Goal: Task Accomplishment & Management: Complete application form

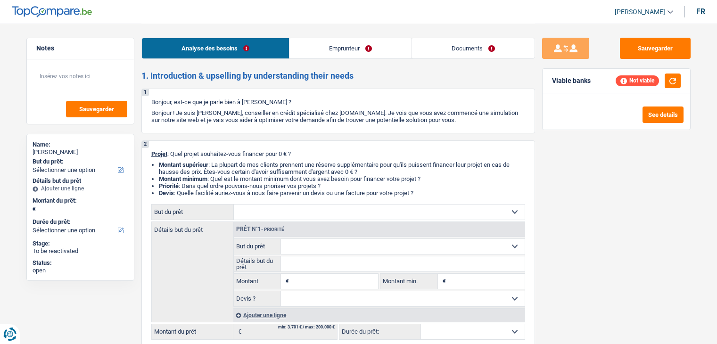
select select "unemployed"
select select "unemployment"
select select "rents"
select select "personalLoan"
select select "medicalFees"
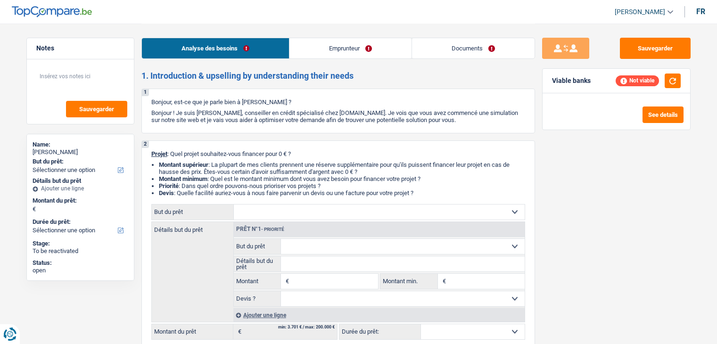
select select "48"
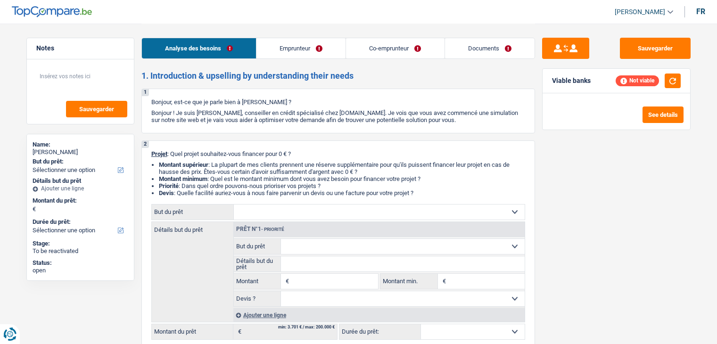
select select "mutuality"
select select "familyAllowances"
select select "mutualityIndemnity"
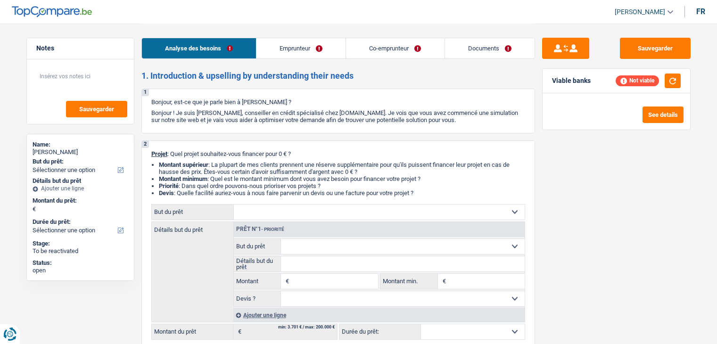
select select "rents"
select select "creditConsolidation"
select select "120"
select select "carLoan"
select select "60"
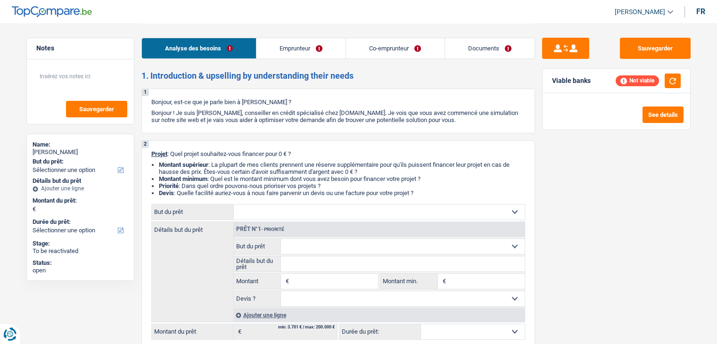
select select "carLoan"
select select "84"
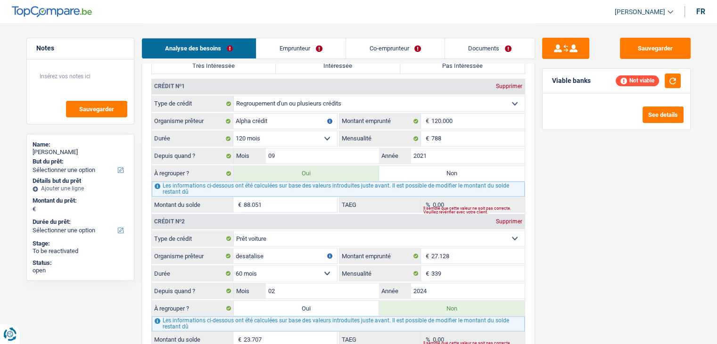
scroll to position [754, 0]
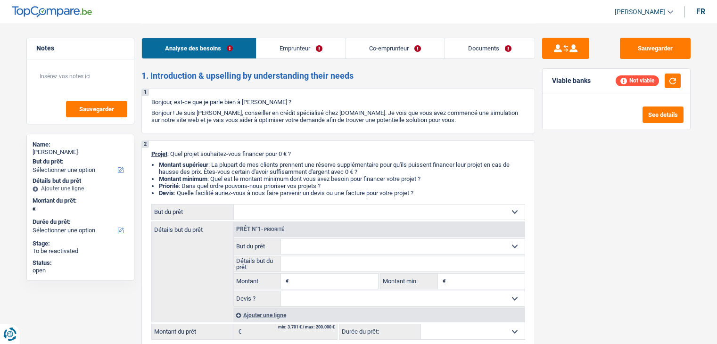
select select "independent"
select select "invalid"
select select "netSalary"
select select "rentalIncome"
select select "familyAllowances"
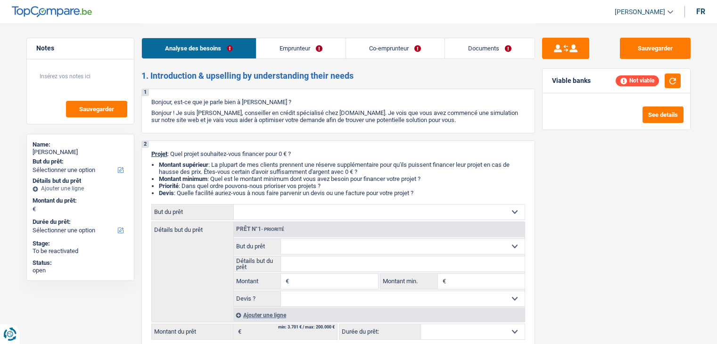
select select "disabilityPension"
select select "ownerWithMortgage"
select select "mortgage"
select select "240"
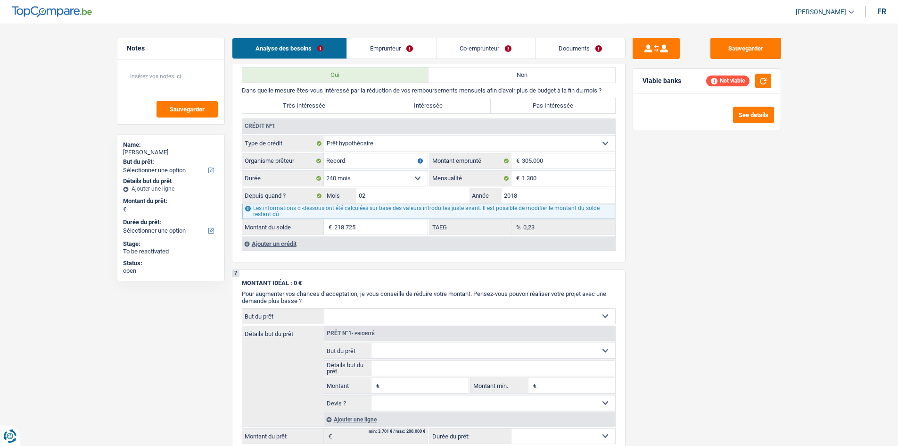
scroll to position [707, 0]
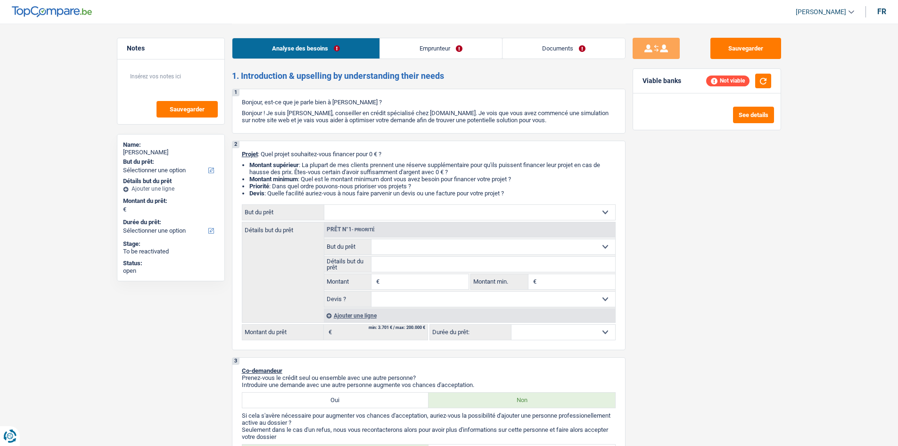
select select "privateEmployee"
select select "netSalary"
select select "mealVouchers"
select select "liveWithParents"
select select "cardOrCredit"
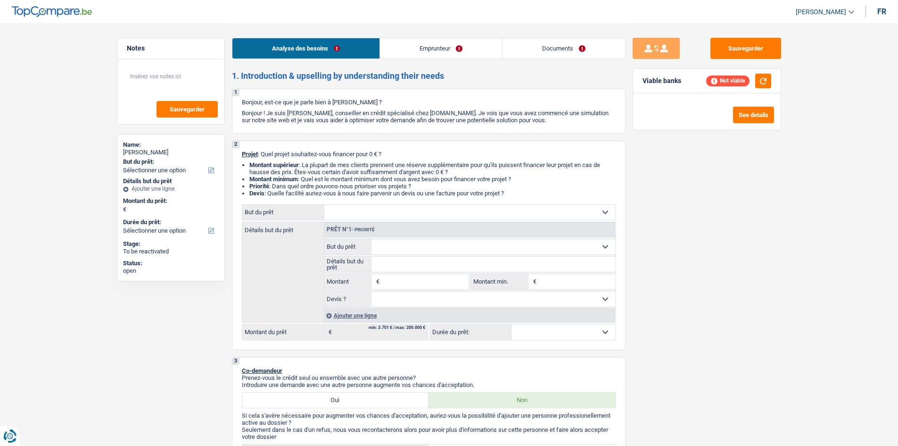
select select "cardOrCredit"
select select "personalLoan"
select select "homeFurnishingOrRelocation"
select select "60"
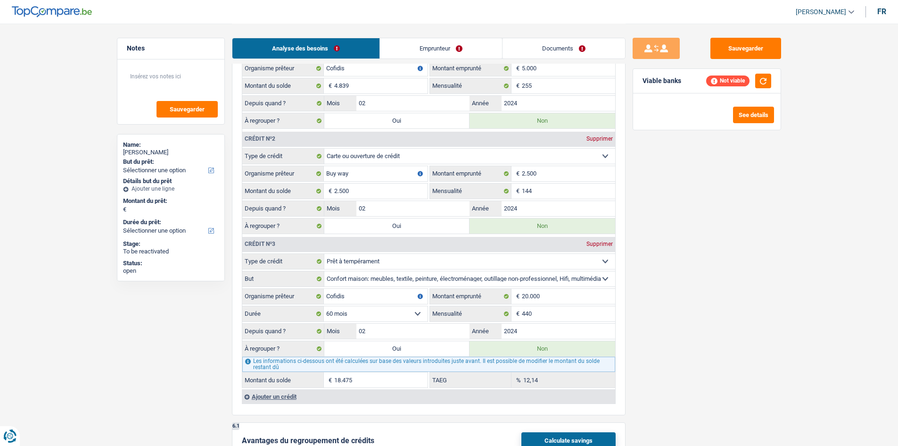
scroll to position [791, 0]
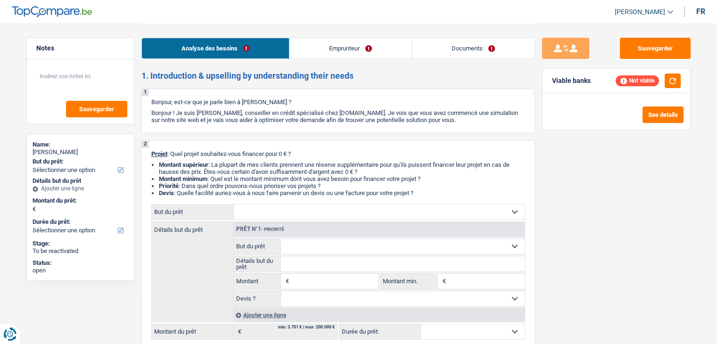
select select "worker"
select select "netSalary"
select select "rents"
select select "carLoan"
select select "60"
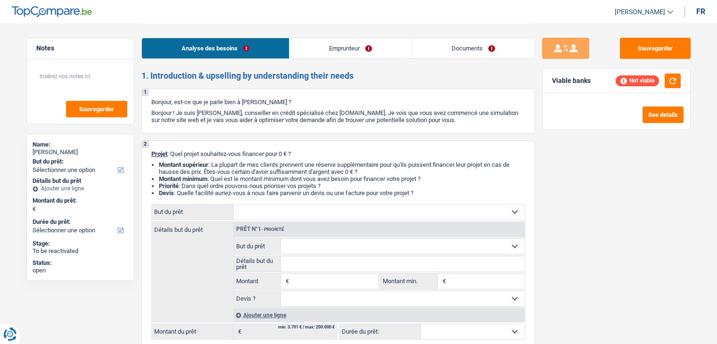
select select "retired"
select select "pension"
select select "rents"
select select "cardOrCredit"
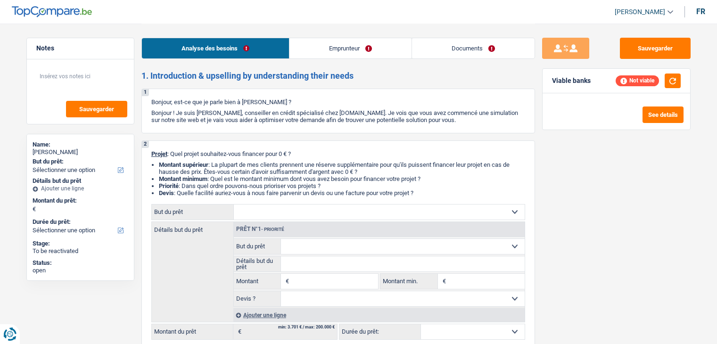
select select "cardOrCredit"
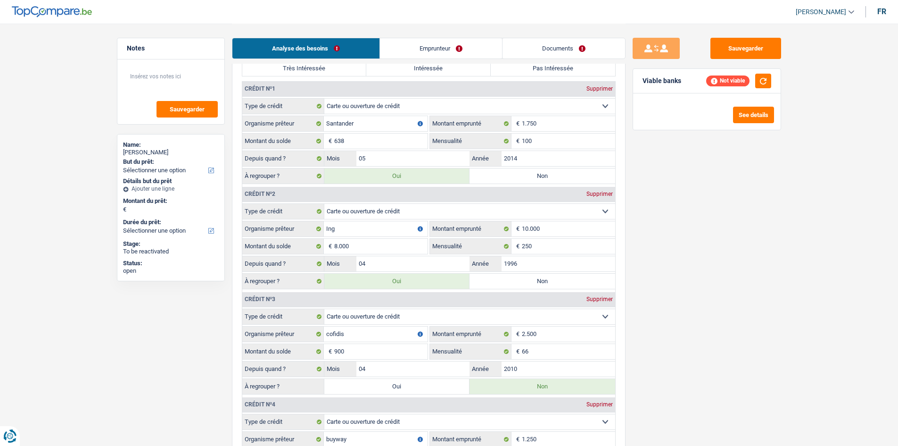
scroll to position [801, 0]
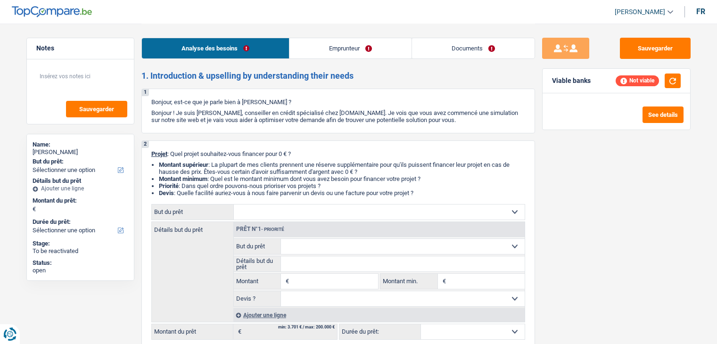
select select "privateEmployee"
select select "netSalary"
select select "mealVouchers"
select select "rentalIncome"
select select "ownerWithMortgage"
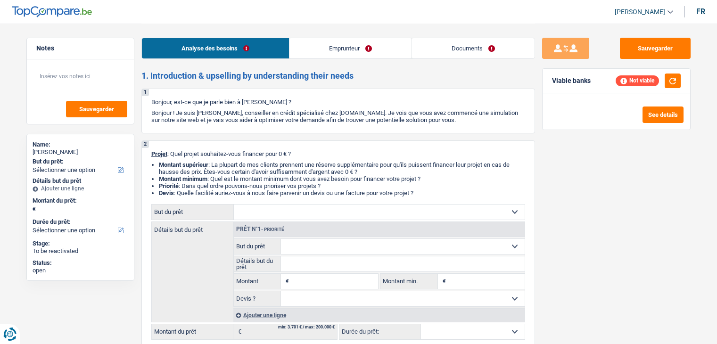
select select "mortgage"
select select "360"
select select "personalLoan"
select select "homeFurnishingOrRelocation"
select select "120"
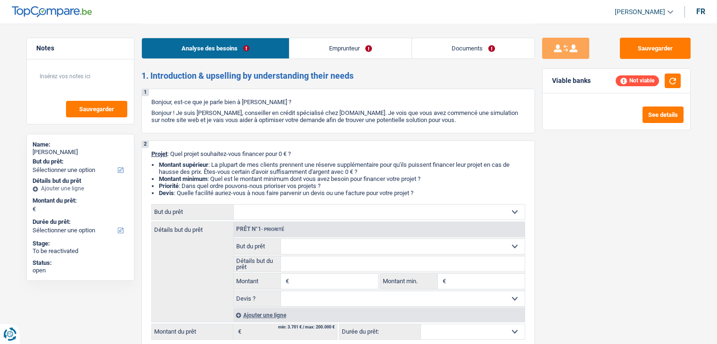
select select "personalLoan"
select select "homeFurnishingOrRelocation"
select select "30"
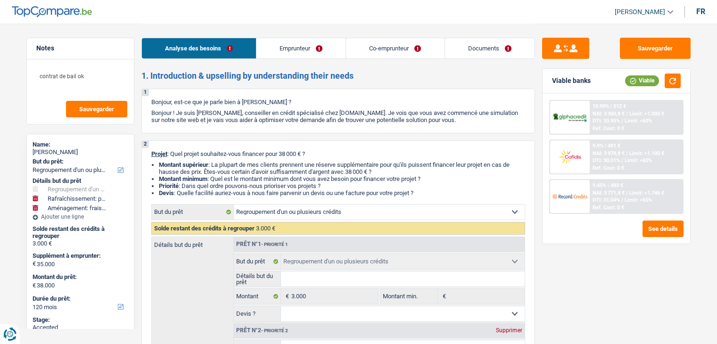
select select "refinancing"
select select "houseOrGarden"
select select "movingOrInstallation"
select select "120"
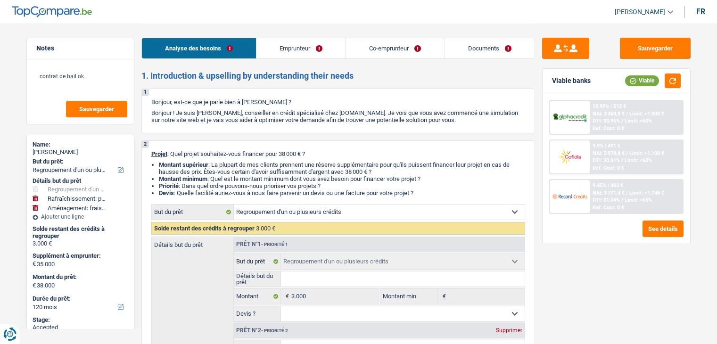
select select "refinancing"
select select "houseOrGarden"
select select "yes"
select select "movingOrInstallation"
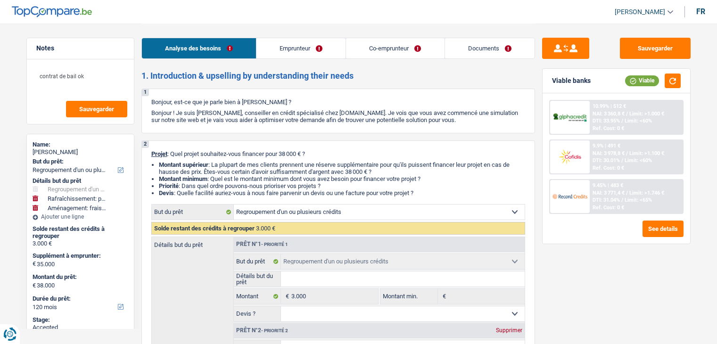
select select "120"
select select "privateEmployee"
select select "worker"
select select "familyAllowances"
select select "netSalary"
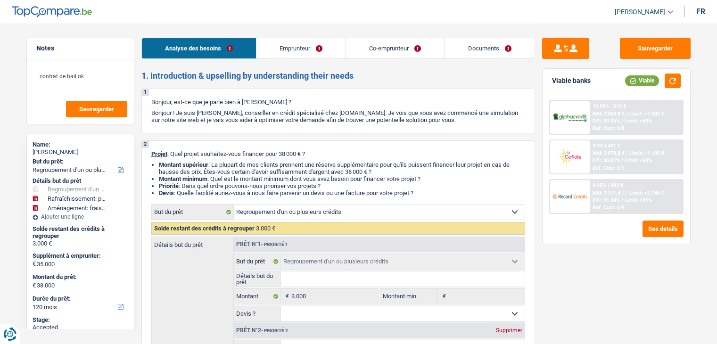
select select "mealVouchers"
select select "netSalary"
select select "ownerWithMortgage"
select select "mortgage"
select select "360"
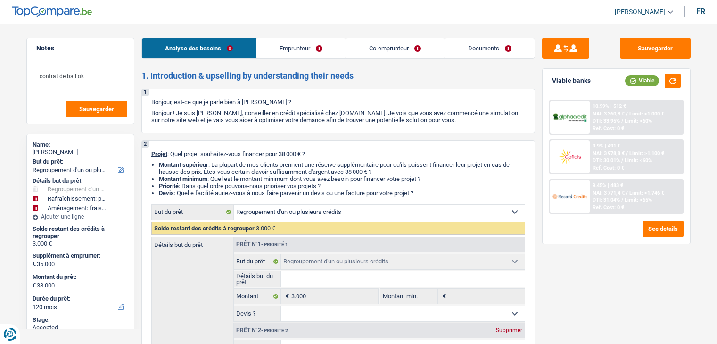
select select "personalLoan"
select select "other"
select select "84"
select select "cardOrCredit"
select select "refinancing"
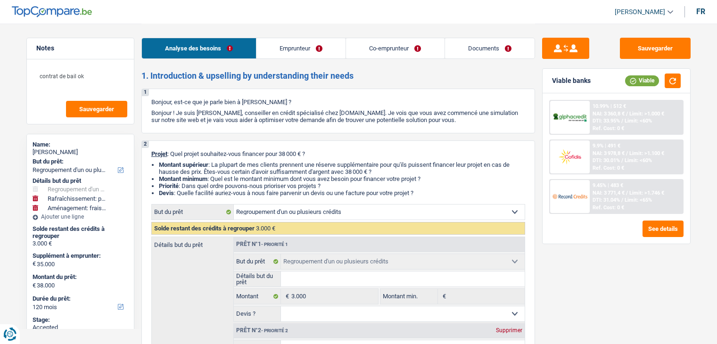
select select "refinancing"
select select "houseOrGarden"
select select "yes"
select select "movingOrInstallation"
select select "120"
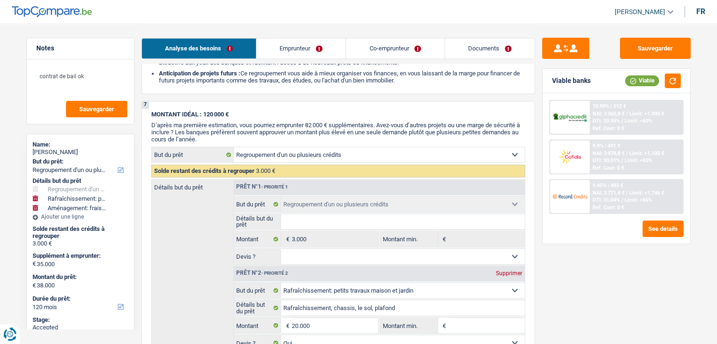
scroll to position [1509, 0]
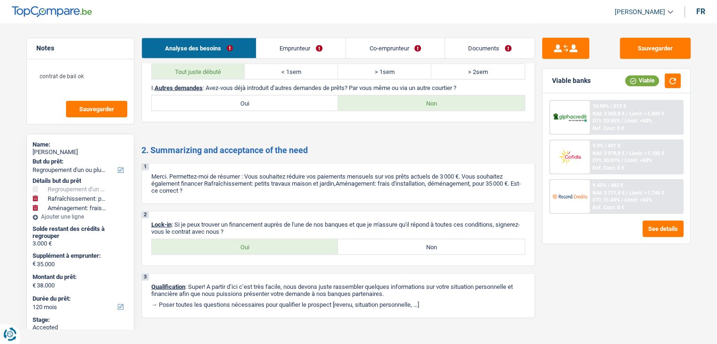
drag, startPoint x: 482, startPoint y: 48, endPoint x: 520, endPoint y: 63, distance: 41.5
click at [482, 48] on link "Documents" at bounding box center [490, 48] width 90 height 20
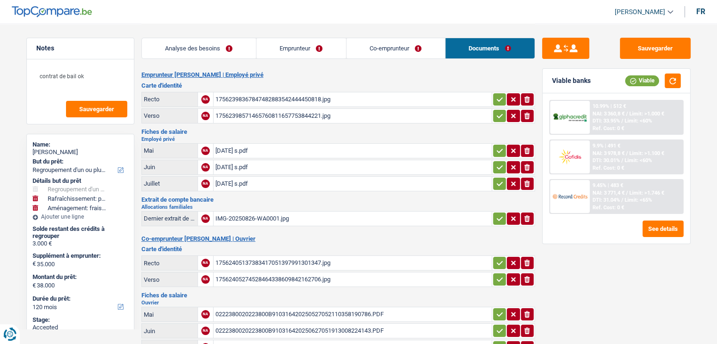
scroll to position [47, 0]
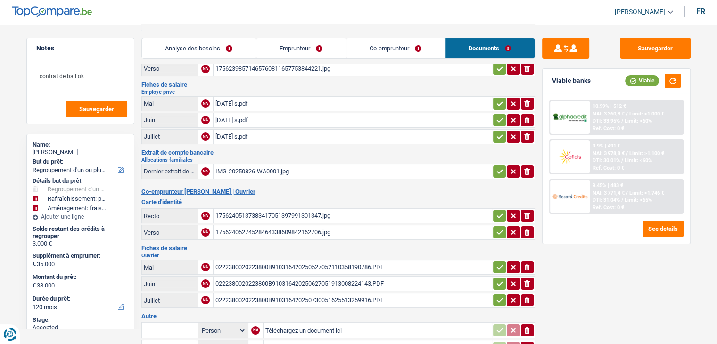
click at [392, 50] on link "Co-emprunteur" at bounding box center [396, 48] width 99 height 20
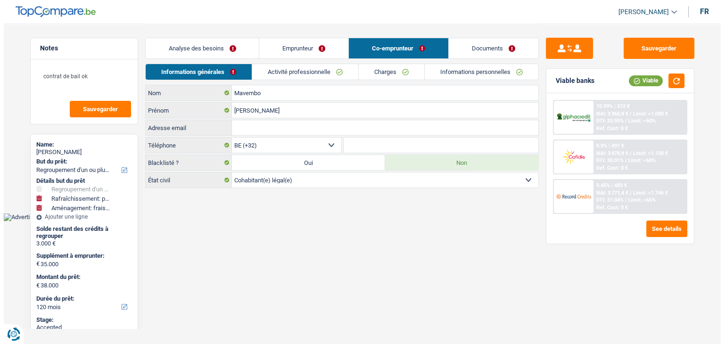
scroll to position [0, 0]
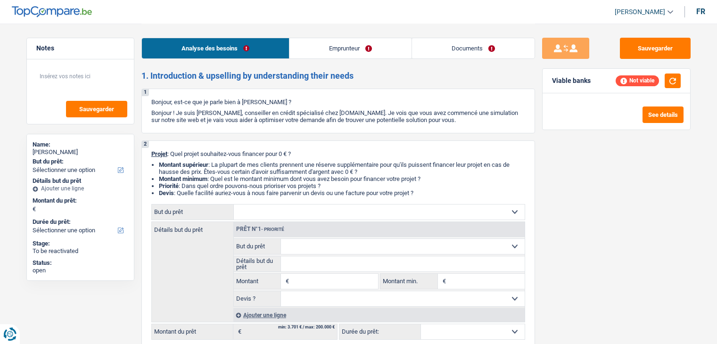
select select "publicEmployee"
select select "netSalary"
select select "mealVouchers"
select select "rents"
select select "cardOrCredit"
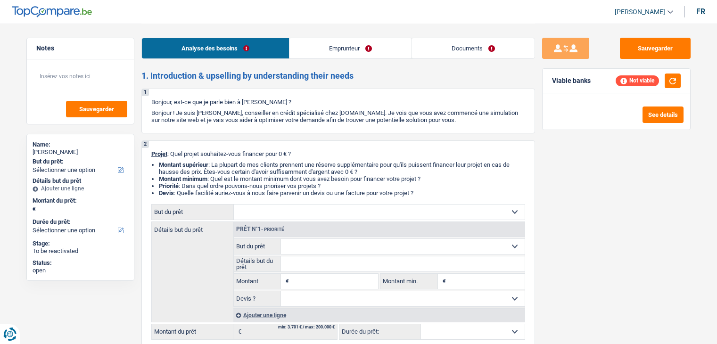
select select "cardOrCredit"
select select "worker"
select select "familyAllowances"
select select "netSalary"
select select "unemployment"
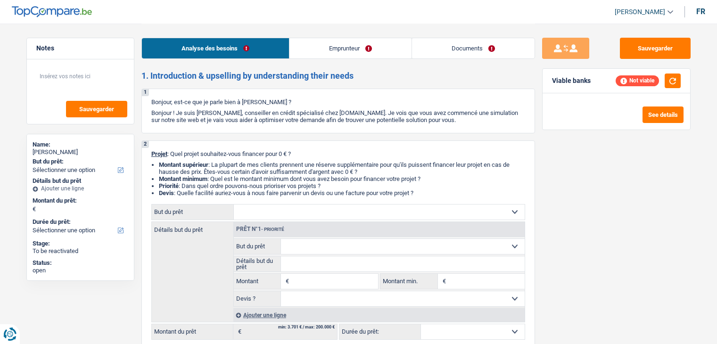
select select "liveWithParents"
select select "cardOrCredit"
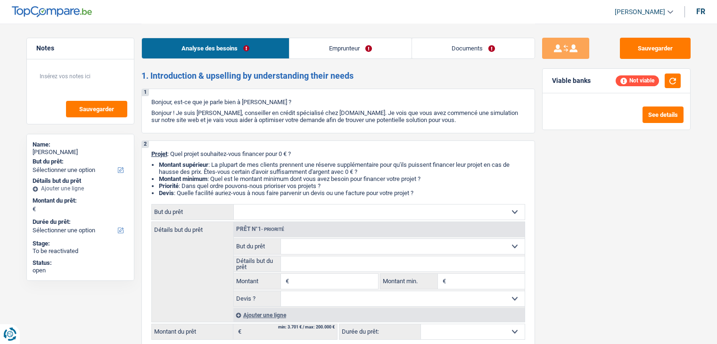
select select "creditConsolidation"
select select "84"
select select "invalid"
select select "familyAllowances"
select select "disabilityPension"
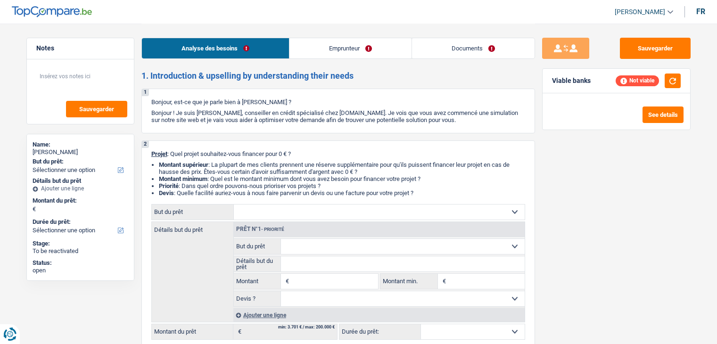
select select "rents"
select select "cardOrCredit"
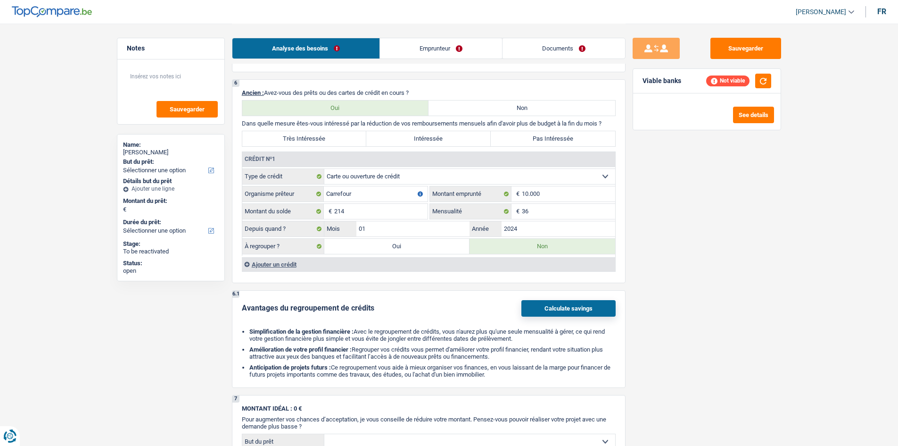
scroll to position [707, 0]
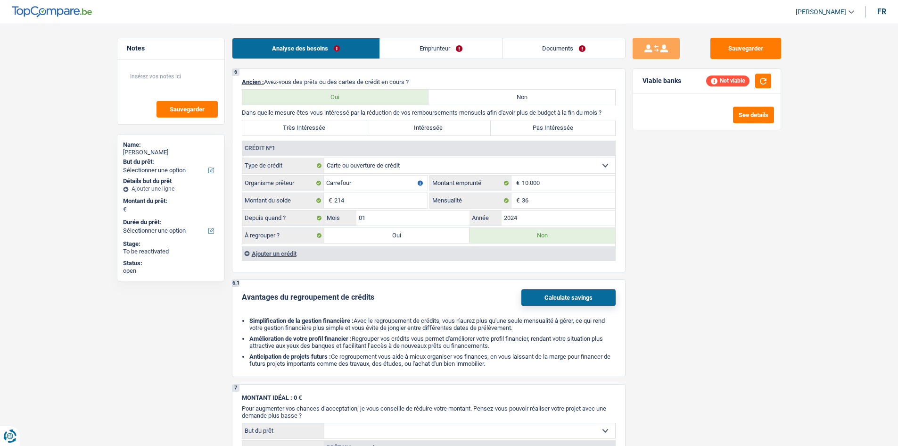
click at [435, 52] on link "Emprunteur" at bounding box center [441, 48] width 122 height 20
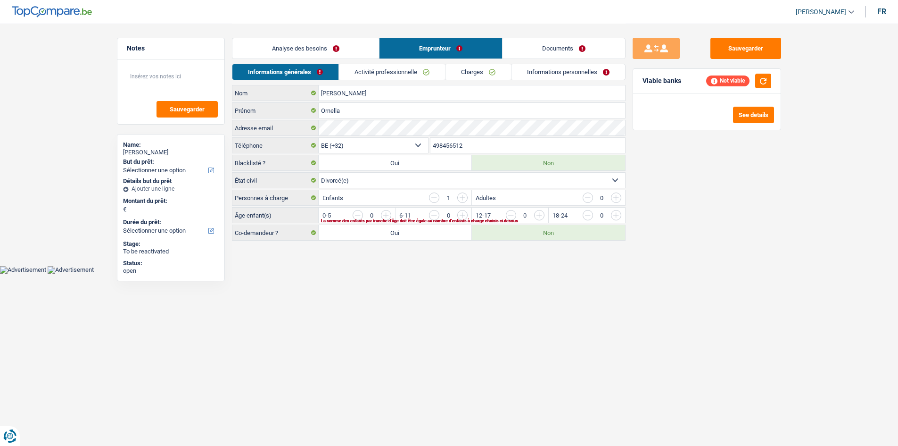
scroll to position [0, 0]
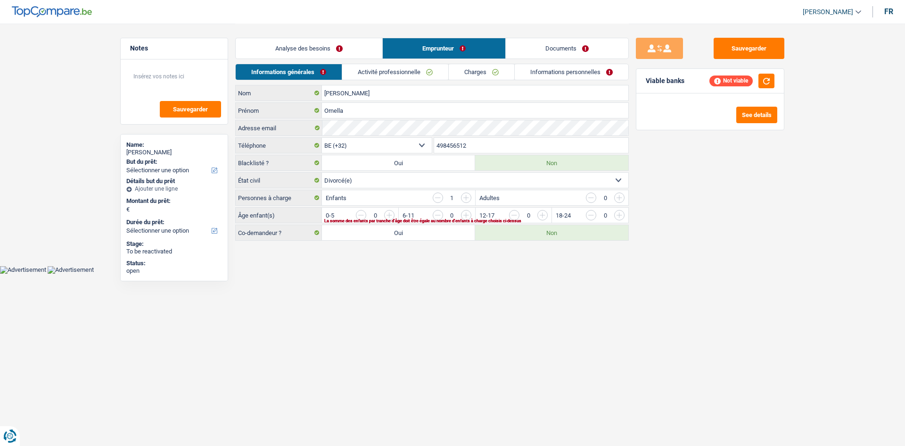
click at [333, 51] on link "Analyse des besoins" at bounding box center [309, 48] width 147 height 20
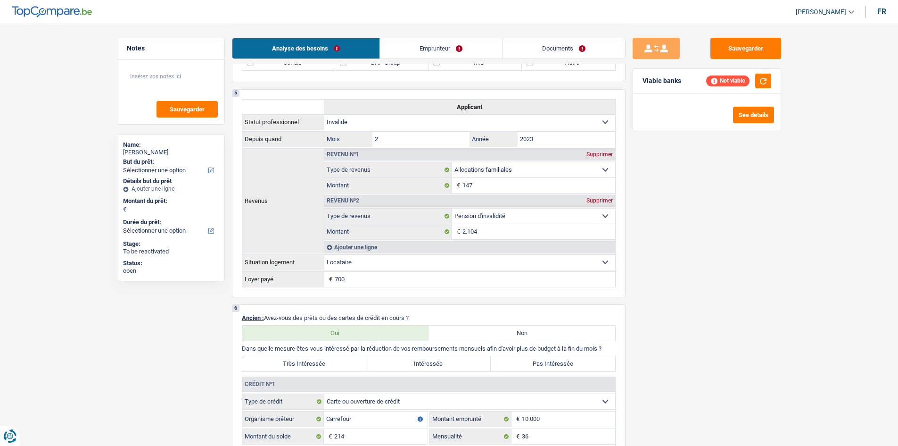
scroll to position [613, 0]
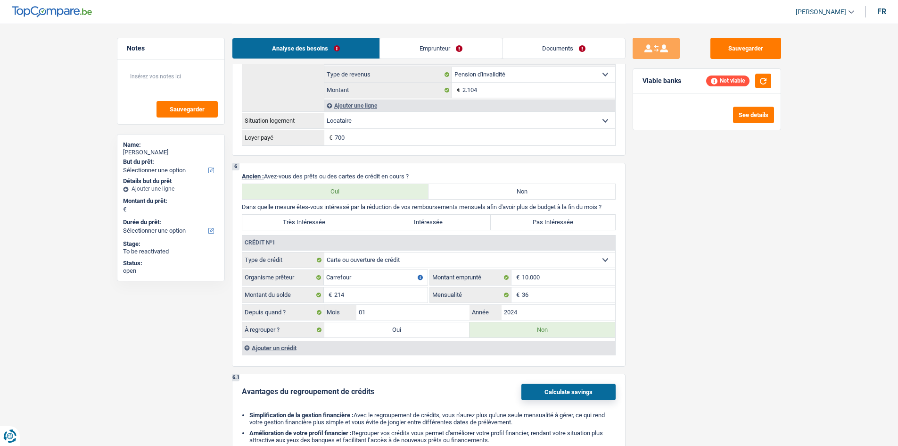
click at [301, 344] on div "Ajouter un crédit" at bounding box center [428, 347] width 373 height 14
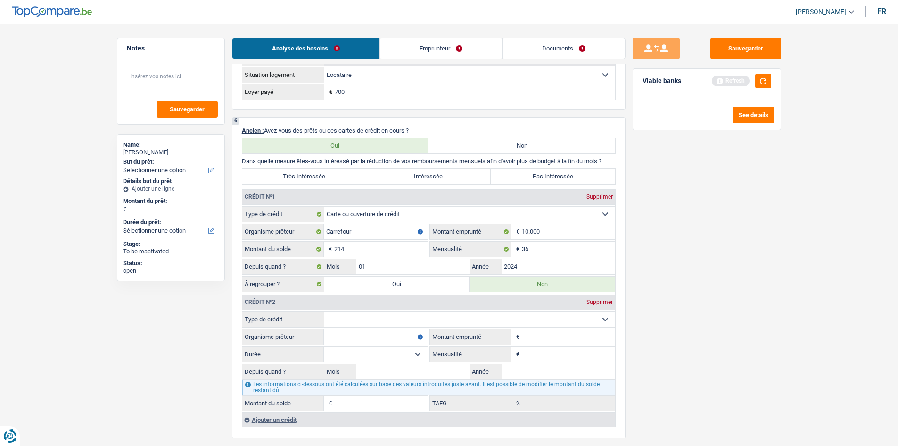
scroll to position [801, 0]
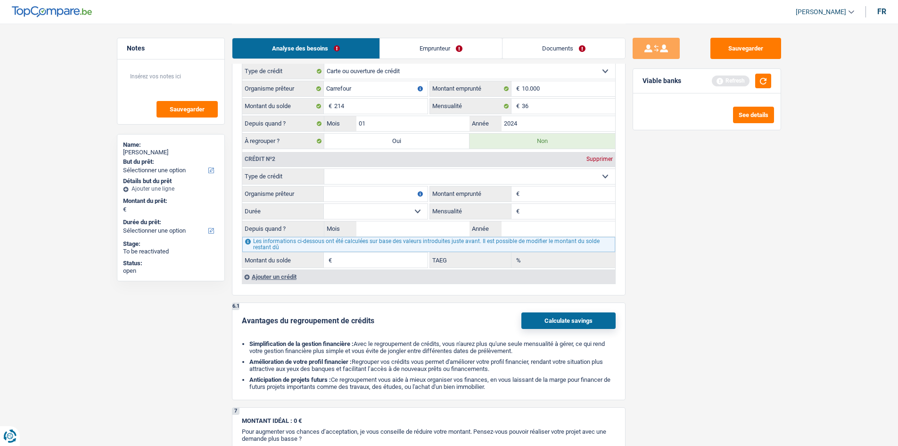
click at [296, 283] on div "Crédit nº1 Supprimer Carte ou ouverture de crédit Prêt hypothécaire Vente à tem…" at bounding box center [429, 165] width 374 height 238
click at [315, 275] on div "Ajouter un crédit" at bounding box center [428, 276] width 373 height 14
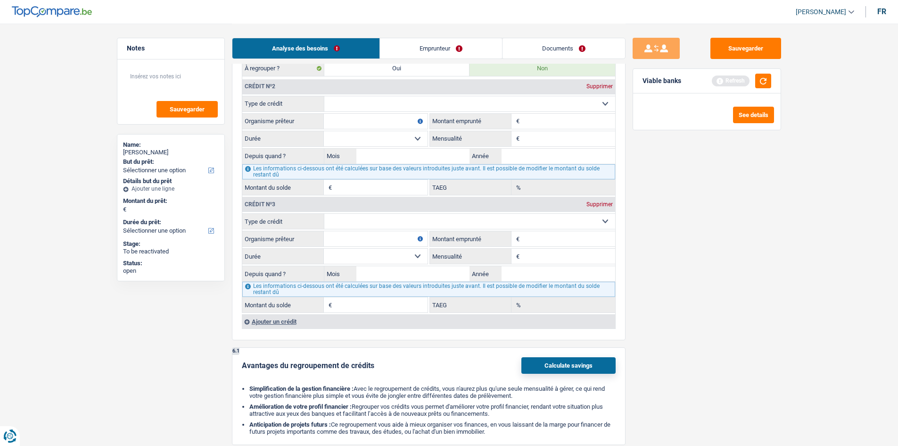
scroll to position [896, 0]
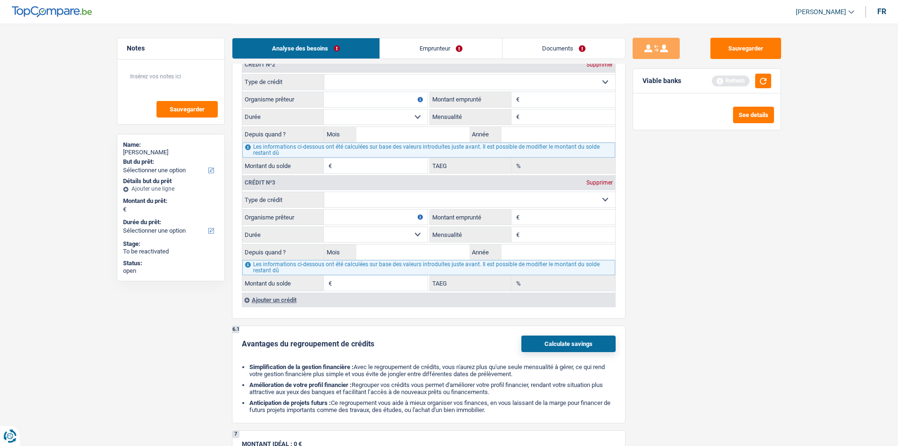
click at [296, 302] on div "Ajouter un crédit" at bounding box center [428, 299] width 373 height 14
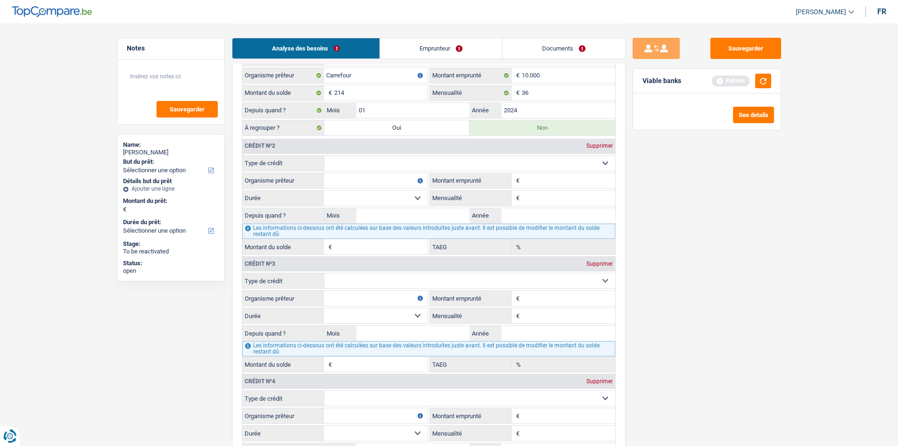
scroll to position [778, 0]
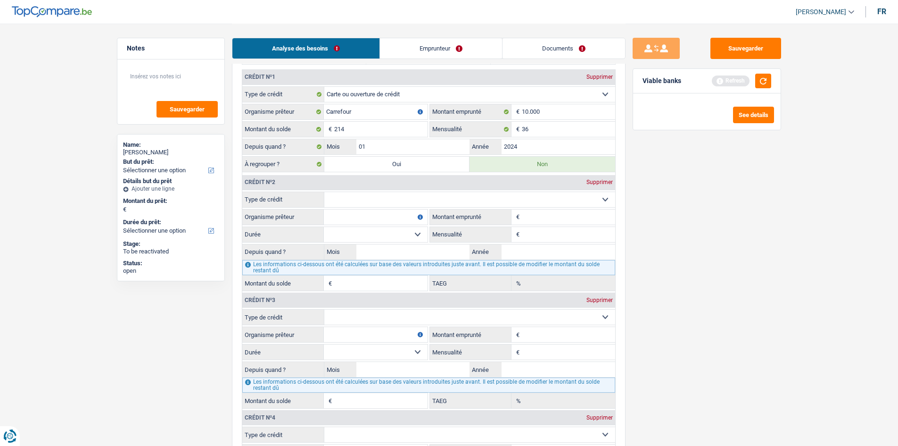
click at [547, 44] on link "Documents" at bounding box center [564, 48] width 123 height 20
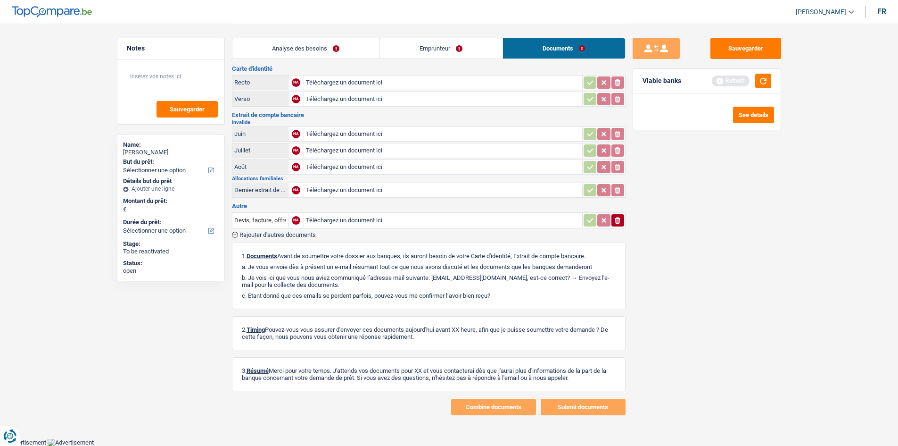
click at [449, 53] on link "Emprunteur" at bounding box center [441, 48] width 123 height 20
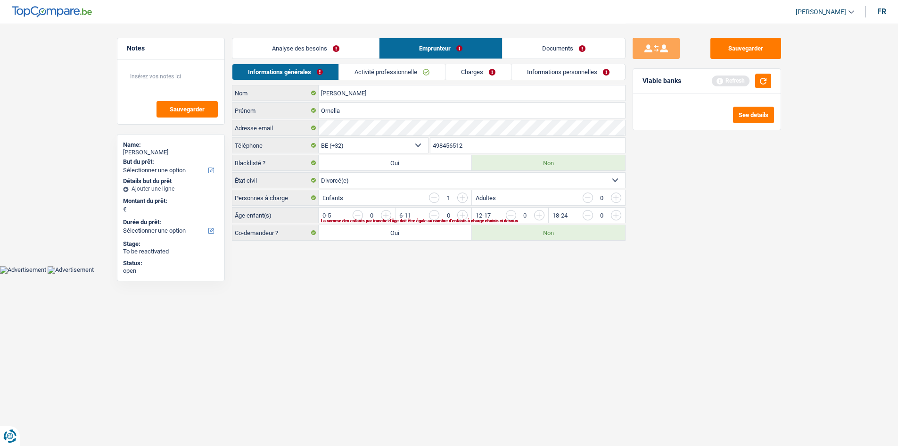
scroll to position [0, 0]
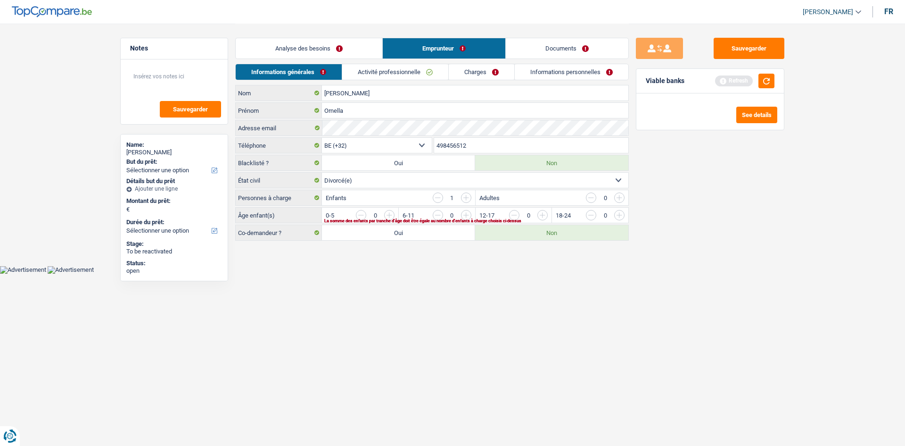
click at [355, 42] on link "Analyse des besoins" at bounding box center [309, 48] width 147 height 20
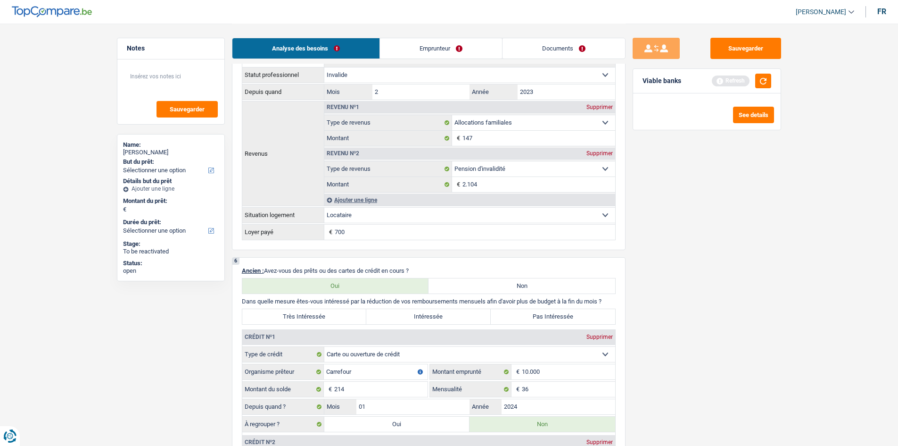
scroll to position [707, 0]
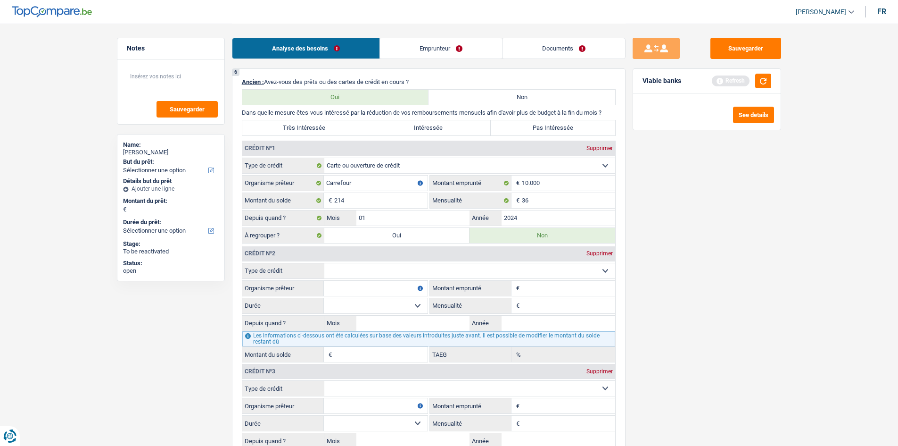
click at [548, 50] on link "Documents" at bounding box center [564, 48] width 123 height 20
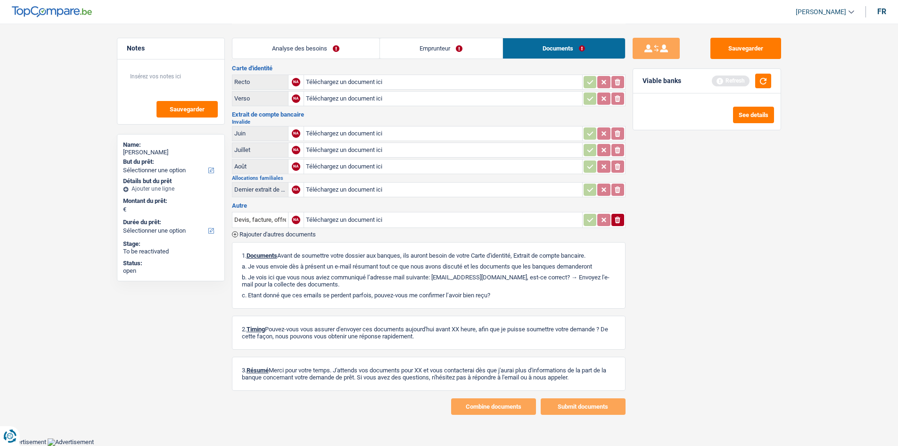
scroll to position [17, 0]
click at [354, 40] on link "Analyse des besoins" at bounding box center [305, 48] width 147 height 20
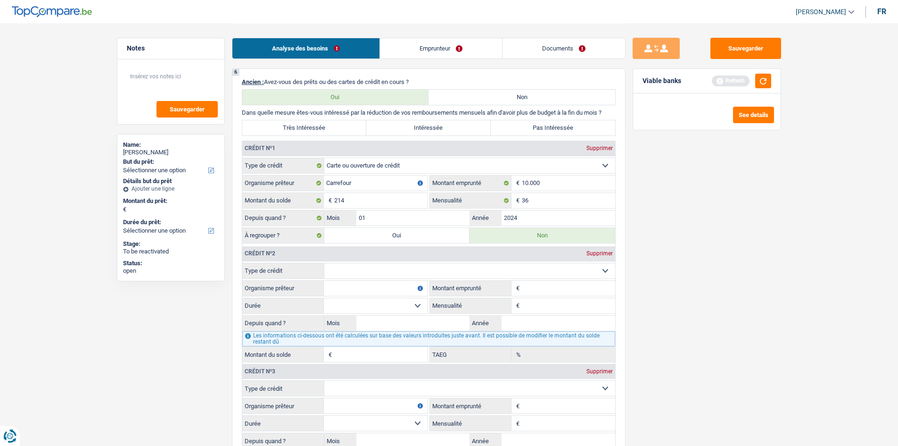
scroll to position [724, 0]
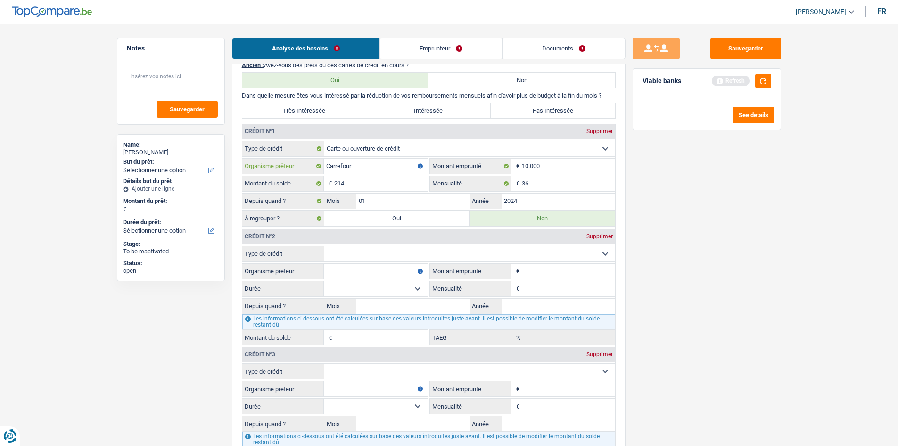
click at [365, 172] on input "Carrefour" at bounding box center [376, 165] width 104 height 15
type input "C"
type input "Fimaser"
click at [539, 202] on input "2024" at bounding box center [559, 200] width 114 height 15
click at [403, 188] on input "214" at bounding box center [380, 183] width 93 height 15
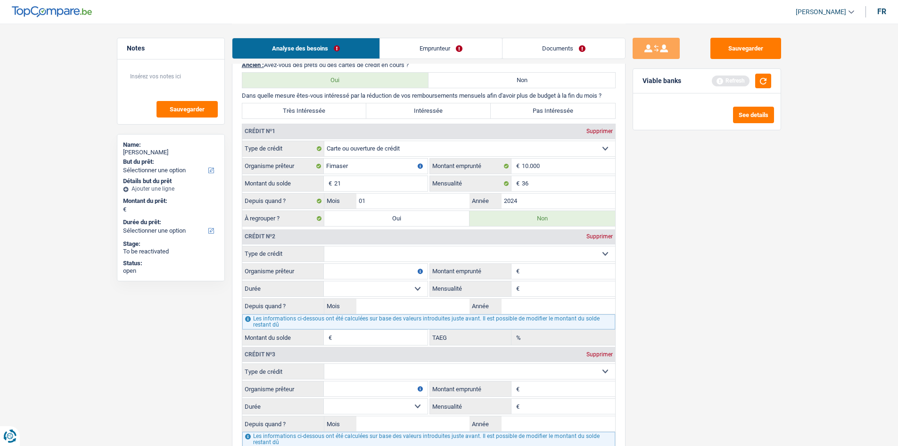
type input "2"
type input "2.500"
click at [588, 167] on input "10.000" at bounding box center [568, 165] width 93 height 15
type input "1"
type input "2.500"
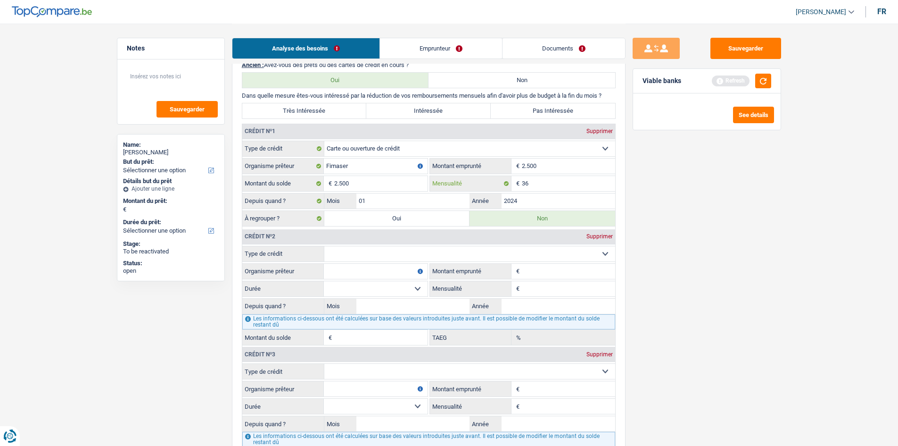
click at [554, 183] on input "36" at bounding box center [568, 183] width 93 height 15
type input "3"
type input "75"
drag, startPoint x: 747, startPoint y: 264, endPoint x: 727, endPoint y: 264, distance: 19.8
click at [717, 264] on div "Sauvegarder Viable banks Refresh See details" at bounding box center [707, 234] width 163 height 393
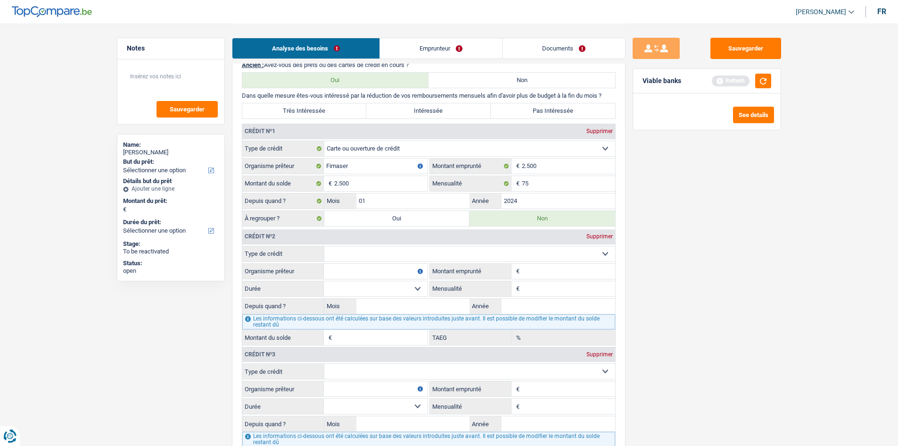
click at [400, 250] on select "Carte ou ouverture de crédit Prêt hypothécaire Vente à tempérament Prêt à tempé…" at bounding box center [469, 253] width 291 height 15
select select "cardOrCredit"
type input "0"
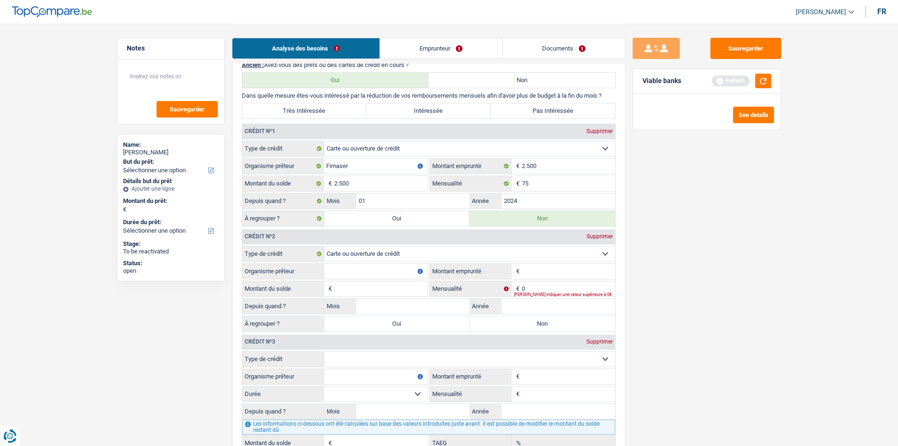
click at [366, 266] on input "Organisme prêteur" at bounding box center [376, 271] width 104 height 15
type input "Buy way"
click at [550, 272] on input "Montant emprunté" at bounding box center [568, 271] width 93 height 15
type input "1.250"
drag, startPoint x: 374, startPoint y: 286, endPoint x: 608, endPoint y: 316, distance: 235.7
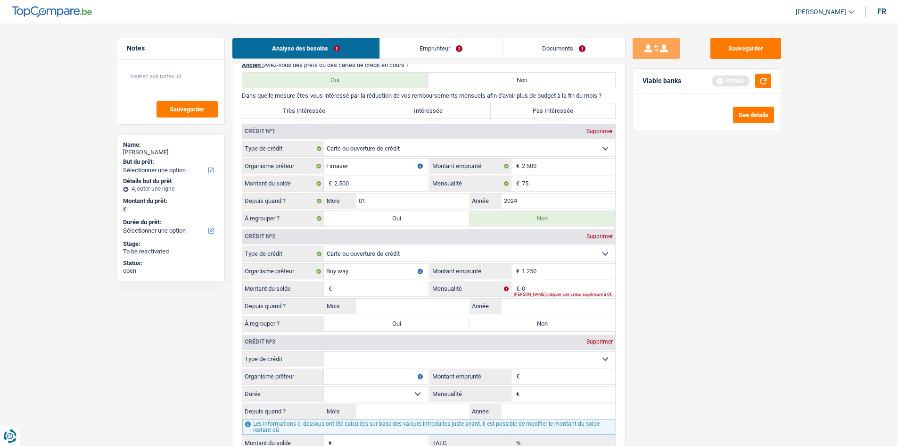
click at [374, 287] on input "Montant du solde" at bounding box center [380, 288] width 93 height 15
type input "50"
click at [645, 297] on div "Sauvegarder Viable banks Refresh See details" at bounding box center [707, 234] width 163 height 393
click at [548, 285] on input "0" at bounding box center [568, 288] width 93 height 15
type input "50"
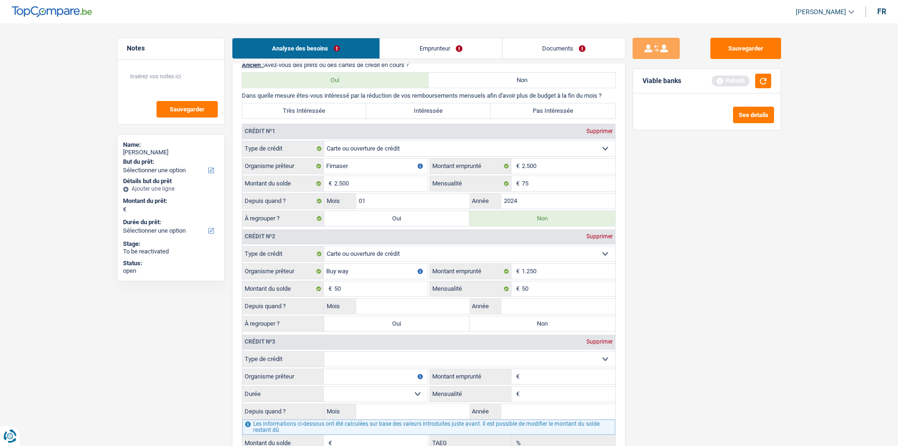
click at [661, 284] on div "Sauvegarder Viable banks Refresh See details" at bounding box center [707, 234] width 163 height 393
click at [555, 305] on input "Année" at bounding box center [559, 305] width 114 height 15
type input "2023"
click at [428, 313] on input "Mois" at bounding box center [413, 305] width 114 height 15
type input "6"
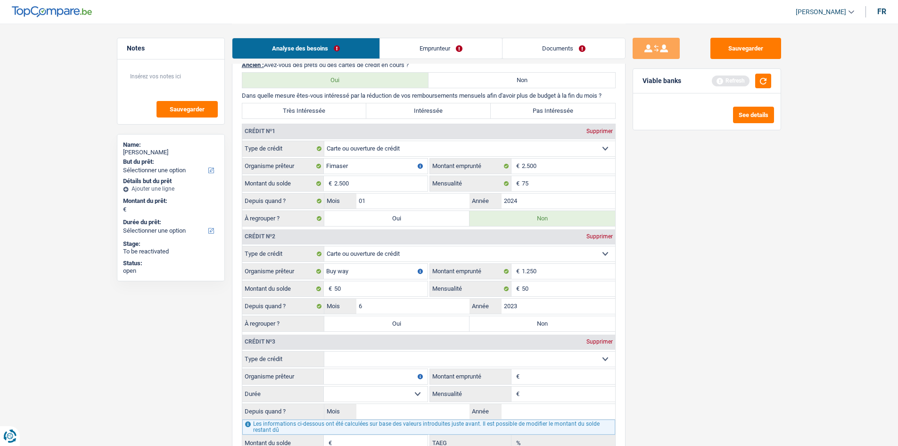
click at [717, 344] on main "Notes Sauvegarder Name: Ornella Notaro But du prêt: Confort maison: meubles, te…" at bounding box center [449, 236] width 898 height 1921
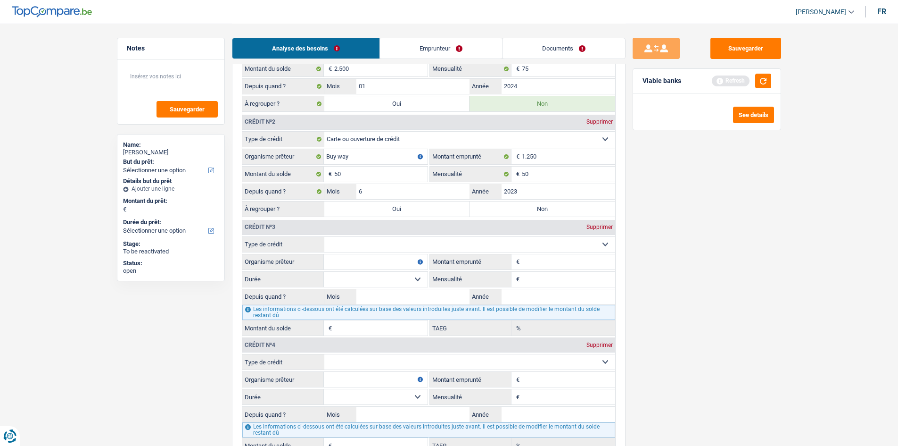
scroll to position [913, 0]
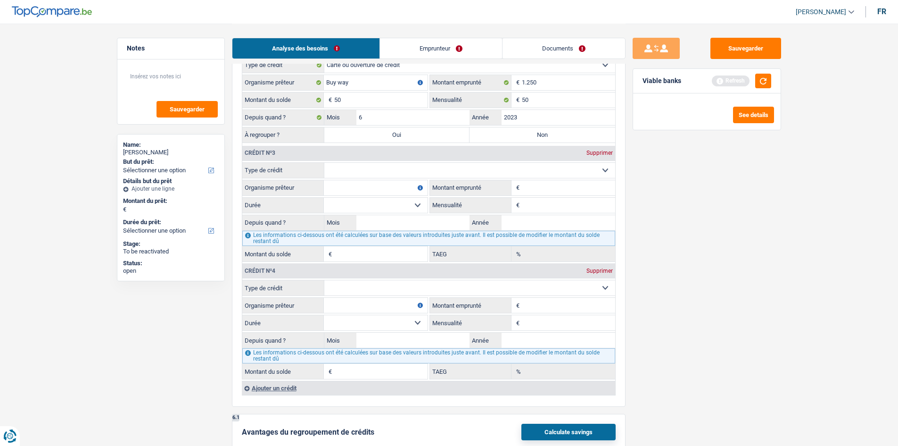
click at [372, 167] on select "Carte ou ouverture de crédit Prêt hypothécaire Vente à tempérament Prêt à tempé…" at bounding box center [469, 170] width 291 height 15
select select "cardOrCredit"
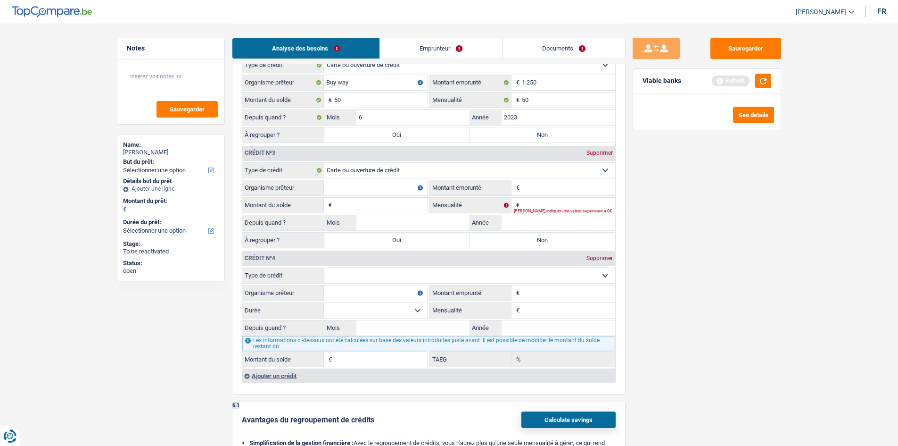
type input "0"
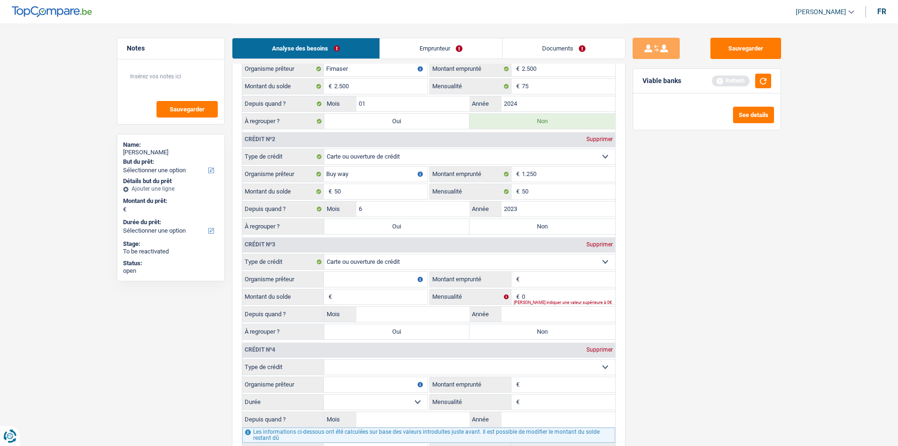
scroll to position [818, 0]
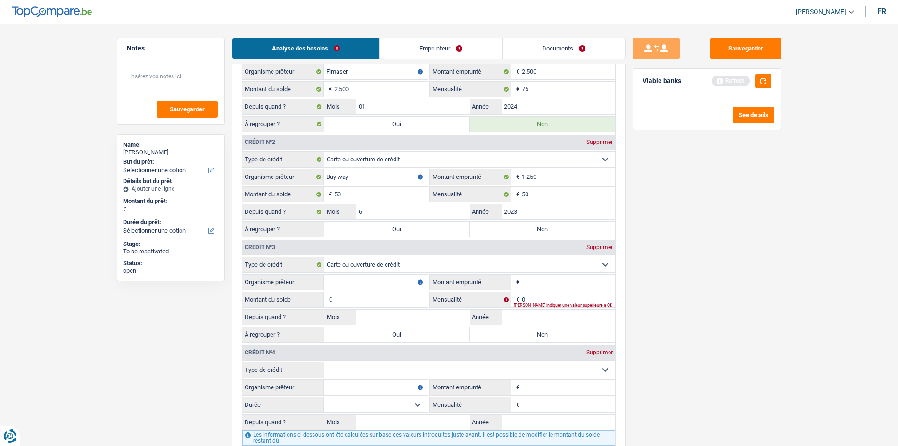
click at [555, 231] on label "Non" at bounding box center [543, 229] width 146 height 15
click at [555, 231] on input "Non" at bounding box center [543, 229] width 146 height 15
radio input "true"
click at [352, 280] on input "Organisme prêteur" at bounding box center [376, 281] width 104 height 15
type input "santandeur"
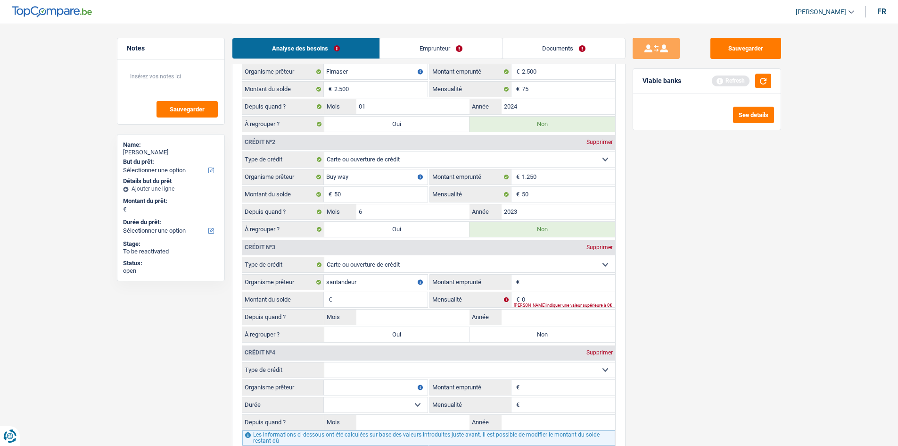
click at [566, 280] on input "Montant emprunté" at bounding box center [568, 281] width 93 height 15
type input "1.250"
click at [407, 293] on input "Montant du solde" at bounding box center [380, 299] width 93 height 15
type input "1.250"
click at [706, 340] on div "Sauvegarder Viable banks Refresh See details" at bounding box center [707, 234] width 163 height 393
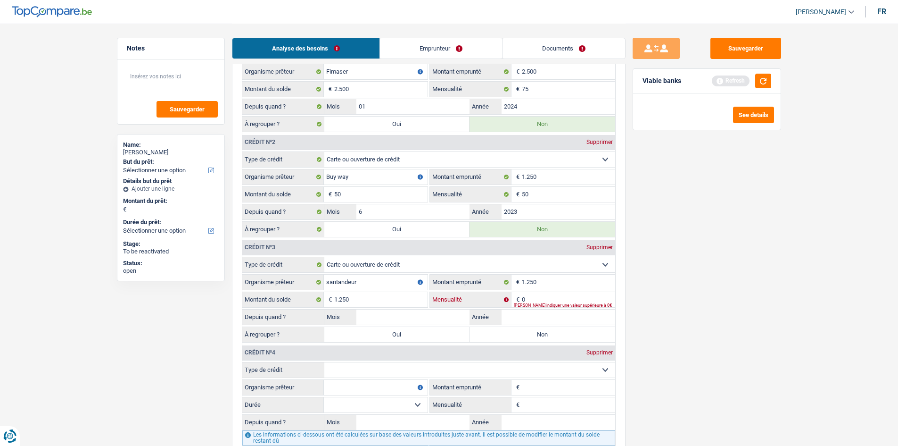
click at [553, 302] on div "0 € Mensualité Veuillez indiquer une valeur supérieure à 0€" at bounding box center [522, 299] width 185 height 15
type input "50"
click at [717, 329] on div "Sauvegarder Viable banks Refresh See details" at bounding box center [707, 234] width 163 height 393
click at [517, 314] on input "Année" at bounding box center [559, 316] width 114 height 15
type input "2023"
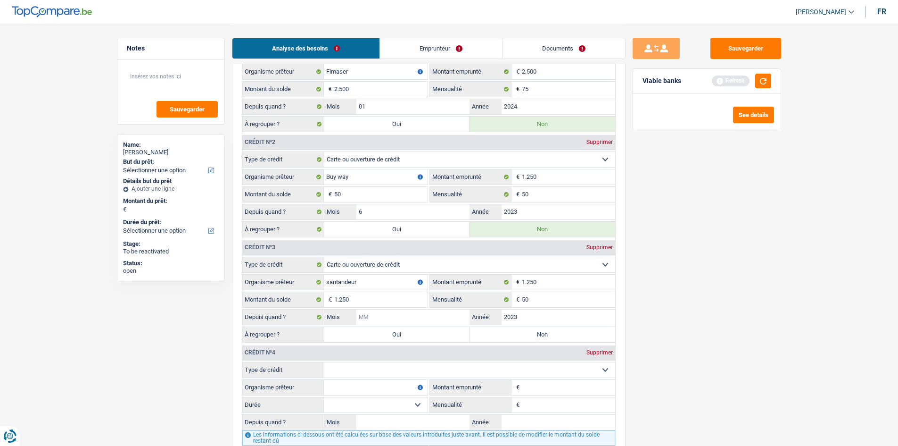
click at [416, 315] on input "Mois" at bounding box center [413, 316] width 114 height 15
type input "8"
click at [717, 344] on div "Sauvegarder Viable banks Refresh See details" at bounding box center [707, 234] width 163 height 393
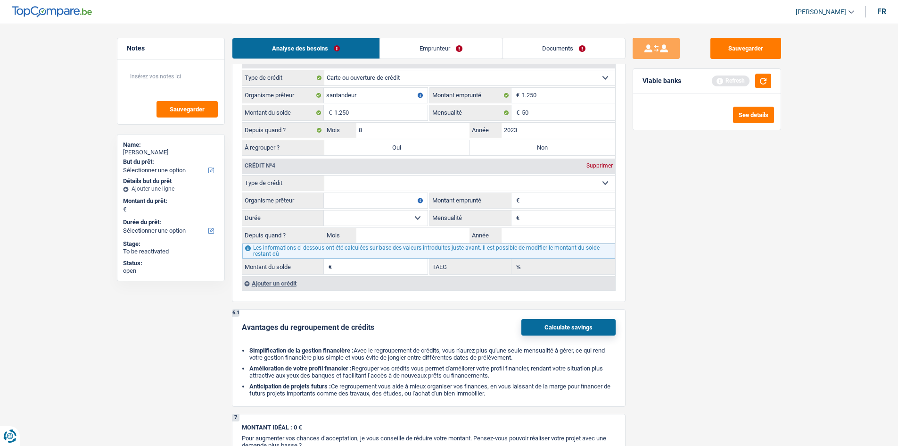
scroll to position [1007, 0]
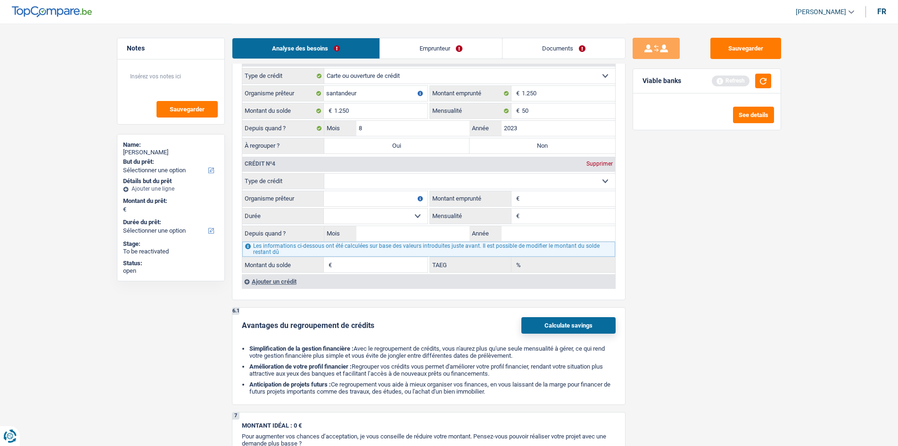
click at [350, 174] on select "Carte ou ouverture de crédit Prêt hypothécaire Vente à tempérament Prêt à tempé…" at bounding box center [469, 180] width 291 height 15
select select "personalLoan"
type input "0"
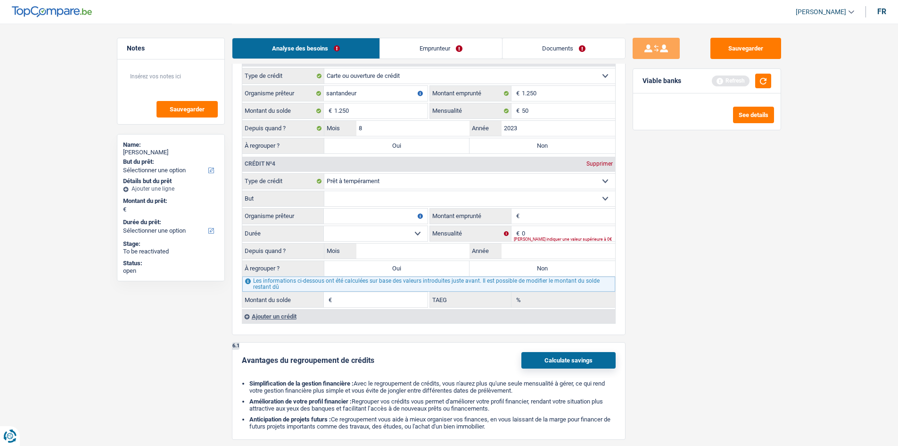
drag, startPoint x: 380, startPoint y: 196, endPoint x: 408, endPoint y: 206, distance: 29.4
click at [380, 196] on select "Confort maison: meubles, textile, peinture, électroménager, outillage non-profe…" at bounding box center [469, 198] width 291 height 15
select select "other"
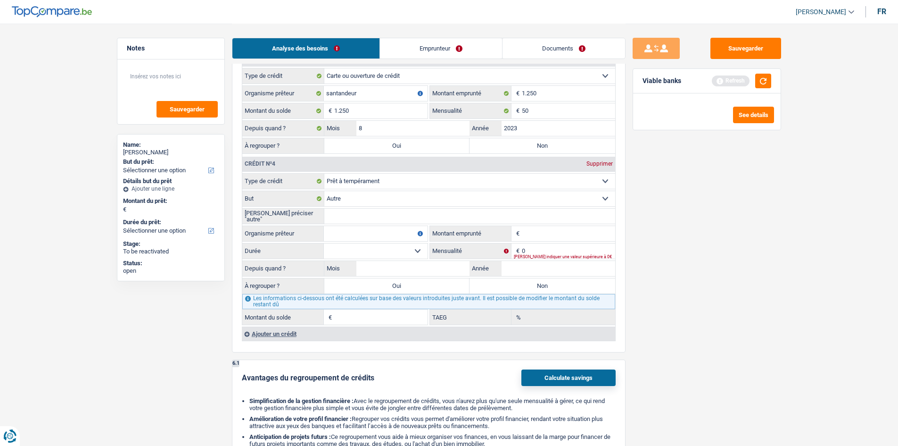
click at [371, 230] on input "Organisme prêteur" at bounding box center [376, 233] width 104 height 15
type input "Fimaser"
click at [408, 217] on input "Veuillez préciser "autre"" at bounding box center [469, 215] width 291 height 15
click at [421, 202] on select "Confort maison: meubles, textile, peinture, électroménager, outillage non-profe…" at bounding box center [469, 198] width 291 height 15
select select "homeFurnishingOrRelocation"
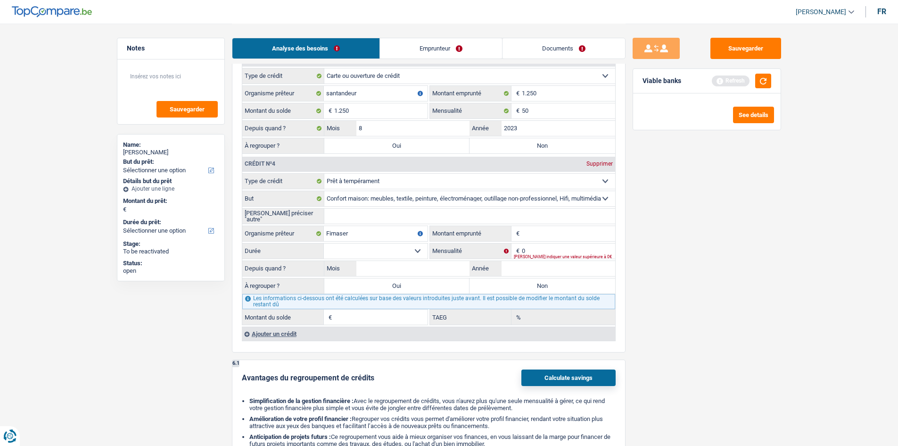
click at [324, 191] on select "Confort maison: meubles, textile, peinture, électroménager, outillage non-profe…" at bounding box center [469, 198] width 291 height 15
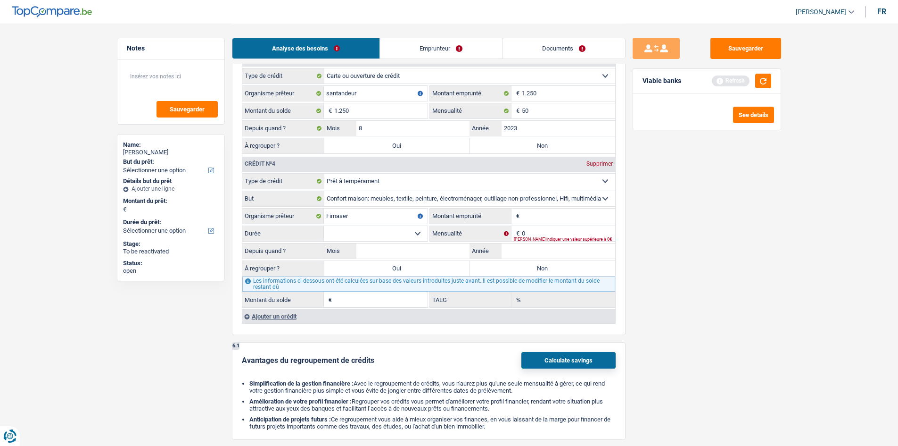
click at [549, 219] on input "Montant emprunté" at bounding box center [568, 215] width 93 height 15
type input "10.000"
click at [408, 230] on select "12 mois 18 mois 24 mois 30 mois 36 mois 42 mois 48 mois Sélectionner une option" at bounding box center [376, 233] width 104 height 15
select select "48"
click at [324, 226] on select "12 mois 18 mois 24 mois 30 mois 36 mois 42 mois 48 mois Sélectionner une option" at bounding box center [376, 233] width 104 height 15
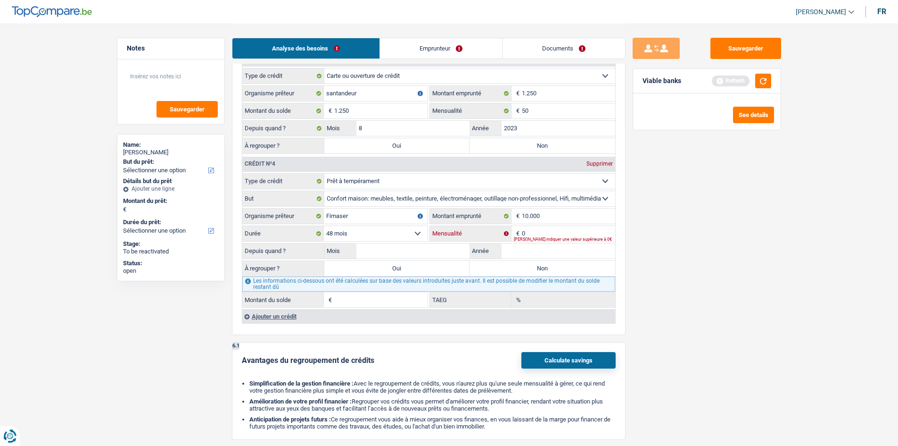
click at [538, 230] on input "0" at bounding box center [568, 233] width 93 height 15
type input "204"
click at [517, 243] on input "Année" at bounding box center [559, 250] width 114 height 15
type input "2024"
click at [423, 240] on select "12 mois 18 mois 24 mois 30 mois 36 mois 42 mois 48 mois Sélectionner une option" at bounding box center [376, 233] width 104 height 15
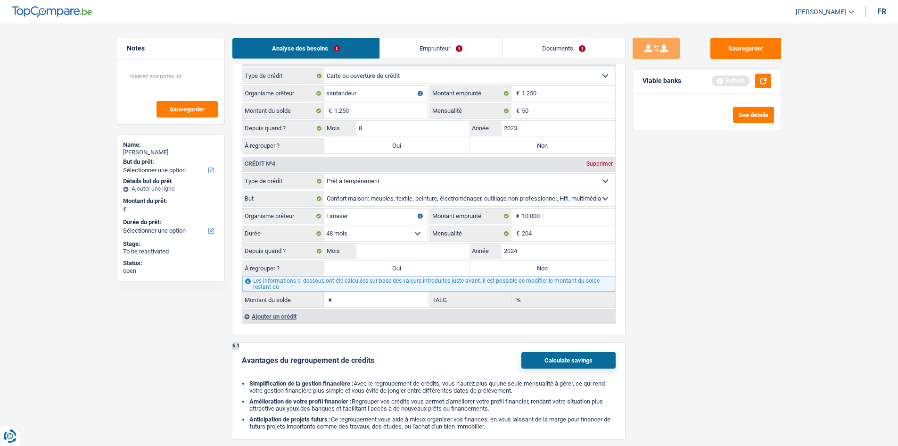
click at [717, 304] on div "Sauvegarder Viable banks Refresh See details" at bounding box center [707, 234] width 163 height 393
click at [367, 247] on input "Mois" at bounding box center [413, 250] width 114 height 15
type input "11"
type input "7.883"
type input "0,00"
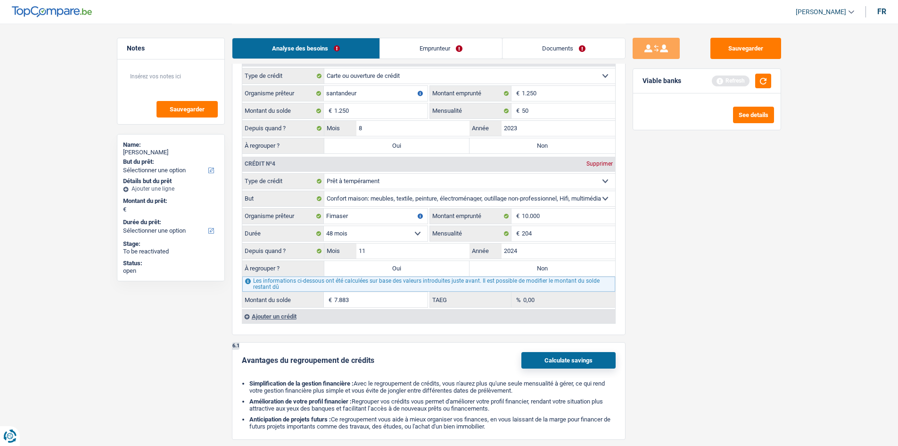
click at [711, 276] on div "Sauvegarder Viable banks Refresh See details" at bounding box center [707, 234] width 163 height 393
click at [576, 219] on input "10.000" at bounding box center [568, 215] width 93 height 15
type input "1.000"
select select
type input "10.001"
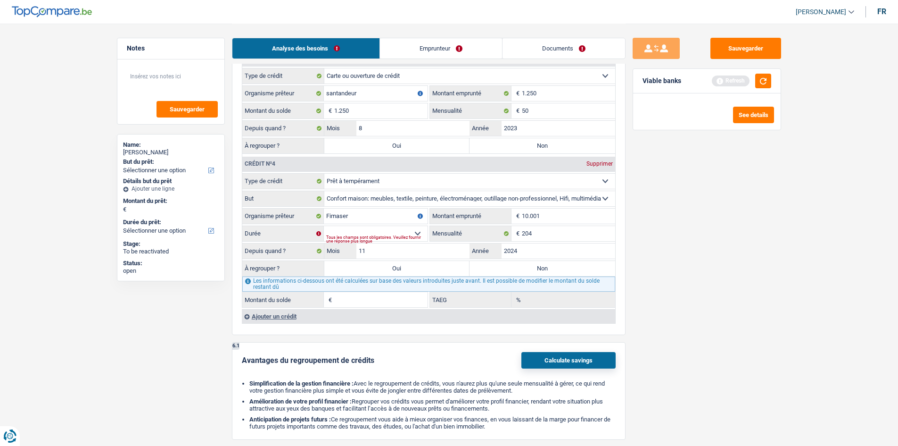
click at [714, 279] on div "Sauvegarder Viable banks Refresh See details" at bounding box center [707, 234] width 163 height 393
click at [358, 228] on select "12 mois 18 mois 24 mois 30 mois 36 mois 42 mois 48 mois 60 mois Sélectionner un…" at bounding box center [376, 233] width 104 height 15
select select "60"
click at [324, 226] on select "12 mois 18 mois 24 mois 30 mois 36 mois 42 mois 48 mois 60 mois Sélectionner un…" at bounding box center [376, 233] width 104 height 15
type input "8.607"
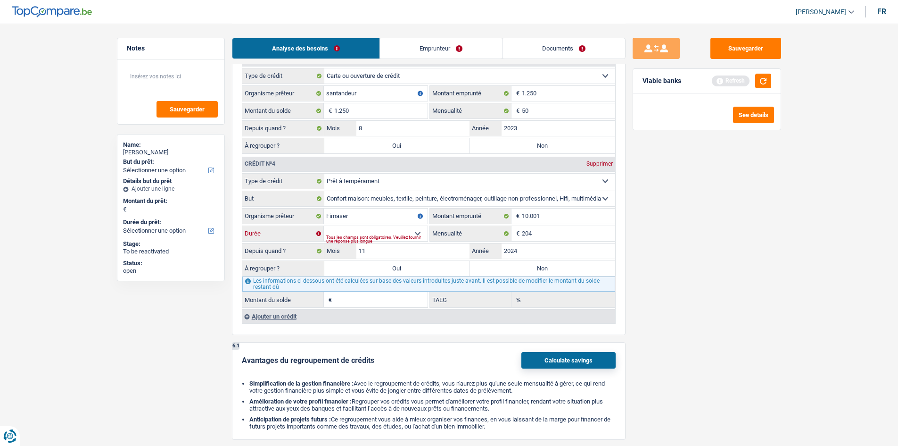
type input "8,57"
click at [388, 269] on label "Oui" at bounding box center [397, 268] width 146 height 15
click at [388, 269] on input "Oui" at bounding box center [397, 268] width 146 height 15
radio input "true"
type input "8.607"
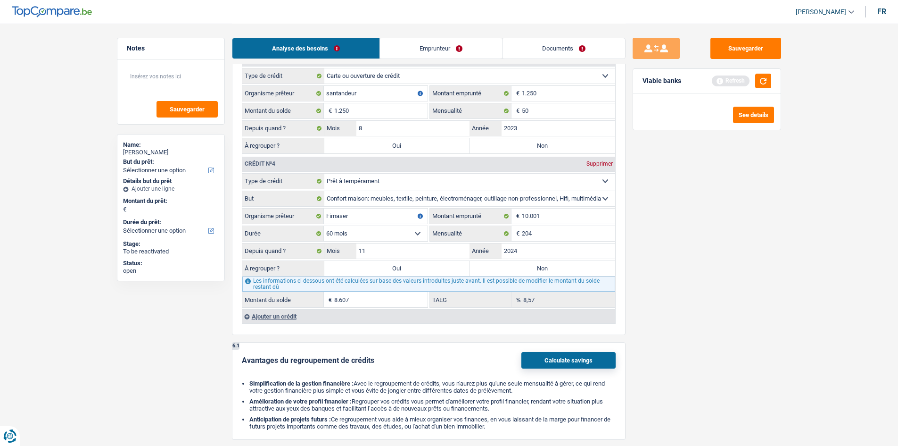
type input "8.607"
select select "refinancing"
select select "48"
select select "refinancing"
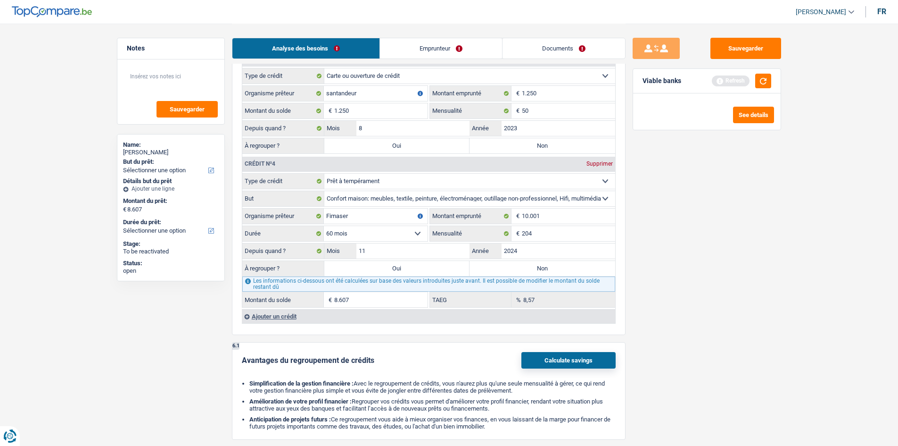
select select "refinancing"
select select "48"
select select "refinancing"
select select "48"
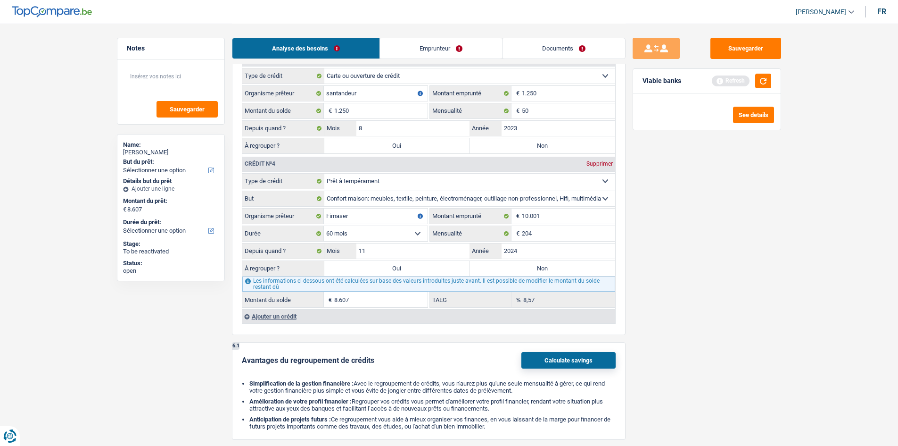
select select "refinancing"
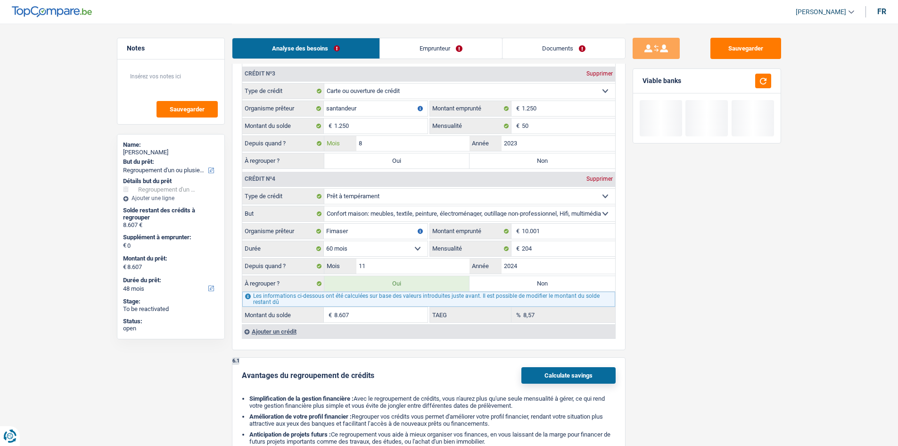
click at [401, 143] on input "8" at bounding box center [413, 143] width 114 height 15
click at [401, 157] on label "Oui" at bounding box center [397, 160] width 146 height 15
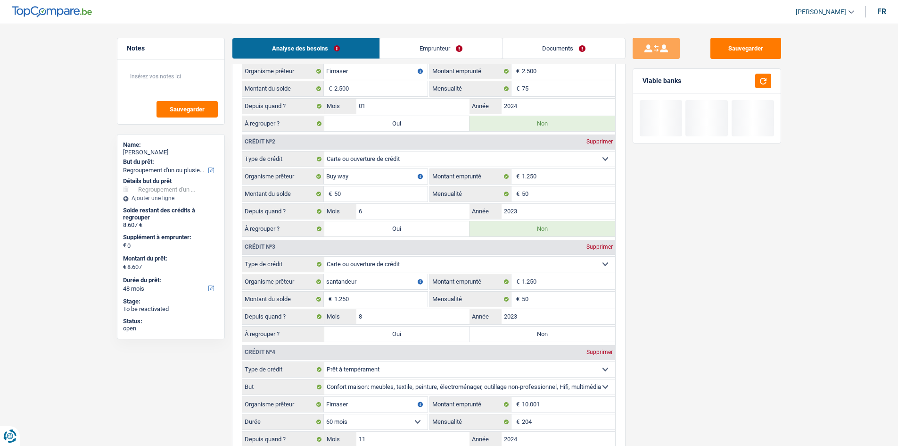
scroll to position [724, 0]
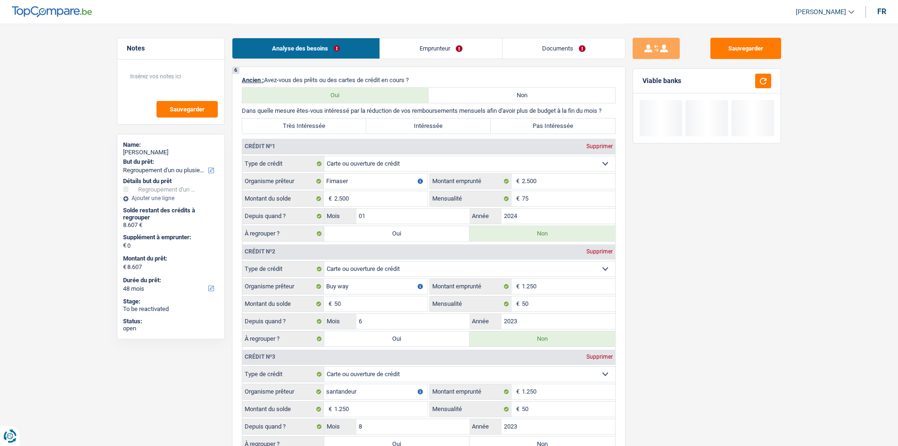
click at [412, 239] on label "Oui" at bounding box center [397, 233] width 146 height 15
click at [412, 239] on input "Oui" at bounding box center [397, 233] width 146 height 15
radio input "true"
type input "11.107"
radio input "false"
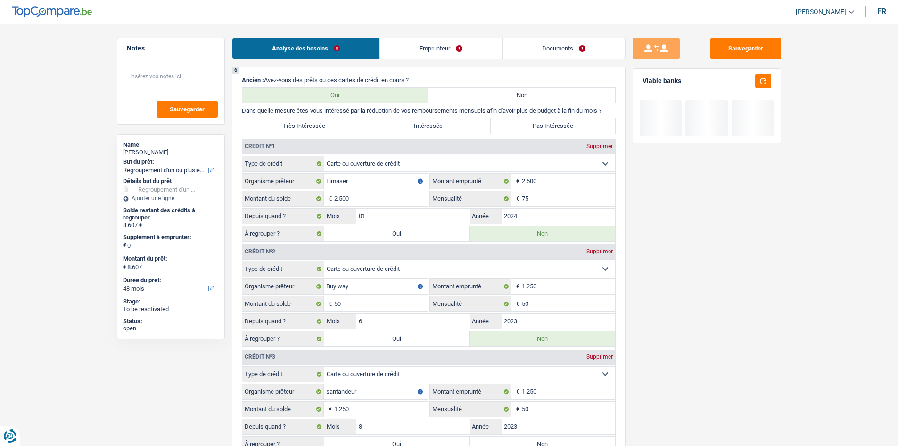
type input "11.107"
select select "60"
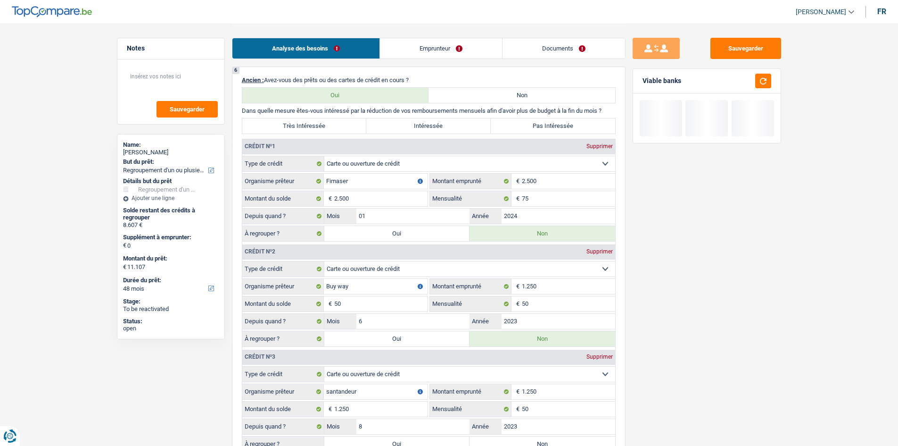
select select "60"
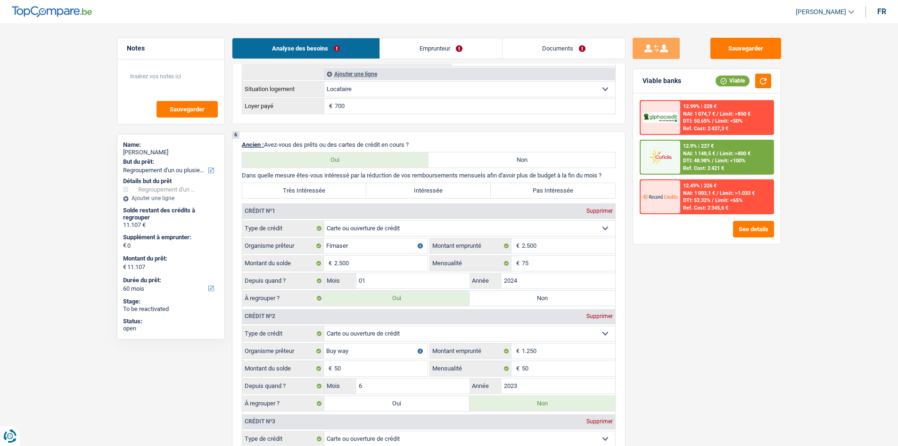
scroll to position [771, 0]
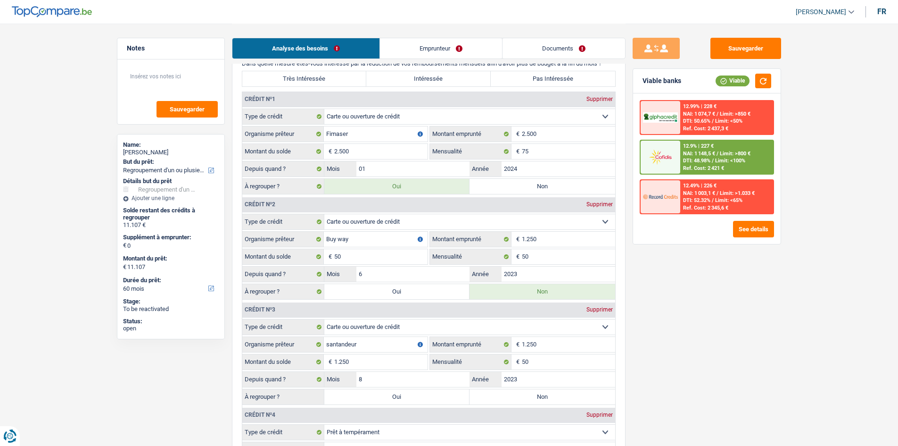
click at [412, 291] on label "Oui" at bounding box center [397, 291] width 146 height 15
click at [412, 291] on input "Oui" at bounding box center [397, 291] width 146 height 15
radio input "true"
type input "11.157"
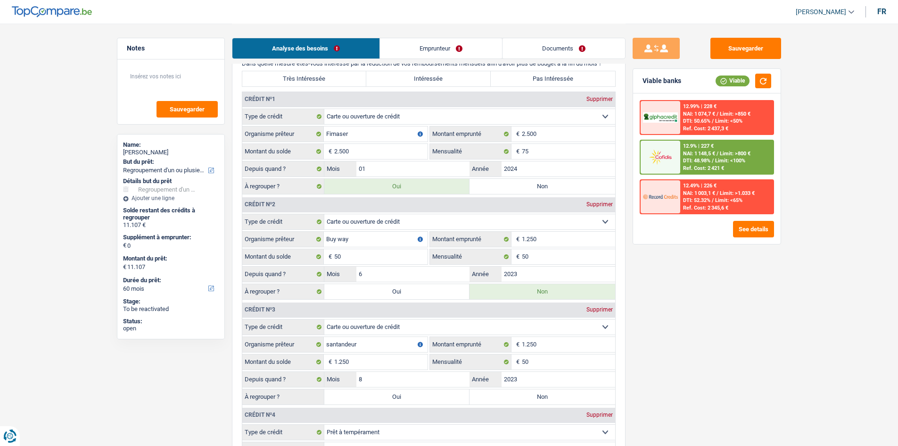
radio input "false"
type input "11.157"
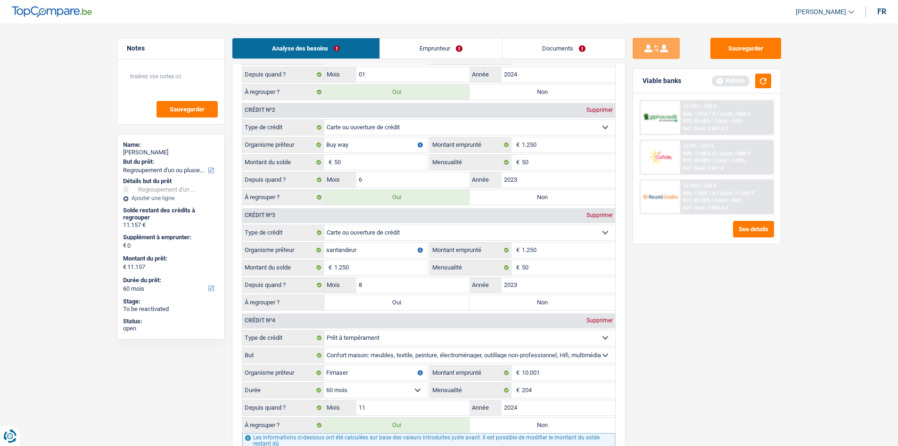
click at [414, 305] on label "Oui" at bounding box center [397, 302] width 146 height 15
click at [414, 305] on input "Oui" at bounding box center [397, 302] width 146 height 15
radio input "true"
type input "12.407"
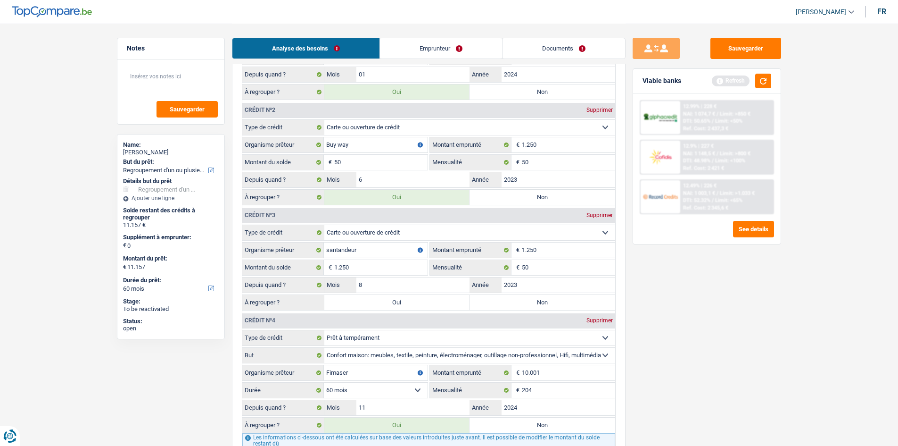
type input "12.407"
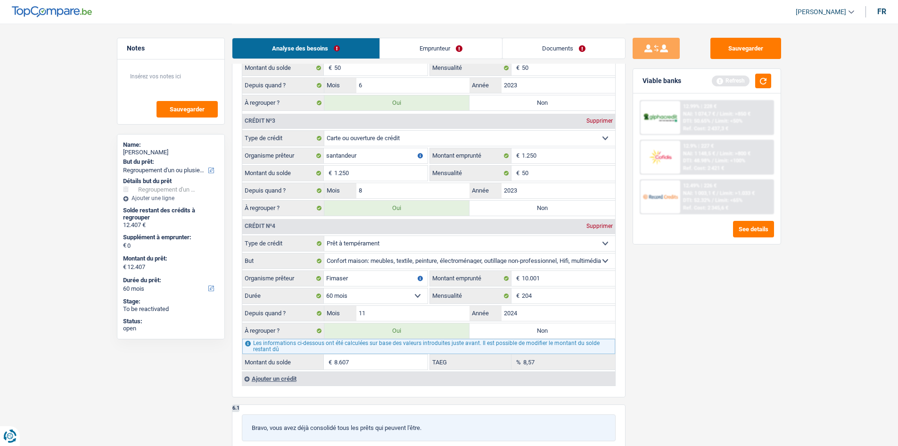
scroll to position [1054, 0]
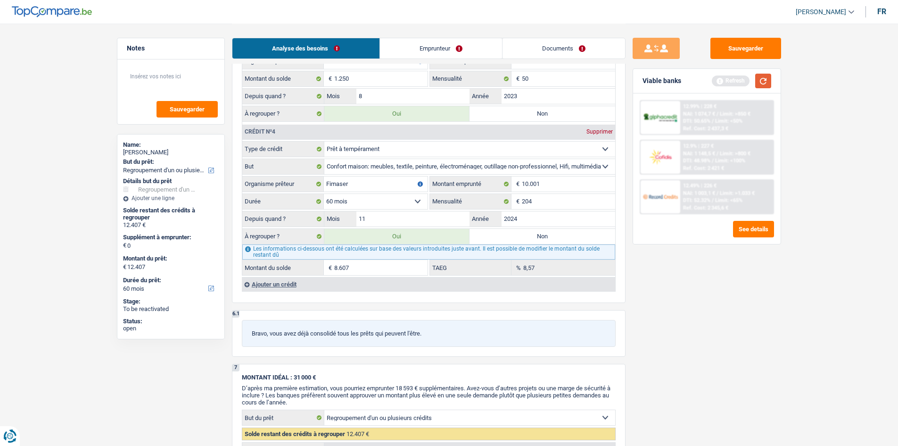
click at [717, 79] on button "button" at bounding box center [763, 81] width 16 height 15
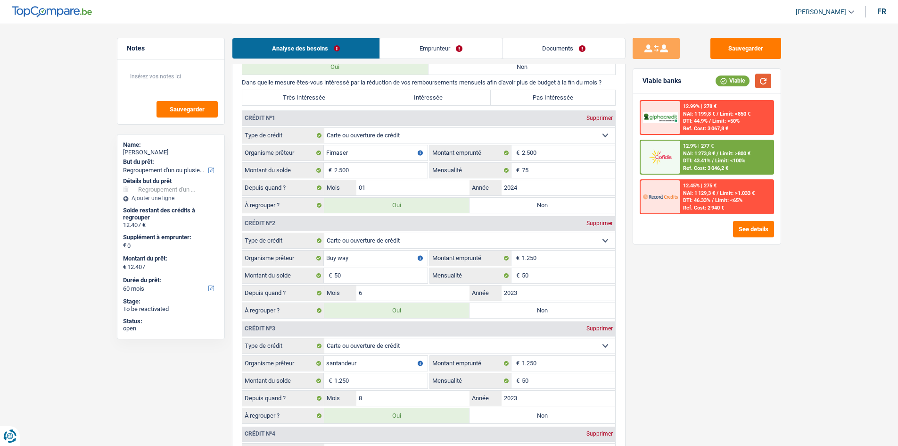
scroll to position [630, 0]
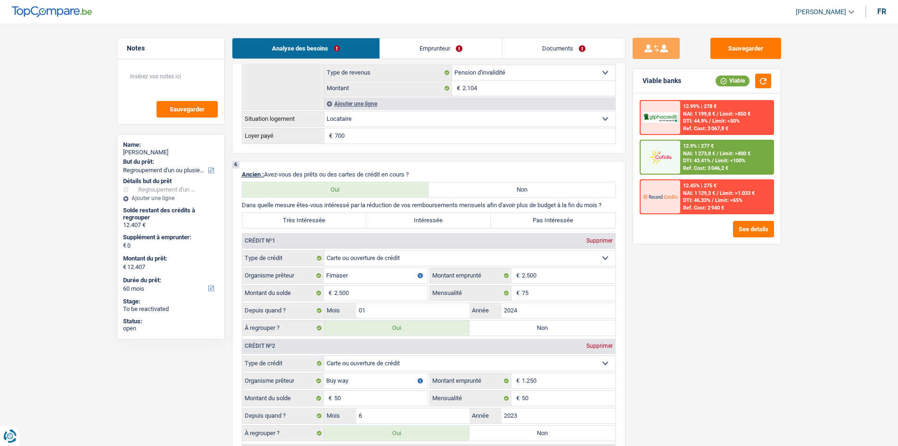
click at [297, 214] on label "Très Intéressée" at bounding box center [304, 220] width 124 height 15
click at [297, 214] on input "Très Intéressée" at bounding box center [304, 220] width 124 height 15
radio input "true"
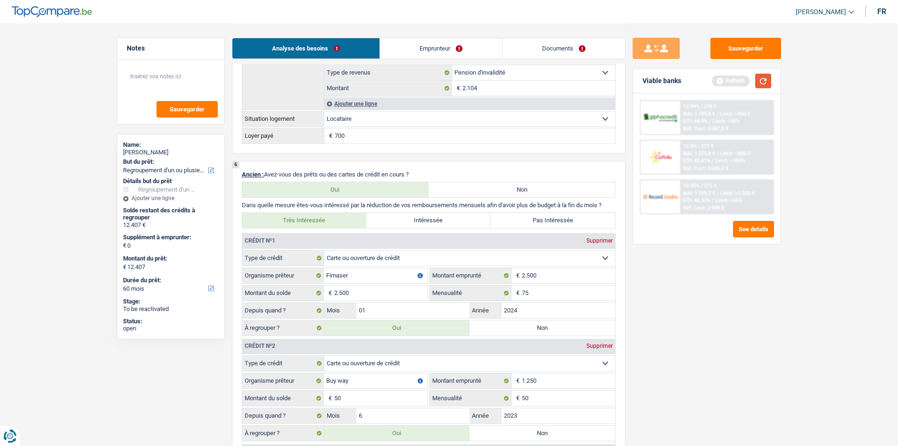
click at [717, 84] on button "button" at bounding box center [763, 81] width 16 height 15
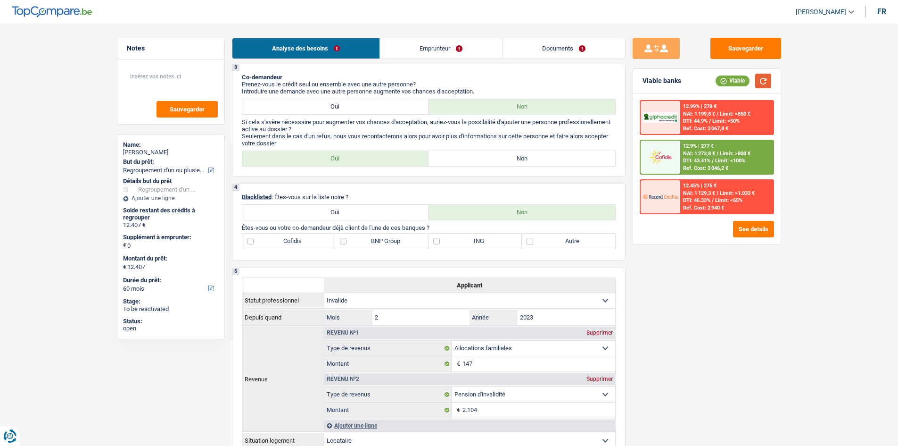
scroll to position [111, 0]
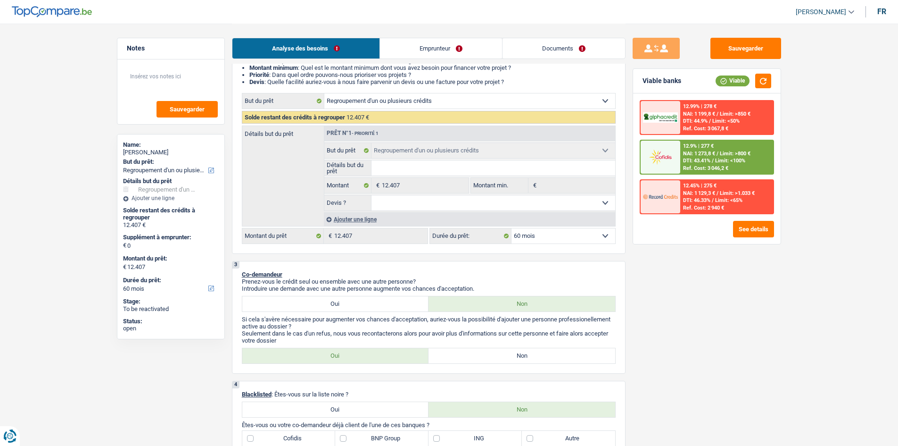
click at [717, 148] on div "12.9% | 277 € NAI: 1 273,8 € / Limit: >800 € DTI: 43.41% / Limit: <100% Ref. Co…" at bounding box center [726, 156] width 93 height 33
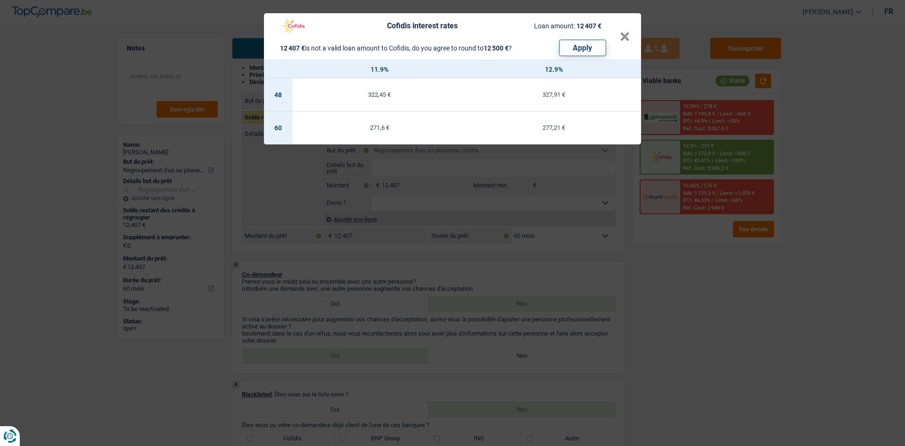
click at [717, 273] on div "Cofidis interest rates Loan amount: 12 407 € 12 407 € is not a valid loan amoun…" at bounding box center [452, 223] width 905 height 446
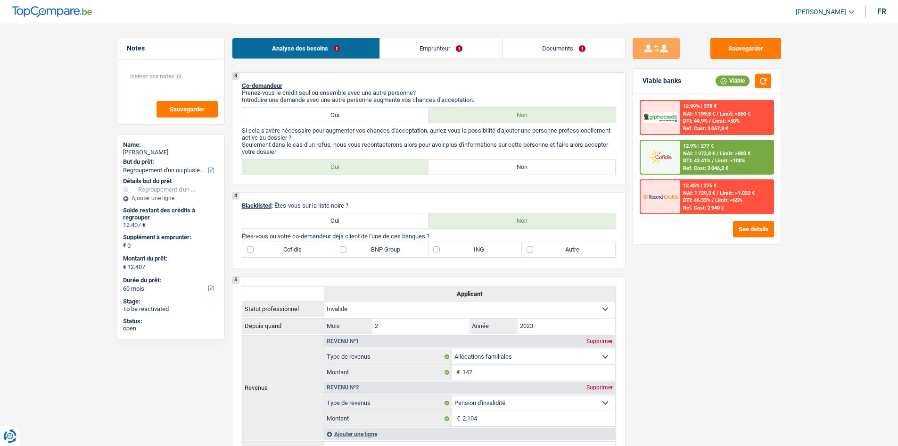
scroll to position [253, 0]
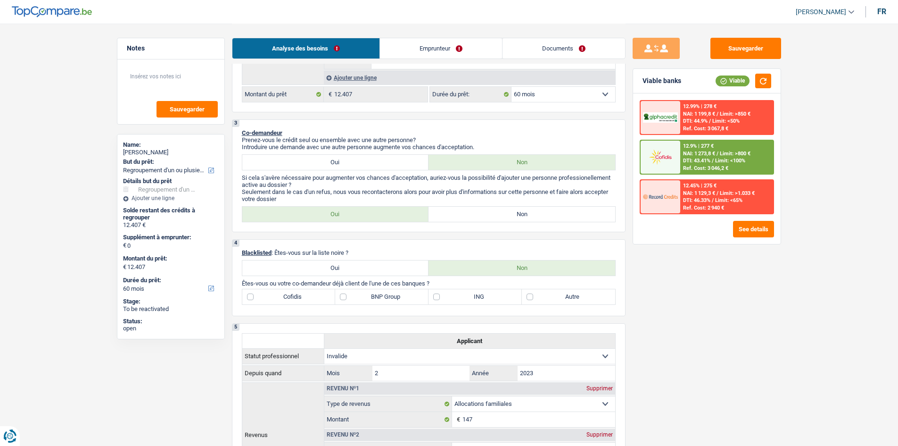
click at [522, 209] on label "Non" at bounding box center [522, 214] width 187 height 15
click at [522, 209] on input "Non" at bounding box center [522, 214] width 187 height 15
radio input "true"
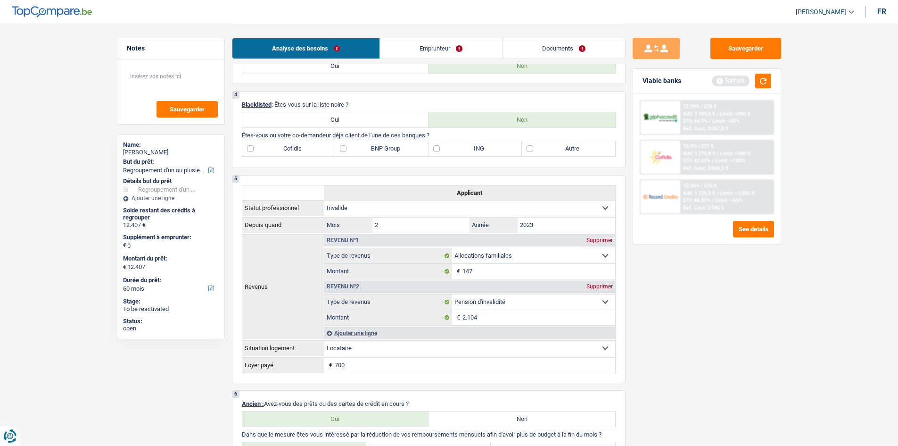
scroll to position [394, 0]
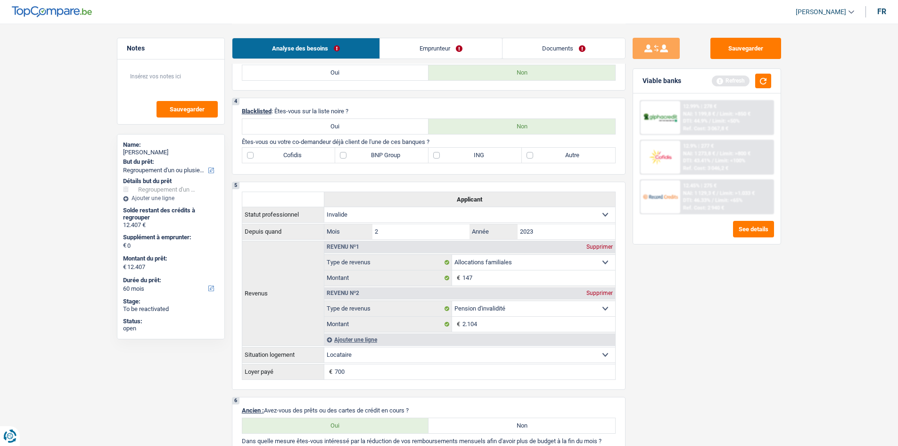
click at [578, 158] on label "Autre" at bounding box center [568, 155] width 93 height 15
click at [578, 158] on input "Autre" at bounding box center [568, 155] width 93 height 15
checkbox input "true"
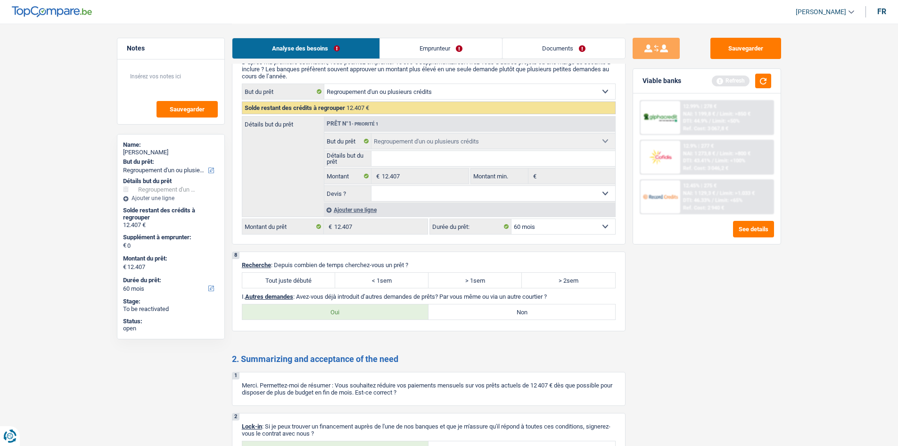
scroll to position [1431, 0]
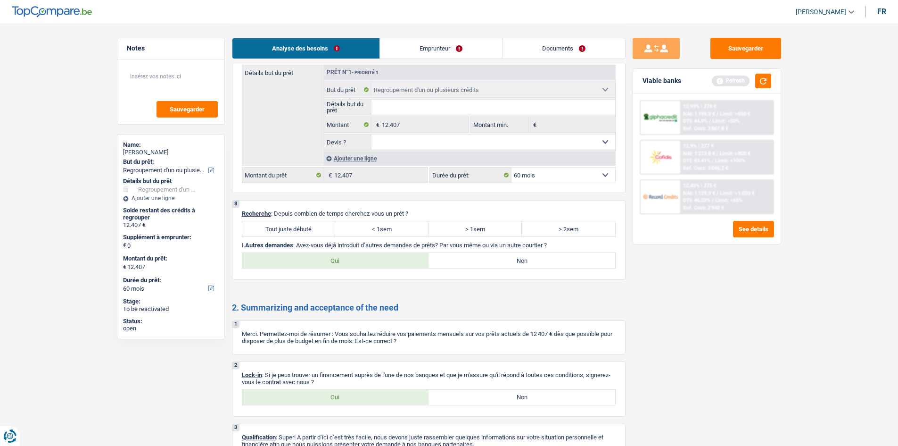
click at [307, 229] on label "Tout juste débuté" at bounding box center [288, 228] width 93 height 15
click at [307, 229] on input "Tout juste débuté" at bounding box center [288, 228] width 93 height 15
radio input "true"
click at [354, 344] on label "Oui" at bounding box center [335, 396] width 187 height 15
click at [354, 344] on input "Oui" at bounding box center [335, 396] width 187 height 15
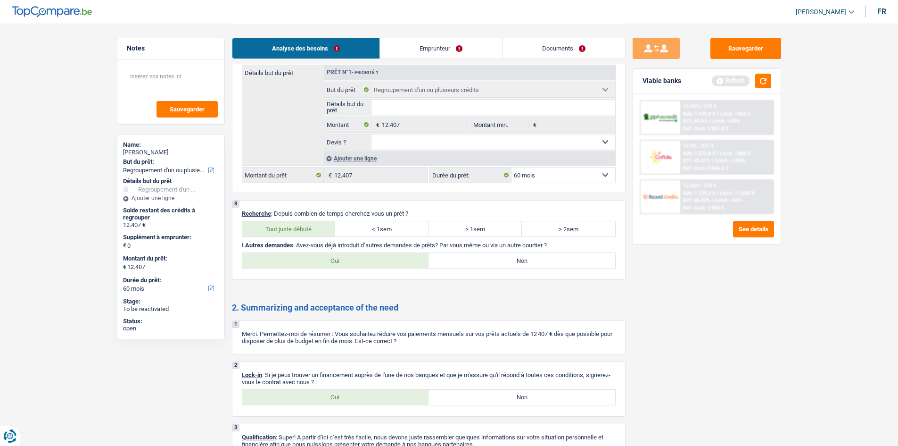
radio input "true"
drag, startPoint x: 529, startPoint y: 253, endPoint x: 576, endPoint y: 276, distance: 52.7
click at [529, 253] on label "Non" at bounding box center [522, 260] width 187 height 15
click at [529, 253] on input "Non" at bounding box center [522, 260] width 187 height 15
radio input "true"
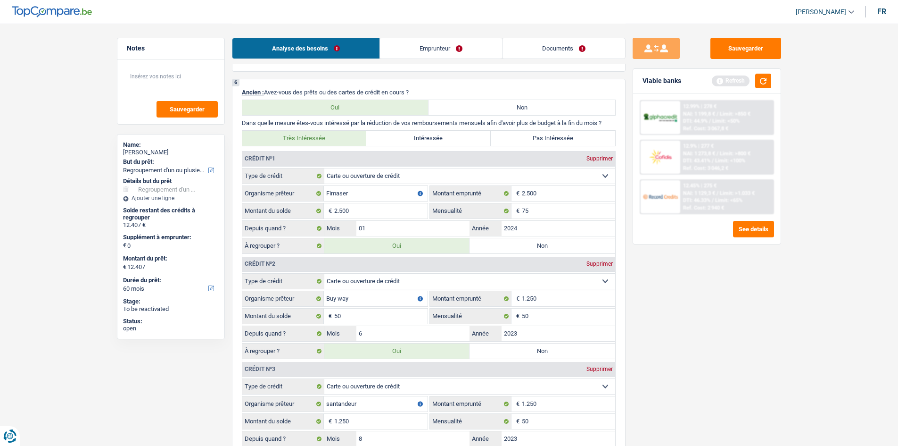
scroll to position [866, 0]
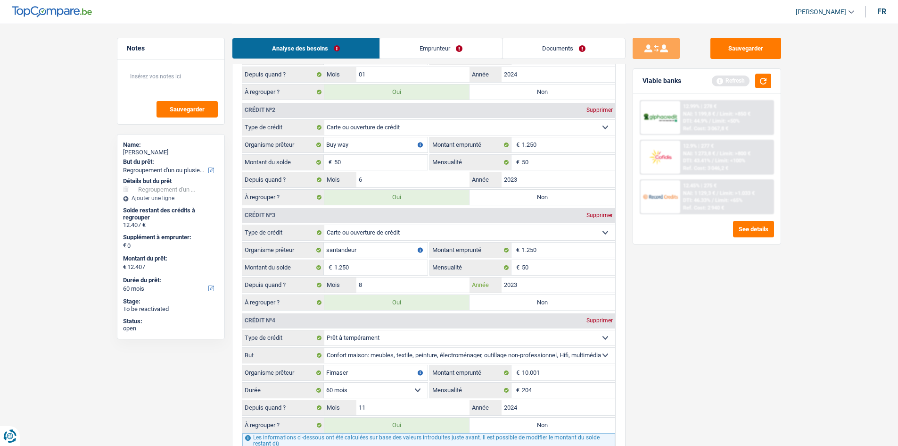
click at [575, 279] on input "2023" at bounding box center [559, 284] width 114 height 15
drag, startPoint x: 808, startPoint y: 339, endPoint x: 794, endPoint y: 323, distance: 21.0
click at [717, 329] on main "Notes Sauvegarder Name: Ornella Notaro But du prêt: Confort maison: meubles, te…" at bounding box center [449, 99] width 898 height 1930
click at [448, 50] on link "Emprunteur" at bounding box center [441, 48] width 122 height 20
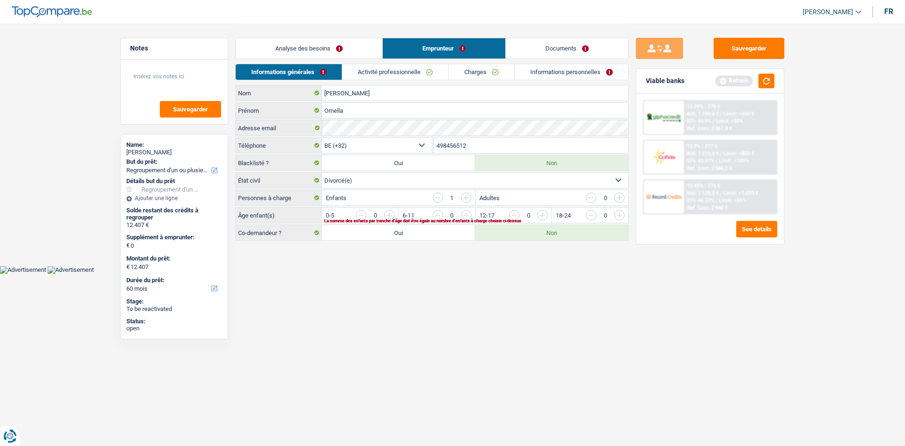
click at [391, 73] on link "Activité professionnelle" at bounding box center [395, 72] width 106 height 16
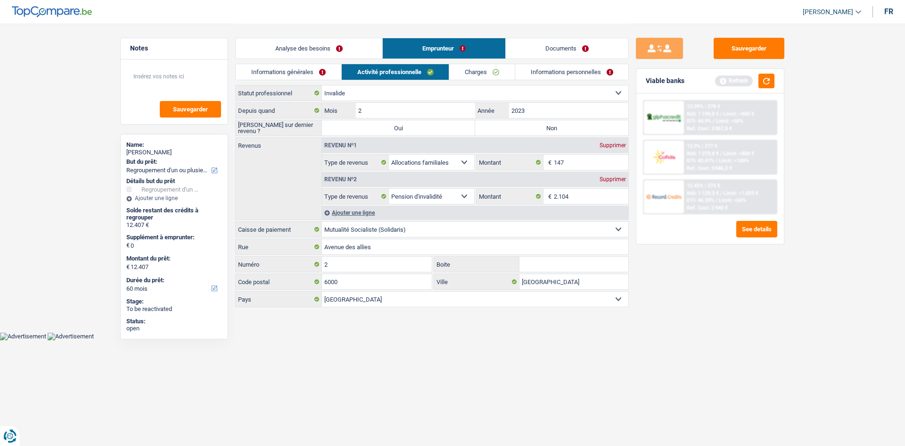
click at [471, 70] on link "Charges" at bounding box center [482, 72] width 66 height 16
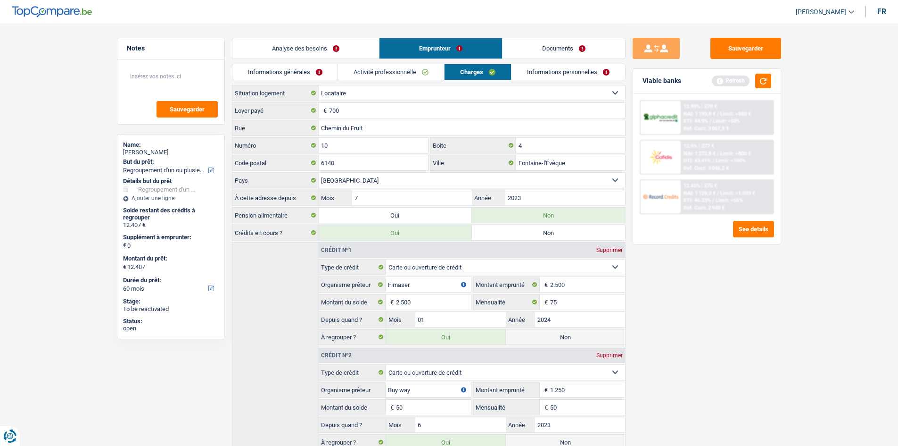
drag, startPoint x: 266, startPoint y: 66, endPoint x: 272, endPoint y: 69, distance: 5.7
click at [268, 66] on link "Informations générales" at bounding box center [285, 72] width 106 height 16
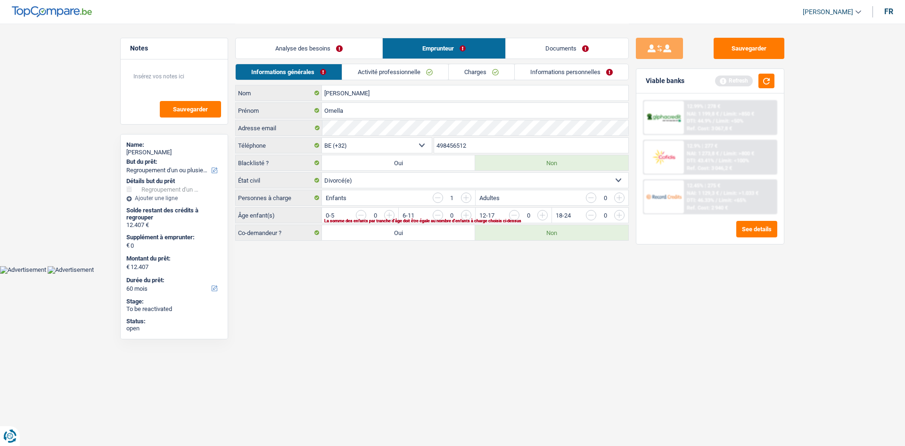
click at [340, 47] on link "Analyse des besoins" at bounding box center [309, 48] width 147 height 20
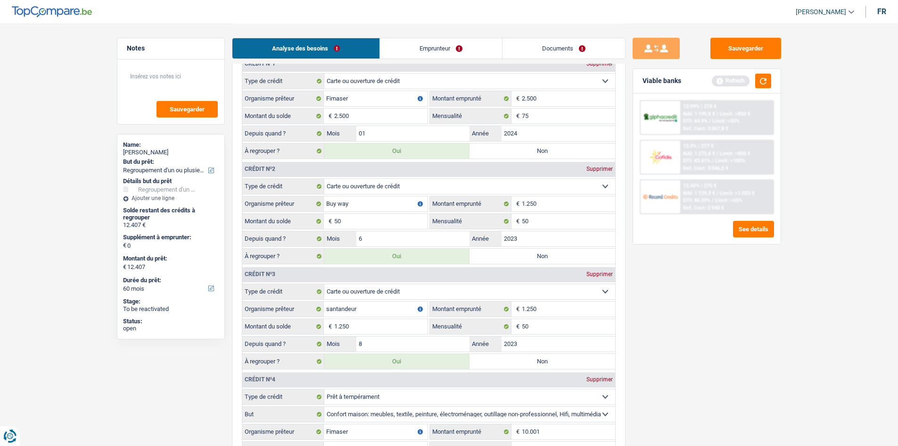
scroll to position [849, 0]
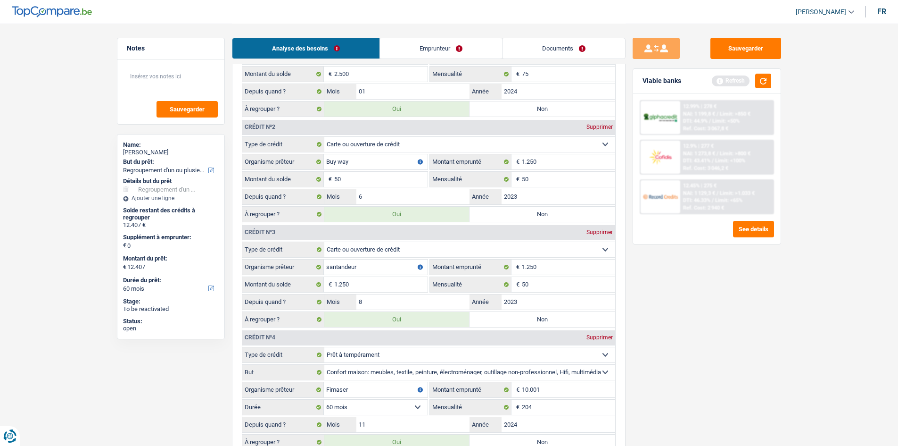
click at [717, 344] on div "Sauvegarder Viable banks Refresh 12.99% | 278 € NAI: 1 199,8 € / Limit: >850 € …" at bounding box center [707, 234] width 163 height 393
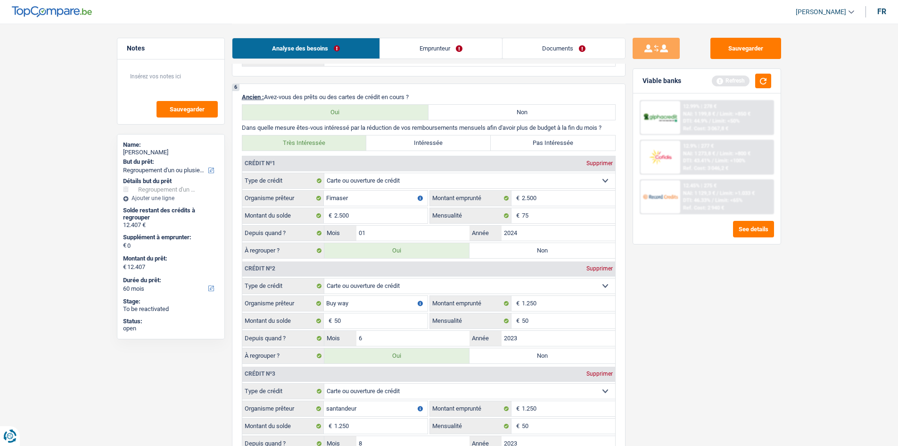
scroll to position [754, 0]
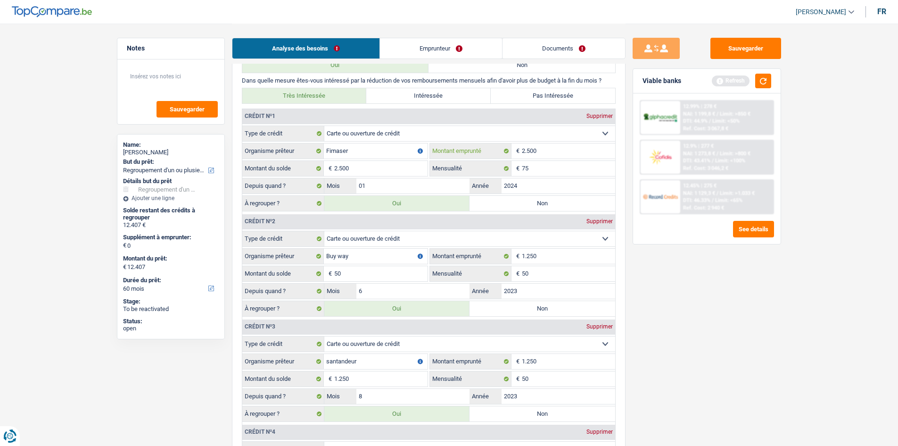
click at [573, 155] on input "2.500" at bounding box center [568, 150] width 93 height 15
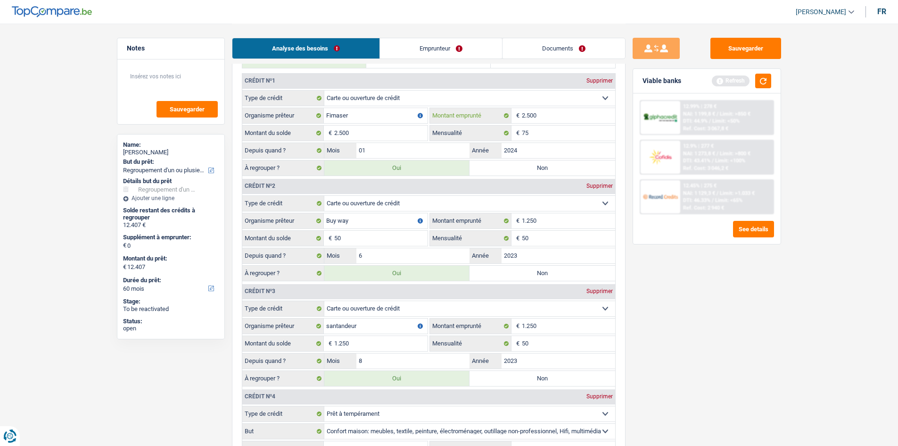
scroll to position [849, 0]
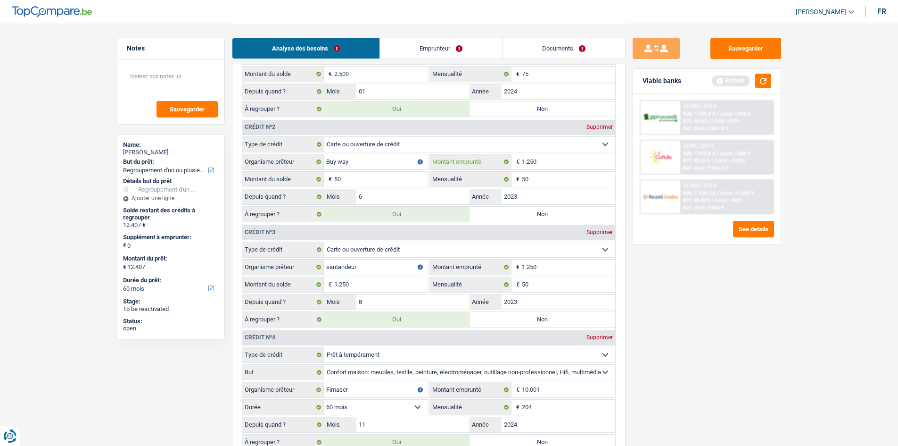
click at [590, 157] on input "1.250" at bounding box center [568, 161] width 93 height 15
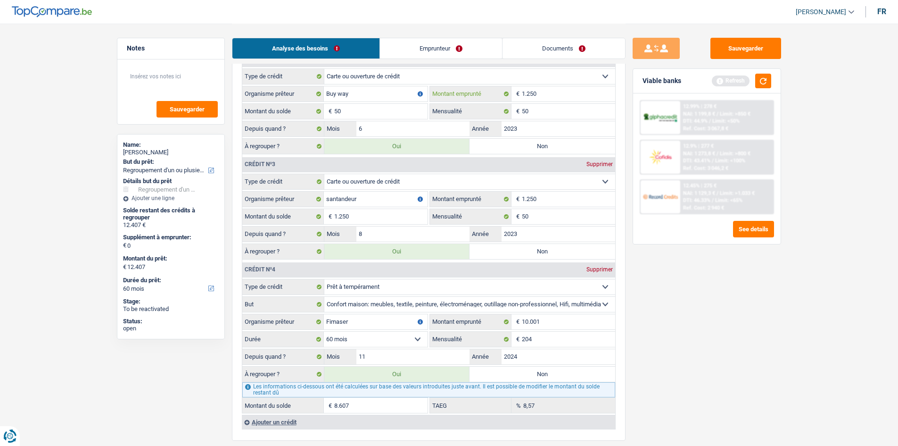
scroll to position [943, 0]
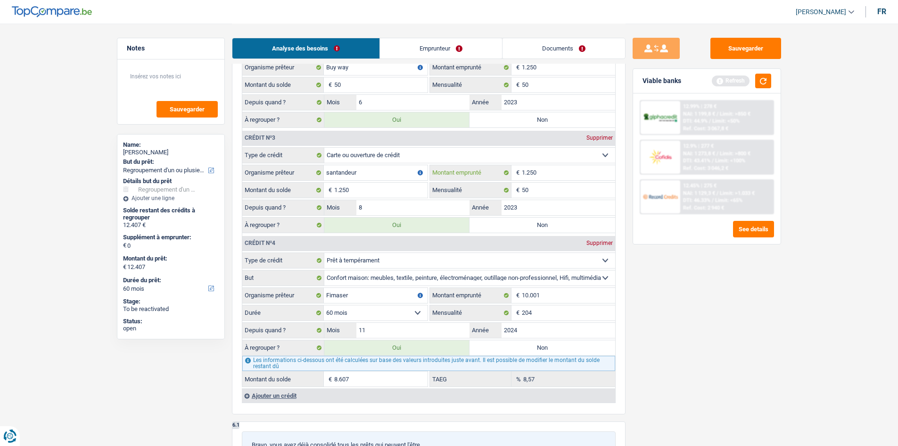
click at [566, 169] on input "1.250" at bounding box center [568, 172] width 93 height 15
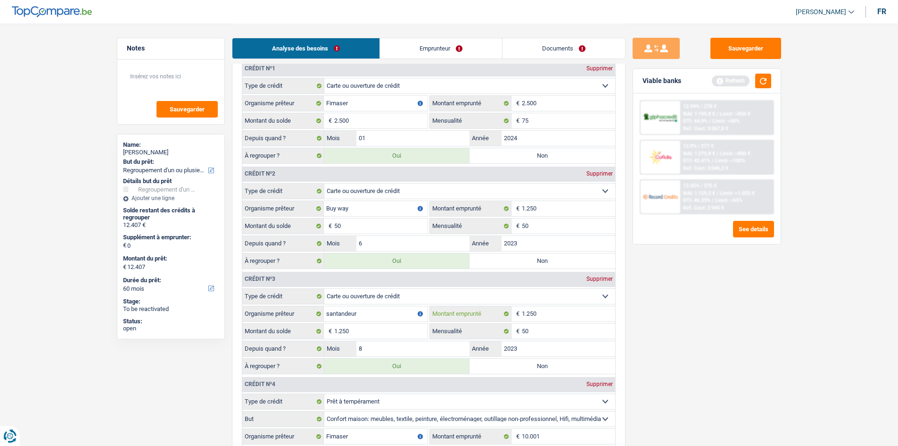
scroll to position [801, 0]
click at [431, 49] on link "Emprunteur" at bounding box center [441, 48] width 122 height 20
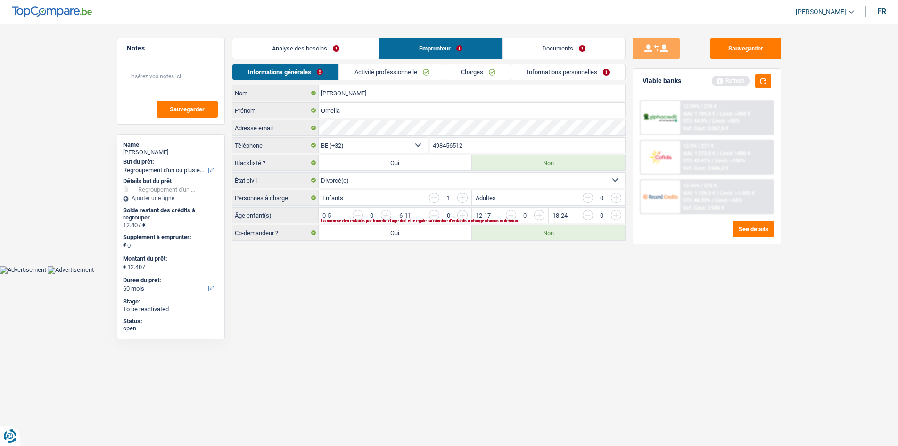
scroll to position [0, 0]
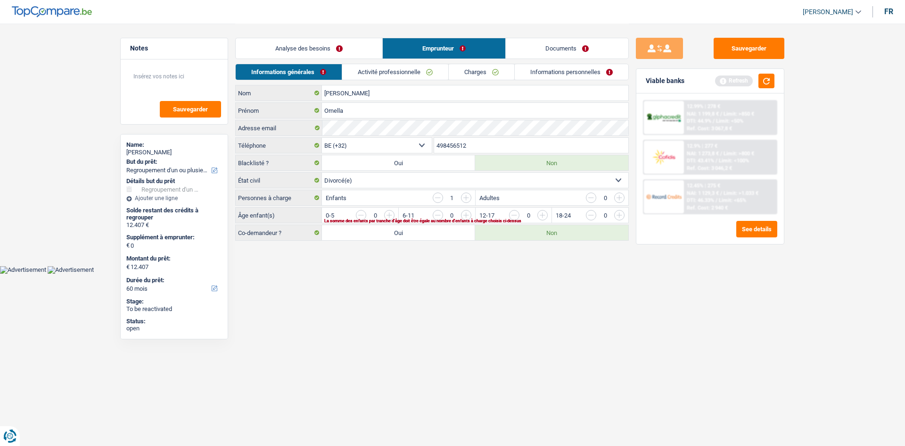
click at [542, 216] on input "button" at bounding box center [733, 217] width 393 height 15
click at [395, 70] on link "Activité professionnelle" at bounding box center [396, 72] width 106 height 16
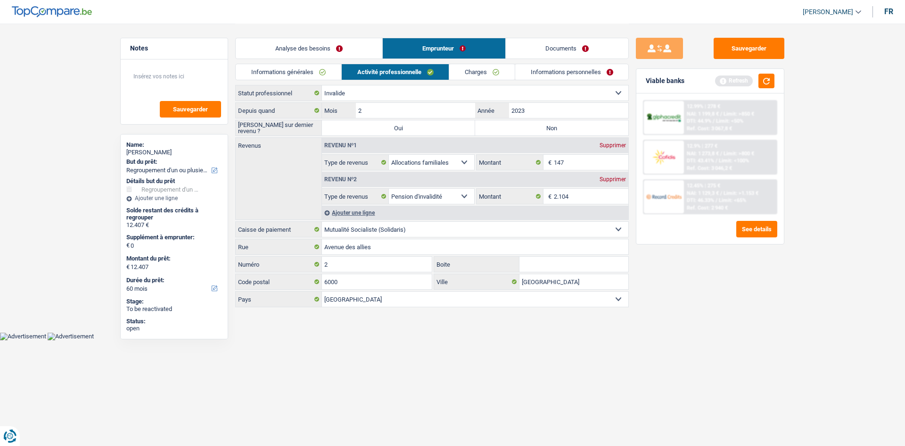
click at [570, 128] on label "Non" at bounding box center [551, 127] width 153 height 15
click at [570, 128] on input "Non" at bounding box center [551, 127] width 153 height 15
radio input "true"
click at [569, 110] on input "2023" at bounding box center [568, 110] width 119 height 15
click at [678, 278] on div "Sauvegarder Viable banks Refresh 12.99% | 278 € NAI: 1 199,8 € / Limit: >850 € …" at bounding box center [710, 234] width 163 height 393
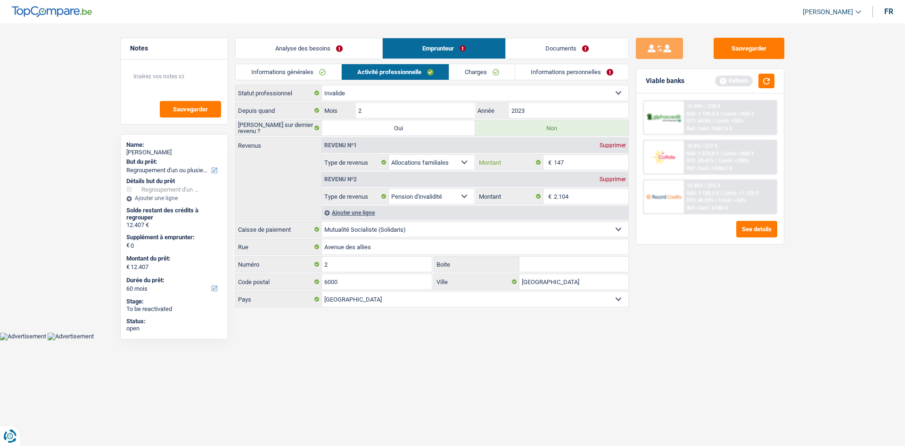
click at [593, 164] on input "147" at bounding box center [591, 162] width 75 height 15
type input "1"
type input "312"
click at [680, 318] on div "Sauvegarder Viable banks Refresh 12.99% | 278 € NAI: 1 199,8 € / Limit: >850 € …" at bounding box center [710, 234] width 163 height 393
click at [593, 204] on fieldset "2.104 € Montant N'utilisez que des lettres pour répondre" at bounding box center [552, 196] width 152 height 16
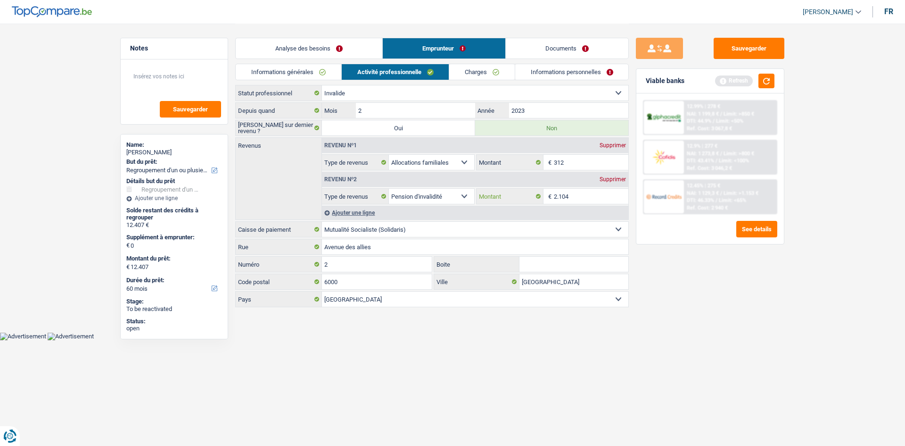
click at [590, 203] on input "2.104" at bounding box center [591, 196] width 75 height 15
type input "2"
type input "1.950"
drag, startPoint x: 474, startPoint y: 64, endPoint x: 480, endPoint y: 68, distance: 7.2
click at [474, 64] on link "Charges" at bounding box center [482, 72] width 66 height 16
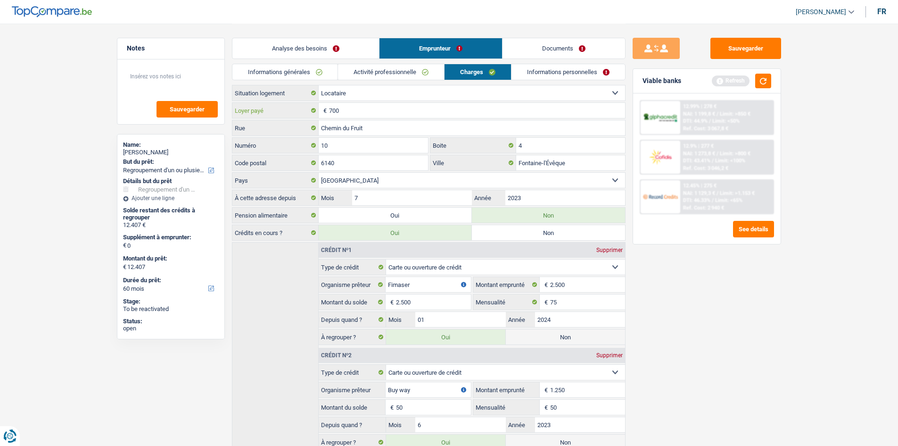
click at [373, 106] on input "700" at bounding box center [477, 110] width 296 height 15
click at [560, 75] on link "Informations personnelles" at bounding box center [569, 72] width 114 height 16
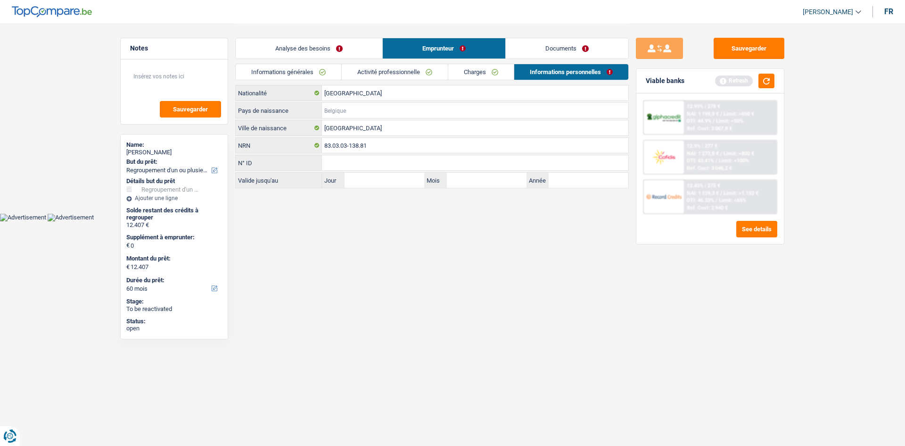
click at [380, 108] on input "Pays de naissance" at bounding box center [475, 110] width 306 height 15
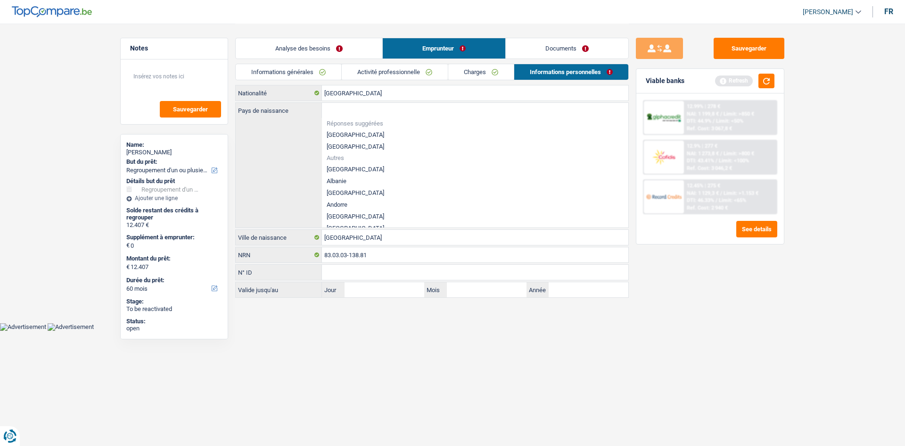
click at [354, 128] on li "Réponses suggérées" at bounding box center [475, 123] width 306 height 11
drag, startPoint x: 346, startPoint y: 131, endPoint x: 352, endPoint y: 131, distance: 6.1
click at [346, 131] on li "[GEOGRAPHIC_DATA]" at bounding box center [475, 135] width 306 height 12
type input "[GEOGRAPHIC_DATA]"
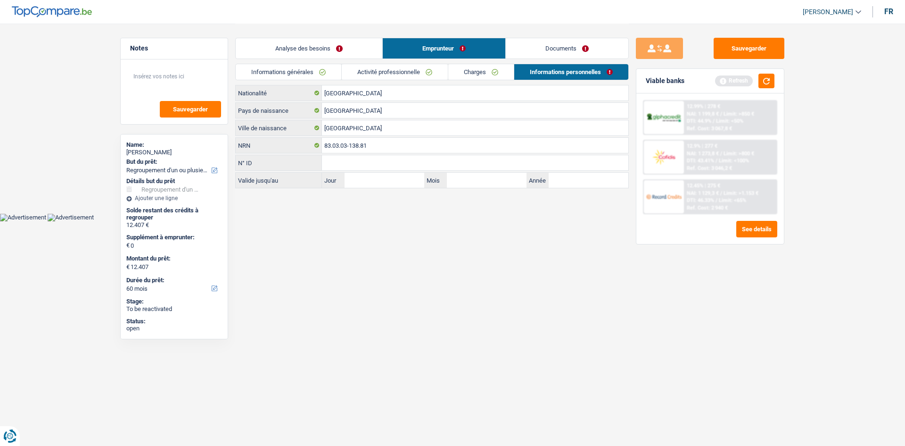
click at [596, 50] on link "Documents" at bounding box center [567, 48] width 123 height 20
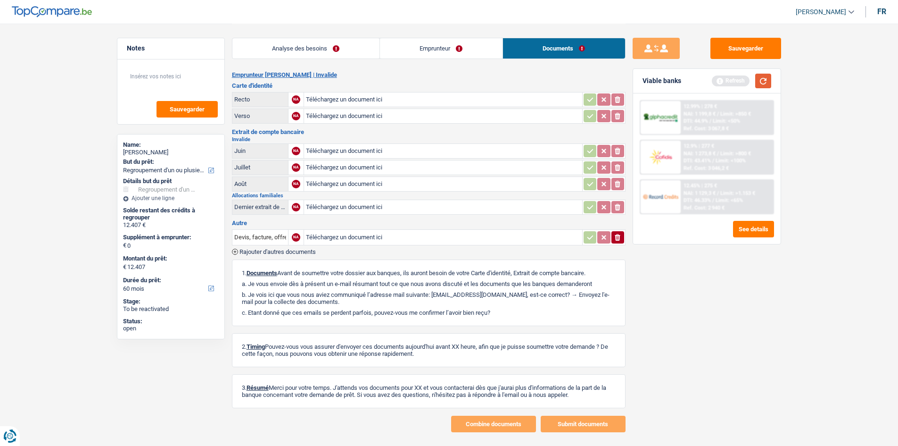
click at [717, 80] on button "button" at bounding box center [763, 81] width 16 height 15
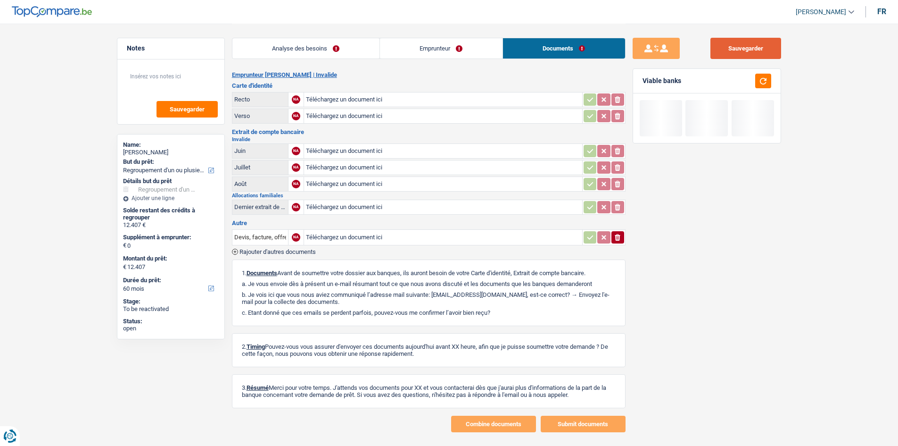
click at [717, 51] on button "Sauvegarder" at bounding box center [745, 48] width 71 height 21
click at [307, 56] on link "Analyse des besoins" at bounding box center [305, 48] width 147 height 20
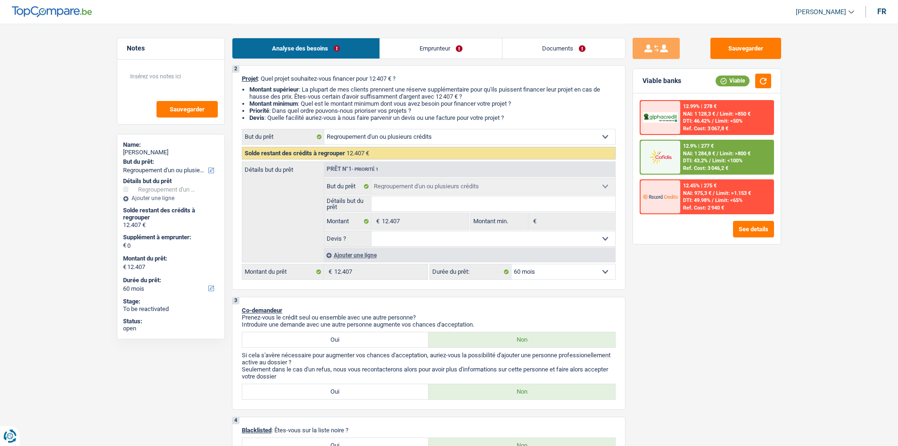
scroll to position [35, 0]
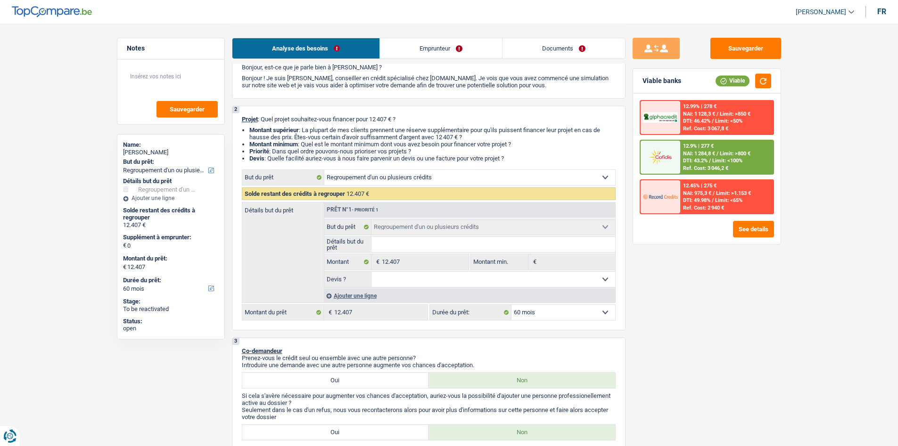
click at [717, 51] on div "Sauvegarder Viable banks Viable 12.99% | 278 € NAI: 1 128,3 € / Limit: >850 € D…" at bounding box center [707, 234] width 163 height 393
click at [717, 51] on button "Sauvegarder" at bounding box center [745, 48] width 71 height 21
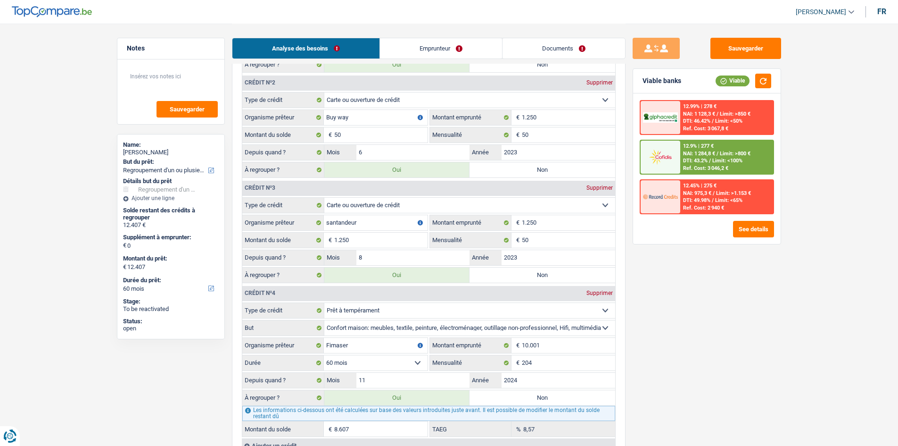
scroll to position [978, 0]
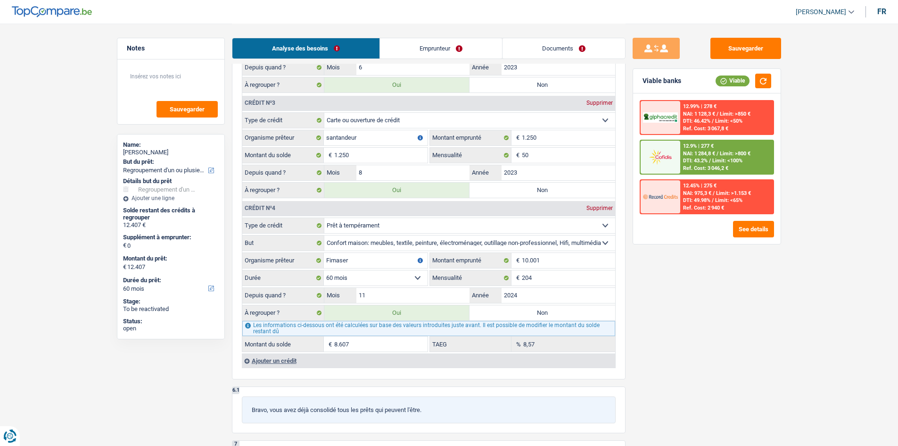
click at [372, 343] on input "8.607" at bounding box center [380, 343] width 93 height 15
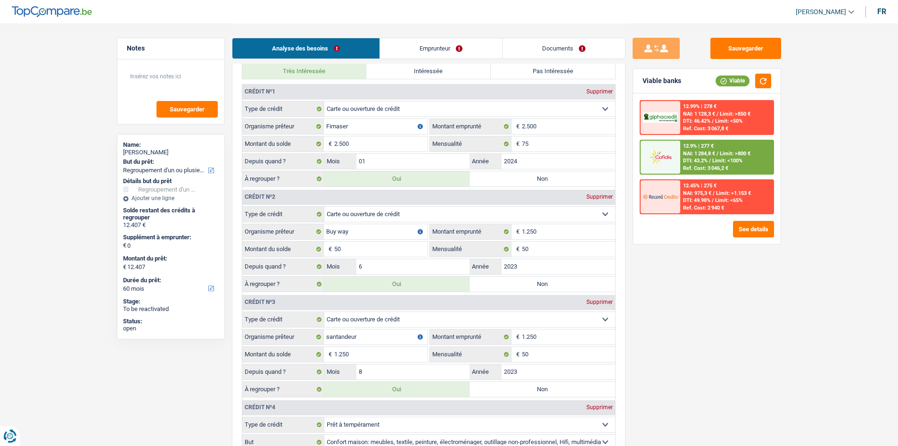
scroll to position [801, 0]
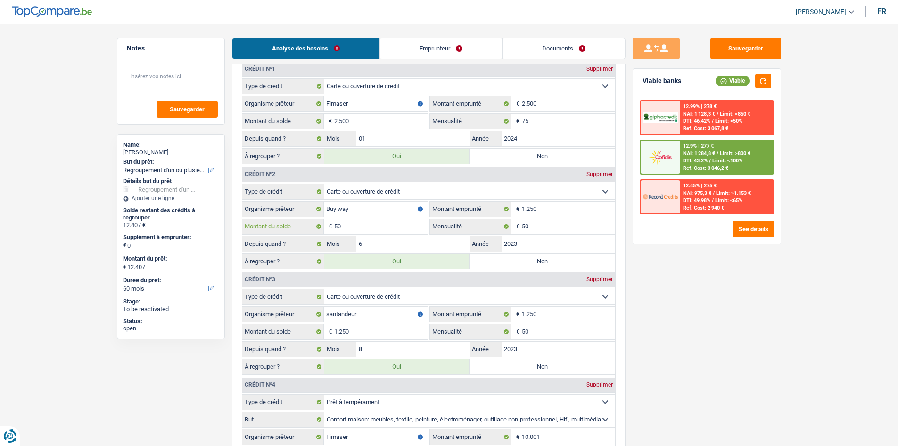
click at [366, 227] on input "50" at bounding box center [380, 226] width 93 height 15
type input "5"
type input "12.362"
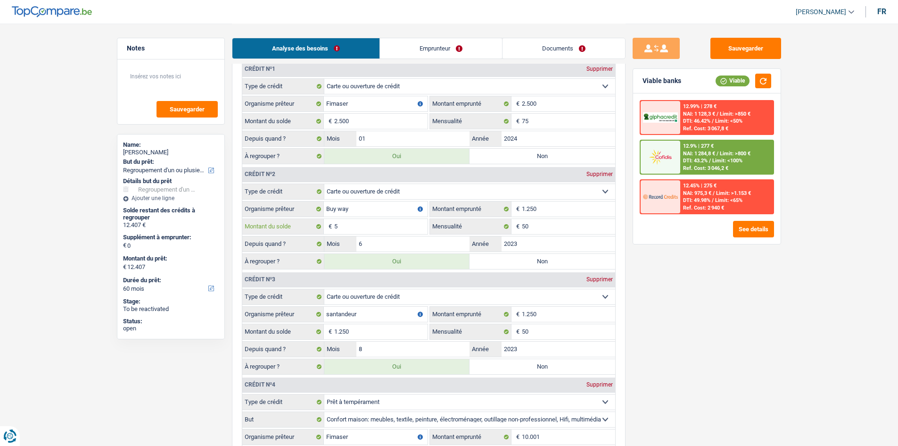
type input "12.362"
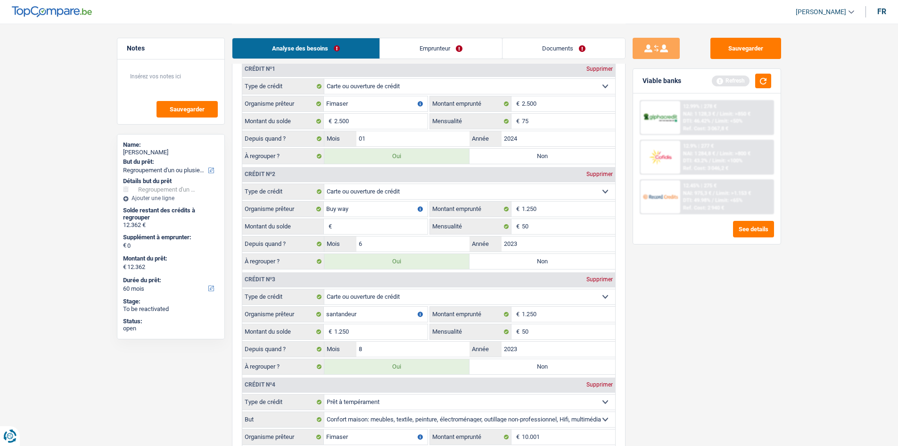
type input "12.358"
type input "1"
type input "12.358"
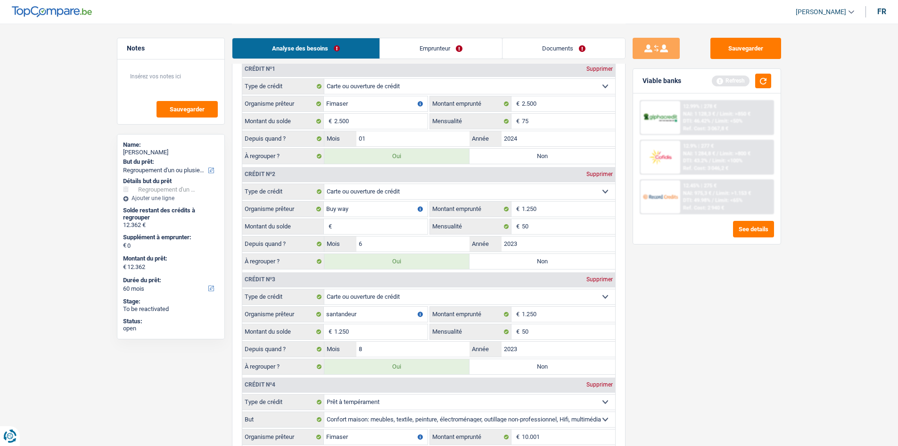
type input "12.358"
type input "12.369"
type input "12"
type input "12.369"
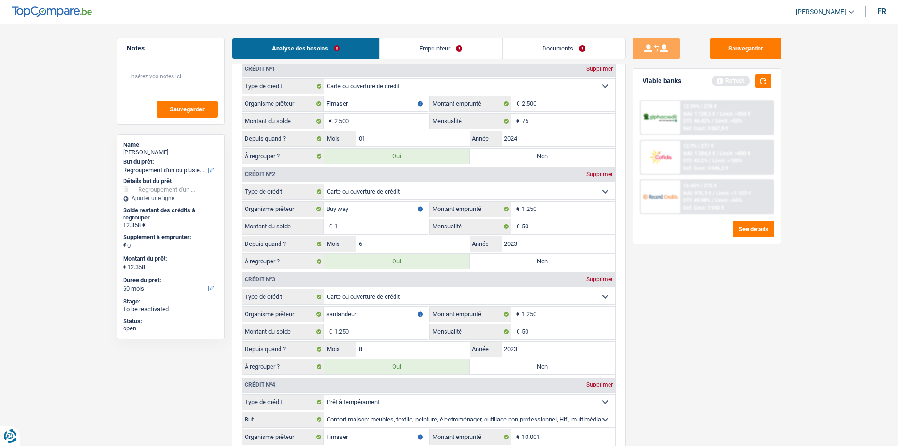
type input "12.369"
type input "12.482"
type input "125"
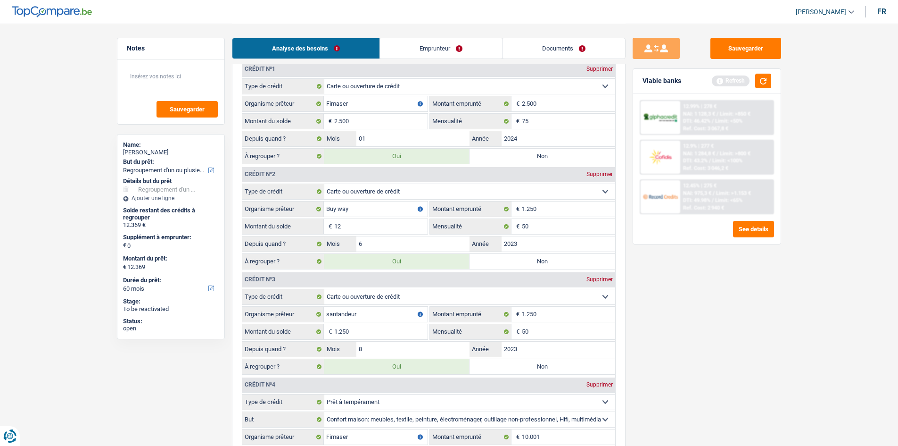
type input "12.482"
type input "1.250"
type input "13.607"
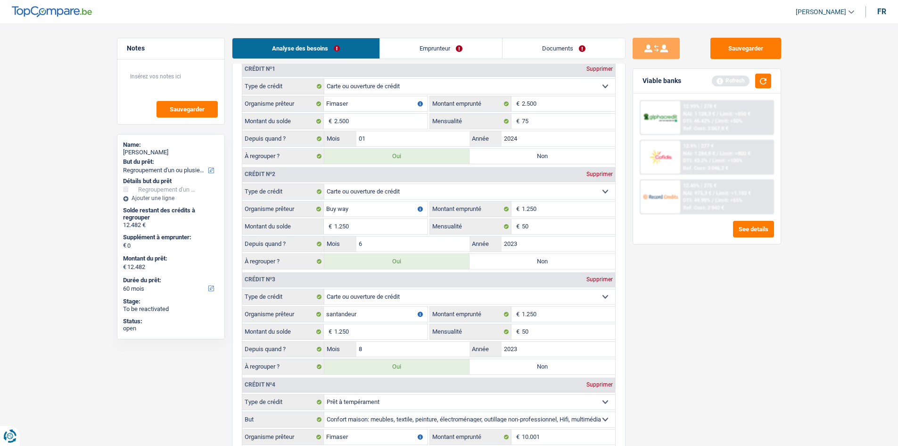
type input "13.607"
type input "1.250"
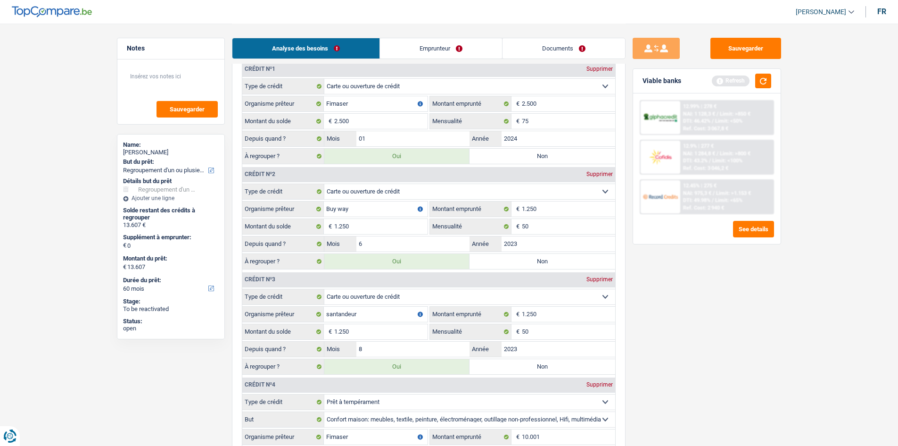
click at [656, 305] on div "Sauvegarder Viable banks Refresh 12.99% | 278 € NAI: 1 128,3 € / Limit: >850 € …" at bounding box center [707, 234] width 163 height 393
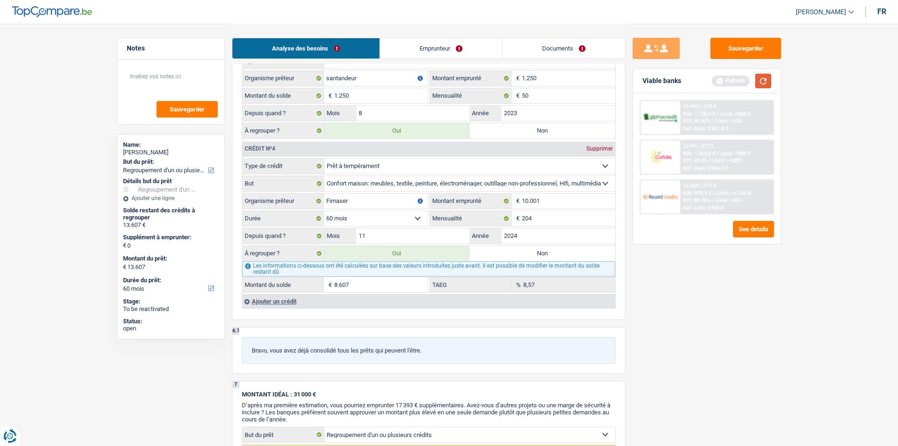
click at [717, 80] on button "button" at bounding box center [763, 81] width 16 height 15
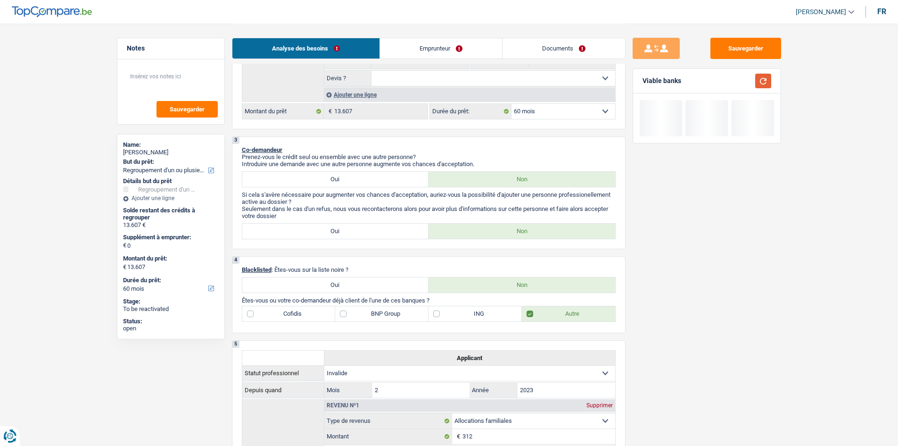
scroll to position [189, 0]
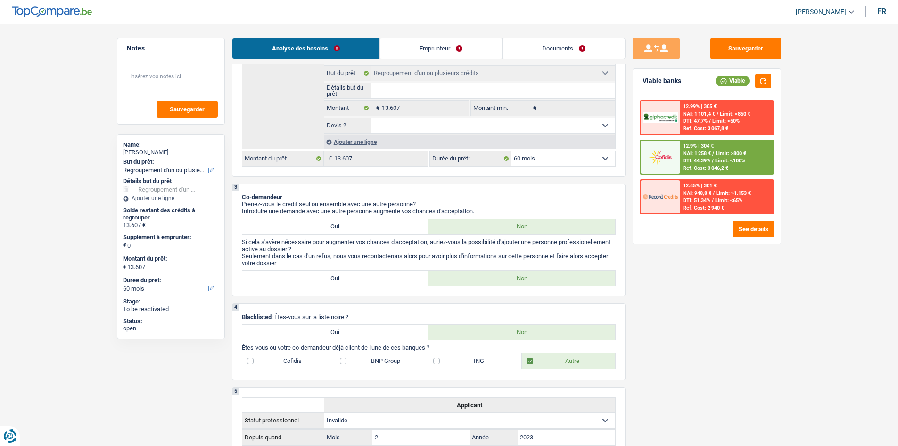
click at [717, 161] on span "Limit: <100%" at bounding box center [730, 160] width 30 height 6
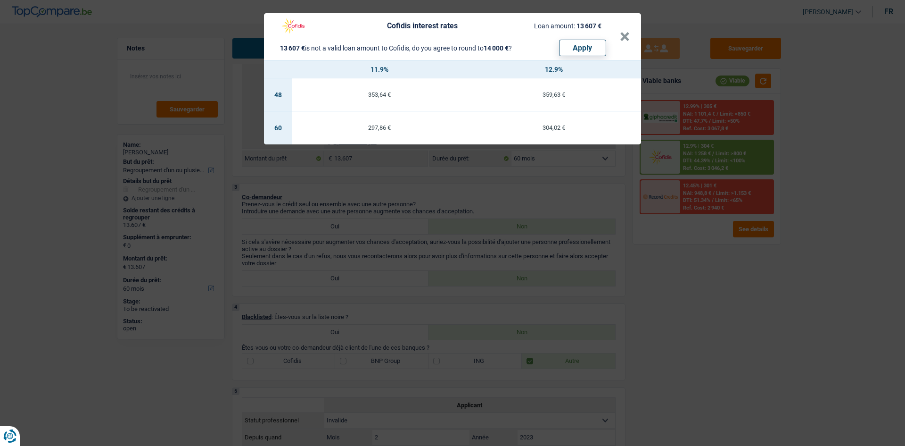
click at [710, 304] on div "Cofidis interest rates Loan amount: 13 607 € 13 607 € is not a valid loan amoun…" at bounding box center [452, 223] width 905 height 446
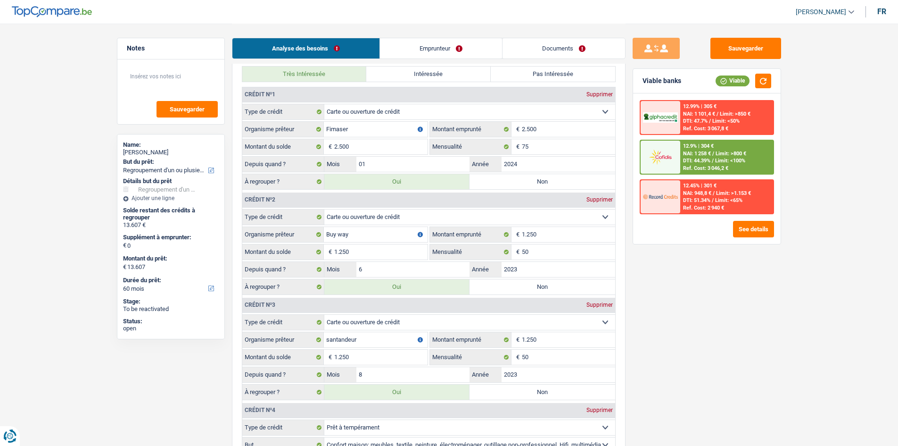
scroll to position [754, 0]
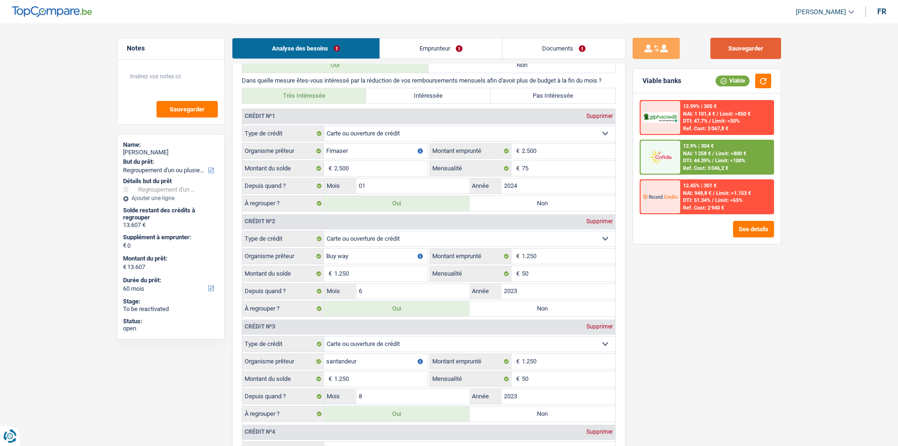
click at [717, 44] on button "Sauvegarder" at bounding box center [745, 48] width 71 height 21
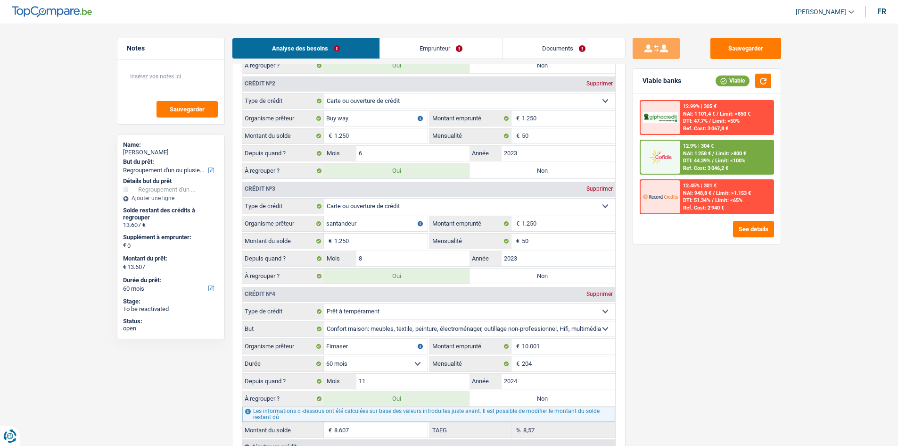
scroll to position [943, 0]
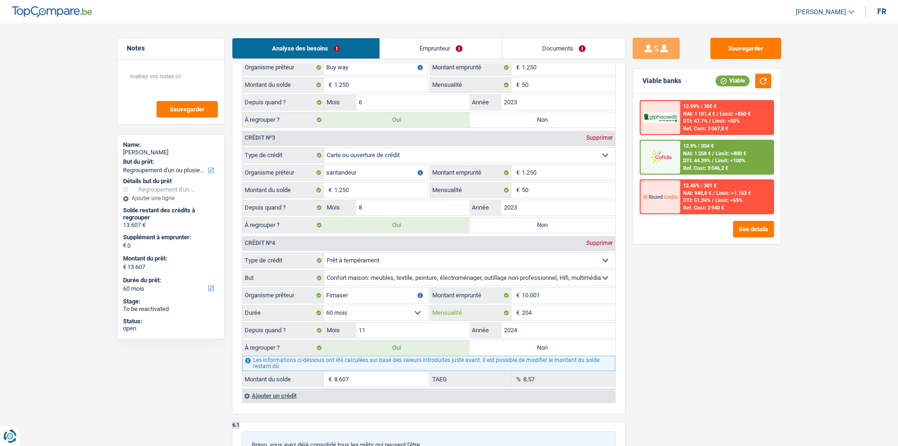
click at [552, 313] on input "204" at bounding box center [568, 312] width 93 height 15
click at [552, 186] on input "50" at bounding box center [568, 189] width 93 height 15
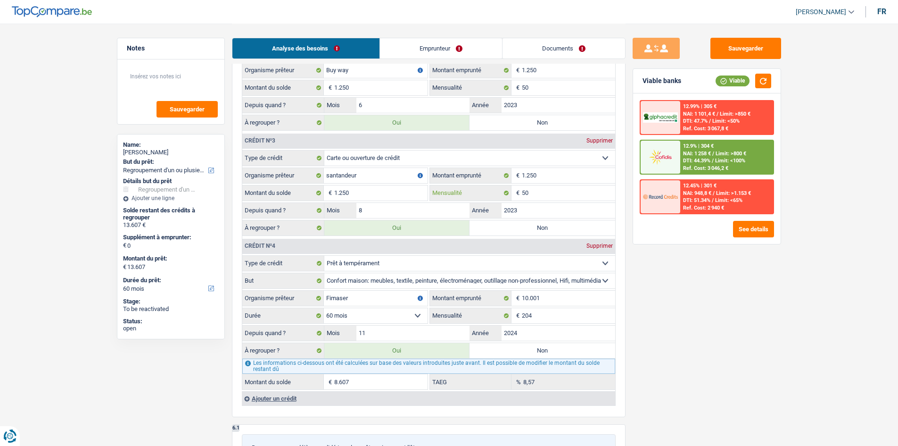
scroll to position [754, 0]
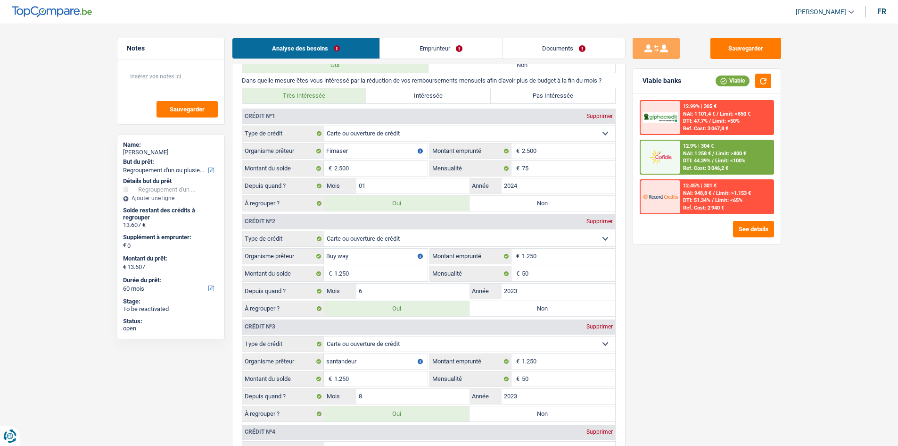
click at [717, 330] on div "Sauvegarder Viable banks Viable 12.99% | 305 € NAI: 1 101,4 € / Limit: >850 € D…" at bounding box center [707, 234] width 163 height 393
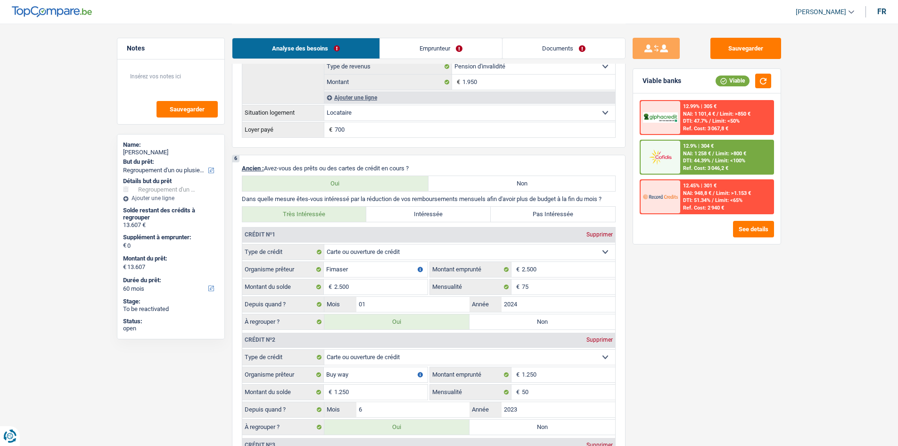
scroll to position [707, 0]
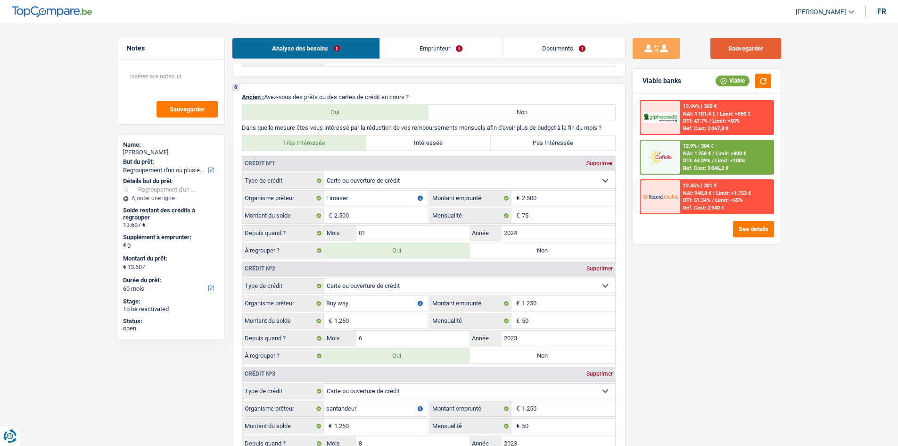
click at [717, 56] on button "Sauvegarder" at bounding box center [745, 48] width 71 height 21
drag, startPoint x: 463, startPoint y: 42, endPoint x: 468, endPoint y: 45, distance: 4.9
click at [463, 42] on link "Emprunteur" at bounding box center [441, 48] width 122 height 20
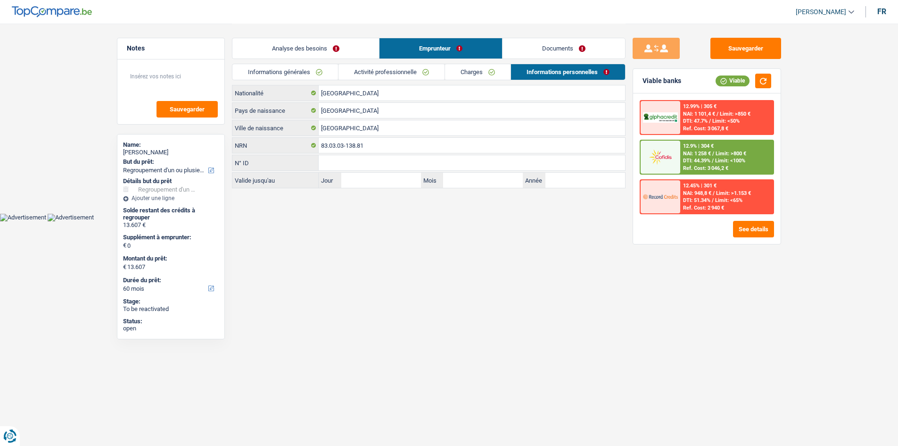
scroll to position [0, 0]
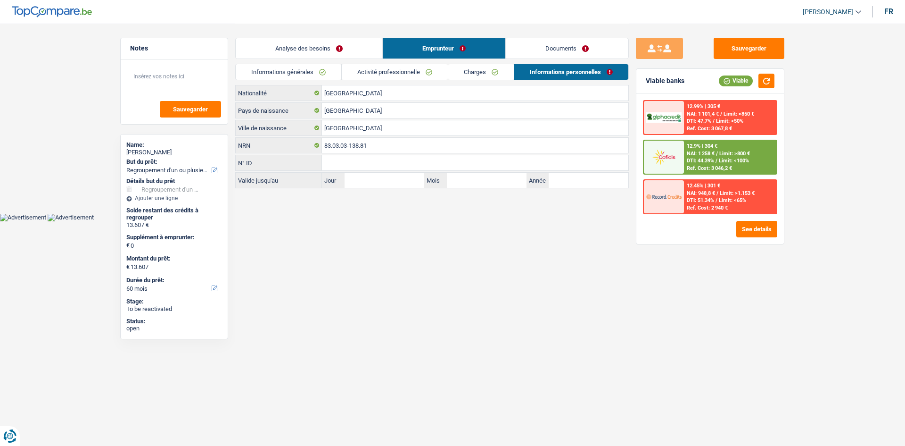
click at [450, 71] on link "Charges" at bounding box center [481, 72] width 66 height 16
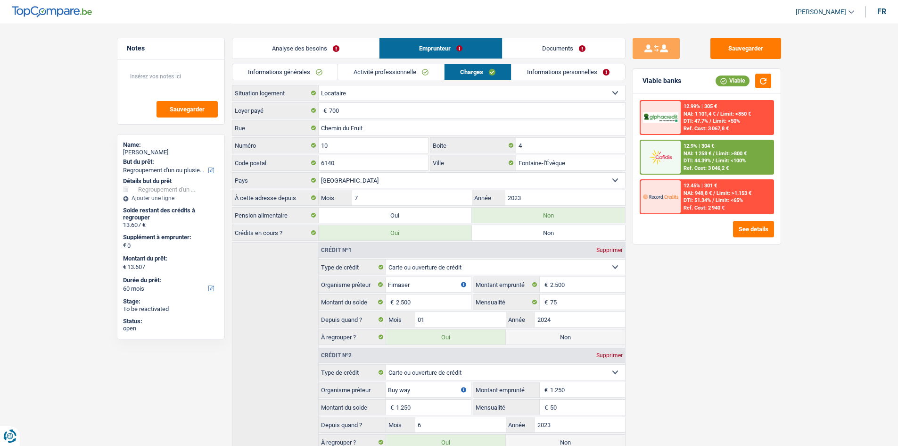
click at [398, 73] on link "Activité professionnelle" at bounding box center [391, 72] width 106 height 16
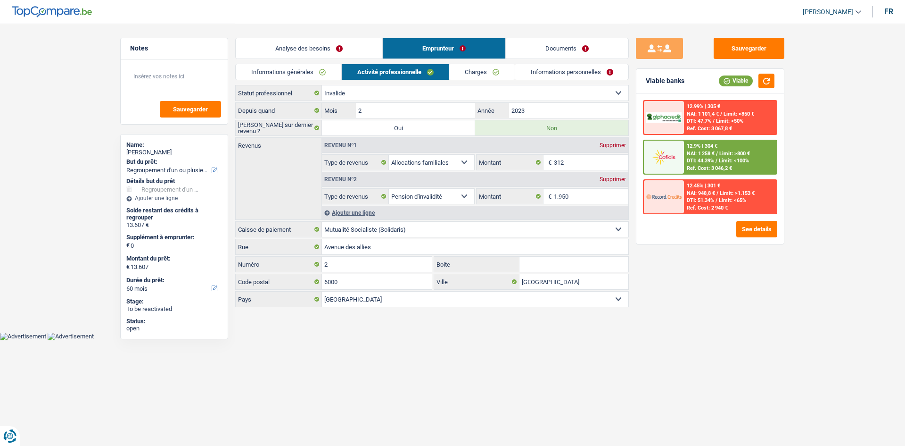
click at [302, 31] on div "Analyse des besoins Emprunteur Documents" at bounding box center [432, 44] width 394 height 40
click at [306, 40] on link "Analyse des besoins" at bounding box center [309, 48] width 147 height 20
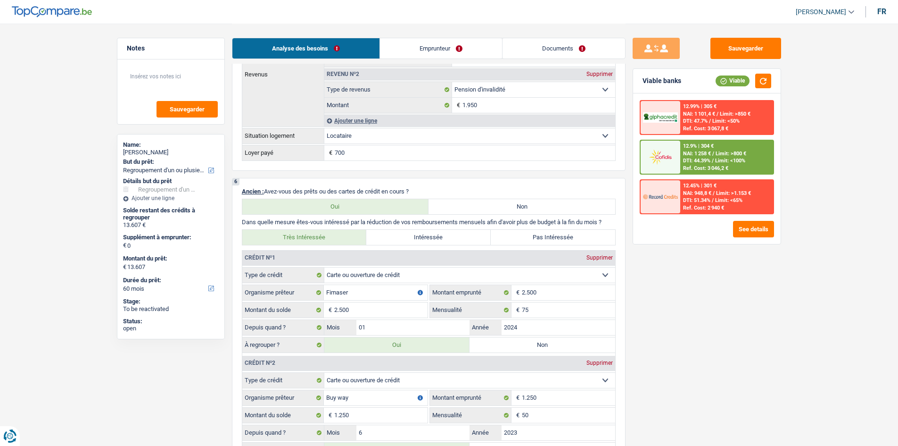
scroll to position [849, 0]
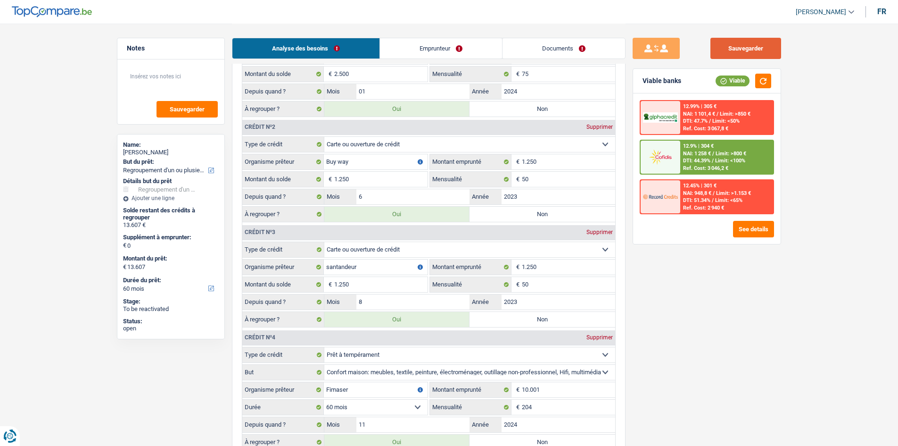
drag, startPoint x: 754, startPoint y: 45, endPoint x: 761, endPoint y: 48, distance: 8.2
click at [717, 45] on button "Sauvegarder" at bounding box center [745, 48] width 71 height 21
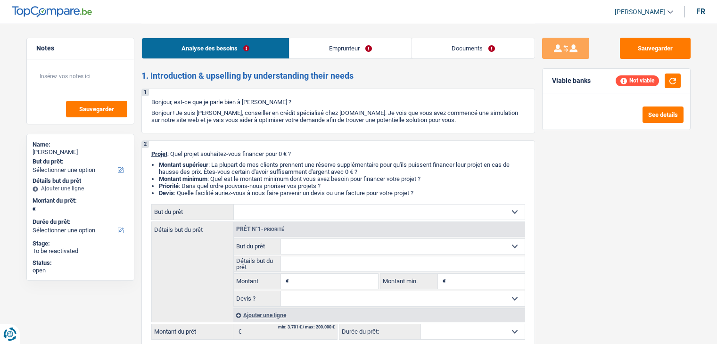
select select "retired"
select select "pension"
select select "rents"
select select "personalLoan"
select select "medicalFees"
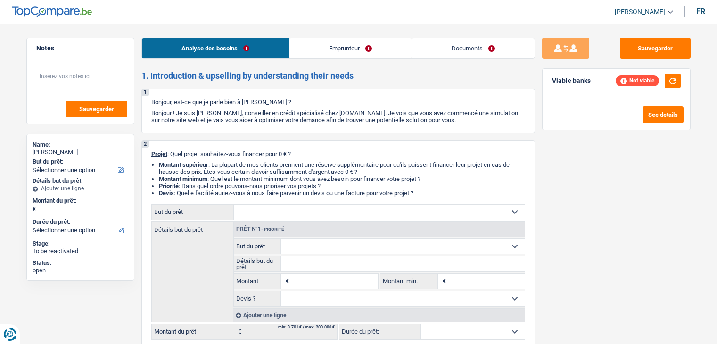
select select "36"
select select "retired"
select select "pension"
select select "rents"
select select "personalLoan"
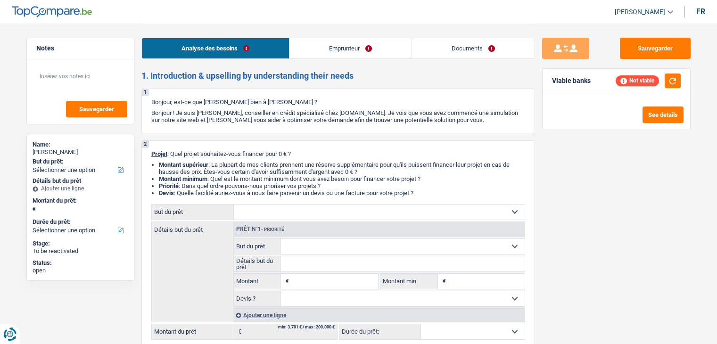
select select "medicalFees"
select select "36"
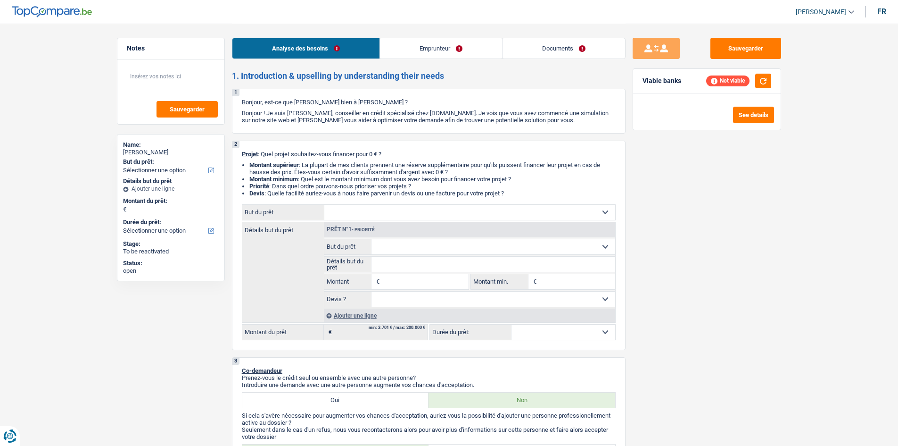
click at [411, 214] on select "Confort maison: meubles, textile, peinture, électroménager, outillage non-profe…" at bounding box center [469, 212] width 291 height 15
select select "other"
click at [324, 205] on select "Confort maison: meubles, textile, peinture, électroménager, outillage non-profe…" at bounding box center [469, 212] width 291 height 15
select select "other"
type input "0"
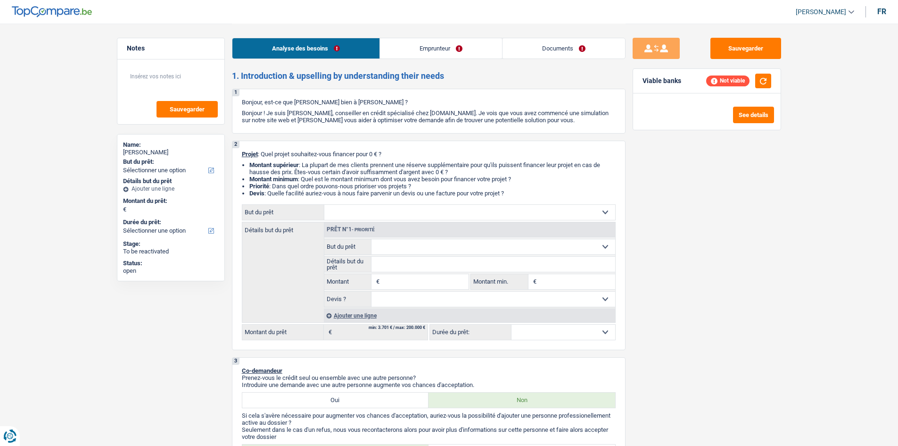
select select "24"
select select "other"
select select "24"
radio input "false"
radio input "true"
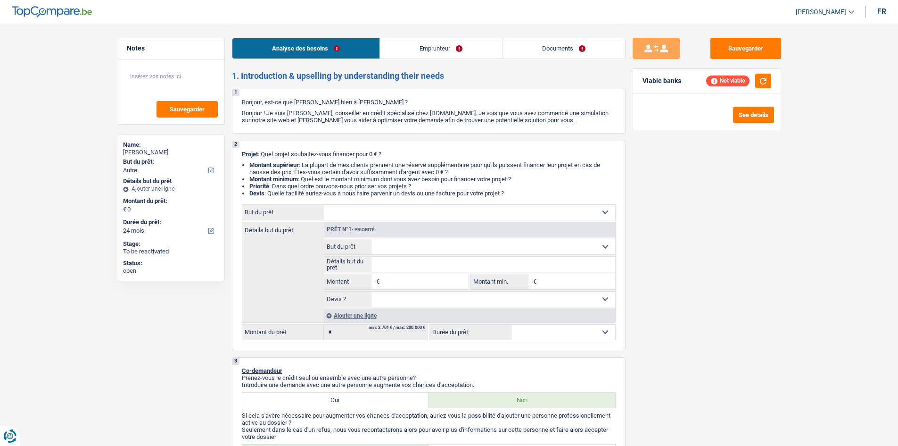
select select "other"
select select "24"
select select "other"
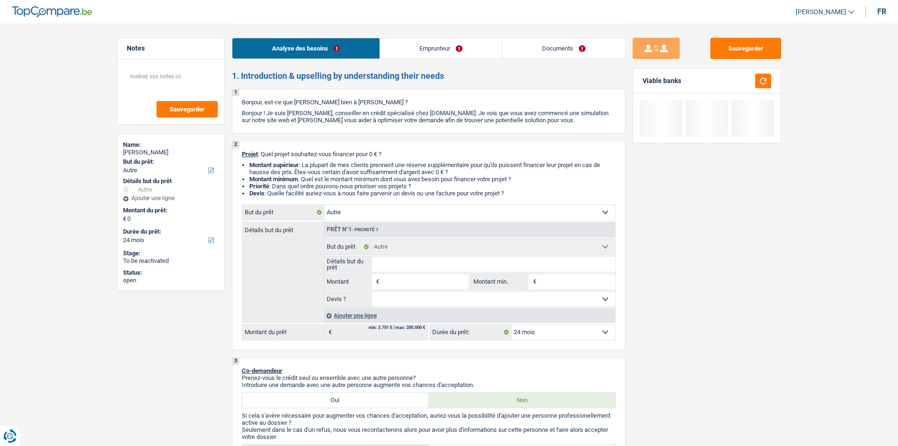
click at [408, 268] on input "Détails but du prêt" at bounding box center [494, 263] width 244 height 15
type input "v"
type input "vo"
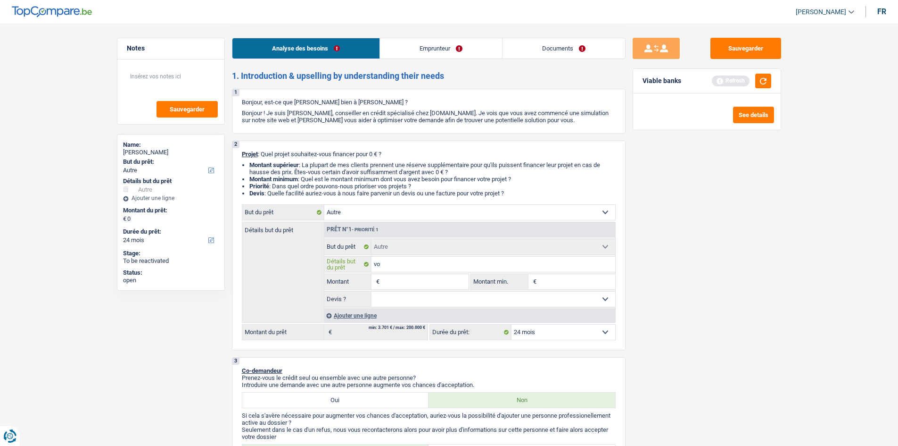
type input "voi"
type input "voit"
type input "voitu"
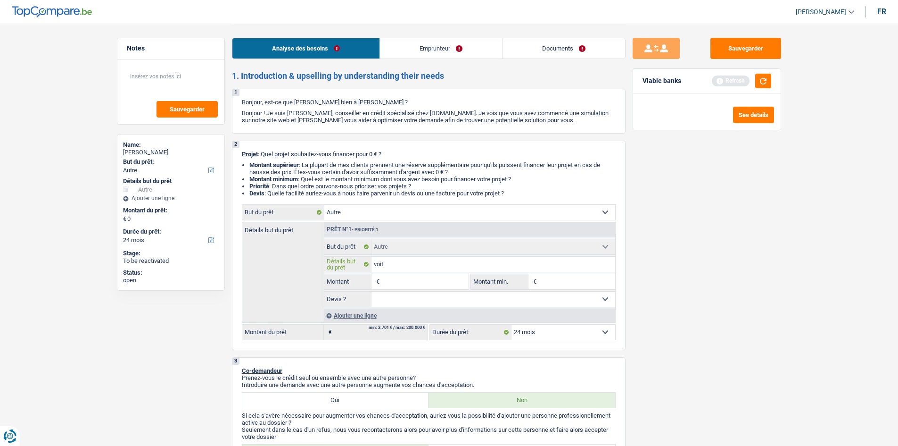
type input "voitu"
type input "voitur"
type input "voiture"
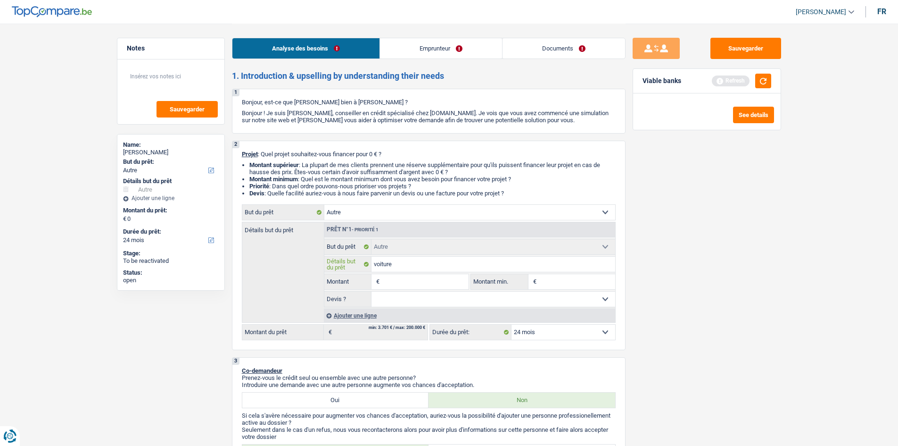
type input "voiture"
type input "voiture s"
type input "voiture sa"
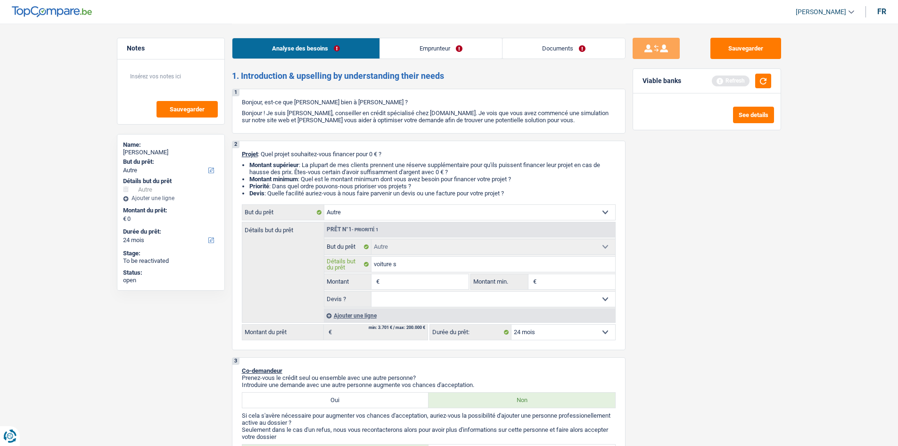
type input "voiture sa"
type input "voiture san"
type input "voiture sans"
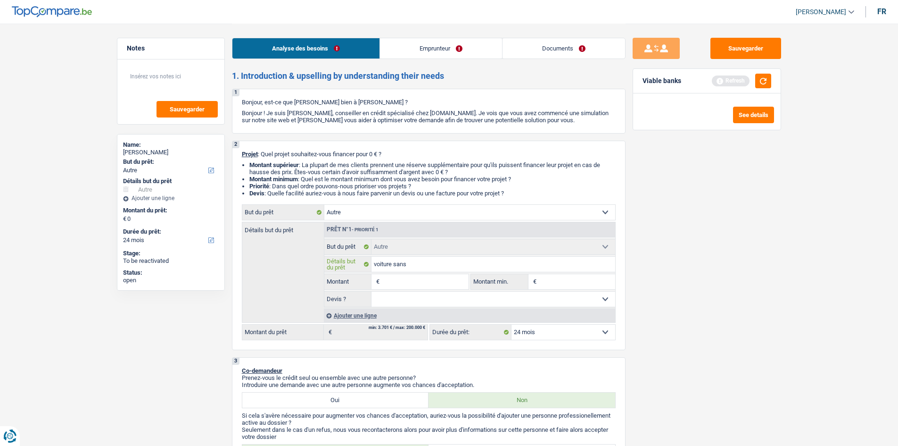
type input "voiture sans"
type input "voiture sans p"
type input "voiture sans pe"
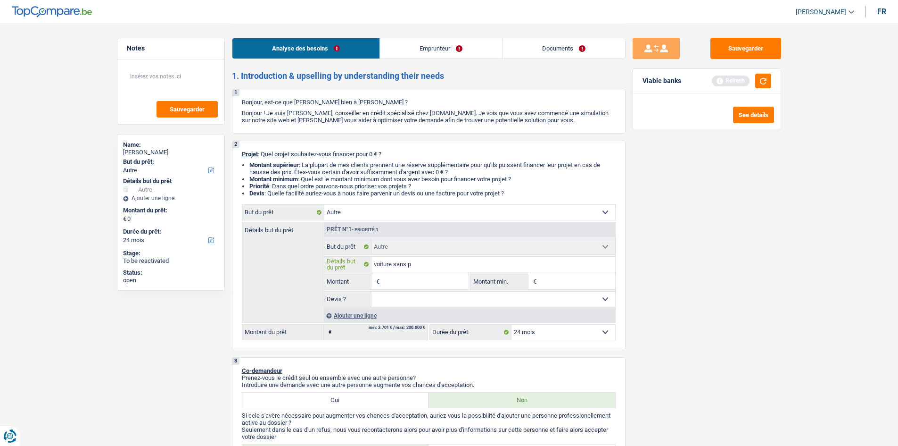
type input "voiture sans pe"
type input "voiture sans per"
type input "voiture sans perm"
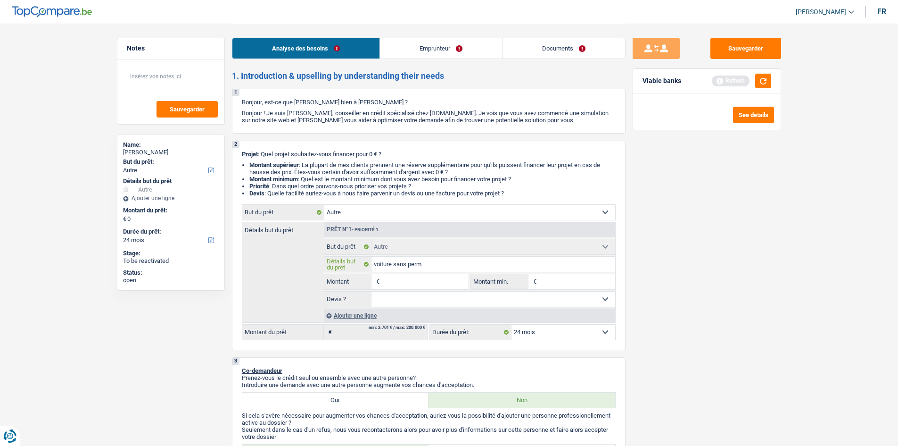
type input "voiture sans permi"
type input "voiture sans permis"
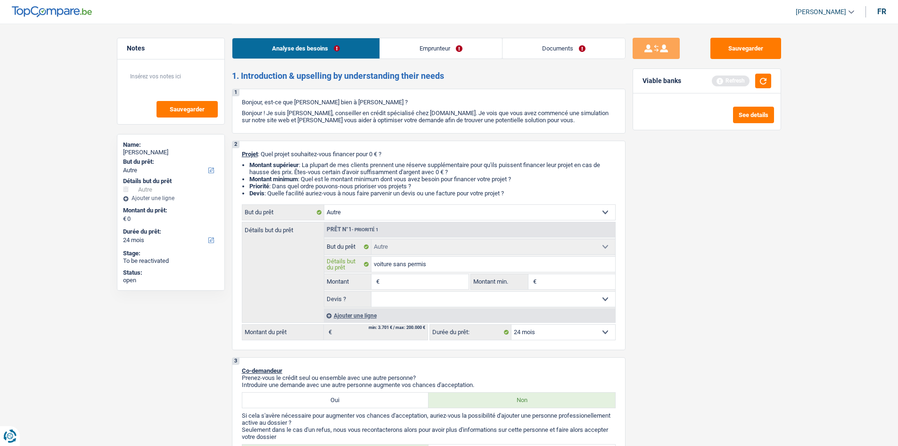
type input "voiture sans permis"
click at [717, 344] on div "Sauvegarder Viable banks Refresh See details" at bounding box center [707, 234] width 163 height 393
click at [443, 289] on fieldset "€ Montant Tous les champs sont obligatoires. Veuillez fournir une réponse plus …" at bounding box center [396, 281] width 145 height 16
click at [452, 282] on input "Montant" at bounding box center [425, 281] width 86 height 15
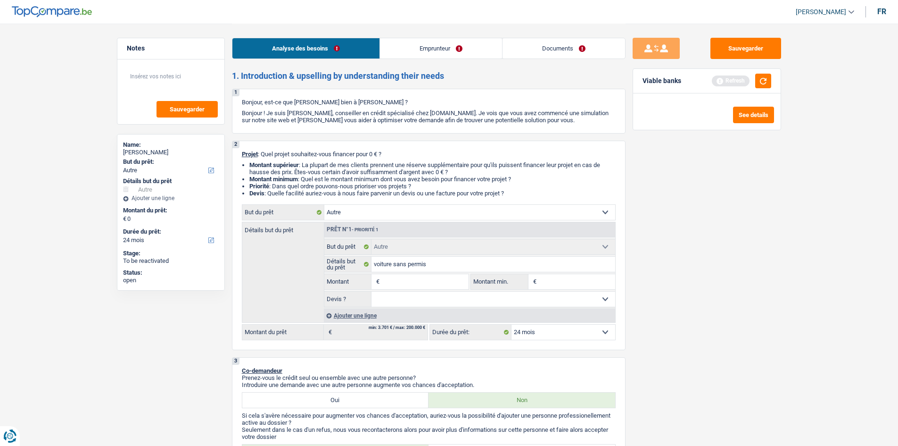
click at [465, 46] on link "Emprunteur" at bounding box center [441, 48] width 122 height 20
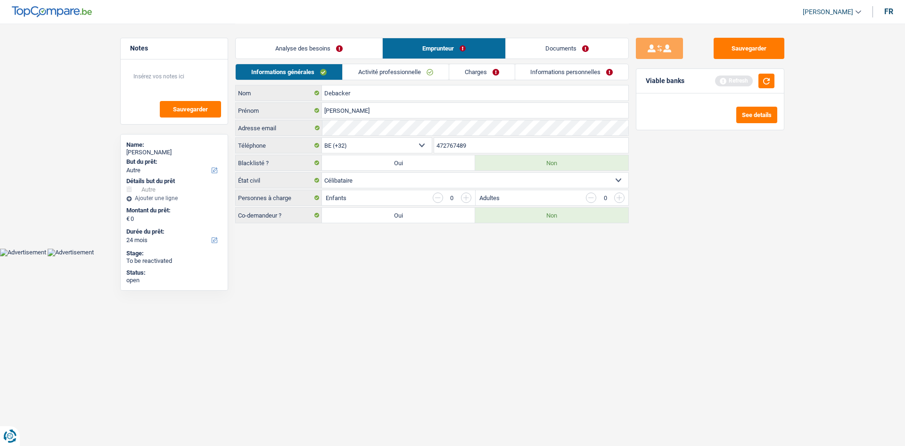
click at [560, 76] on link "Informations personnelles" at bounding box center [572, 72] width 114 height 16
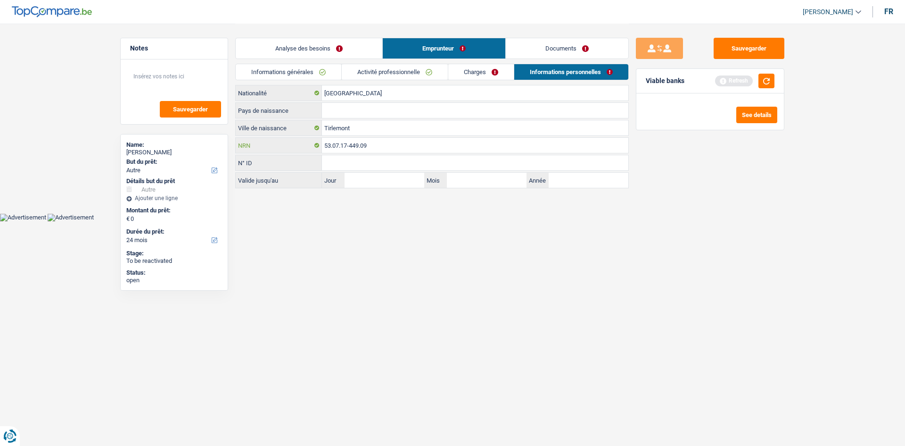
click at [396, 144] on input "53.07.17-449.09" at bounding box center [475, 145] width 306 height 15
click at [577, 53] on link "Documents" at bounding box center [567, 48] width 123 height 20
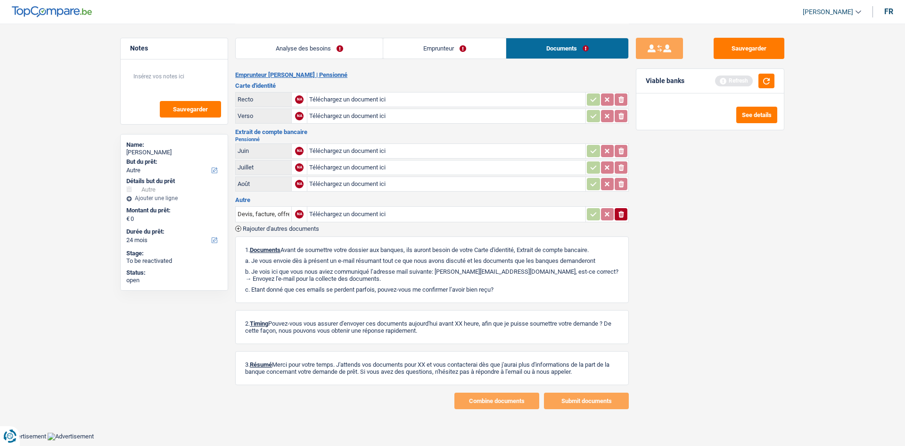
click at [454, 49] on link "Emprunteur" at bounding box center [444, 48] width 123 height 20
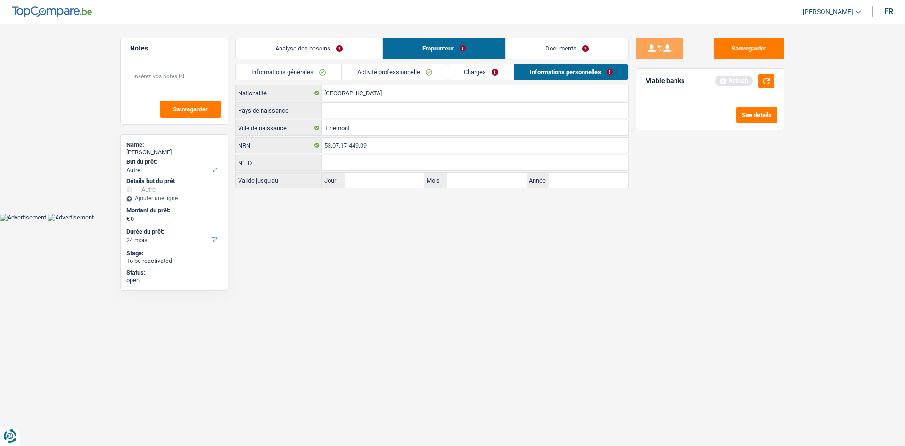
click at [486, 66] on link "Charges" at bounding box center [481, 72] width 66 height 16
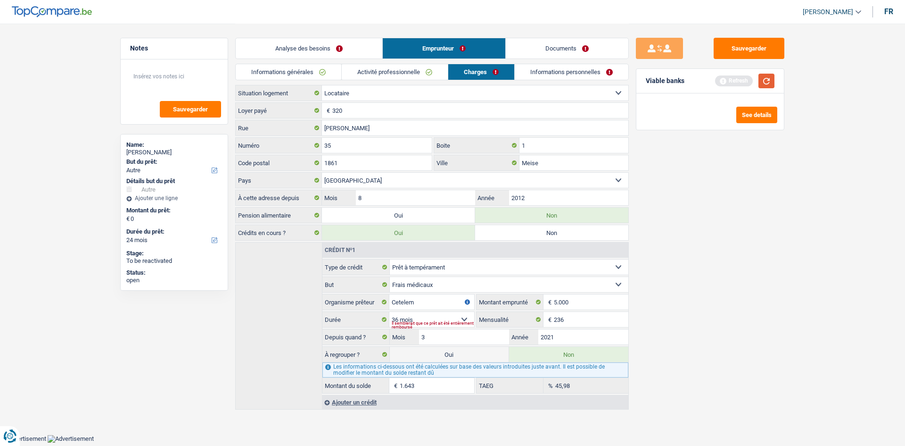
click at [717, 82] on button "button" at bounding box center [767, 81] width 16 height 15
click at [592, 66] on link "Informations personnelles" at bounding box center [572, 72] width 114 height 16
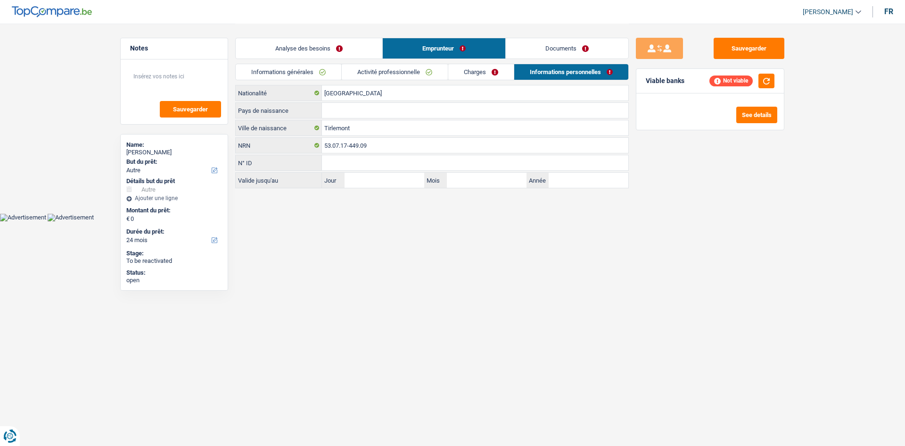
click at [499, 81] on div "Informations générales Activité professionnelle Charges Informations personnell…" at bounding box center [432, 74] width 394 height 21
click at [493, 74] on link "Charges" at bounding box center [481, 72] width 66 height 16
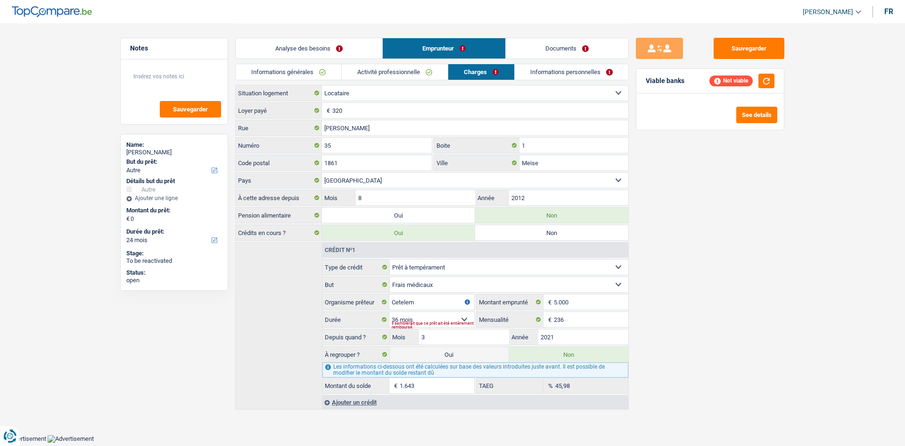
drag, startPoint x: 569, startPoint y: 236, endPoint x: 634, endPoint y: 245, distance: 66.1
click at [569, 236] on label "Non" at bounding box center [551, 232] width 153 height 15
click at [569, 236] on input "Non" at bounding box center [551, 232] width 153 height 15
radio input "true"
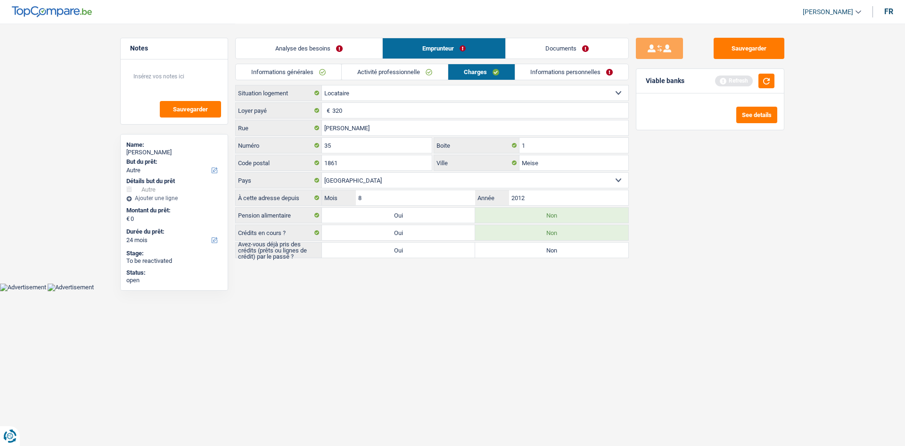
click at [379, 249] on label "Oui" at bounding box center [398, 249] width 153 height 15
click at [379, 249] on input "Oui" at bounding box center [398, 249] width 153 height 15
radio input "true"
click at [571, 76] on link "Informations personnelles" at bounding box center [572, 72] width 114 height 16
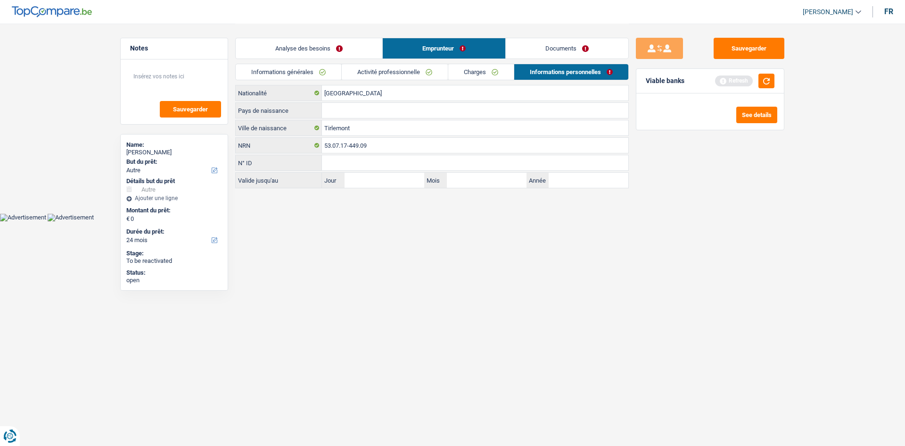
click at [482, 80] on div "Informations générales Activité professionnelle Charges Informations personnell…" at bounding box center [432, 74] width 394 height 21
click at [487, 68] on link "Charges" at bounding box center [481, 72] width 66 height 16
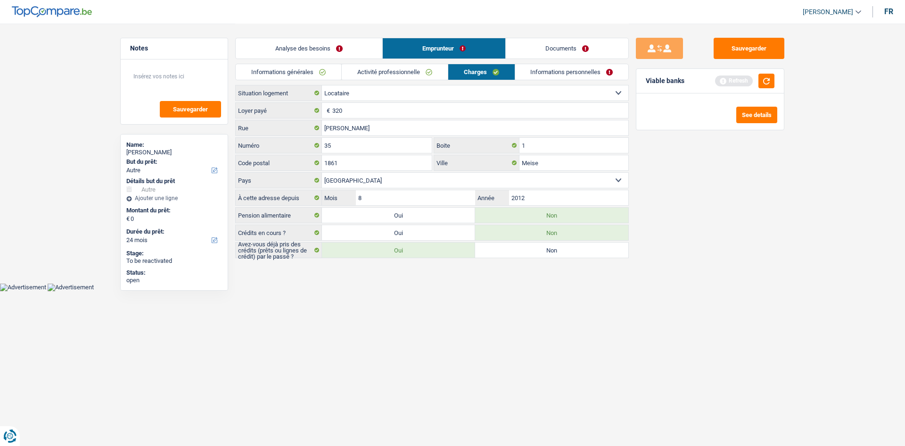
click at [397, 71] on link "Activité professionnelle" at bounding box center [395, 72] width 106 height 16
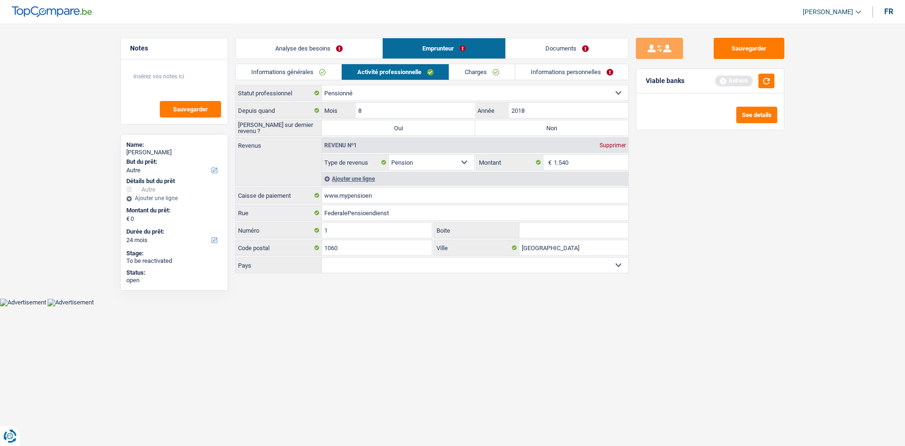
click at [276, 69] on link "Informations générales" at bounding box center [289, 72] width 106 height 16
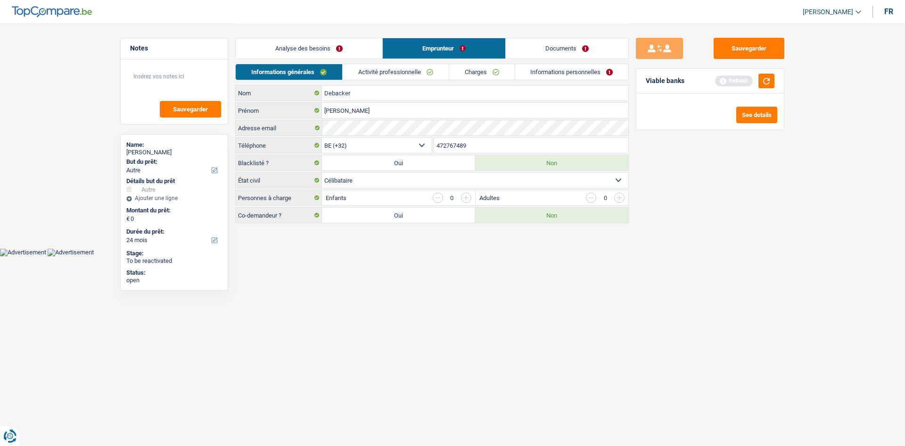
click at [315, 49] on link "Analyse des besoins" at bounding box center [309, 48] width 147 height 20
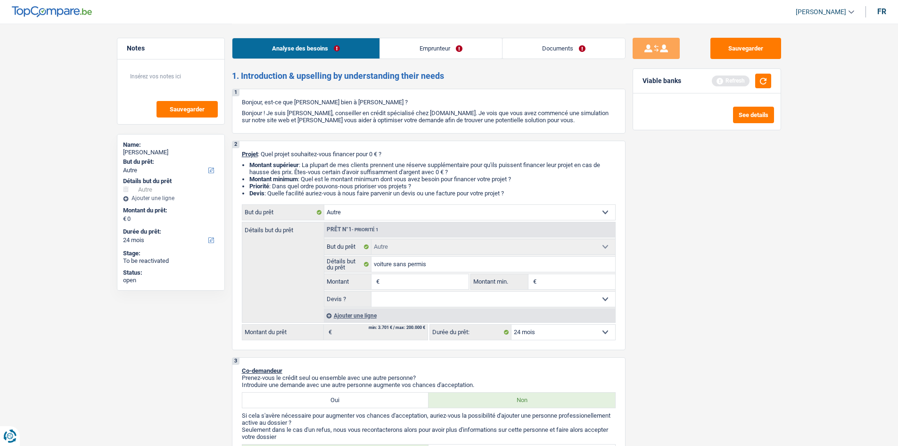
click at [438, 283] on input "Montant" at bounding box center [425, 281] width 86 height 15
type input "9"
type input "90"
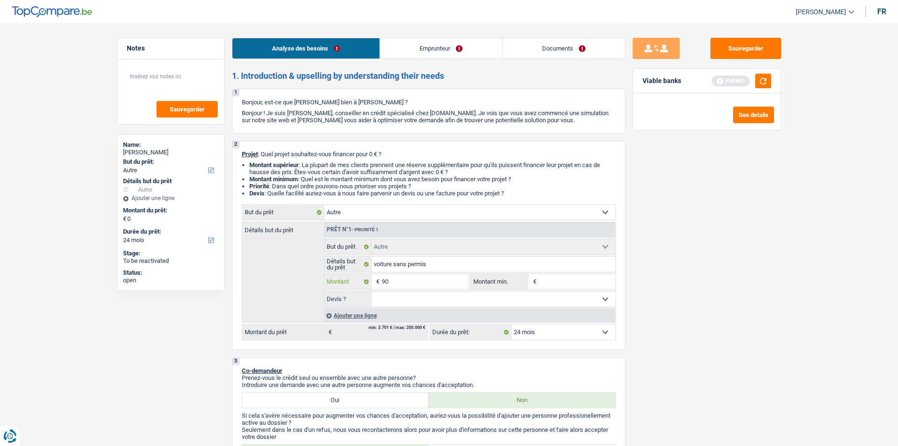
type input "900"
type input "9.000"
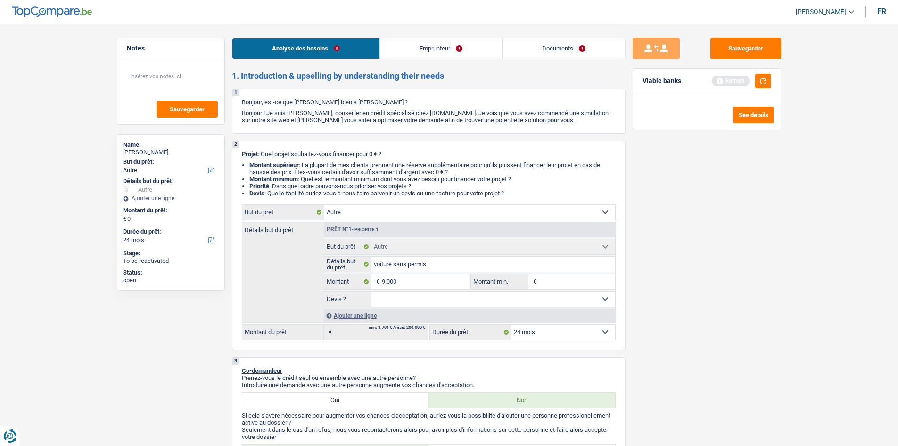
type input "9.000"
click at [717, 344] on div "Sauvegarder Viable banks Refresh See details" at bounding box center [707, 234] width 163 height 393
select select "48"
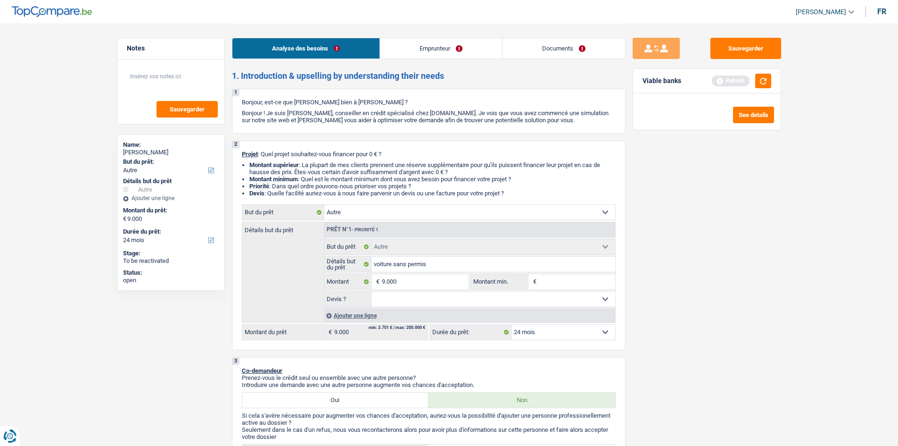
select select "48"
click at [494, 297] on select "Oui Non Non répondu Sélectionner une option" at bounding box center [494, 298] width 244 height 15
select select "yes"
click at [372, 291] on select "Oui Non Non répondu Sélectionner une option" at bounding box center [494, 298] width 244 height 15
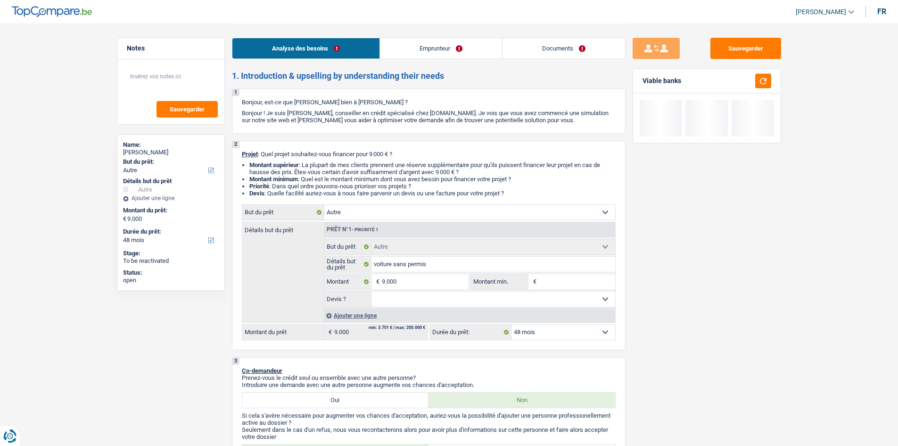
select select "yes"
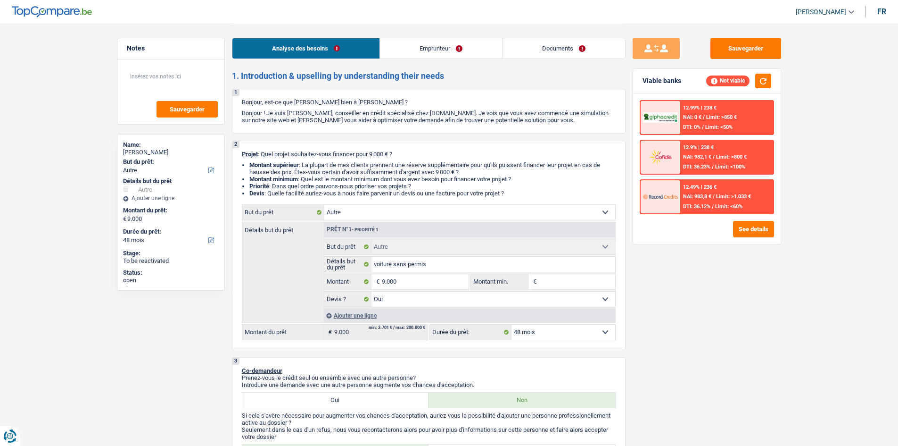
click at [583, 50] on link "Documents" at bounding box center [564, 48] width 123 height 20
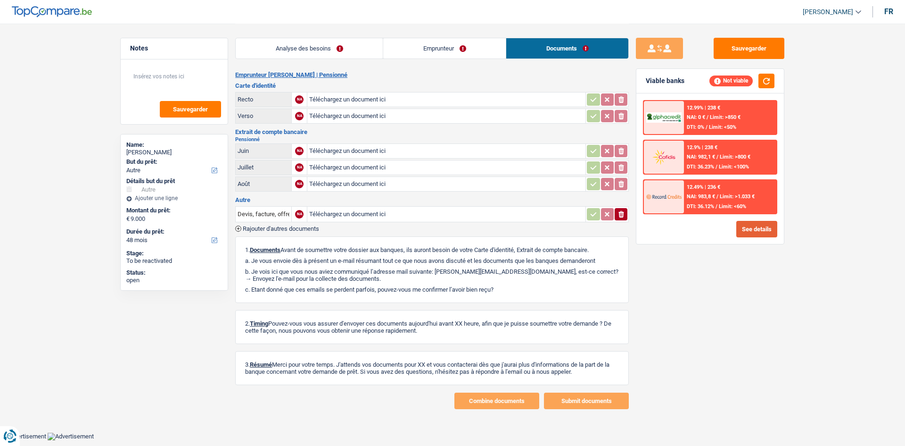
click at [717, 230] on button "See details" at bounding box center [756, 229] width 41 height 17
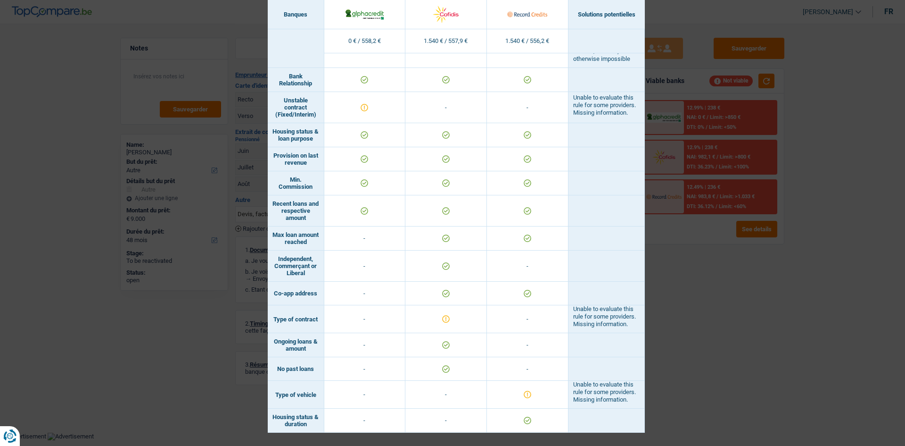
scroll to position [641, 0]
click at [717, 262] on div "Banks conditions × Banques Solutions potentielles Revenus / Charges 0 € / 558,2…" at bounding box center [452, 223] width 905 height 446
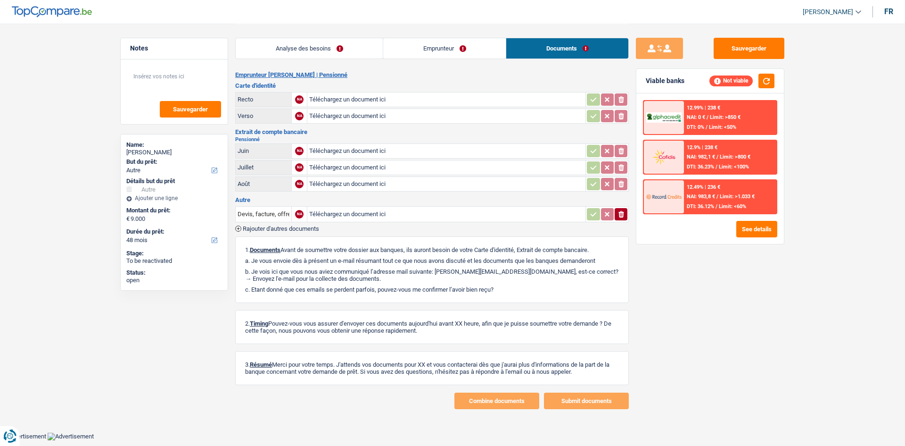
click at [347, 48] on link "Analyse des besoins" at bounding box center [309, 48] width 147 height 20
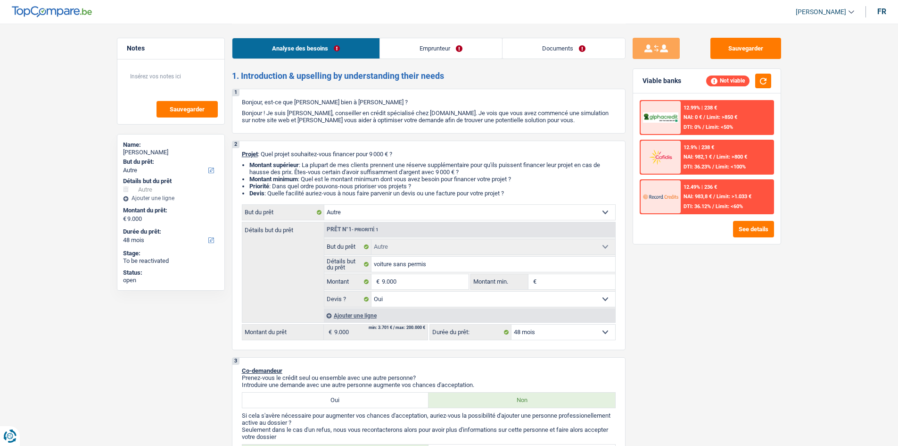
click at [587, 340] on div "2 Projet : Quel projet souhaitez-vous financer pour 9 000 € ? Montant supérieur…" at bounding box center [429, 244] width 394 height 209
click at [578, 338] on select "12 mois 18 mois 24 mois 30 mois 36 mois 42 mois 48 mois Sélectionner une option" at bounding box center [564, 331] width 104 height 15
select select "36"
click at [512, 324] on select "12 mois 18 mois 24 mois 30 mois 36 mois 42 mois 48 mois Sélectionner une option" at bounding box center [564, 331] width 104 height 15
select select "36"
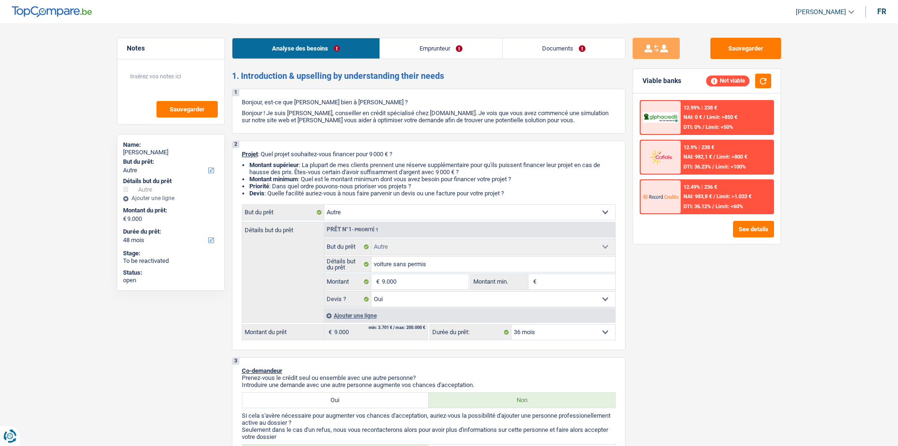
select select "36"
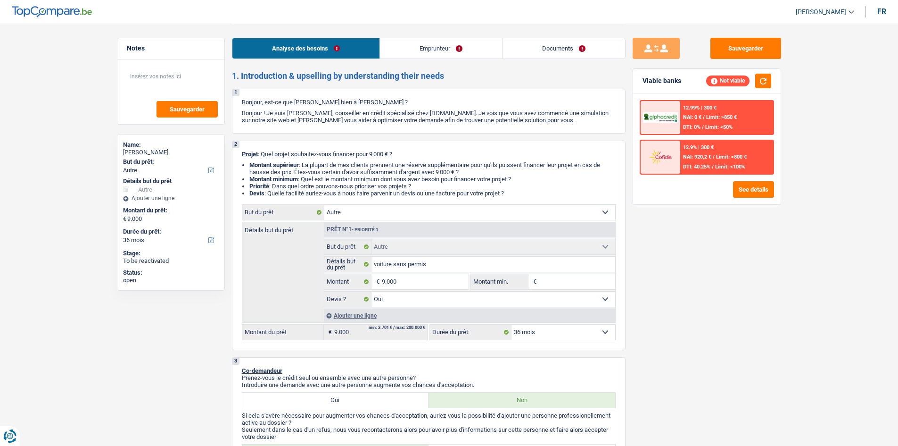
click at [577, 335] on select "12 mois 18 mois 24 mois 30 mois 36 mois 42 mois 48 mois Sélectionner une option" at bounding box center [564, 331] width 104 height 15
select select "24"
click at [512, 324] on select "12 mois 18 mois 24 mois 30 mois 36 mois 42 mois 48 mois Sélectionner une option" at bounding box center [564, 331] width 104 height 15
select select "24"
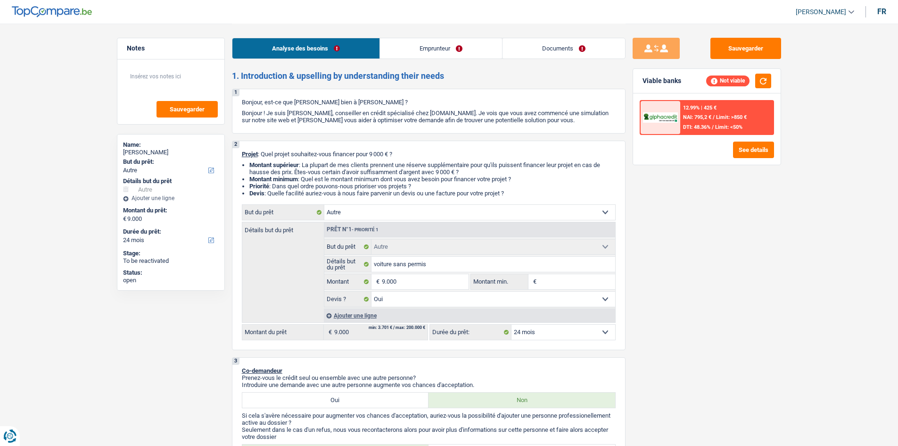
click at [717, 137] on div "12.99% | 425 € NAI: 795,2 € / Limit: >850 € DTI: 48.36% / Limit: <50% See detai…" at bounding box center [707, 128] width 148 height 71
click at [717, 149] on button "See details" at bounding box center [753, 149] width 41 height 17
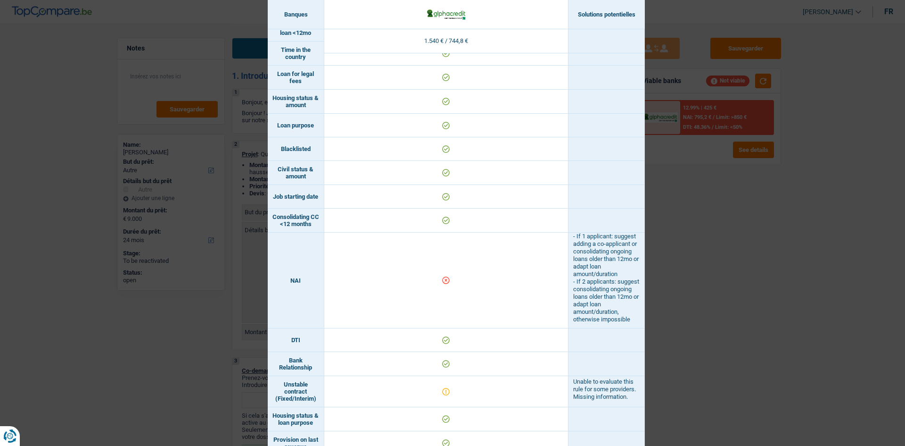
scroll to position [309, 0]
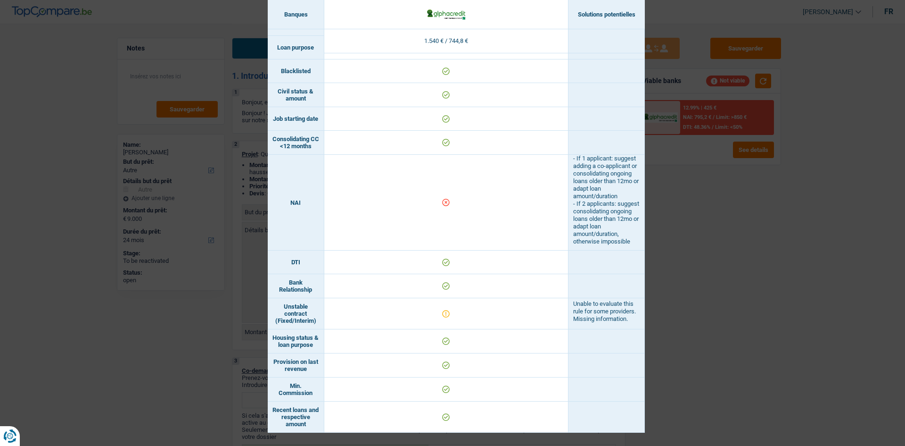
click at [717, 235] on div "Banks conditions × Banques Solutions potentielles Revenus / Charges 1.540 € / 7…" at bounding box center [452, 223] width 905 height 446
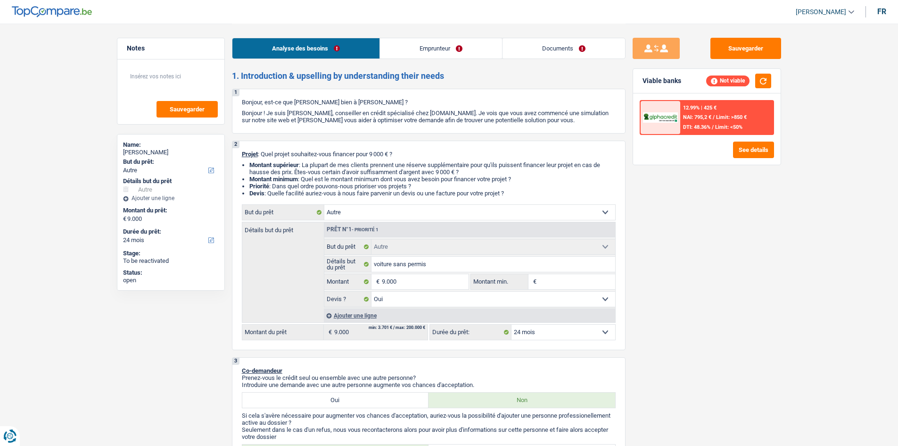
click at [558, 334] on select "12 mois 18 mois 24 mois 30 mois 36 mois 42 mois 48 mois Sélectionner une option" at bounding box center [564, 331] width 104 height 15
select select "30"
click at [512, 324] on select "12 mois 18 mois 24 mois 30 mois 36 mois 42 mois 48 mois Sélectionner une option" at bounding box center [564, 331] width 104 height 15
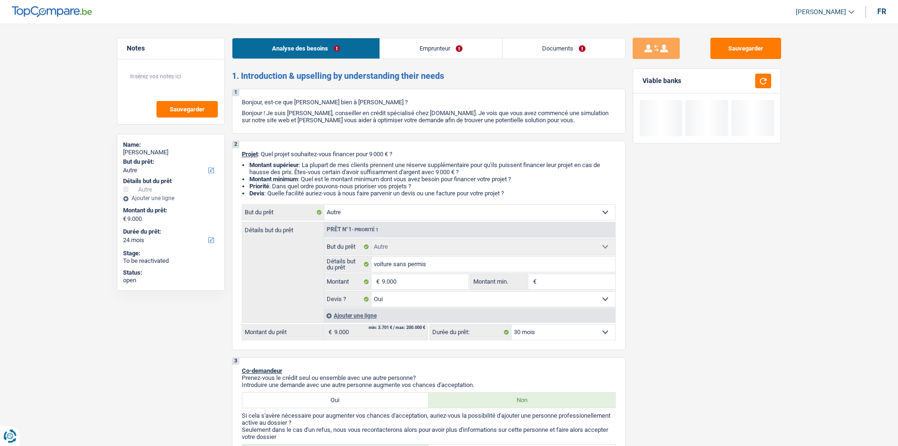
select select "30"
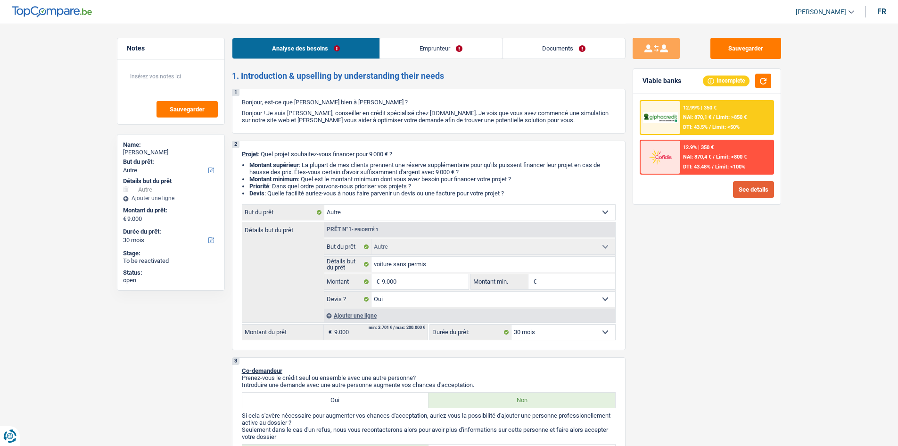
click at [717, 190] on button "See details" at bounding box center [753, 189] width 41 height 17
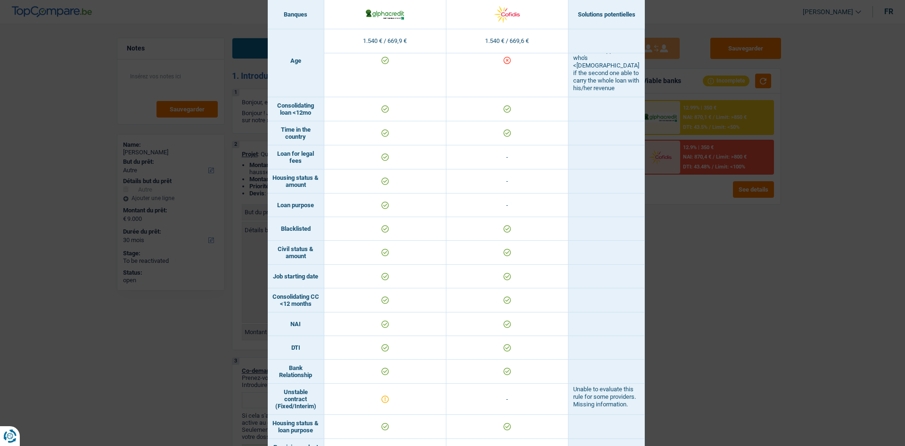
scroll to position [189, 0]
click at [717, 342] on div "Banks conditions × Banques Solutions potentielles Revenus / Charges 1.540 € / 6…" at bounding box center [452, 223] width 905 height 446
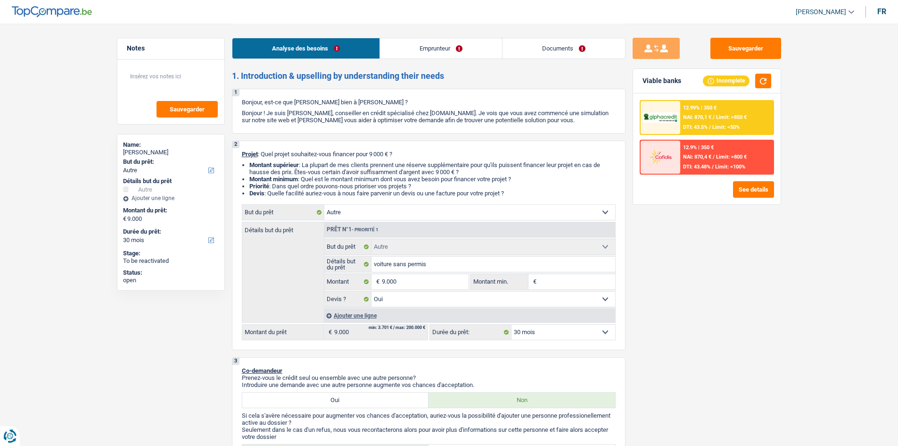
click at [575, 331] on select "12 mois 18 mois 24 mois 30 mois 36 mois 42 mois 48 mois Sélectionner une option" at bounding box center [564, 331] width 104 height 15
click at [412, 282] on input "9.000" at bounding box center [425, 281] width 86 height 15
type input "900"
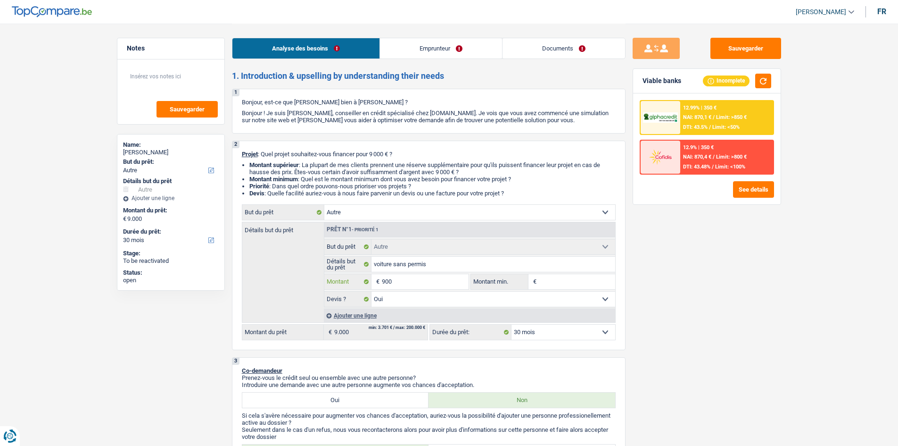
type input "90"
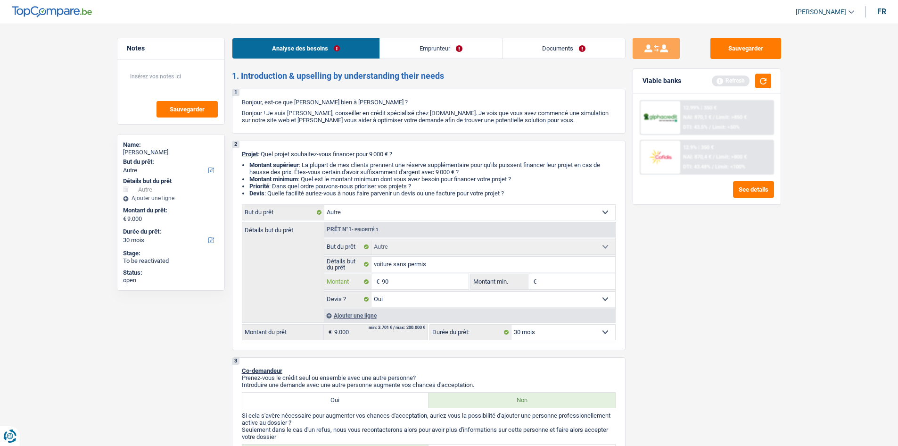
type input "9"
type input "8"
type input "82"
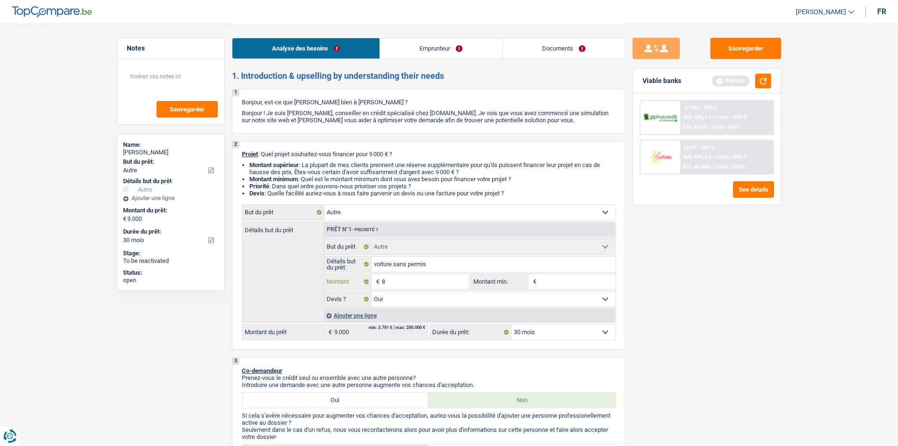
type input "82"
type input "820"
type input "8.200"
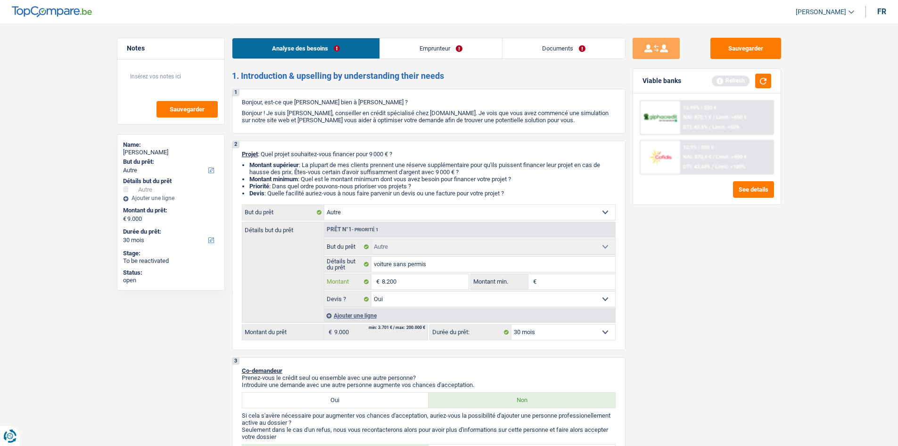
type input "8.200"
select select "48"
type input "8.200"
select select "48"
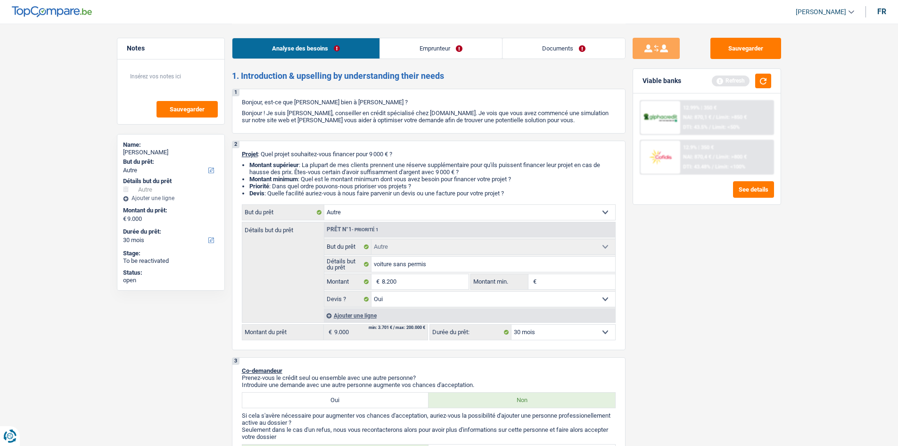
type input "8.200"
select select "48"
click at [717, 332] on div "Sauvegarder Viable banks Refresh 12.99% | 350 € NAI: 870,1 € / Limit: >850 € DT…" at bounding box center [707, 234] width 163 height 393
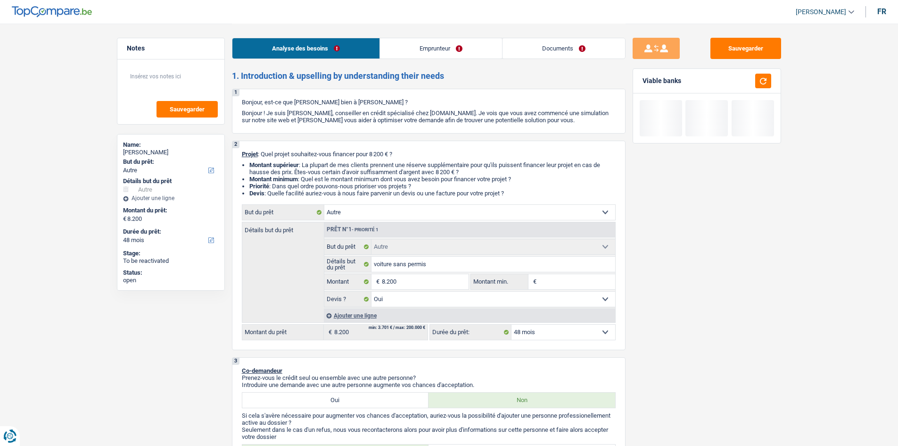
click at [596, 336] on select "12 mois 18 mois 24 mois 30 mois 36 mois 42 mois 48 mois Sélectionner une option" at bounding box center [564, 331] width 104 height 15
select select "24"
click at [512, 324] on select "12 mois 18 mois 24 mois 30 mois 36 mois 42 mois 48 mois Sélectionner une option" at bounding box center [564, 331] width 104 height 15
select select "24"
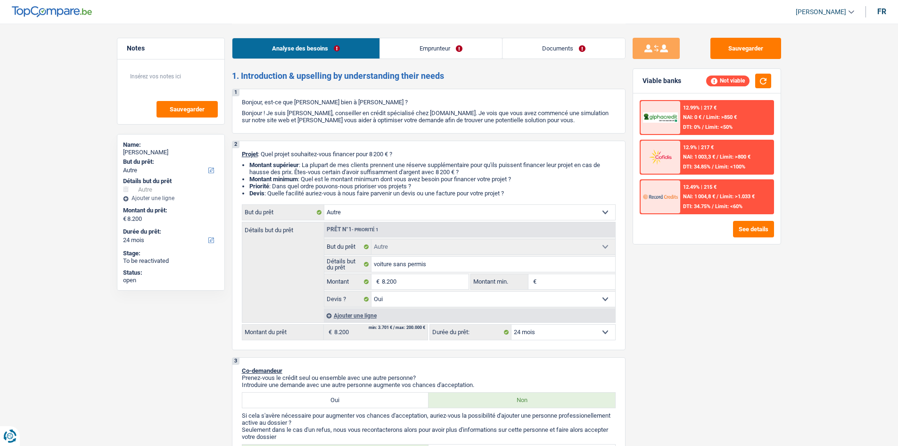
click at [570, 336] on select "12 mois 18 mois 24 mois 30 mois 36 mois 42 mois 48 mois Sélectionner une option" at bounding box center [564, 331] width 104 height 15
click at [512, 324] on select "12 mois 18 mois 24 mois 30 mois 36 mois 42 mois 48 mois Sélectionner une option" at bounding box center [564, 331] width 104 height 15
click at [717, 259] on div "Sauvegarder Viable banks Not viable 12.99% | 217 € NAI: 0 € / Limit: >850 € DTI…" at bounding box center [707, 234] width 163 height 393
click at [717, 231] on button "See details" at bounding box center [753, 229] width 41 height 17
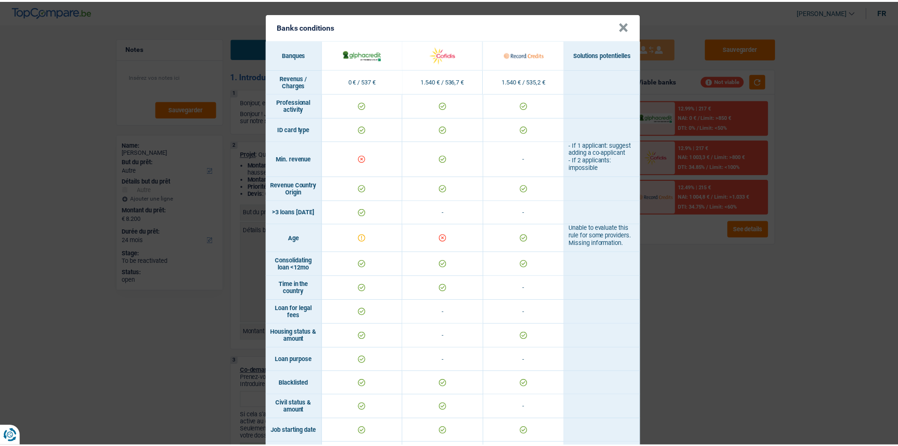
scroll to position [0, 0]
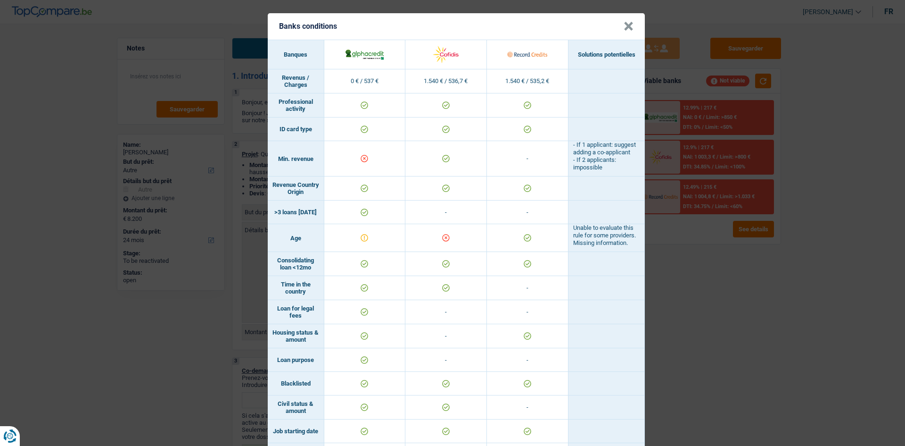
click at [717, 295] on div "Banks conditions × Banques Solutions potentielles Revenus / Charges 0 € / 537 €…" at bounding box center [452, 223] width 905 height 446
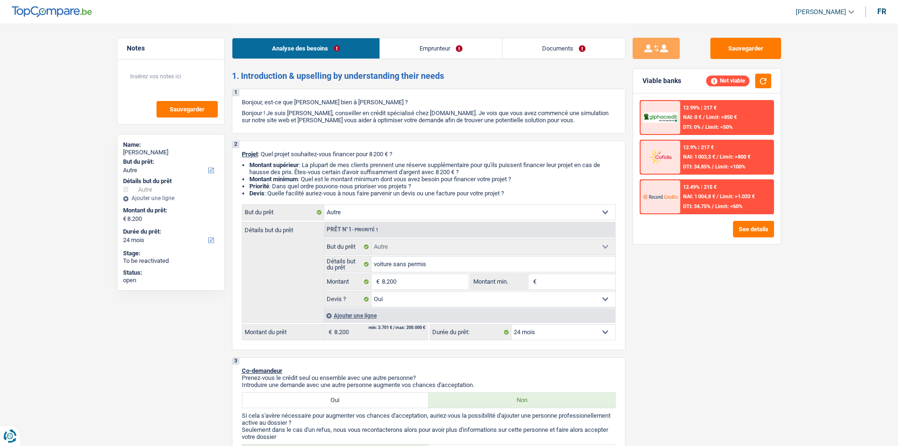
click at [578, 332] on select "12 mois 18 mois 24 mois 30 mois 36 mois 42 mois 48 mois Sélectionner une option" at bounding box center [564, 331] width 104 height 15
select select "30"
click at [512, 324] on select "12 mois 18 mois 24 mois 30 mois 36 mois 42 mois 48 mois Sélectionner une option" at bounding box center [564, 331] width 104 height 15
select select "30"
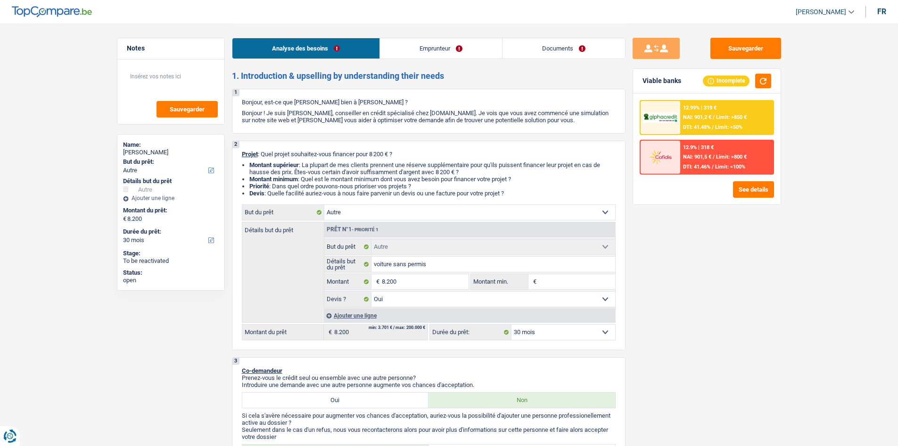
scroll to position [189, 0]
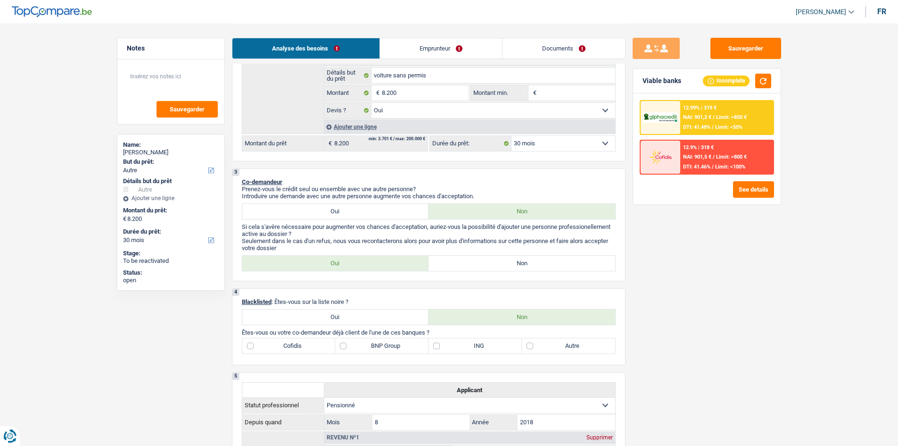
drag, startPoint x: 478, startPoint y: 273, endPoint x: 570, endPoint y: 293, distance: 95.0
click at [479, 273] on div "3 Co-demandeur Prenez-vous le crédit seul ou ensemble avec une autre personne? …" at bounding box center [429, 224] width 394 height 113
click at [394, 265] on label "Oui" at bounding box center [335, 263] width 187 height 15
click at [394, 265] on input "Oui" at bounding box center [335, 263] width 187 height 15
radio input "true"
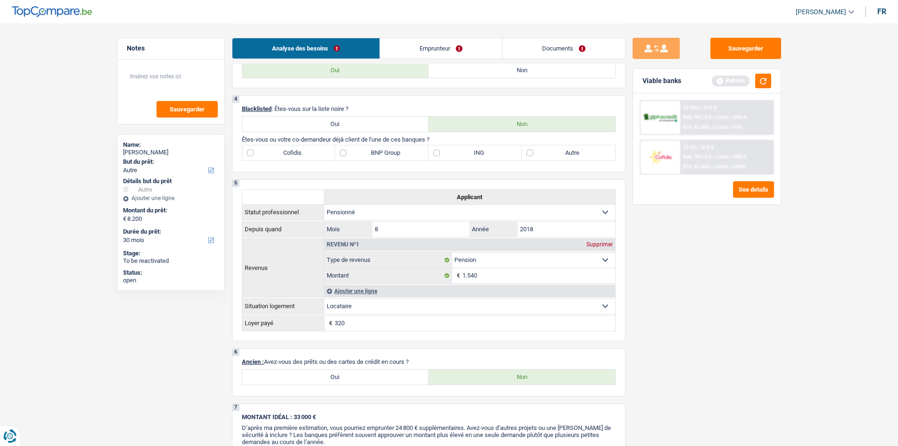
scroll to position [377, 0]
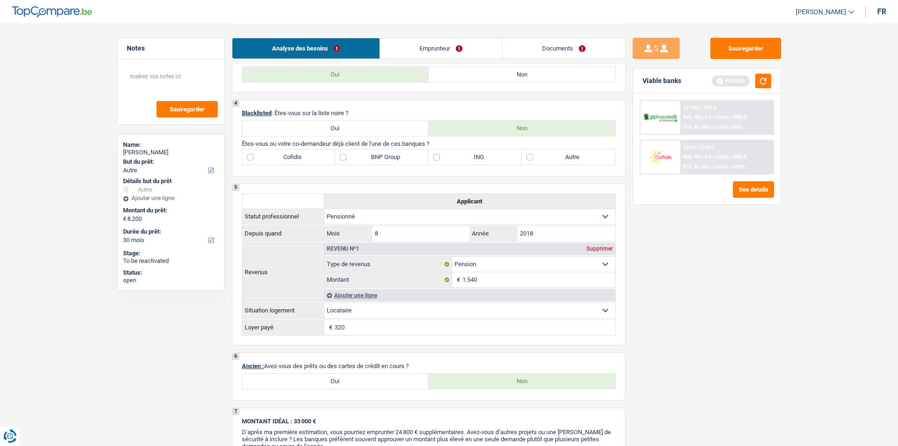
click at [548, 149] on label "Autre" at bounding box center [568, 156] width 93 height 15
click at [548, 149] on input "Autre" at bounding box center [568, 156] width 93 height 15
checkbox input "true"
click at [717, 84] on button "button" at bounding box center [763, 81] width 16 height 15
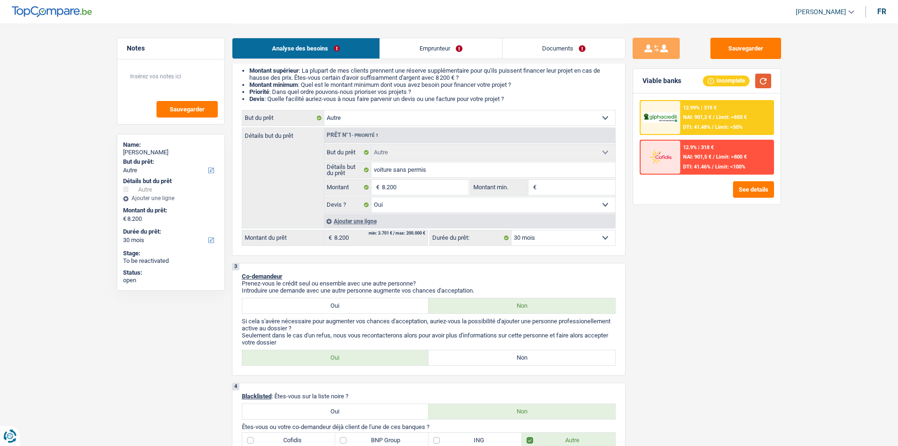
scroll to position [0, 0]
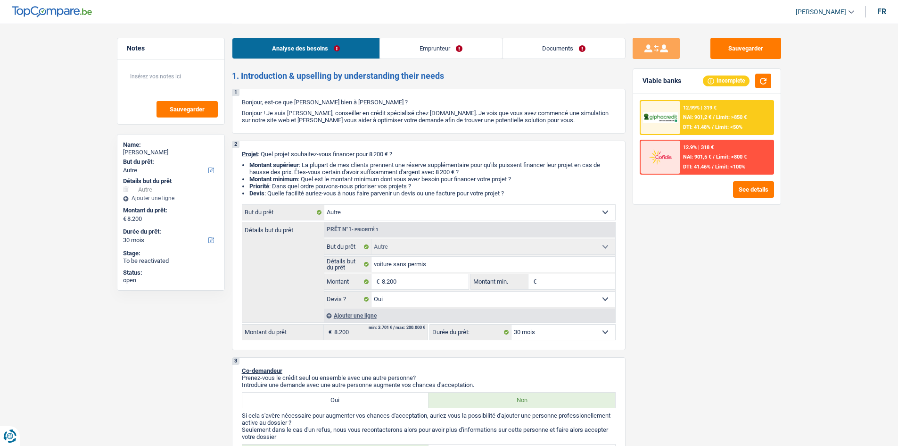
click at [706, 109] on div "12.99% | 319 €" at bounding box center [699, 108] width 33 height 6
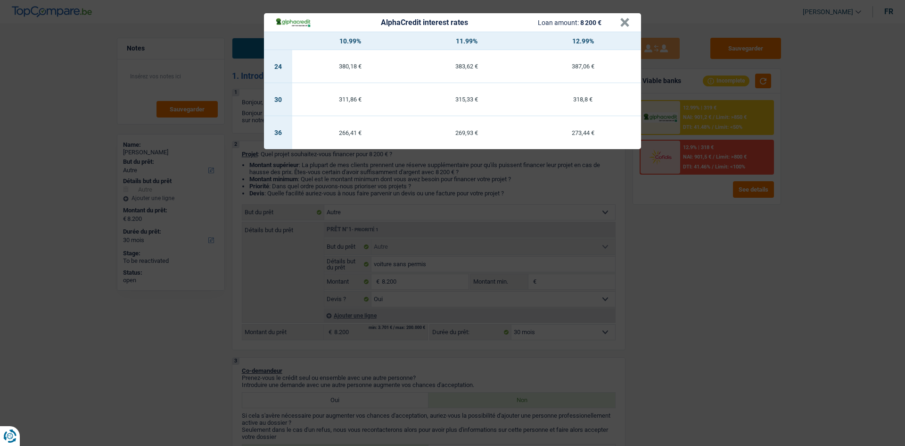
drag, startPoint x: 712, startPoint y: 256, endPoint x: 708, endPoint y: 257, distance: 4.9
click at [708, 257] on div "AlphaCredit interest rates Loan amount: 8 200 € × 10.99% 11.99% 12.99% 24 380,1…" at bounding box center [452, 223] width 905 height 446
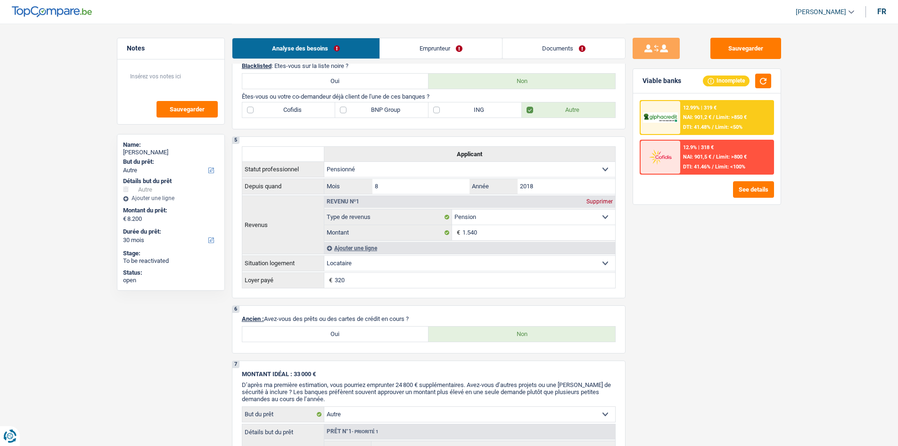
scroll to position [377, 0]
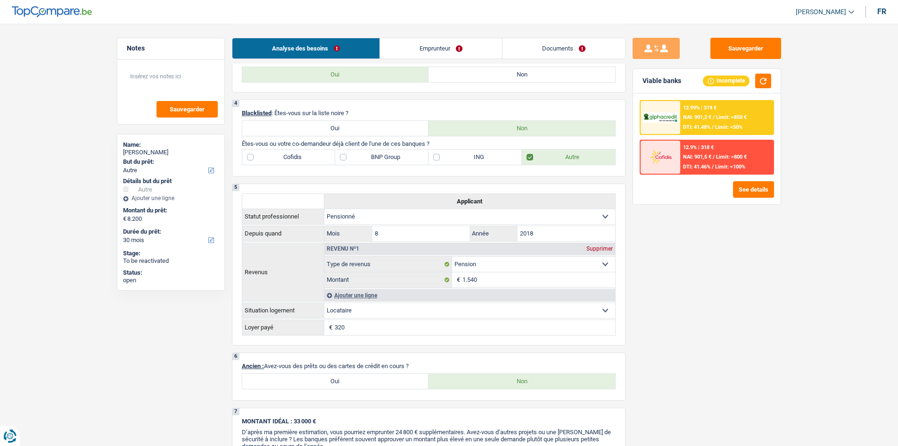
click at [420, 41] on link "Emprunteur" at bounding box center [441, 48] width 122 height 20
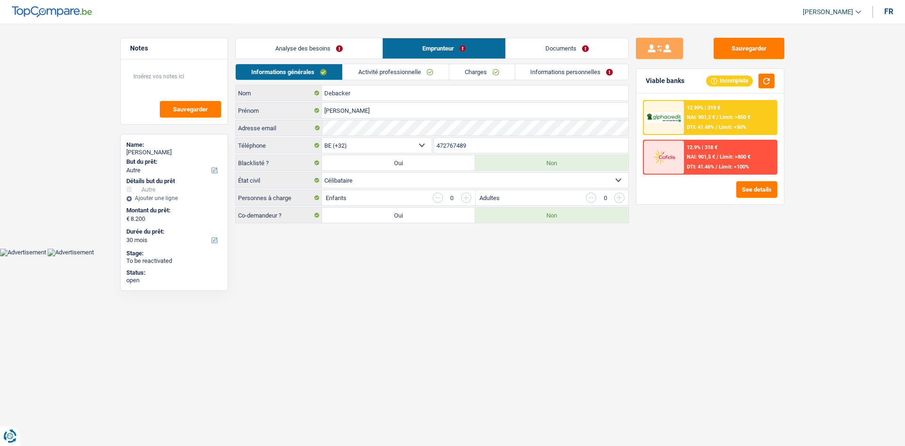
click at [362, 208] on label "Oui" at bounding box center [398, 214] width 153 height 15
click at [362, 208] on input "Oui" at bounding box center [398, 214] width 153 height 15
radio input "true"
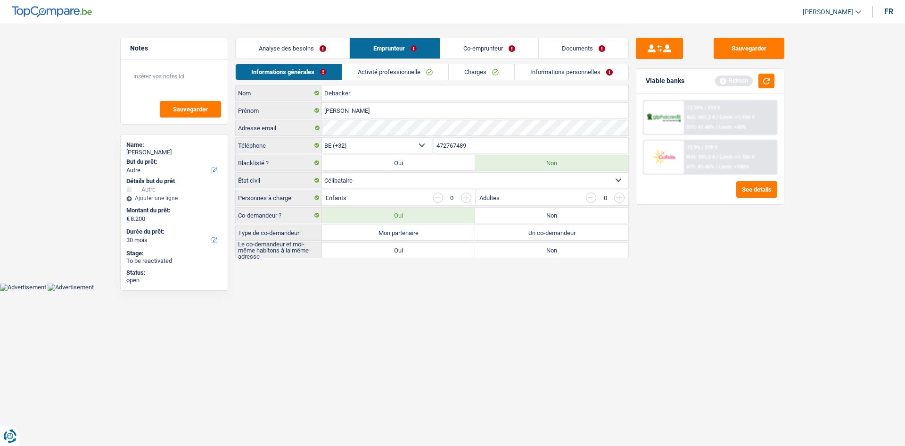
click at [523, 219] on label "Non" at bounding box center [551, 214] width 153 height 15
click at [523, 219] on input "Non" at bounding box center [551, 214] width 153 height 15
radio input "true"
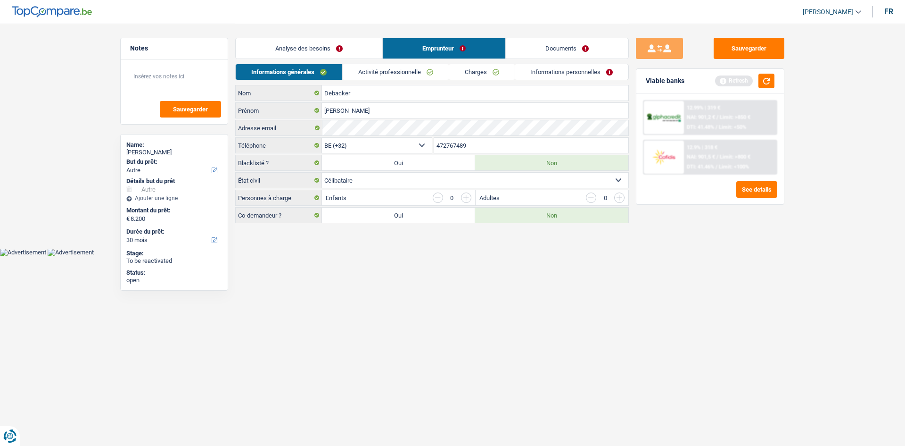
click at [466, 59] on div "Analyse des besoins Emprunteur Documents" at bounding box center [432, 44] width 394 height 40
click at [465, 73] on link "Charges" at bounding box center [482, 72] width 66 height 16
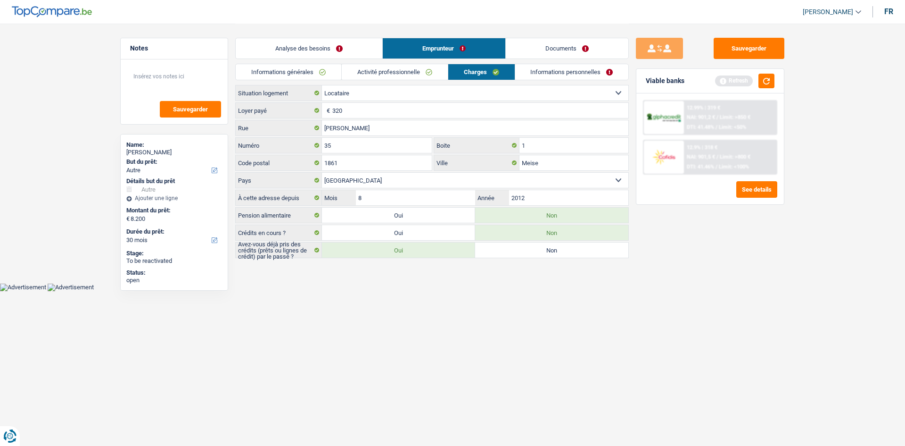
click at [402, 238] on label "Oui" at bounding box center [398, 232] width 153 height 15
click at [402, 238] on input "Oui" at bounding box center [398, 232] width 153 height 15
radio input "true"
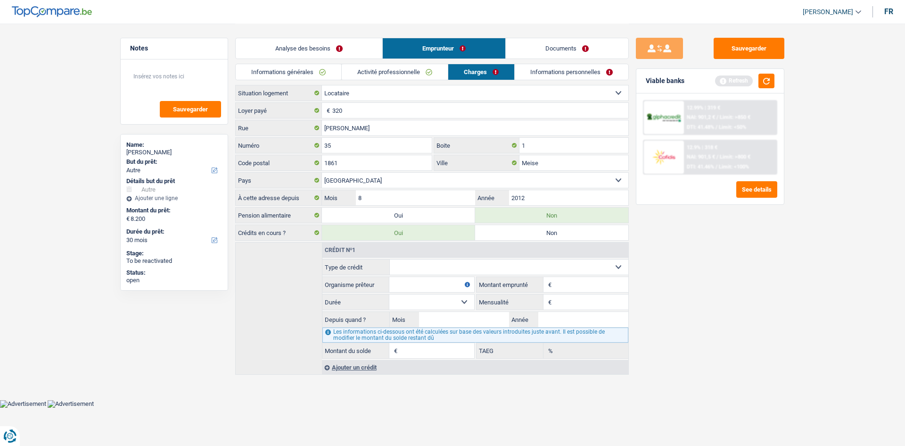
click at [571, 238] on label "Non" at bounding box center [551, 232] width 153 height 15
click at [571, 238] on input "Non" at bounding box center [551, 232] width 153 height 15
radio input "true"
radio input "false"
radio input "true"
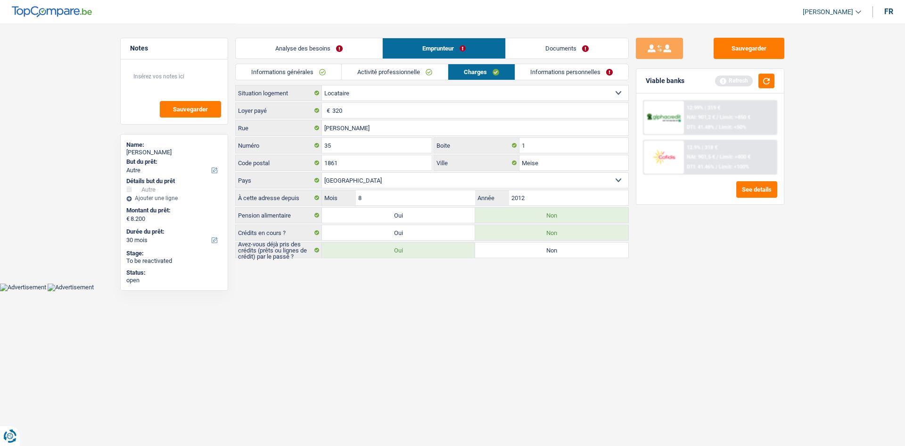
click at [333, 60] on div "Analyse des besoins Emprunteur Documents" at bounding box center [432, 44] width 394 height 40
click at [333, 52] on link "Analyse des besoins" at bounding box center [309, 48] width 147 height 20
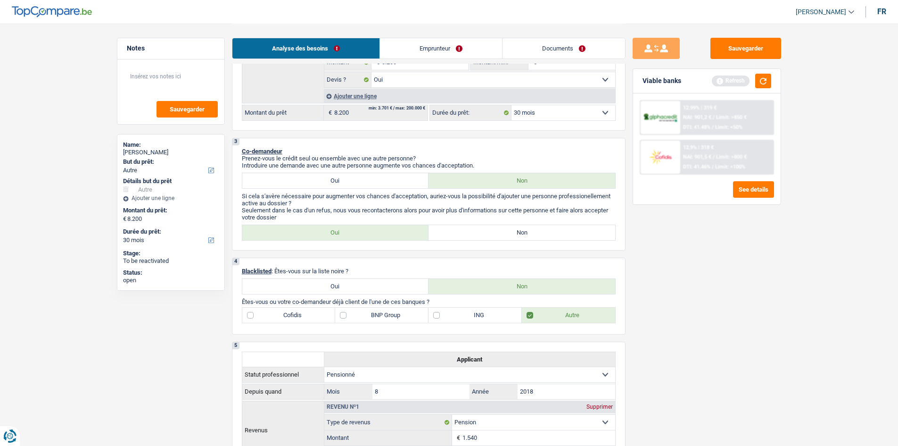
scroll to position [236, 0]
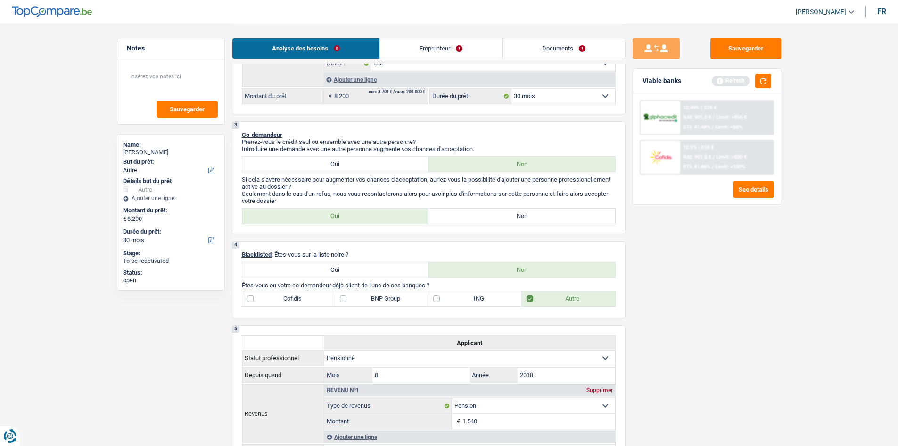
click at [401, 295] on label "BNP Group" at bounding box center [381, 298] width 93 height 15
click at [401, 295] on input "BNP Group" at bounding box center [381, 298] width 93 height 15
checkbox input "true"
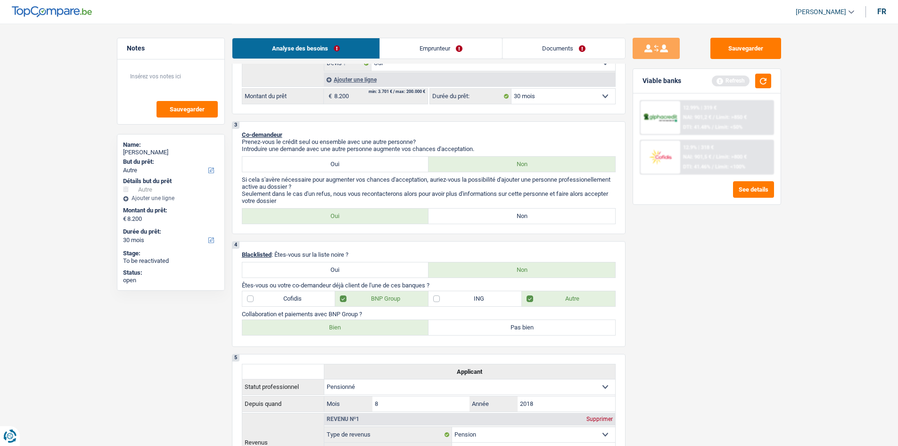
click at [352, 328] on label "Bien" at bounding box center [335, 327] width 187 height 15
click at [352, 328] on input "Bien" at bounding box center [335, 327] width 187 height 15
radio input "true"
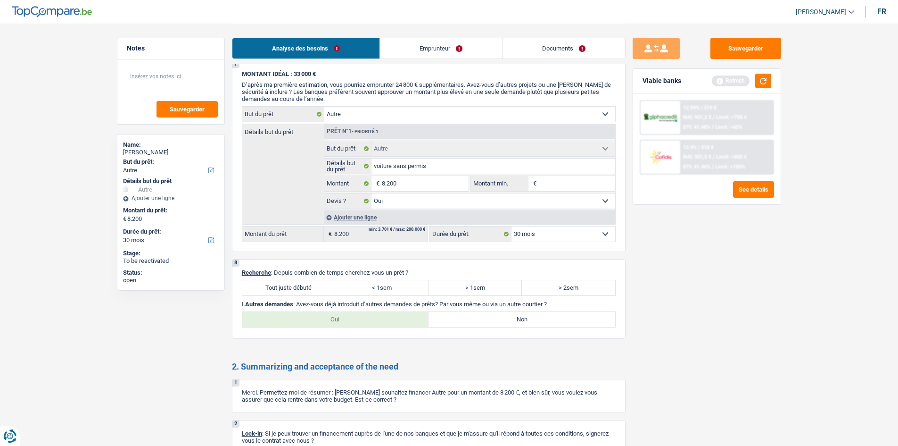
scroll to position [754, 0]
click at [321, 276] on div "8 Recherche : Depuis combien de temps cherchez-vous un prêt ? Tout juste débuté…" at bounding box center [429, 297] width 394 height 80
click at [289, 286] on label "Tout juste débuté" at bounding box center [288, 286] width 93 height 15
click at [572, 327] on div "8 Recherche : Depuis combien de temps cherchez-vous un prêt ? Tout juste débuté…" at bounding box center [429, 297] width 394 height 80
click at [537, 313] on label "Non" at bounding box center [522, 317] width 187 height 15
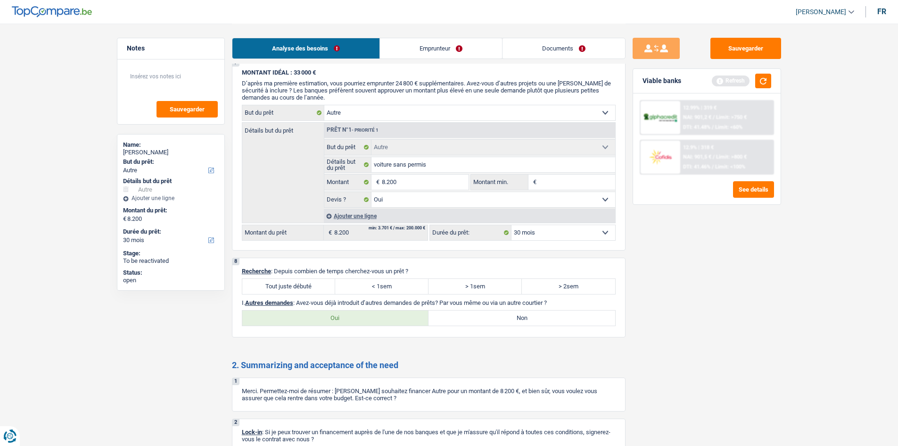
click at [537, 313] on input "Non" at bounding box center [522, 317] width 187 height 15
radio input "true"
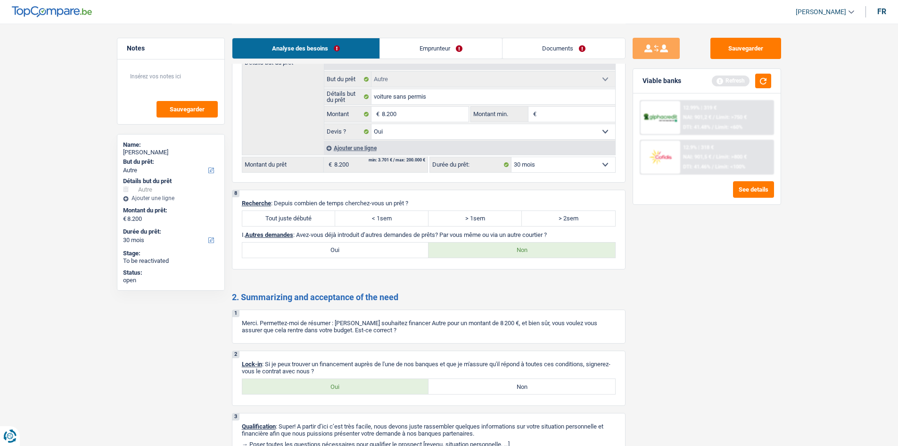
scroll to position [872, 0]
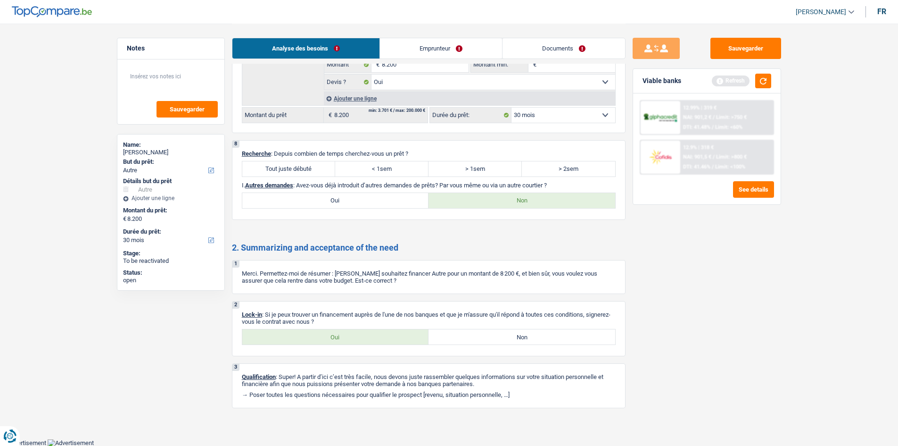
click at [314, 167] on label "Tout juste débuté" at bounding box center [288, 168] width 93 height 15
click at [314, 167] on input "Tout juste débuté" at bounding box center [288, 168] width 93 height 15
radio input "true"
click at [340, 337] on label "Oui" at bounding box center [335, 336] width 187 height 15
click at [340, 337] on input "Oui" at bounding box center [335, 336] width 187 height 15
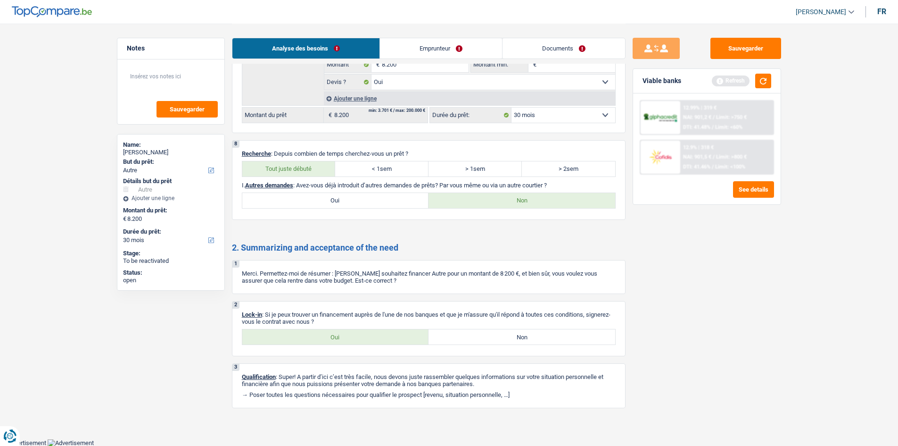
radio input "true"
click at [457, 59] on div "Analyse des besoins Emprunteur Documents" at bounding box center [429, 44] width 394 height 40
click at [467, 47] on link "Emprunteur" at bounding box center [441, 48] width 122 height 20
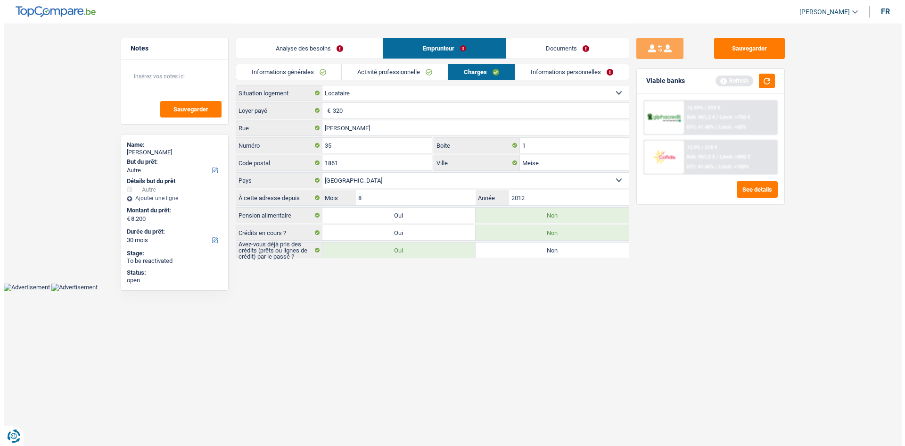
scroll to position [0, 0]
click at [301, 72] on link "Informations générales" at bounding box center [289, 72] width 106 height 16
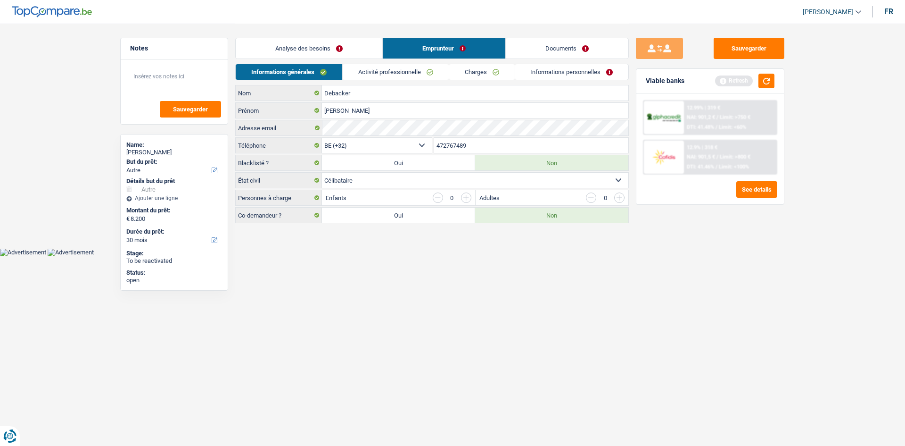
click at [431, 70] on link "Activité professionnelle" at bounding box center [396, 72] width 106 height 16
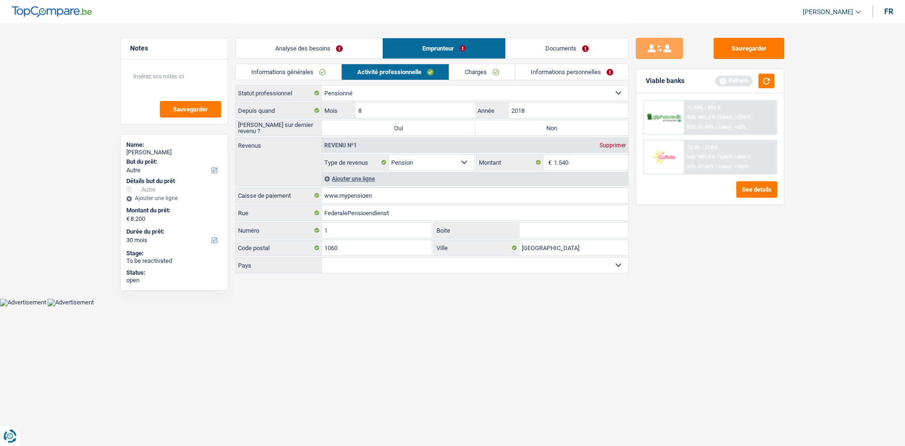
click at [506, 126] on label "Non" at bounding box center [551, 127] width 153 height 15
click at [506, 126] on input "Non" at bounding box center [551, 127] width 153 height 15
radio input "true"
click at [565, 111] on input "2018" at bounding box center [568, 110] width 119 height 15
click at [600, 162] on input "1.540" at bounding box center [591, 162] width 75 height 15
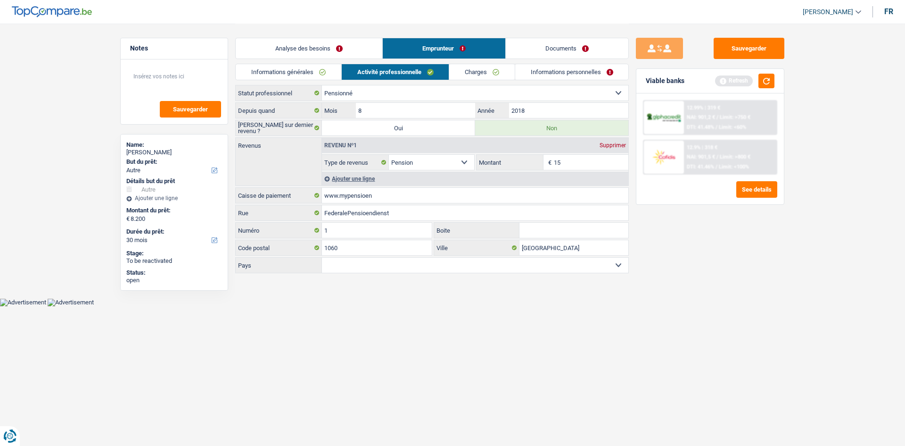
type input "1"
type input "1.640"
click at [717, 177] on div "12.99% | 319 € NAI: 901,2 € / Limit: >750 € DTI: 41.48% / Limit: <60% 12.9% | 3…" at bounding box center [710, 148] width 148 height 111
click at [389, 198] on input "www.mypensioen" at bounding box center [475, 195] width 306 height 15
click at [667, 265] on div "Sauvegarder Viable banks Refresh 12.99% | 319 € NAI: 901,2 € / Limit: >750 € DT…" at bounding box center [710, 234] width 163 height 393
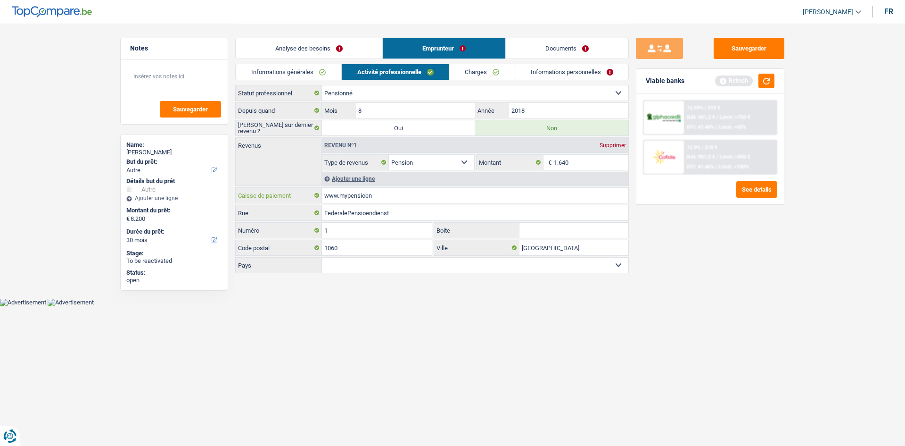
click at [403, 197] on input "www.mypensioen" at bounding box center [475, 195] width 306 height 15
type input "w"
click at [674, 269] on div "Sauvegarder Viable banks Refresh 12.99% | 319 € NAI: 901,2 € / Limit: >750 € DT…" at bounding box center [710, 234] width 163 height 393
click at [355, 199] on div "Tous les champs sont obligatoires. Veuillez fournir une réponse plus longue" at bounding box center [460, 201] width 273 height 4
click at [355, 197] on input "Caisse de paiement" at bounding box center [475, 195] width 306 height 15
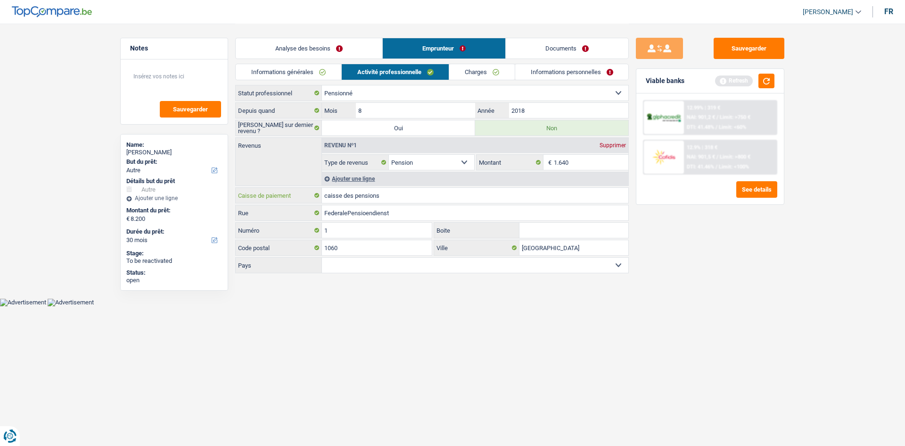
type input "caisse des pensions"
click at [503, 73] on link "Charges" at bounding box center [482, 72] width 66 height 16
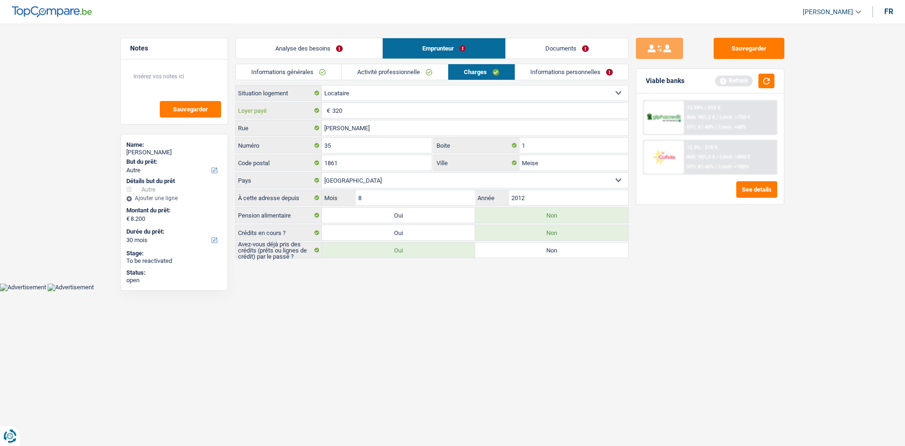
click at [373, 108] on input "320" at bounding box center [480, 110] width 296 height 15
click at [564, 67] on link "Informations personnelles" at bounding box center [572, 72] width 114 height 16
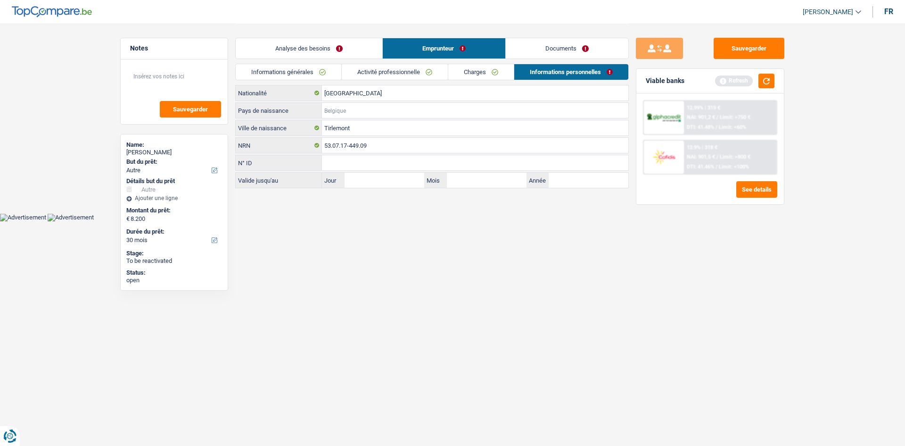
click at [395, 104] on input "Pays de naissance" at bounding box center [475, 110] width 306 height 15
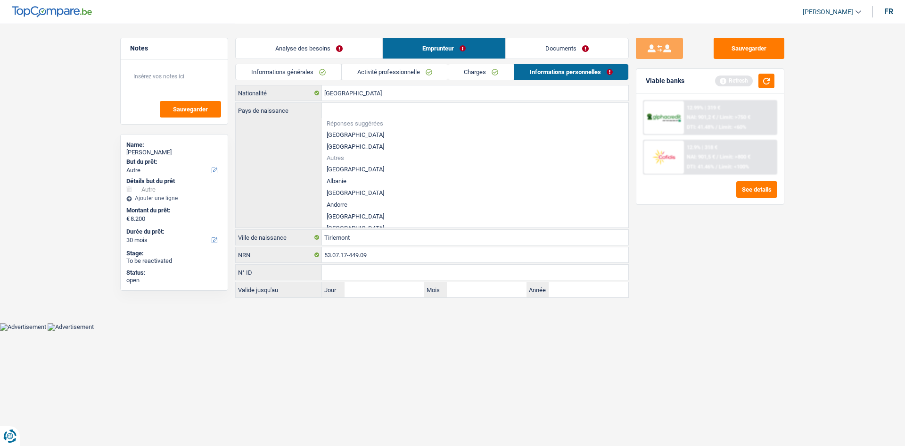
drag, startPoint x: 355, startPoint y: 133, endPoint x: 665, endPoint y: 153, distance: 310.8
click at [355, 133] on li "[GEOGRAPHIC_DATA]" at bounding box center [475, 135] width 306 height 12
type input "[GEOGRAPHIC_DATA]"
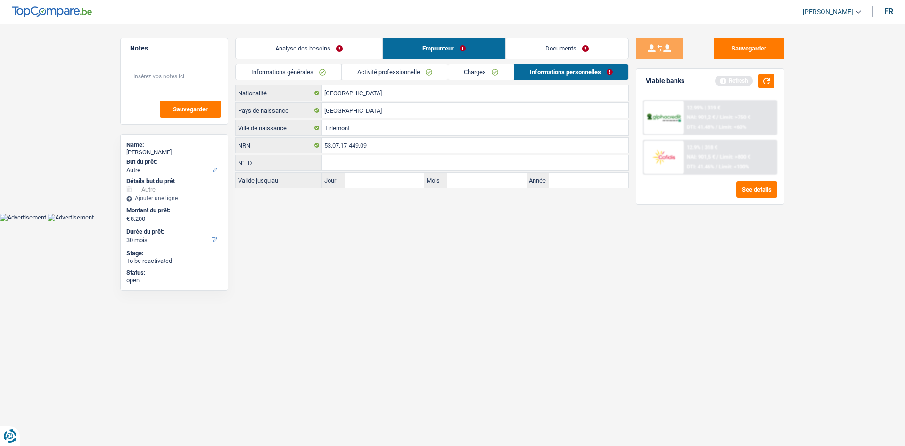
click at [565, 54] on link "Documents" at bounding box center [567, 48] width 123 height 20
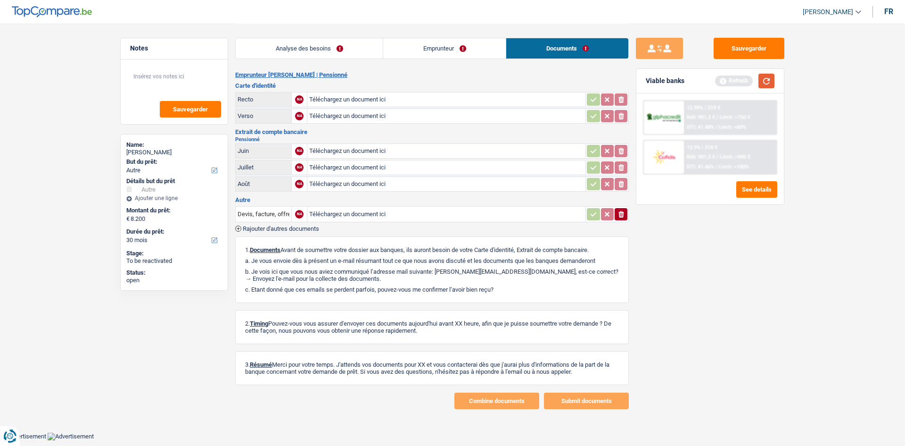
click at [717, 84] on button "button" at bounding box center [767, 81] width 16 height 15
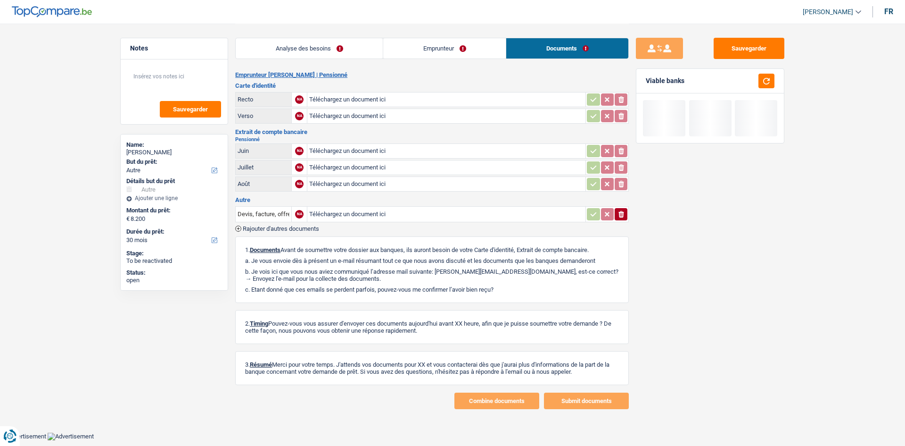
click at [433, 47] on link "Emprunteur" at bounding box center [444, 48] width 123 height 20
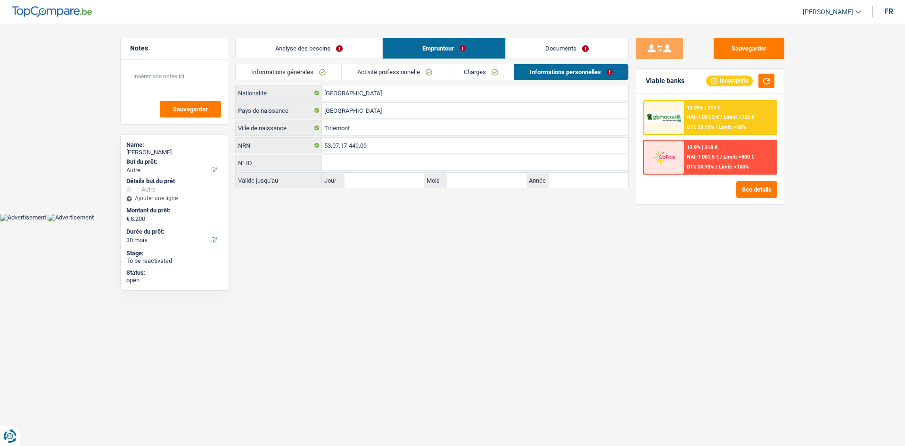
click at [488, 68] on link "Charges" at bounding box center [481, 72] width 66 height 16
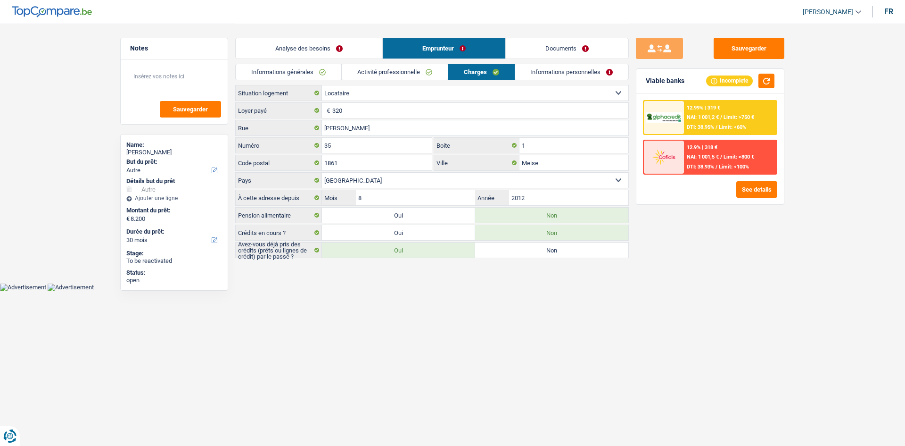
click at [351, 101] on div "Locataire Propriétaire avec prêt hypothécaire Propriétaire sans prêt hypothécai…" at bounding box center [432, 171] width 394 height 173
click at [361, 112] on input "320" at bounding box center [480, 110] width 296 height 15
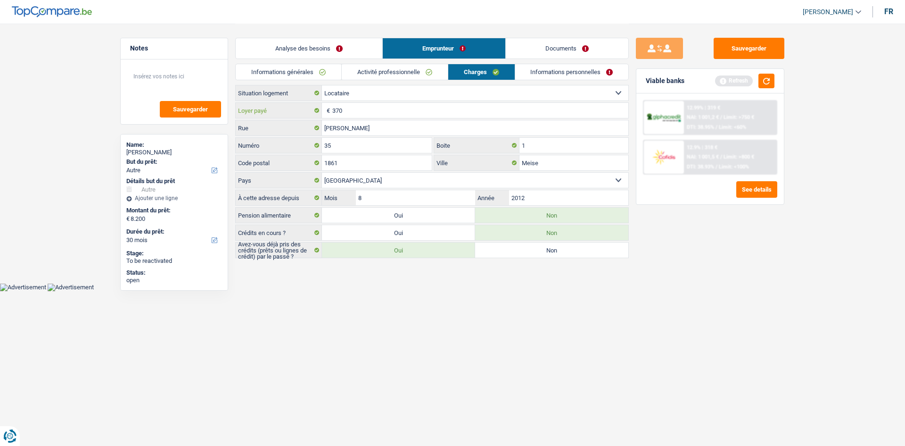
type input "370"
click at [717, 261] on div "Sauvegarder Viable banks Refresh 12.99% | 319 € NAI: 1 001,2 € / Limit: >750 € …" at bounding box center [710, 234] width 163 height 393
click at [717, 191] on button "See details" at bounding box center [756, 189] width 41 height 17
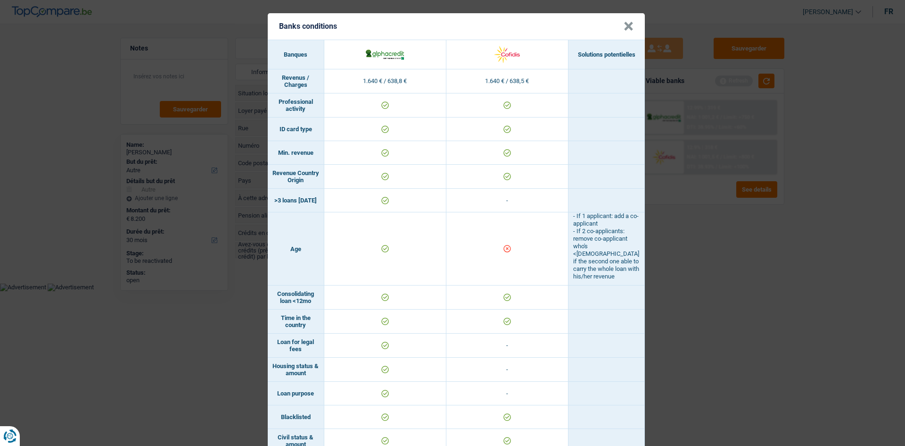
click at [717, 340] on div "Banks conditions × Banques Solutions potentielles Revenus / Charges 1.640 € / 6…" at bounding box center [452, 223] width 905 height 446
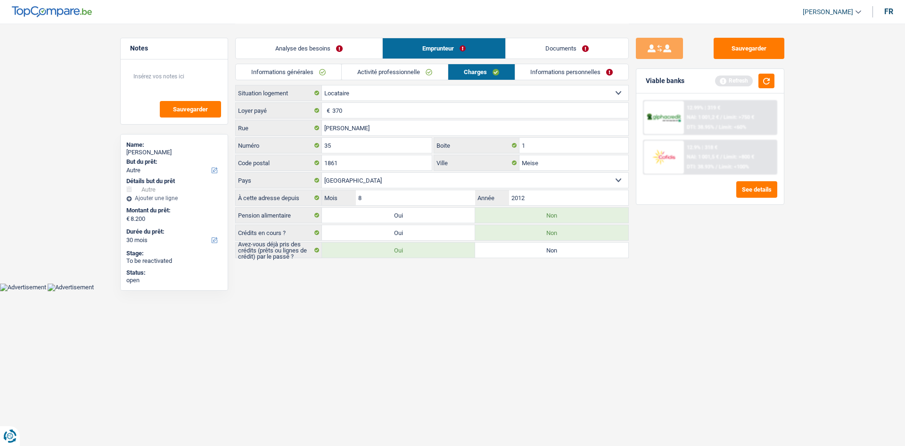
click at [581, 78] on link "Informations personnelles" at bounding box center [572, 72] width 114 height 16
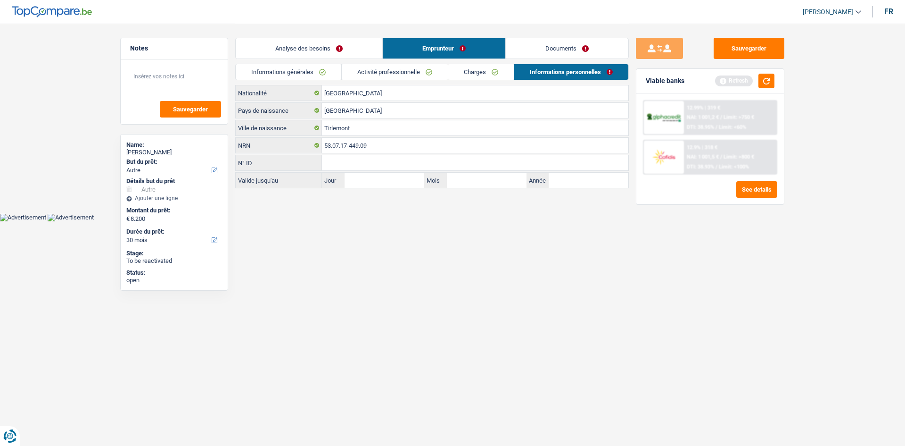
click at [581, 55] on link "Documents" at bounding box center [567, 48] width 123 height 20
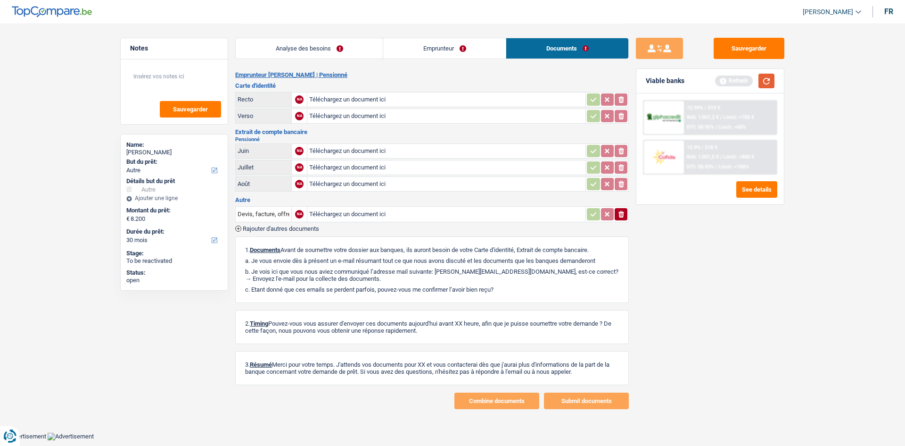
click at [717, 83] on button "button" at bounding box center [767, 81] width 16 height 15
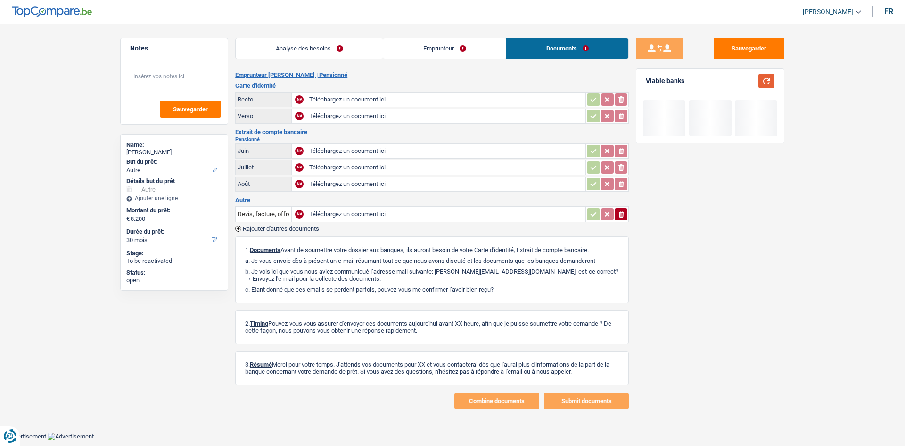
click at [717, 83] on button "button" at bounding box center [767, 81] width 16 height 15
click at [307, 47] on link "Analyse des besoins" at bounding box center [309, 48] width 147 height 20
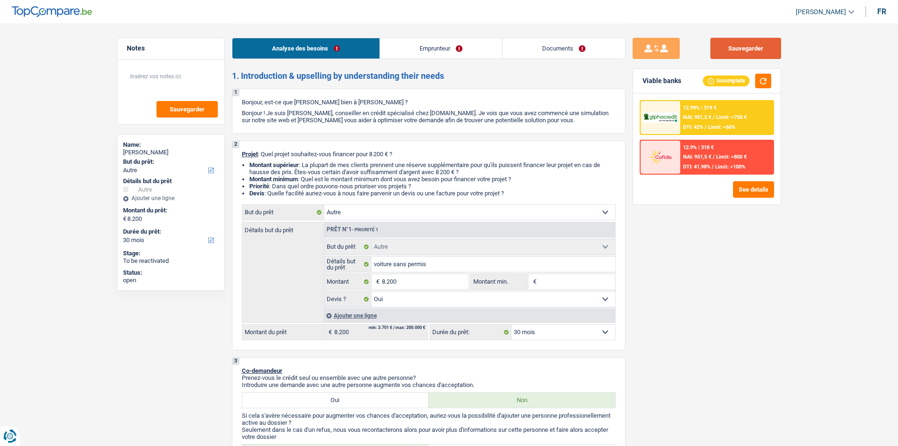
drag, startPoint x: 740, startPoint y: 28, endPoint x: 752, endPoint y: 58, distance: 32.1
click at [717, 51] on button "Sauvegarder" at bounding box center [745, 48] width 71 height 21
click at [592, 44] on link "Documents" at bounding box center [564, 48] width 123 height 20
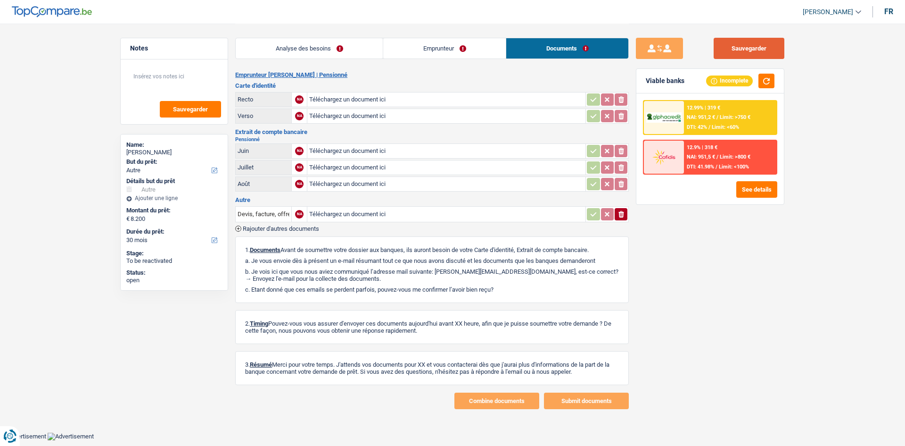
click at [717, 52] on button "Sauvegarder" at bounding box center [749, 48] width 71 height 21
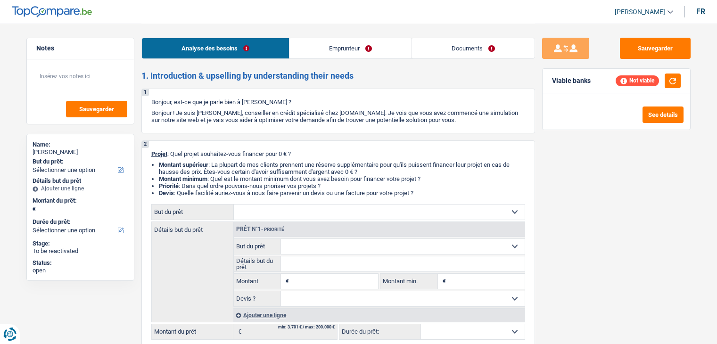
select select "mutuality"
select select "familyAllowances"
select select "mutualityIndemnity"
select select "liveWithParents"
select select "personalLoan"
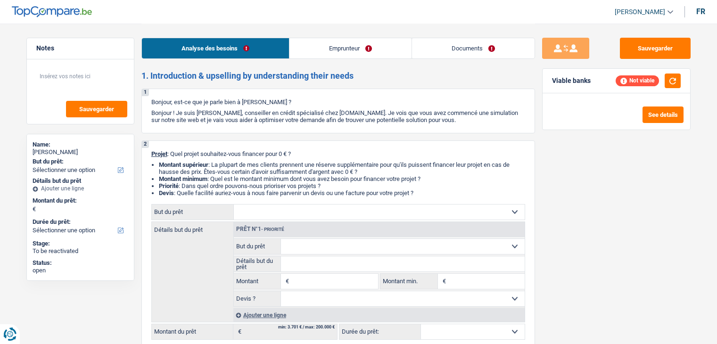
select select "homeFurnishingOrRelocation"
select select "personalLoan"
select select "carRestore"
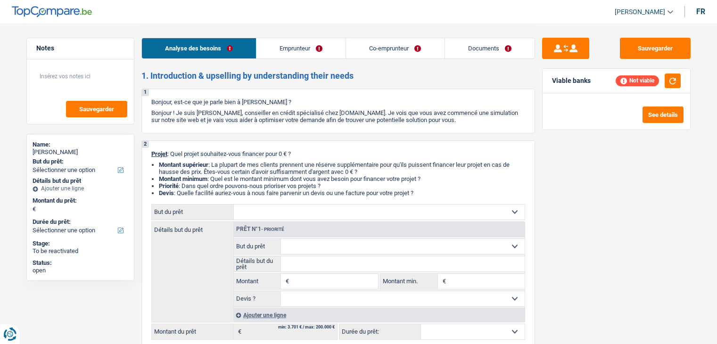
select select "mutuality"
select select "noProfession"
select select "familyAllowances"
select select "alimony"
select select "mutualityIndemnity"
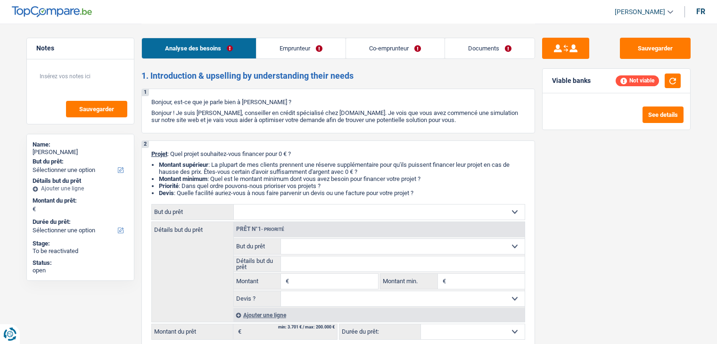
select select "other"
select select "rents"
select select "creditConsolidation"
select select "84"
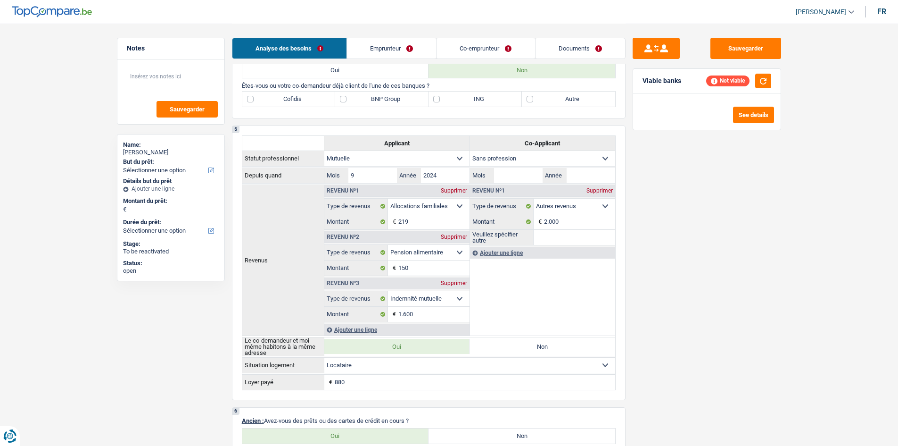
scroll to position [613, 0]
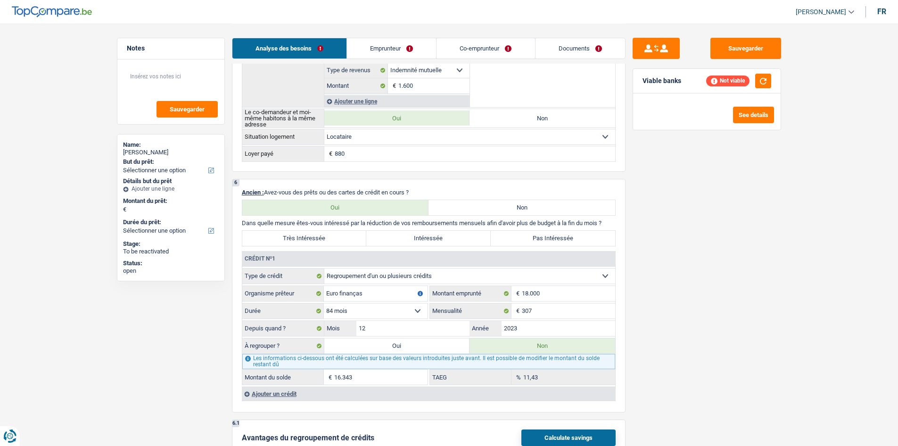
click at [397, 344] on label "Oui" at bounding box center [397, 345] width 146 height 15
click at [397, 344] on input "Oui" at bounding box center [397, 345] width 146 height 15
radio input "true"
type input "16.343"
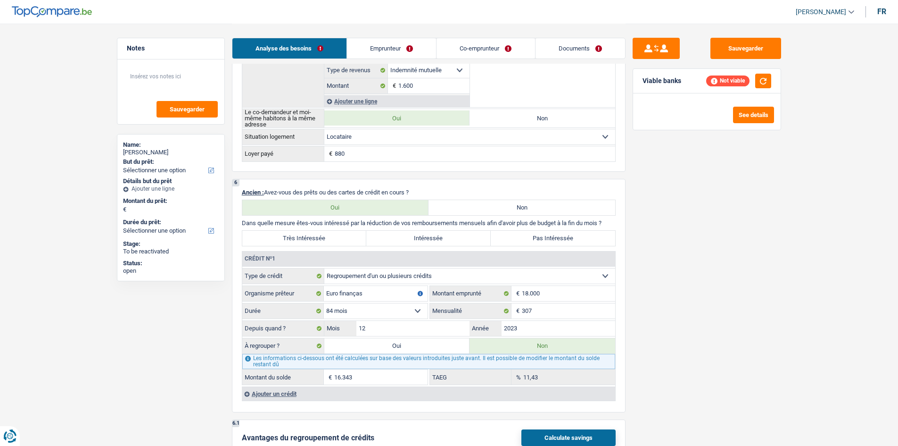
radio input "false"
type input "16.343"
select select "refinancing"
select select "84"
select select "refinancing"
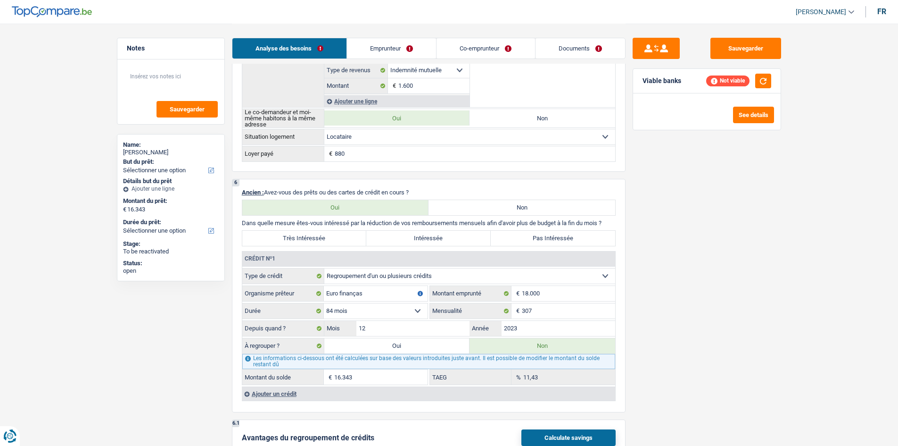
select select "refinancing"
select select "84"
select select "refinancing"
select select "84"
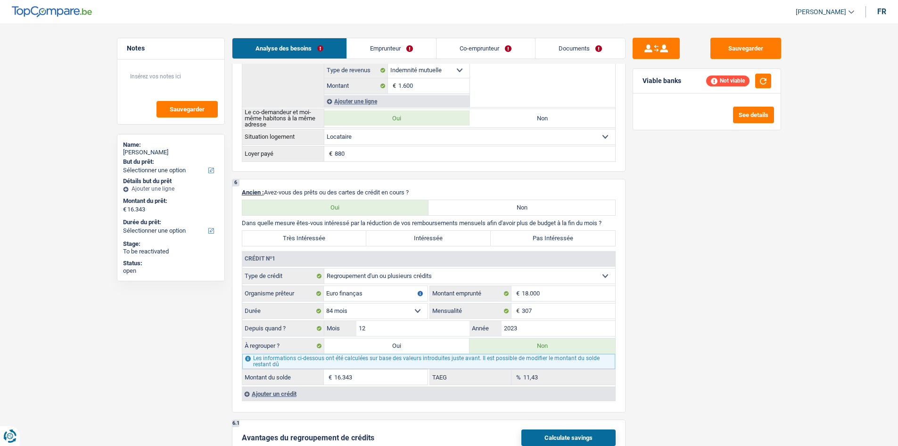
select select "refinancing"
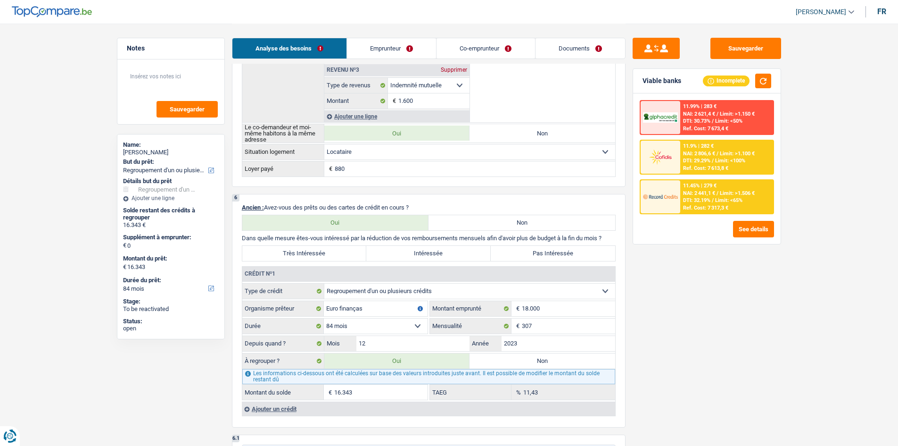
click at [700, 206] on div "Ref. Cost: 7 317,3 €" at bounding box center [705, 208] width 45 height 6
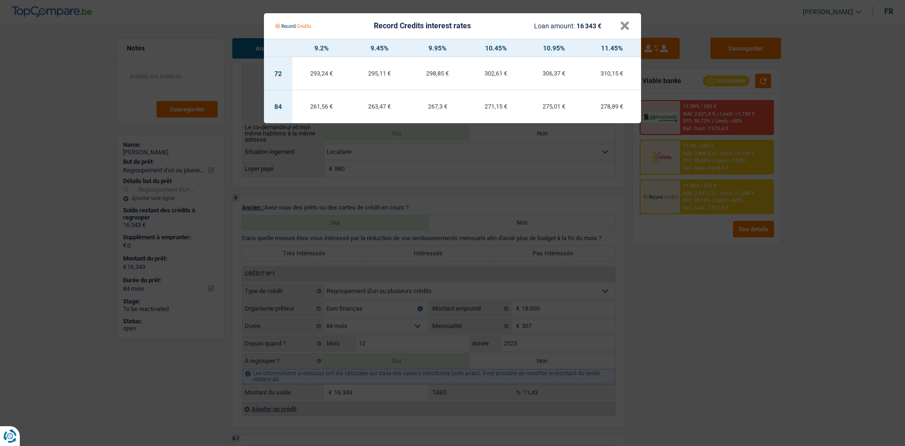
click at [701, 308] on Credits "Record Credits interest rates Loan amount: 16 343 € × 9.2% 9.45% 9.95% 10.45% 1…" at bounding box center [452, 223] width 905 height 446
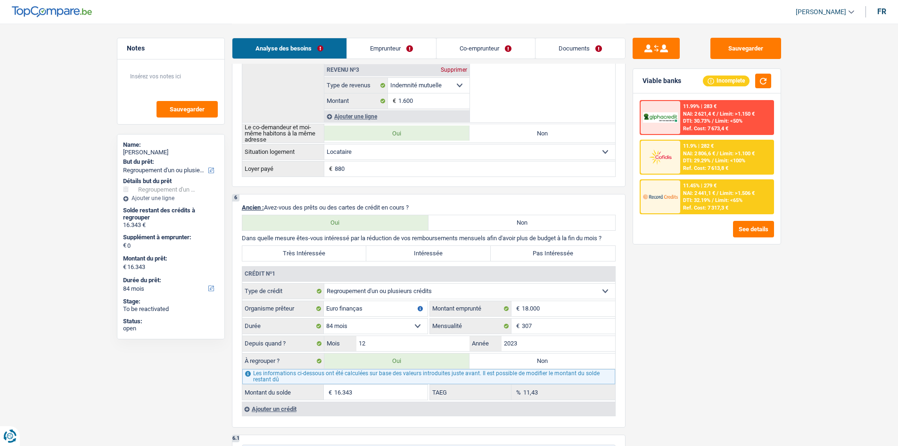
click at [712, 195] on span "NAI: 2 441,1 €" at bounding box center [699, 193] width 32 height 6
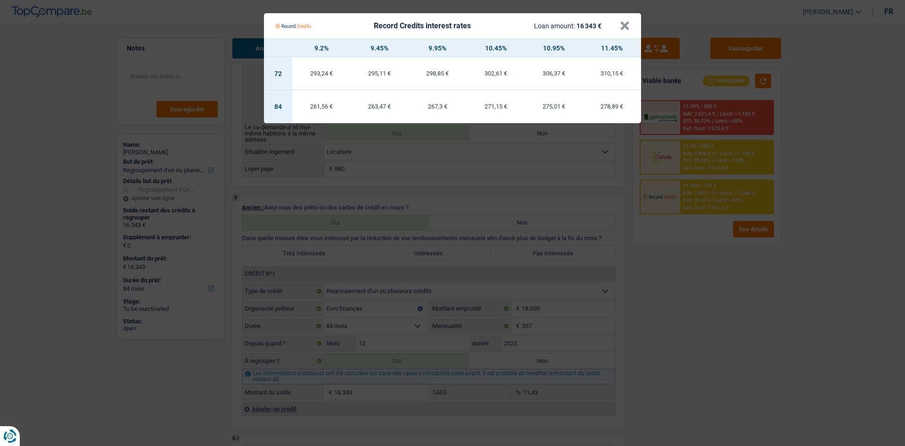
click at [717, 326] on Credits "Record Credits interest rates Loan amount: 16 343 € × 9.2% 9.45% 9.95% 10.45% 1…" at bounding box center [452, 223] width 905 height 446
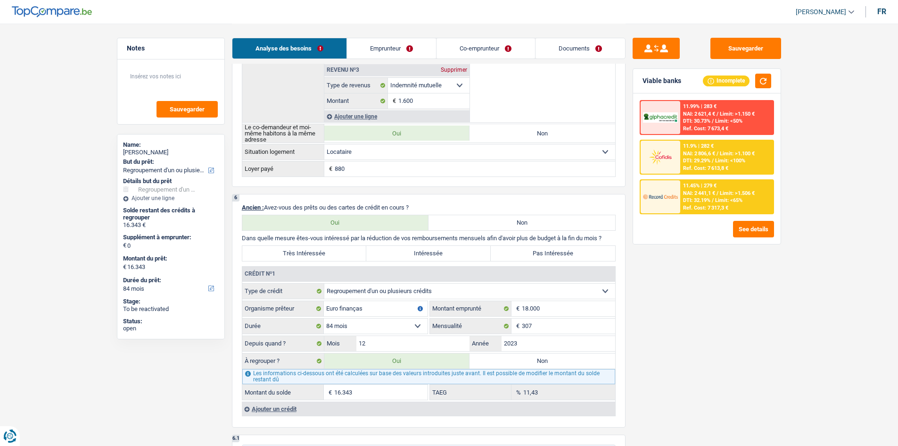
click at [717, 150] on div "NAI: 2 806,6 € / Limit: >1.100 €" at bounding box center [719, 153] width 72 height 6
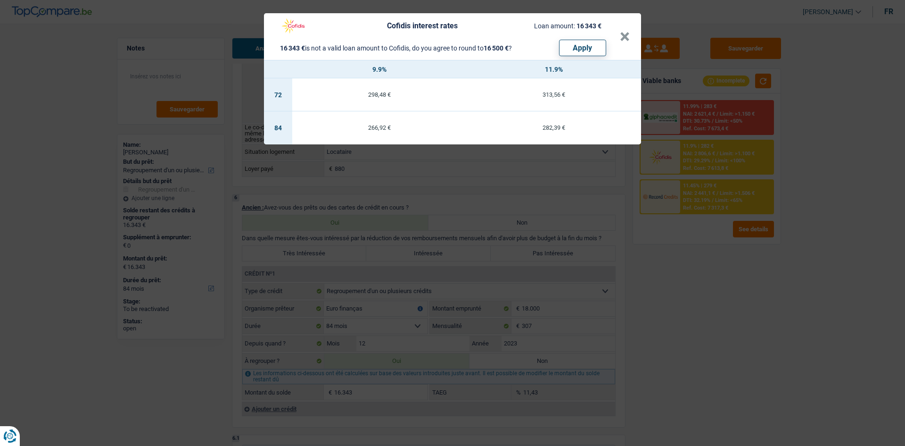
drag, startPoint x: 710, startPoint y: 341, endPoint x: 709, endPoint y: 329, distance: 12.3
click at [709, 340] on div "Cofidis interest rates Loan amount: 16 343 € 16 343 € is not a valid loan amoun…" at bounding box center [452, 223] width 905 height 446
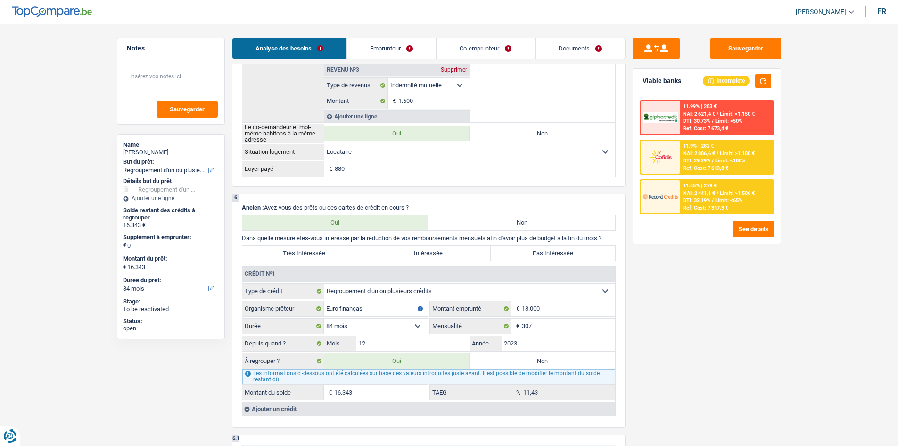
drag, startPoint x: 700, startPoint y: 206, endPoint x: 694, endPoint y: 209, distance: 6.1
click at [694, 209] on div "Ref. Cost: 7 317,3 €" at bounding box center [705, 208] width 45 height 6
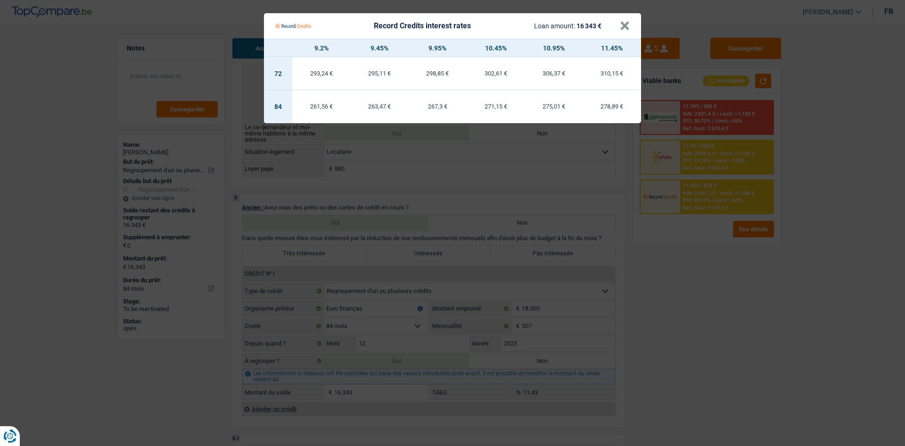
click at [685, 280] on Credits "Record Credits interest rates Loan amount: 16 343 € × 9.2% 9.45% 9.95% 10.45% 1…" at bounding box center [452, 223] width 905 height 446
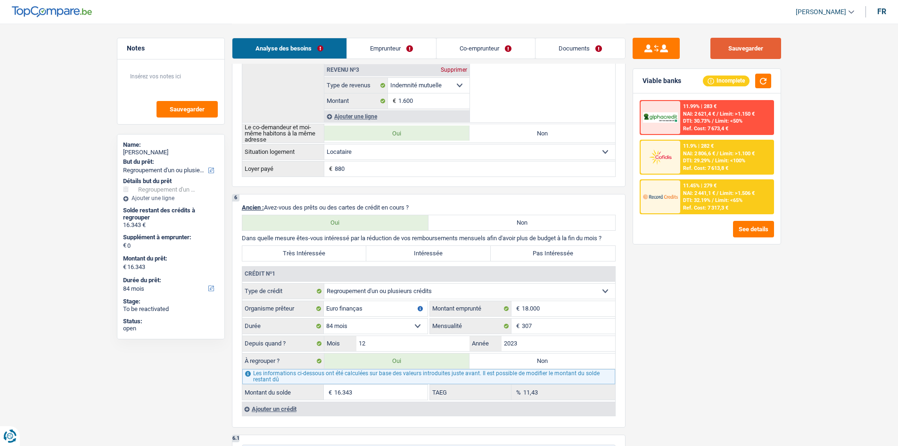
click at [717, 42] on button "Sauvegarder" at bounding box center [745, 48] width 71 height 21
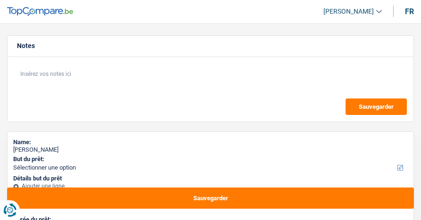
select select "retired"
select select "pension"
select select "rents"
select select "cardOrCredit"
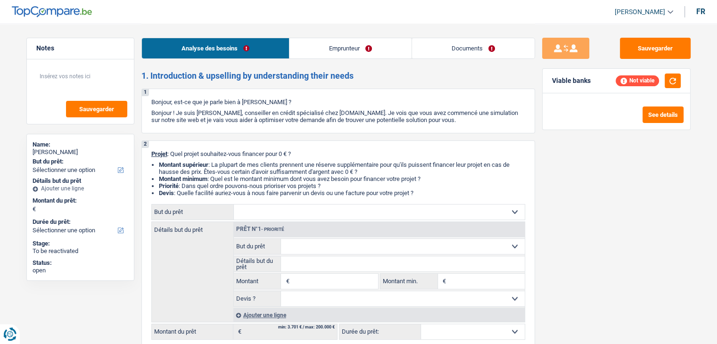
click at [356, 41] on link "Emprunteur" at bounding box center [350, 48] width 122 height 20
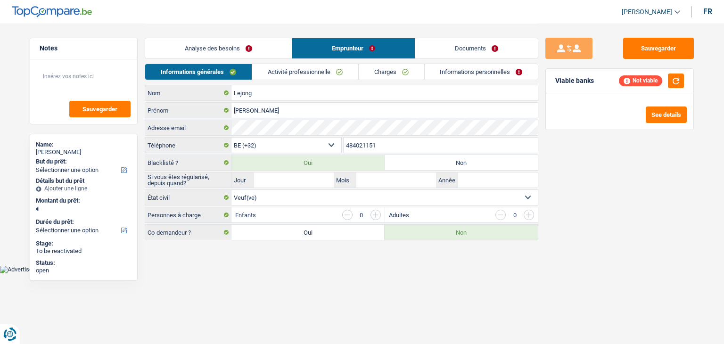
click at [259, 50] on link "Analyse des besoins" at bounding box center [218, 48] width 147 height 20
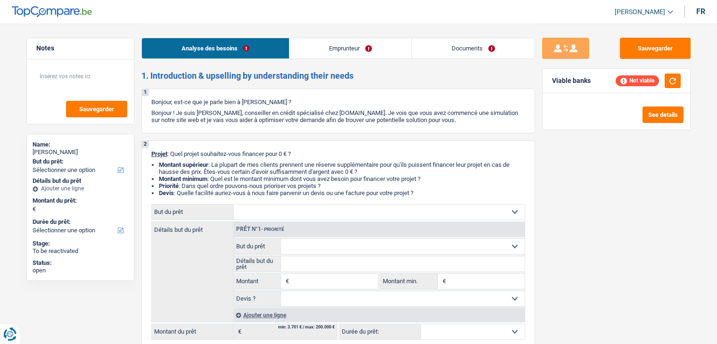
select select "publicEmployee"
select select "netSalary"
select select "mealVouchers"
select select "rents"
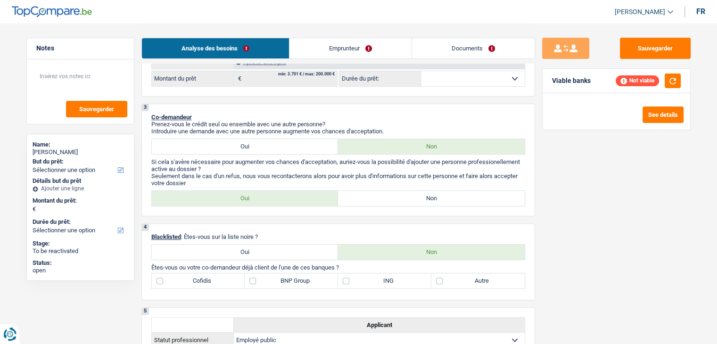
scroll to position [236, 0]
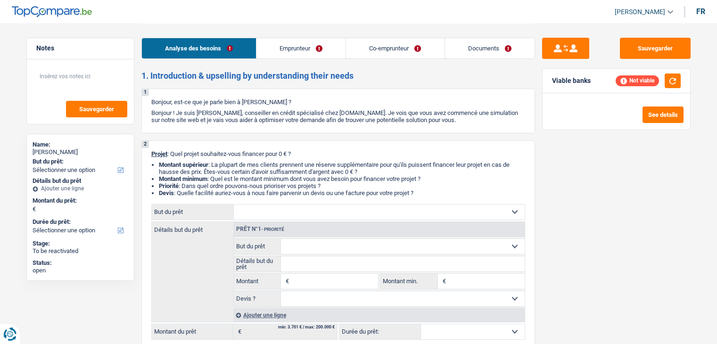
select select "privateEmployee"
select select "noProfession"
select select "familyAllowances"
select select "netSalary"
select select "mealVouchers"
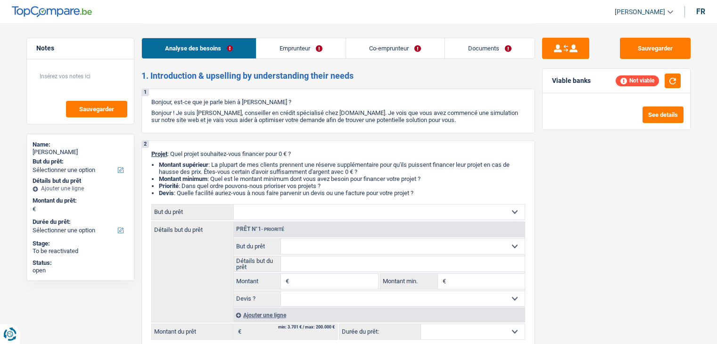
select select "familyAllowances"
select select "rents"
select select "carLoan"
select select "48"
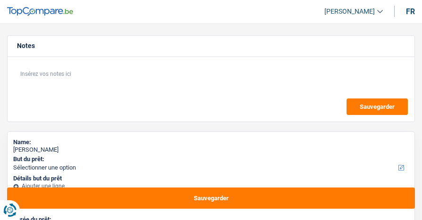
select select "privateEmployee"
select select "noProfession"
select select "familyAllowances"
select select "netSalary"
select select "mealVouchers"
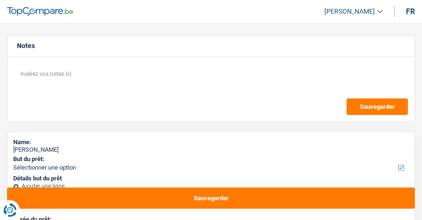
select select "familyAllowances"
select select "rents"
select select "carLoan"
select select "48"
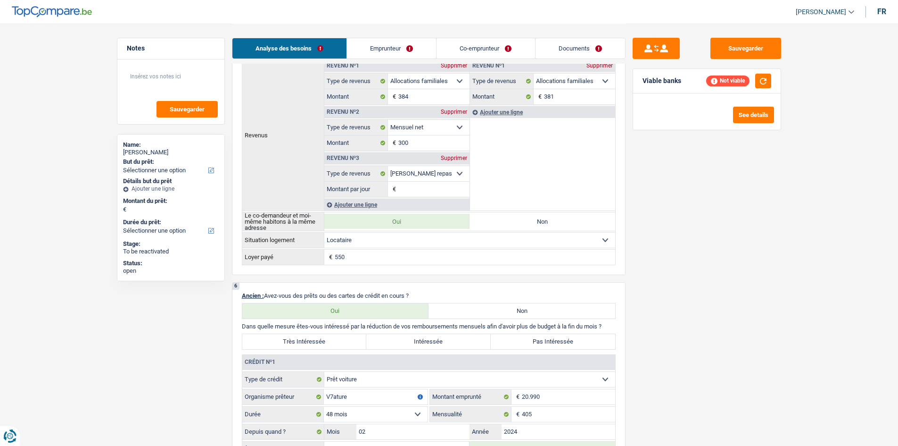
scroll to position [613, 0]
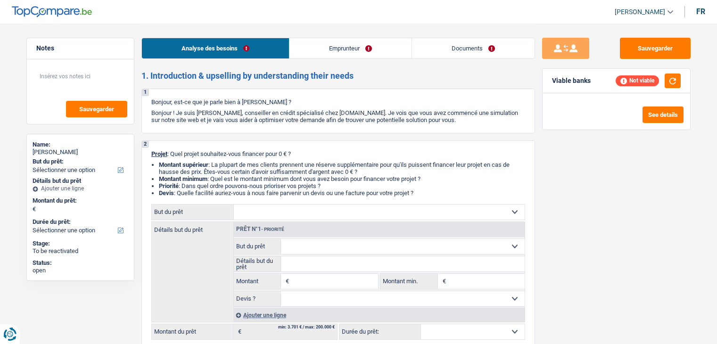
select select "independent"
select select "familyAllowances"
select select "netSalary"
select select "liveWithParents"
select select "cardOrCredit"
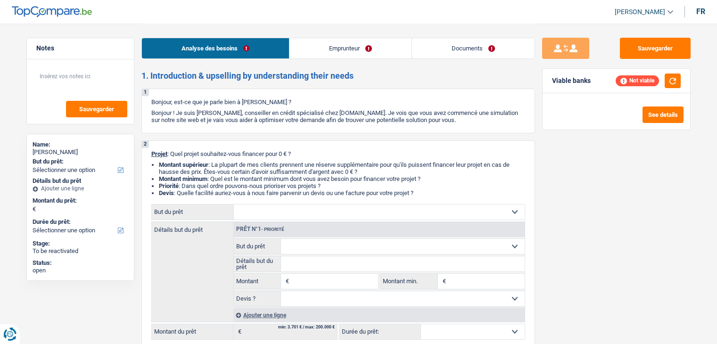
select select "privateEmployee"
select select "netSalary"
select select "mealVouchers"
select select "rents"
select select "personalLoan"
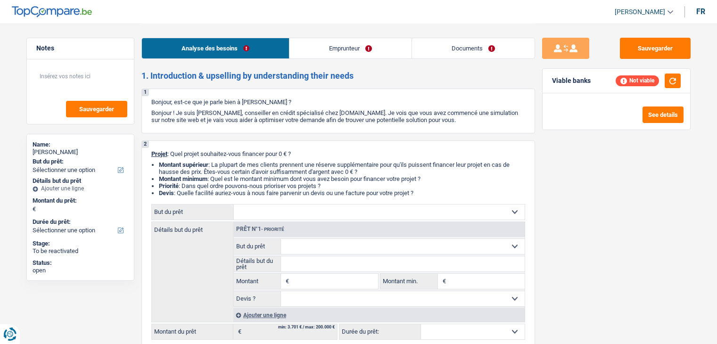
select select "homeFurnishingOrRelocation"
select select "48"
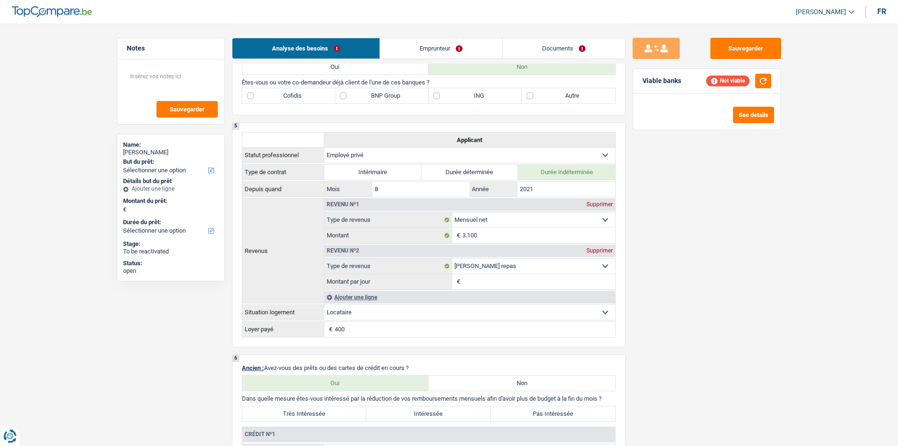
scroll to position [660, 0]
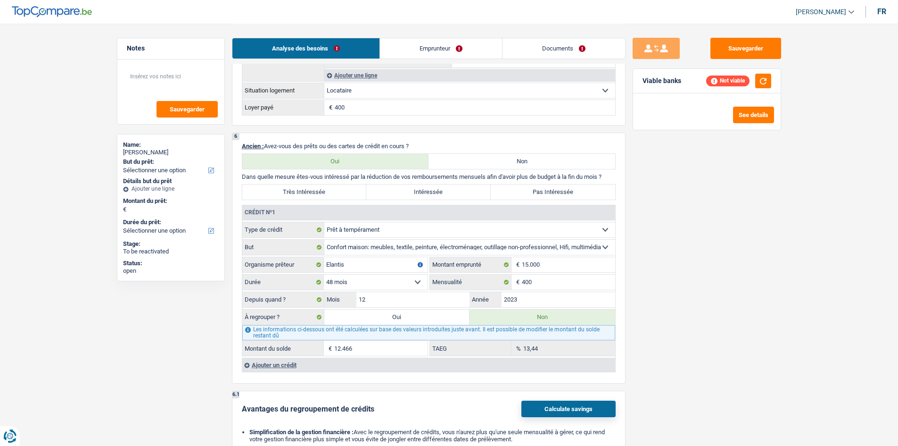
click at [310, 344] on div "Ajouter un crédit" at bounding box center [428, 364] width 373 height 14
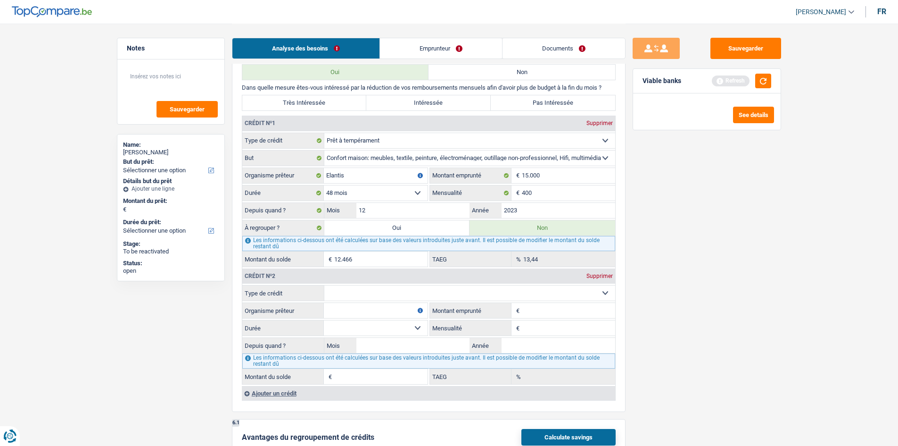
scroll to position [754, 0]
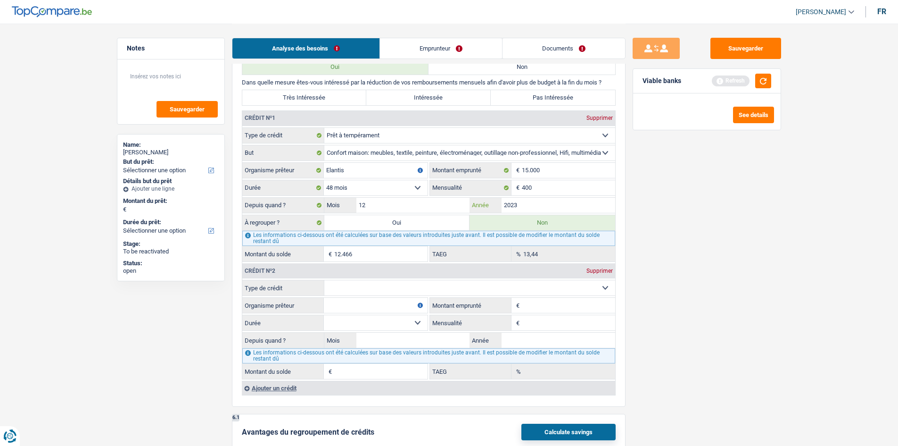
click at [569, 208] on input "2023" at bounding box center [559, 205] width 114 height 15
type input "9.354"
click at [372, 267] on div "Crédit nº2 Supprimer" at bounding box center [428, 270] width 373 height 15
click at [717, 297] on main "Notes Sauvegarder Name: [PERSON_NAME] But du prêt: Confort maison: meubles, tex…" at bounding box center [449, 127] width 898 height 1763
click at [375, 281] on select "Carte ou ouverture de crédit Prêt hypothécaire Vente à tempérament Prêt à tempé…" at bounding box center [469, 287] width 291 height 15
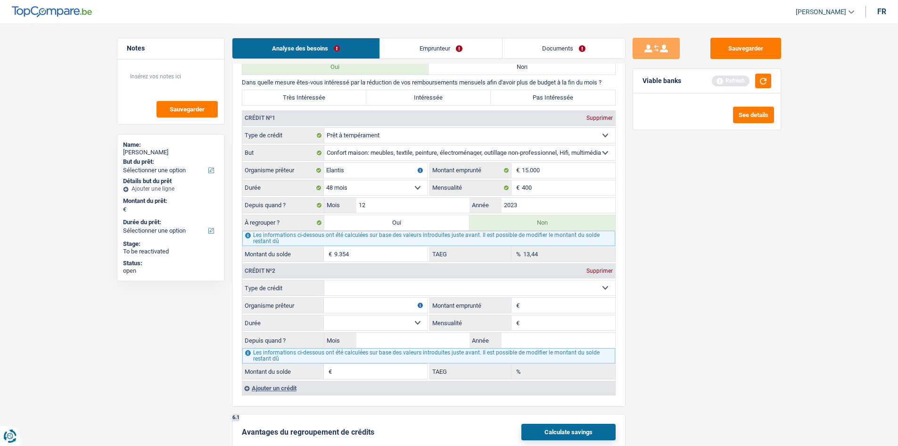
select select "personalLoan"
type input "0"
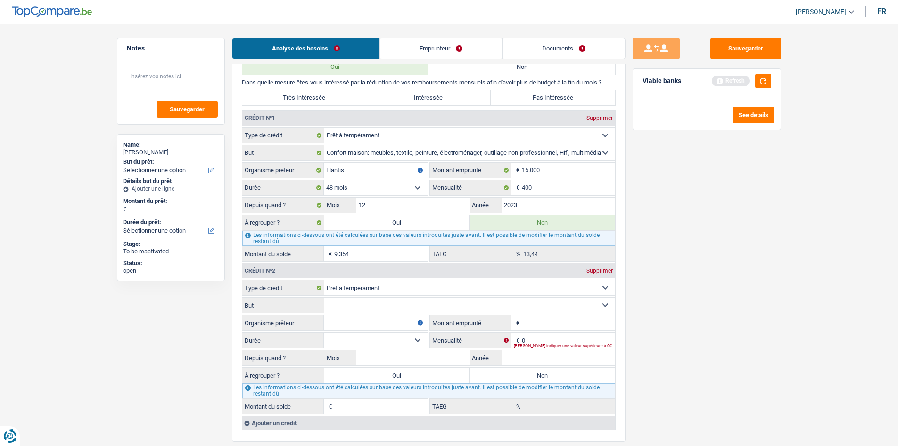
scroll to position [801, 0]
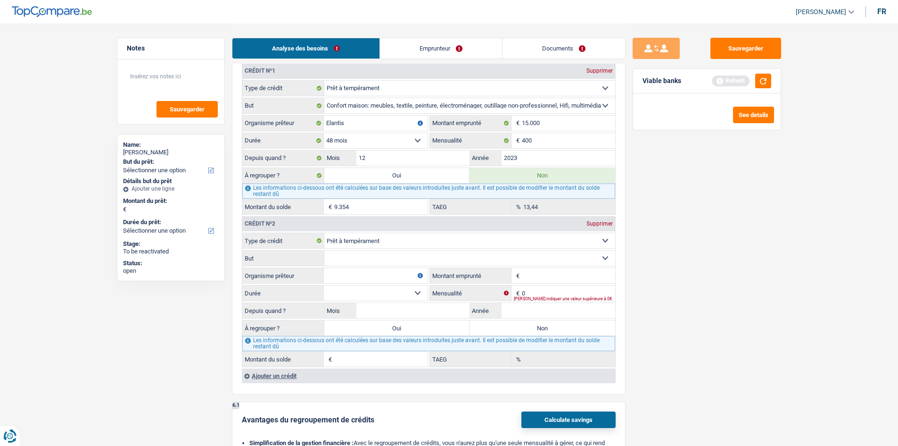
click at [420, 248] on fieldset "Carte ou ouverture de crédit Prêt hypothécaire Vente à tempérament Prêt à tempé…" at bounding box center [428, 240] width 373 height 16
click at [413, 250] on select "Confort maison: meubles, textile, peinture, électroménager, outillage non-profe…" at bounding box center [469, 257] width 291 height 15
select select "other"
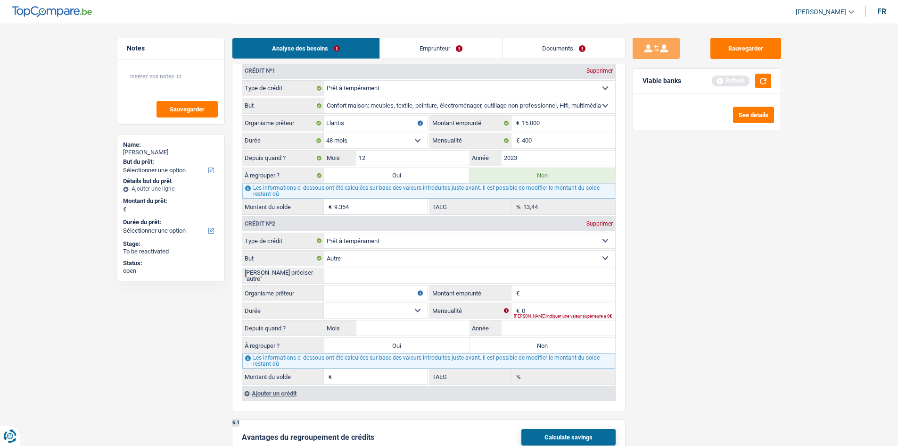
click at [364, 278] on input "[PERSON_NAME] préciser "autre"" at bounding box center [469, 275] width 291 height 15
type input "Voiture"
click at [538, 294] on input "Montant emprunté" at bounding box center [568, 292] width 93 height 15
type input "6.000"
click at [546, 309] on input "0" at bounding box center [568, 310] width 93 height 15
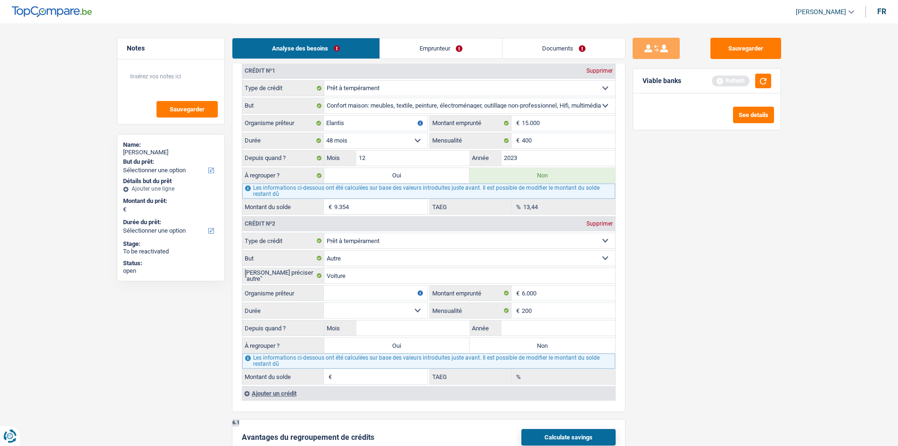
click at [717, 310] on div "Sauvegarder Viable banks Refresh See details" at bounding box center [707, 234] width 163 height 393
click at [594, 313] on input "200" at bounding box center [568, 310] width 93 height 15
type input "2"
type input "167"
click at [717, 308] on main "Notes Sauvegarder Name: Mohammad Hasib Abbassi But du prêt: Confort maison: meu…" at bounding box center [449, 106] width 898 height 1815
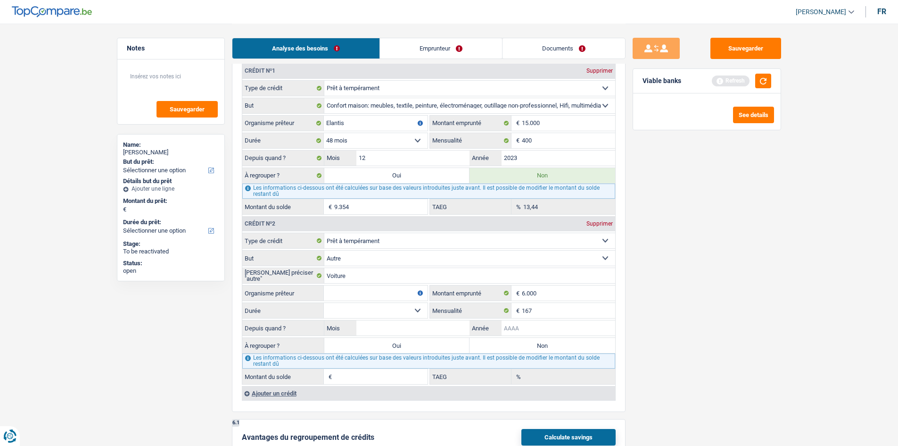
drag, startPoint x: 577, startPoint y: 328, endPoint x: 680, endPoint y: 341, distance: 103.6
click at [582, 328] on input "Année" at bounding box center [559, 327] width 114 height 15
type input "2024"
click at [430, 330] on input "Mois" at bounding box center [413, 327] width 114 height 15
type input "1"
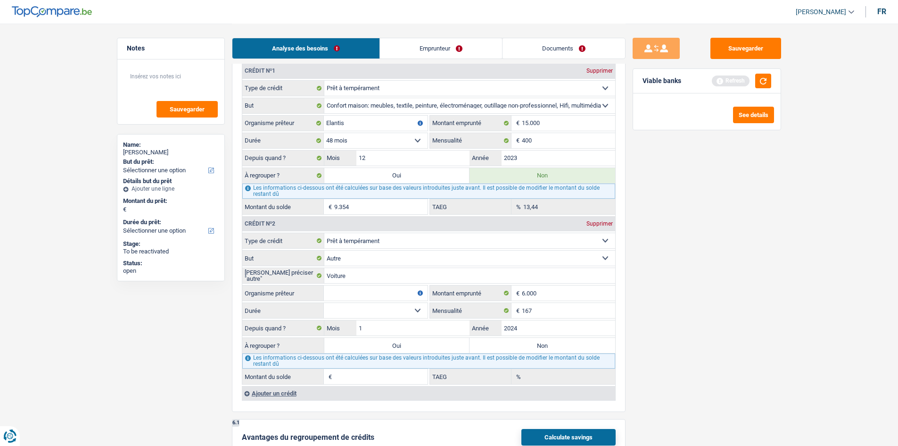
click at [421, 315] on select "12 mois 18 mois 24 mois 30 mois 36 mois 42 mois Sélectionner une option" at bounding box center [376, 310] width 104 height 15
select select "42"
click at [324, 303] on select "12 mois 18 mois 24 mois 30 mois 36 mois 42 mois Sélectionner une option" at bounding box center [376, 310] width 104 height 15
type input "3.377"
type input "9,35"
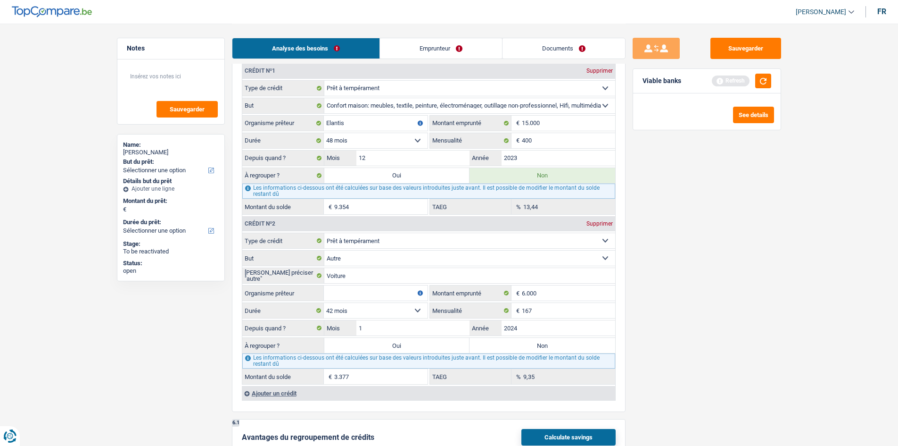
click at [355, 288] on input "Organisme prêteur" at bounding box center [376, 292] width 104 height 15
click at [364, 313] on select "12 mois 18 mois 24 mois 30 mois 36 mois 42 mois Sélectionner une option" at bounding box center [376, 310] width 104 height 15
select select "36"
click at [324, 303] on select "12 mois 18 mois 24 mois 30 mois 36 mois 42 mois Sélectionner une option" at bounding box center [376, 310] width 104 height 15
type input "2.670"
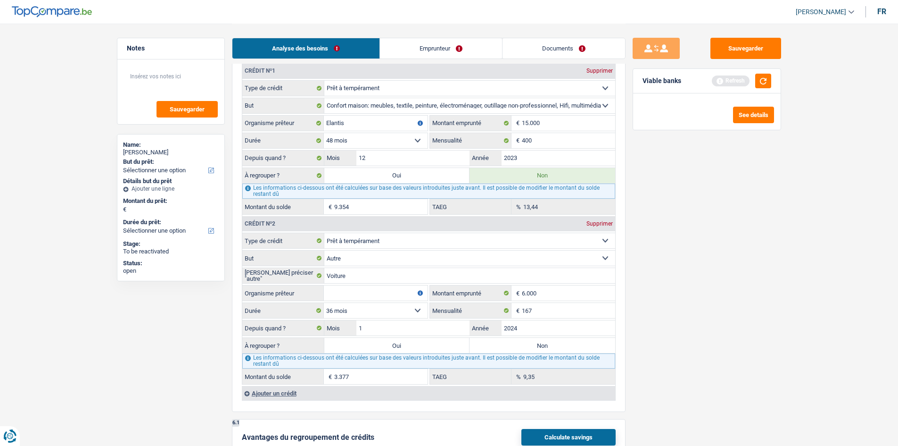
type input "0,13"
click at [333, 305] on select "12 mois 18 mois 24 mois 30 mois 36 mois 42 mois Sélectionner une option" at bounding box center [376, 310] width 104 height 15
select select "42"
click at [324, 303] on select "12 mois 18 mois 24 mois 30 mois 36 mois 42 mois Sélectionner une option" at bounding box center [376, 310] width 104 height 15
type input "3.377"
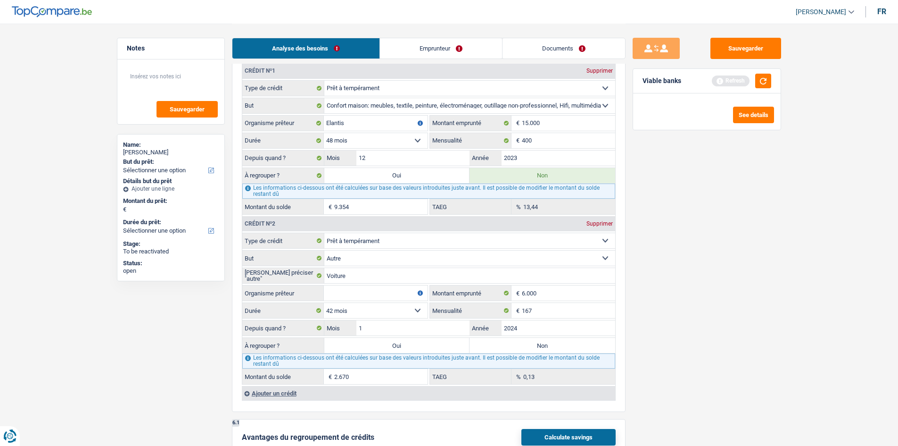
type input "9,35"
drag, startPoint x: 357, startPoint y: 290, endPoint x: 488, endPoint y: 300, distance: 131.9
click at [357, 290] on input "Organisme prêteur" at bounding box center [376, 292] width 104 height 15
type input "Elantis"
click at [683, 273] on div "Sauvegarder Viable banks Refresh See details" at bounding box center [707, 234] width 163 height 393
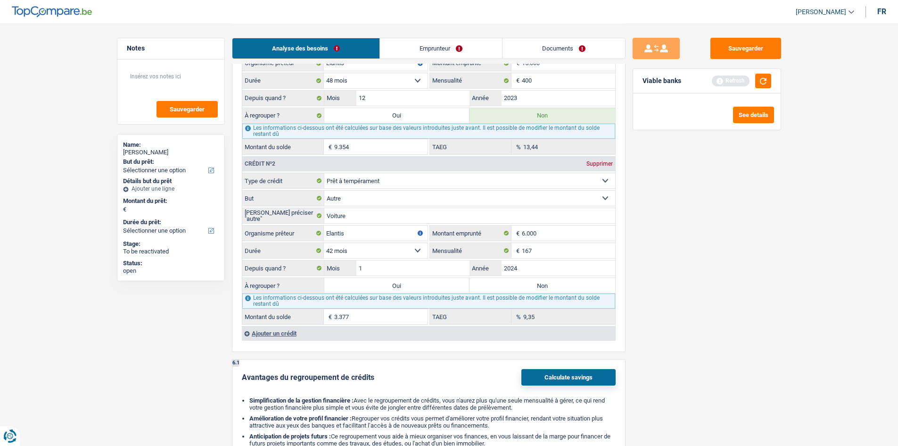
scroll to position [896, 0]
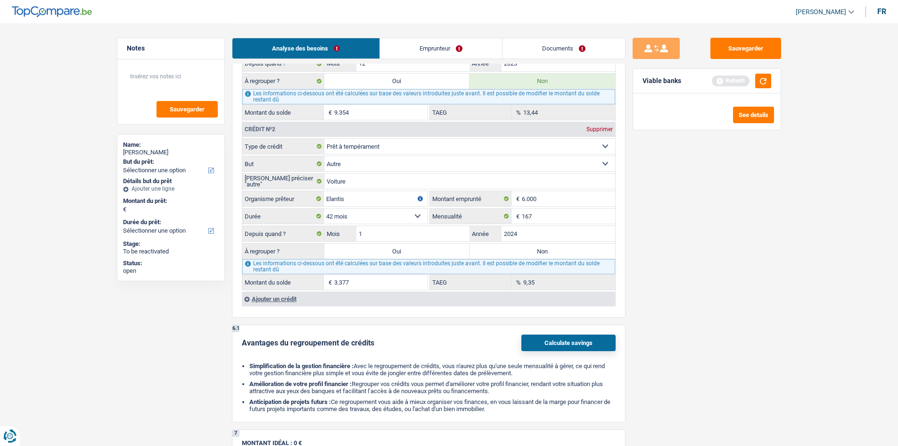
click at [564, 262] on div "Les informations ci-dessous ont été calculées sur base des valeurs introduites …" at bounding box center [428, 266] width 373 height 15
click at [574, 251] on label "Non" at bounding box center [543, 250] width 146 height 15
click at [574, 251] on input "Non" at bounding box center [543, 250] width 146 height 15
radio input "true"
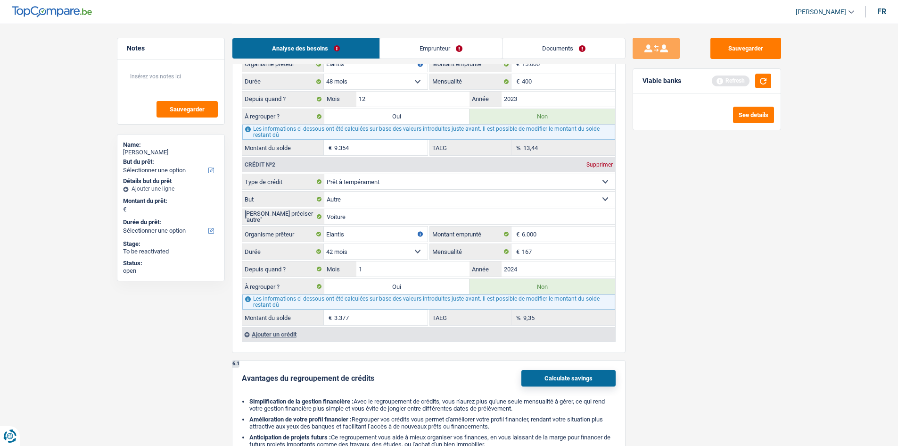
scroll to position [754, 0]
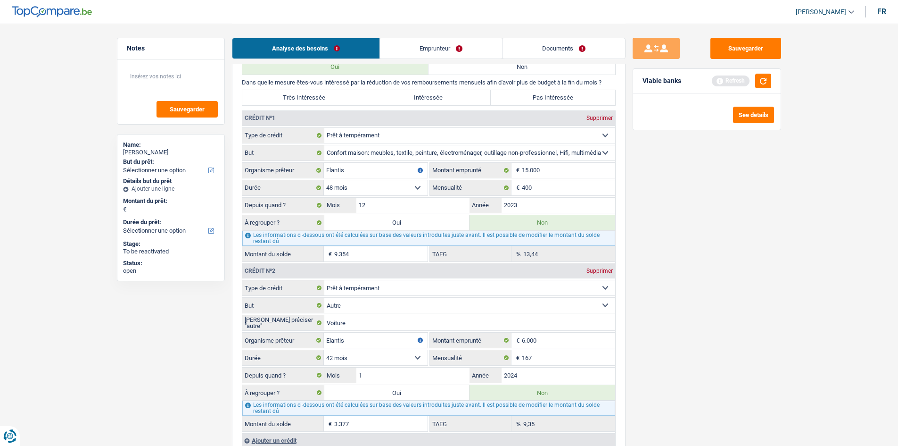
click at [418, 95] on label "Intéressée" at bounding box center [428, 97] width 124 height 15
click at [418, 95] on input "Intéressée" at bounding box center [428, 97] width 124 height 15
radio input "true"
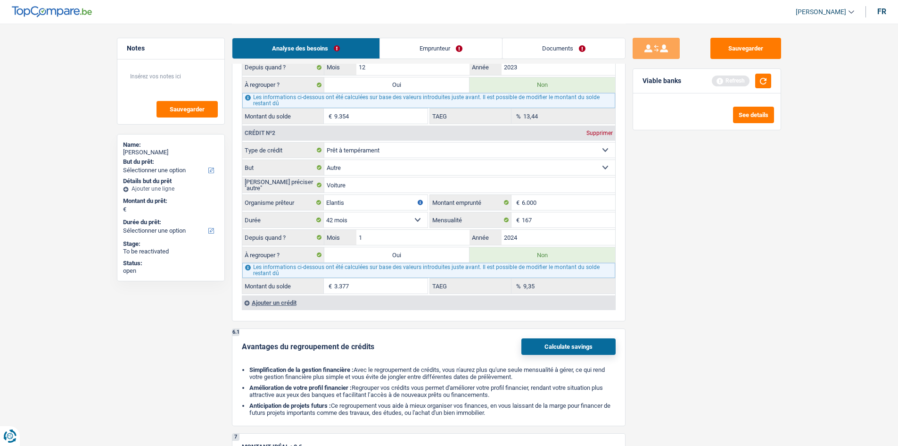
scroll to position [896, 0]
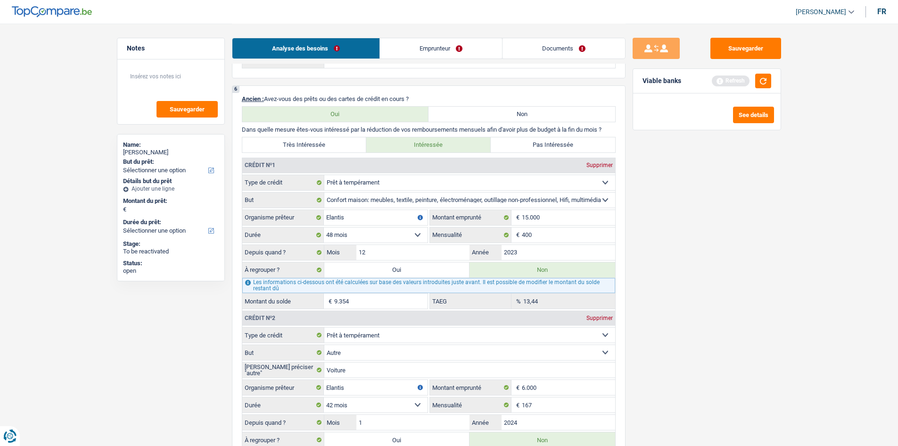
click at [405, 273] on label "Oui" at bounding box center [397, 269] width 146 height 15
click at [405, 273] on input "Oui" at bounding box center [397, 269] width 146 height 15
radio input "true"
type input "9.354"
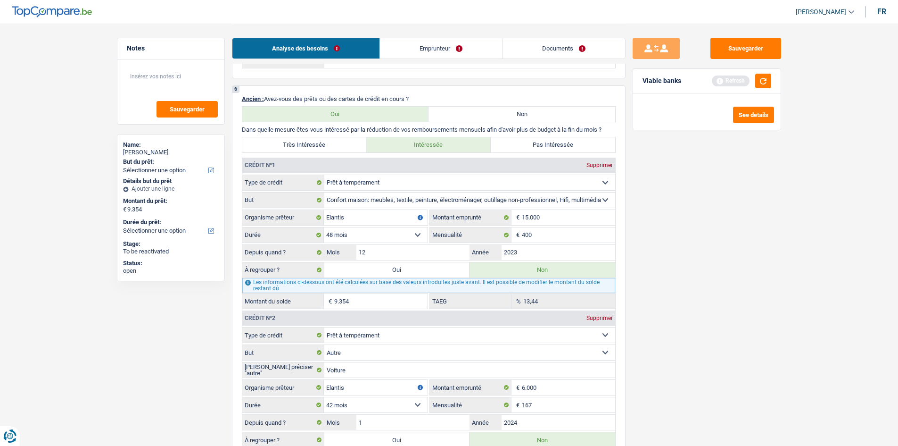
radio input "false"
type input "9.354"
select select "refinancing"
select select "48"
select select "refinancing"
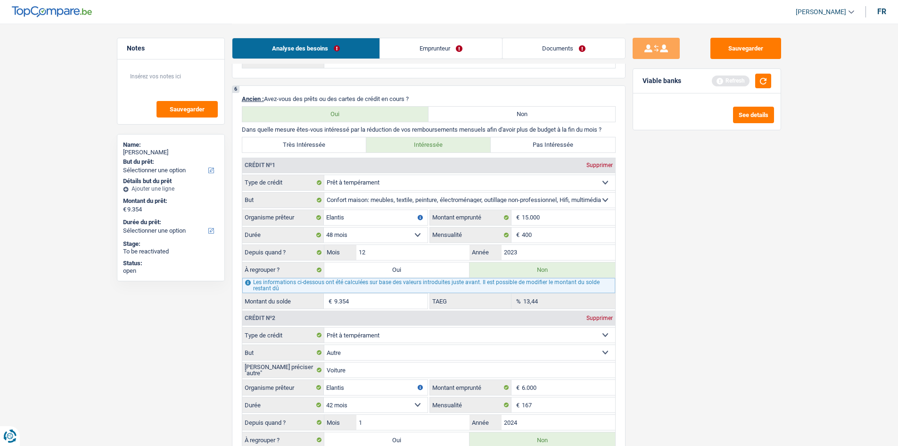
select select "refinancing"
select select "48"
select select "refinancing"
select select "48"
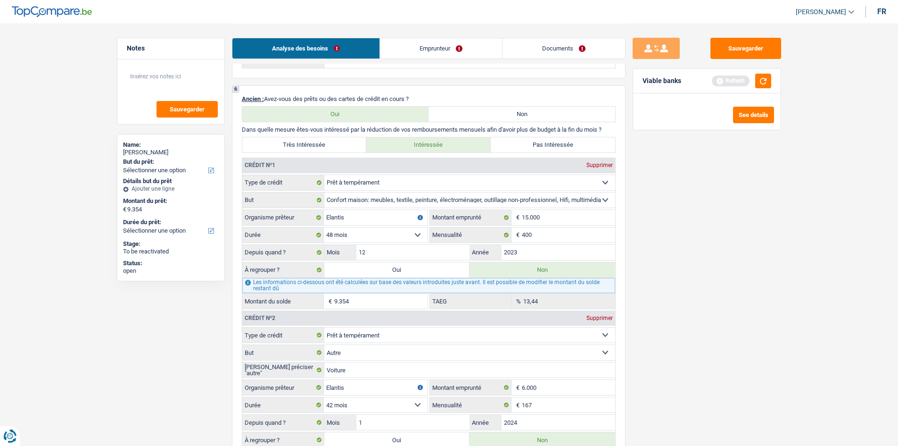
select select "refinancing"
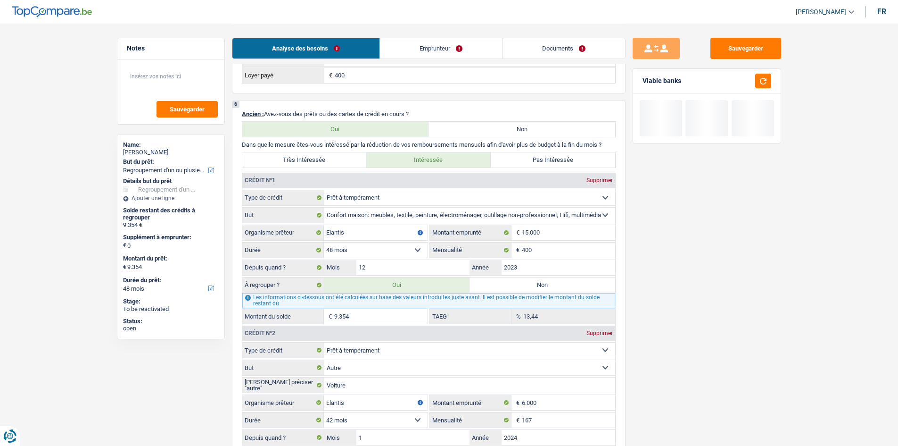
scroll to position [849, 0]
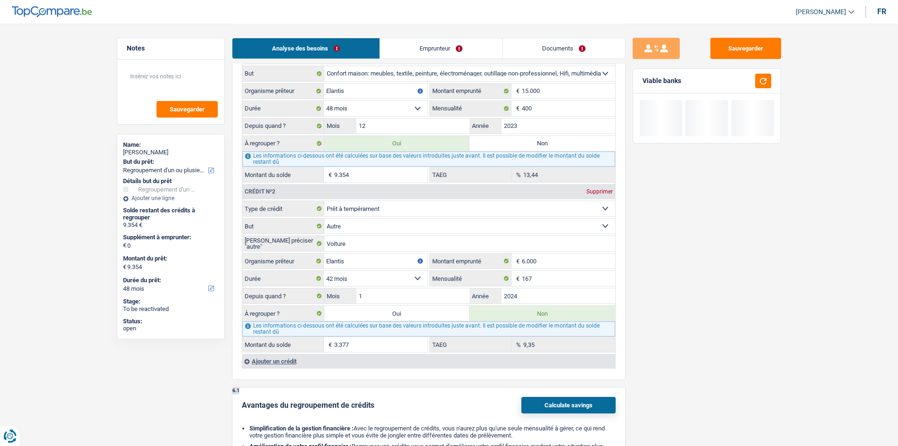
click at [414, 312] on label "Oui" at bounding box center [397, 313] width 146 height 15
click at [414, 312] on input "Oui" at bounding box center [397, 313] width 146 height 15
radio input "true"
type input "12.731"
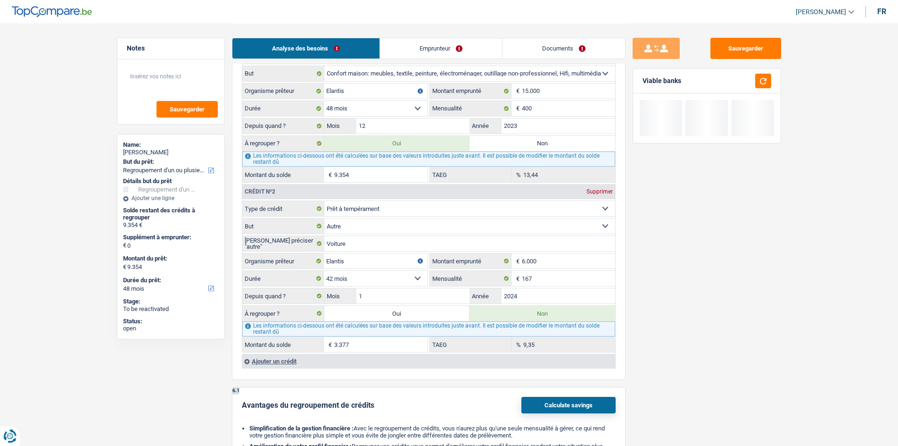
radio input "false"
type input "12.731"
select select "60"
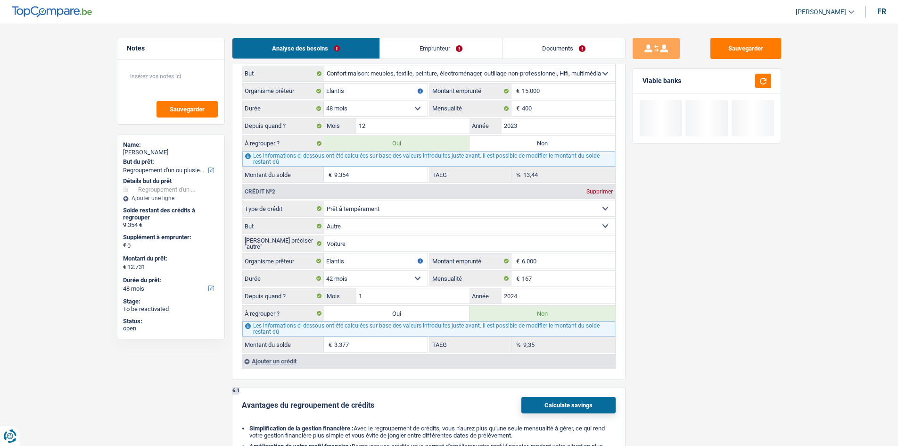
select select "60"
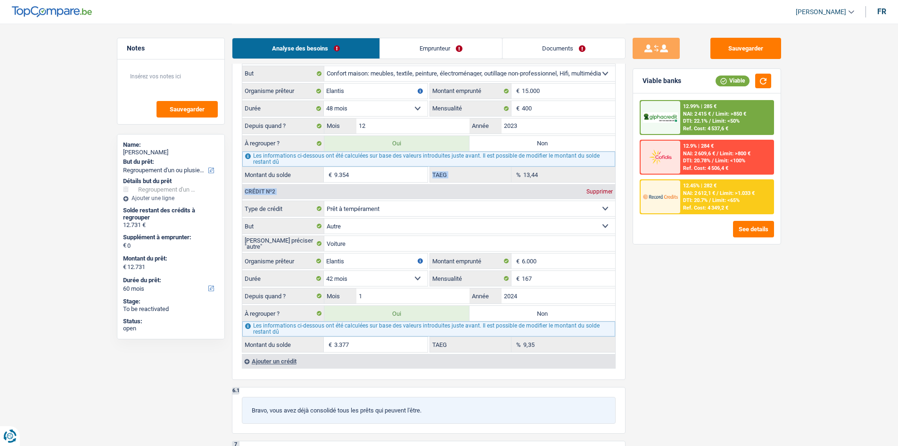
drag, startPoint x: 519, startPoint y: 177, endPoint x: 556, endPoint y: 183, distance: 37.7
click at [556, 183] on div "Crédit nº1 Supprimer Carte ou ouverture de crédit Prêt hypothécaire Vente à tem…" at bounding box center [428, 192] width 373 height 321
drag, startPoint x: 518, startPoint y: 353, endPoint x: 545, endPoint y: 349, distance: 26.6
click at [534, 344] on div "Crédit nº1 Supprimer Carte ou ouverture de crédit Prêt hypothécaire Vente à tem…" at bounding box center [428, 200] width 373 height 337
click at [717, 319] on div "Sauvegarder Viable banks Viable 12.99% | 285 € NAI: 2 415 € / Limit: >850 € DTI…" at bounding box center [707, 234] width 163 height 393
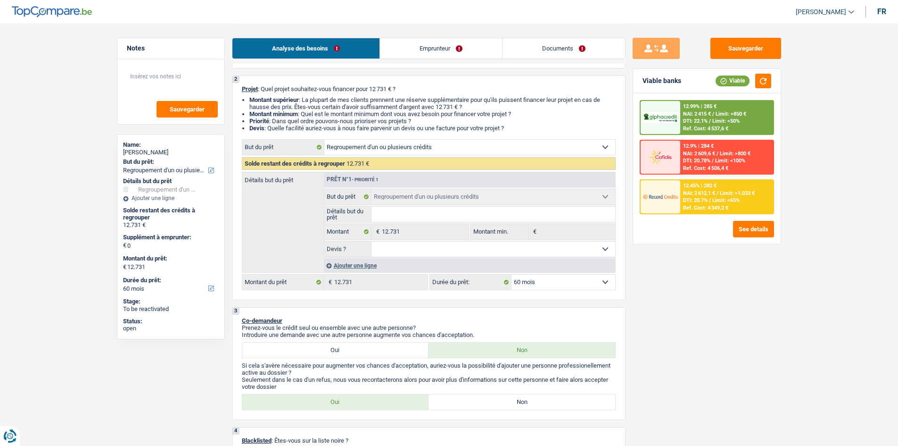
scroll to position [0, 0]
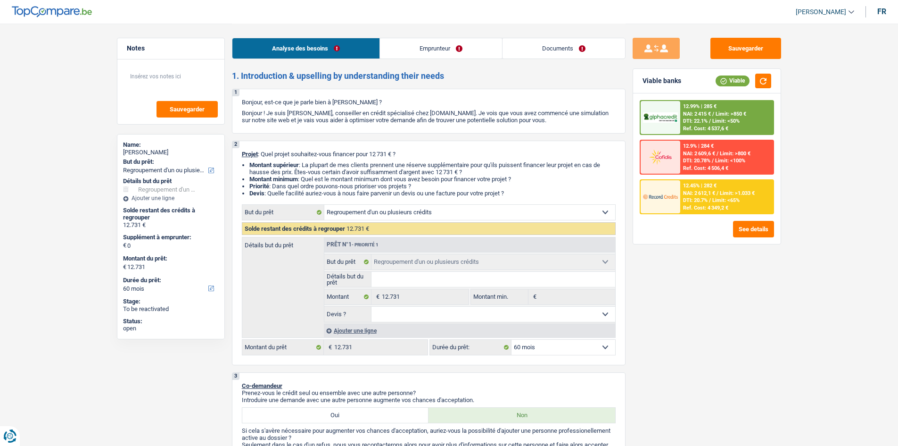
click at [698, 192] on span "NAI: 2 612,1 €" at bounding box center [699, 193] width 32 height 6
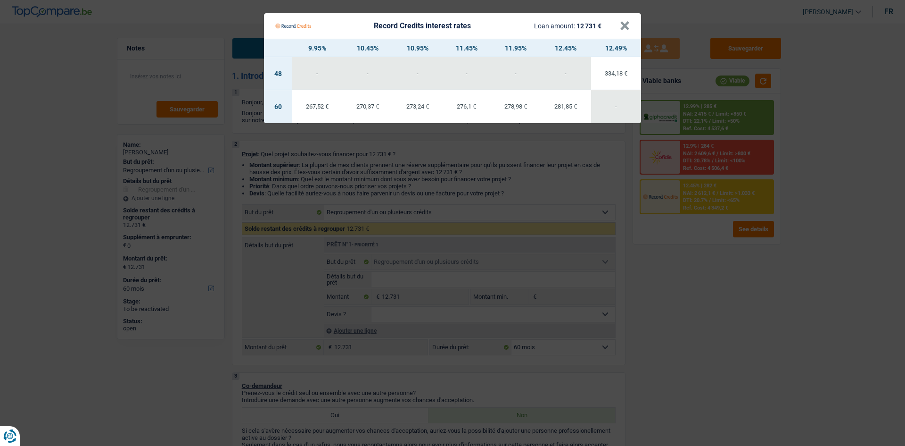
click at [717, 278] on Credits "Record Credits interest rates Loan amount: 12 731 € × 9.95% 10.45% 10.95% 11.45…" at bounding box center [452, 223] width 905 height 446
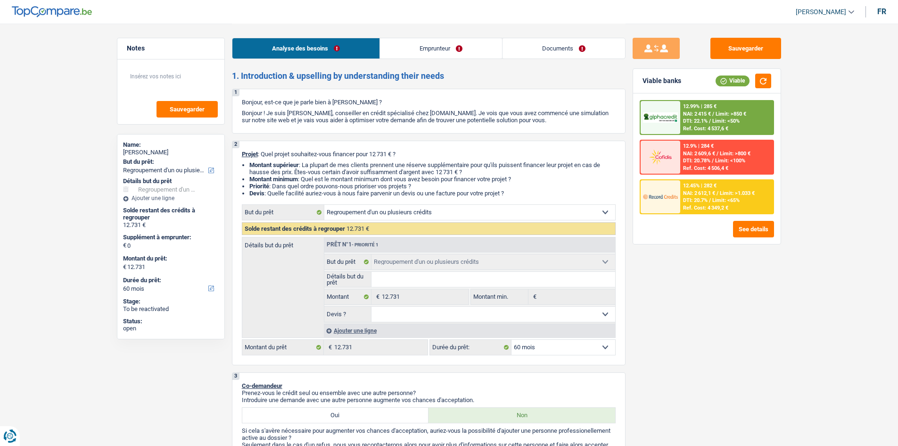
click at [717, 111] on span "Limit: >850 €" at bounding box center [731, 114] width 31 height 6
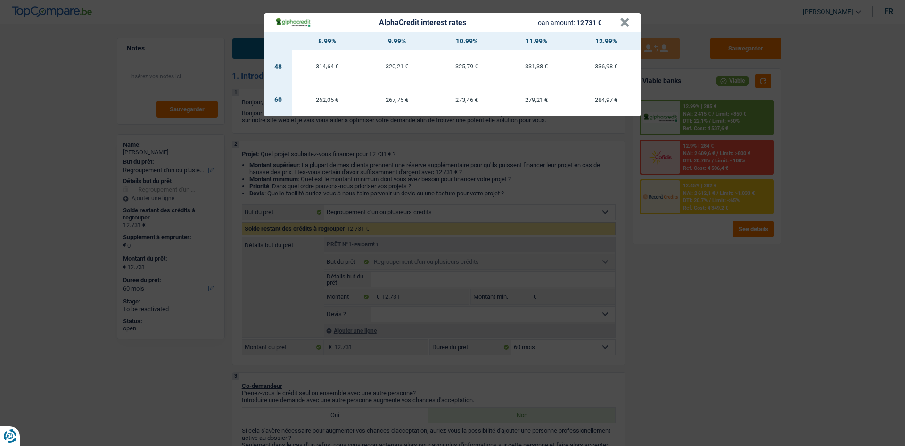
click at [703, 340] on div "AlphaCredit interest rates Loan amount: 12 731 € × 8.99% 9.99% 10.99% 11.99% 12…" at bounding box center [452, 223] width 905 height 446
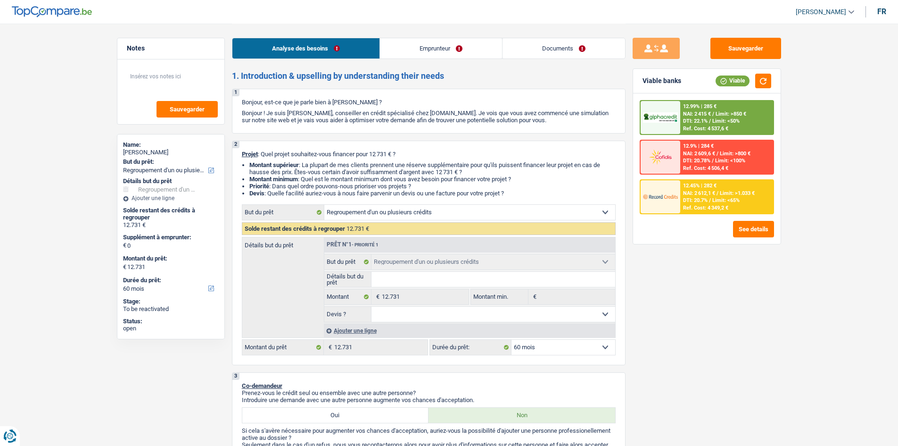
click at [686, 193] on span "NAI: 2 612,1 €" at bounding box center [699, 193] width 32 height 6
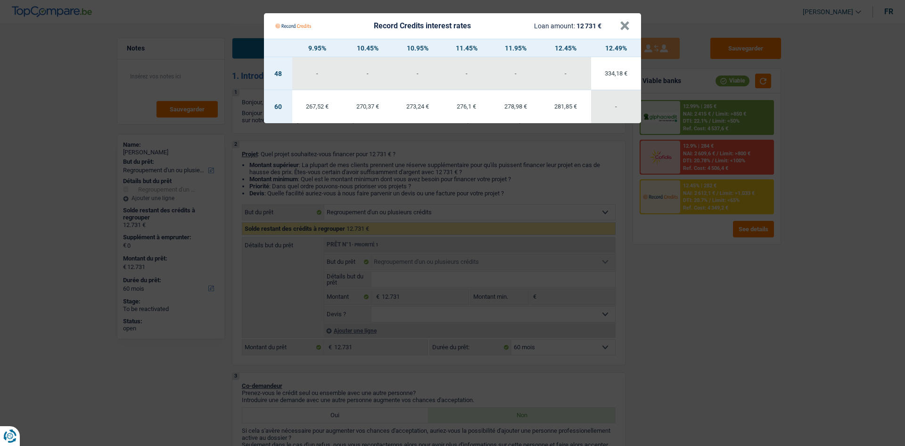
click at [717, 332] on Credits "Record Credits interest rates Loan amount: 12 731 € × 9.95% 10.45% 10.95% 11.45…" at bounding box center [452, 223] width 905 height 446
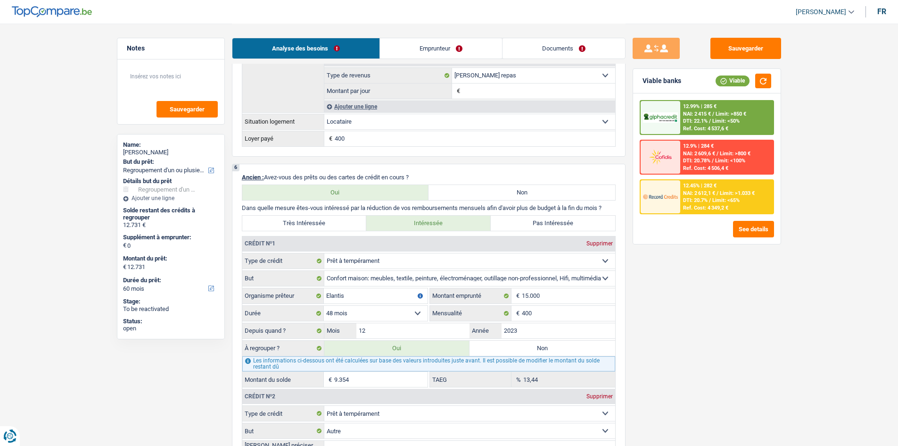
scroll to position [754, 0]
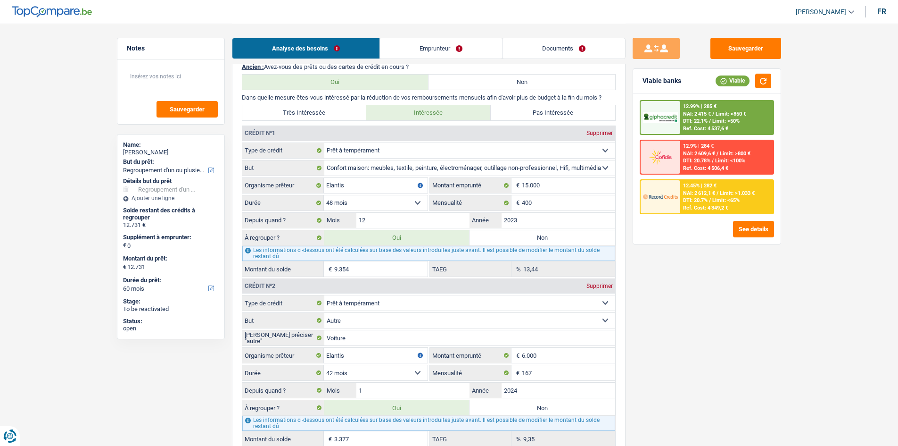
click at [694, 198] on span "DTI: 20.7%" at bounding box center [695, 200] width 25 height 6
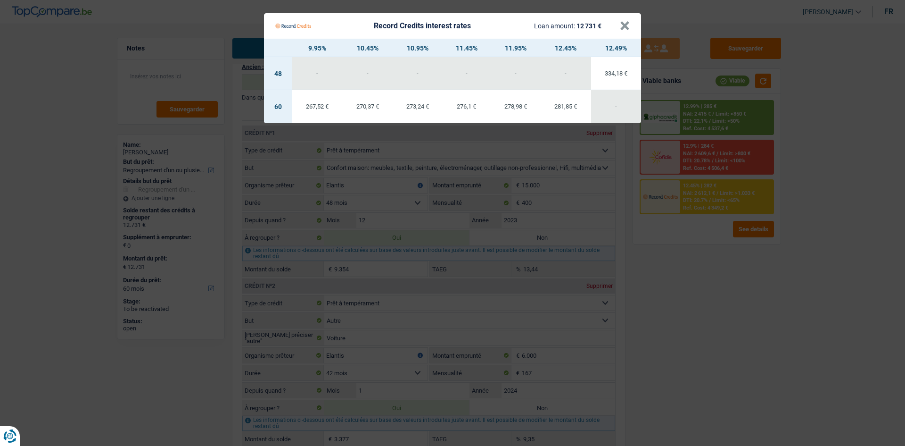
click at [717, 333] on Credits "Record Credits interest rates Loan amount: 12 731 € × 9.95% 10.45% 10.95% 11.45…" at bounding box center [452, 223] width 905 height 446
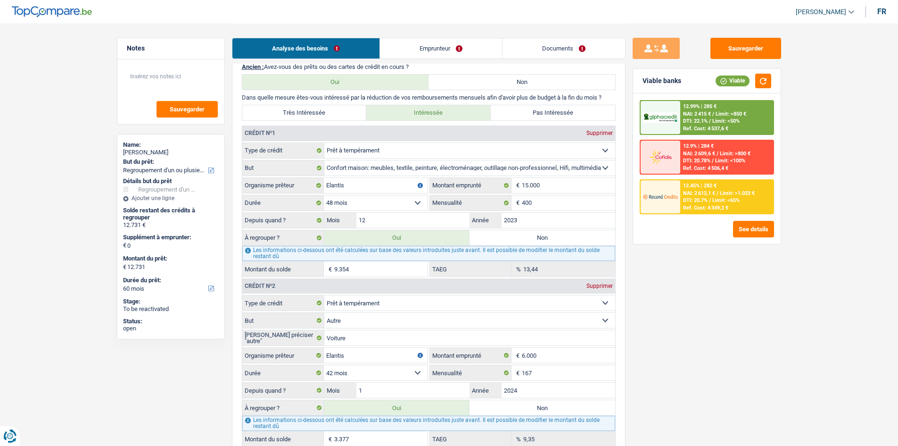
click at [717, 124] on div "12.99% | 285 € NAI: 2 415 € / Limit: >850 € DTI: 22.1% / Limit: <50% Ref. Cost:…" at bounding box center [726, 117] width 93 height 33
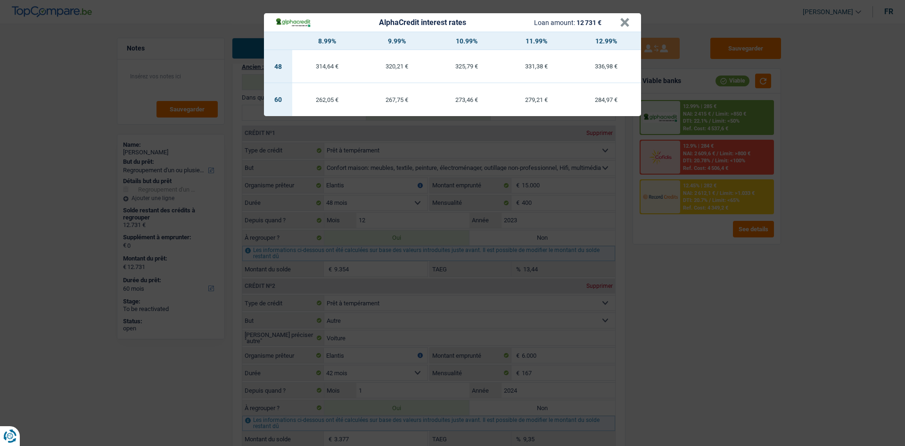
click at [717, 281] on div "AlphaCredit interest rates Loan amount: 12 731 € × 8.99% 9.99% 10.99% 11.99% 12…" at bounding box center [452, 223] width 905 height 446
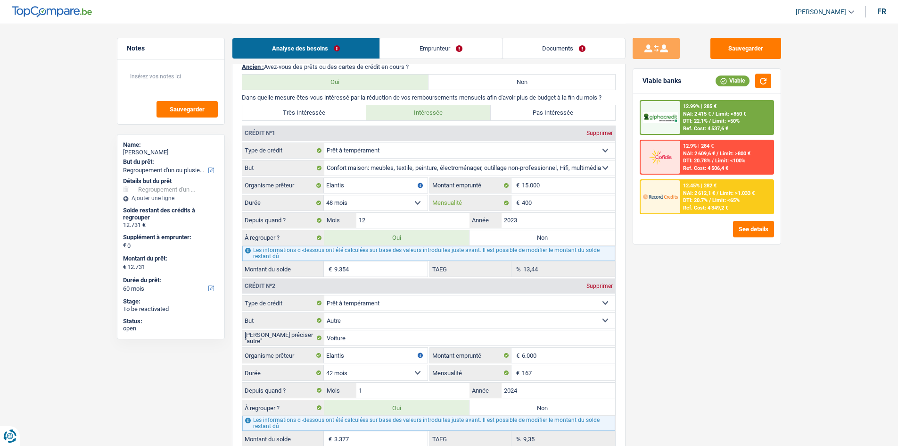
click at [561, 201] on input "400" at bounding box center [568, 202] width 93 height 15
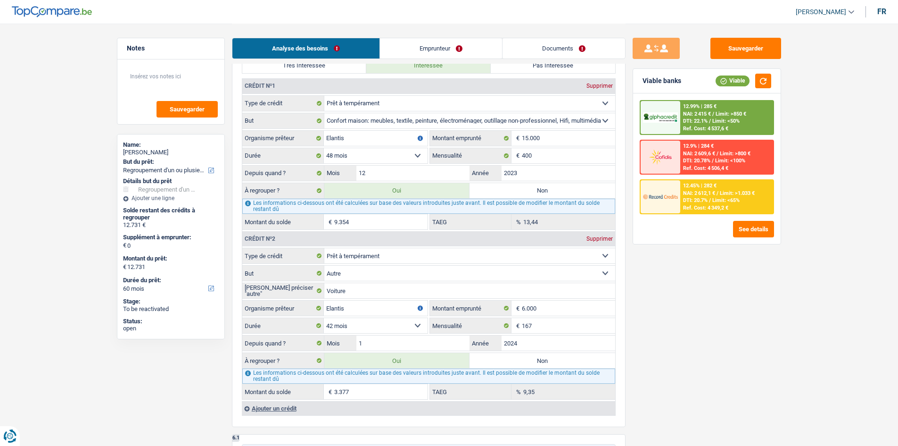
click at [717, 100] on div "12.99% | 285 € NAI: 2 415 € / Limit: >850 € DTI: 22.1% / Limit: <50% Ref. Cost:…" at bounding box center [707, 117] width 134 height 35
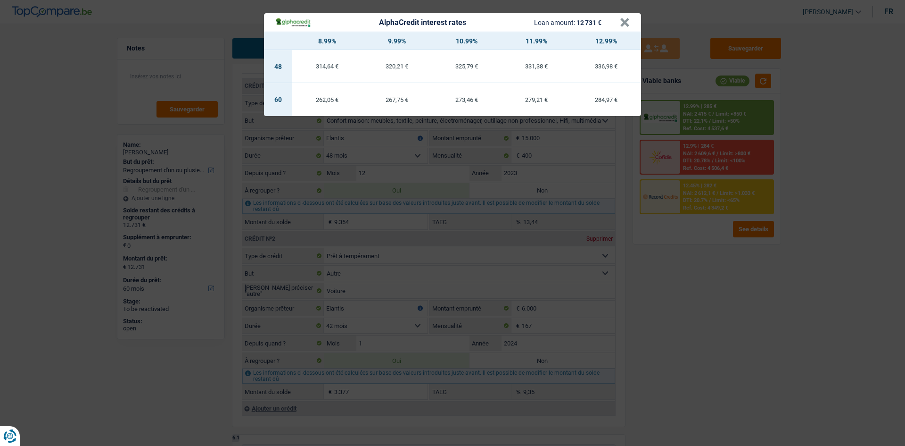
click at [706, 284] on div "AlphaCredit interest rates Loan amount: 12 731 € × 8.99% 9.99% 10.99% 11.99% 12…" at bounding box center [452, 223] width 905 height 446
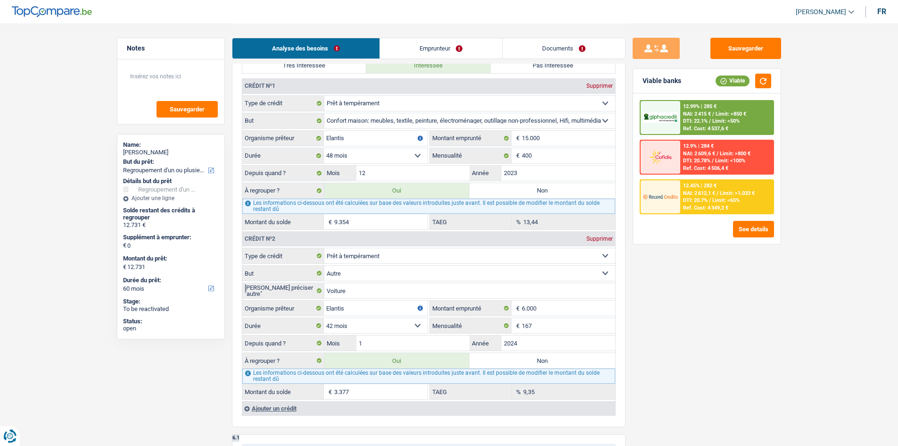
click at [686, 197] on span "DTI: 20.7%" at bounding box center [695, 200] width 25 height 6
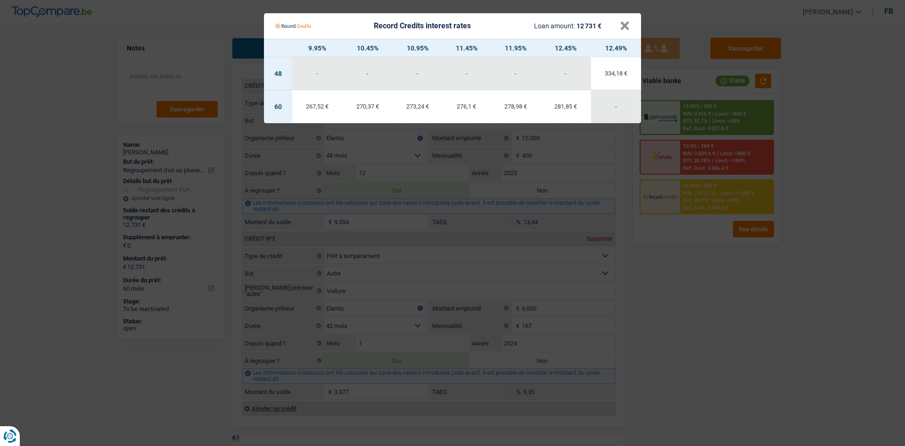
click at [703, 276] on Credits "Record Credits interest rates Loan amount: 12 731 € × 9.95% 10.45% 10.95% 11.45…" at bounding box center [452, 223] width 905 height 446
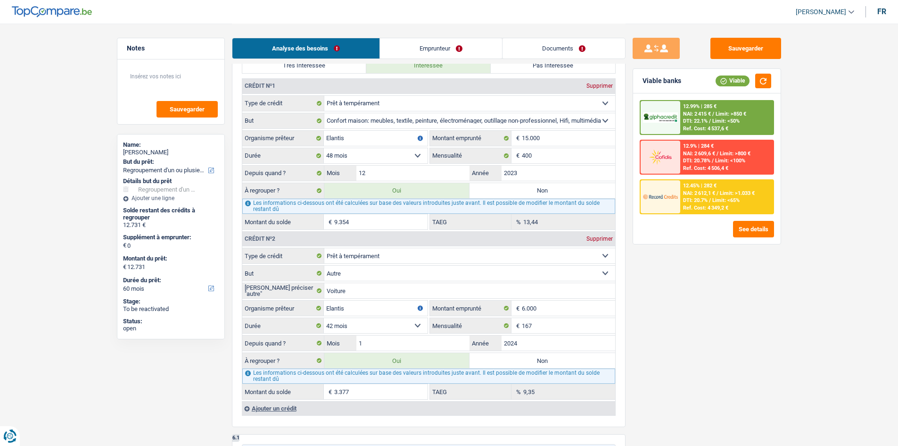
click at [680, 111] on div "12.99% | 285 € NAI: 2 415 € / Limit: >850 € DTI: 22.1% / Limit: <50% Ref. Cost:…" at bounding box center [726, 117] width 93 height 33
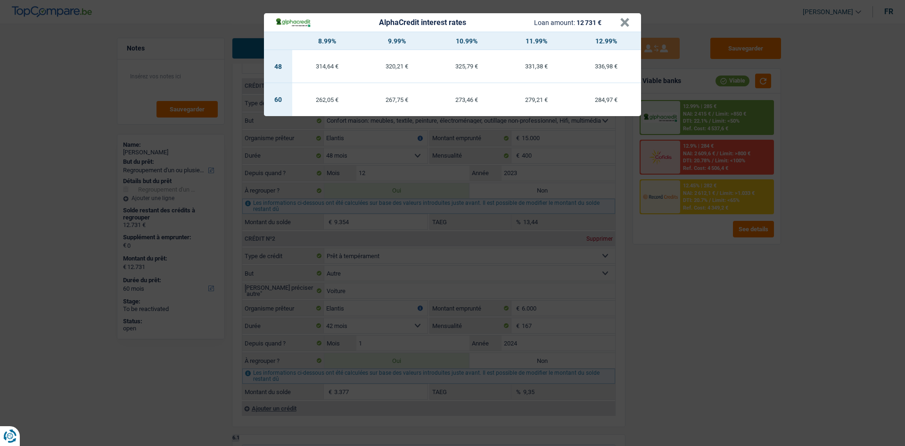
click at [716, 276] on div "AlphaCredit interest rates Loan amount: 12 731 € × 8.99% 9.99% 10.99% 11.99% 12…" at bounding box center [452, 223] width 905 height 446
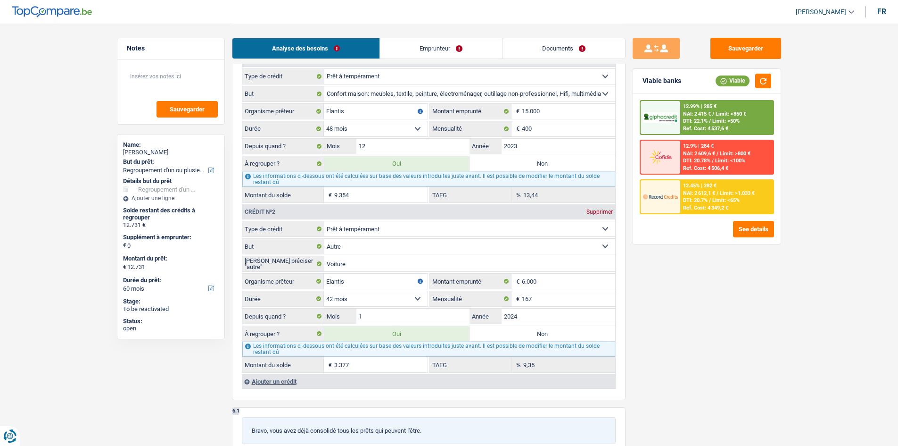
scroll to position [849, 0]
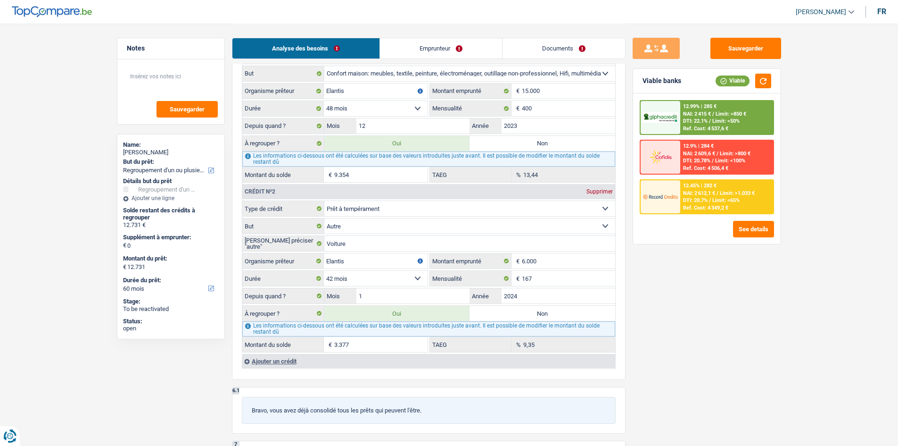
click at [717, 99] on div "12.99% | 285 € NAI: 2 415 € / Limit: >850 € DTI: 22.1% / Limit: <50% Ref. Cost:…" at bounding box center [707, 168] width 148 height 150
click at [717, 124] on div "12.99% | 285 € NAI: 2 415 € / Limit: >850 € DTI: 22.1% / Limit: <50% Ref. Cost:…" at bounding box center [726, 117] width 93 height 33
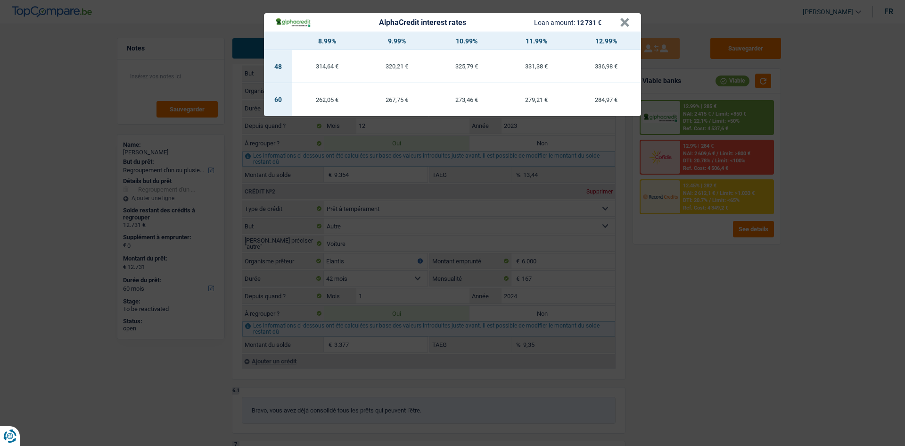
click at [717, 274] on div "AlphaCredit interest rates Loan amount: 12 731 € × 8.99% 9.99% 10.99% 11.99% 12…" at bounding box center [452, 223] width 905 height 446
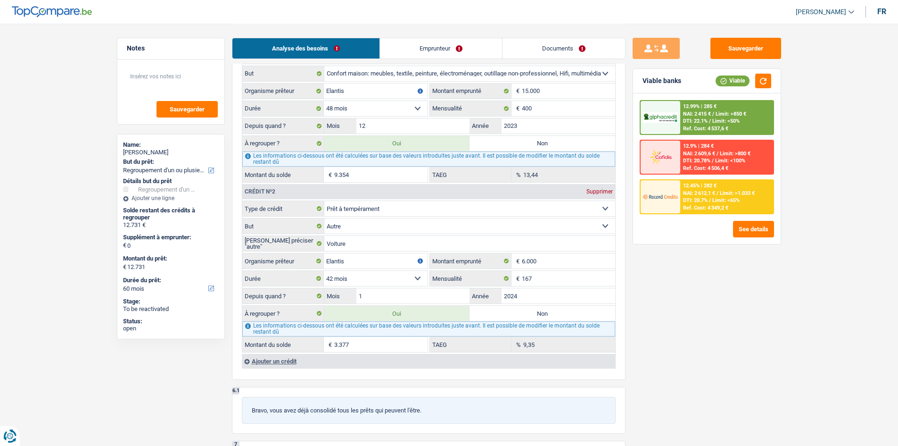
click at [692, 205] on div "Ref. Cost: 4 349,2 €" at bounding box center [705, 208] width 45 height 6
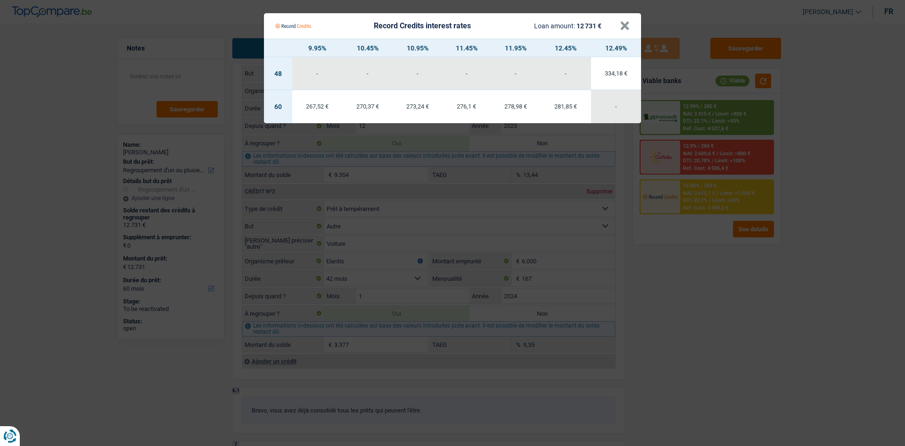
click at [683, 265] on Credits "Record Credits interest rates Loan amount: 12 731 € × 9.95% 10.45% 10.95% 11.45…" at bounding box center [452, 223] width 905 height 446
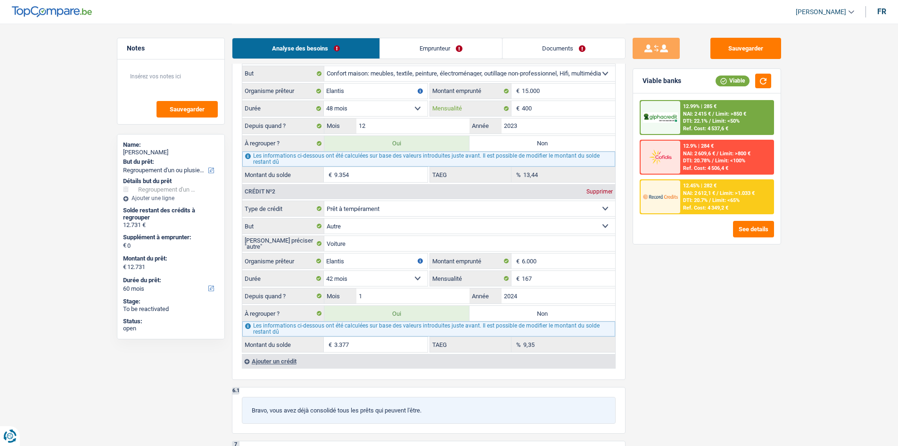
click at [576, 111] on input "400" at bounding box center [568, 108] width 93 height 15
click at [576, 277] on input "167" at bounding box center [568, 278] width 93 height 15
click at [529, 122] on input "2023" at bounding box center [559, 125] width 114 height 15
click at [570, 291] on input "2024" at bounding box center [559, 295] width 114 height 15
click at [400, 113] on select "12 mois 18 mois 24 mois 30 mois 36 mois 42 mois 48 mois 60 mois Sélectionner un…" at bounding box center [376, 108] width 104 height 15
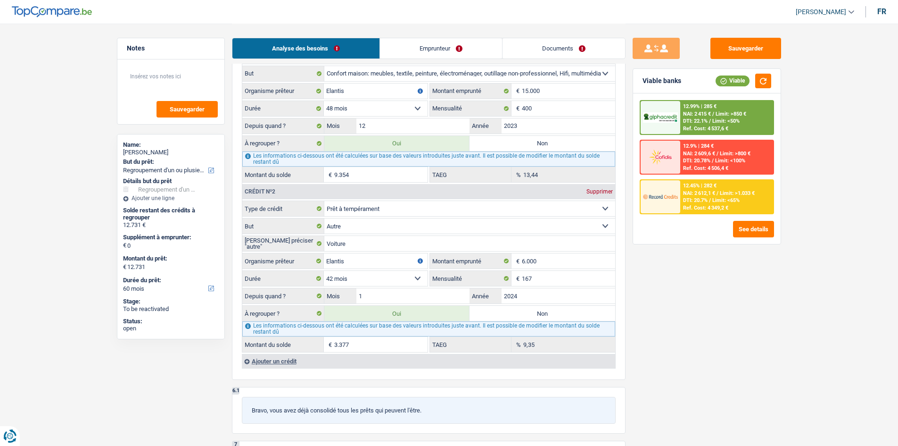
click at [400, 113] on select "12 mois 18 mois 24 mois 30 mois 36 mois 42 mois 48 mois 60 mois Sélectionner un…" at bounding box center [376, 108] width 104 height 15
click at [540, 293] on input "2024" at bounding box center [559, 295] width 114 height 15
click at [385, 274] on select "12 mois 18 mois 24 mois 30 mois 36 mois 42 mois Sélectionner une option" at bounding box center [376, 278] width 104 height 15
click at [717, 324] on main "Notes Sauvegarder Name: Mohammad Hasib Abbassi But du prêt: Confort maison: meu…" at bounding box center [449, 51] width 898 height 1801
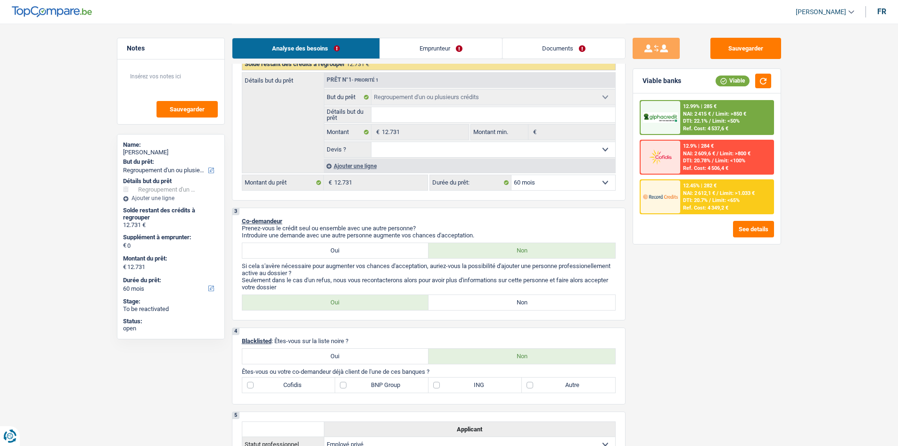
scroll to position [141, 0]
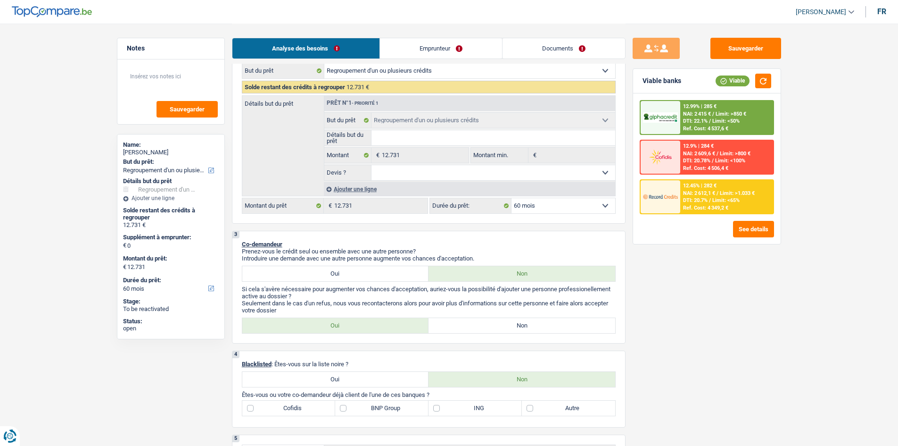
click at [717, 105] on div "12.99% | 285 €" at bounding box center [699, 106] width 33 height 6
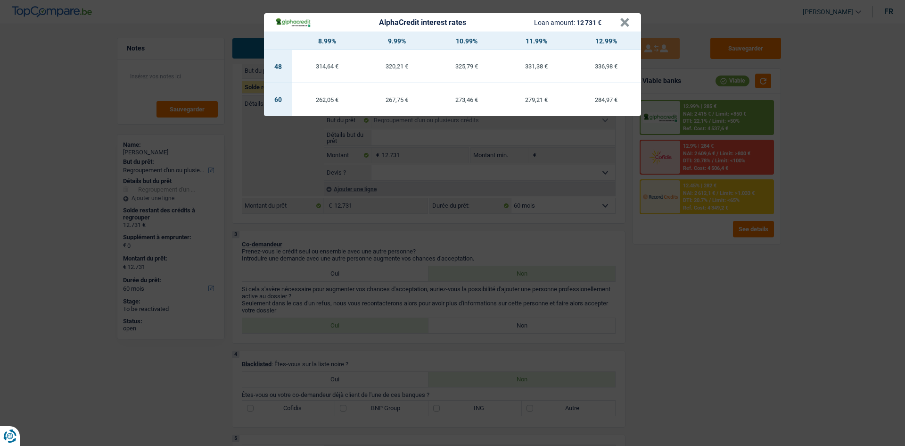
drag, startPoint x: 827, startPoint y: 267, endPoint x: 905, endPoint y: 288, distance: 80.5
click at [717, 276] on div "AlphaCredit interest rates Loan amount: 12 731 € × 8.99% 9.99% 10.99% 11.99% 12…" at bounding box center [452, 223] width 905 height 446
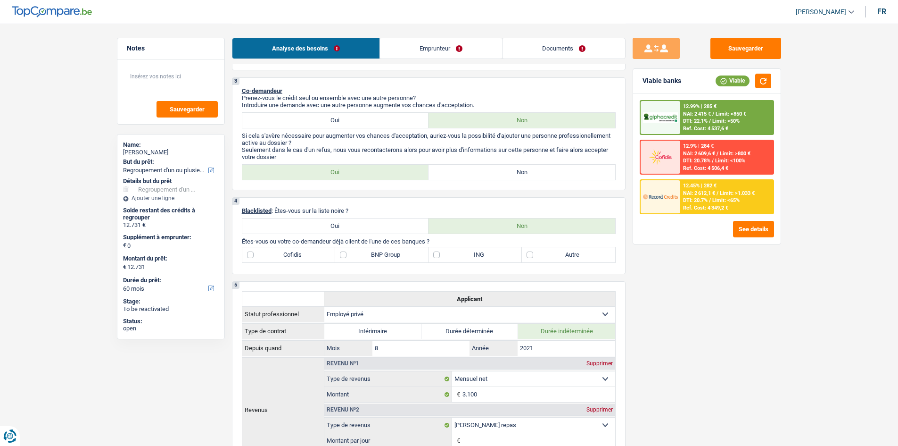
scroll to position [236, 0]
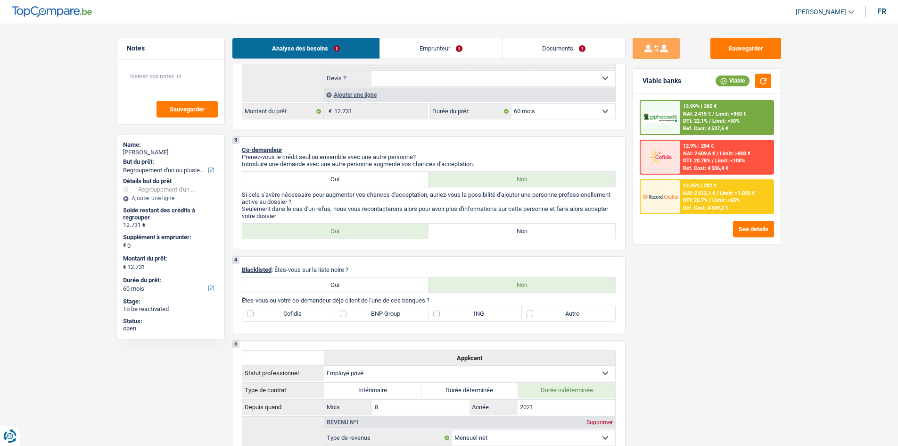
click at [446, 39] on link "Emprunteur" at bounding box center [441, 48] width 122 height 20
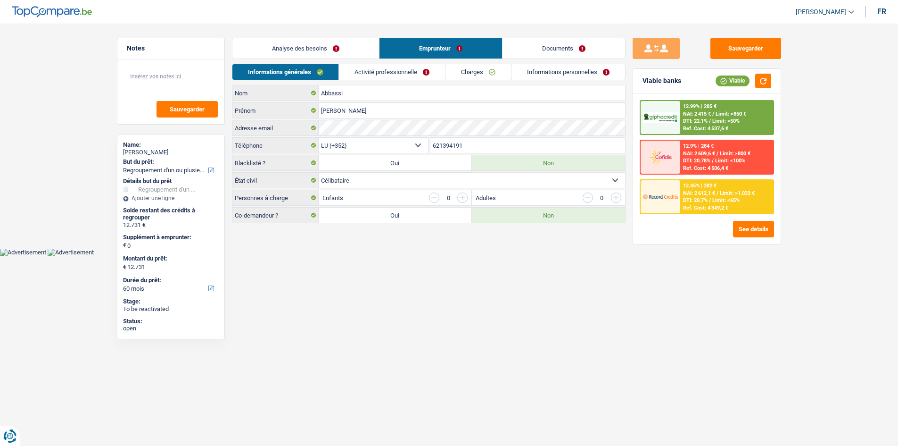
scroll to position [0, 0]
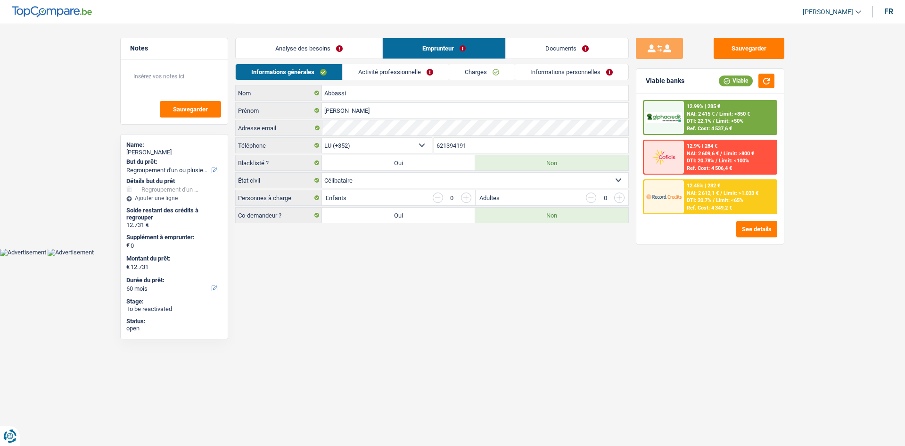
click at [488, 73] on link "Charges" at bounding box center [482, 72] width 66 height 16
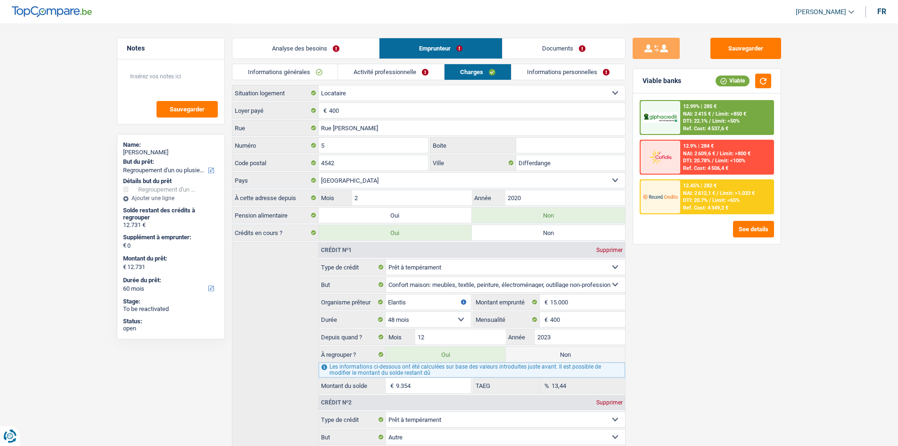
click at [382, 67] on link "Activité professionnelle" at bounding box center [391, 72] width 106 height 16
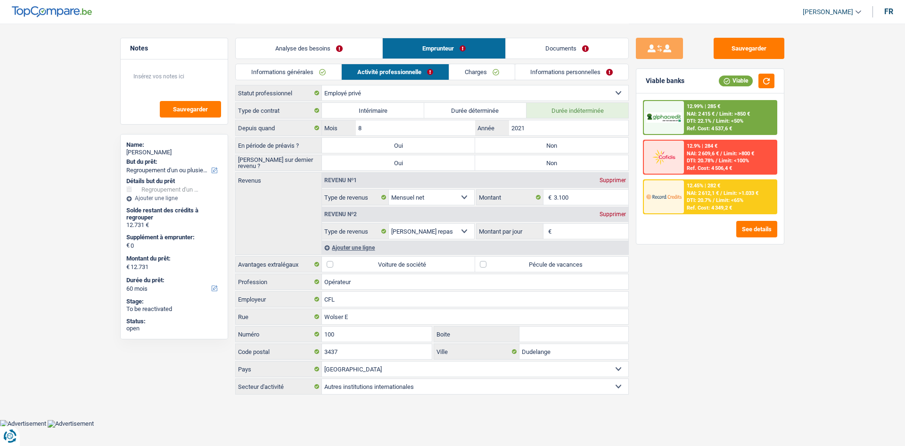
click at [301, 74] on link "Informations générales" at bounding box center [289, 72] width 106 height 16
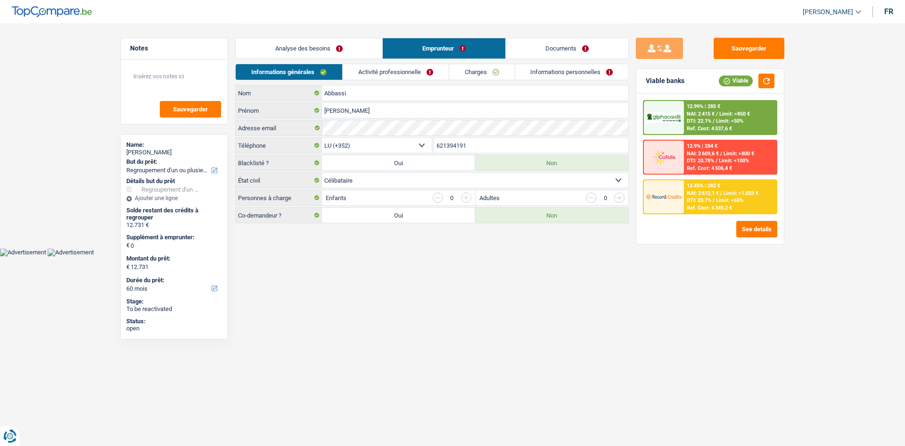
drag, startPoint x: 342, startPoint y: 46, endPoint x: 355, endPoint y: 52, distance: 13.9
click at [343, 46] on link "Analyse des besoins" at bounding box center [309, 48] width 147 height 20
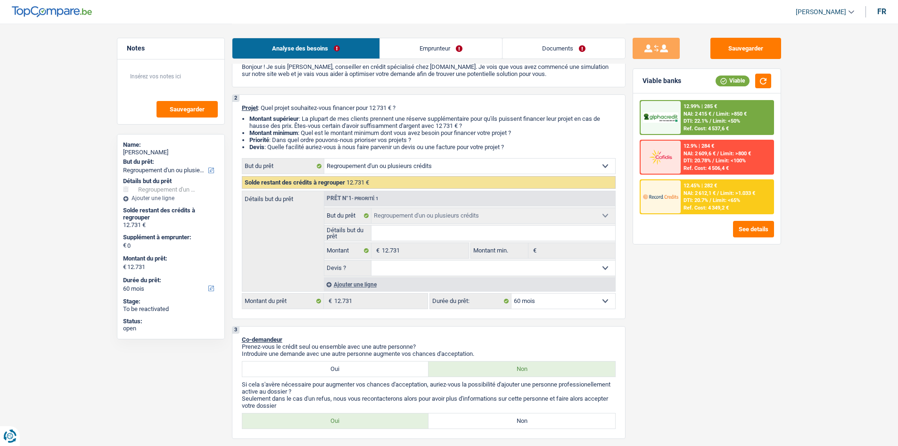
scroll to position [189, 0]
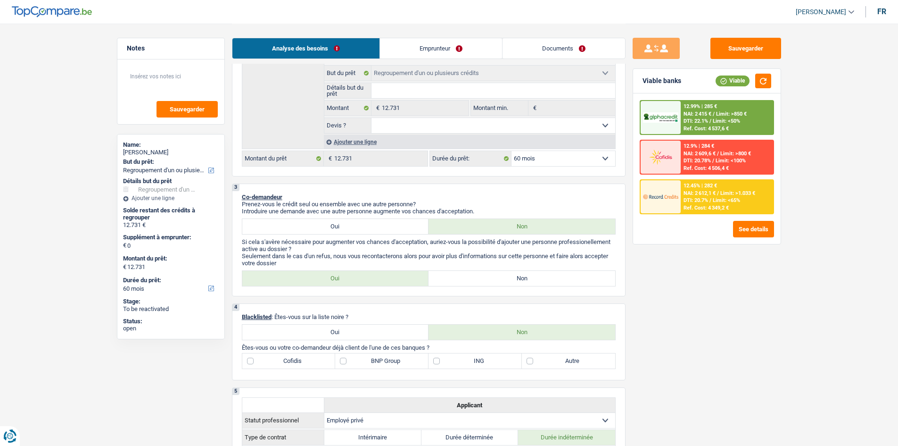
click at [717, 43] on button "Sauvegarder" at bounding box center [745, 48] width 71 height 21
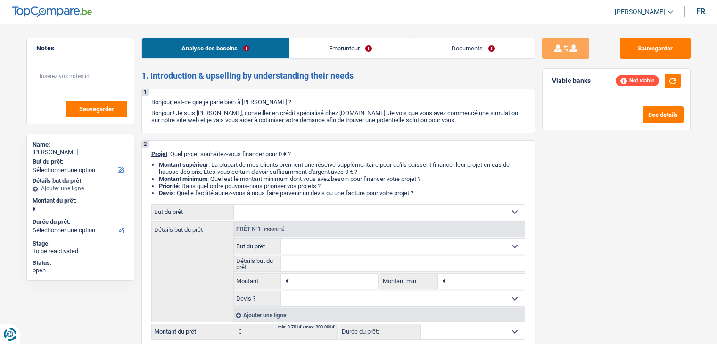
select select "worker"
select select "familyAllowances"
select select "netSalary"
select select "rents"
select select "personalLoan"
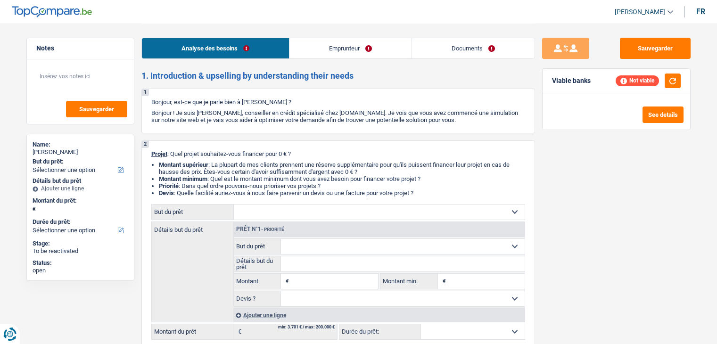
select select "homeFurnishingOrRelocation"
select select "30"
select select "cardOrCredit"
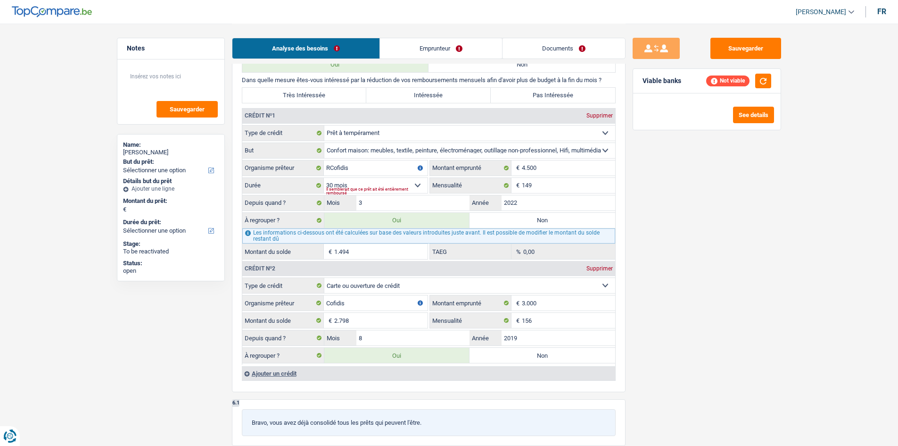
scroll to position [754, 0]
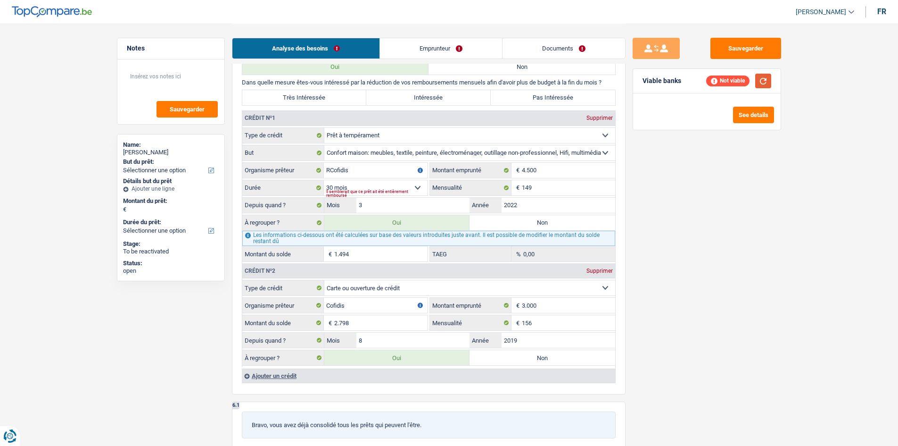
click at [717, 74] on button "button" at bounding box center [763, 81] width 16 height 15
click at [331, 169] on input "RCofidis" at bounding box center [376, 170] width 104 height 15
type input "Cofidis"
click at [717, 244] on main "Notes Sauvegarder Name: [PERSON_NAME] But du prêt: Confort maison: meubles, tex…" at bounding box center [449, 96] width 898 height 1700
click at [558, 207] on input "2022" at bounding box center [559, 205] width 114 height 15
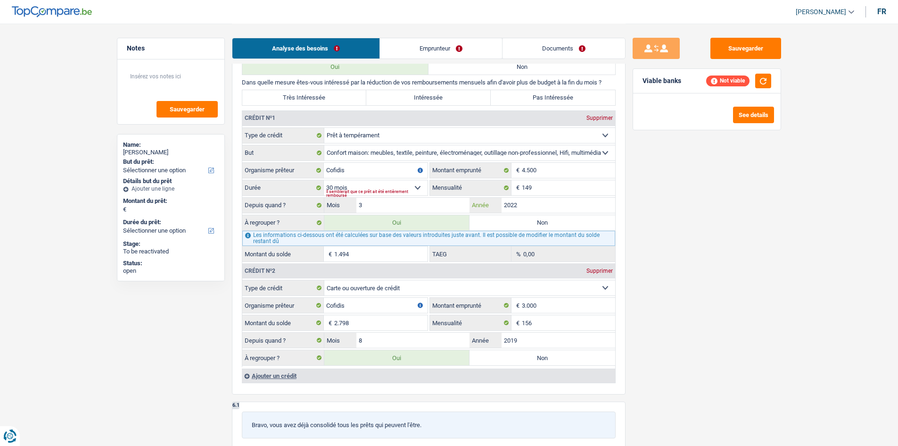
click at [551, 205] on input "2022" at bounding box center [559, 205] width 114 height 15
type input "1"
click at [388, 251] on input "1" at bounding box center [380, 253] width 93 height 15
drag, startPoint x: 815, startPoint y: 301, endPoint x: 810, endPoint y: 300, distance: 4.8
click at [717, 300] on main "Notes Sauvegarder Name: [PERSON_NAME] But du prêt: Confort maison: meubles, tex…" at bounding box center [449, 96] width 898 height 1700
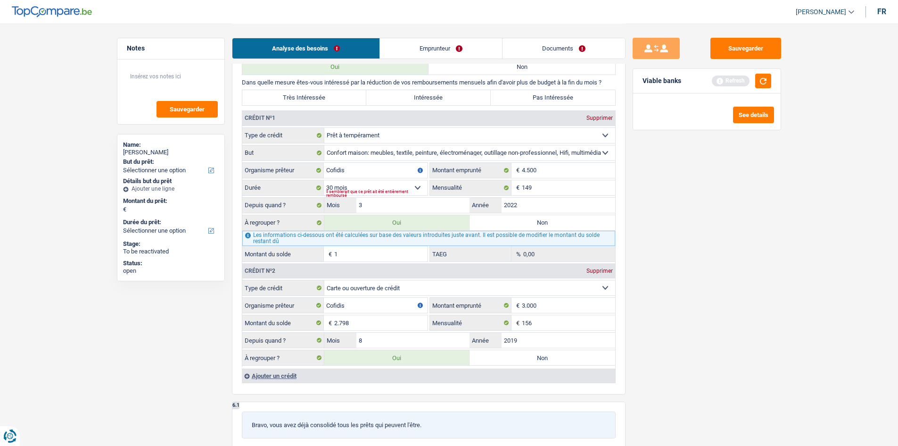
click at [694, 284] on div "Sauvegarder Viable banks Refresh See details" at bounding box center [707, 234] width 163 height 393
click at [603, 119] on div "Supprimer" at bounding box center [599, 118] width 31 height 6
select select "cardOrCredit"
type input "3.000"
type input "156"
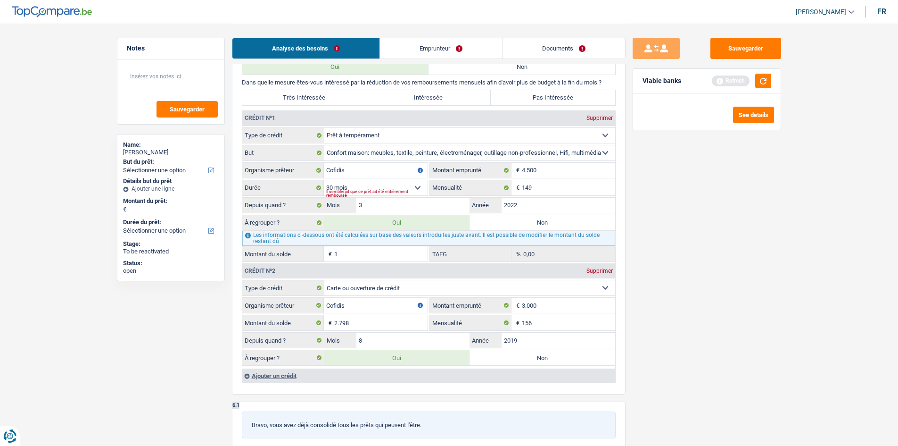
type input "8"
type input "2019"
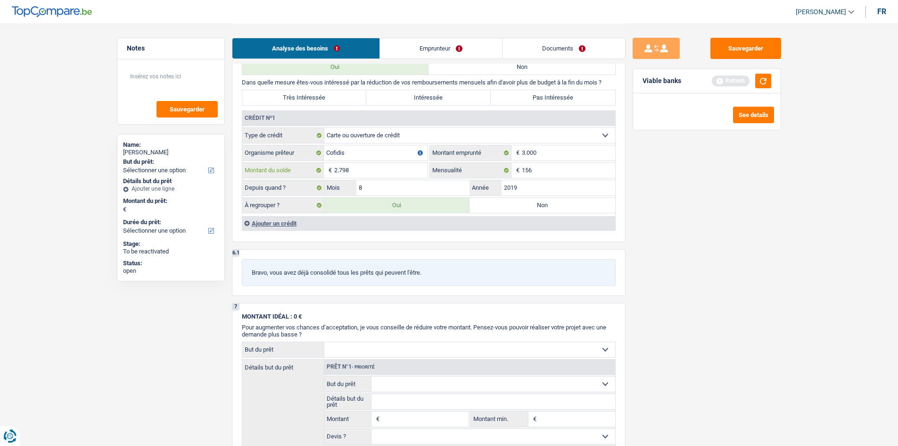
click at [373, 172] on input "2.798" at bounding box center [380, 170] width 93 height 15
click at [426, 128] on select "Carte ou ouverture de crédit Prêt hypothécaire Vente à tempérament Prêt à tempé…" at bounding box center [469, 135] width 291 height 15
click at [272, 221] on div "Ajouter un crédit" at bounding box center [428, 223] width 373 height 14
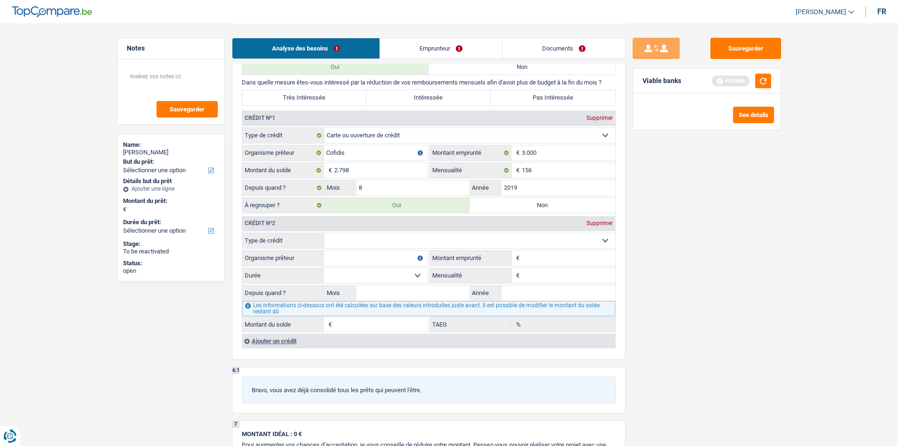
click at [424, 239] on select "Carte ou ouverture de crédit Prêt hypothécaire Vente à tempérament Prêt à tempé…" at bounding box center [469, 240] width 291 height 15
select select "personalLoan"
type input "0"
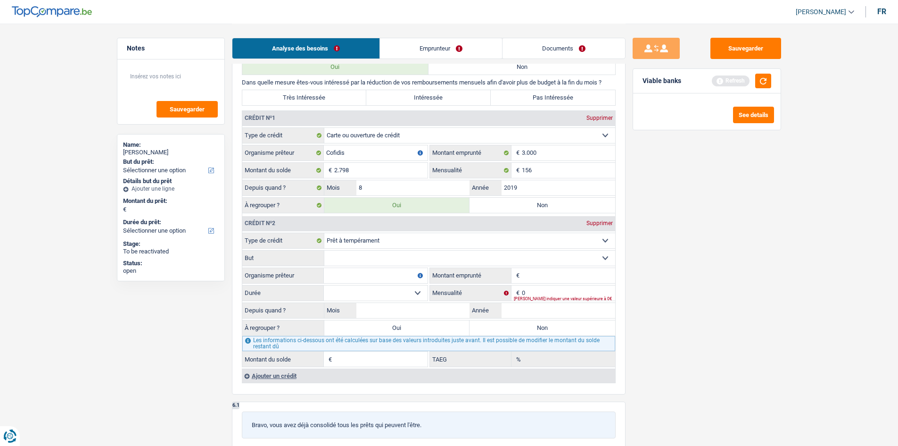
click at [346, 257] on select "Confort maison: meubles, textile, peinture, électroménager, outillage non-profe…" at bounding box center [469, 257] width 291 height 15
click at [679, 190] on div "Sauvegarder Viable banks Refresh See details" at bounding box center [707, 234] width 163 height 393
click at [604, 120] on div "Supprimer" at bounding box center [599, 118] width 31 height 6
select select "personalLoan"
type input "0"
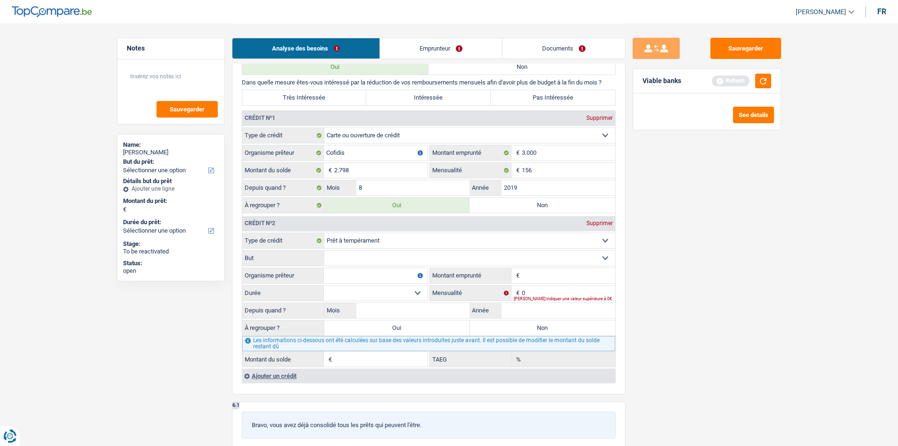
radio input "false"
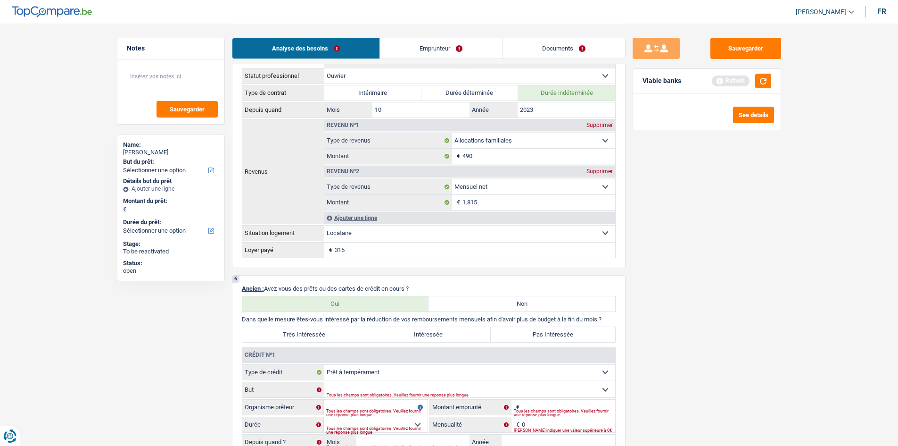
scroll to position [613, 0]
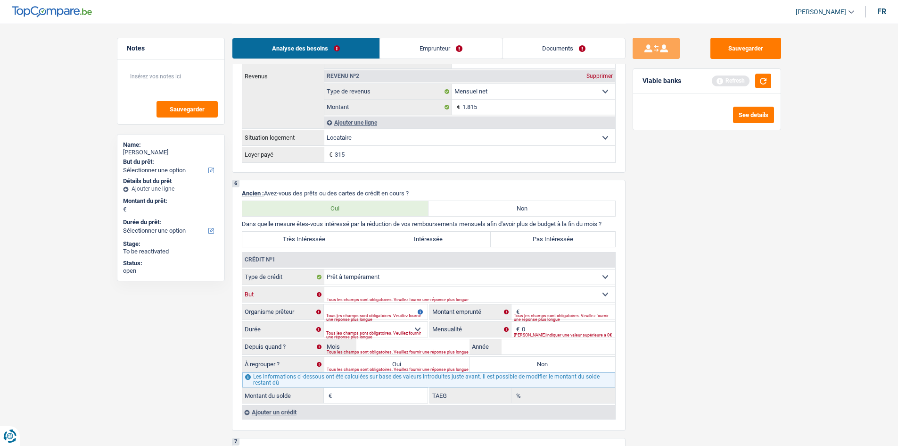
click at [413, 290] on select "Confort maison: meubles, textile, peinture, électroménager, outillage non-profe…" at bounding box center [469, 294] width 291 height 15
select select "other"
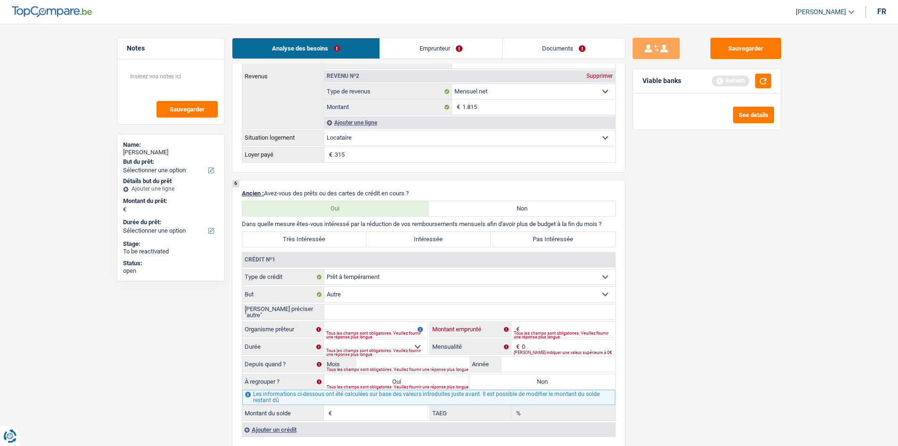
click at [544, 327] on input "Montant" at bounding box center [568, 329] width 93 height 15
type input "4.500"
click at [667, 326] on div "Sauvegarder Viable banks Refresh See details" at bounding box center [707, 234] width 163 height 393
click at [375, 308] on input "[PERSON_NAME] préciser "autre"" at bounding box center [469, 311] width 291 height 15
click at [399, 293] on select "Confort maison: meubles, textile, peinture, électroménager, outillage non-profe…" at bounding box center [469, 294] width 291 height 15
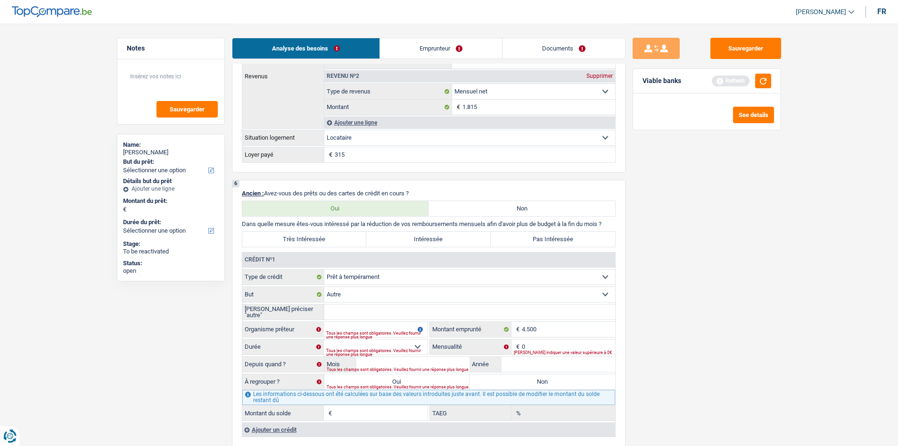
click at [443, 275] on select "Carte ou ouverture de crédit Prêt hypothécaire Vente à tempérament Prêt à tempé…" at bounding box center [469, 276] width 291 height 15
click at [324, 269] on select "Carte ou ouverture de crédit Prêt hypothécaire Vente à tempérament Prêt à tempé…" at bounding box center [469, 276] width 291 height 15
click at [405, 317] on input "[PERSON_NAME] préciser "autre"" at bounding box center [469, 311] width 291 height 15
type input "personnel"
click at [717, 344] on div "Sauvegarder Viable banks Refresh See details" at bounding box center [707, 234] width 163 height 393
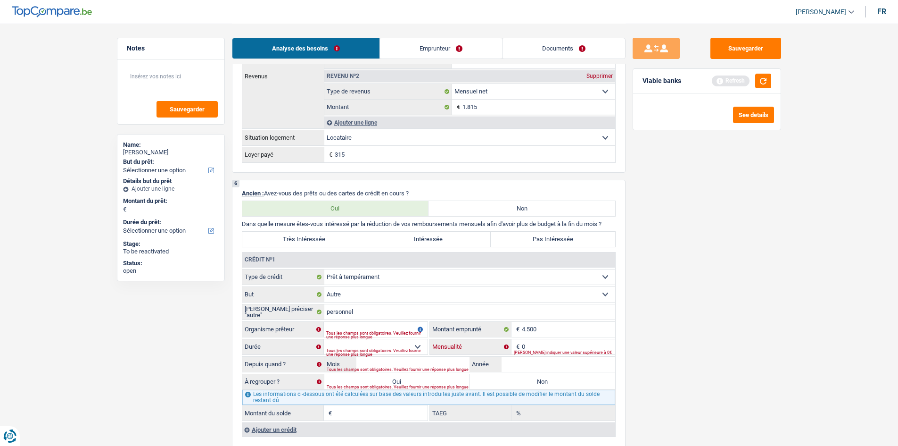
drag, startPoint x: 547, startPoint y: 342, endPoint x: 905, endPoint y: 293, distance: 361.2
click at [548, 342] on input "0" at bounding box center [568, 346] width 93 height 15
click at [556, 334] on input "4.500" at bounding box center [568, 329] width 93 height 15
click at [553, 344] on input "0" at bounding box center [568, 346] width 93 height 15
click at [715, 344] on div "Sauvegarder Viable banks Refresh See details" at bounding box center [707, 234] width 163 height 393
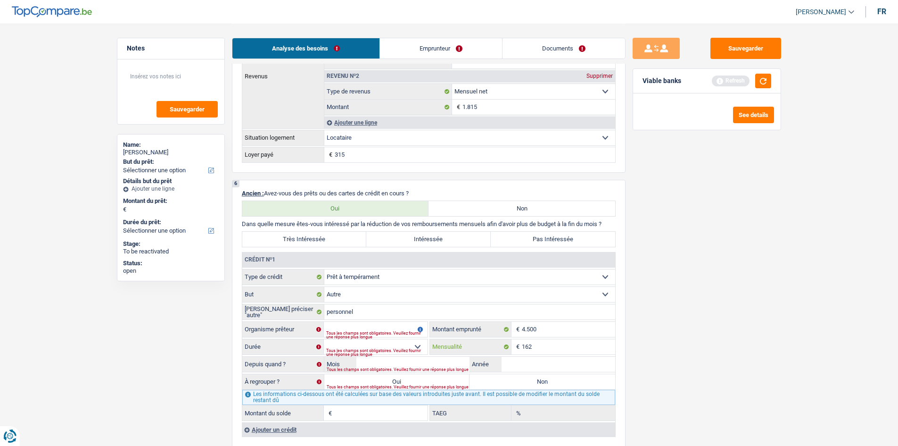
click at [548, 341] on input "162" at bounding box center [568, 346] width 93 height 15
type input "164"
click at [704, 344] on div "Sauvegarder Viable banks Refresh See details" at bounding box center [707, 234] width 163 height 393
click at [562, 344] on input "Année" at bounding box center [559, 363] width 114 height 15
type input "2025"
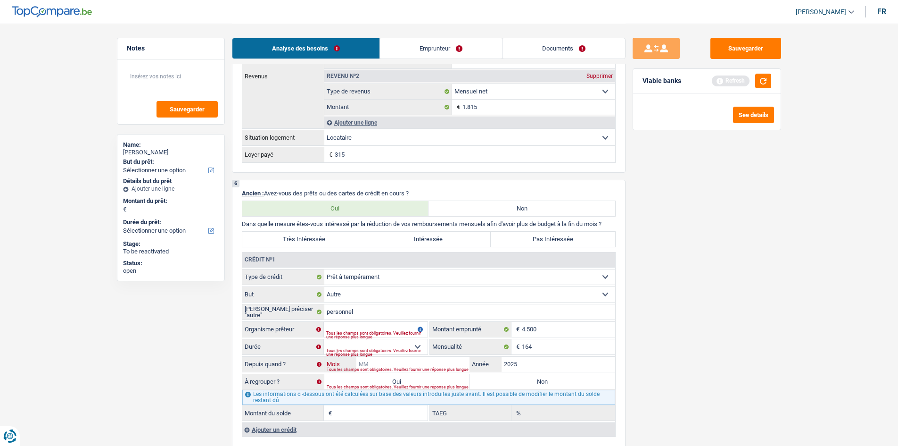
click at [428, 344] on input "Mois" at bounding box center [413, 363] width 114 height 15
type input "1"
click at [396, 344] on select "12 mois 18 mois 24 mois 30 mois 36 mois Sélectionner une option" at bounding box center [376, 346] width 104 height 15
select select "36"
click at [324, 339] on select "12 mois 18 mois 24 mois 30 mois 36 mois Sélectionner une option" at bounding box center [376, 346] width 104 height 15
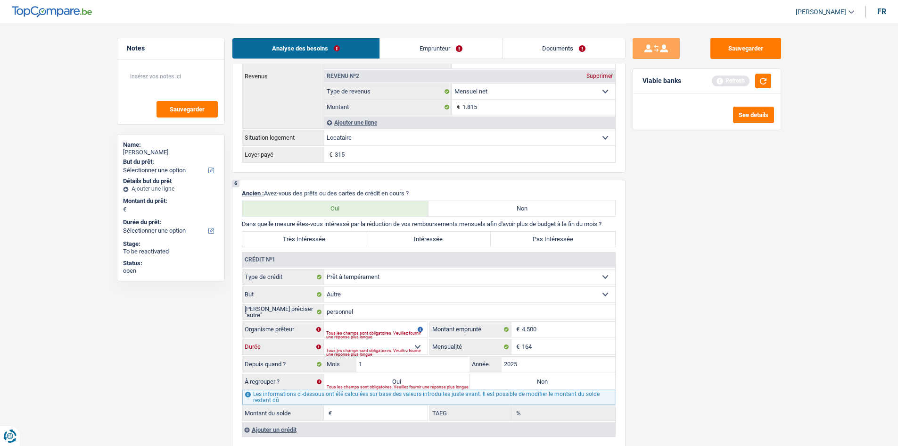
type input "3.704"
type input "20,25"
click at [386, 344] on select "12 mois 18 mois 24 mois 30 mois 36 mois Sélectionner une option" at bounding box center [376, 346] width 104 height 15
select select "30"
click at [324, 339] on select "12 mois 18 mois 24 mois 30 mois 36 mois Sélectionner une option" at bounding box center [376, 346] width 104 height 15
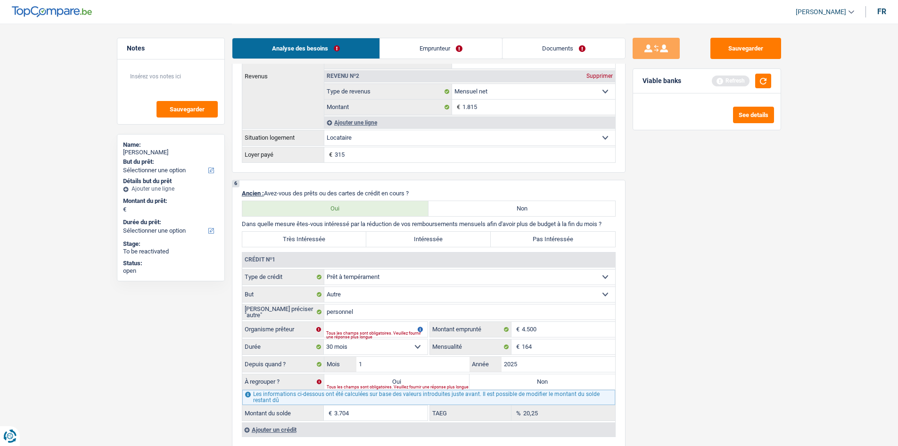
type input "3.376"
type input "7,26"
click at [357, 344] on select "12 mois 18 mois 24 mois 30 mois 36 mois Sélectionner une option" at bounding box center [376, 346] width 104 height 15
select select "36"
click at [324, 339] on select "12 mois 18 mois 24 mois 30 mois 36 mois Sélectionner une option" at bounding box center [376, 346] width 104 height 15
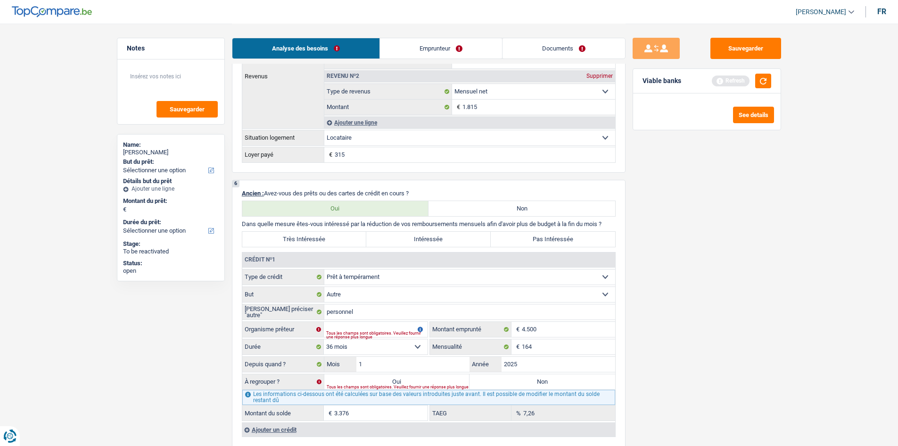
type input "3.704"
type input "20,25"
click at [367, 324] on input "Organisme prêteur" at bounding box center [376, 329] width 104 height 15
click at [335, 331] on input "C>ofidis" at bounding box center [376, 329] width 104 height 15
type input "Cofidis"
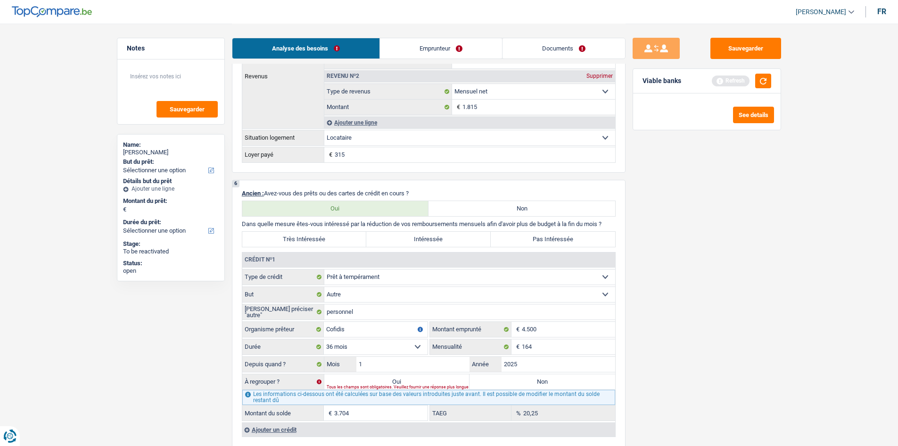
drag, startPoint x: 882, startPoint y: 363, endPoint x: 848, endPoint y: 360, distance: 34.1
click at [717, 344] on main "Notes Sauvegarder Name: [PERSON_NAME] But du prêt: Confort maison: meubles, tex…" at bounding box center [449, 166] width 898 height 1558
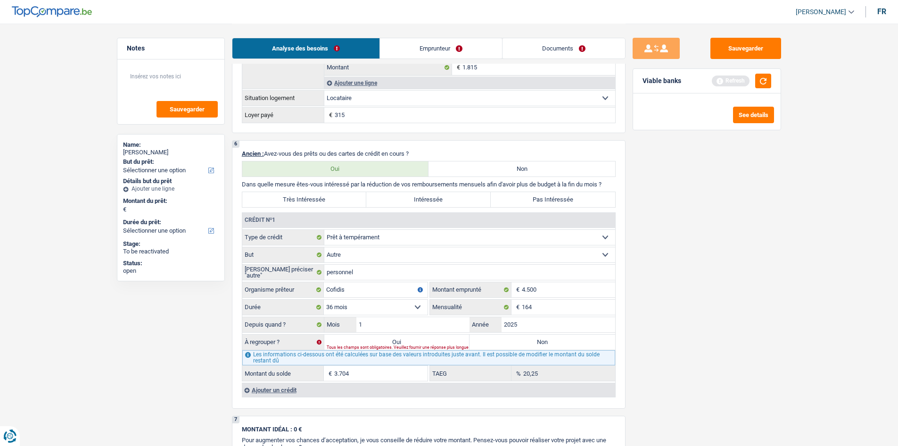
scroll to position [754, 0]
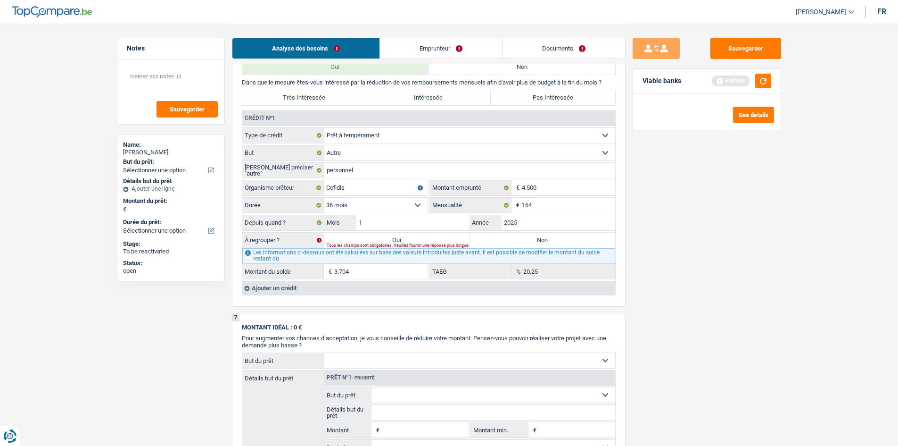
click at [302, 289] on div "Ajouter un crédit" at bounding box center [428, 288] width 373 height 14
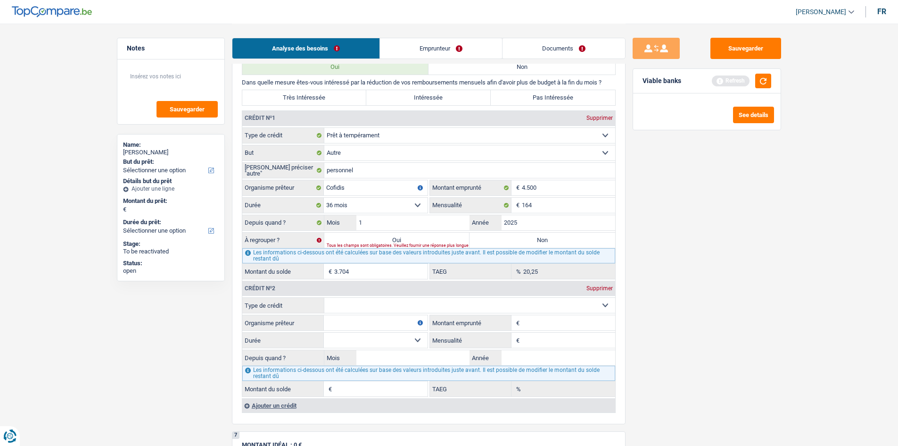
click at [413, 302] on select "Carte ou ouverture de crédit Prêt hypothécaire Vente à tempérament Prêt à tempé…" at bounding box center [469, 304] width 291 height 15
select select "personalLoan"
type input "0"
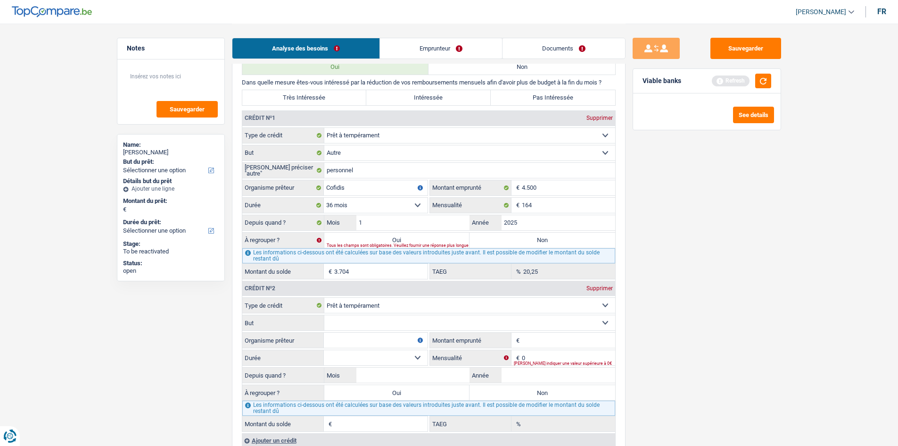
click at [572, 339] on input "Montant emprunté" at bounding box center [568, 339] width 93 height 15
click at [364, 297] on select "Carte ou ouverture de crédit Prêt hypothécaire Vente à tempérament Prêt à tempé…" at bounding box center [469, 304] width 291 height 15
click at [357, 312] on select "Carte ou ouverture de crédit Prêt hypothécaire Vente à tempérament Prêt à tempé…" at bounding box center [469, 304] width 291 height 15
click at [360, 309] on select "Carte ou ouverture de crédit Prêt hypothécaire Vente à tempérament Prêt à tempé…" at bounding box center [469, 304] width 291 height 15
select select "cardOrCredit"
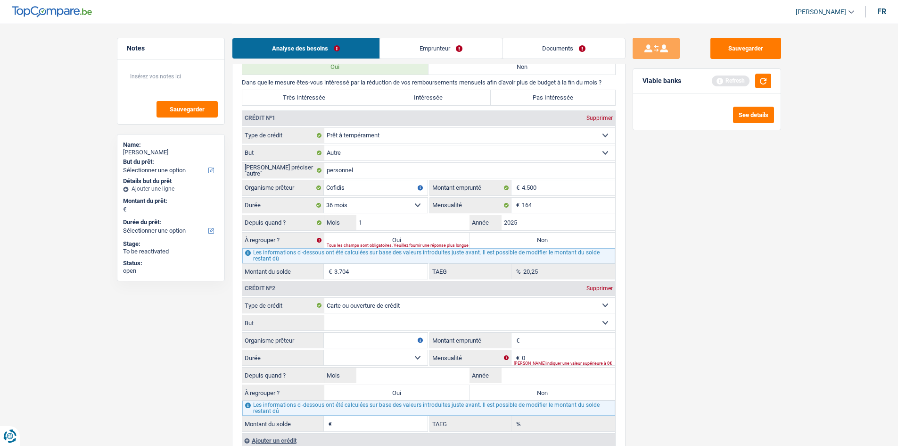
click at [324, 297] on select "Carte ou ouverture de crédit Prêt hypothécaire Vente à tempérament Prêt à tempé…" at bounding box center [469, 304] width 291 height 15
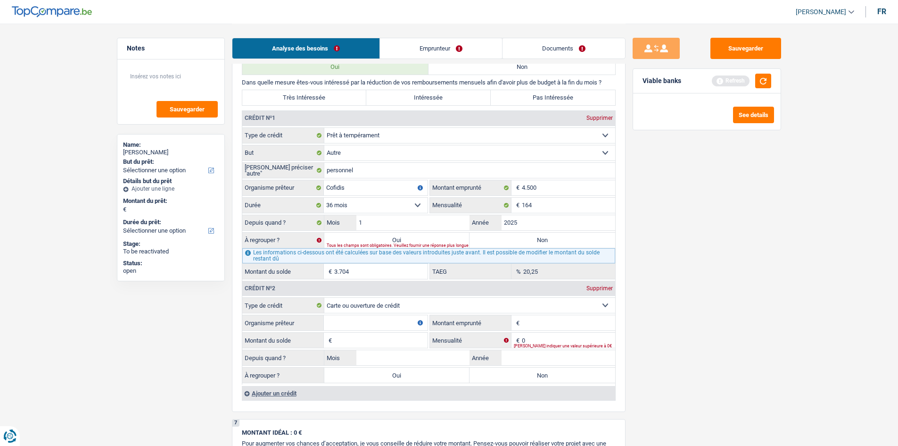
click at [553, 323] on input "Montant emprunté" at bounding box center [568, 322] width 93 height 15
type input "2.000"
click at [692, 344] on div "Sauvegarder Viable banks Refresh See details" at bounding box center [707, 234] width 163 height 393
click at [388, 343] on input "Montant du solde" at bounding box center [380, 339] width 93 height 15
type input "2.000"
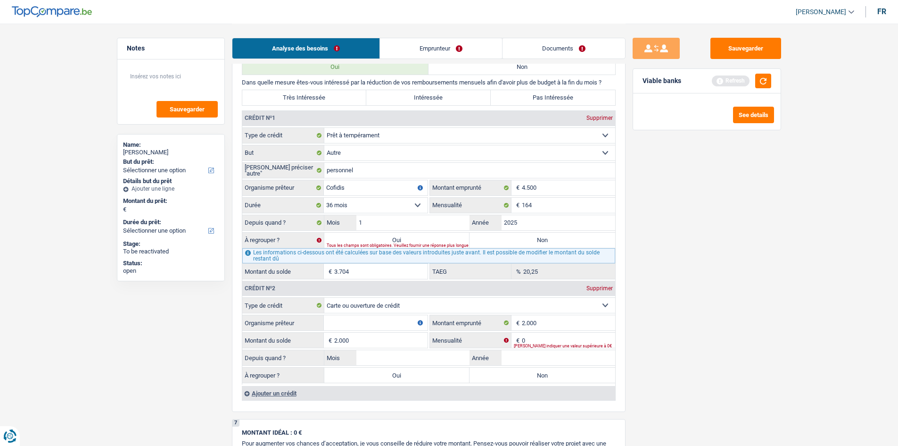
click at [694, 344] on div "Sauvegarder Viable banks Refresh See details" at bounding box center [707, 234] width 163 height 393
click at [408, 322] on input "Organisme prêteur" at bounding box center [376, 322] width 104 height 15
click at [717, 344] on div "Sauvegarder Viable banks Refresh See details" at bounding box center [707, 234] width 163 height 393
click at [330, 324] on input "clofidis" at bounding box center [376, 322] width 104 height 15
type input "cofidis"
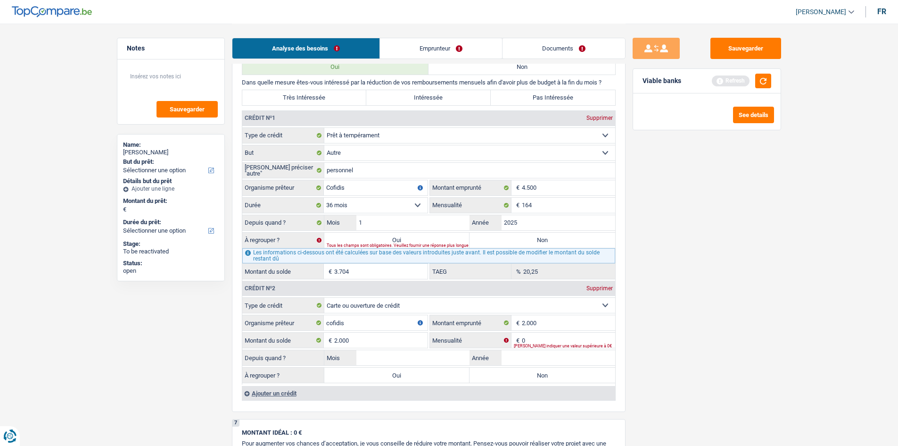
click at [717, 343] on div "Sauvegarder Viable banks Refresh See details" at bounding box center [707, 234] width 163 height 393
click at [564, 341] on input "0" at bounding box center [568, 339] width 93 height 15
type input "75"
click at [717, 344] on div "Sauvegarder Viable banks Refresh See details" at bounding box center [707, 234] width 163 height 393
click at [571, 344] on input "Année" at bounding box center [559, 357] width 114 height 15
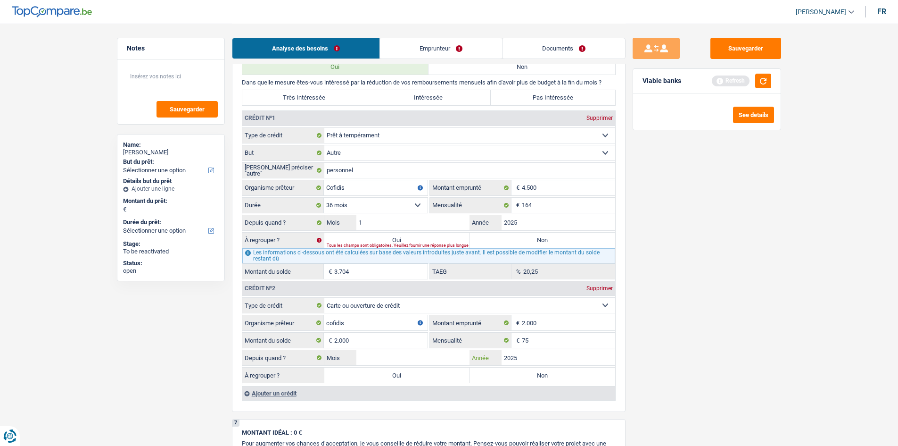
type input "2025"
click at [438, 344] on input "Mois" at bounding box center [413, 357] width 114 height 15
type input "1"
click at [717, 344] on main "Notes Sauvegarder Name: Brenda Collige But du prêt: Confort maison: meubles, te…" at bounding box center [449, 77] width 898 height 1663
click at [539, 344] on input "2025" at bounding box center [559, 357] width 114 height 15
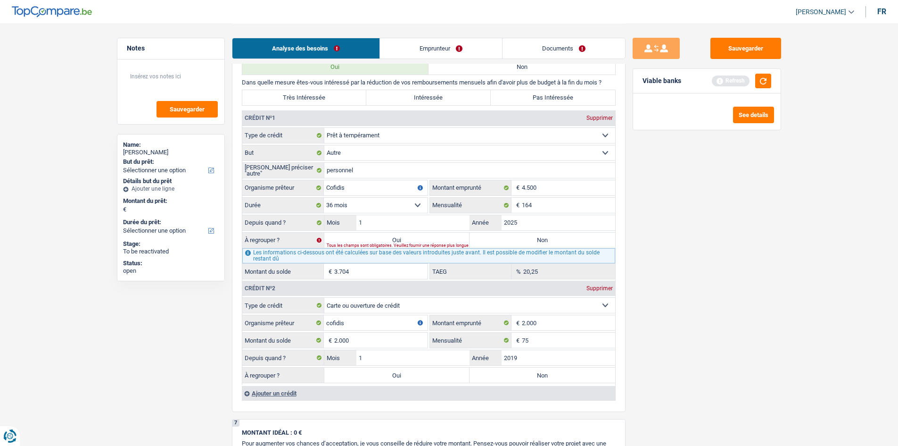
type input "2019"
click at [717, 344] on div "Sauvegarder Viable banks Refresh See details" at bounding box center [707, 234] width 163 height 393
click at [376, 344] on input "1" at bounding box center [413, 357] width 114 height 15
type input "7"
click at [717, 344] on main "Notes Sauvegarder Name: Brenda Collige But du prêt: Confort maison: meubles, te…" at bounding box center [449, 77] width 898 height 1663
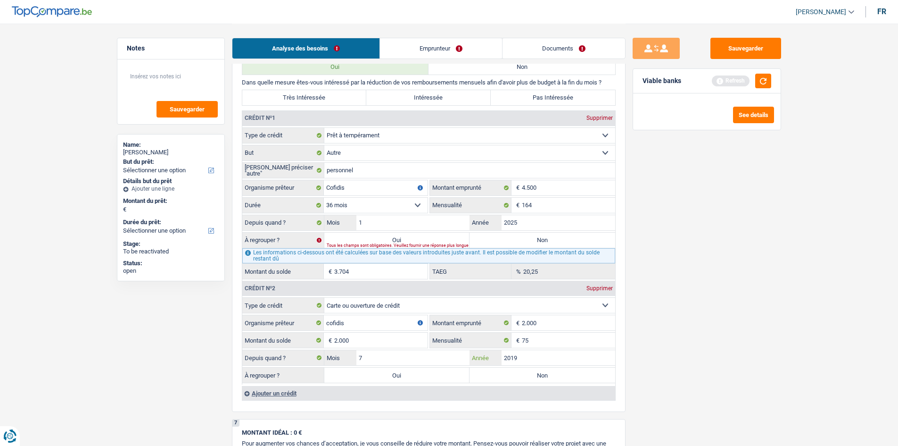
click at [572, 344] on input "2019" at bounding box center [559, 357] width 114 height 15
click at [717, 344] on main "Notes Sauvegarder Name: Brenda Collige But du prêt: Confort maison: meubles, te…" at bounding box center [449, 77] width 898 height 1663
click at [571, 344] on div "Entrez une date valide" at bounding box center [456, 363] width 259 height 4
click at [593, 344] on input "207" at bounding box center [559, 357] width 114 height 15
click at [679, 344] on div "Sauvegarder Viable banks Refresh See details" at bounding box center [707, 234] width 163 height 393
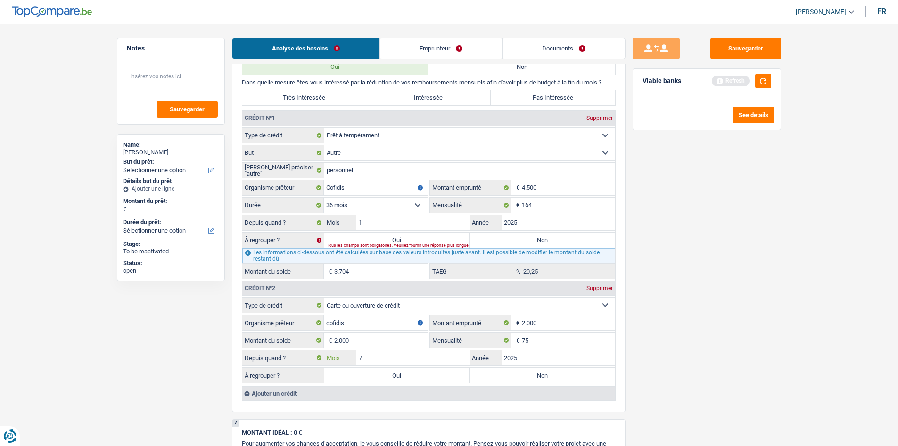
click at [429, 344] on input "7" at bounding box center [413, 357] width 114 height 15
click at [587, 344] on input "2025" at bounding box center [559, 357] width 114 height 15
type input "2019"
click at [717, 343] on div "Sauvegarder Viable banks Refresh See details" at bounding box center [707, 234] width 163 height 393
click at [403, 344] on label "Oui" at bounding box center [397, 374] width 146 height 15
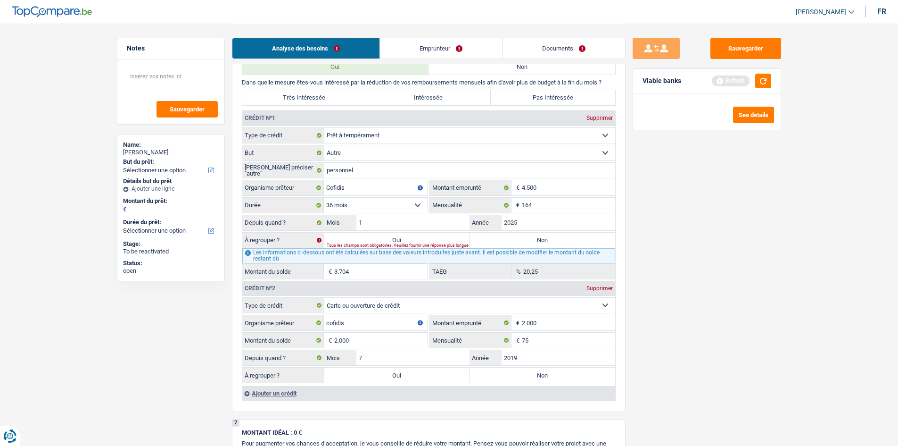
click at [403, 344] on input "Oui" at bounding box center [397, 374] width 146 height 15
radio input "true"
type input "2.000"
select select "24"
type input "2.000"
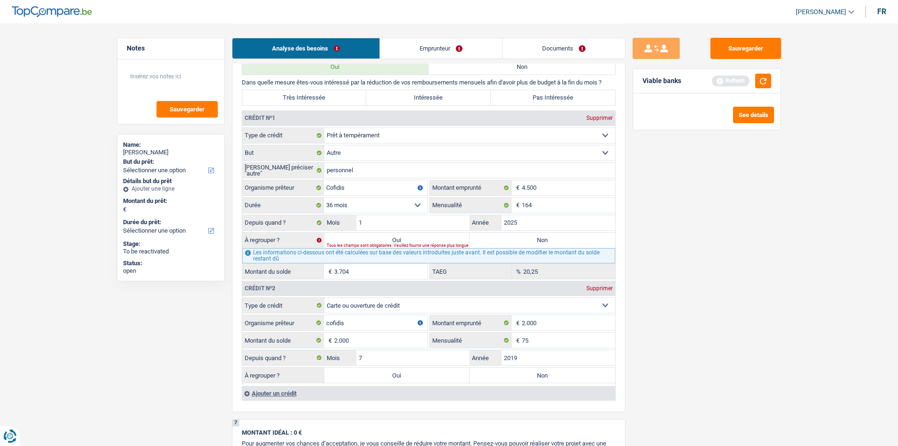
select select "24"
type input "2.000"
select select "24"
select select "refinancing"
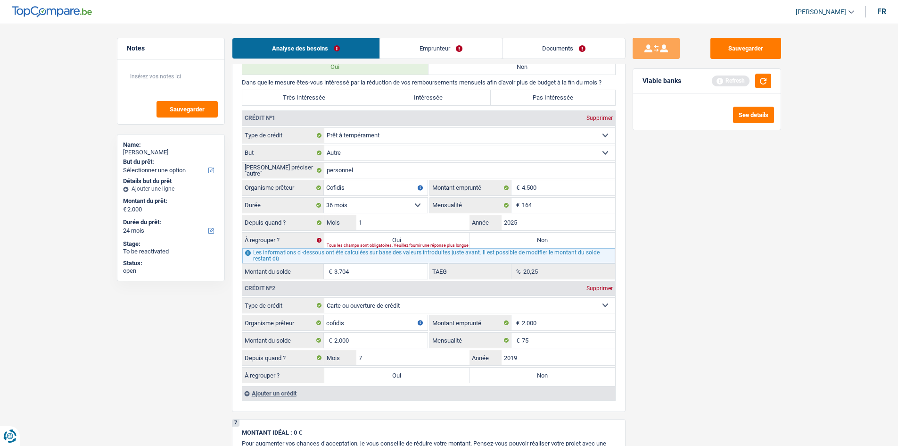
select select "refinancing"
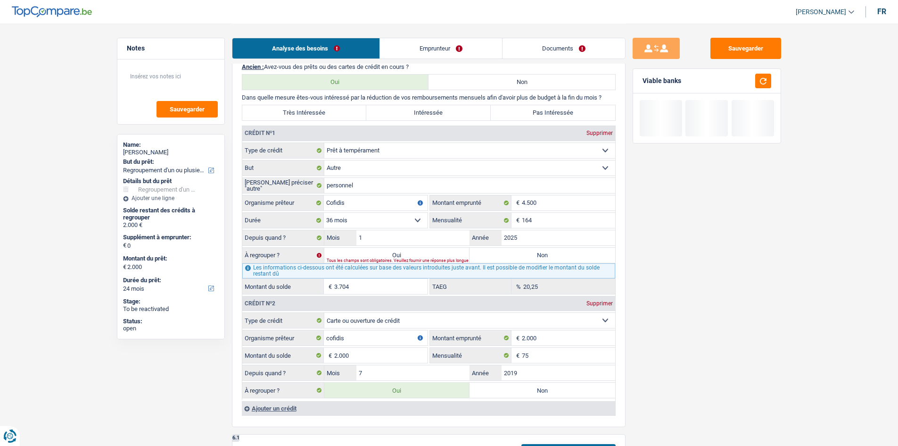
click at [405, 259] on div "Tous les champs sont obligatoires. Veuillez fournir une réponse plus longue" at bounding box center [456, 261] width 259 height 4
click at [425, 255] on label "Oui" at bounding box center [397, 255] width 146 height 15
click at [425, 255] on input "Oui" at bounding box center [397, 255] width 146 height 15
radio input "true"
type input "5.704"
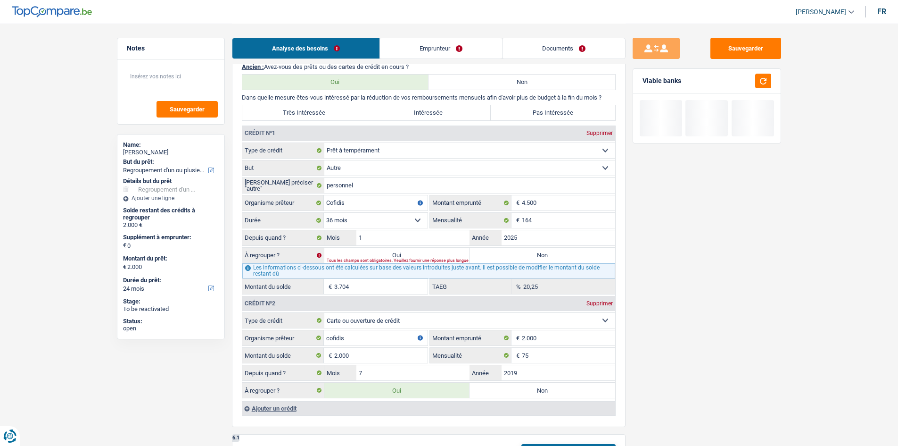
type input "5.704"
select select "42"
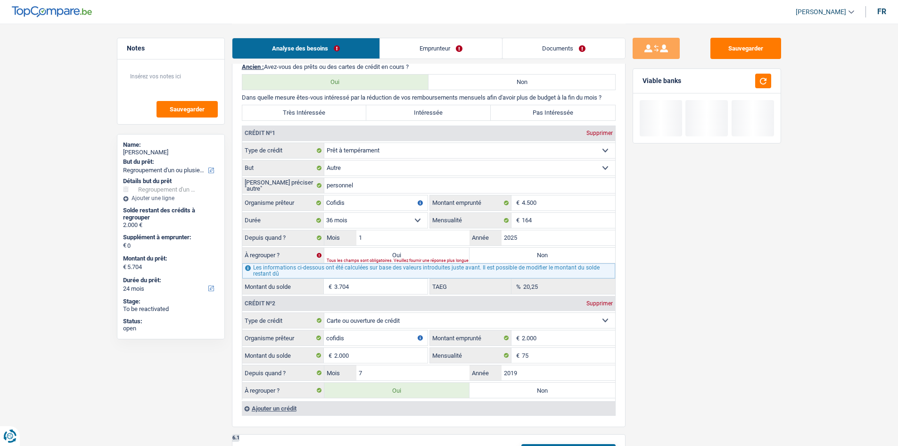
select select "42"
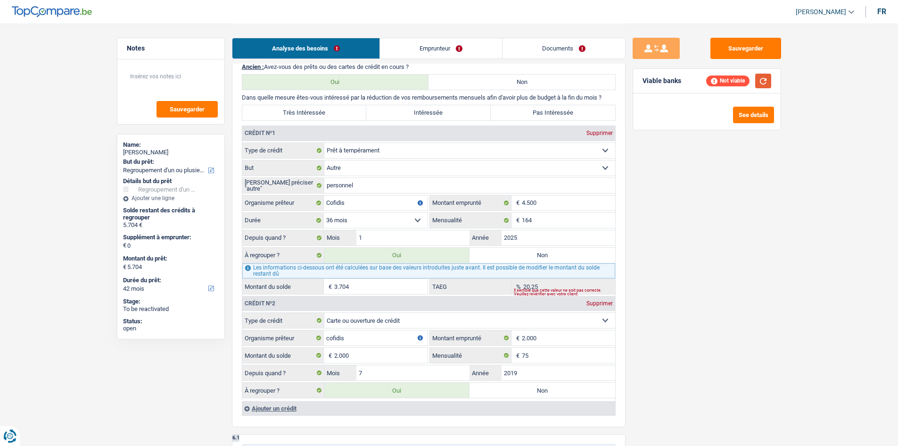
click at [717, 82] on button "button" at bounding box center [763, 81] width 16 height 15
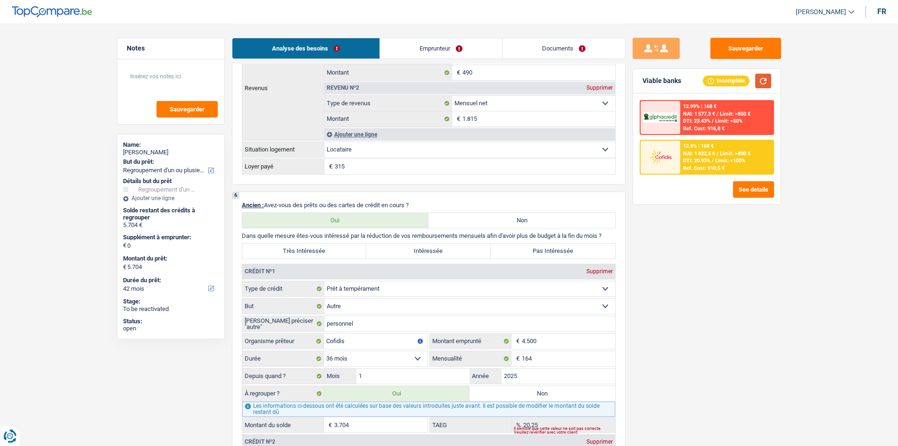
scroll to position [519, 0]
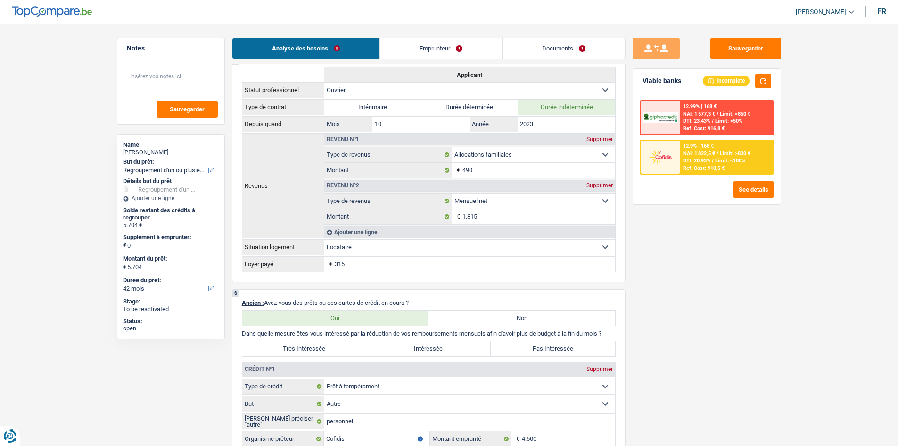
click at [691, 170] on div "Ref. Cost: 910,5 €" at bounding box center [703, 168] width 41 height 6
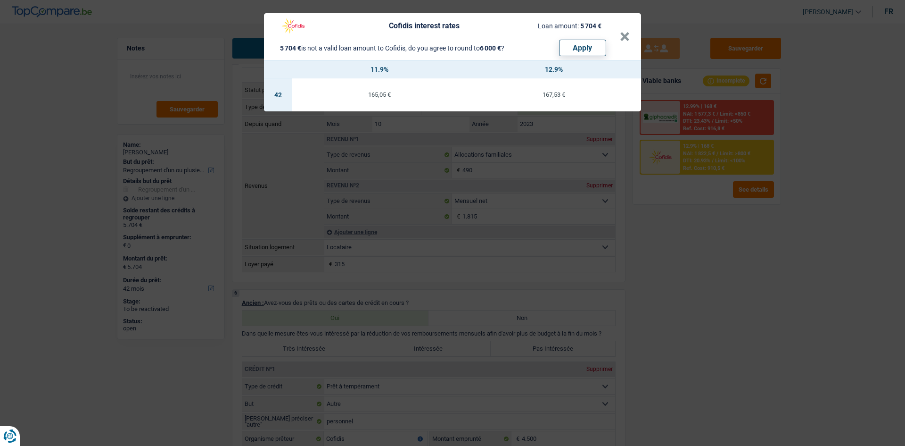
drag, startPoint x: 708, startPoint y: 302, endPoint x: 677, endPoint y: 365, distance: 70.2
click at [709, 304] on div "Cofidis interest rates Loan amount: 5 704 € 5 704 € is not a valid loan amount …" at bounding box center [452, 223] width 905 height 446
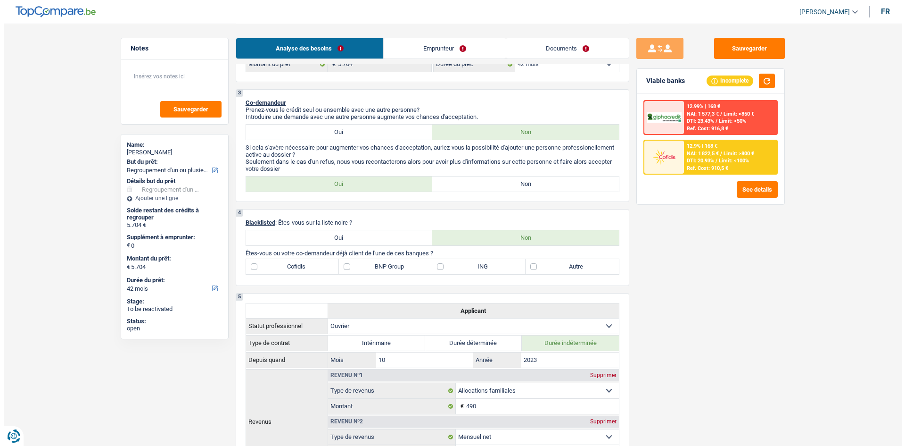
scroll to position [94, 0]
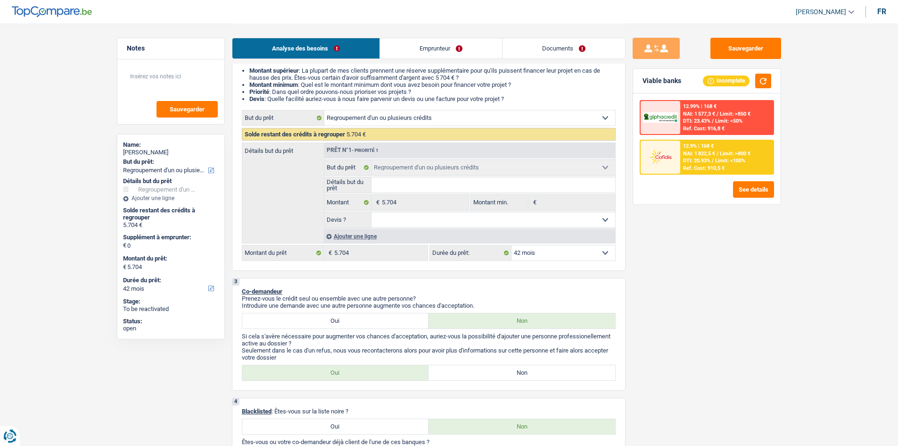
click at [577, 256] on select "12 mois 18 mois 24 mois 30 mois 36 mois 42 mois Sélectionner une option" at bounding box center [564, 252] width 104 height 15
click at [716, 164] on div "12.9% | 168 € NAI: 1 822,5 € / Limit: >800 € DTI: 20.93% / Limit: <100% Ref. Co…" at bounding box center [726, 156] width 93 height 33
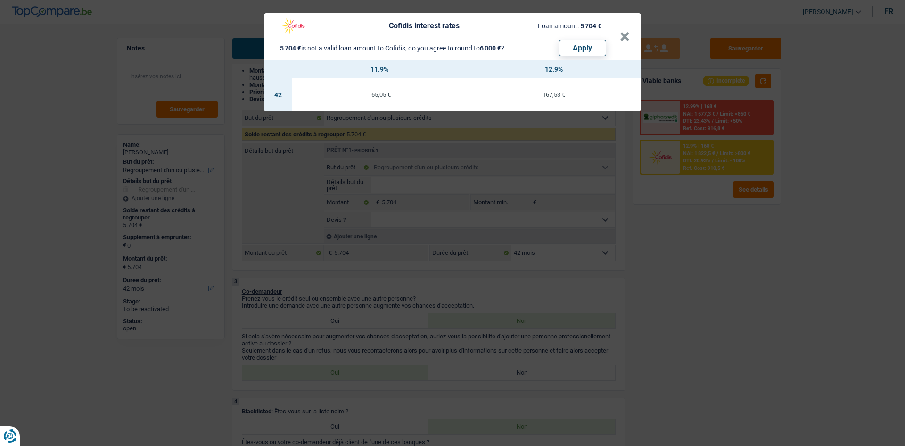
click at [700, 270] on div "Cofidis interest rates Loan amount: 5 704 € 5 704 € is not a valid loan amount …" at bounding box center [452, 223] width 905 height 446
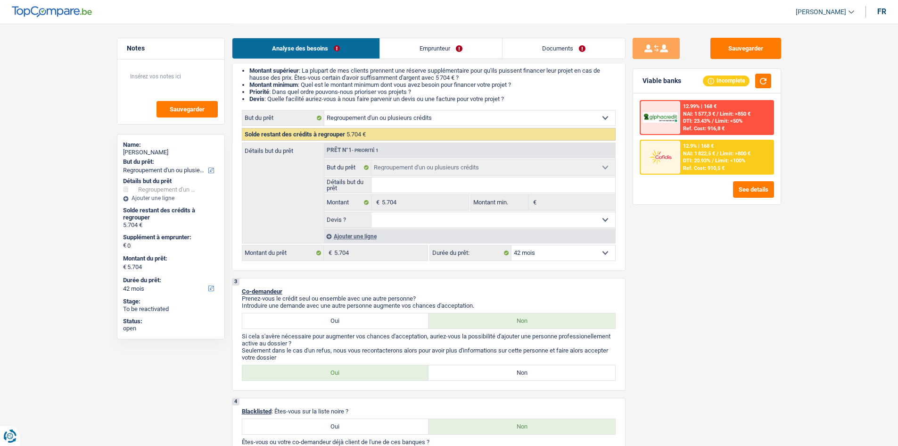
click at [586, 255] on select "12 mois 18 mois 24 mois 30 mois 36 mois 42 mois Sélectionner une option" at bounding box center [564, 252] width 104 height 15
select select "36"
click at [512, 245] on select "12 mois 18 mois 24 mois 30 mois 36 mois 42 mois Sélectionner une option" at bounding box center [564, 252] width 104 height 15
select select "36"
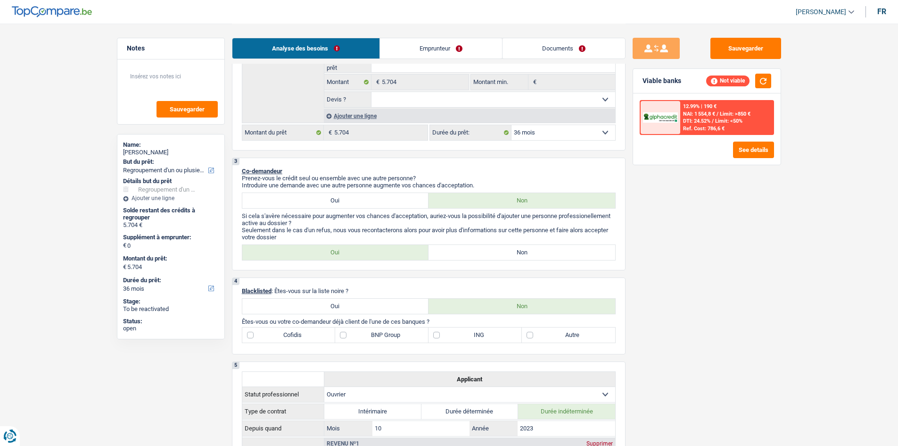
scroll to position [189, 0]
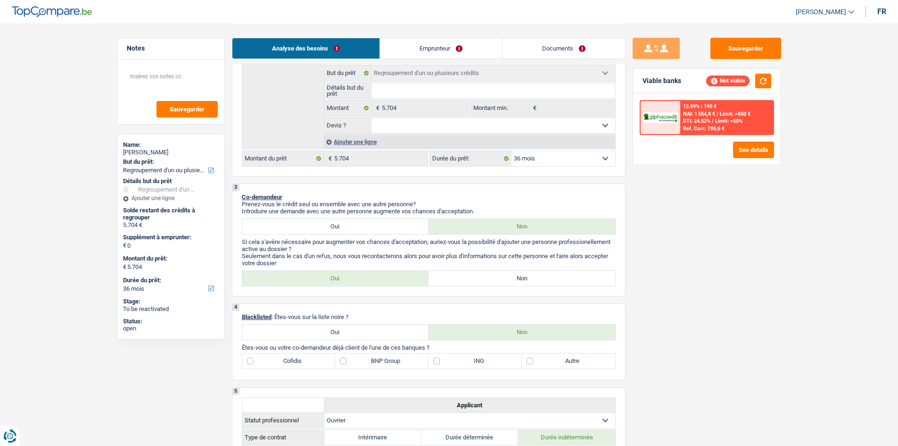
drag, startPoint x: 547, startPoint y: 158, endPoint x: 549, endPoint y: 164, distance: 6.4
click at [547, 157] on select "12 mois 18 mois 24 mois 30 mois 36 mois 42 mois Sélectionner une option" at bounding box center [564, 158] width 104 height 15
select select "42"
click at [512, 151] on select "12 mois 18 mois 24 mois 30 mois 36 mois 42 mois Sélectionner une option" at bounding box center [564, 158] width 104 height 15
select select "42"
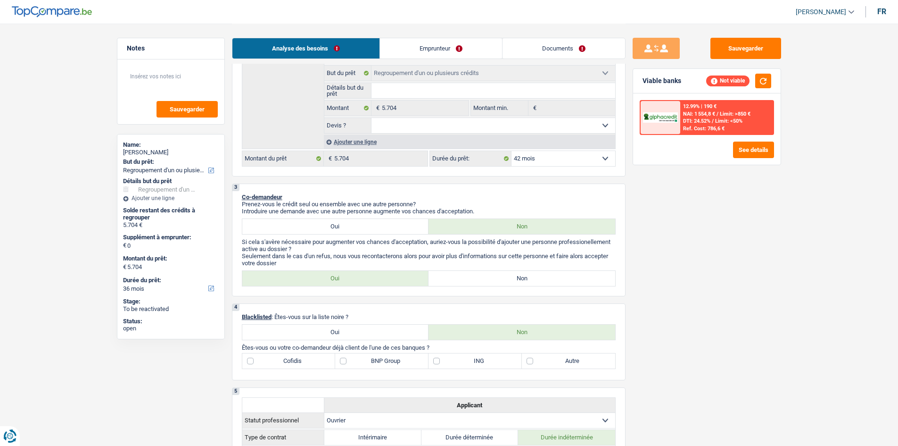
select select "42"
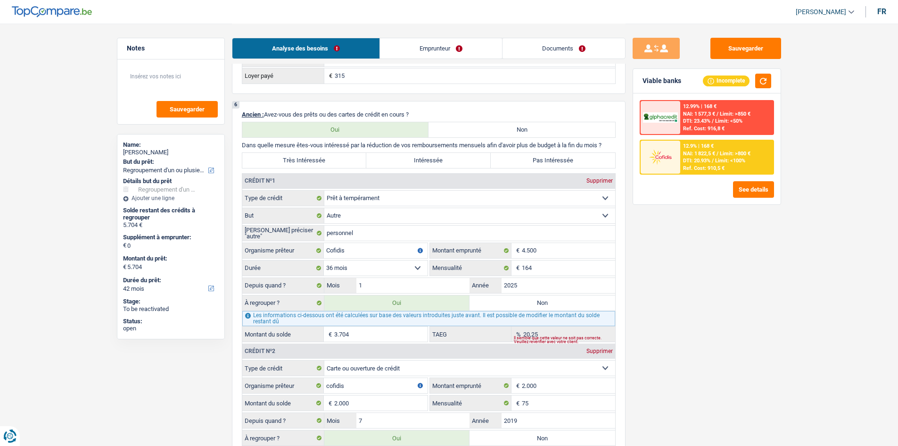
scroll to position [801, 0]
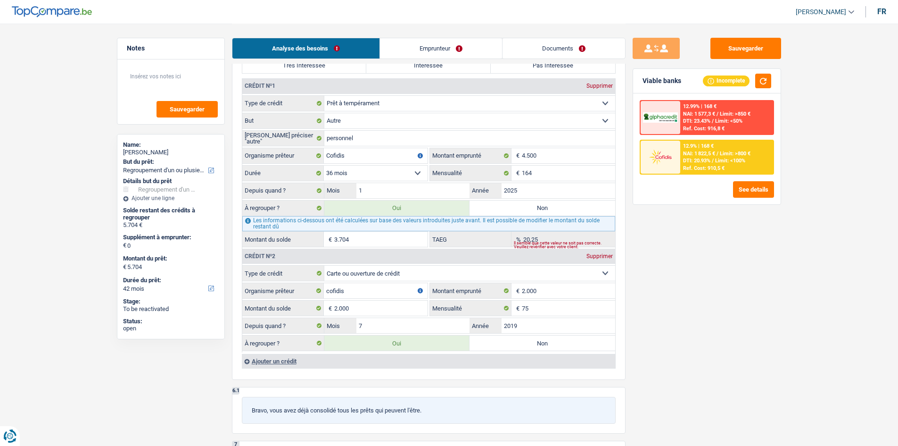
click at [393, 241] on input "3.704" at bounding box center [380, 238] width 93 height 15
click at [413, 313] on input "2.000" at bounding box center [380, 307] width 93 height 15
type input "200"
select select "36"
type input "3.904"
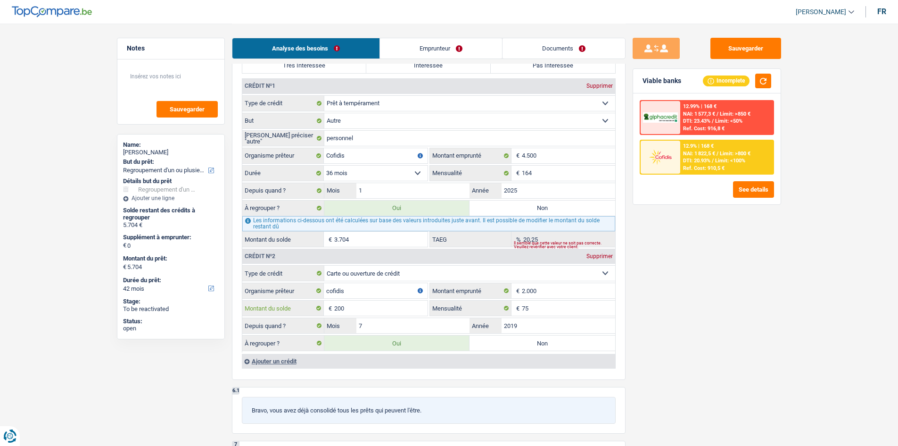
select select "36"
type input "3.904"
select select "36"
type input "3.904"
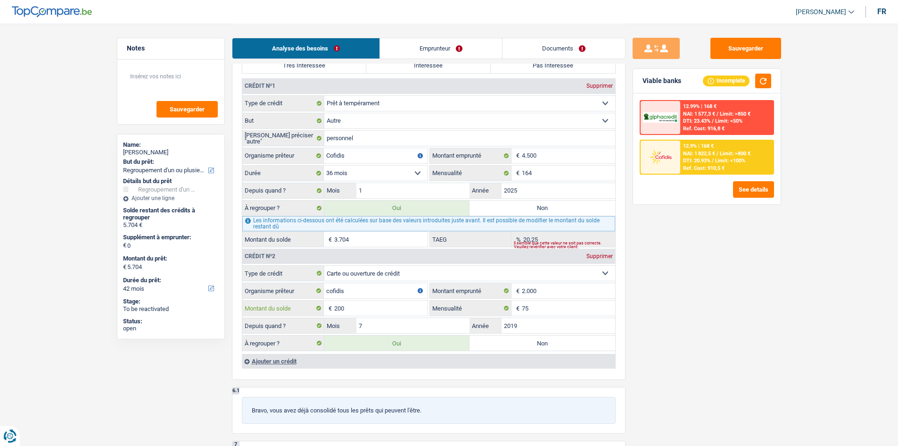
type input "3.904"
type input "20"
type input "3.724"
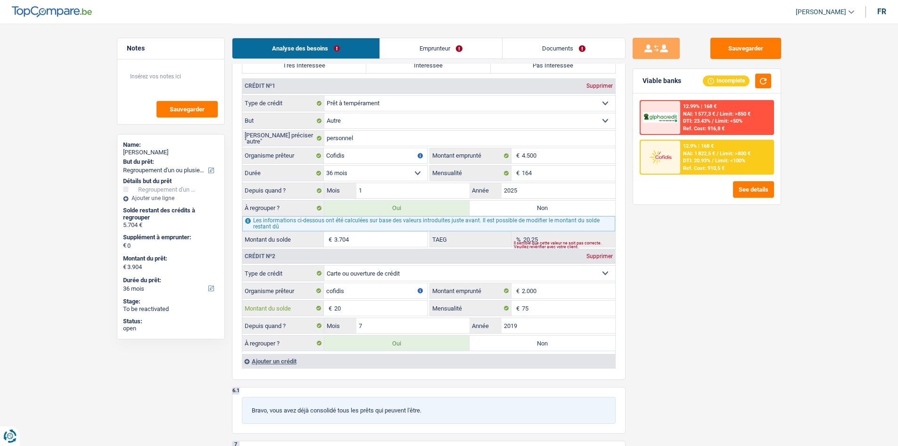
type input "3.724"
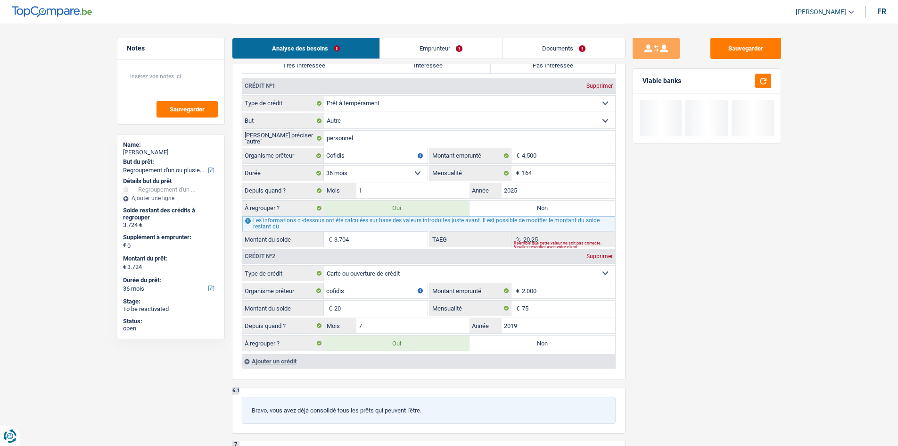
type input "2"
type input "3.706"
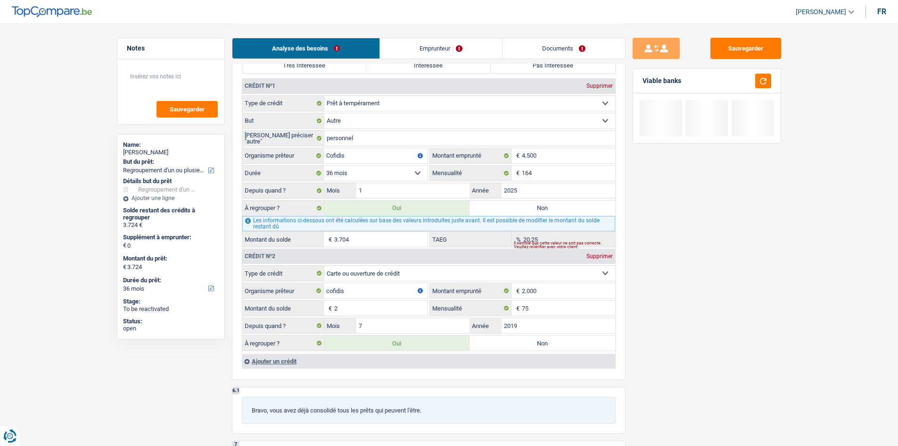
type input "3.706"
type input "1"
type input "3.705"
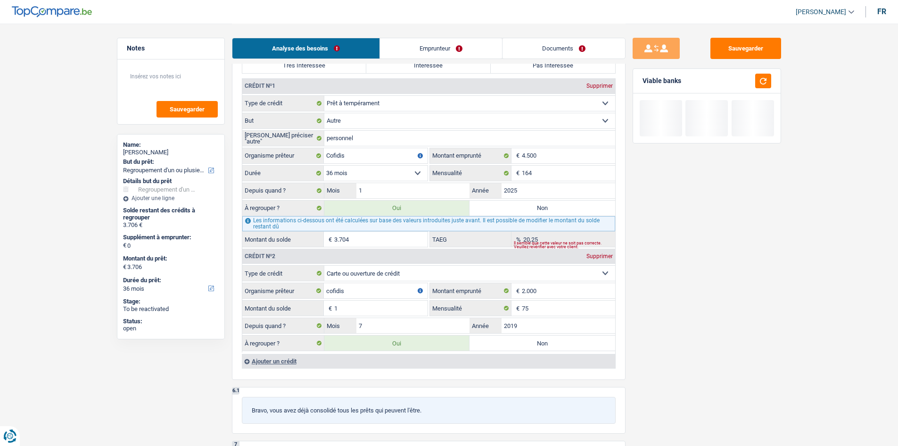
type input "3.705"
type input "3.721"
type input "17"
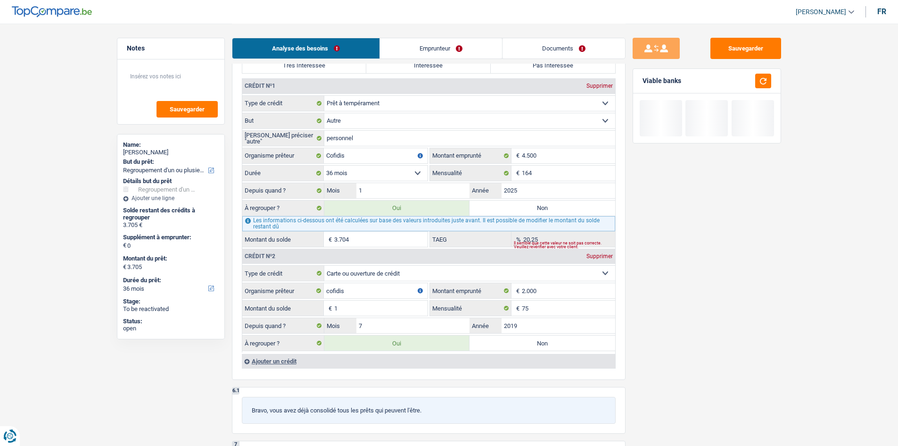
type input "3.721"
type input "174"
type input "3.878"
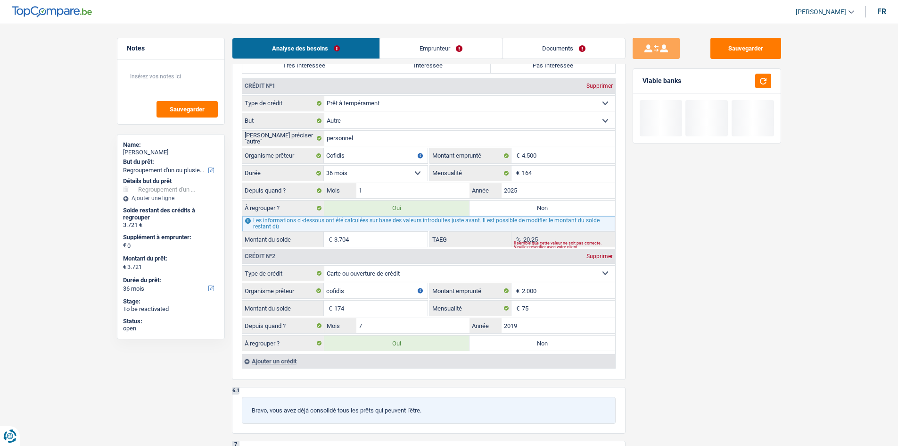
type input "3.878"
type input "1.740"
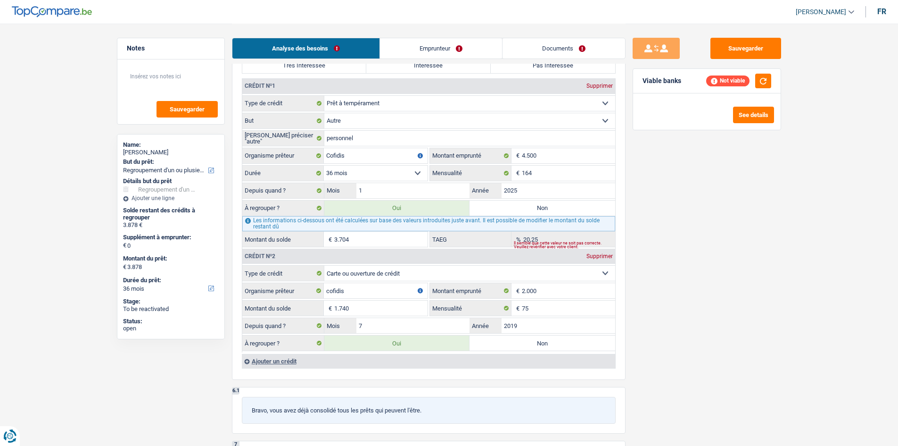
type input "5.444"
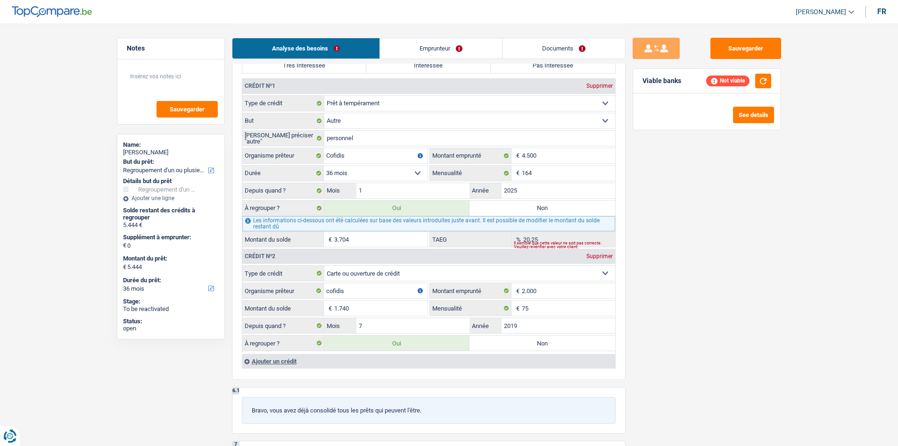
type input "1.740"
click at [697, 316] on div "Sauvegarder Viable banks Not viable See details" at bounding box center [707, 234] width 163 height 393
click at [717, 73] on div "Viable banks Not viable" at bounding box center [707, 81] width 148 height 25
click at [717, 78] on button "button" at bounding box center [763, 81] width 16 height 15
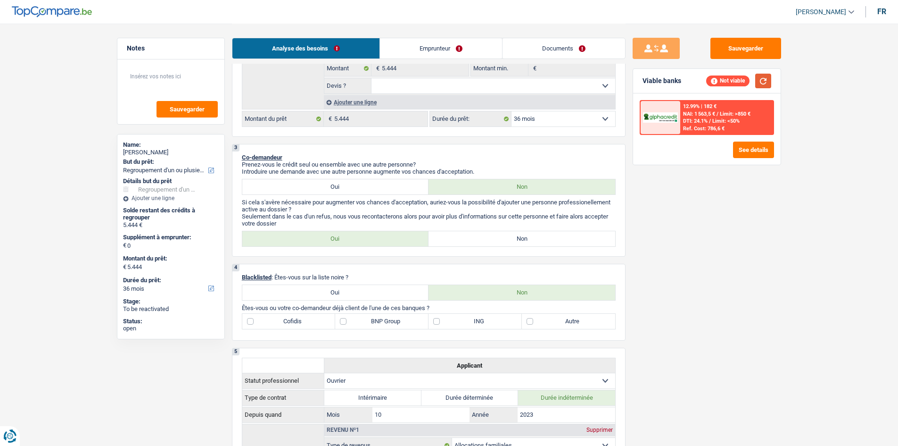
scroll to position [94, 0]
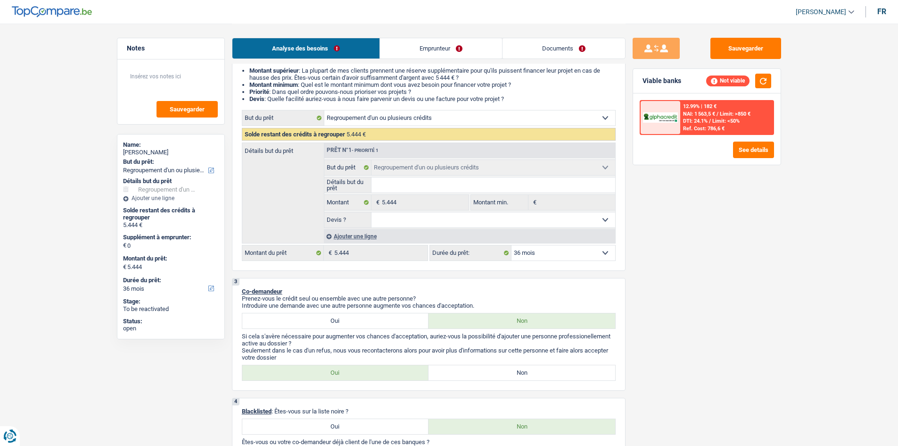
click at [563, 249] on select "12 mois 18 mois 24 mois 30 mois 36 mois Sélectionner une option" at bounding box center [564, 252] width 104 height 15
click at [512, 245] on select "12 mois 18 mois 24 mois 30 mois 36 mois Sélectionner une option" at bounding box center [564, 252] width 104 height 15
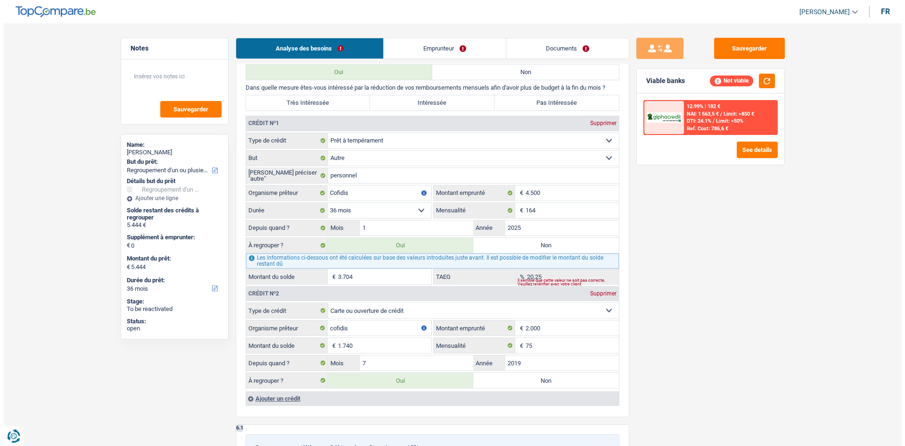
scroll to position [849, 0]
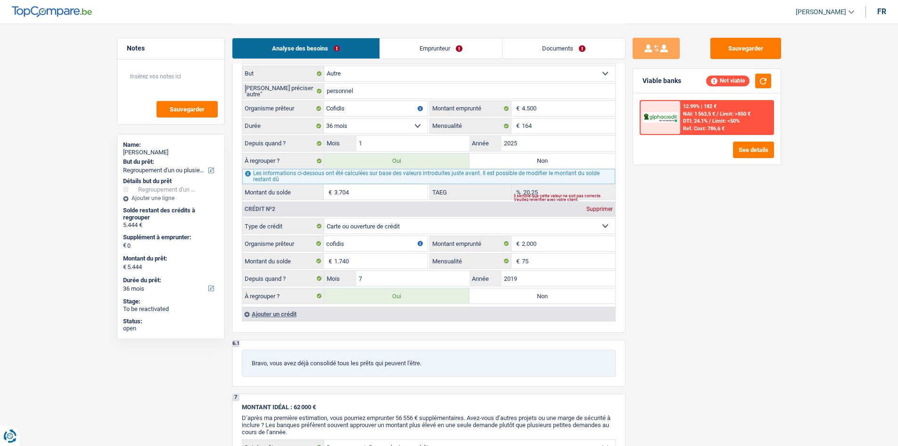
drag, startPoint x: 710, startPoint y: 277, endPoint x: 707, endPoint y: 270, distance: 7.9
click at [708, 276] on div "Sauvegarder Viable banks Not viable 12.99% | 182 € NAI: 1 563,5 € / Limit: >850…" at bounding box center [707, 234] width 163 height 393
click at [717, 153] on button "See details" at bounding box center [753, 149] width 41 height 17
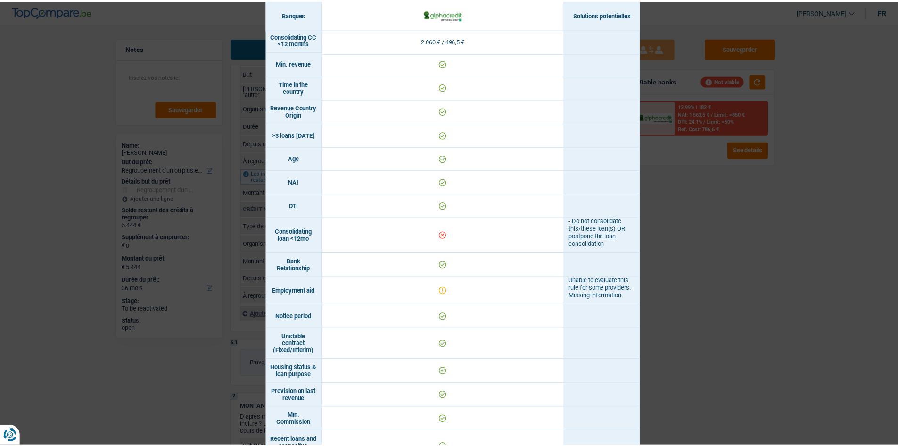
scroll to position [279, 0]
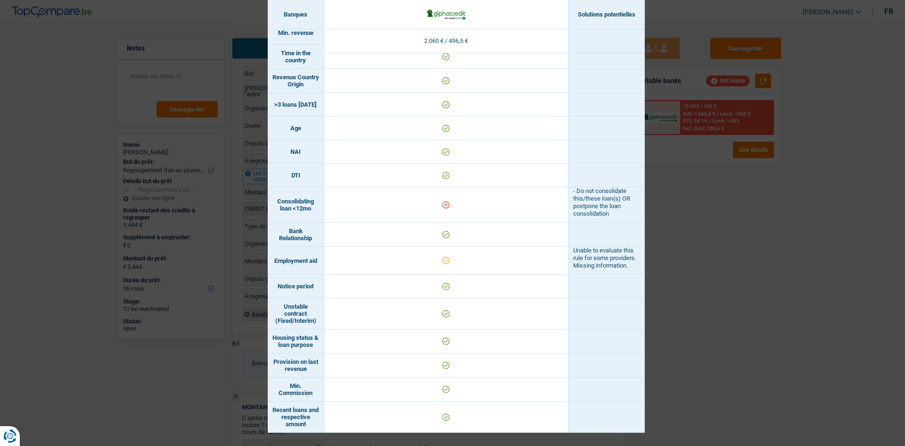
click at [717, 303] on div "Banks conditions × Banques Solutions potentielles Revenus / Charges 2.060 € / 4…" at bounding box center [452, 223] width 905 height 446
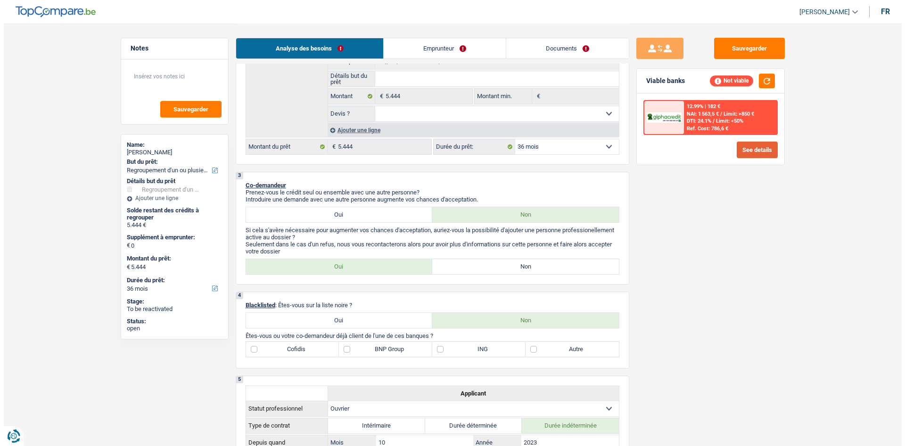
scroll to position [47, 0]
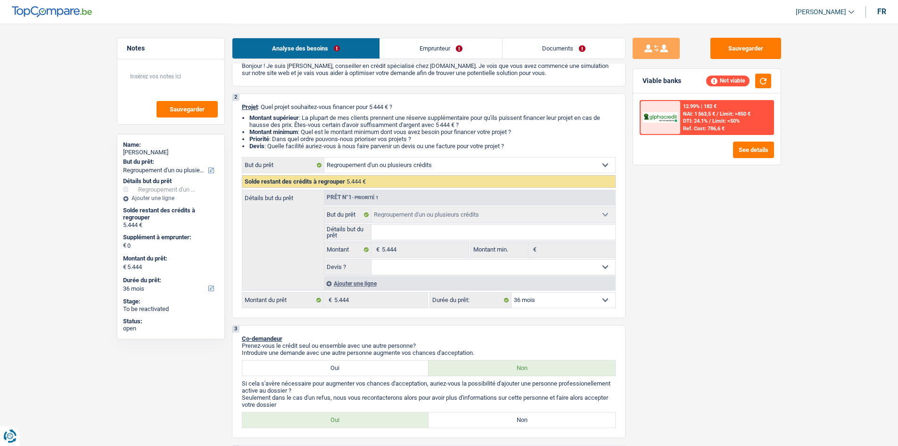
click at [377, 281] on div "Ajouter une ligne" at bounding box center [469, 283] width 291 height 14
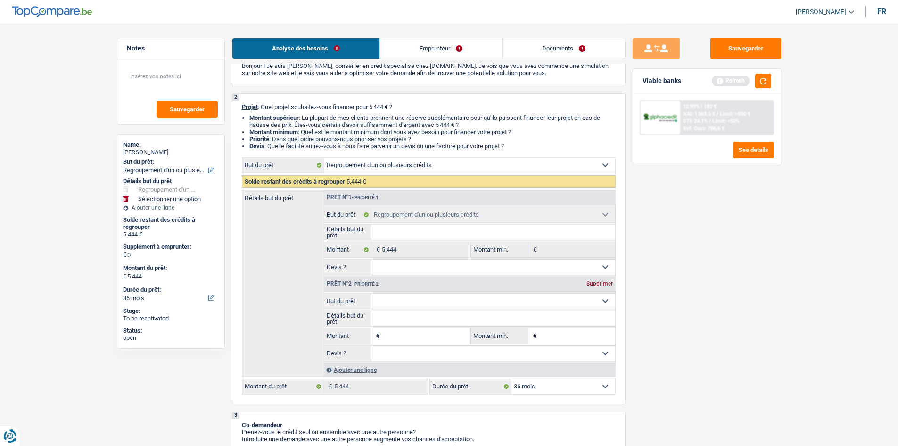
click at [415, 332] on input "Montant" at bounding box center [425, 335] width 86 height 15
type input "6"
type input "60"
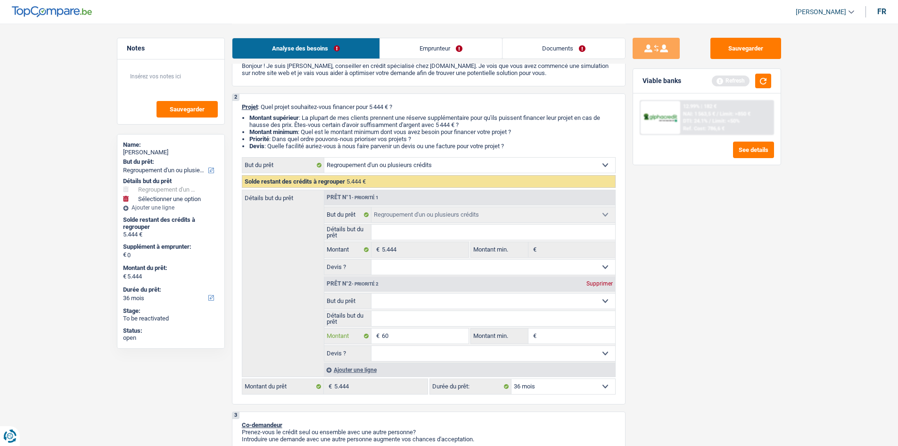
type input "600"
type input "6.044"
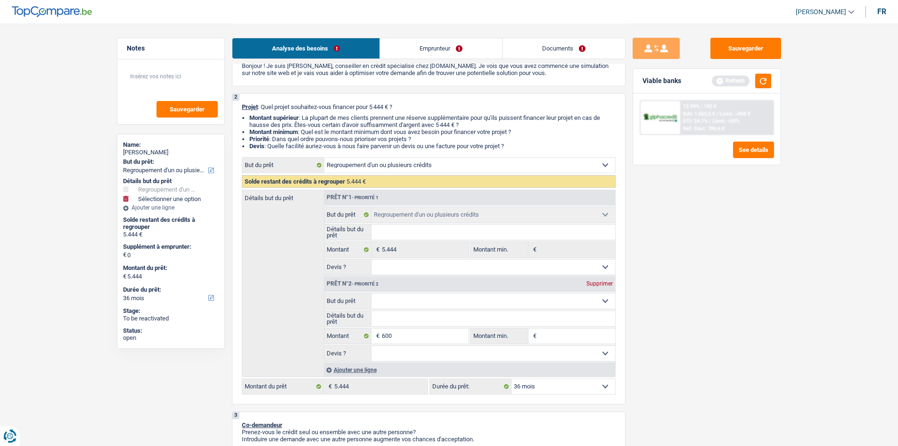
type input "6.044"
click at [717, 344] on div "Sauvegarder Viable banks Refresh 12.99% | 182 € NAI: 1 563,5 € / Limit: >850 € …" at bounding box center [707, 234] width 163 height 393
select select "42"
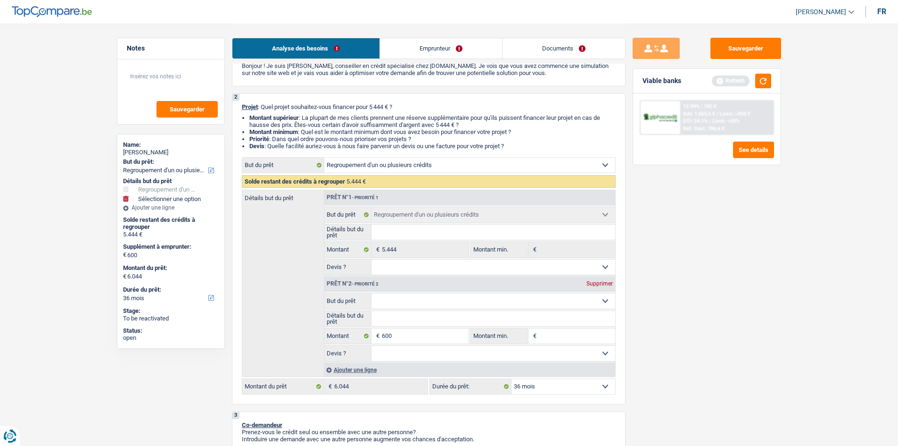
select select "42"
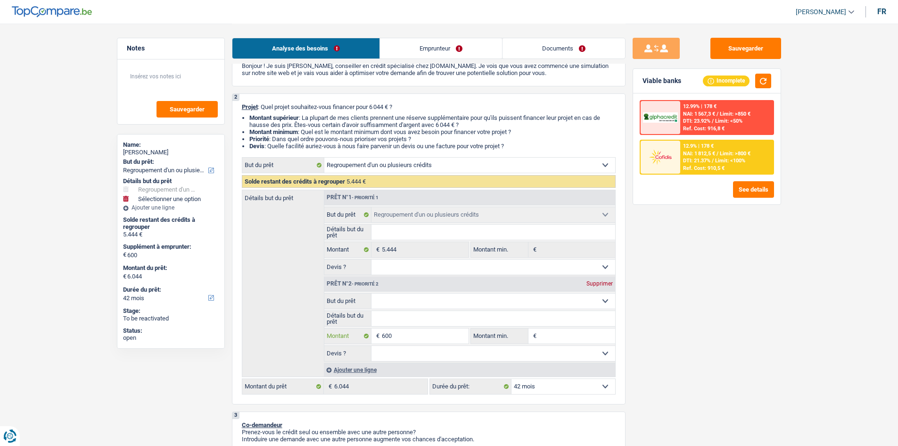
click at [447, 336] on input "600" at bounding box center [425, 335] width 86 height 15
click at [709, 344] on div "Sauvegarder Viable banks Incomplete 12.99% | 178 € NAI: 1 567,3 € / Limit: >850…" at bounding box center [707, 234] width 163 height 393
click at [710, 163] on span "DTI: 21.37%" at bounding box center [696, 160] width 27 height 6
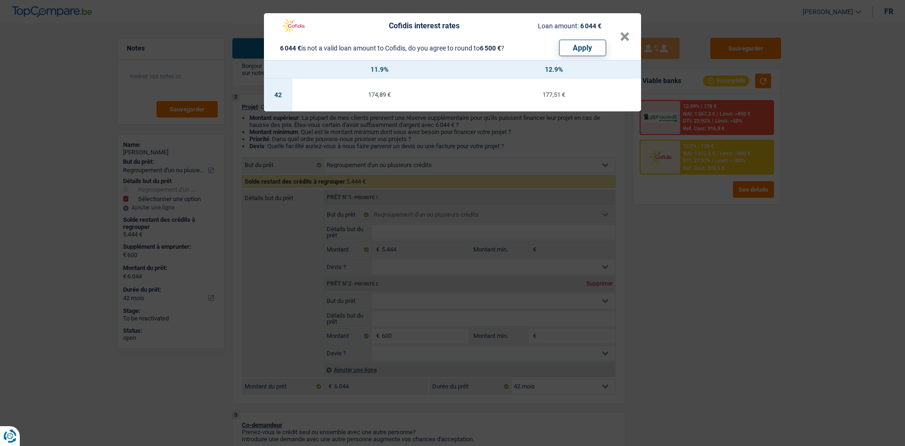
click at [717, 291] on div "Cofidis interest rates Loan amount: 6 044 € 6 044 € is not a valid loan amount …" at bounding box center [452, 223] width 905 height 446
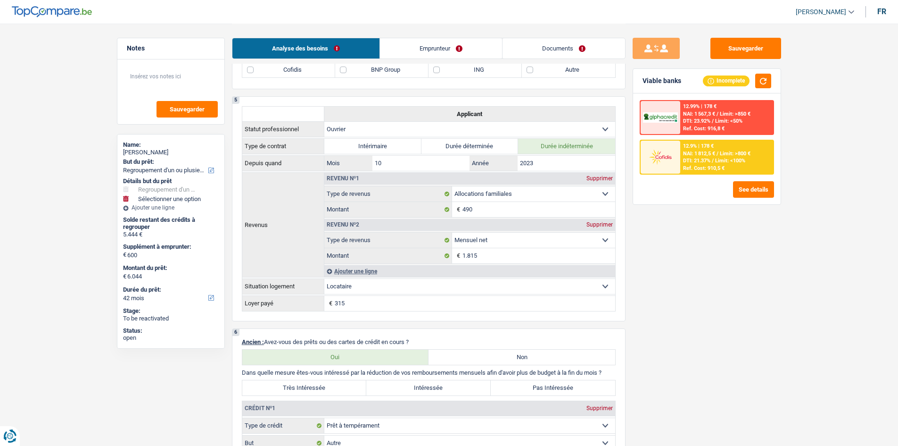
scroll to position [801, 0]
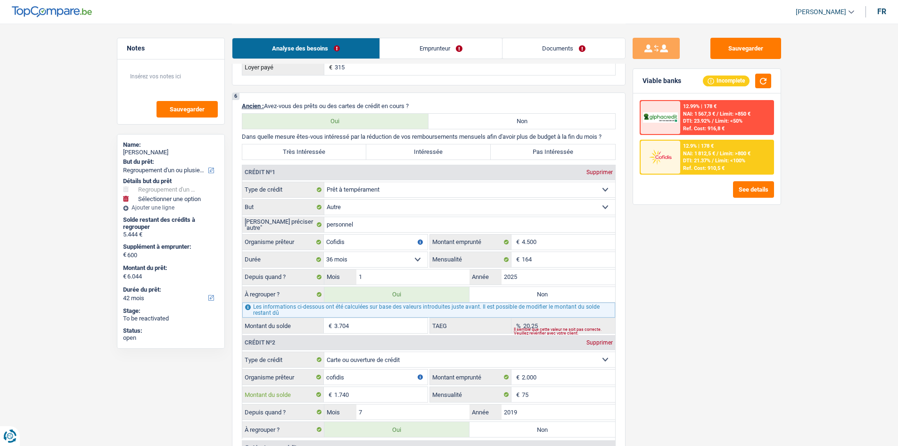
click at [417, 344] on input "1.740" at bounding box center [380, 394] width 93 height 15
type input "174"
select select "36"
type input "3.878"
select select "36"
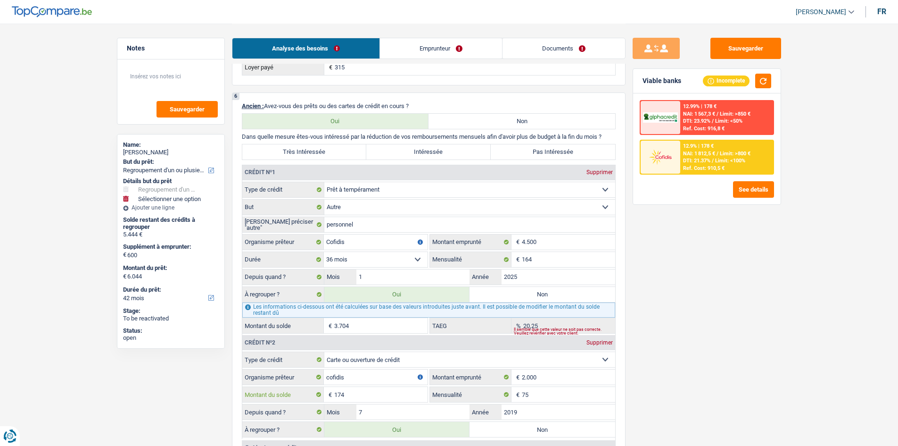
type input "3.878"
select select "36"
type input "4.478"
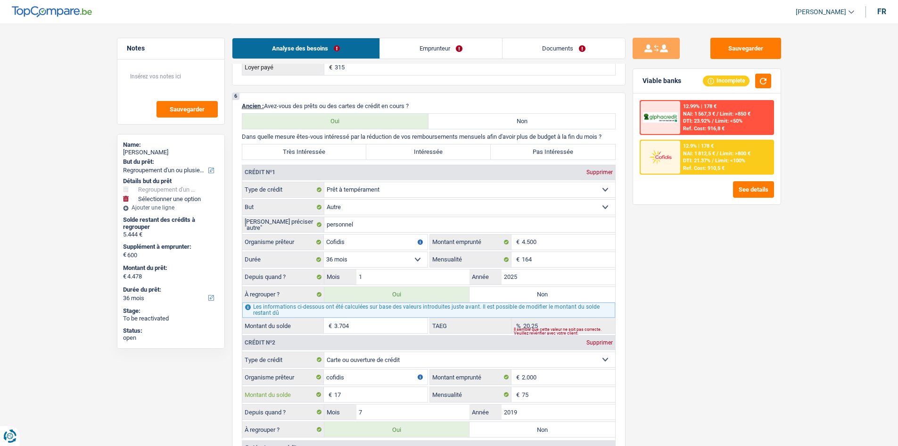
type input "1"
type input "3.705"
type input "4.305"
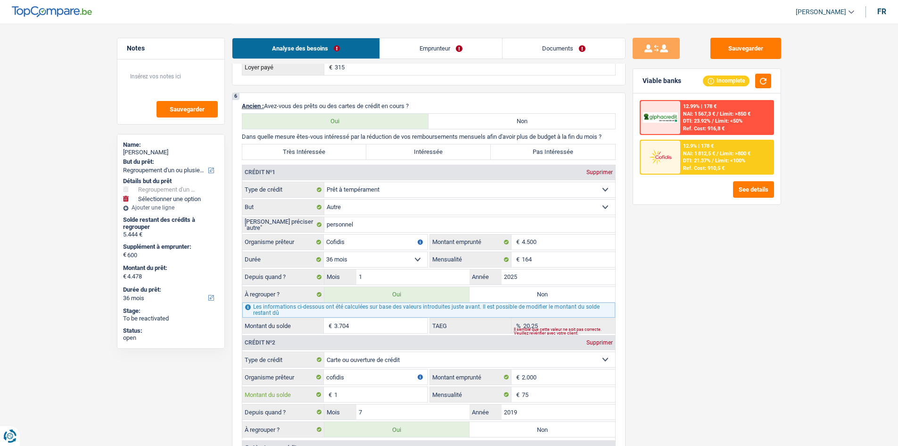
type input "4.305"
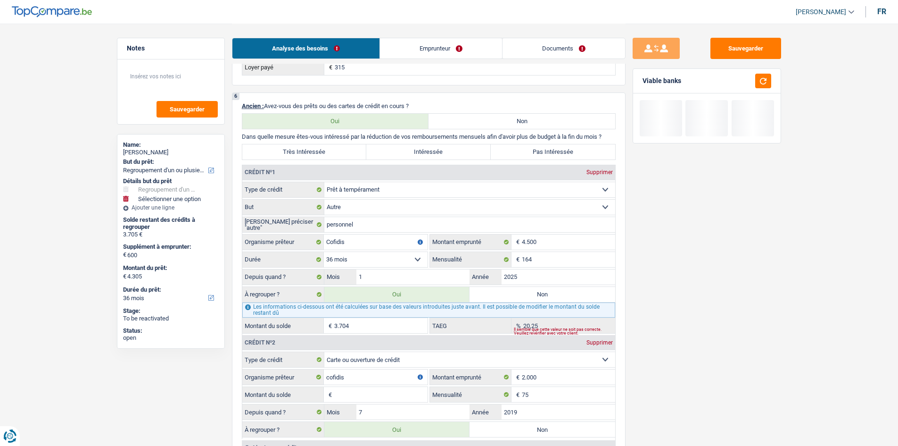
type input "2"
type input "3.706"
type input "4.306"
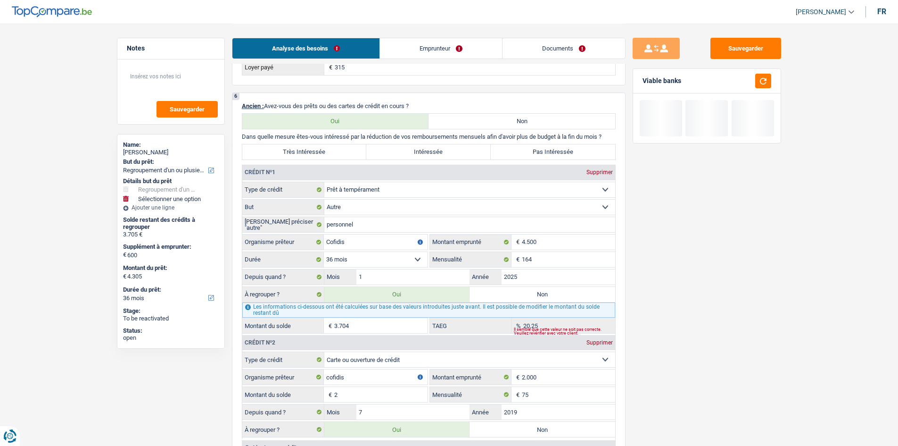
type input "4.306"
type input "20"
type input "3.724"
type input "4.324"
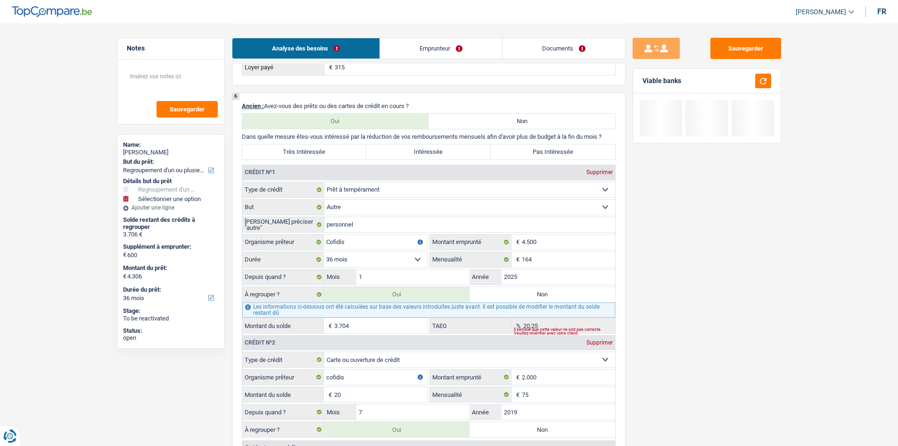
type input "4.324"
type input "200"
type input "3.904"
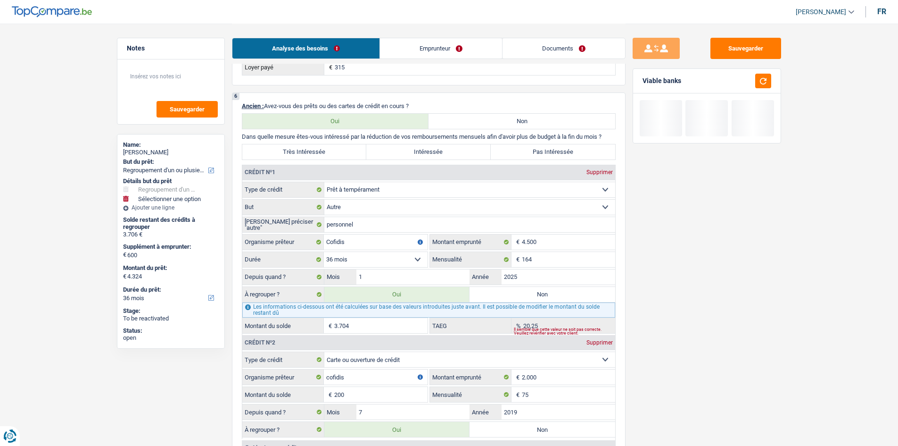
type input "4.504"
type input "2.000"
type input "5.704"
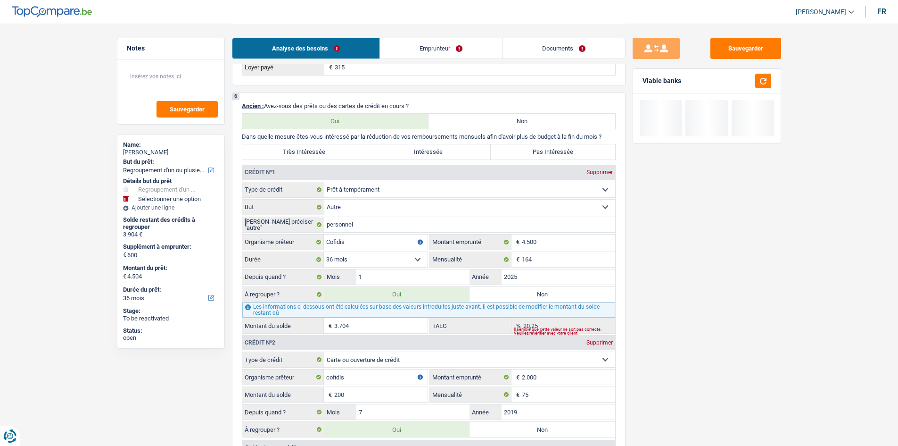
type input "5.704"
type input "6.304"
select select "42"
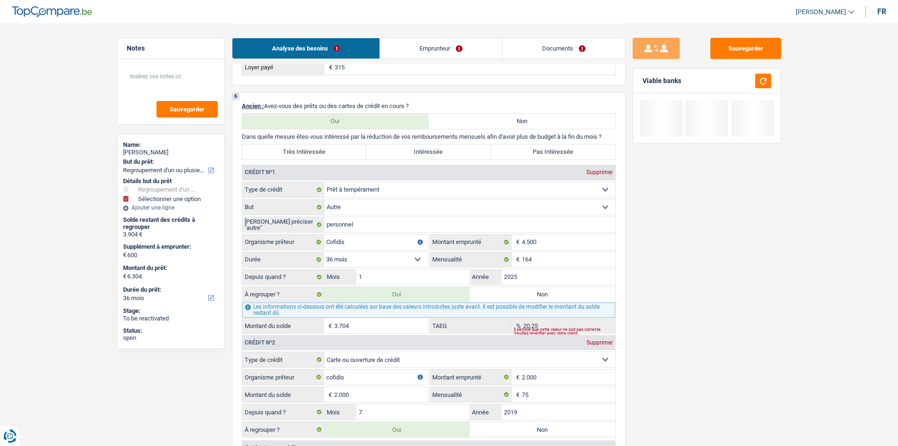
select select "42"
type input "2.000"
click at [717, 344] on div "Sauvegarder Viable banks Not viable See details" at bounding box center [707, 234] width 163 height 393
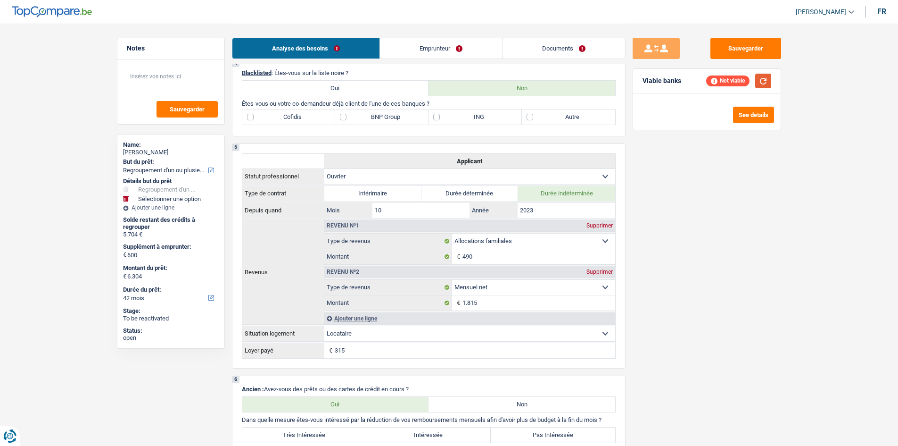
click at [717, 74] on button "button" at bounding box center [763, 81] width 16 height 15
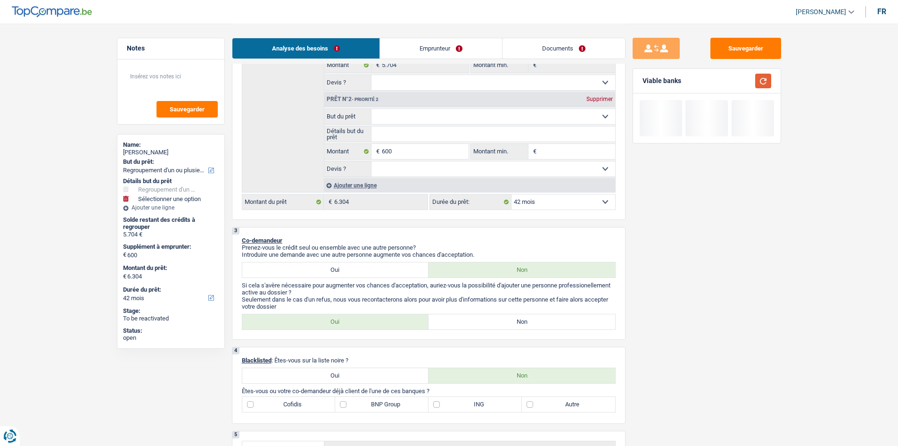
scroll to position [141, 0]
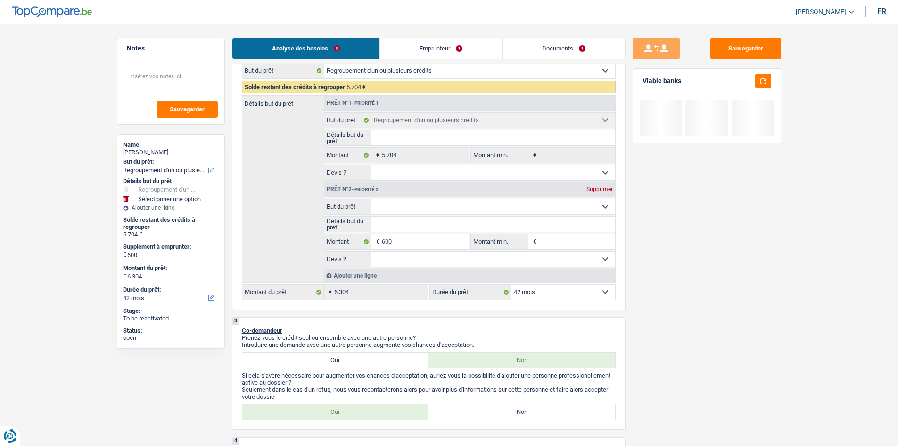
click at [606, 187] on div "Supprimer" at bounding box center [599, 189] width 31 height 6
type input "0"
type input "5.704"
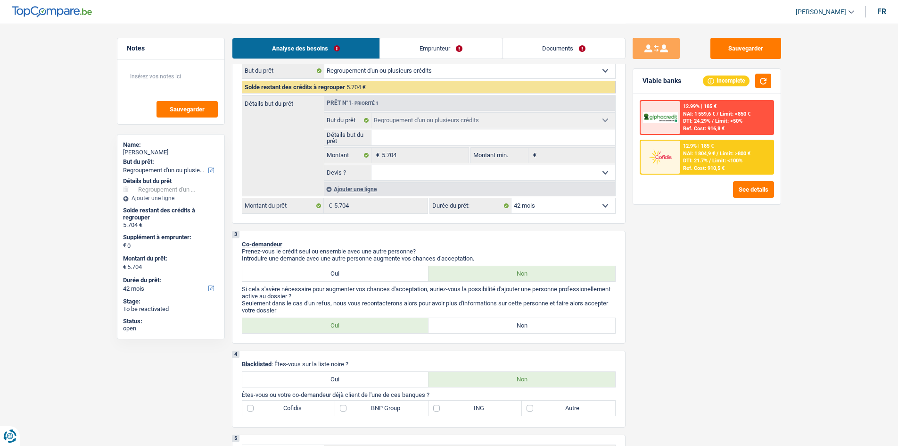
click at [702, 158] on span "DTI: 21.7%" at bounding box center [695, 160] width 25 height 6
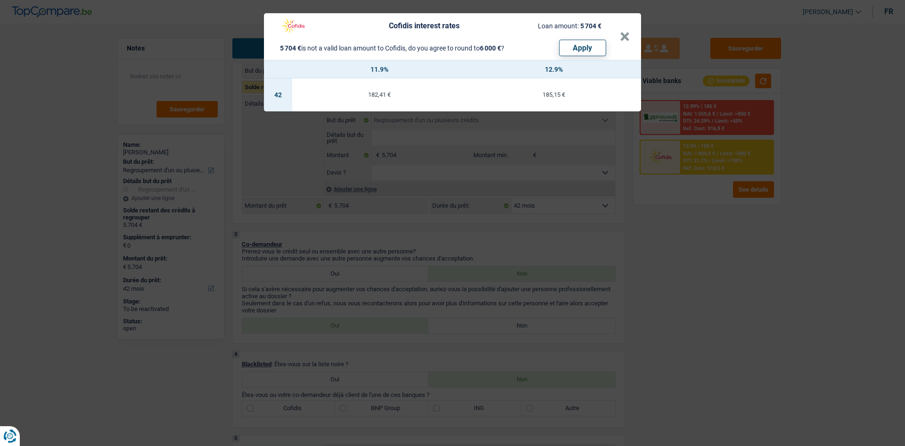
click at [717, 265] on div "Cofidis interest rates Loan amount: 5 704 € 5 704 € is not a valid loan amount …" at bounding box center [452, 223] width 905 height 446
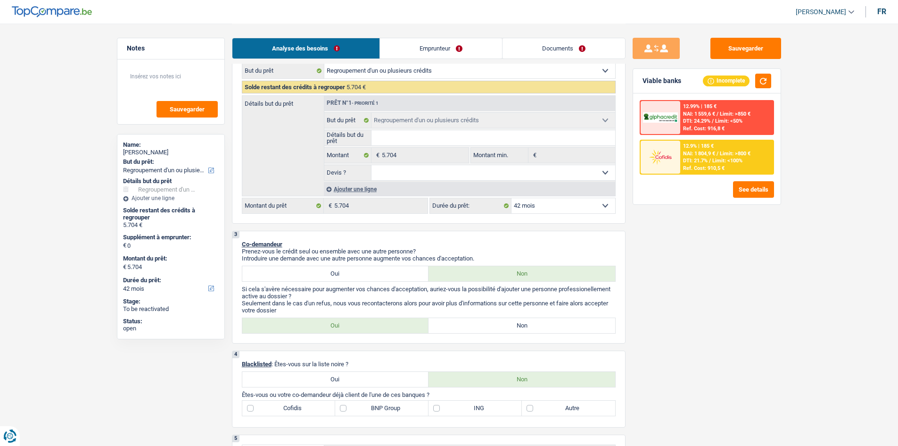
click at [717, 91] on div "Viable banks Incomplete" at bounding box center [707, 81] width 148 height 25
click at [717, 78] on button "button" at bounding box center [763, 81] width 16 height 15
click at [693, 167] on div "Ref. Cost: 910,5 €" at bounding box center [703, 168] width 41 height 6
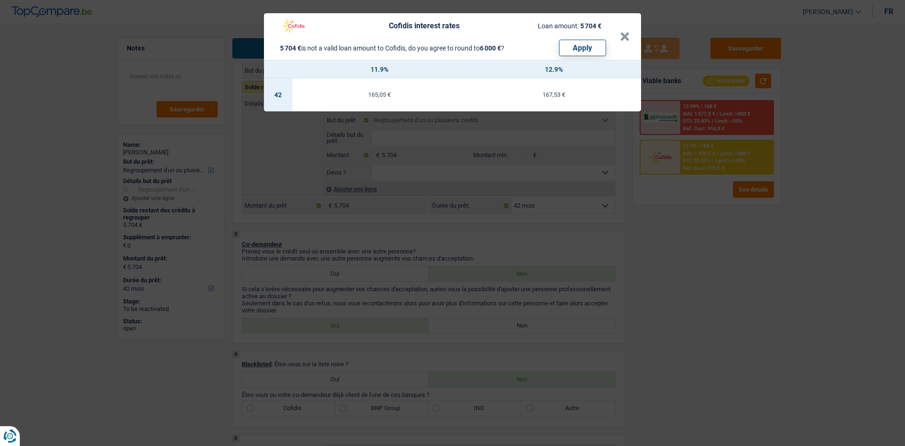
click at [687, 279] on div "Cofidis interest rates Loan amount: 5 704 € 5 704 € is not a valid loan amount …" at bounding box center [452, 223] width 905 height 446
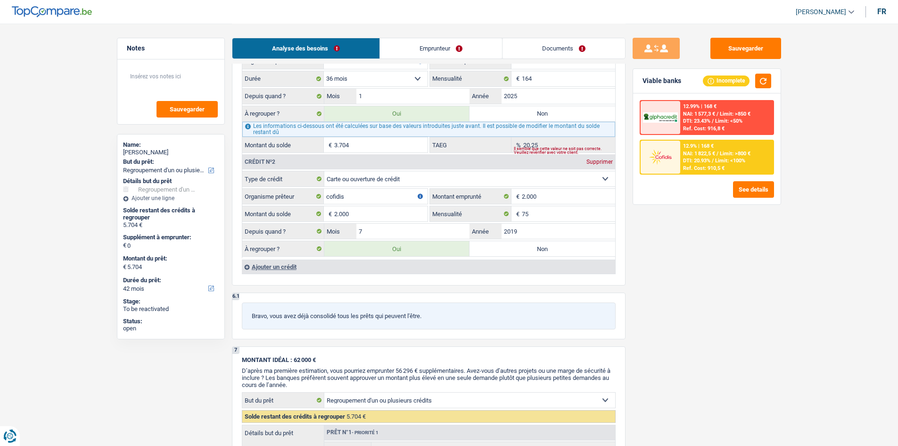
scroll to position [754, 0]
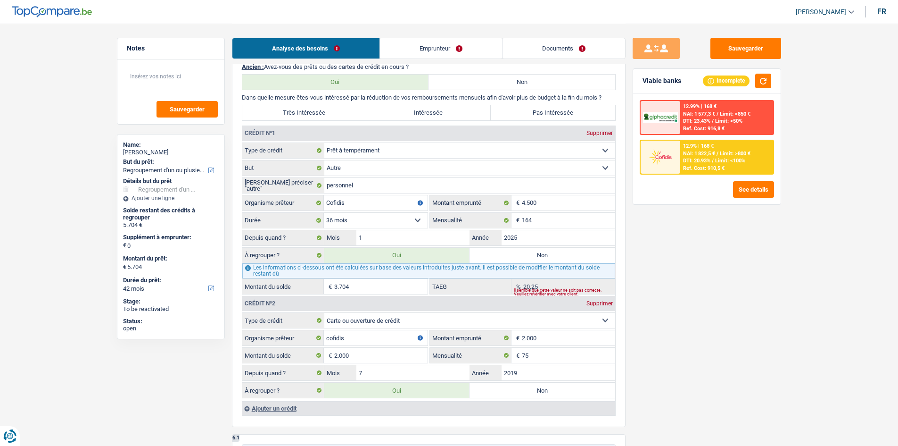
click at [717, 135] on div "12.99% | 168 € NAI: 1 577,3 € / Limit: >850 € DTI: 23.43% / Limit: <50% Ref. Co…" at bounding box center [707, 137] width 134 height 74
click at [717, 155] on div "NAI: 1 822,5 € / Limit: >800 €" at bounding box center [716, 153] width 67 height 6
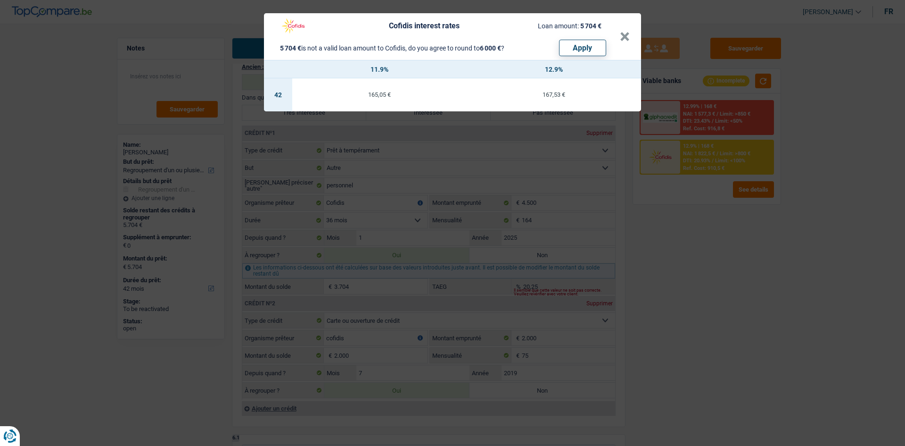
click at [717, 252] on div "Cofidis interest rates Loan amount: 5 704 € 5 704 € is not a valid loan amount …" at bounding box center [452, 223] width 905 height 446
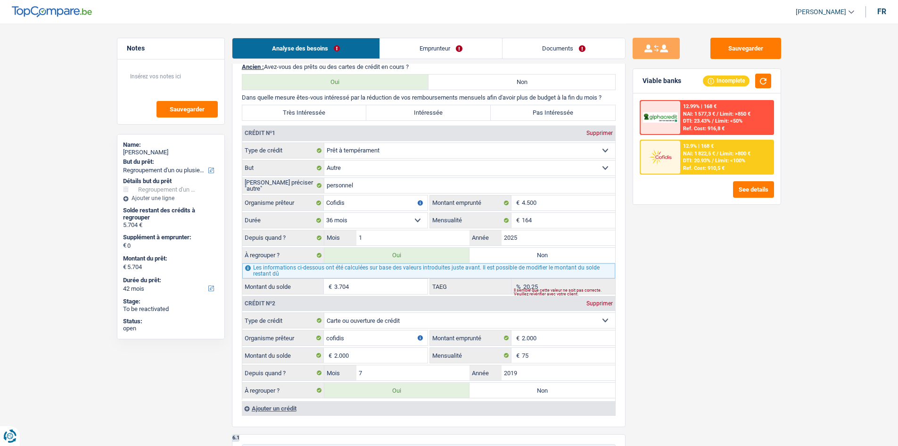
click at [705, 158] on span "DTI: 20.93%" at bounding box center [696, 160] width 27 height 6
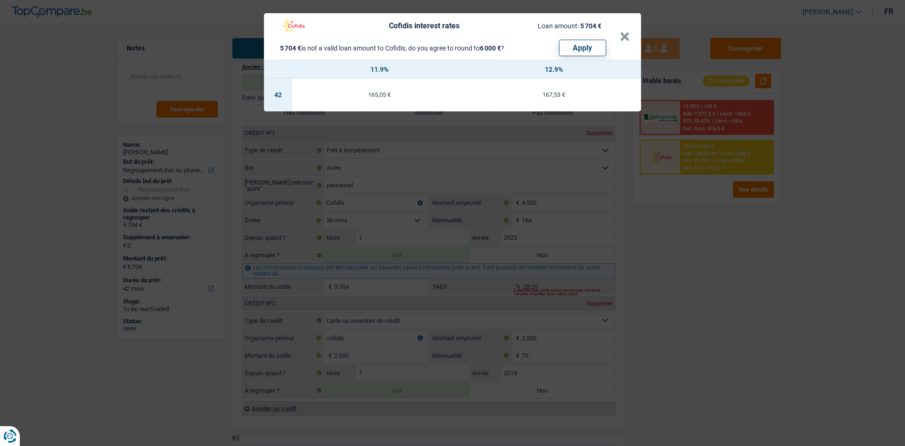
click at [709, 330] on div "Cofidis interest rates Loan amount: 5 704 € 5 704 € is not a valid loan amount …" at bounding box center [452, 223] width 905 height 446
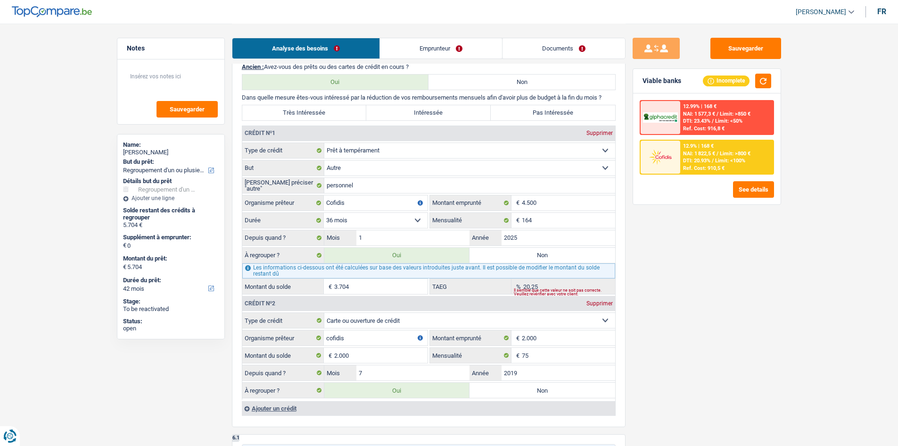
click at [706, 157] on div "12.9% | 168 € NAI: 1 822,5 € / Limit: >800 € DTI: 20.93% / Limit: <100% Ref. Co…" at bounding box center [726, 156] width 93 height 33
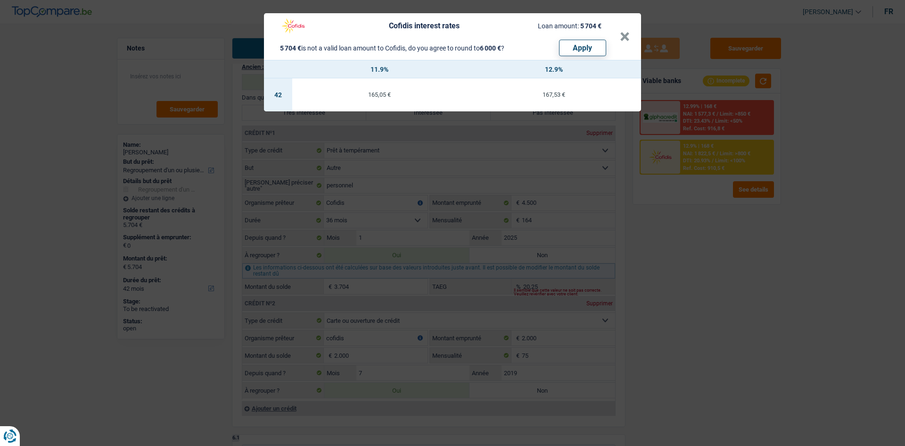
click at [717, 312] on div "Cofidis interest rates Loan amount: 5 704 € 5 704 € is not a valid loan amount …" at bounding box center [452, 223] width 905 height 446
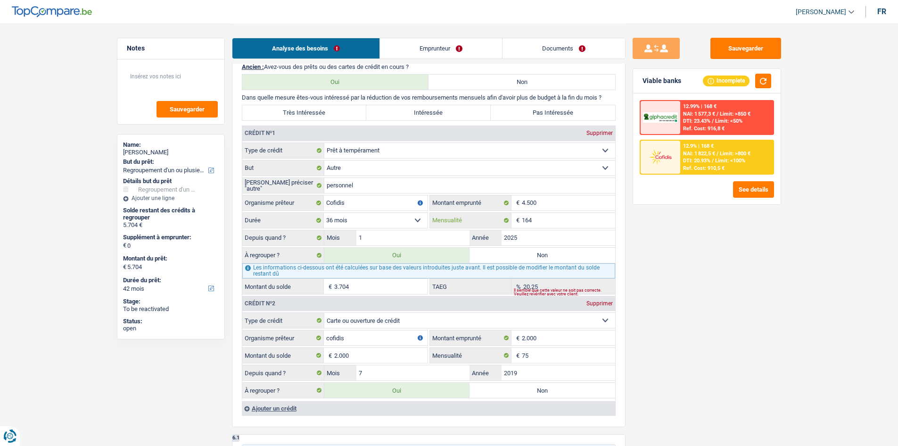
click at [566, 225] on input "164" at bounding box center [568, 220] width 93 height 15
click at [717, 320] on div "Sauvegarder Viable banks Incomplete 12.99% | 168 € NAI: 1 577,3 € / Limit: >850…" at bounding box center [707, 234] width 163 height 393
click at [710, 157] on span "DTI: 20.93%" at bounding box center [696, 160] width 27 height 6
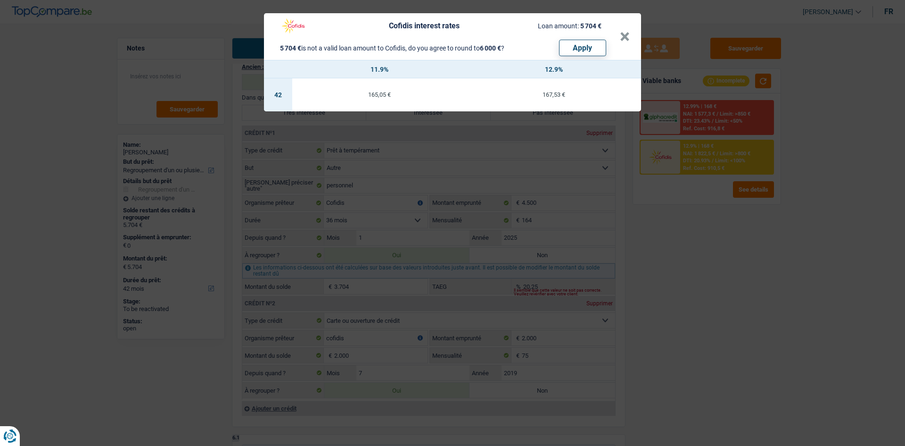
click at [693, 302] on div "Cofidis interest rates Loan amount: 5 704 € 5 704 € is not a valid loan amount …" at bounding box center [452, 223] width 905 height 446
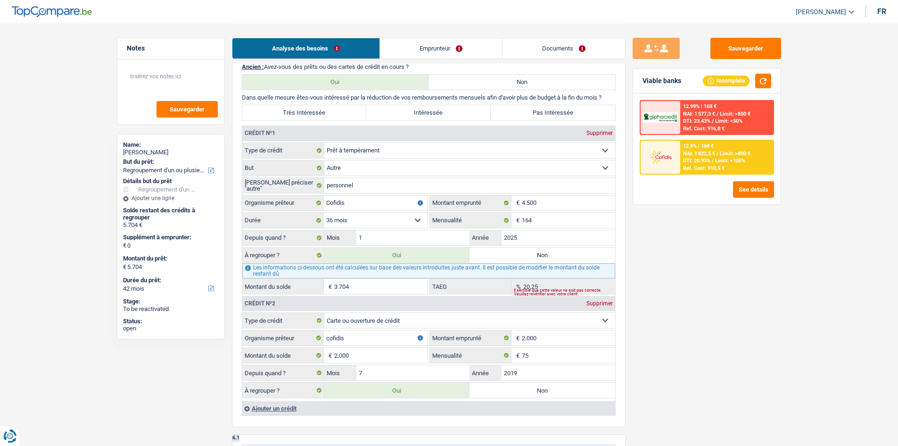
click at [339, 114] on label "Très Intéressée" at bounding box center [304, 112] width 124 height 15
click at [339, 114] on input "Très Intéressée" at bounding box center [304, 112] width 124 height 15
radio input "true"
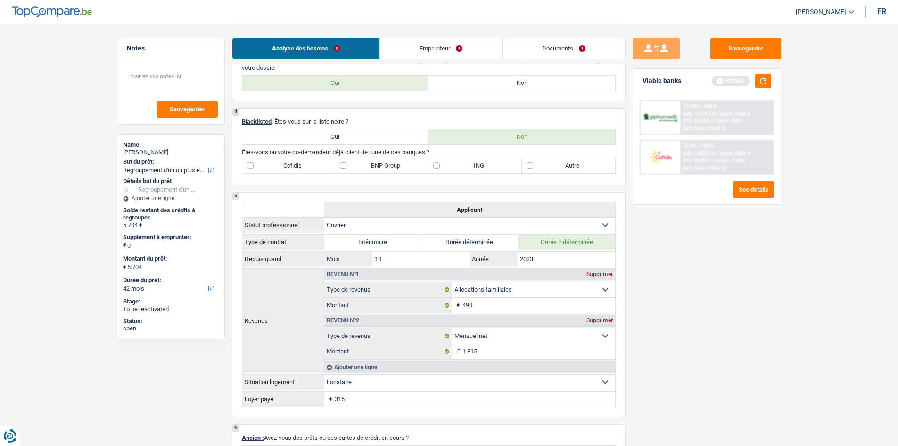
scroll to position [377, 0]
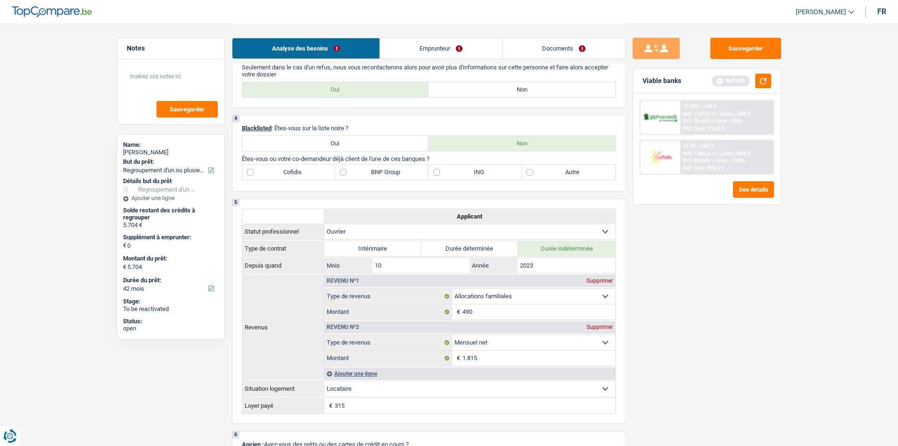
drag, startPoint x: 598, startPoint y: 182, endPoint x: 623, endPoint y: 208, distance: 36.3
click at [597, 183] on div "4 Blacklisted : Êtes-vous sur la liste noire ? Oui Non Êtes-vous ou votre co-de…" at bounding box center [429, 153] width 394 height 77
click at [586, 177] on label "Autre" at bounding box center [568, 172] width 93 height 15
click at [586, 177] on input "Autre" at bounding box center [568, 172] width 93 height 15
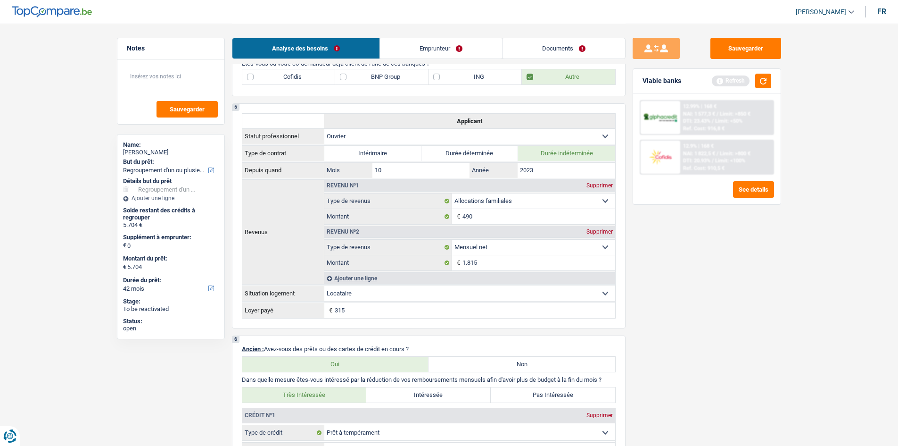
scroll to position [471, 0]
click at [558, 73] on label "Autre" at bounding box center [568, 77] width 93 height 15
click at [558, 73] on input "Autre" at bounding box center [568, 77] width 93 height 15
checkbox input "false"
click at [304, 81] on label "Cofidis" at bounding box center [288, 77] width 93 height 15
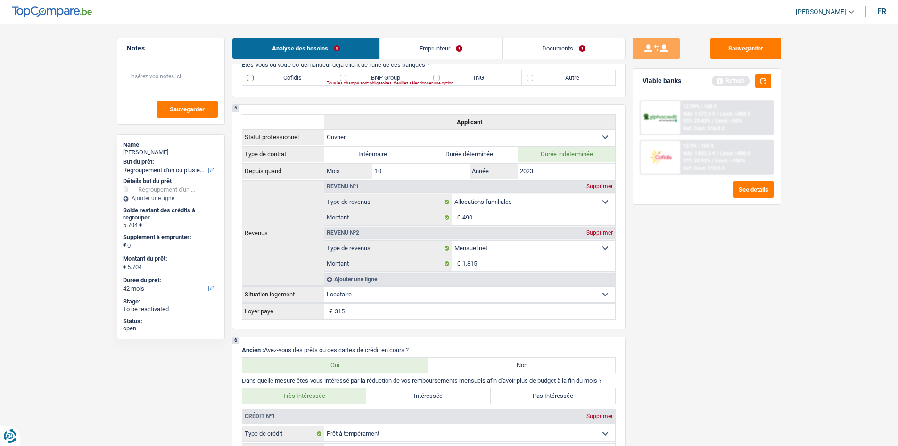
click at [304, 81] on input "Cofidis" at bounding box center [288, 77] width 93 height 15
checkbox input "true"
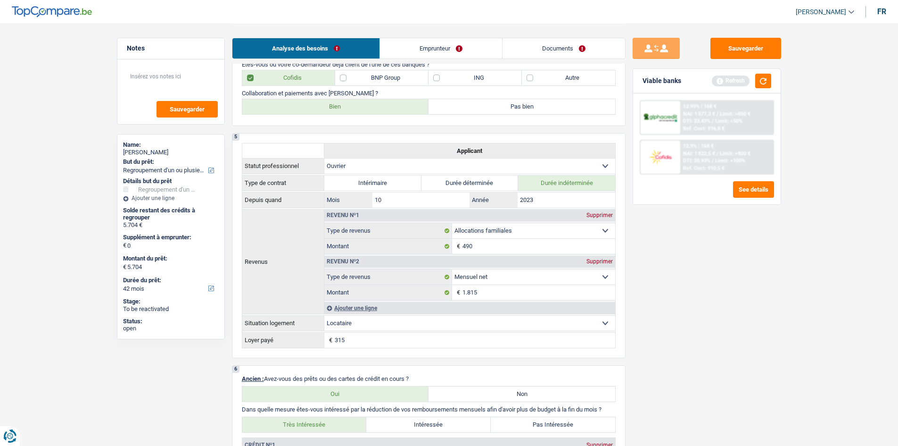
click at [339, 109] on label "Bien" at bounding box center [335, 106] width 187 height 15
click at [339, 109] on input "Bien" at bounding box center [335, 106] width 187 height 15
radio input "true"
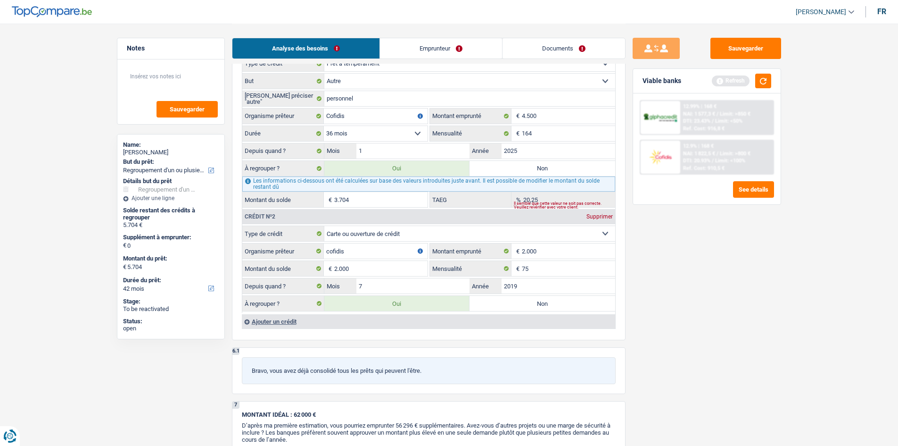
scroll to position [849, 0]
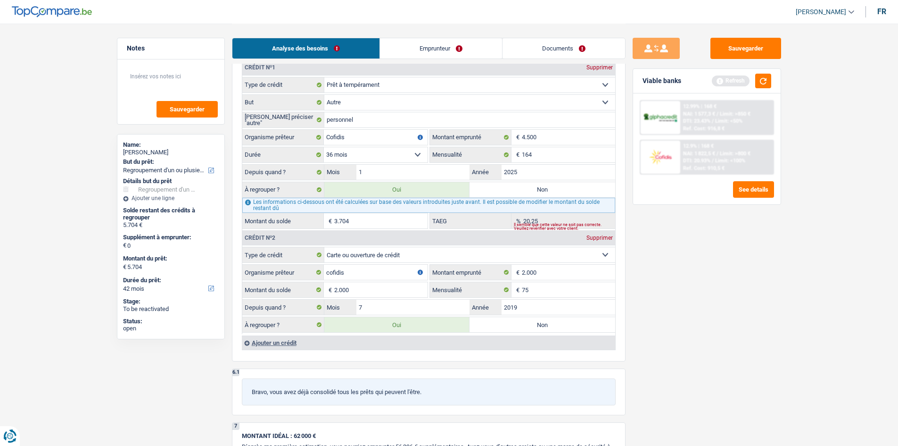
click at [281, 340] on div "Ajouter un crédit" at bounding box center [428, 342] width 373 height 14
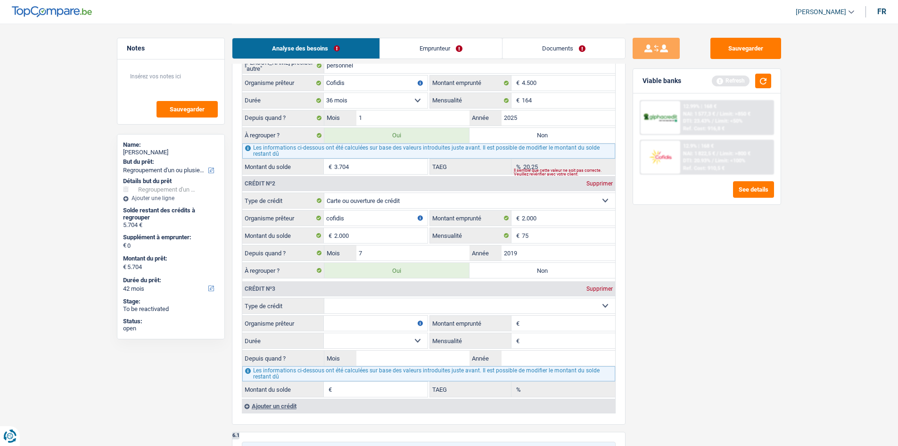
scroll to position [990, 0]
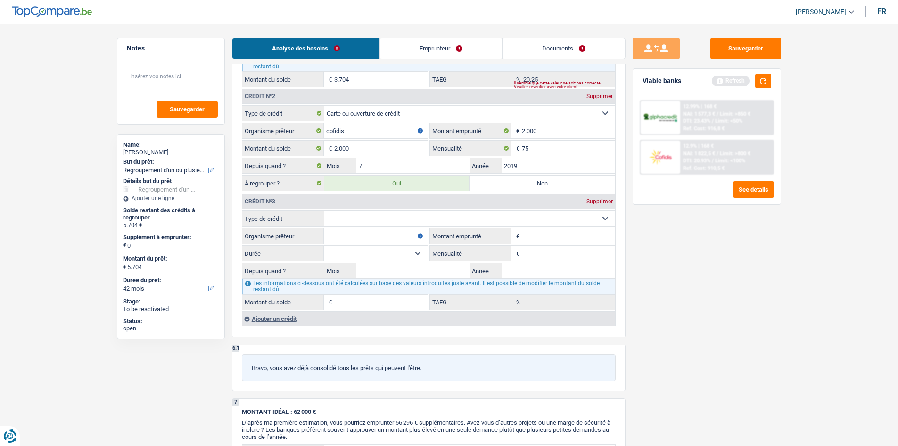
click at [379, 219] on select "Carte ou ouverture de crédit Prêt hypothécaire Vente à tempérament Prêt à tempé…" at bounding box center [469, 218] width 291 height 15
click at [370, 225] on select "Carte ou ouverture de crédit Prêt hypothécaire Vente à tempérament Prêt à tempé…" at bounding box center [469, 218] width 291 height 15
click at [383, 219] on select "Carte ou ouverture de crédit Prêt hypothécaire Vente à tempérament Prêt à tempé…" at bounding box center [469, 218] width 291 height 15
select select "cardOrCredit"
type input "0"
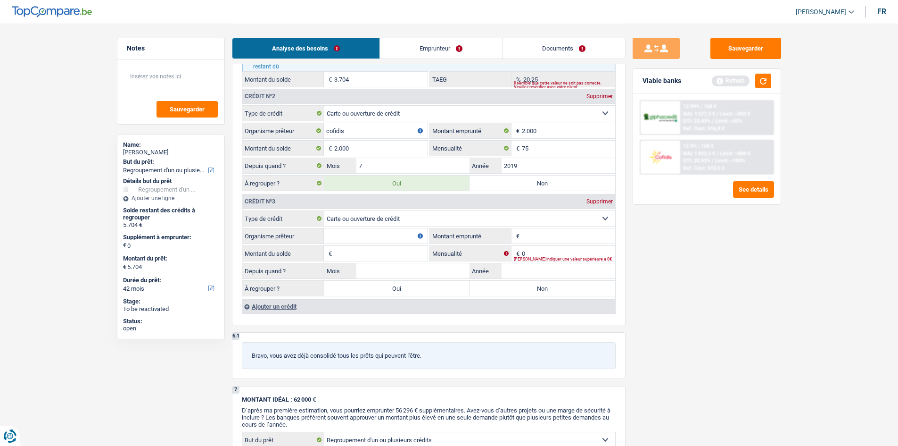
click at [568, 243] on input "Montant emprunté" at bounding box center [568, 235] width 93 height 15
type input "2.500"
click at [717, 271] on div "Sauvegarder Viable banks Refresh 12.99% | 168 € NAI: 1 577,3 € / Limit: >850 € …" at bounding box center [707, 234] width 163 height 393
click at [514, 267] on input "Année" at bounding box center [559, 270] width 114 height 15
type input "2024"
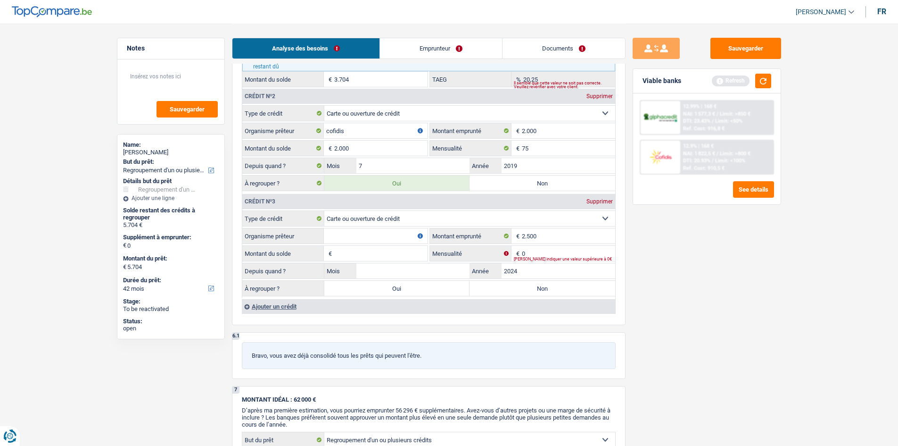
drag, startPoint x: 715, startPoint y: 309, endPoint x: 710, endPoint y: 310, distance: 4.7
click at [716, 310] on div "Sauvegarder Viable banks Refresh 12.99% | 168 € NAI: 1 577,3 € / Limit: >850 € …" at bounding box center [707, 234] width 163 height 393
click at [437, 271] on input "Mois" at bounding box center [413, 270] width 114 height 15
click at [531, 252] on input "0" at bounding box center [568, 253] width 93 height 15
type input "1"
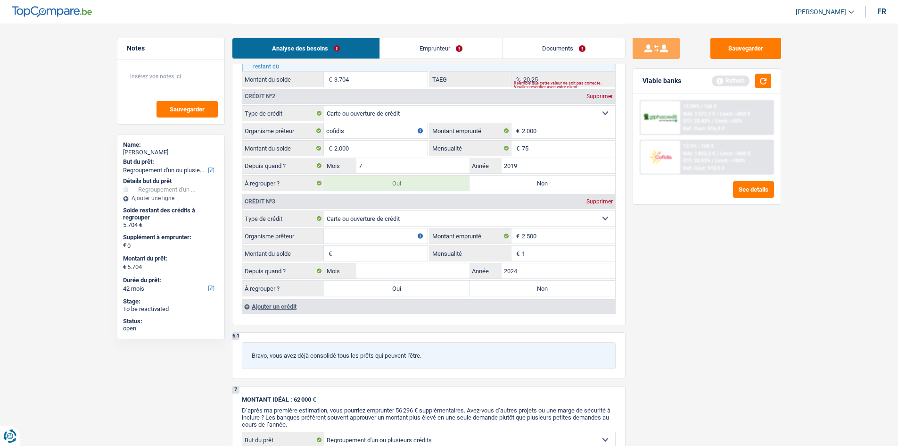
click at [695, 271] on div "Sauvegarder Viable banks Refresh 12.99% | 168 € NAI: 1 577,3 € / Limit: >850 € …" at bounding box center [707, 234] width 163 height 393
click at [403, 274] on input "Mois" at bounding box center [413, 270] width 114 height 15
click at [697, 292] on div "Sauvegarder Viable banks Refresh 12.99% | 168 € NAI: 1 577,3 € / Limit: >850 € …" at bounding box center [707, 234] width 163 height 393
click at [373, 254] on input "Montant du solde" at bounding box center [380, 253] width 93 height 15
type input "1"
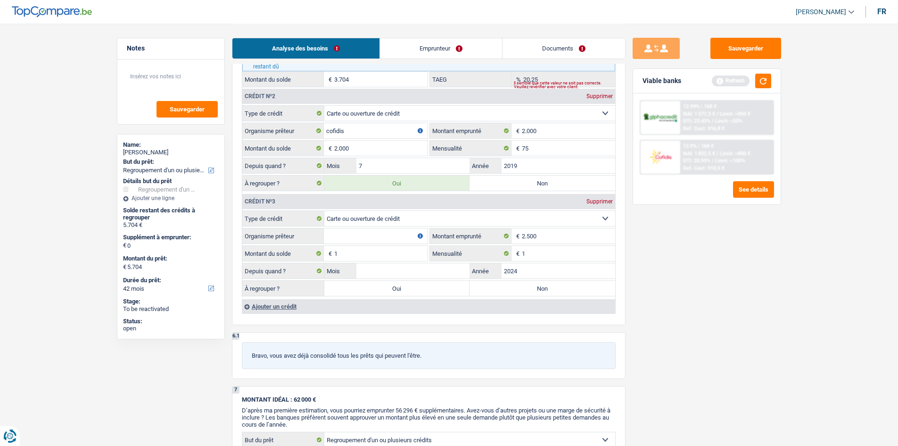
drag, startPoint x: 852, startPoint y: 314, endPoint x: 721, endPoint y: 254, distance: 144.7
click at [585, 259] on input "1" at bounding box center [568, 253] width 93 height 15
type input "75"
click at [684, 274] on div "Sauvegarder Viable banks Refresh 12.99% | 168 € NAI: 1 577,3 € / Limit: >850 € …" at bounding box center [707, 234] width 163 height 393
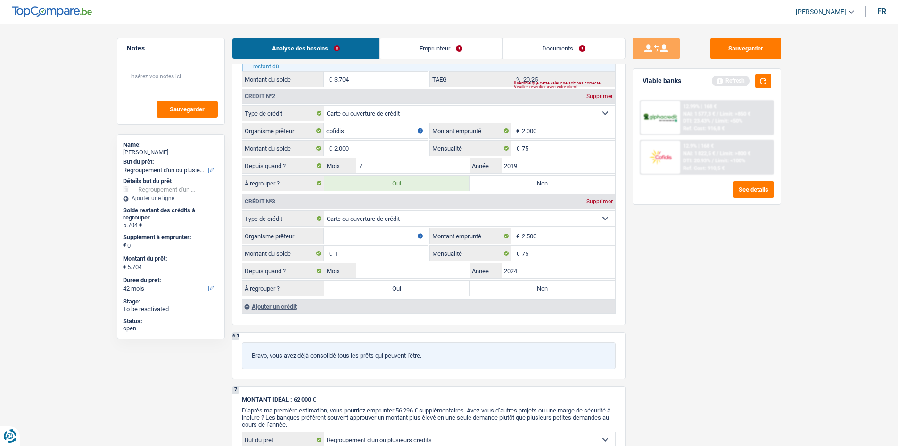
drag, startPoint x: 345, startPoint y: 236, endPoint x: 451, endPoint y: 244, distance: 106.4
click at [347, 237] on input "Organisme prêteur" at bounding box center [376, 235] width 104 height 15
type input "belfius"
click at [401, 270] on input "Mois" at bounding box center [413, 270] width 114 height 15
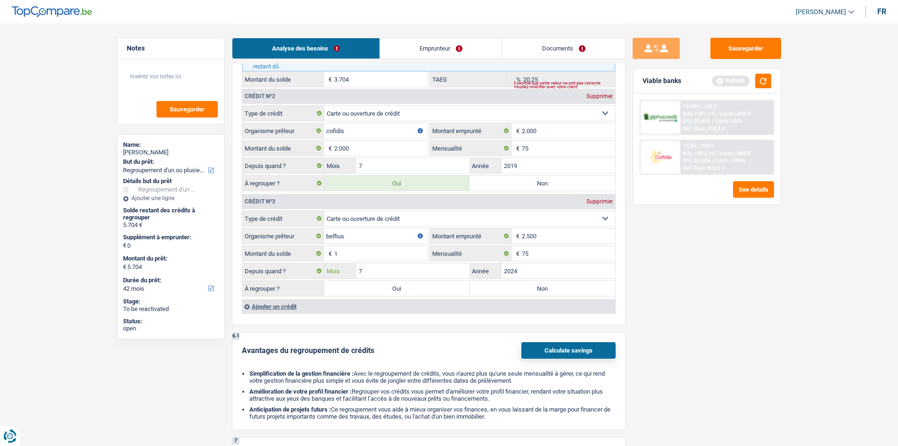
type input "7"
click at [717, 83] on div "Viable banks Refresh" at bounding box center [707, 81] width 148 height 25
click at [717, 85] on button "button" at bounding box center [763, 81] width 16 height 15
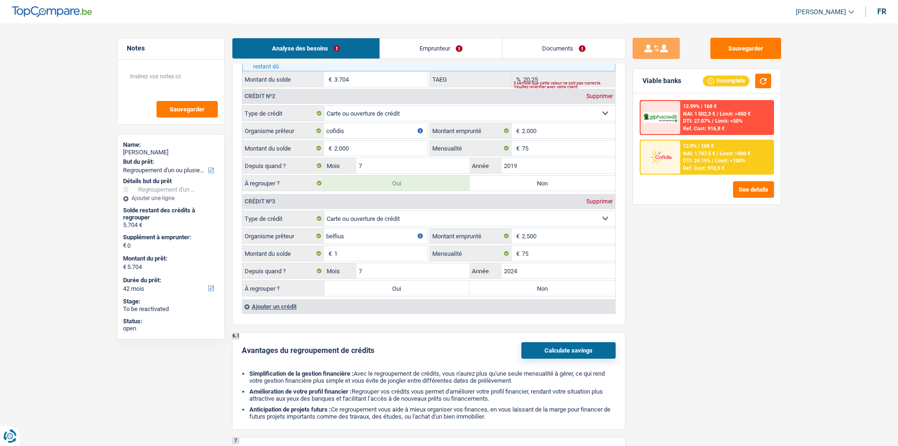
click at [370, 287] on label "Oui" at bounding box center [397, 288] width 146 height 15
click at [370, 287] on input "Oui" at bounding box center [397, 288] width 146 height 15
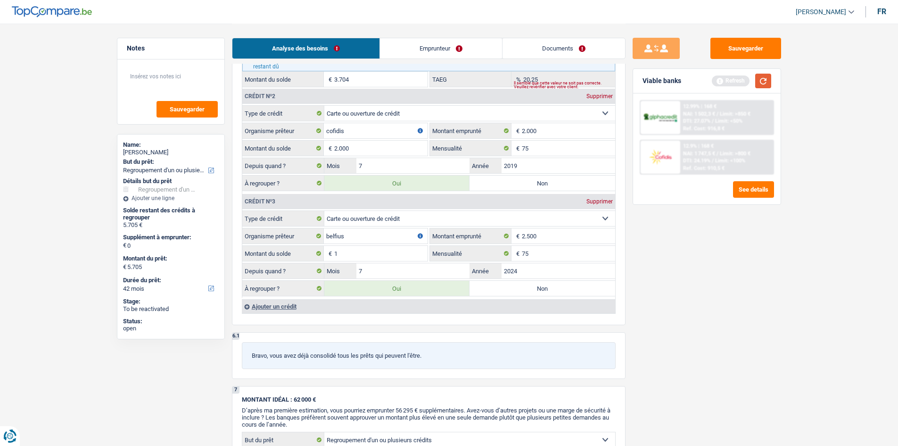
click at [717, 82] on button "button" at bounding box center [763, 81] width 16 height 15
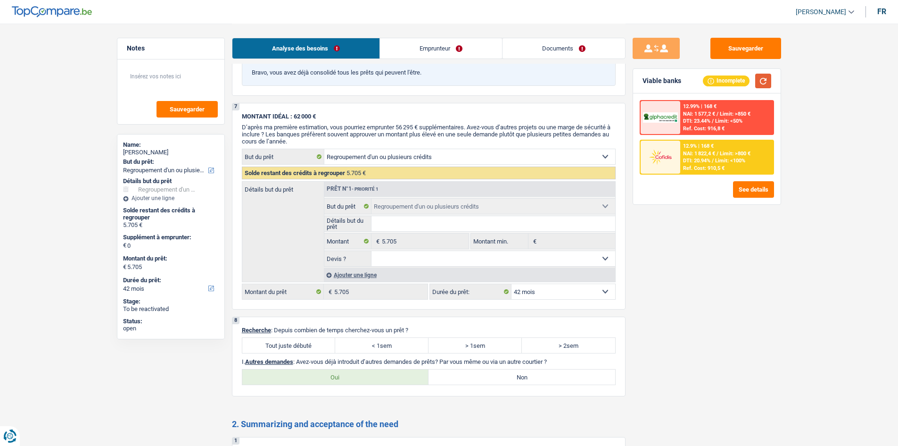
scroll to position [1414, 0]
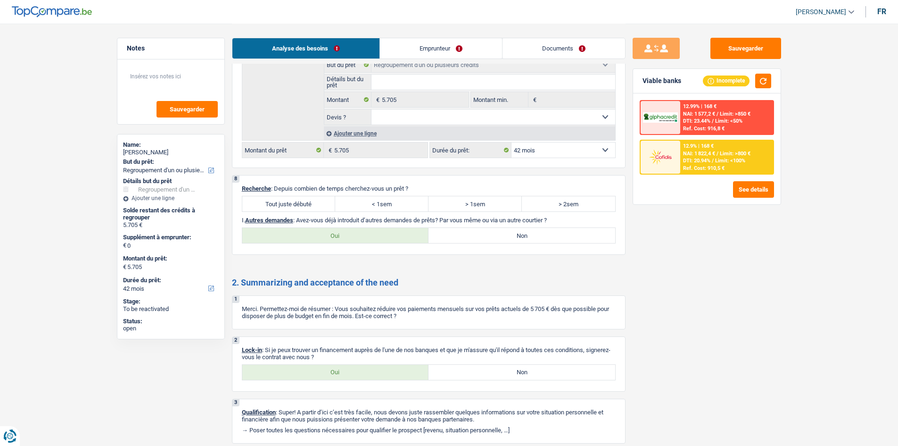
click at [286, 206] on label "Tout juste débuté" at bounding box center [288, 203] width 93 height 15
click at [286, 206] on input "Tout juste débuté" at bounding box center [288, 203] width 93 height 15
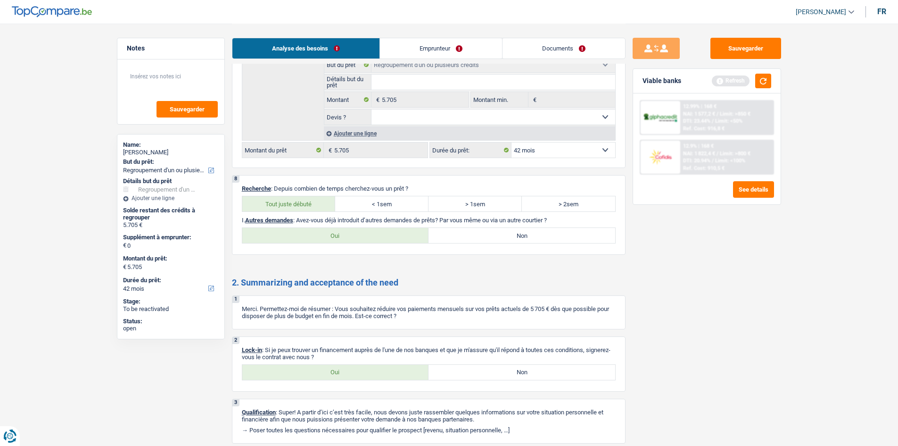
click at [348, 344] on label "Oui" at bounding box center [335, 371] width 187 height 15
click at [348, 344] on input "Oui" at bounding box center [335, 371] width 187 height 15
drag, startPoint x: 512, startPoint y: 237, endPoint x: 757, endPoint y: 257, distance: 246.0
click at [531, 244] on div "8 Recherche : Depuis combien de temps cherchez-vous un prêt ? Tout juste débuté…" at bounding box center [429, 215] width 394 height 80
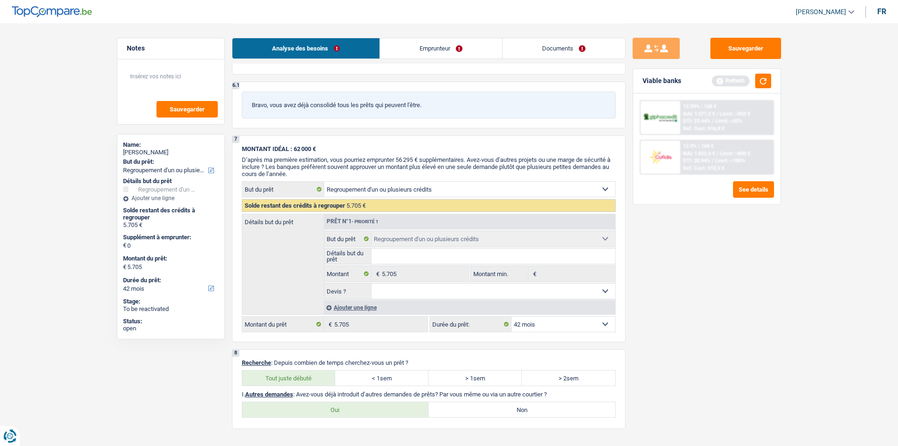
scroll to position [1367, 0]
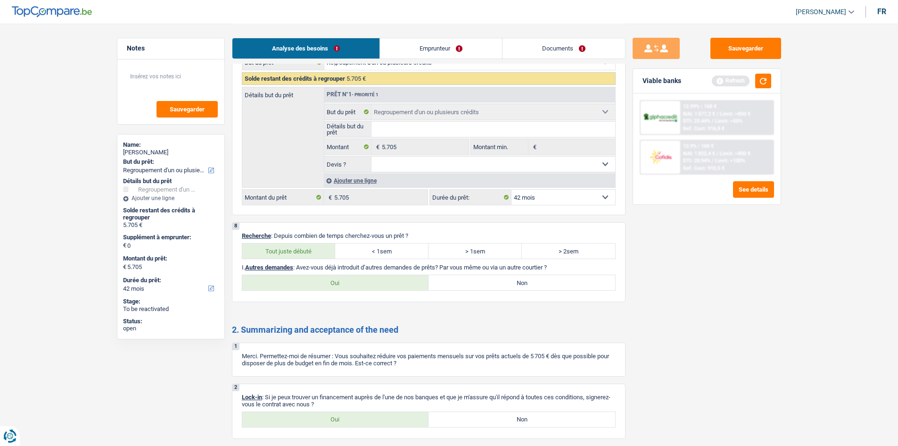
click at [529, 289] on label "Non" at bounding box center [522, 282] width 187 height 15
click at [529, 289] on input "Non" at bounding box center [522, 282] width 187 height 15
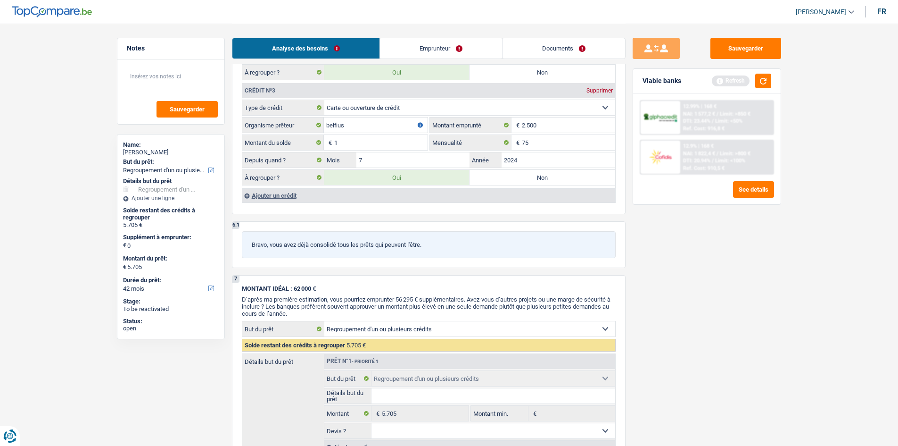
scroll to position [990, 0]
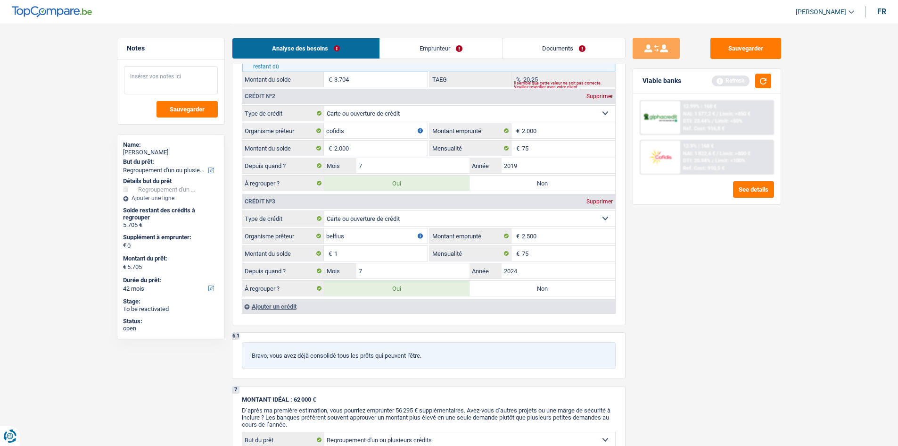
click at [176, 89] on textarea at bounding box center [171, 80] width 94 height 28
click at [198, 105] on button "Sauvegarder" at bounding box center [187, 109] width 61 height 17
drag, startPoint x: 403, startPoint y: 49, endPoint x: 505, endPoint y: 84, distance: 108.4
click at [403, 49] on link "Emprunteur" at bounding box center [441, 48] width 122 height 20
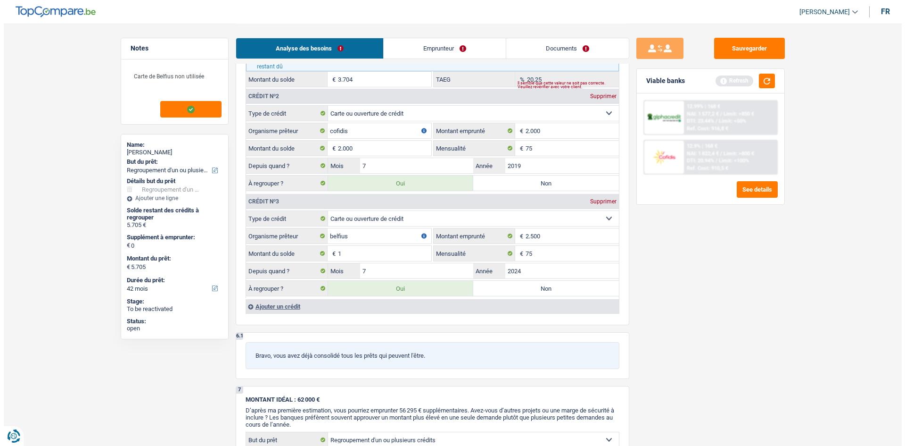
scroll to position [0, 0]
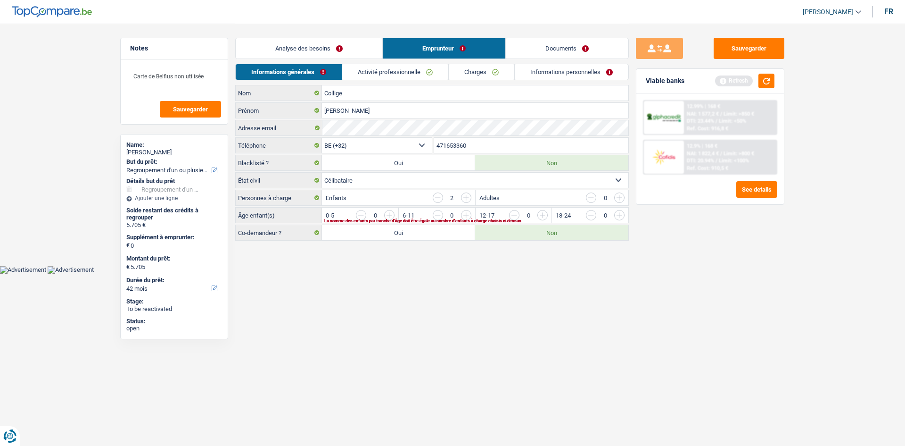
click at [374, 74] on link "Activité professionnelle" at bounding box center [395, 72] width 106 height 16
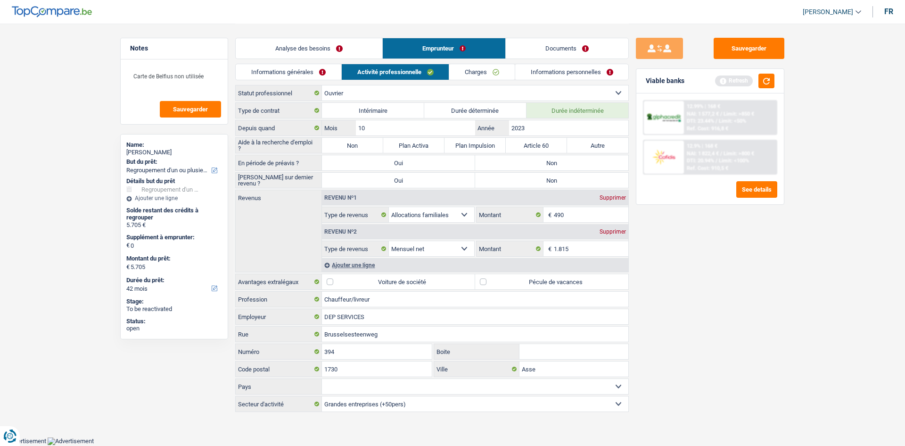
click at [355, 138] on label "Non" at bounding box center [352, 145] width 61 height 15
click at [355, 138] on input "Non" at bounding box center [352, 145] width 61 height 15
drag, startPoint x: 586, startPoint y: 167, endPoint x: 580, endPoint y: 178, distance: 12.0
click at [586, 167] on label "Non" at bounding box center [551, 162] width 153 height 15
click at [586, 167] on input "Non" at bounding box center [551, 162] width 153 height 15
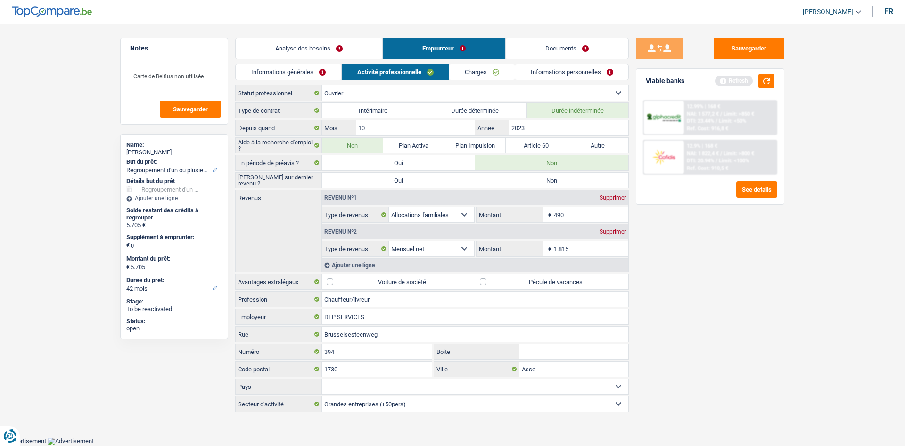
click at [576, 179] on label "Non" at bounding box center [551, 180] width 153 height 15
click at [576, 179] on input "Non" at bounding box center [551, 180] width 153 height 15
click at [297, 75] on link "Informations générales" at bounding box center [289, 72] width 106 height 16
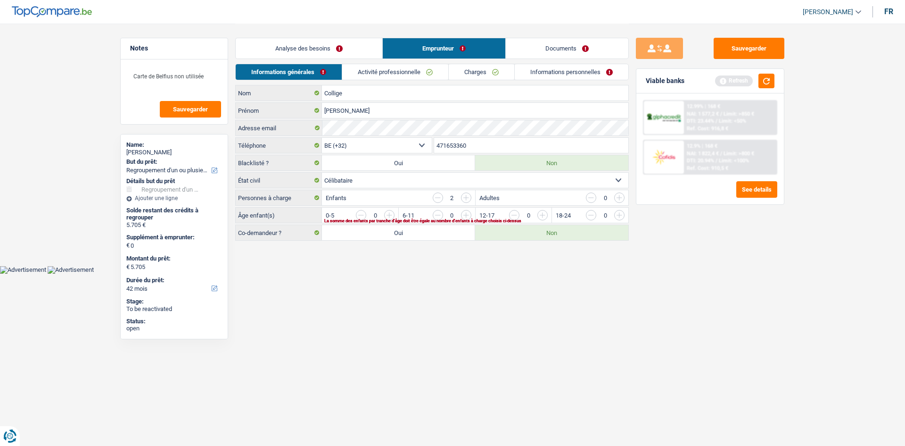
click at [469, 216] on input "button" at bounding box center [657, 217] width 393 height 15
click at [380, 75] on link "Activité professionnelle" at bounding box center [396, 72] width 106 height 16
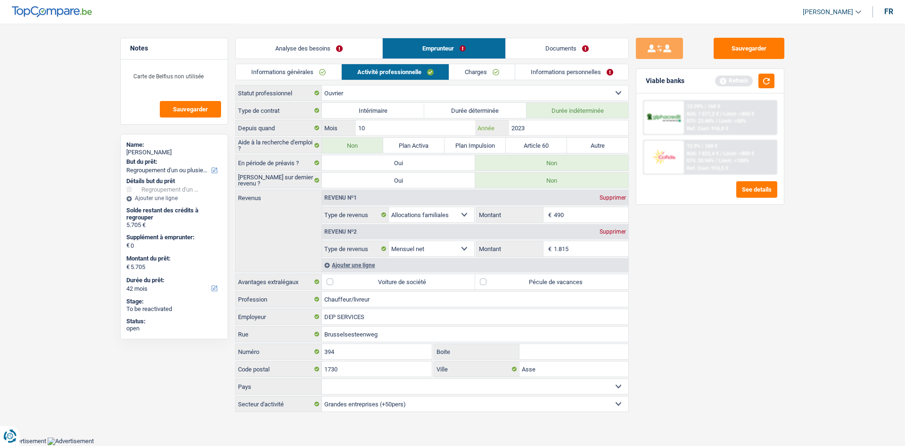
click at [553, 132] on input "2023" at bounding box center [568, 127] width 119 height 15
click at [542, 280] on label "Pécule de vacances" at bounding box center [551, 281] width 153 height 15
click at [542, 280] on input "Pécule de vacances" at bounding box center [551, 281] width 153 height 15
click at [667, 289] on div "Sauvegarder Viable banks Refresh 12.99% | 168 € NAI: 1 577,2 € / Limit: >850 € …" at bounding box center [710, 234] width 163 height 393
click at [534, 133] on input "2023" at bounding box center [568, 127] width 119 height 15
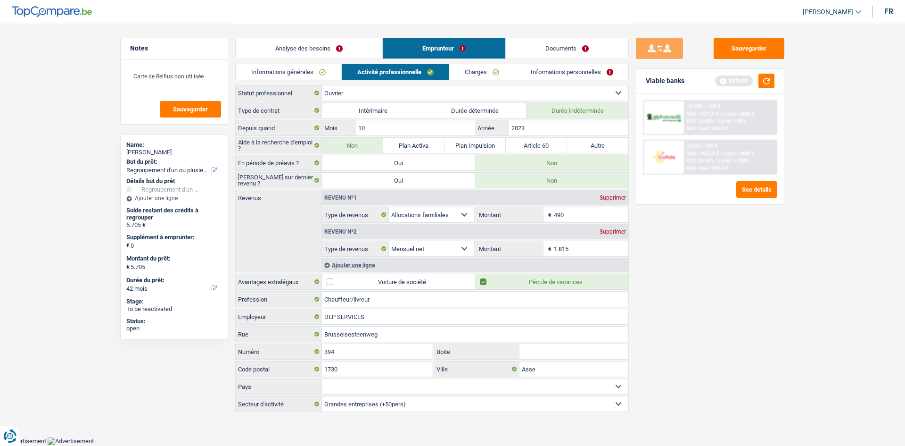
click at [349, 92] on select "Ouvrier Employé privé Employé public Invalide Indépendant Pensionné Chômeur Mut…" at bounding box center [475, 92] width 306 height 15
click at [322, 85] on select "Ouvrier Employé privé Employé public Invalide Indépendant Pensionné Chômeur Mut…" at bounding box center [475, 92] width 306 height 15
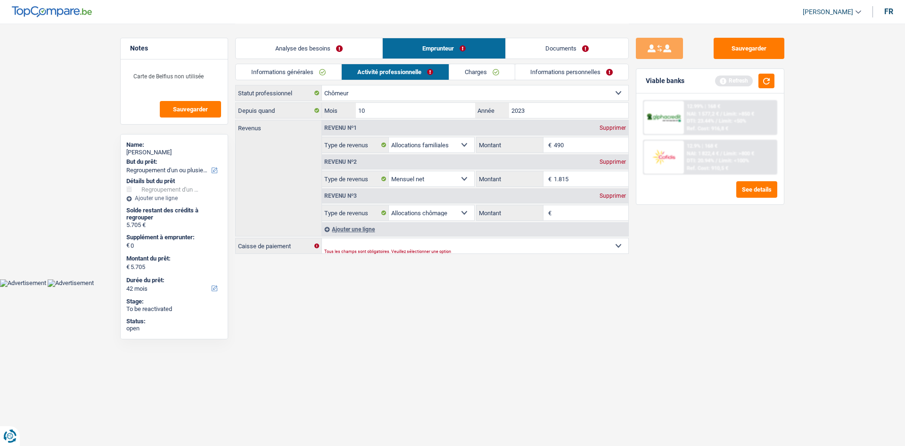
click at [496, 67] on link "Charges" at bounding box center [482, 72] width 66 height 16
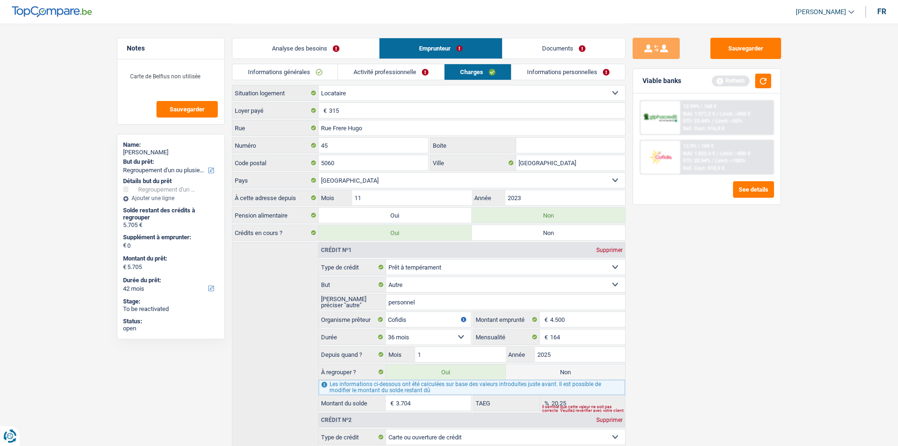
click at [402, 82] on div "Informations générales Activité professionnelle Charges Informations personnell…" at bounding box center [429, 74] width 394 height 21
click at [408, 76] on link "Activité professionnelle" at bounding box center [391, 72] width 106 height 16
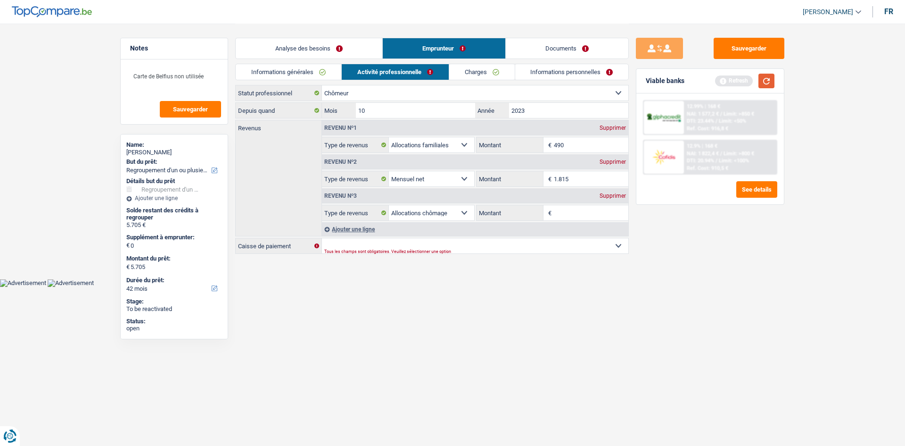
click at [717, 79] on button "button" at bounding box center [767, 81] width 16 height 15
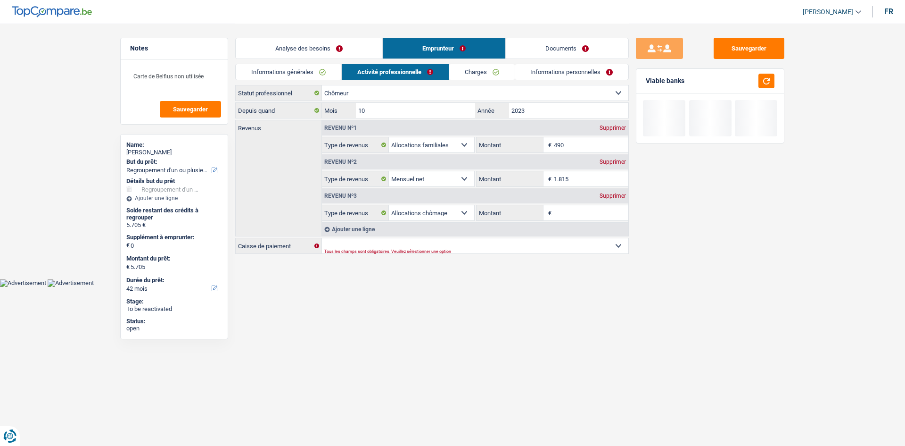
click at [580, 74] on link "Informations personnelles" at bounding box center [572, 72] width 114 height 16
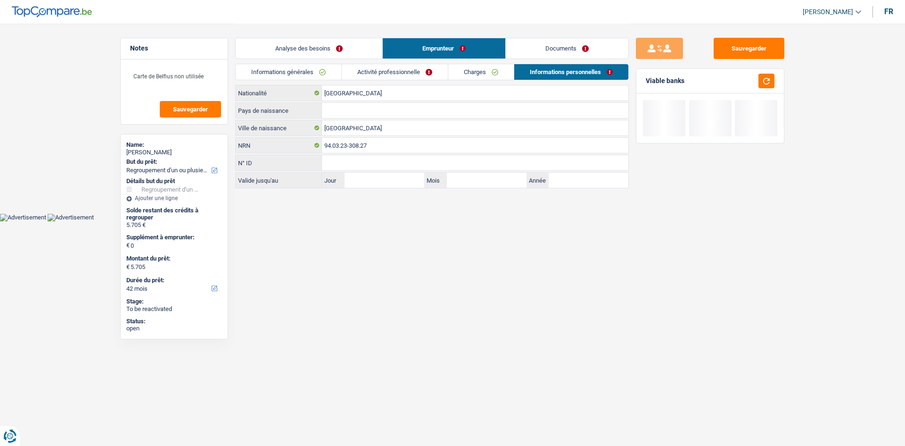
click at [486, 72] on link "Charges" at bounding box center [481, 72] width 66 height 16
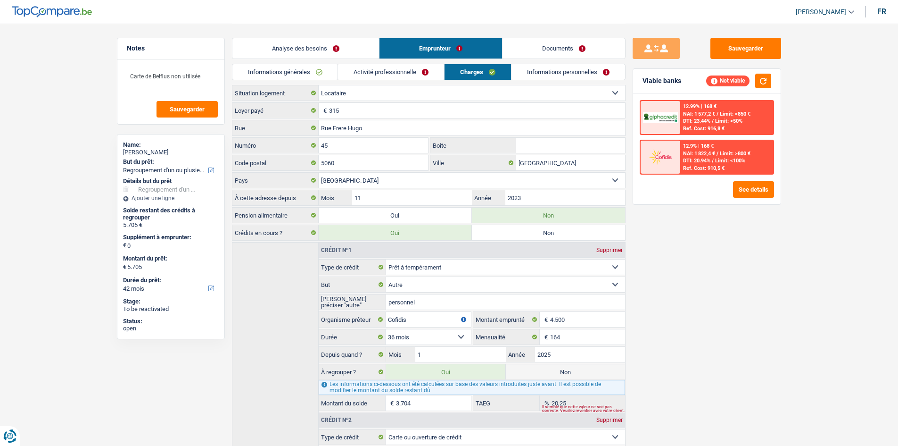
click at [717, 178] on div "12.99% | 168 € NAI: 1 577,2 € / Limit: >850 € DTI: 23.44% / Limit: <50% Ref. Co…" at bounding box center [707, 148] width 148 height 111
click at [717, 189] on button "See details" at bounding box center [753, 189] width 41 height 17
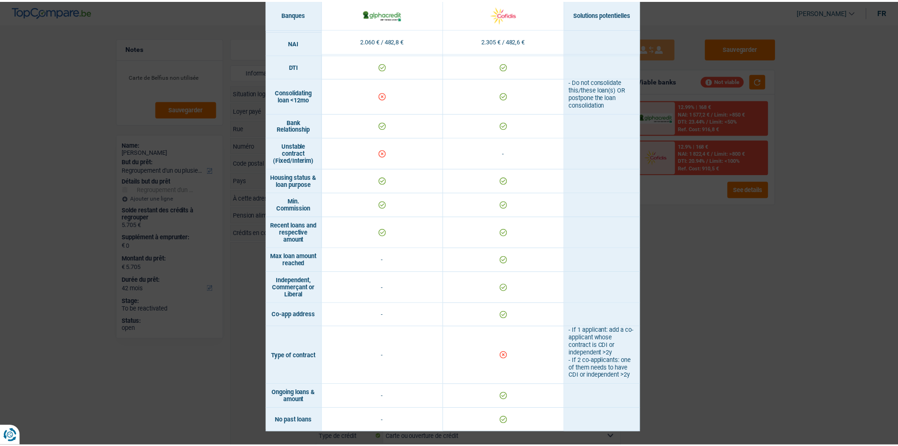
scroll to position [467, 0]
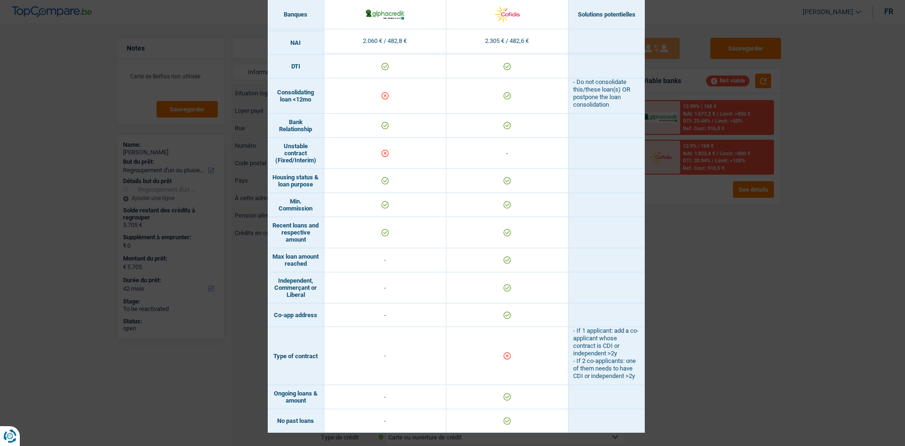
click at [717, 292] on div "Banks conditions × Banques Solutions potentielles Revenus / Charges 2.060 € / 4…" at bounding box center [452, 223] width 905 height 446
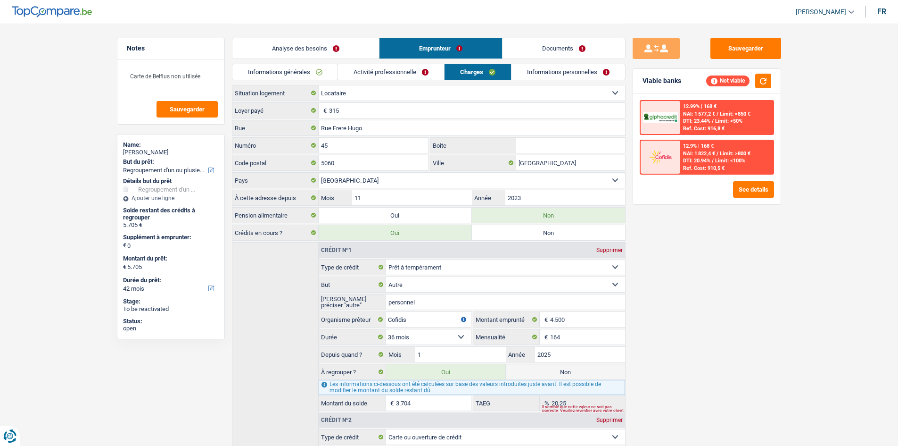
click at [345, 56] on link "Analyse des besoins" at bounding box center [305, 48] width 147 height 20
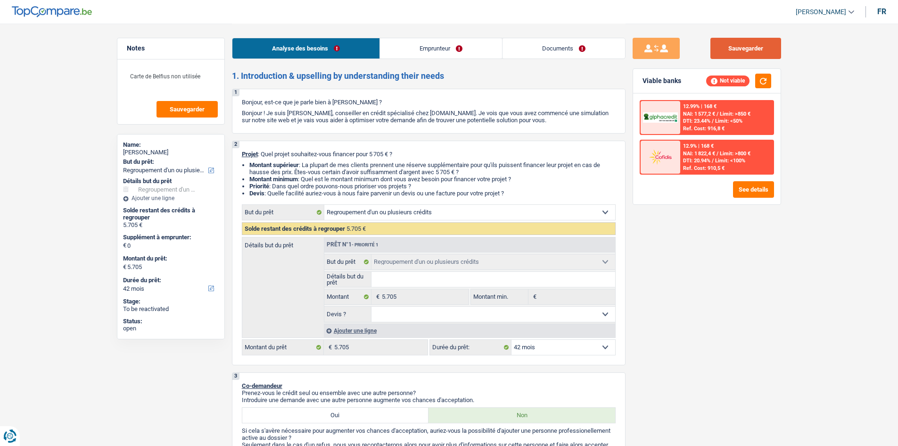
click at [717, 48] on button "Sauvegarder" at bounding box center [745, 48] width 71 height 21
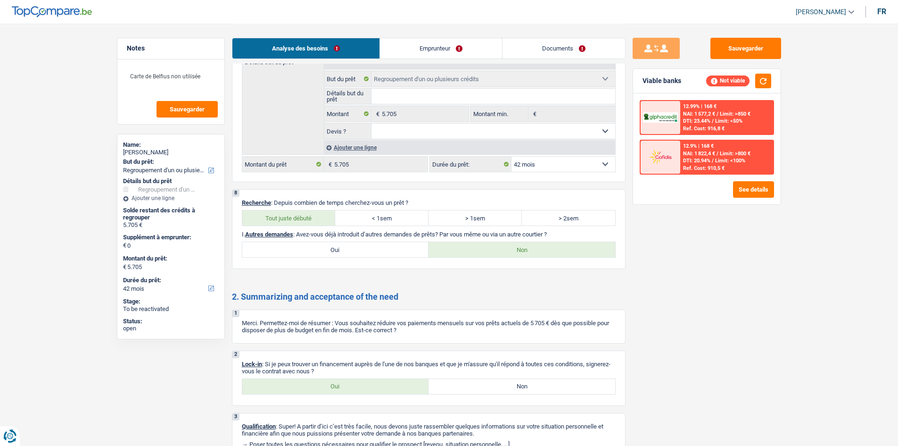
scroll to position [1459, 0]
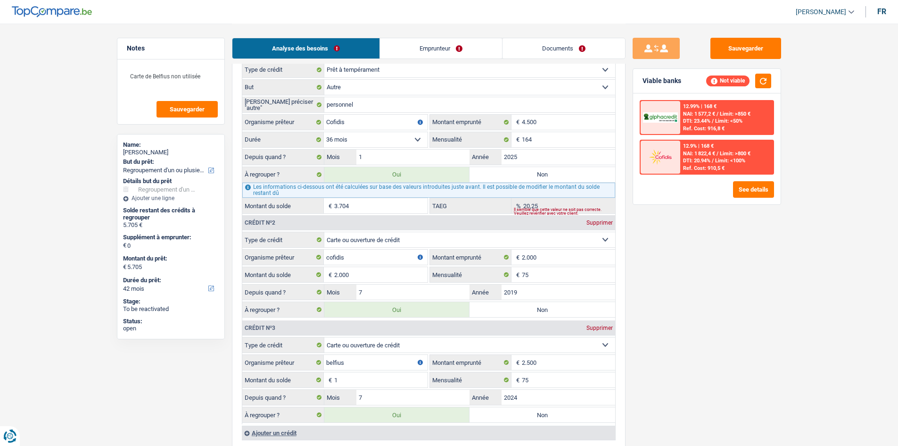
click at [411, 47] on link "Emprunteur" at bounding box center [441, 48] width 122 height 20
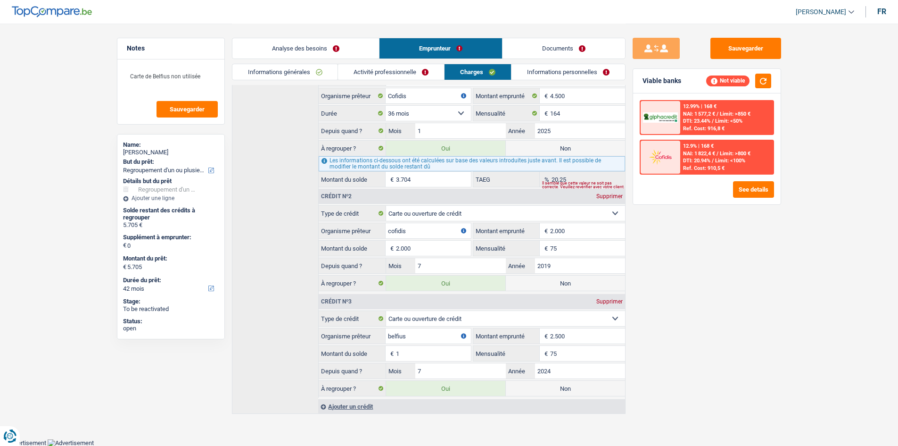
click at [396, 68] on link "Activité professionnelle" at bounding box center [391, 72] width 106 height 16
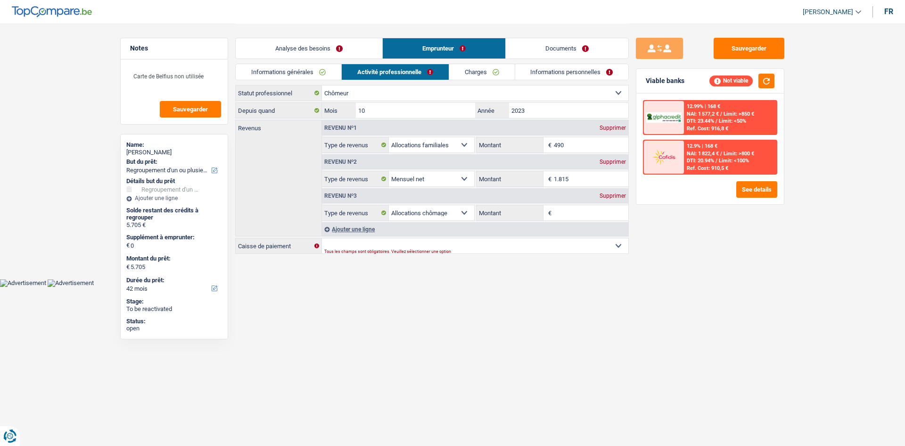
click at [553, 76] on link "Informations personnelles" at bounding box center [572, 72] width 114 height 16
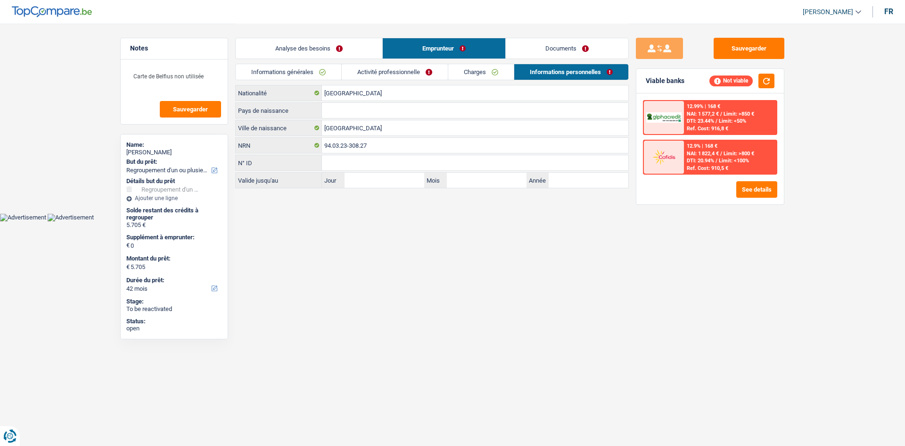
click at [477, 73] on link "Charges" at bounding box center [481, 72] width 66 height 16
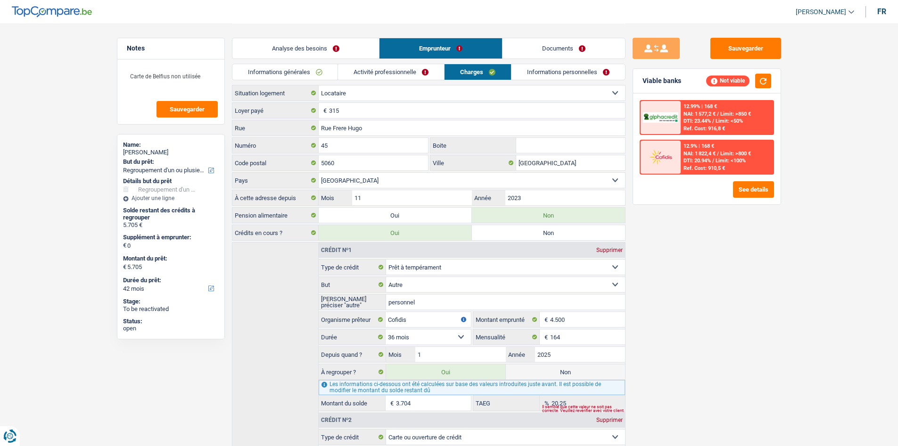
click at [274, 81] on div "Informations générales Activité professionnelle Charges Informations personnell…" at bounding box center [429, 74] width 394 height 21
click at [294, 75] on link "Informations générales" at bounding box center [285, 72] width 106 height 16
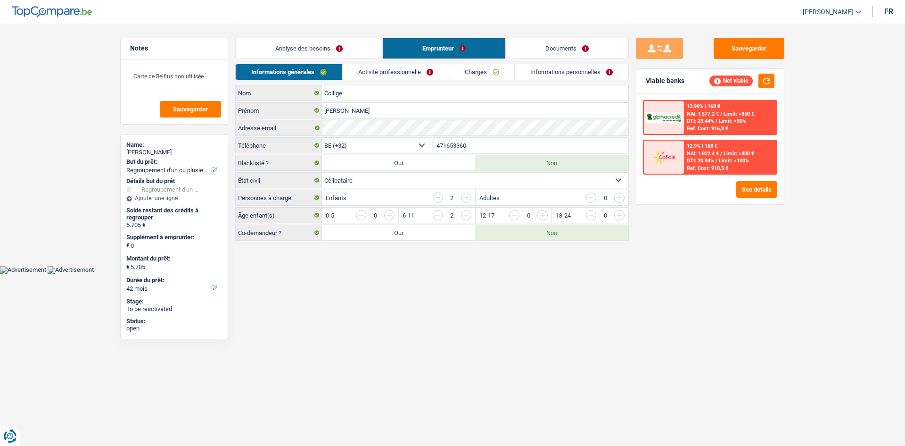
click at [345, 48] on link "Analyse des besoins" at bounding box center [309, 48] width 147 height 20
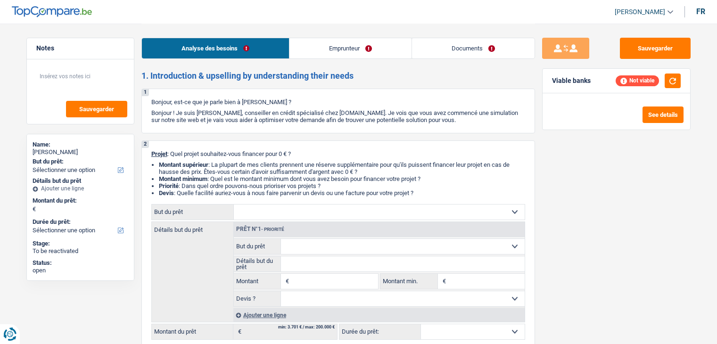
select select "privateEmployee"
select select "netSalary"
select select "mealVouchers"
select select "other"
select select "rents"
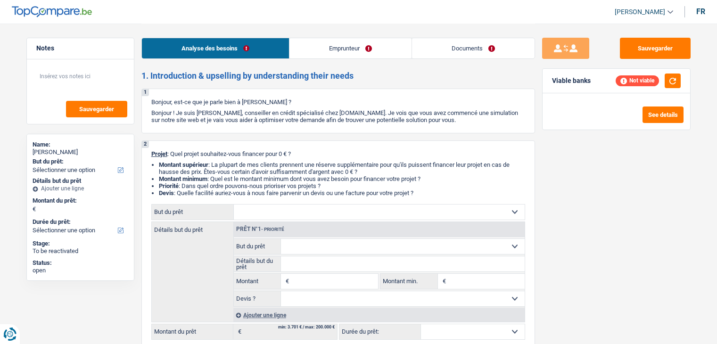
select select "personalLoan"
select select "homeFurnishingOrRelocation"
select select "120"
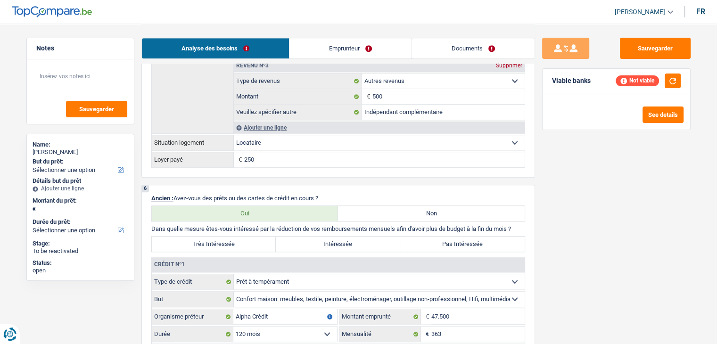
scroll to position [754, 0]
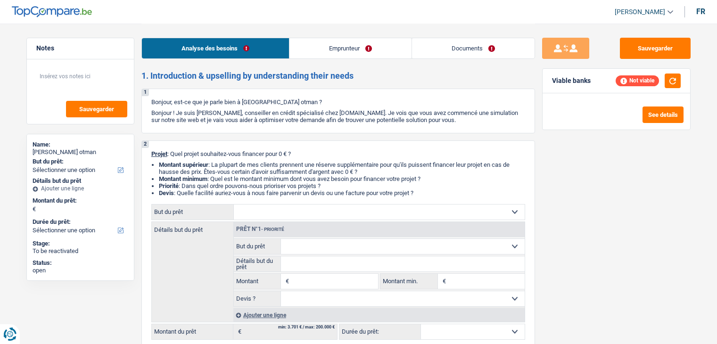
select select "worker"
select select "netSalary"
select select "rents"
select select "personalLoan"
select select "homeFurnishingOrRelocation"
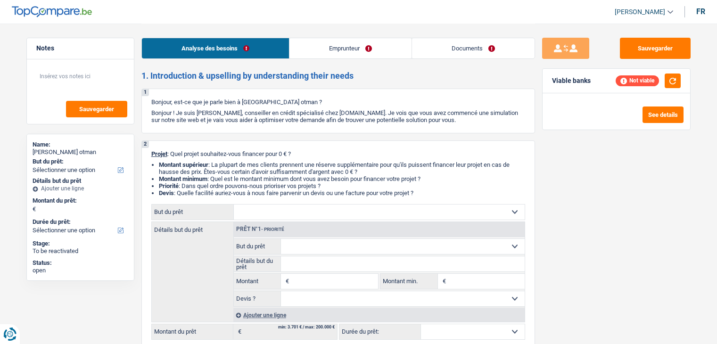
select select "60"
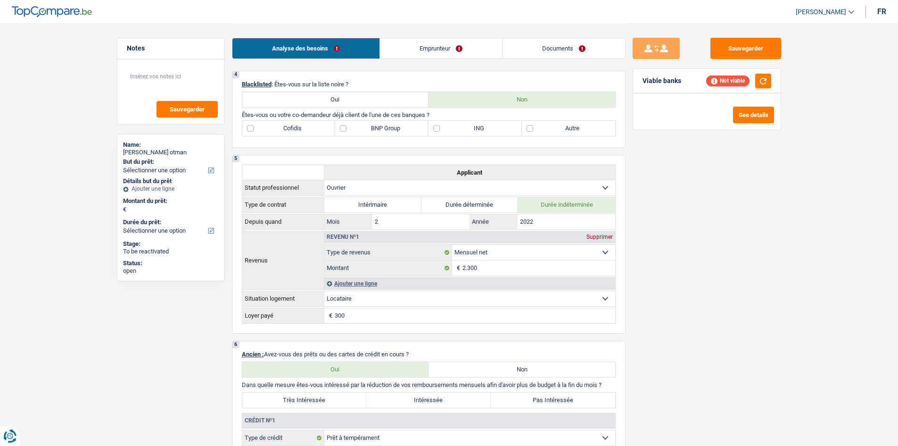
scroll to position [236, 0]
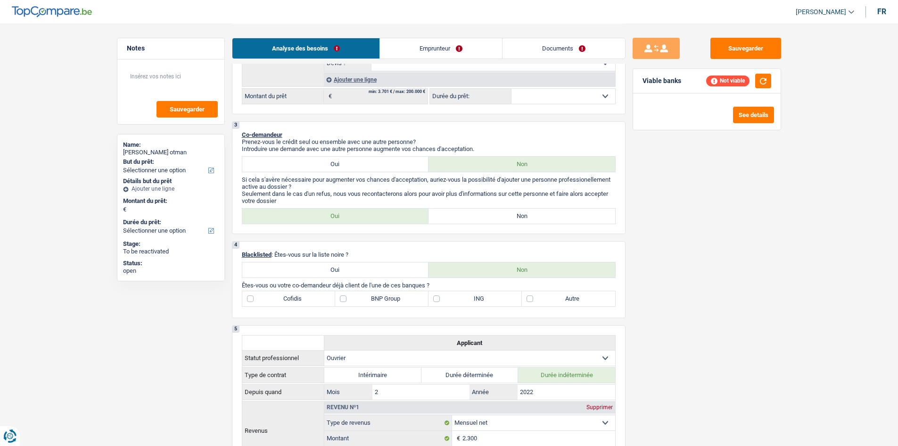
click at [384, 273] on label "Oui" at bounding box center [335, 269] width 187 height 15
click at [384, 273] on input "Oui" at bounding box center [335, 269] width 187 height 15
radio input "true"
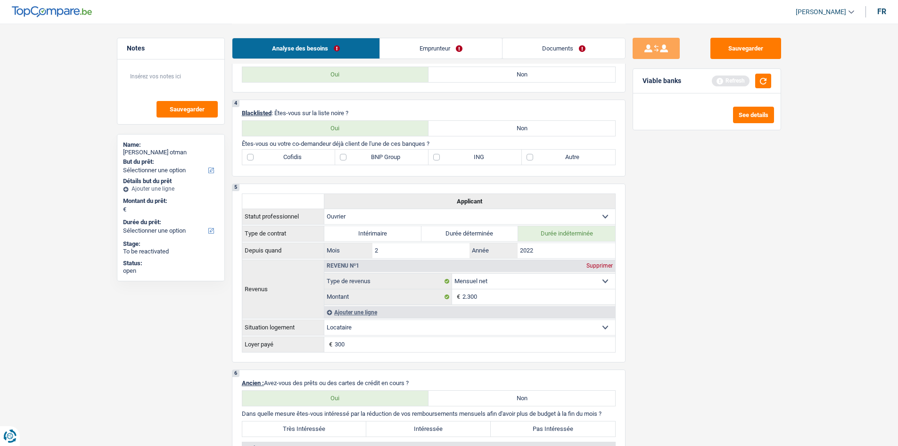
scroll to position [566, 0]
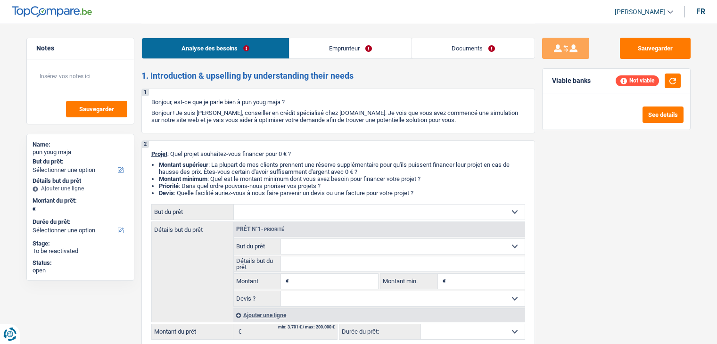
select select "worker"
select select "mealVouchers"
select select "netSalary"
select select "familyAllowances"
select select "rents"
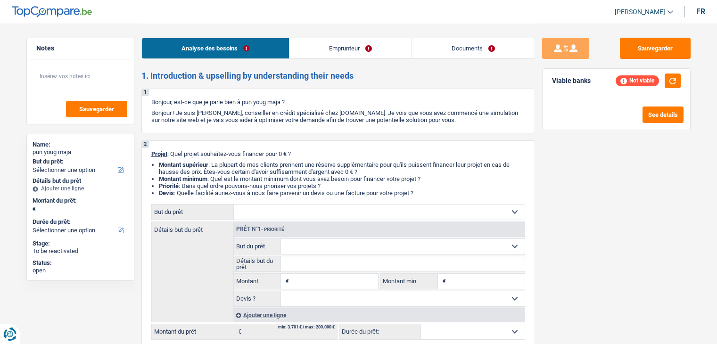
select select "personalLoan"
select select "familyEvent"
select select "84"
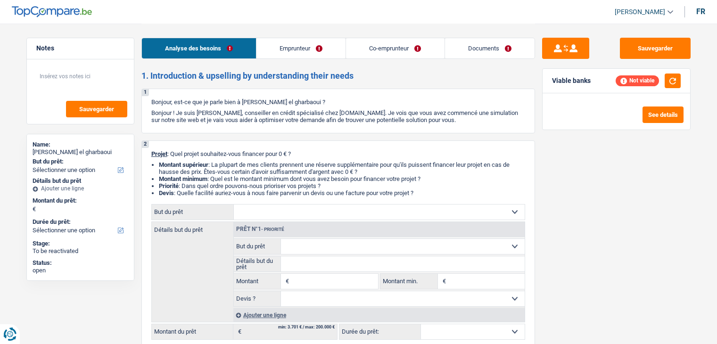
select select "independent"
select select "worker"
select select "familyAllowances"
select select "netSalary"
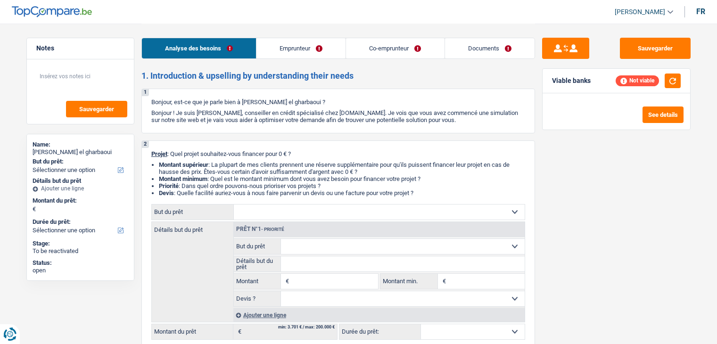
select select "ownerWithMortgage"
select select "mortgage"
select select "360"
select select "cardOrCredit"
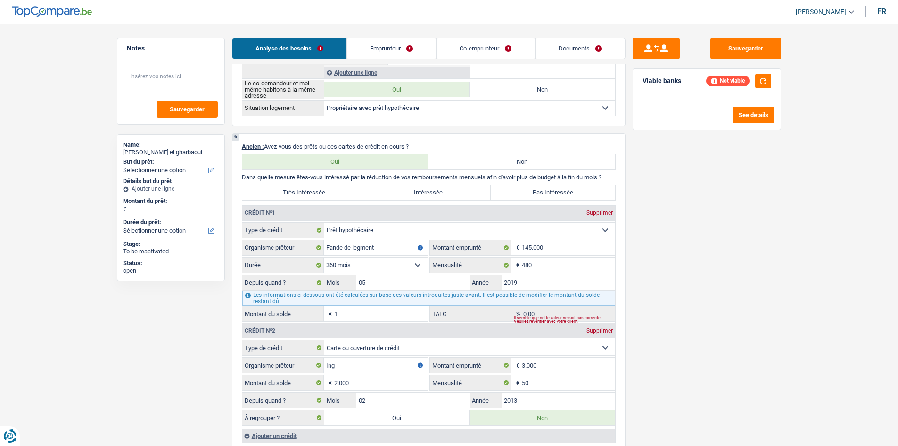
scroll to position [707, 0]
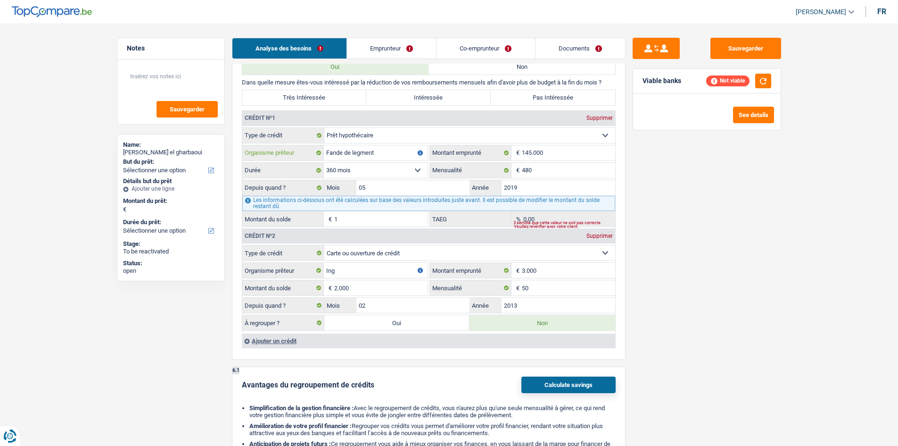
click at [400, 153] on input "Fande de legment" at bounding box center [376, 152] width 104 height 15
type input "Fond du logement"
click at [717, 244] on main "Notes Sauvegarder Name: [PERSON_NAME] el gharbaoui But du prêt: Confort maison:…" at bounding box center [449, 127] width 898 height 1669
click at [350, 46] on link "Emprunteur" at bounding box center [391, 48] width 89 height 20
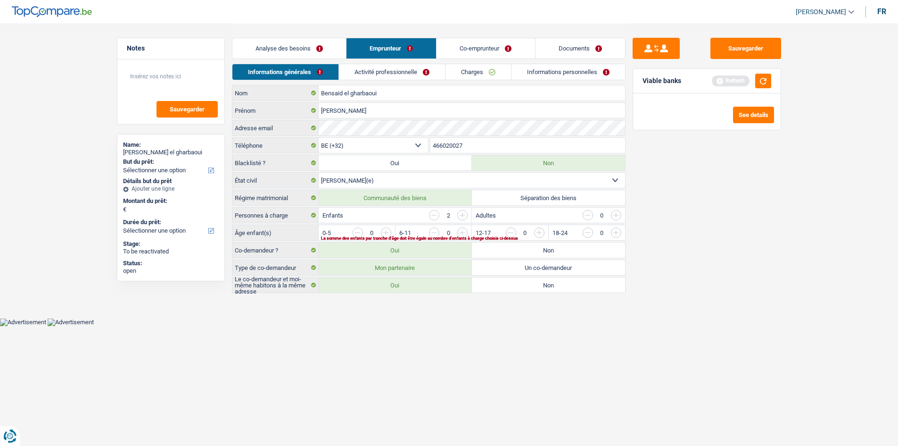
scroll to position [0, 0]
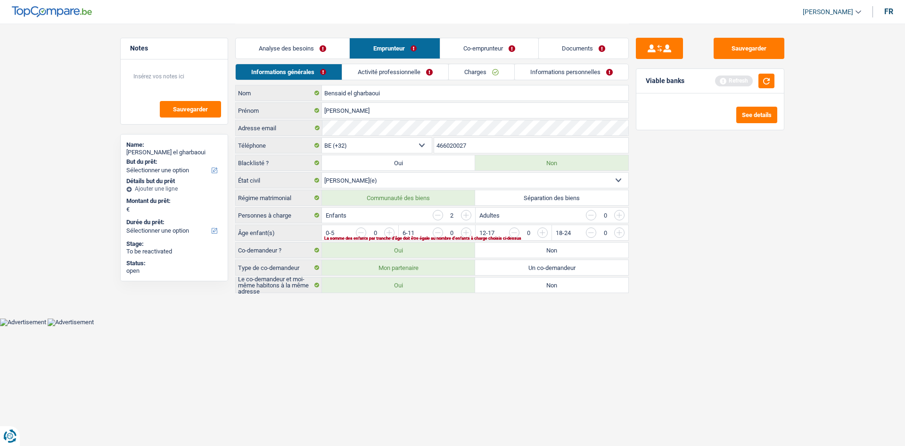
click at [366, 73] on link "Activité professionnelle" at bounding box center [395, 72] width 106 height 16
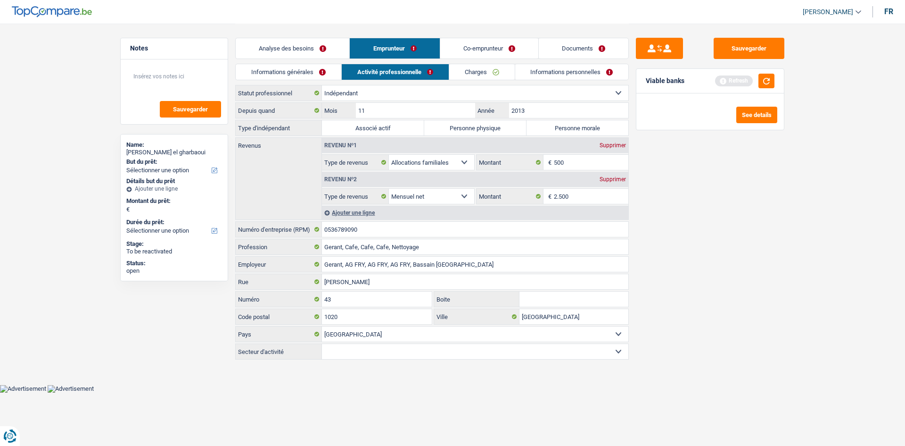
click at [471, 50] on link "Co-emprunteur" at bounding box center [489, 48] width 98 height 20
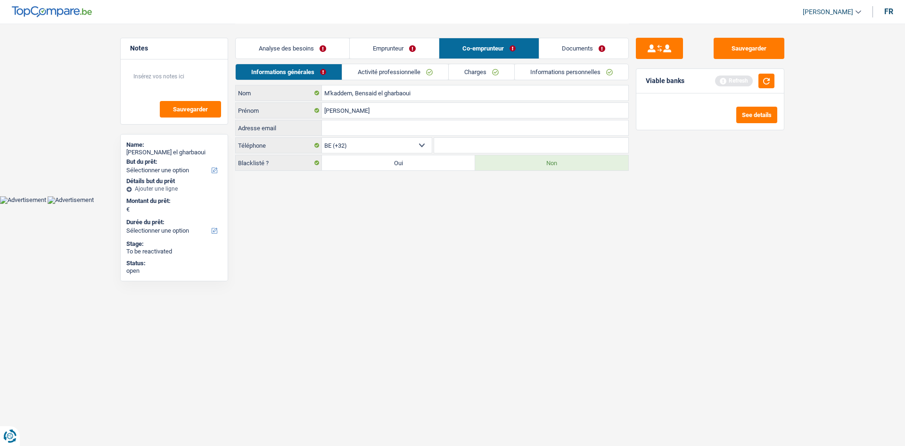
click at [416, 72] on link "Activité professionnelle" at bounding box center [395, 72] width 106 height 16
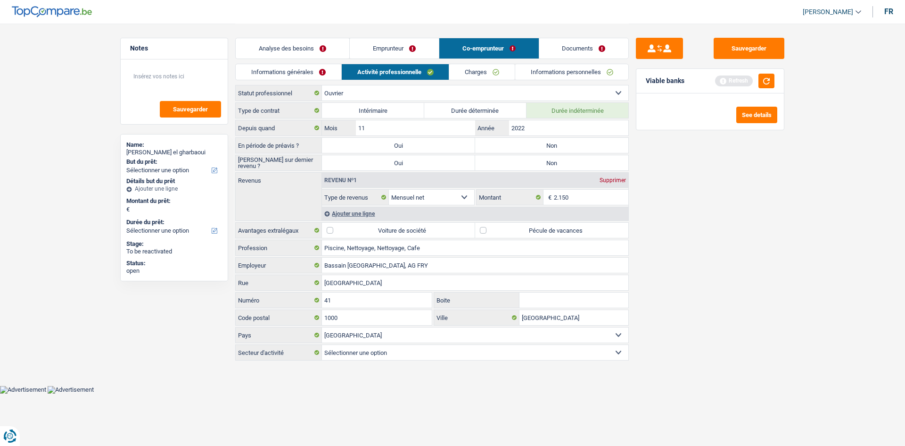
click at [275, 48] on link "Analyse des besoins" at bounding box center [293, 48] width 114 height 20
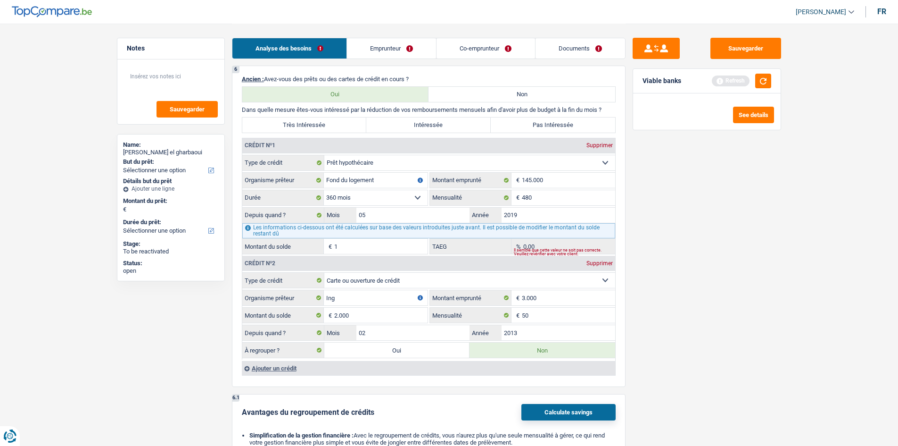
scroll to position [707, 0]
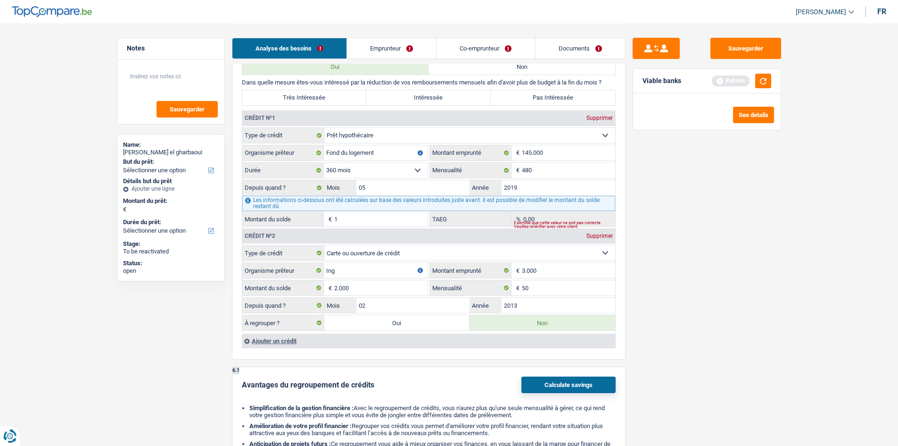
click at [423, 55] on link "Emprunteur" at bounding box center [391, 48] width 89 height 20
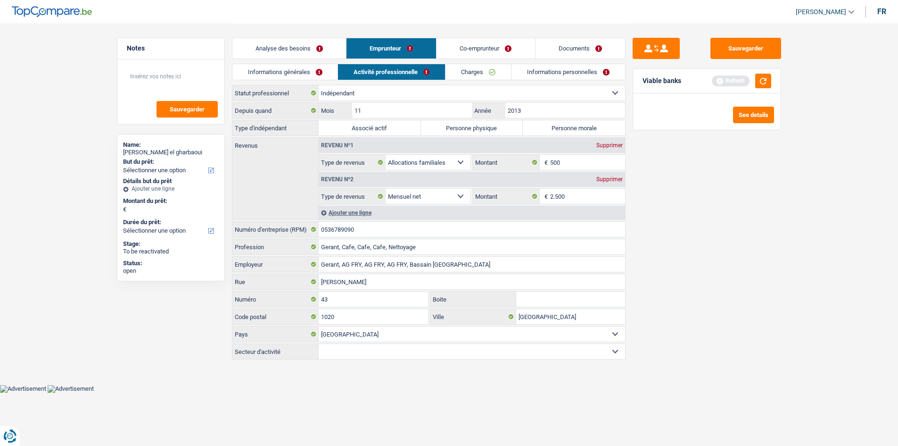
scroll to position [0, 0]
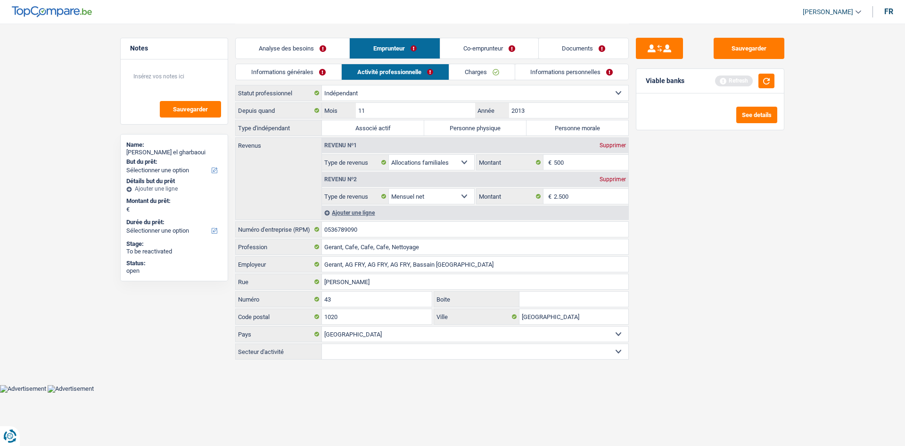
drag, startPoint x: 473, startPoint y: 69, endPoint x: 491, endPoint y: 78, distance: 20.0
click at [473, 68] on link "Charges" at bounding box center [482, 72] width 66 height 16
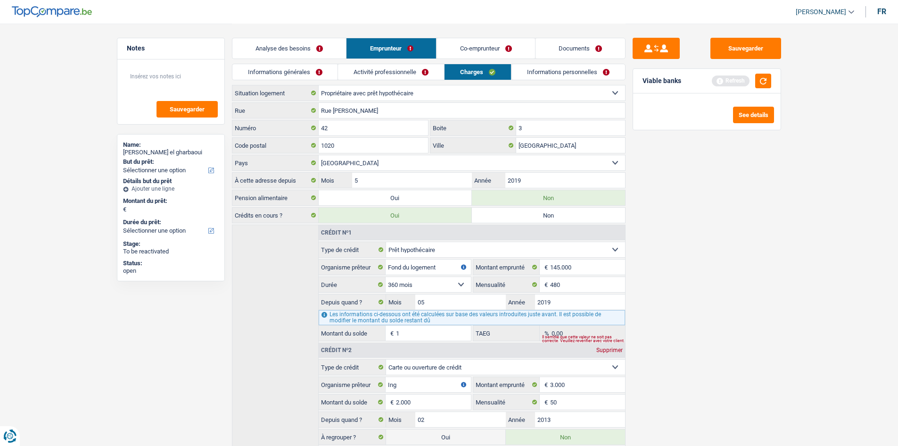
drag, startPoint x: 539, startPoint y: 74, endPoint x: 498, endPoint y: 68, distance: 41.5
click at [539, 74] on link "Informations personnelles" at bounding box center [569, 72] width 114 height 16
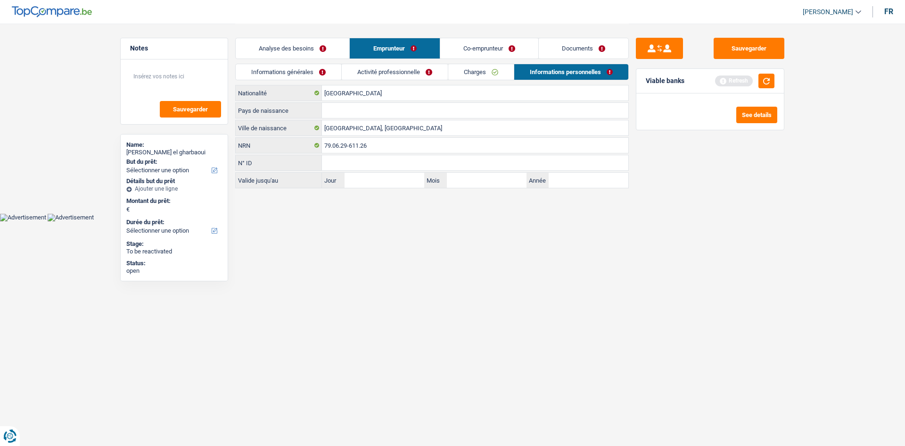
click at [432, 67] on link "Activité professionnelle" at bounding box center [395, 72] width 106 height 16
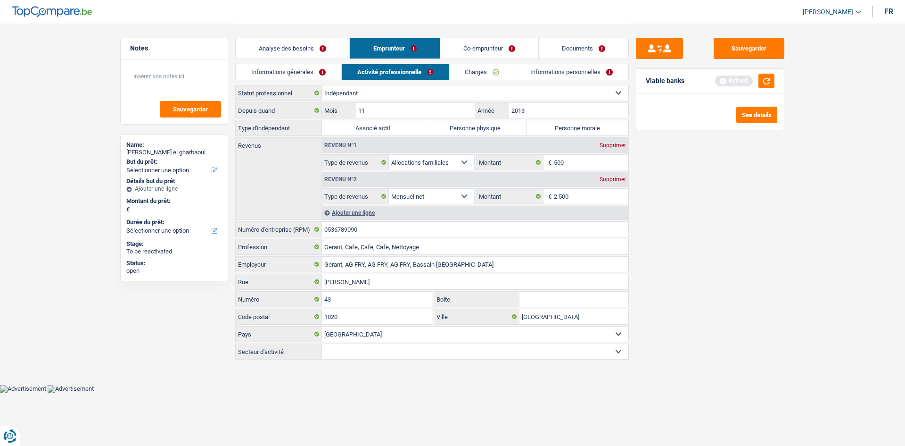
click at [298, 71] on link "Informations générales" at bounding box center [289, 72] width 106 height 16
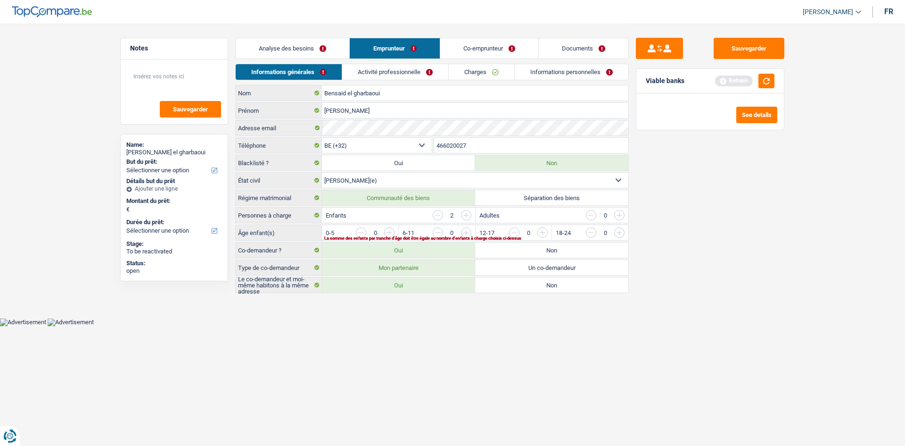
click at [338, 43] on link "Analyse des besoins" at bounding box center [293, 48] width 114 height 20
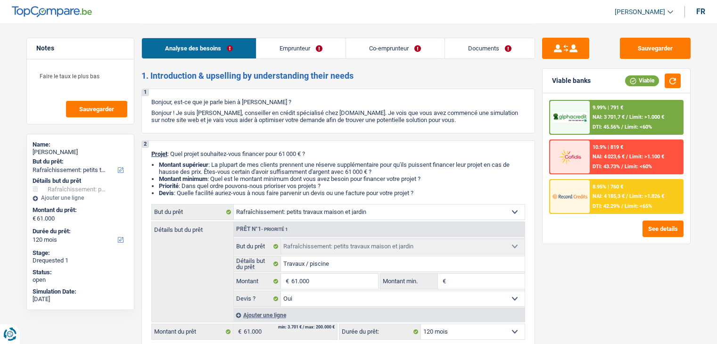
select select "houseOrGarden"
select select "120"
select select "houseOrGarden"
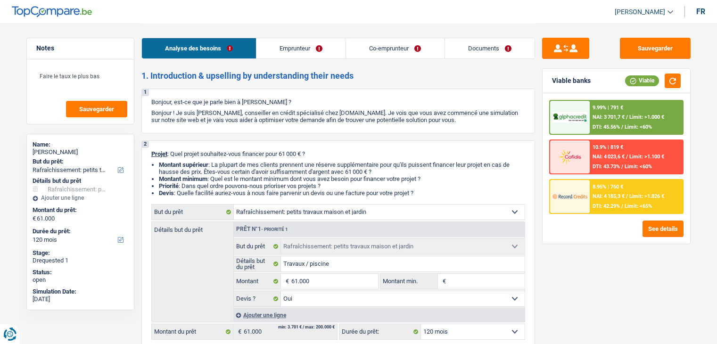
select select "yes"
select select "120"
select select "privateEmployee"
select select "publicEmployee"
select select "netSalary"
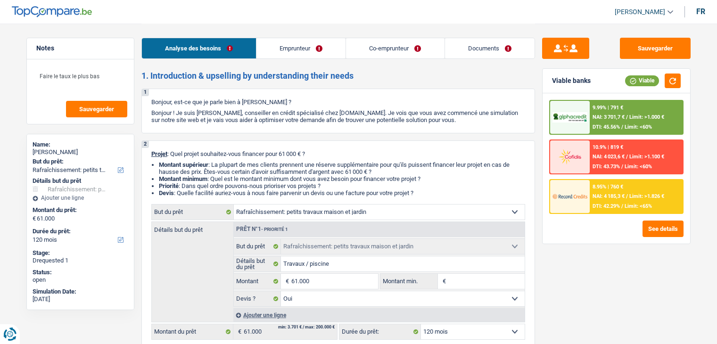
select select "familyAllowances"
select select "mealVouchers"
select select "familyAllowances"
select select "netSalary"
select select "mealVouchers"
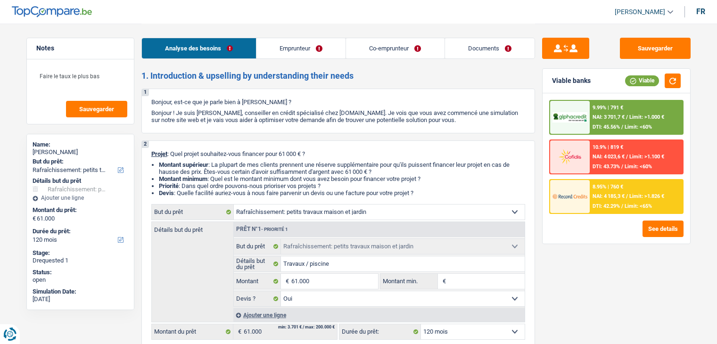
select select "ownerWithMortgage"
select select "mortgage"
select select "300"
select select "personalLoan"
select select "smallWorks"
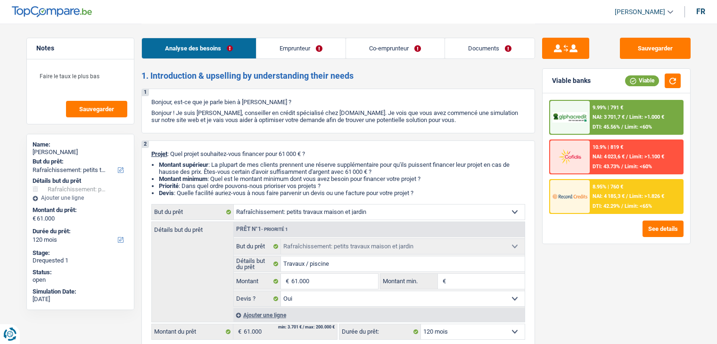
select select "120"
select select "houseOrGarden"
select select "yes"
select select "120"
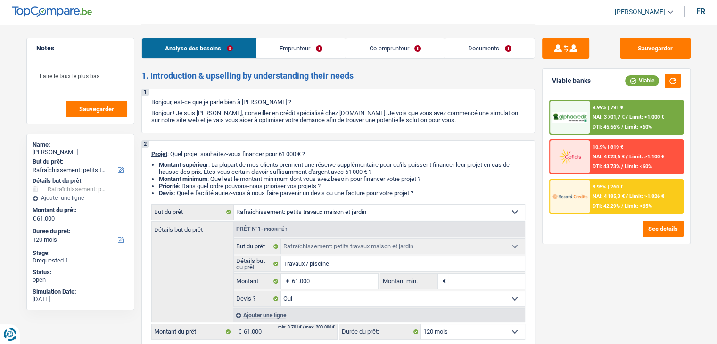
click at [475, 45] on link "Documents" at bounding box center [490, 48] width 90 height 20
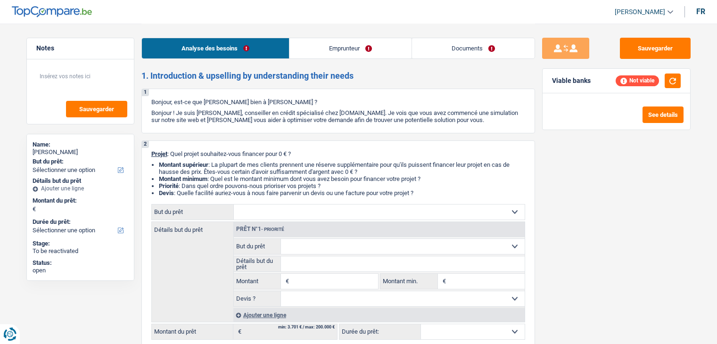
select select "privateEmployee"
select select "netSalary"
select select "mealVouchers"
select select "rents"
select select "personalLoan"
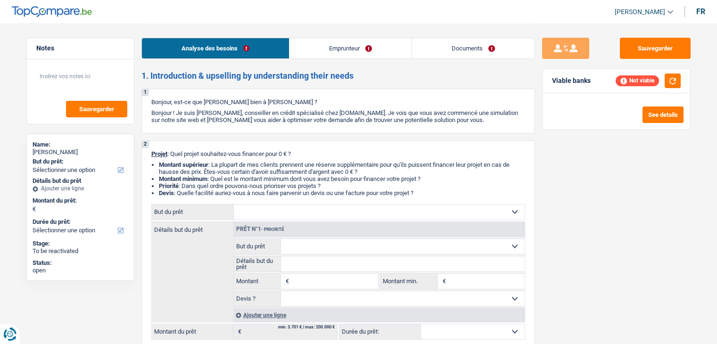
select select "familyEvent"
select select "60"
select select "personalLoan"
select select "familyEvent"
select select "60"
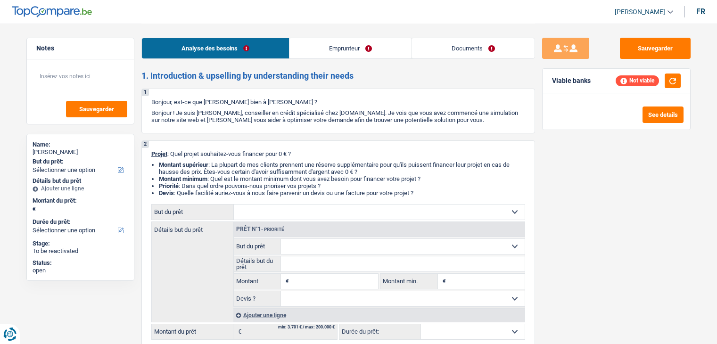
select select "carLoan"
select select "42"
select select "carLoan"
select select "36"
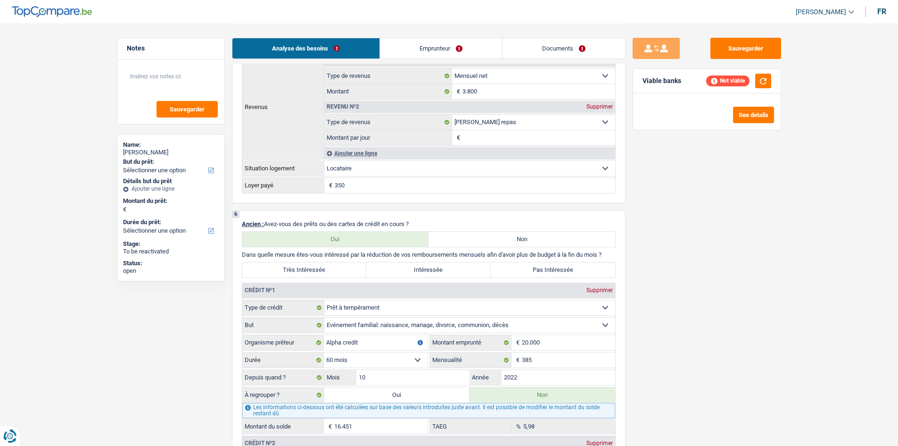
scroll to position [566, 0]
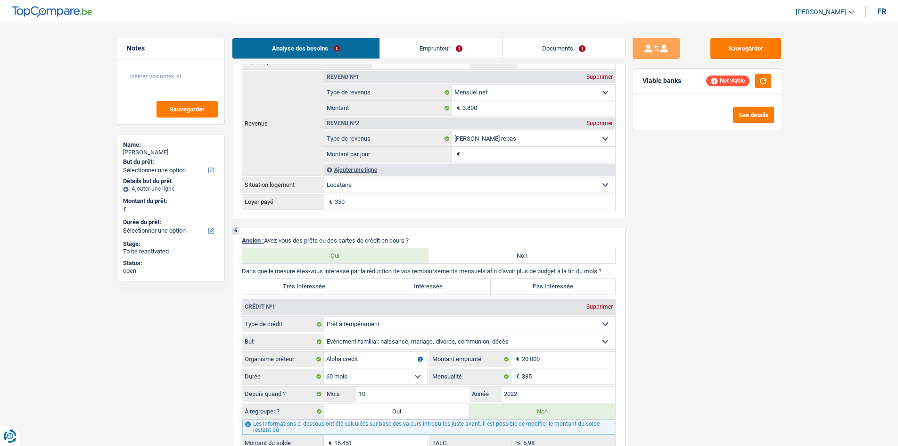
click at [373, 282] on label "Intéressée" at bounding box center [428, 286] width 124 height 15
click at [373, 282] on input "Intéressée" at bounding box center [428, 286] width 124 height 15
radio input "true"
click at [360, 283] on label "Très Intéressée" at bounding box center [304, 286] width 124 height 15
click at [360, 283] on input "Très Intéressée" at bounding box center [304, 286] width 124 height 15
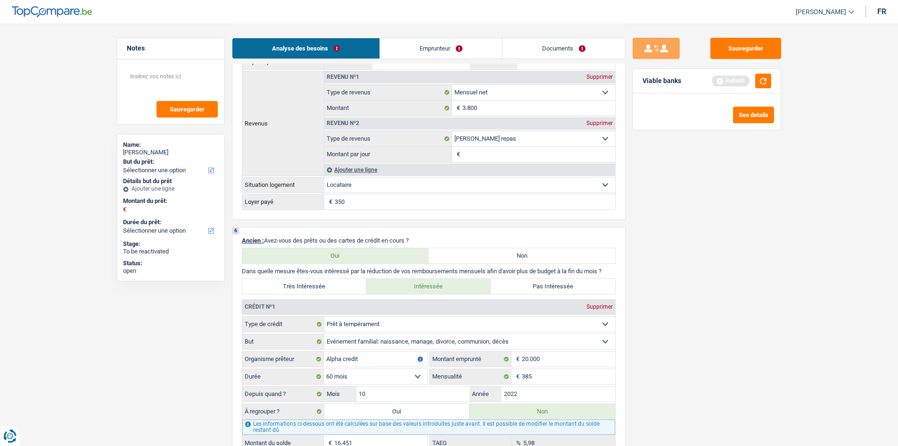
radio input "true"
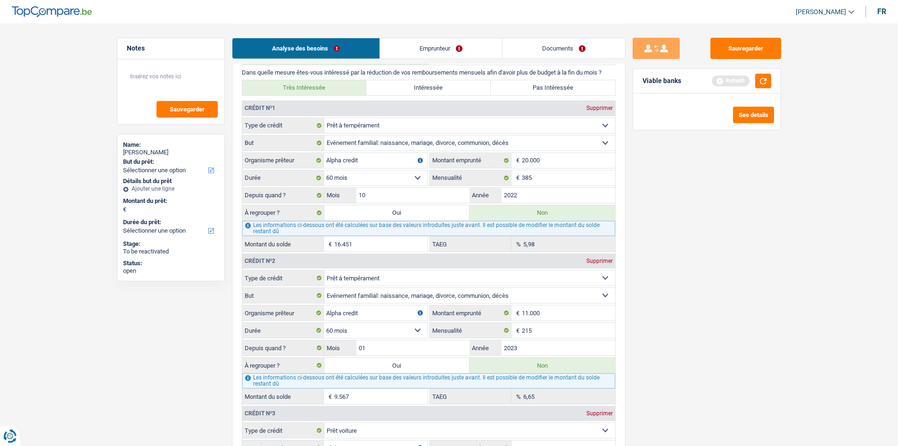
scroll to position [754, 0]
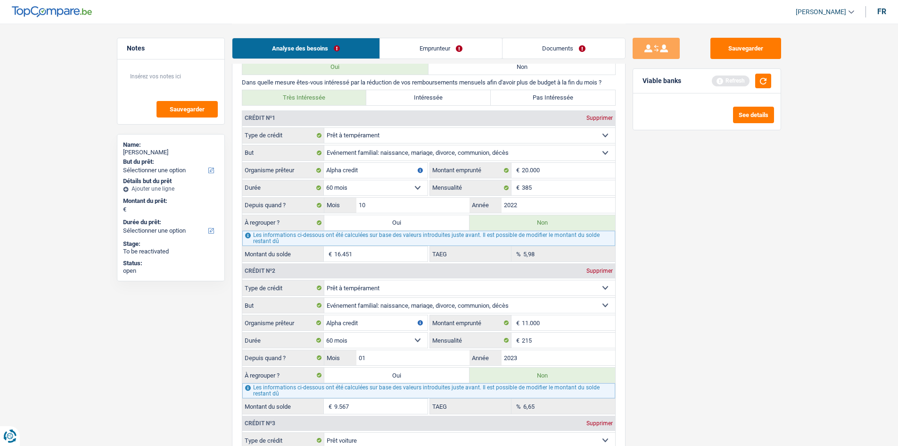
click at [400, 185] on select "12 mois 18 mois 24 mois 30 mois 36 mois 42 mois 48 mois 60 mois 72 mois 84 mois…" at bounding box center [376, 187] width 104 height 15
click at [390, 249] on input "16.451" at bounding box center [380, 253] width 93 height 15
drag, startPoint x: 386, startPoint y: 225, endPoint x: 398, endPoint y: 241, distance: 20.6
click at [386, 224] on label "Oui" at bounding box center [397, 222] width 146 height 15
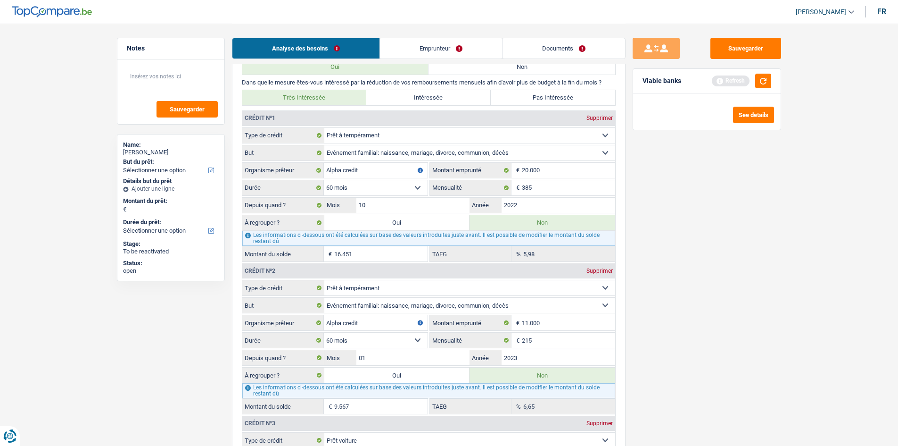
click at [386, 224] on input "Oui" at bounding box center [397, 222] width 146 height 15
radio input "true"
type input "21.305"
radio input "false"
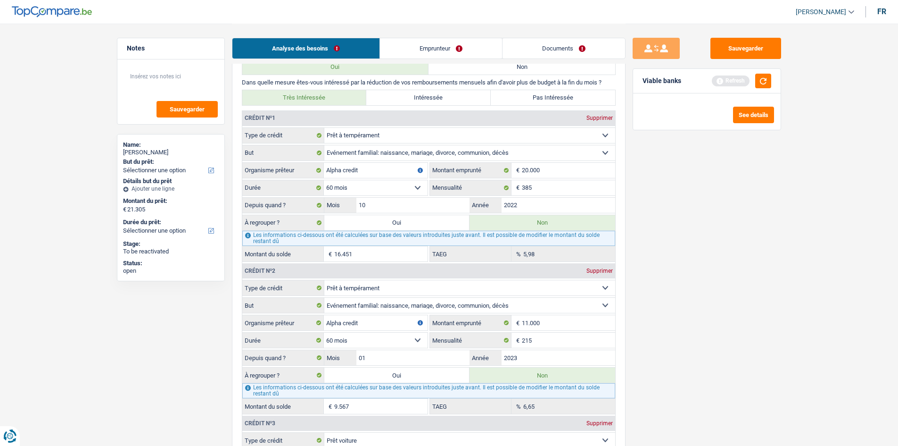
type input "21.305"
select select "refinancing"
select select "120"
select select "refinancing"
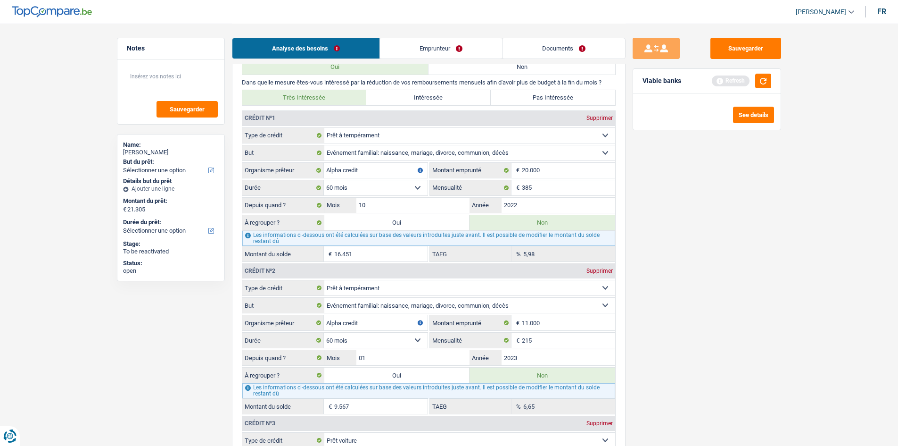
select select "120"
select select "refinancing"
select select "120"
select select "refinancing"
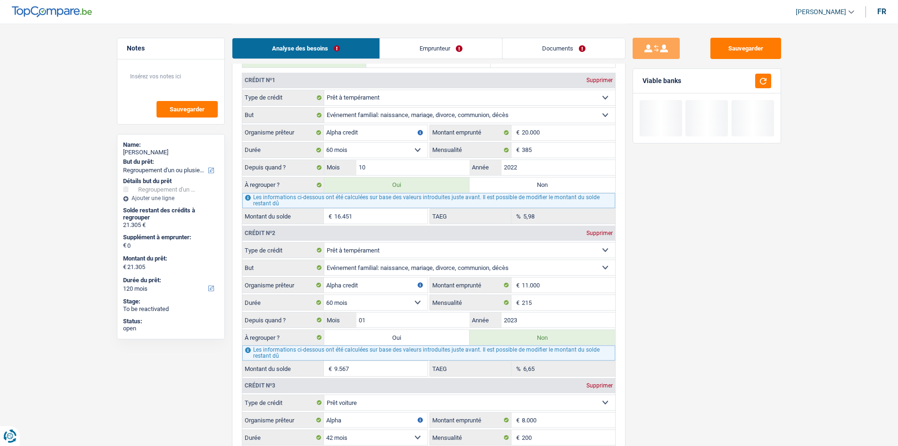
scroll to position [849, 0]
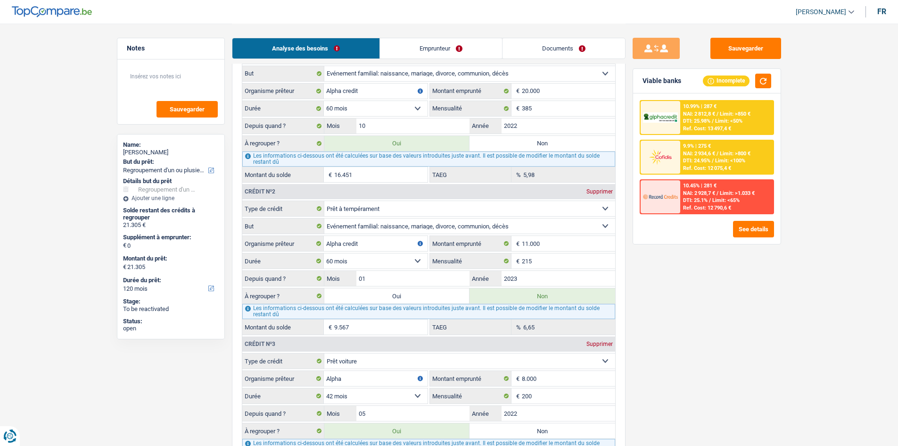
click at [398, 293] on label "Oui" at bounding box center [397, 295] width 146 height 15
click at [398, 293] on input "Oui" at bounding box center [397, 295] width 146 height 15
radio input "true"
type input "30.872"
radio input "false"
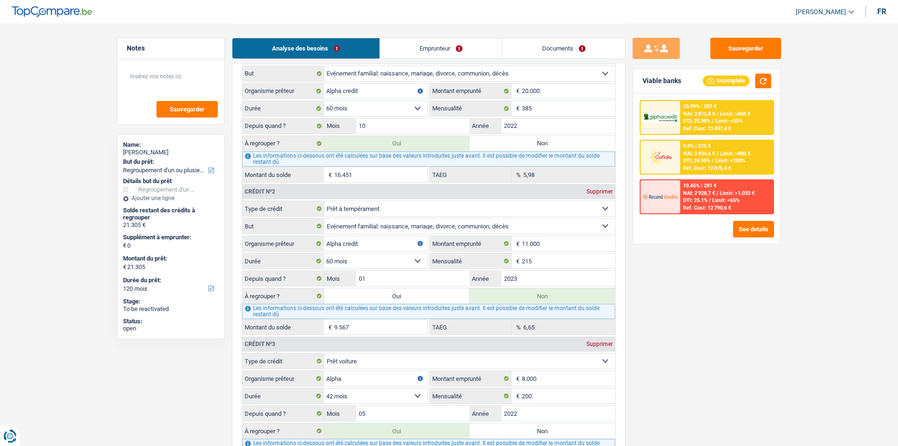
type input "30.872"
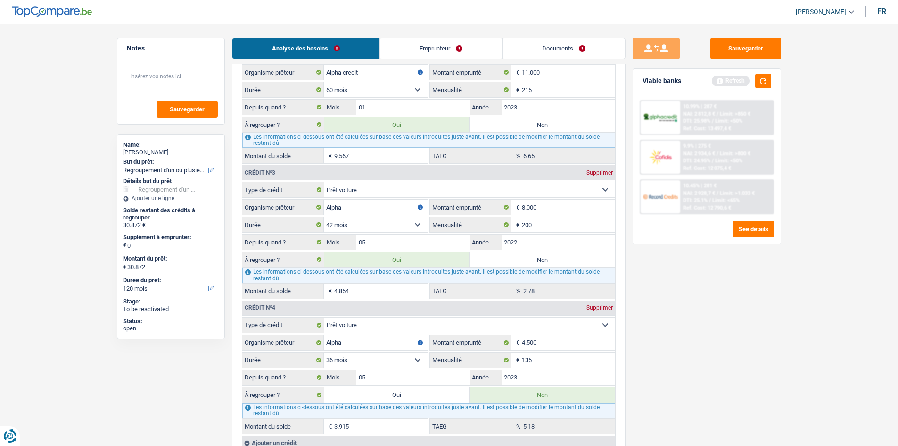
scroll to position [1084, 0]
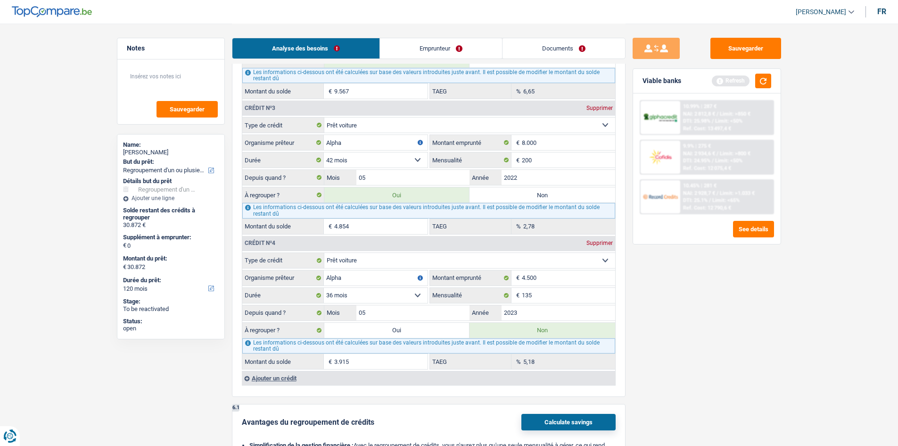
click at [426, 324] on label "Oui" at bounding box center [397, 329] width 146 height 15
click at [426, 324] on input "Oui" at bounding box center [397, 329] width 146 height 15
radio input "true"
type input "34.787"
radio input "false"
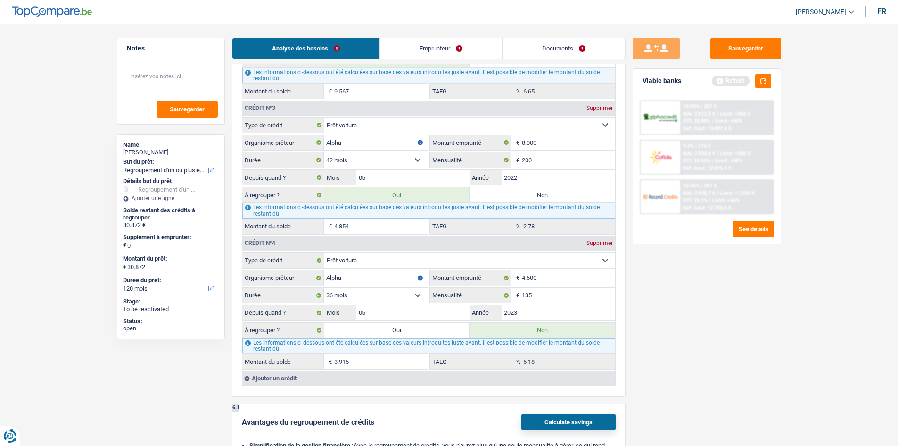
type input "34.787"
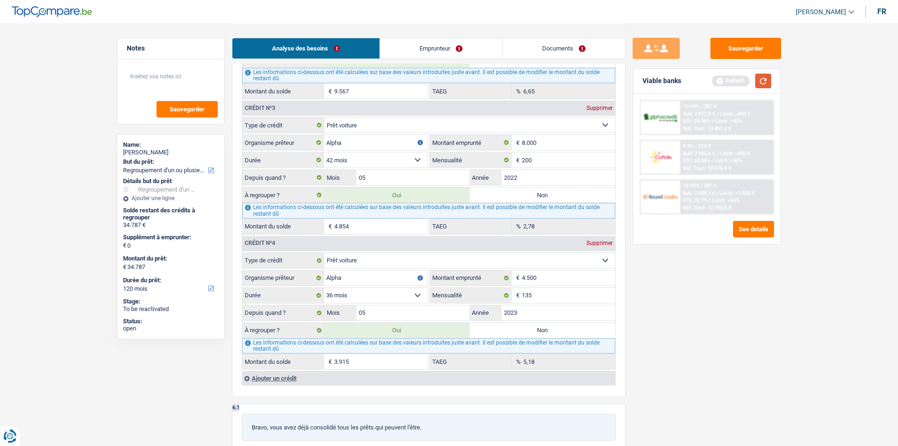
click at [717, 78] on button "button" at bounding box center [763, 81] width 16 height 15
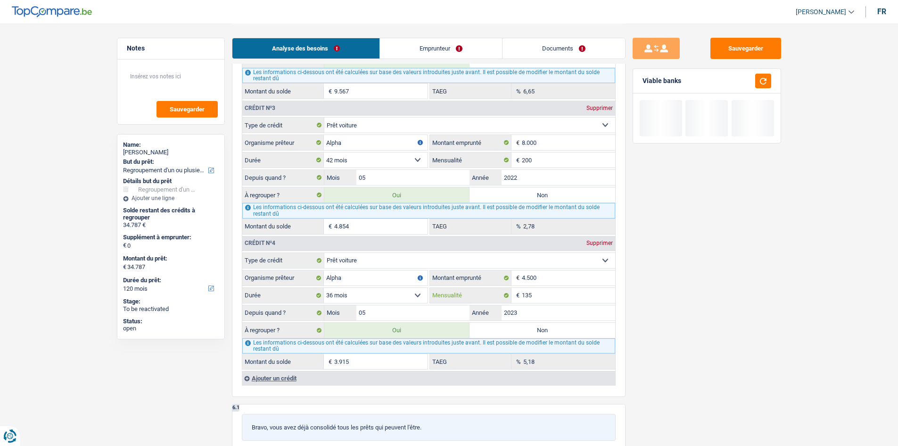
click at [538, 292] on input "135" at bounding box center [568, 295] width 93 height 15
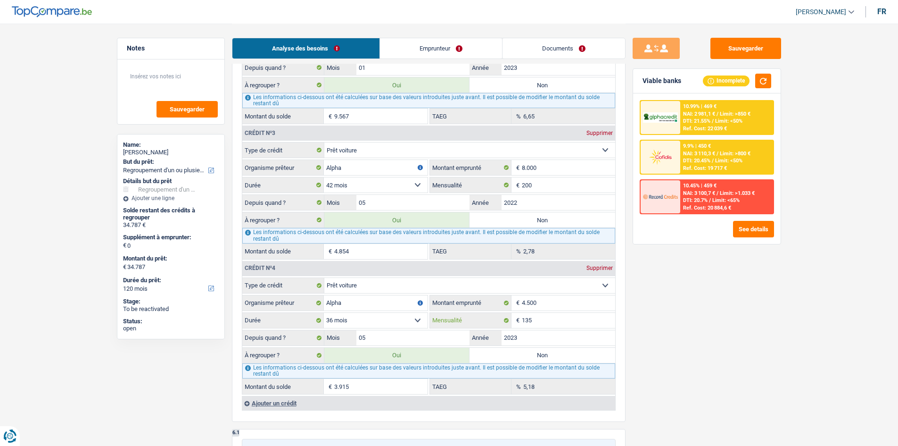
scroll to position [1037, 0]
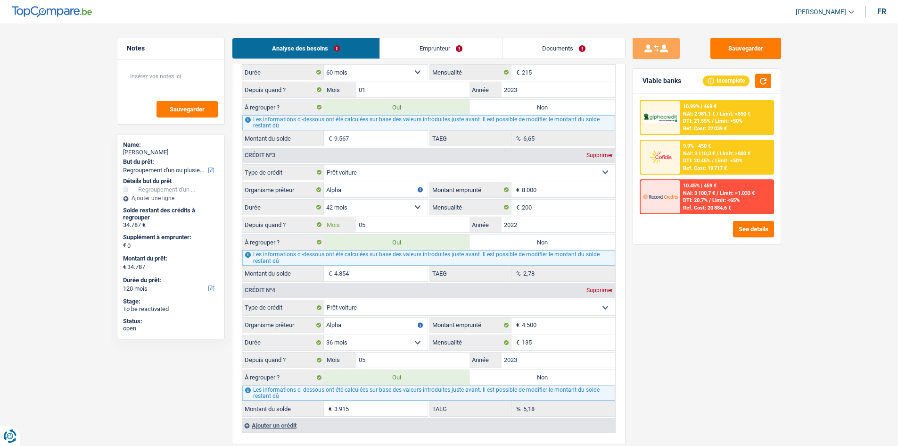
click at [379, 230] on input "05" at bounding box center [413, 224] width 114 height 15
type input "31.932"
type input "1.060"
type input "31.932"
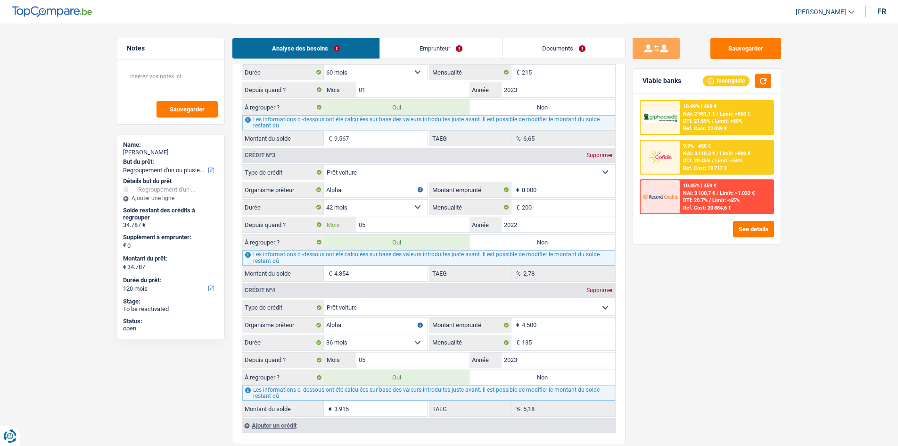
type input "31.932"
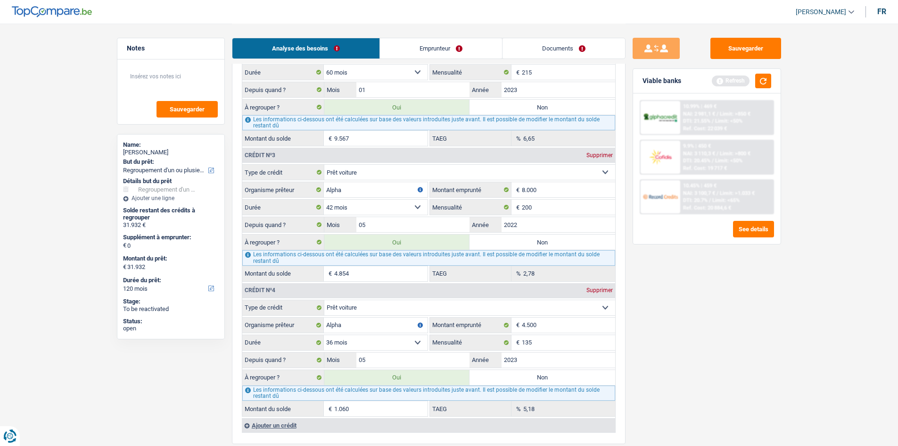
click at [382, 267] on input "4.854" at bounding box center [380, 273] width 93 height 15
type input "27.477"
type input "399"
type input "27.477"
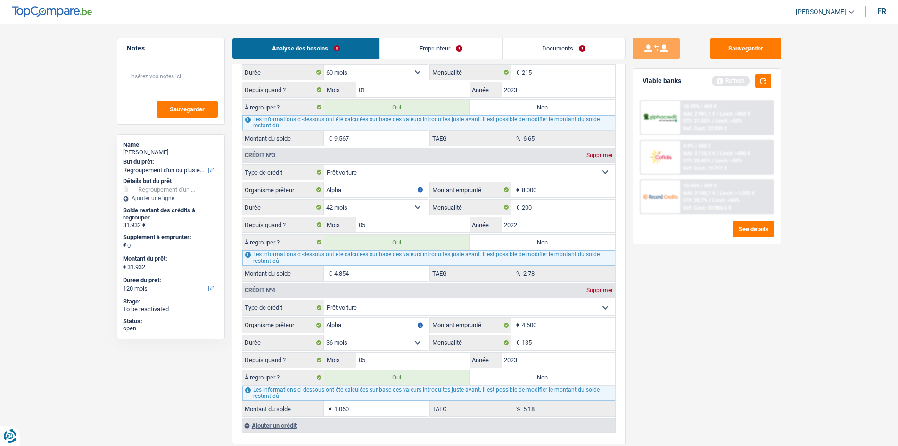
type input "27.477"
drag, startPoint x: 703, startPoint y: 359, endPoint x: 720, endPoint y: 332, distance: 31.9
click at [700, 344] on div "Sauvegarder Viable banks Refresh 10.99% | 469 € NAI: 2 981,1 € / Limit: >850 € …" at bounding box center [707, 234] width 163 height 393
click at [397, 269] on input "399" at bounding box center [380, 273] width 93 height 15
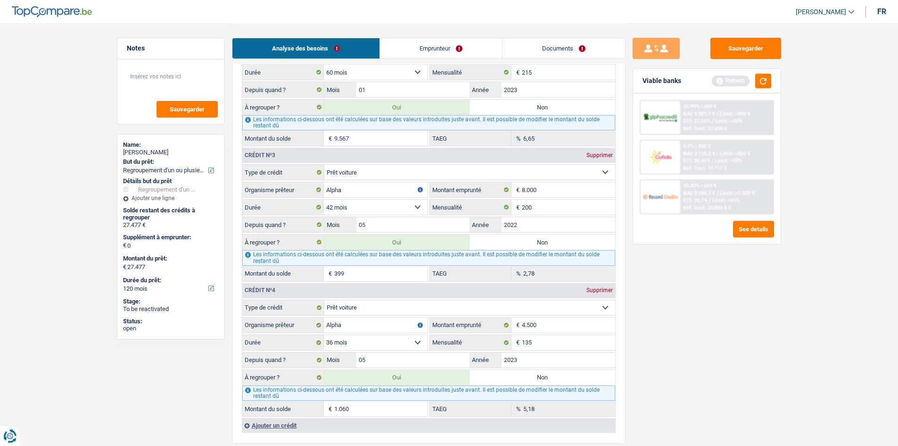
click at [717, 79] on button "button" at bounding box center [763, 81] width 16 height 15
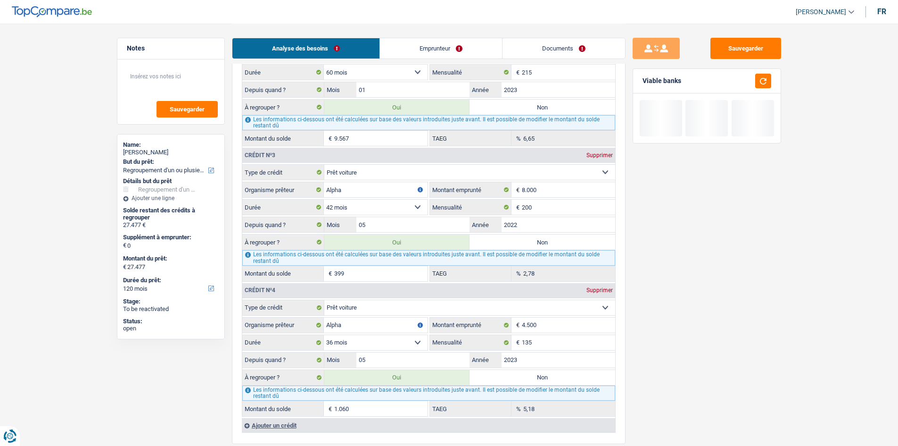
click at [366, 344] on input "1.060" at bounding box center [380, 408] width 93 height 15
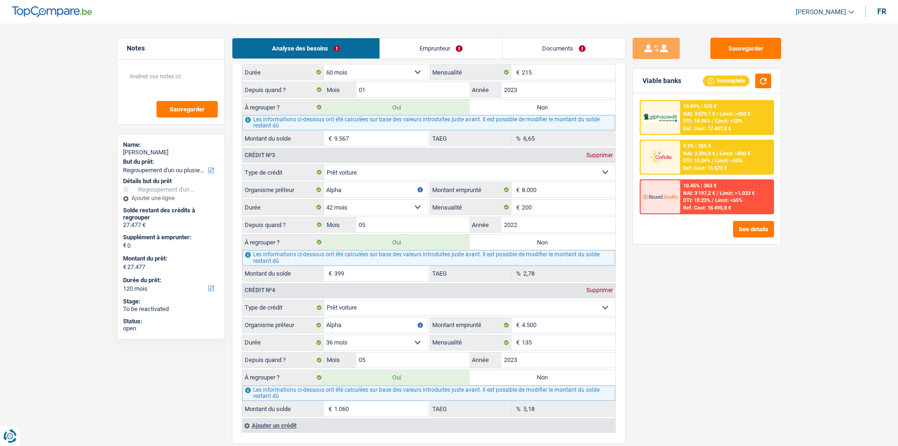
click at [717, 344] on div "Sauvegarder Viable banks Incomplete 10.99% | 370 € NAI: 3 079,7 € / Limit: >850…" at bounding box center [707, 234] width 163 height 393
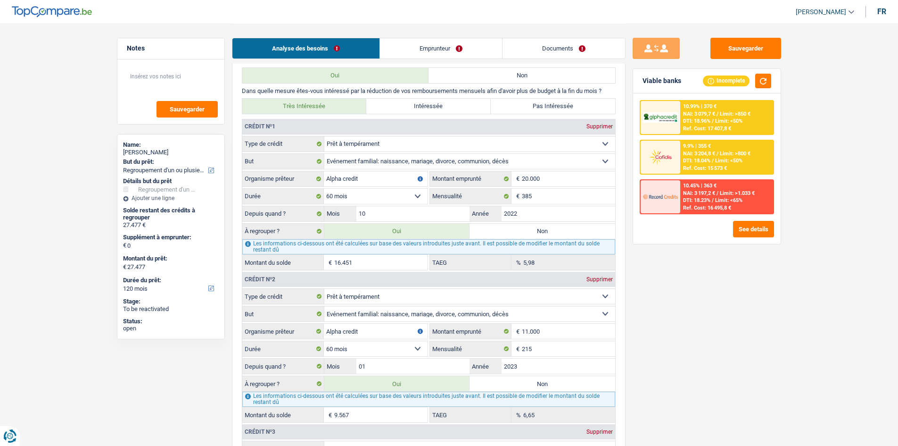
scroll to position [707, 0]
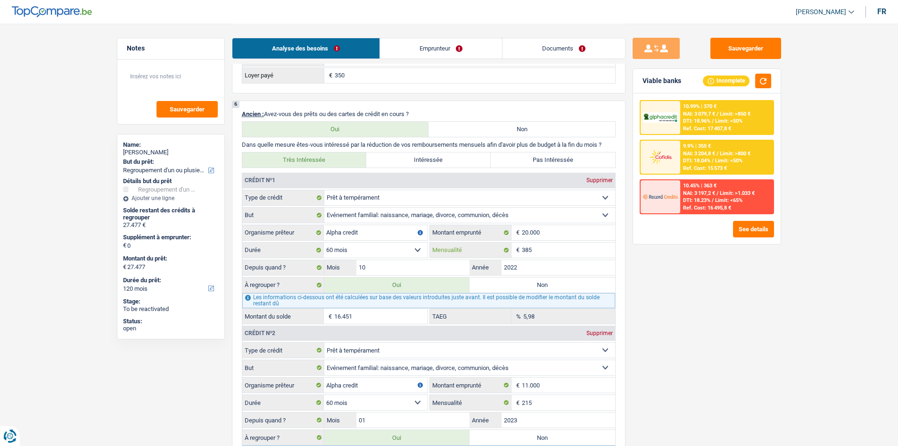
click at [551, 255] on input "385" at bounding box center [568, 249] width 93 height 15
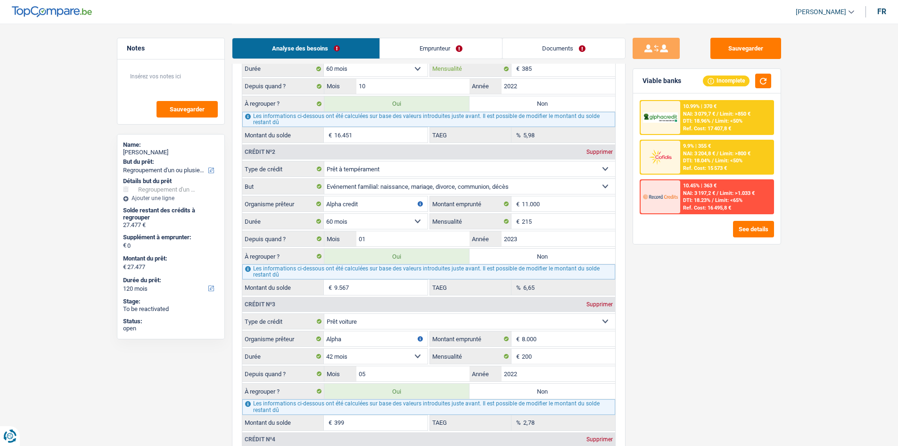
scroll to position [849, 0]
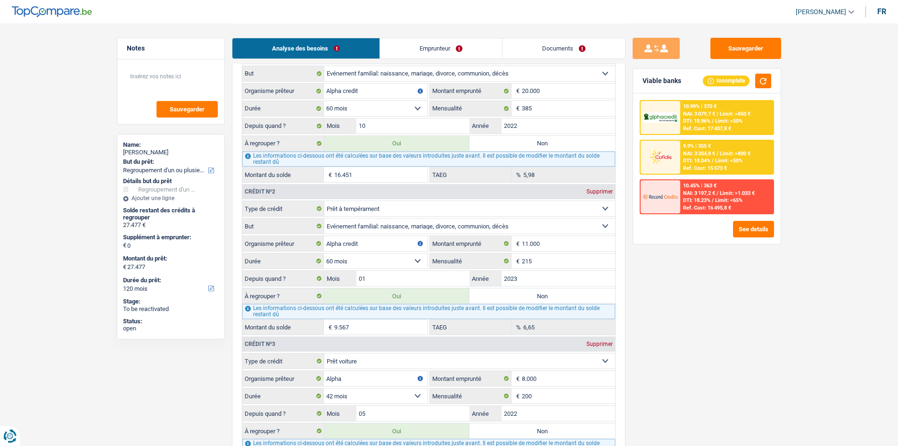
click at [703, 344] on div "Sauvegarder Viable banks Incomplete 10.99% | 370 € NAI: 3 079,7 € / Limit: >850…" at bounding box center [707, 234] width 163 height 393
type input "20.070"
type input "9.044"
type input "20.070"
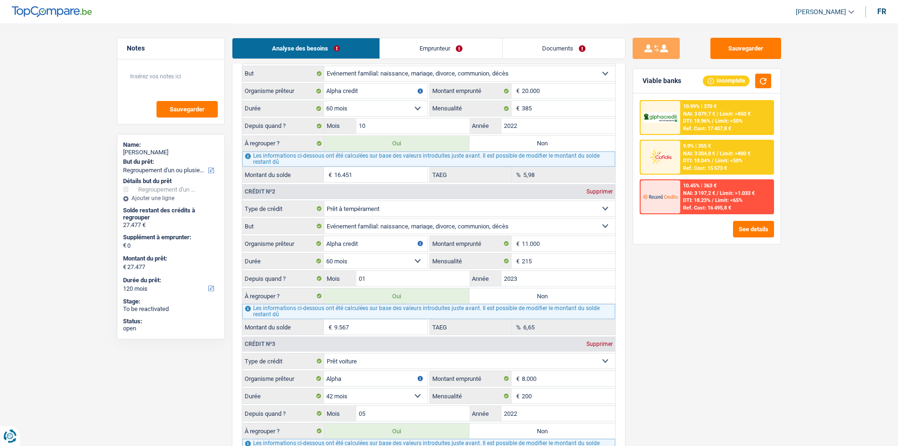
type input "20.070"
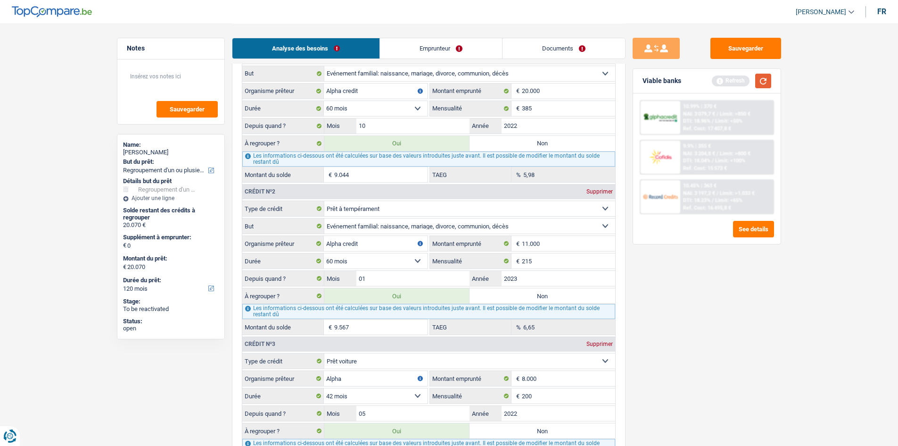
click at [717, 79] on button "button" at bounding box center [763, 81] width 16 height 15
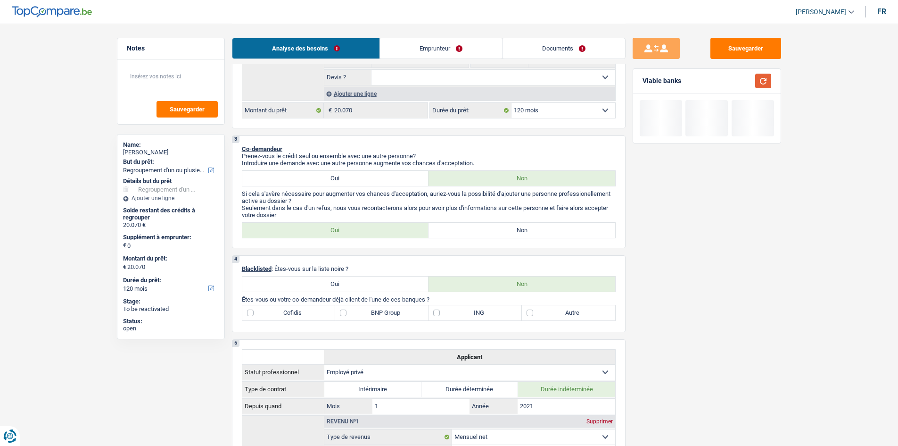
scroll to position [236, 0]
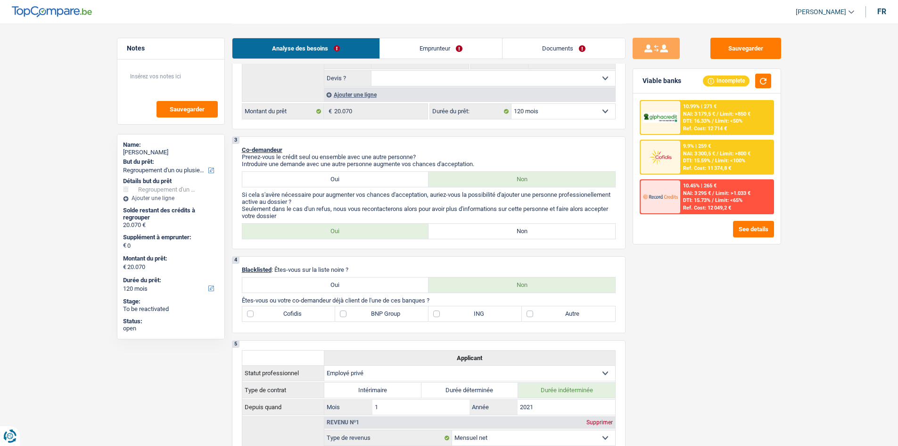
click at [398, 315] on label "BNP Group" at bounding box center [381, 313] width 93 height 15
click at [398, 315] on input "BNP Group" at bounding box center [381, 313] width 93 height 15
checkbox input "true"
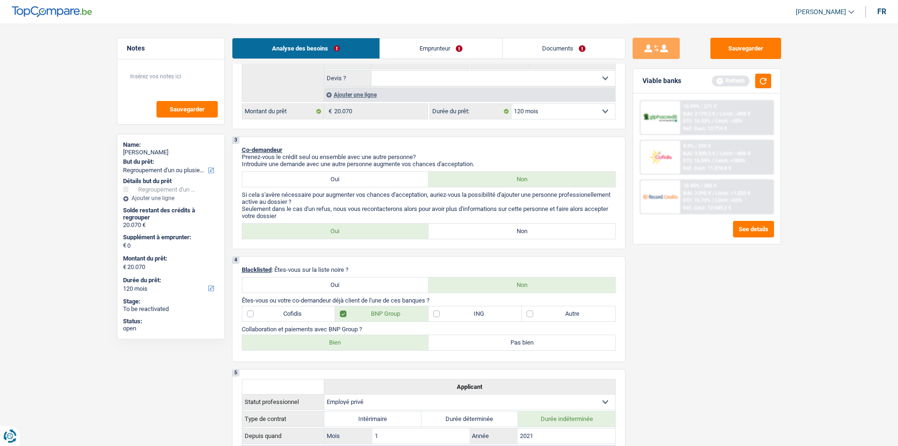
click at [342, 344] on label "Bien" at bounding box center [335, 342] width 187 height 15
click at [342, 344] on input "Bien" at bounding box center [335, 342] width 187 height 15
radio input "true"
click at [576, 226] on label "Non" at bounding box center [522, 230] width 187 height 15
click at [576, 226] on input "Non" at bounding box center [522, 230] width 187 height 15
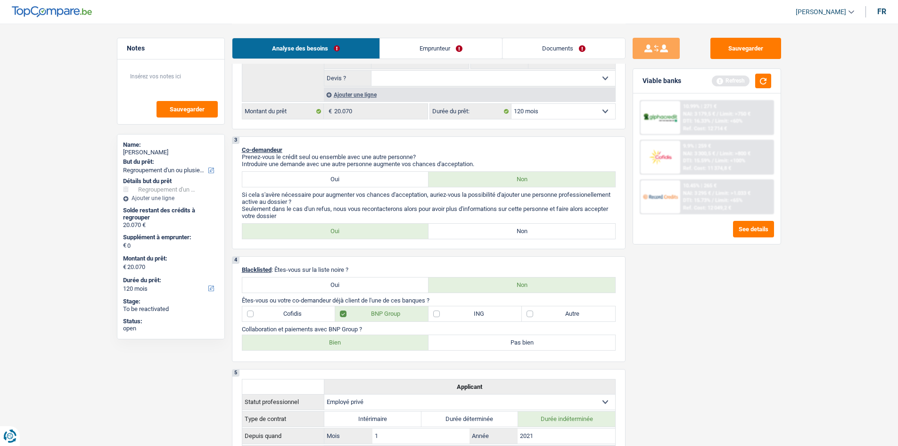
radio input "true"
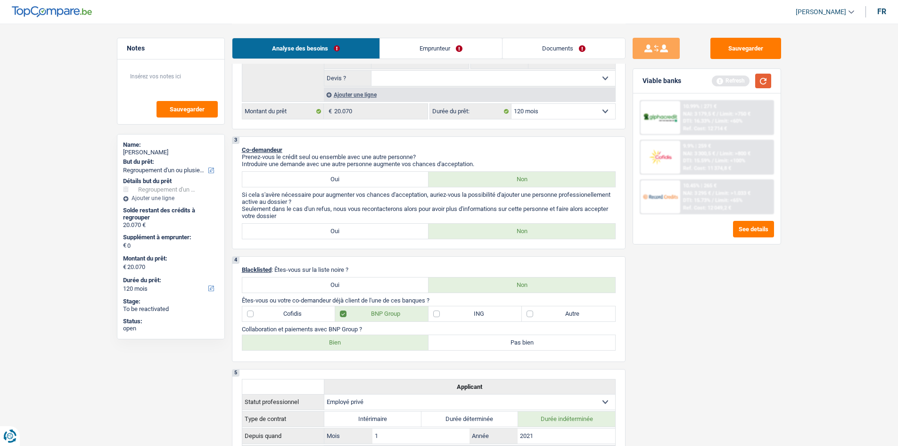
click at [717, 87] on button "button" at bounding box center [763, 81] width 16 height 15
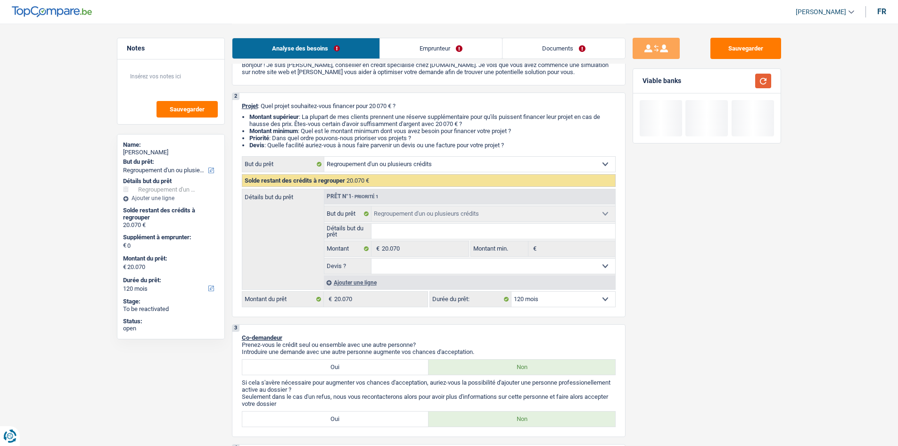
scroll to position [47, 0]
click at [560, 301] on select "12 mois 18 mois 24 mois 30 mois 36 mois 42 mois 48 mois 60 mois 72 mois 84 mois…" at bounding box center [564, 299] width 104 height 15
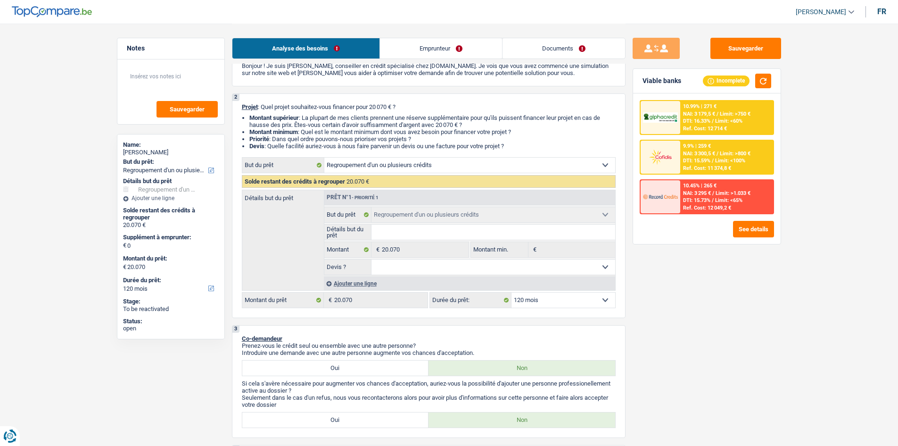
select select "60"
click at [512, 292] on select "12 mois 18 mois 24 mois 30 mois 36 mois 42 mois 48 mois 60 mois 72 mois 84 mois…" at bounding box center [564, 299] width 104 height 15
select select "60"
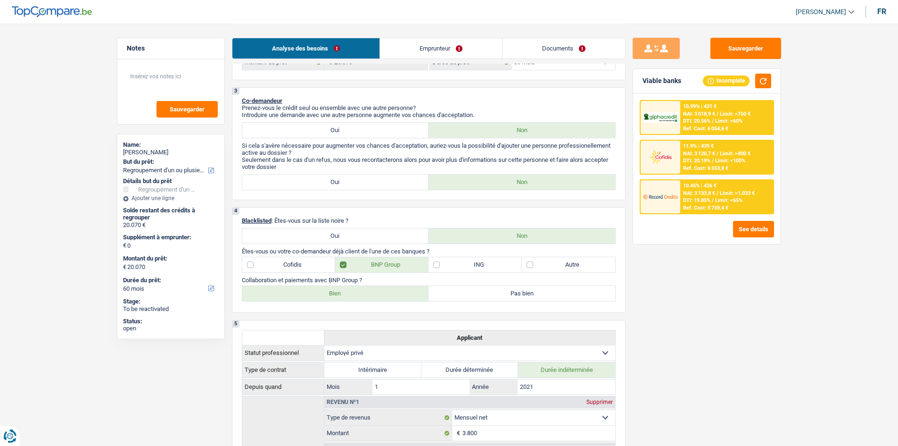
scroll to position [236, 0]
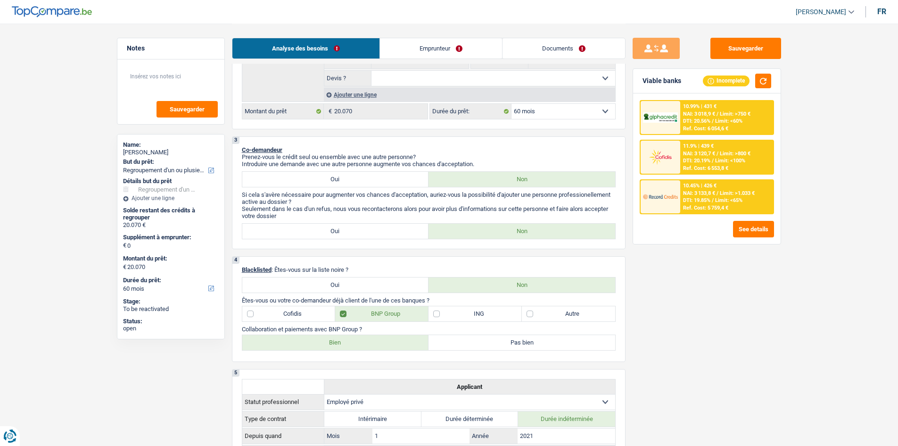
click at [709, 155] on span "NAI: 3 120,7 €" at bounding box center [699, 153] width 32 height 6
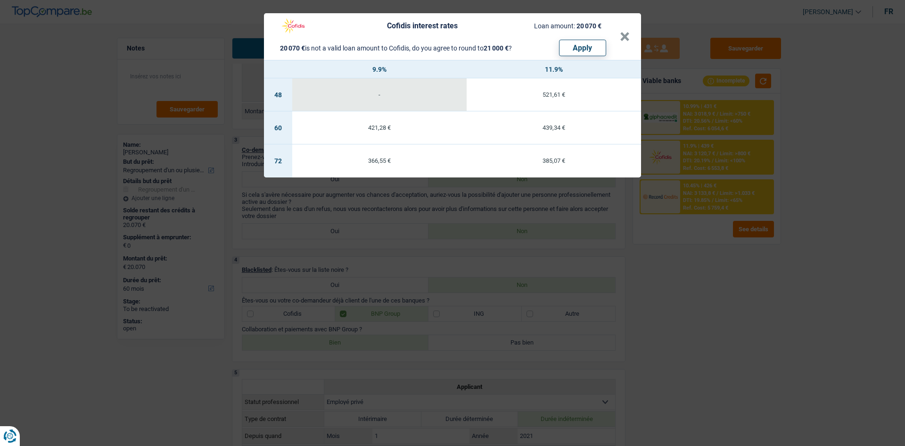
click at [717, 344] on div "Cofidis interest rates Loan amount: 20 070 € 20 070 € is not a valid loan amoun…" at bounding box center [452, 223] width 905 height 446
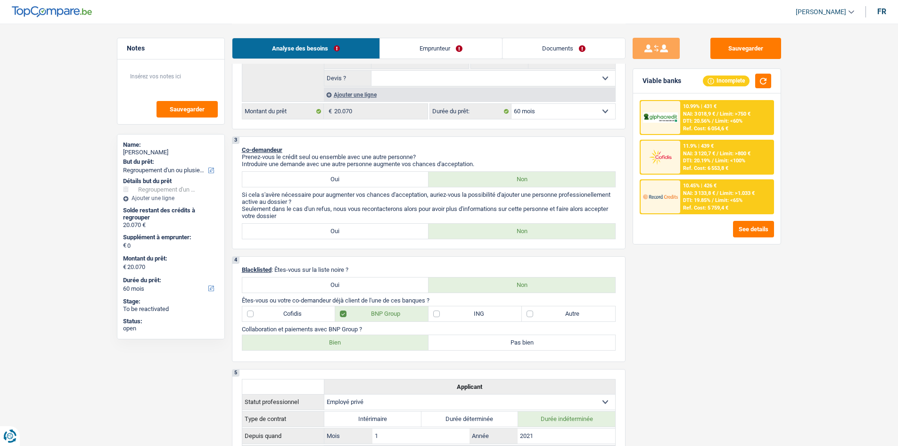
click at [717, 108] on div "10.99% | 431 € NAI: 3 018,9 € / Limit: >750 € DTI: 20.56% / Limit: <60% Ref. Co…" at bounding box center [726, 117] width 93 height 33
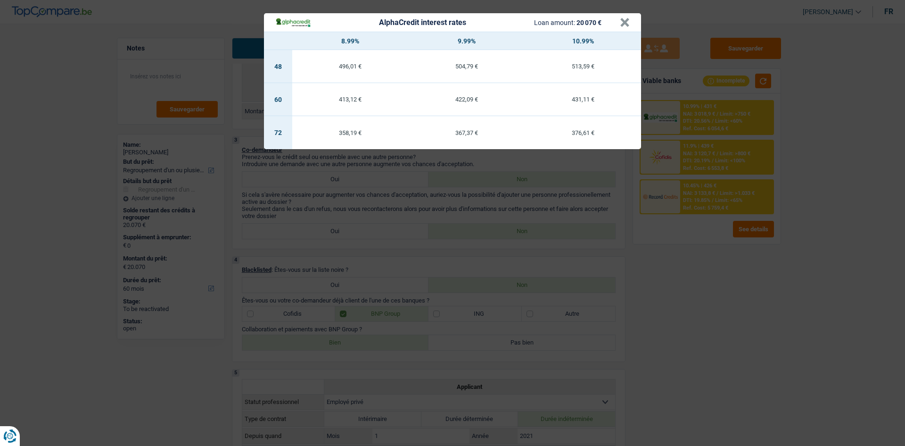
click at [713, 301] on div "AlphaCredit interest rates Loan amount: 20 070 € × 8.99% 9.99% 10.99% 48 496,01…" at bounding box center [452, 223] width 905 height 446
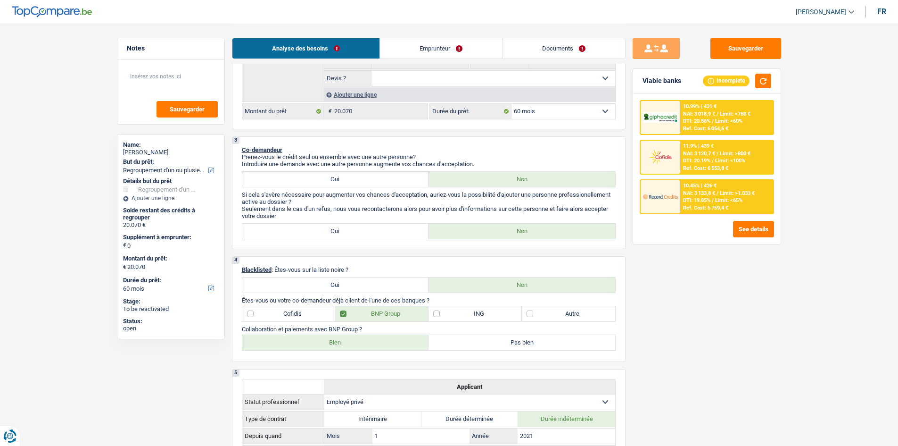
click at [561, 111] on select "12 mois 18 mois 24 mois 30 mois 36 mois 42 mois 48 mois 60 mois 72 mois 84 mois…" at bounding box center [564, 111] width 104 height 15
click at [717, 122] on div "10.99% | 431 € NAI: 3 018,9 € / Limit: >750 € DTI: 20.56% / Limit: <60% Ref. Co…" at bounding box center [726, 117] width 93 height 33
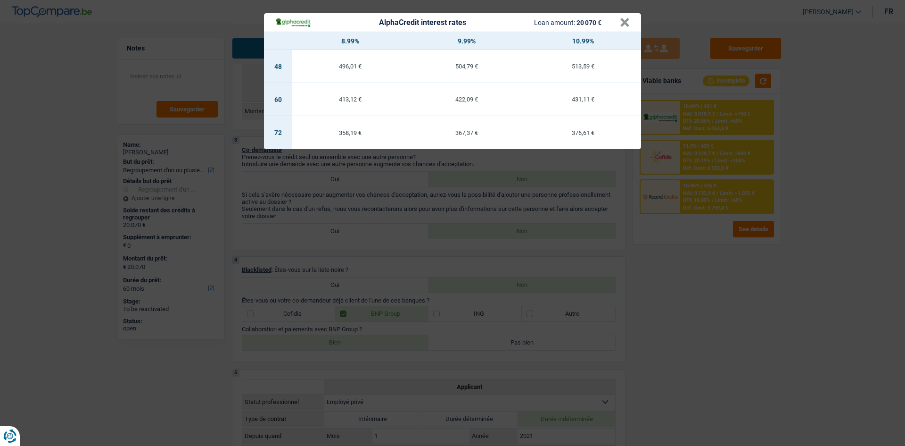
click at [717, 307] on div "AlphaCredit interest rates Loan amount: 20 070 € × 8.99% 9.99% 10.99% 48 496,01…" at bounding box center [452, 223] width 905 height 446
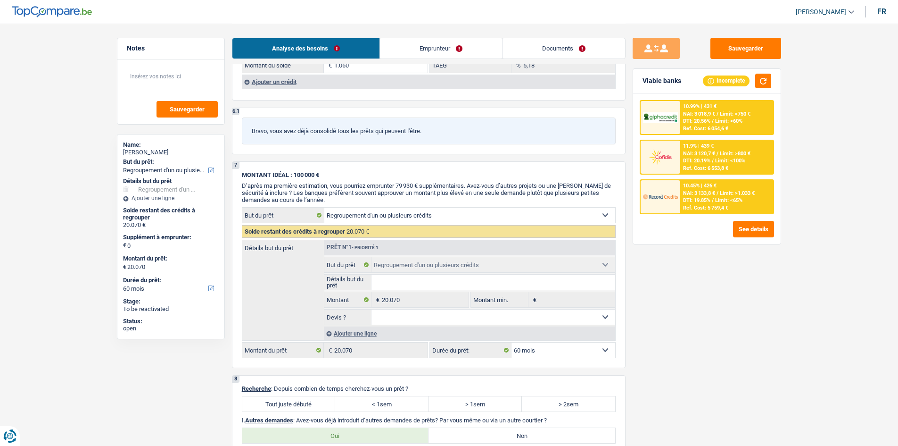
scroll to position [1509, 0]
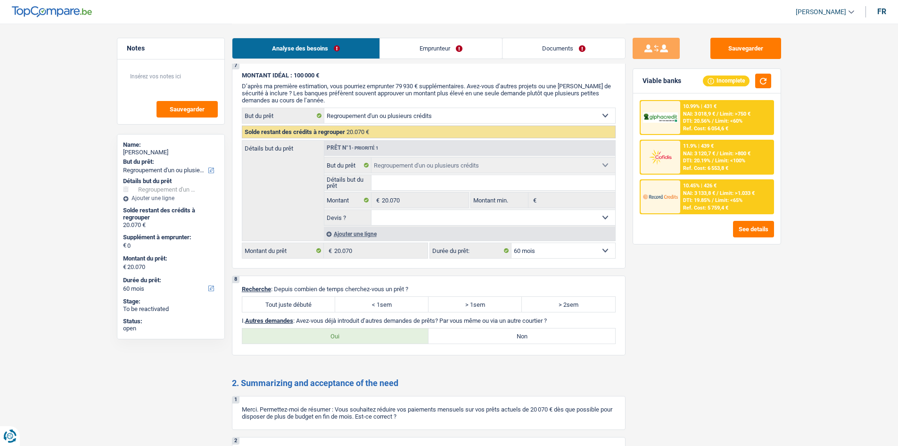
click at [270, 306] on label "Tout juste débuté" at bounding box center [288, 304] width 93 height 15
click at [270, 306] on input "Tout juste débuté" at bounding box center [288, 304] width 93 height 15
radio input "true"
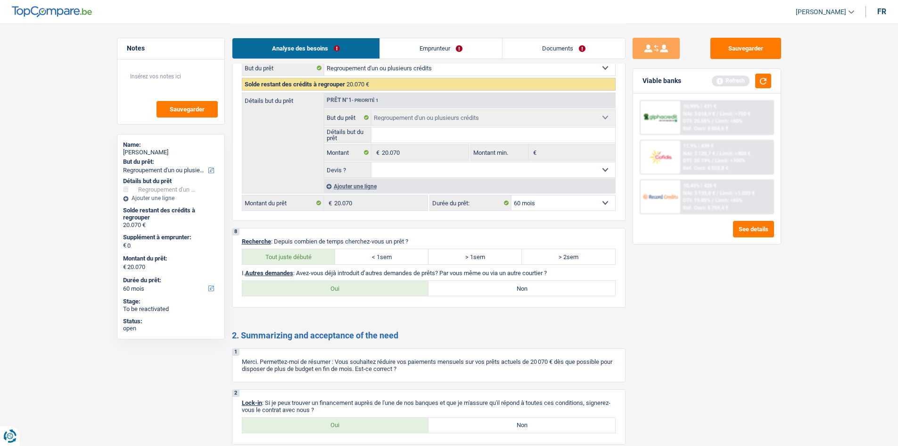
scroll to position [1644, 0]
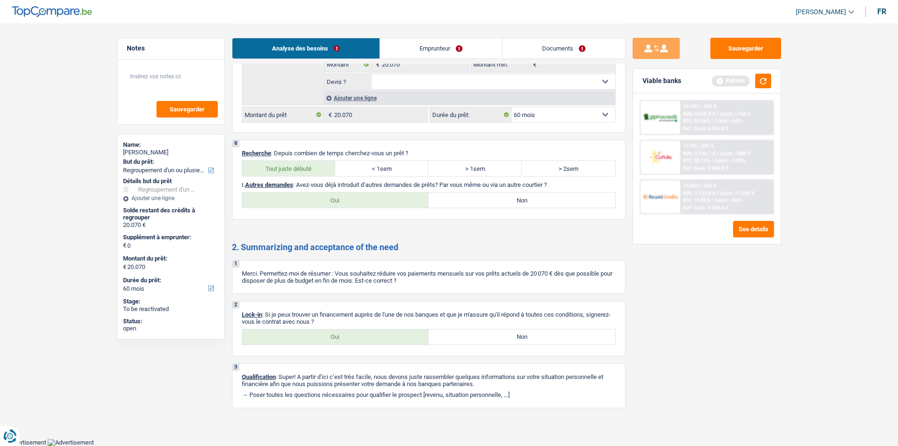
click at [363, 338] on label "Oui" at bounding box center [335, 336] width 187 height 15
click at [363, 338] on input "Oui" at bounding box center [335, 336] width 187 height 15
radio input "true"
click at [533, 198] on label "Non" at bounding box center [522, 199] width 187 height 15
click at [533, 198] on input "Non" at bounding box center [522, 199] width 187 height 15
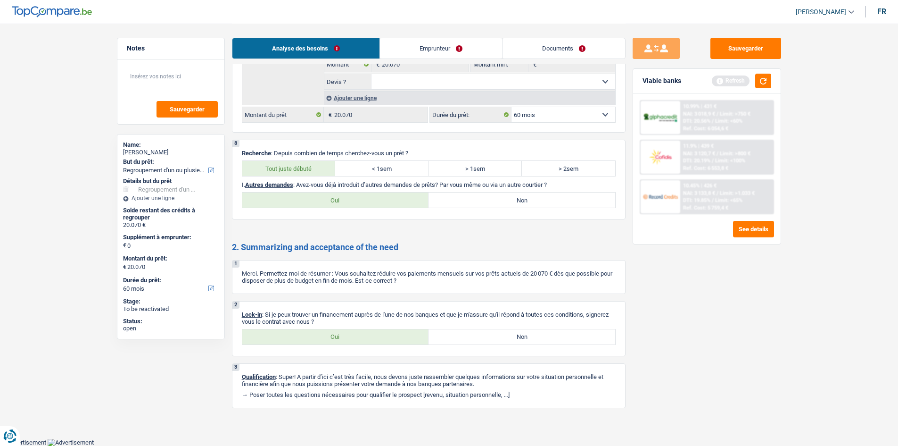
radio input "true"
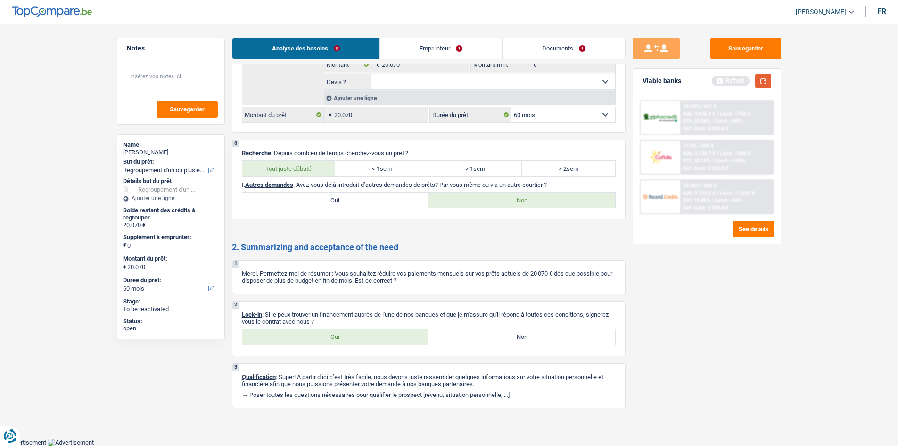
click at [717, 78] on button "button" at bounding box center [763, 81] width 16 height 15
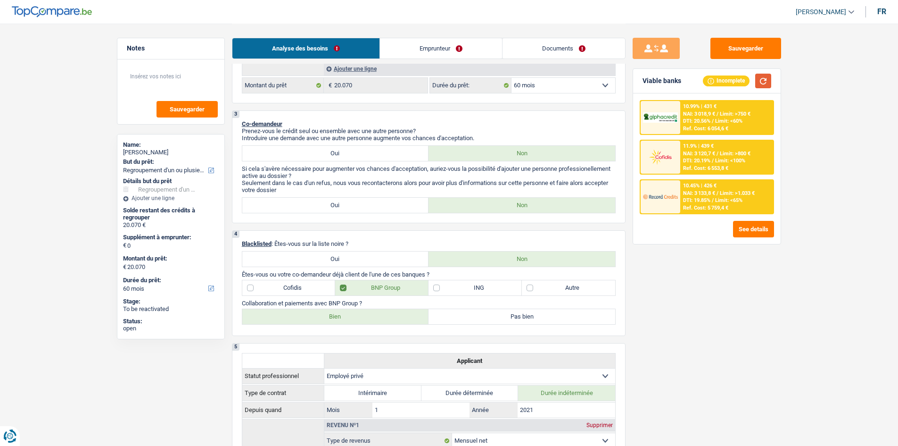
scroll to position [136, 0]
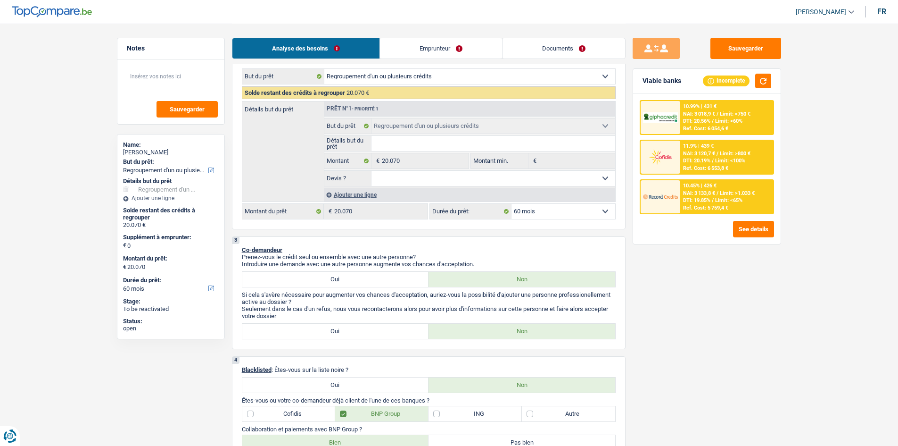
click at [364, 191] on div "Ajouter une ligne" at bounding box center [469, 195] width 291 height 14
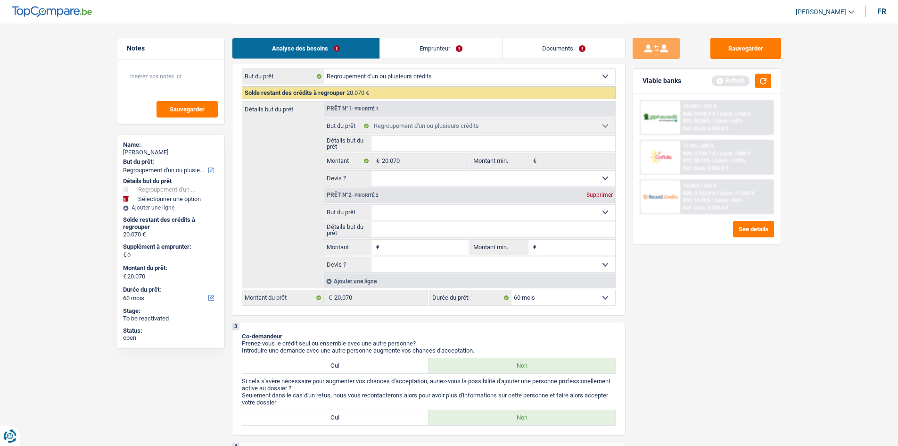
click at [378, 245] on span "€" at bounding box center [377, 247] width 10 height 15
click at [413, 244] on input "Montant" at bounding box center [425, 247] width 86 height 15
type input "3"
type input "30"
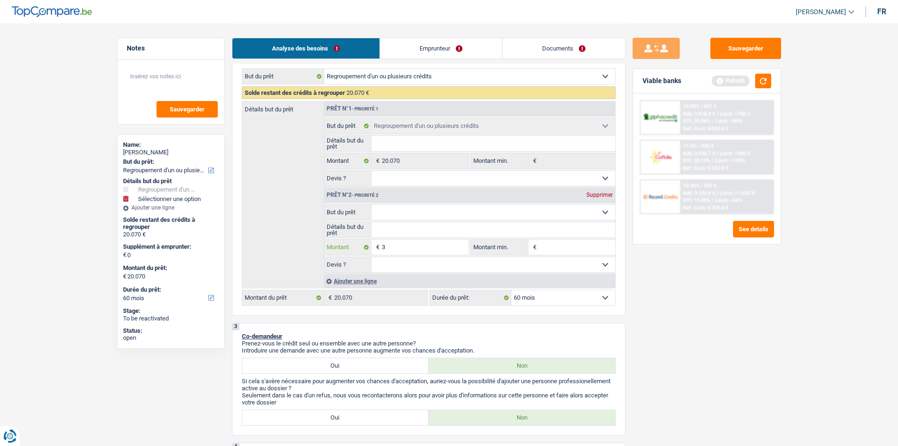
type input "30"
type input "300"
type input "3.000"
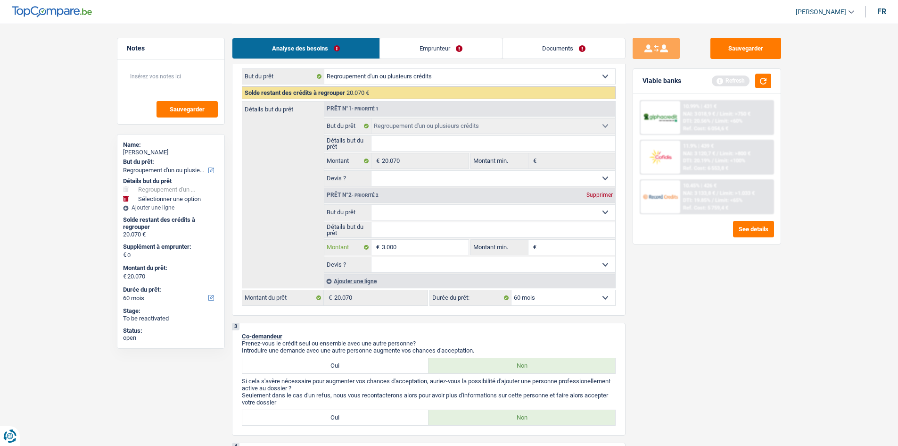
type input "3.000"
select select "120"
type input "3.000"
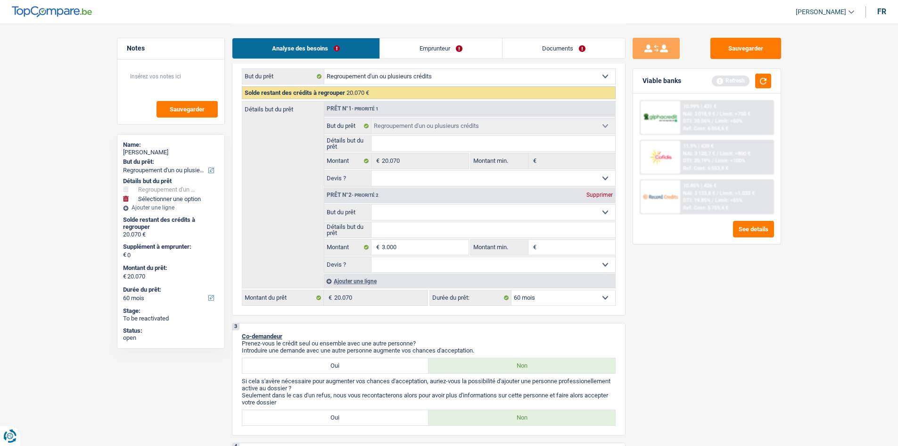
type input "23.070"
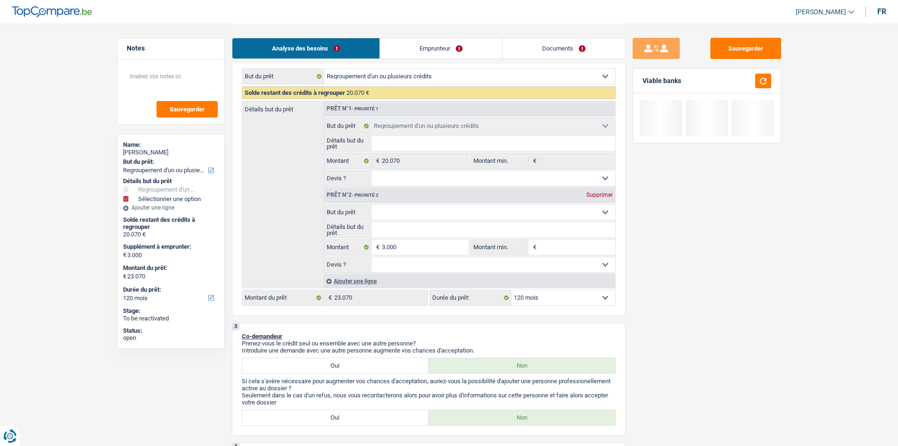
click at [552, 298] on select "12 mois 18 mois 24 mois 30 mois 36 mois 42 mois 48 mois 60 mois 72 mois 84 mois…" at bounding box center [564, 297] width 104 height 15
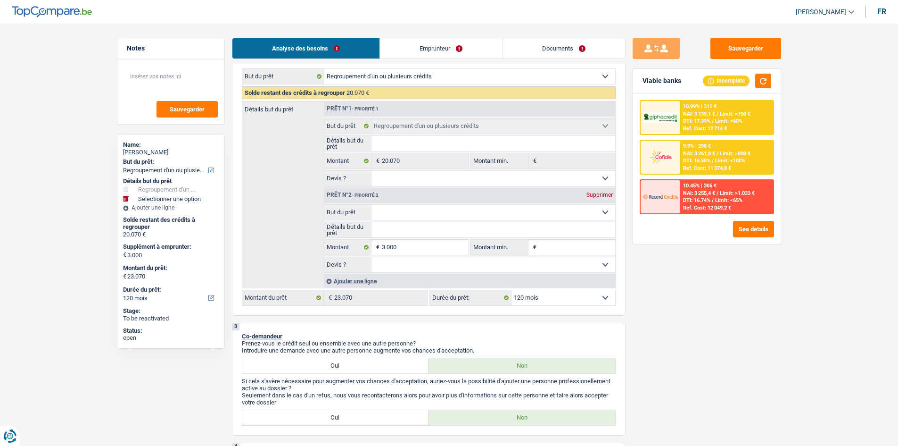
select select "60"
click at [512, 290] on select "12 mois 18 mois 24 mois 30 mois 36 mois 42 mois 48 mois 60 mois 72 mois 84 mois…" at bounding box center [564, 297] width 104 height 15
select select "60"
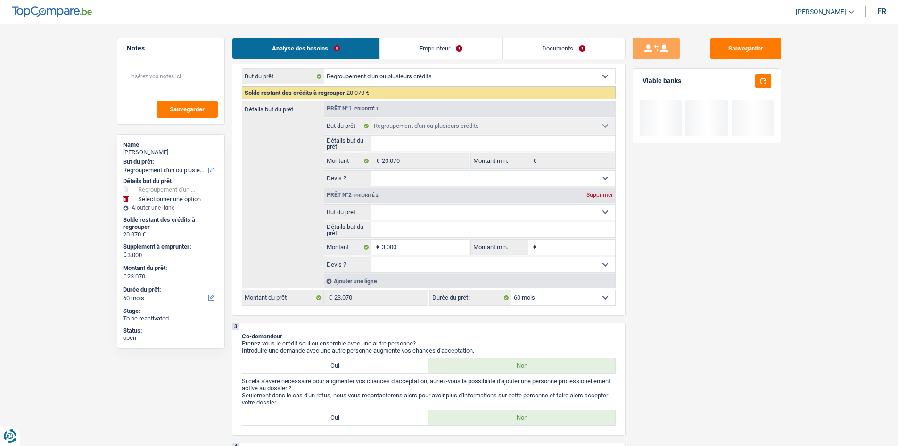
click at [717, 344] on div "Sauvegarder Viable banks" at bounding box center [707, 234] width 163 height 393
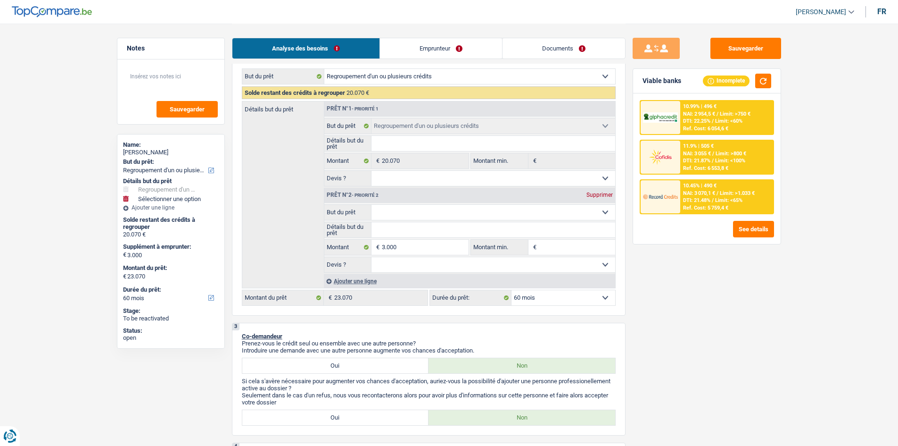
drag, startPoint x: 435, startPoint y: 208, endPoint x: 447, endPoint y: 217, distance: 14.8
click at [435, 208] on select "Confort maison: meubles, textile, peinture, électroménager, outillage non-profe…" at bounding box center [494, 212] width 244 height 15
select select "other"
click at [372, 205] on select "Confort maison: meubles, textile, peinture, électroménager, outillage non-profe…" at bounding box center [494, 212] width 244 height 15
select select "other"
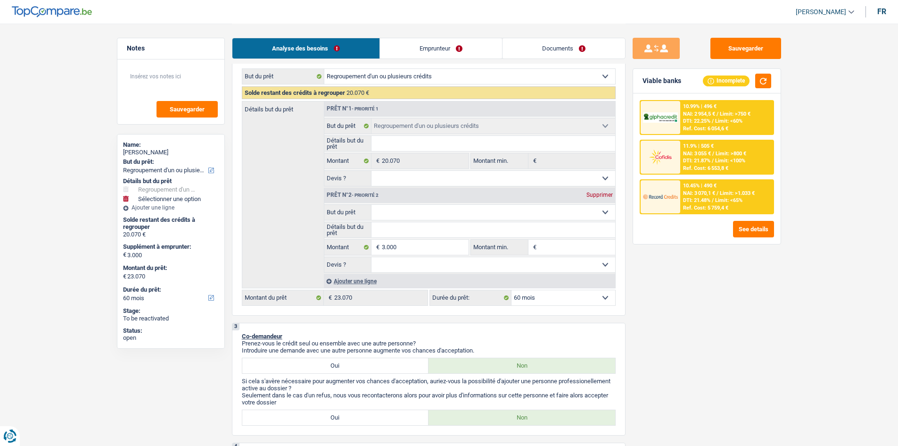
select select "other"
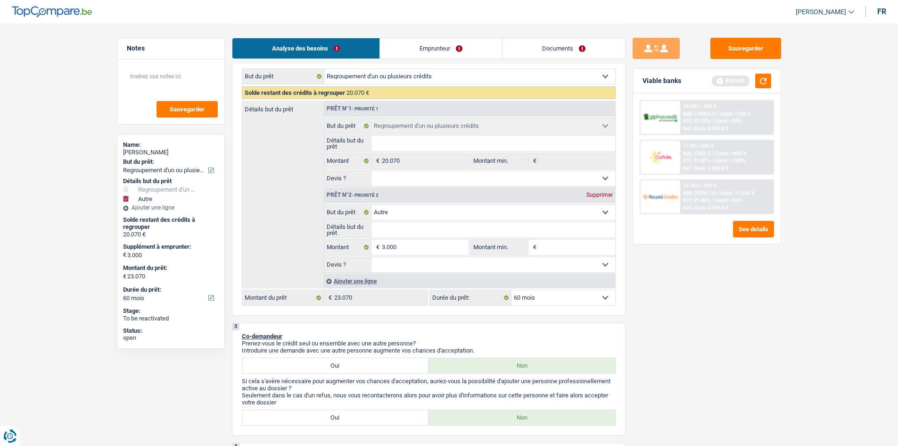
click at [440, 238] on fieldset "Confort maison: meubles, textile, peinture, électroménager, outillage non-profe…" at bounding box center [469, 238] width 291 height 68
click at [454, 233] on input "Détails but du prêt" at bounding box center [494, 229] width 244 height 15
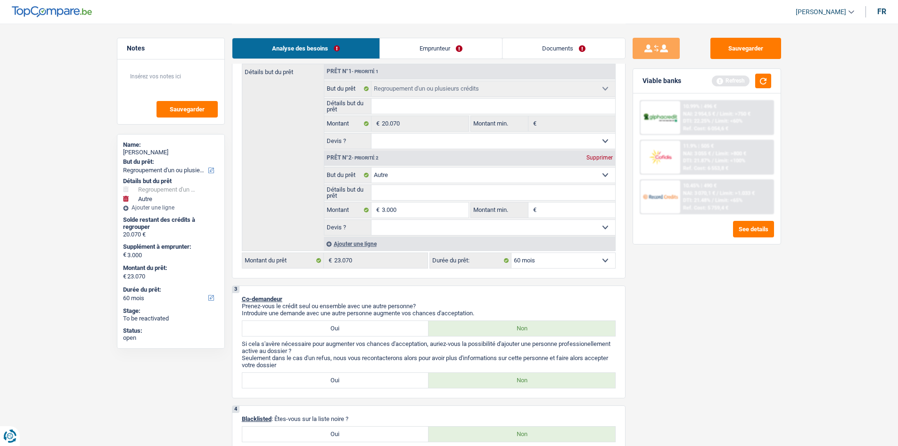
type input "v"
type input "vi"
type input "v"
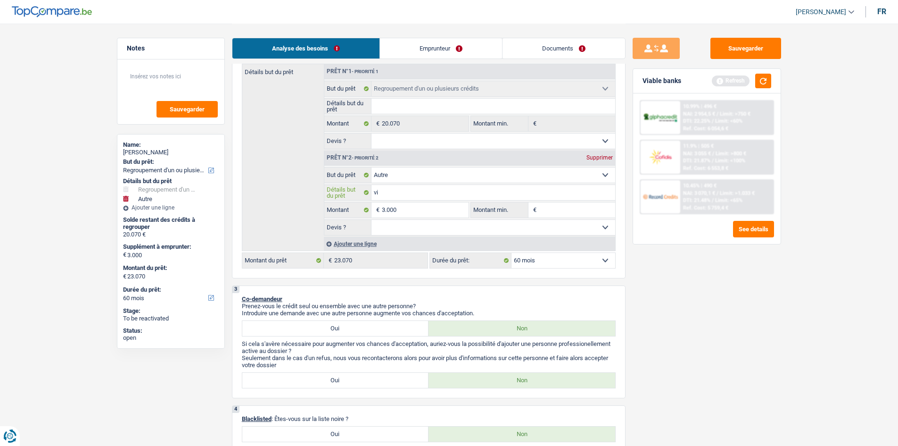
type input "v"
type input "vo"
type input "voi"
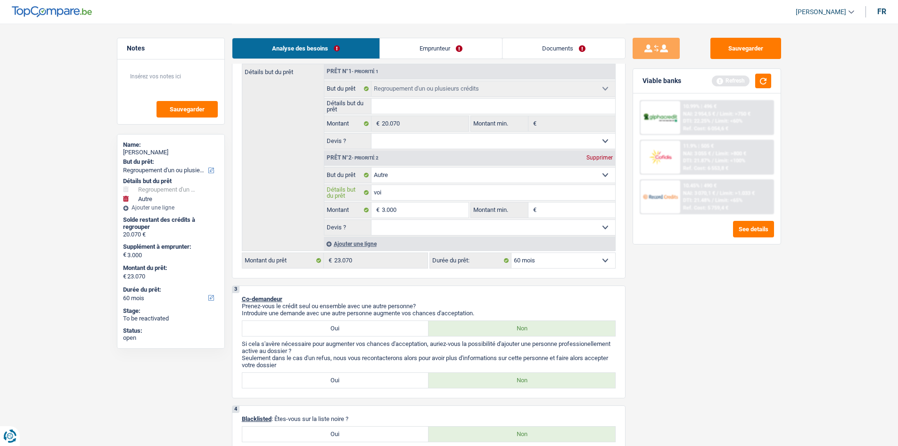
type input "voit"
type input "voitu"
type input "voitur"
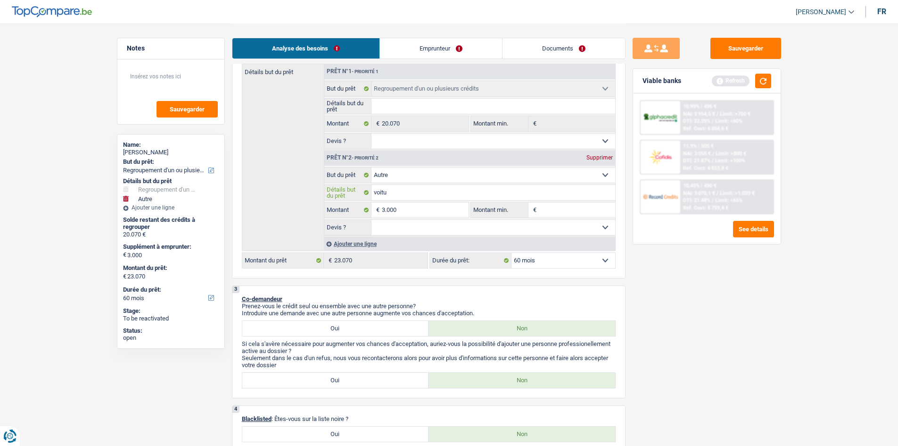
type input "voitur"
type input "voiture"
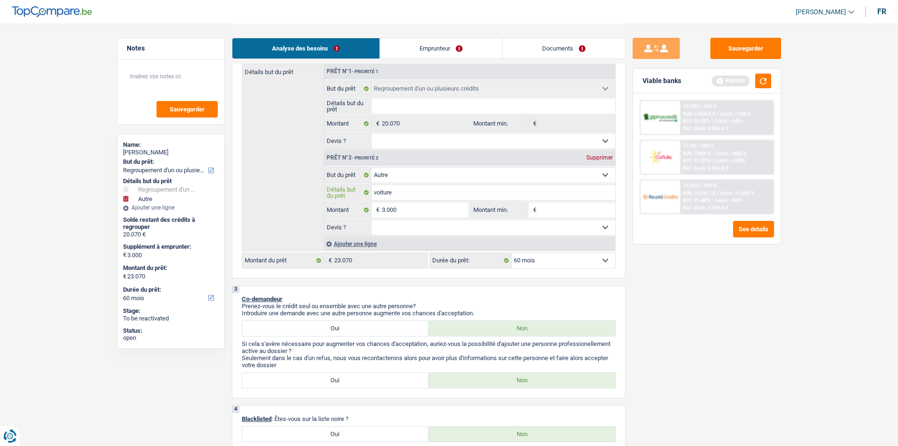
type input "voiture"
click at [717, 332] on div "Sauvegarder Viable banks Refresh 10.99% | 496 € NAI: 2 954,5 € / Limit: >750 € …" at bounding box center [707, 234] width 163 height 393
click at [437, 212] on input "3.000" at bounding box center [425, 209] width 86 height 15
click at [419, 231] on select "Oui Non Non répondu Sélectionner une option" at bounding box center [494, 227] width 244 height 15
select select "yes"
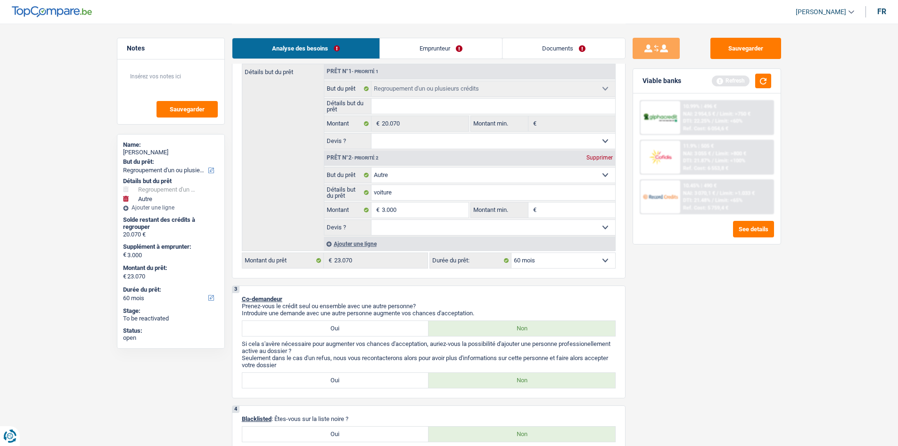
click at [372, 220] on select "Oui Non Non répondu Sélectionner une option" at bounding box center [494, 227] width 244 height 15
select select "yes"
click at [717, 79] on button "button" at bounding box center [763, 81] width 16 height 15
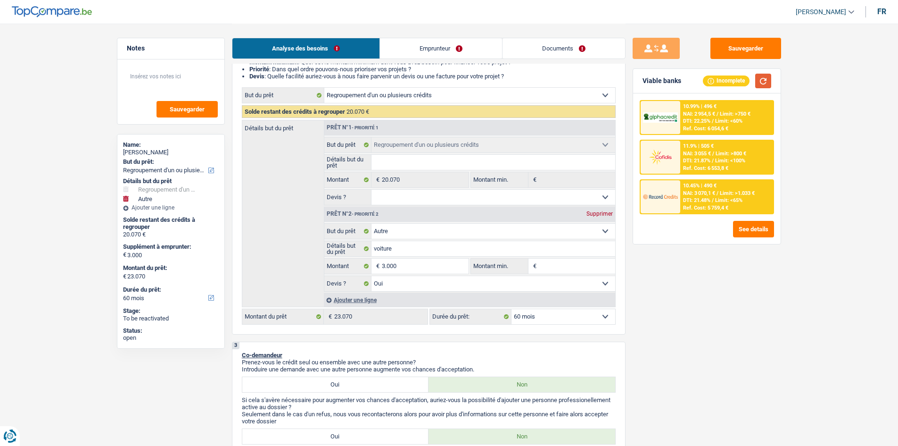
scroll to position [25, 0]
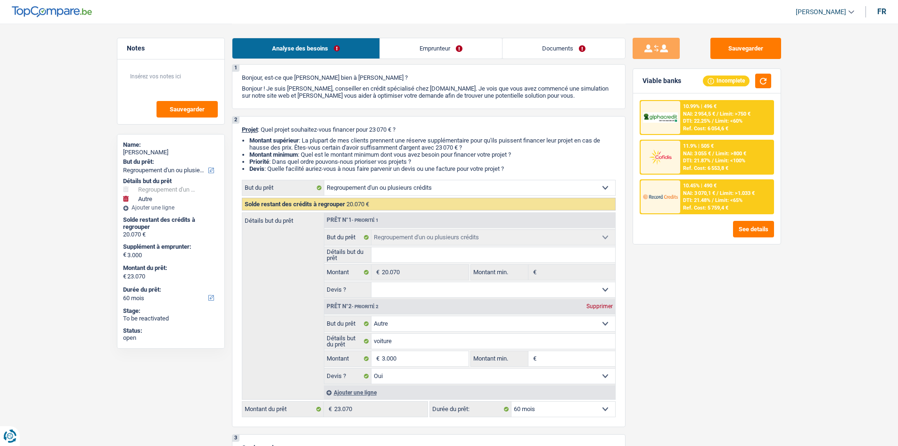
drag, startPoint x: 475, startPoint y: 48, endPoint x: 534, endPoint y: 84, distance: 69.5
click at [475, 48] on link "Emprunteur" at bounding box center [441, 48] width 122 height 20
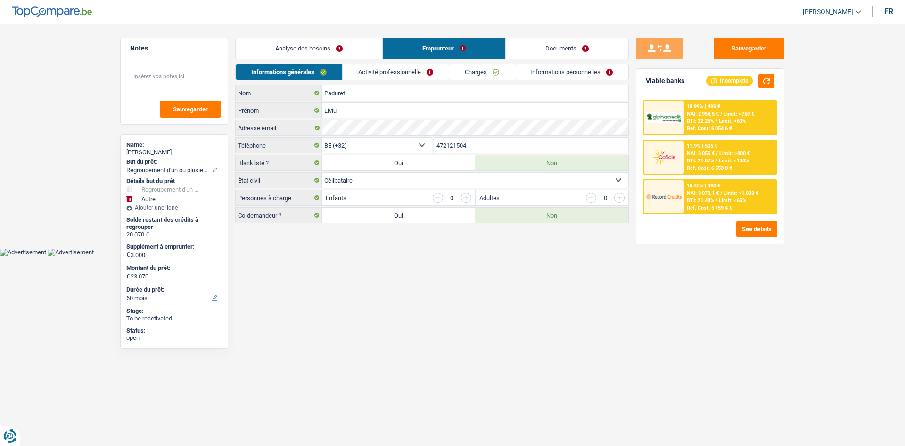
click at [345, 49] on link "Analyse des besoins" at bounding box center [309, 48] width 147 height 20
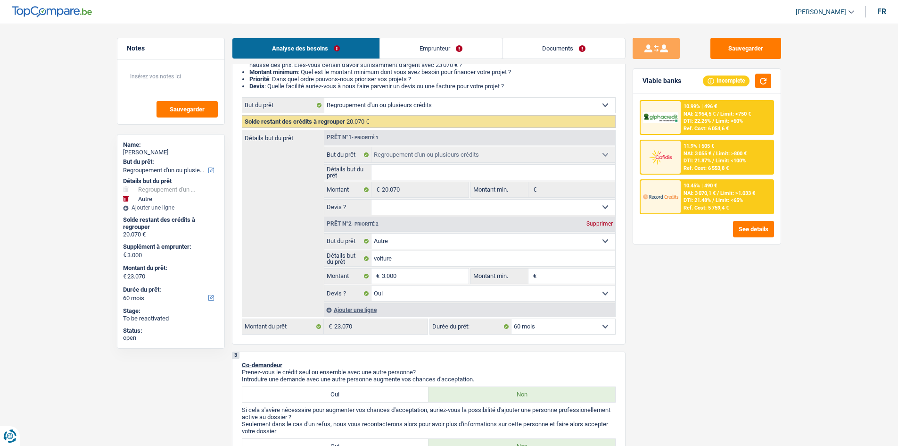
scroll to position [236, 0]
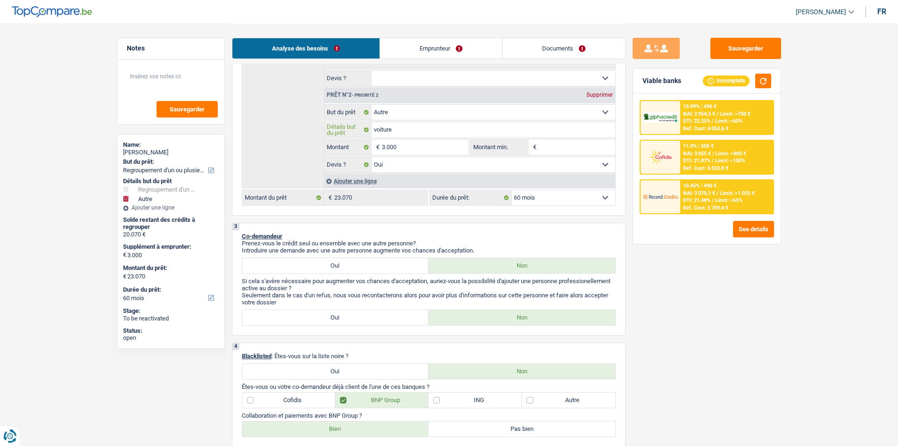
click at [418, 131] on input "voiture" at bounding box center [494, 129] width 244 height 15
click at [439, 50] on link "Emprunteur" at bounding box center [441, 48] width 122 height 20
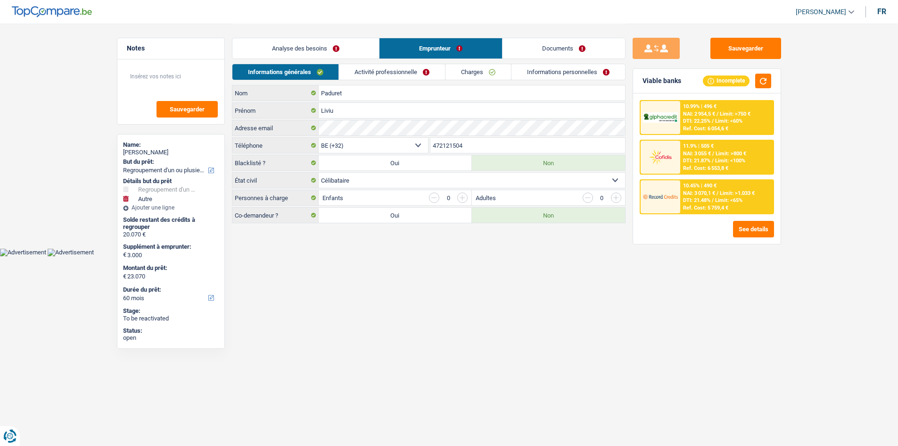
scroll to position [0, 0]
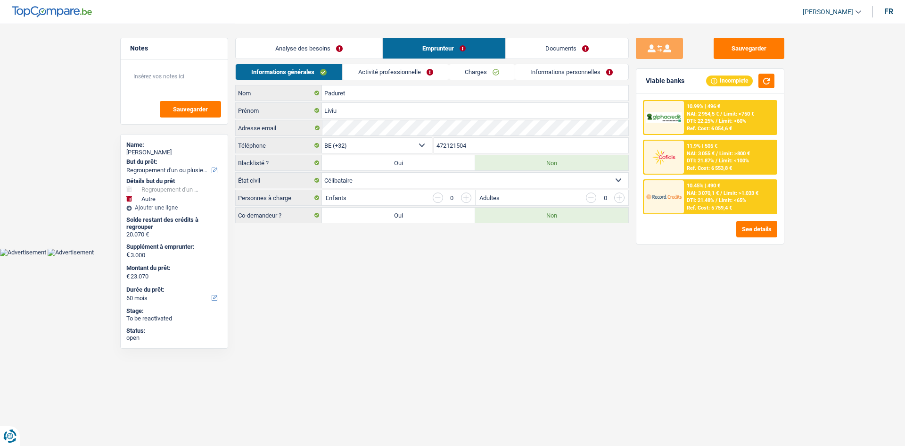
click at [391, 68] on link "Activité professionnelle" at bounding box center [396, 72] width 106 height 16
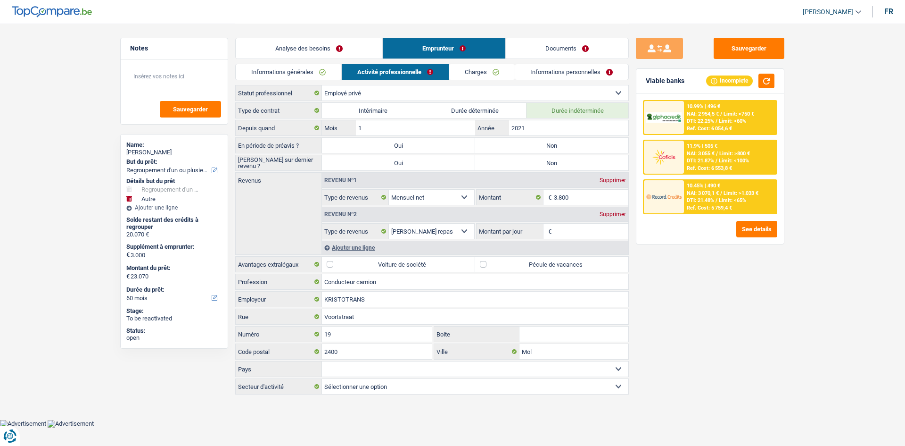
click at [588, 151] on label "Non" at bounding box center [551, 145] width 153 height 15
click at [588, 151] on input "Non" at bounding box center [551, 145] width 153 height 15
radio input "true"
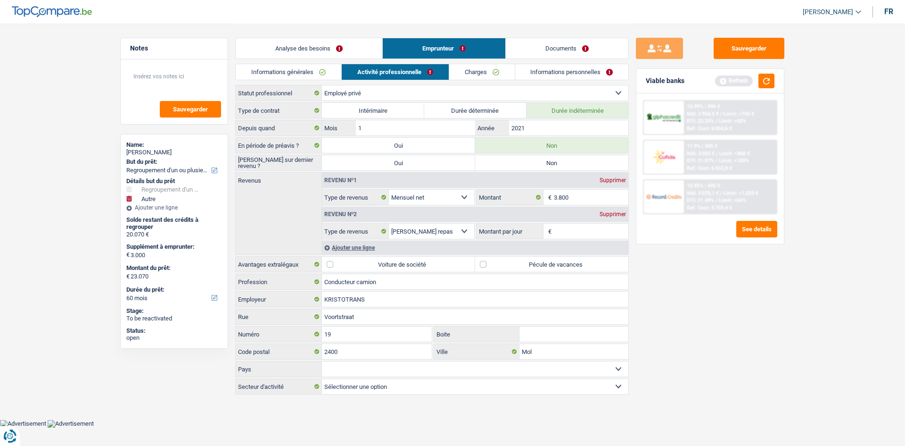
click at [553, 165] on label "Non" at bounding box center [551, 162] width 153 height 15
click at [553, 165] on input "Non" at bounding box center [551, 162] width 153 height 15
radio input "true"
click at [293, 69] on link "Informations générales" at bounding box center [289, 72] width 106 height 16
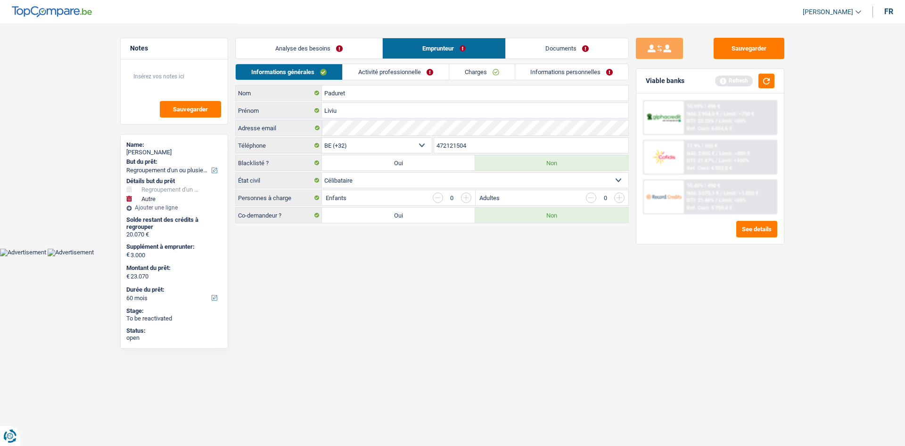
click at [409, 80] on div "Informations générales Activité professionnelle Charges Informations personnell…" at bounding box center [432, 74] width 394 height 21
click at [409, 75] on link "Activité professionnelle" at bounding box center [396, 72] width 106 height 16
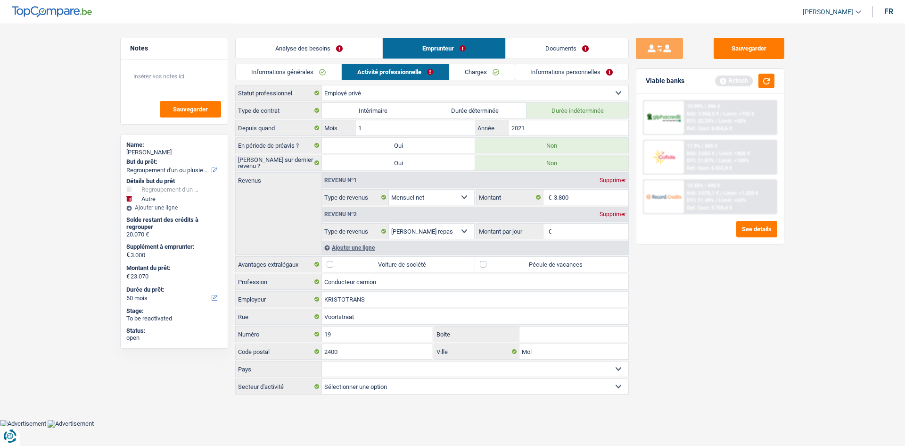
click at [319, 68] on link "Informations générales" at bounding box center [289, 72] width 106 height 16
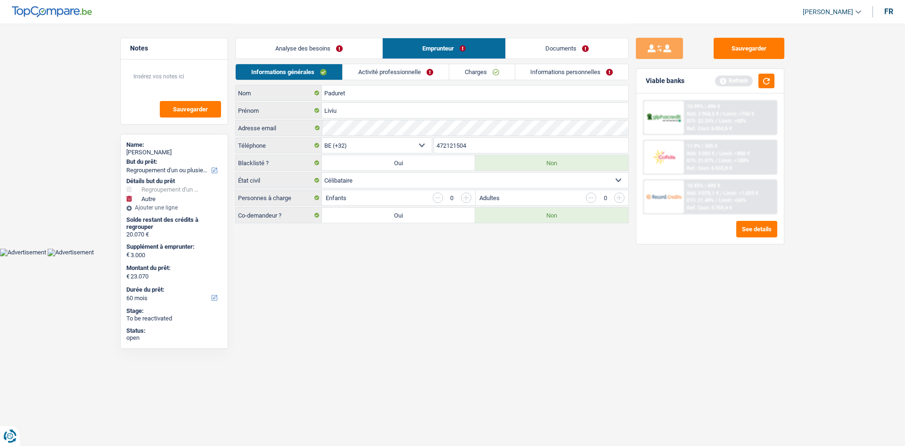
click at [377, 178] on select "Célibataire Marié(e) Cohabitant(e) légal(e) Divorcé(e) Veuf(ve) Séparé (de fait…" at bounding box center [475, 180] width 306 height 15
drag, startPoint x: 377, startPoint y: 179, endPoint x: 387, endPoint y: 171, distance: 13.1
click at [377, 179] on select "Célibataire Marié(e) Cohabitant(e) légal(e) Divorcé(e) Veuf(ve) Séparé (de fait…" at bounding box center [475, 180] width 306 height 15
click at [413, 77] on link "Activité professionnelle" at bounding box center [396, 72] width 106 height 16
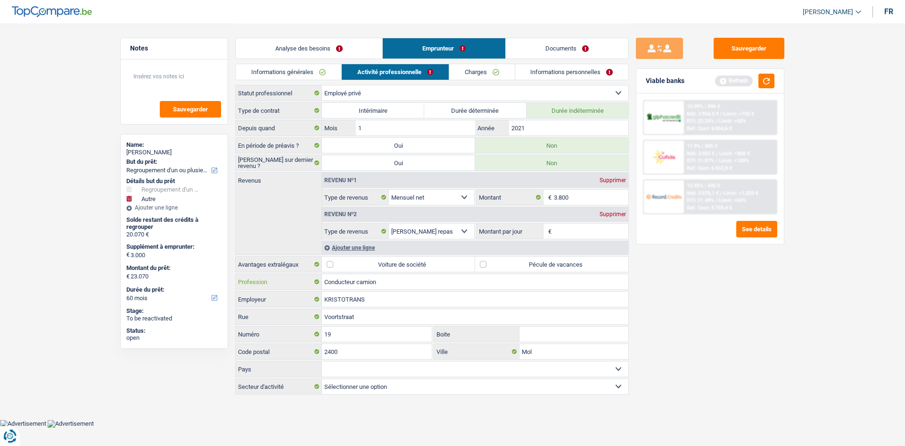
click at [587, 274] on input "Conducteur camion" at bounding box center [475, 281] width 306 height 15
click at [603, 263] on label "Pécule de vacances" at bounding box center [551, 263] width 153 height 15
click at [603, 263] on input "Pécule de vacances" at bounding box center [551, 263] width 153 height 15
checkbox input "true"
click at [569, 235] on input "Montant par jour" at bounding box center [591, 230] width 75 height 15
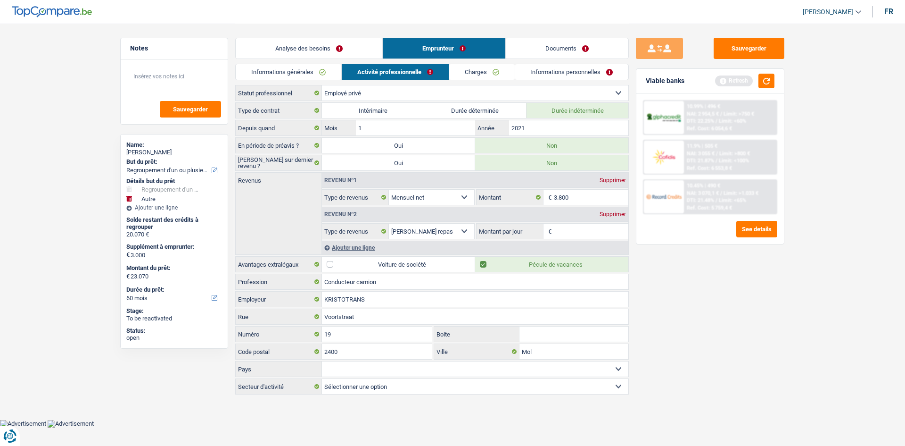
click at [472, 74] on link "Charges" at bounding box center [482, 72] width 66 height 16
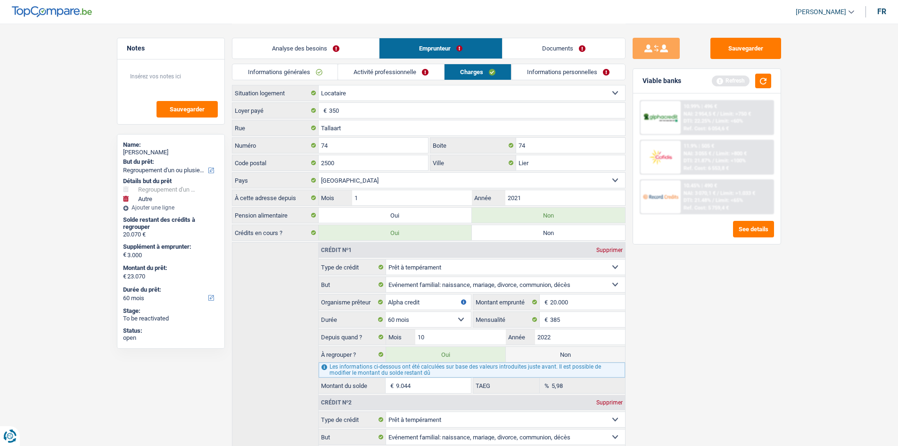
click at [541, 73] on link "Informations personnelles" at bounding box center [569, 72] width 114 height 16
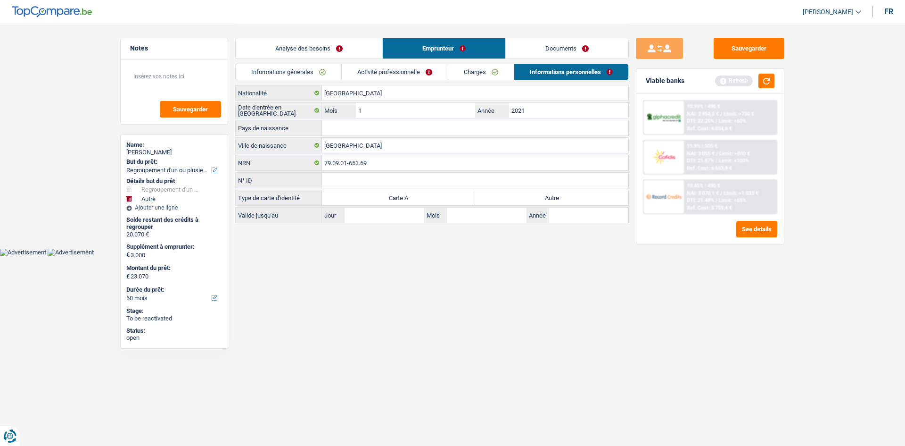
click at [313, 44] on link "Analyse des besoins" at bounding box center [309, 48] width 147 height 20
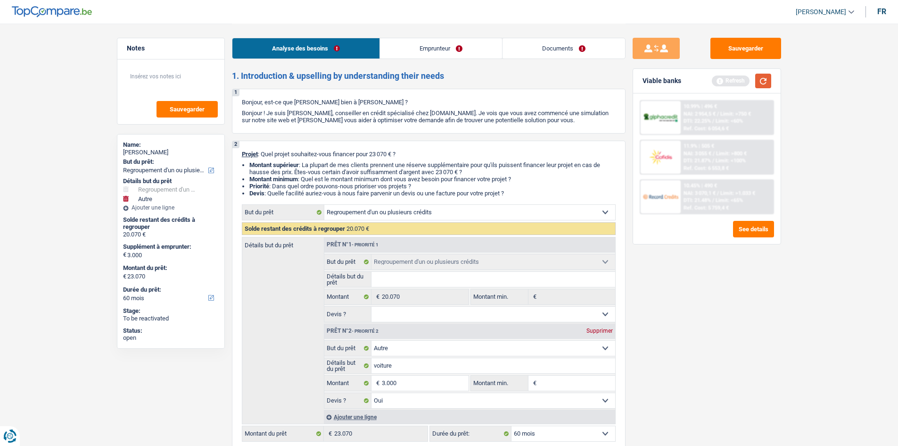
click at [717, 79] on button "button" at bounding box center [763, 81] width 16 height 15
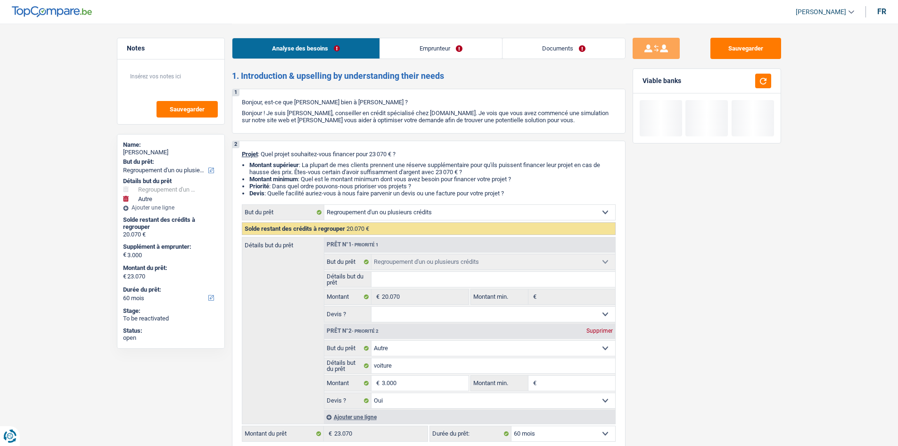
click at [446, 56] on link "Emprunteur" at bounding box center [441, 48] width 122 height 20
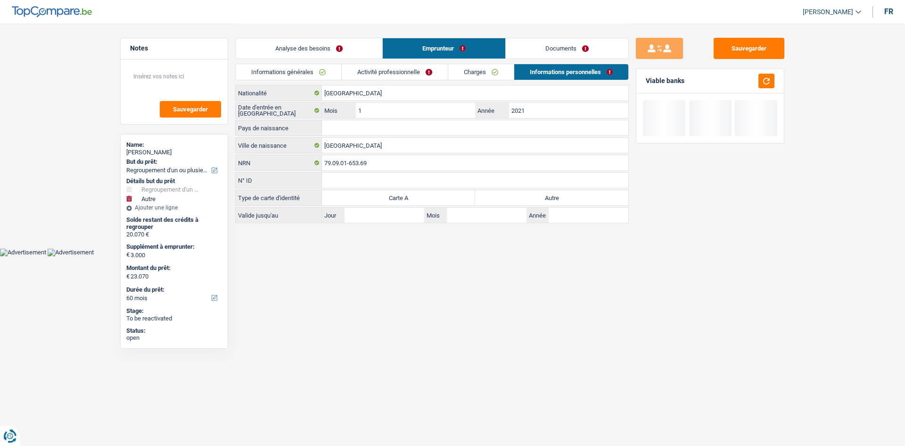
click at [467, 73] on link "Charges" at bounding box center [481, 72] width 66 height 16
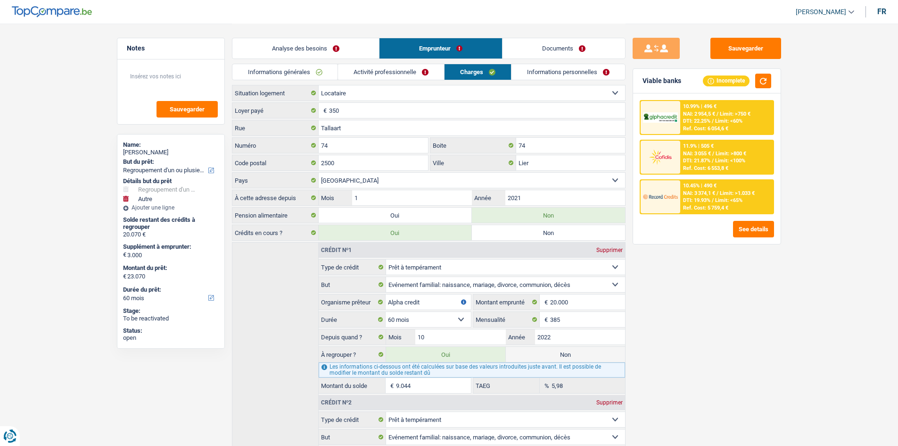
click at [401, 68] on link "Activité professionnelle" at bounding box center [391, 72] width 106 height 16
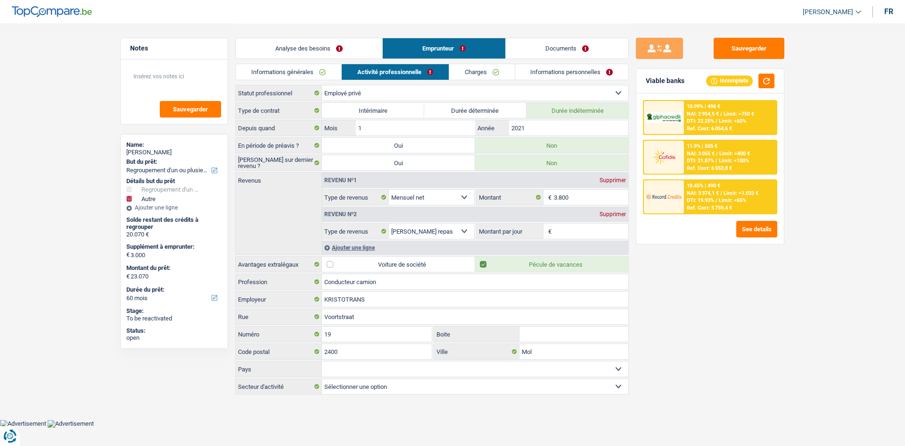
click at [312, 73] on link "Informations générales" at bounding box center [289, 72] width 106 height 16
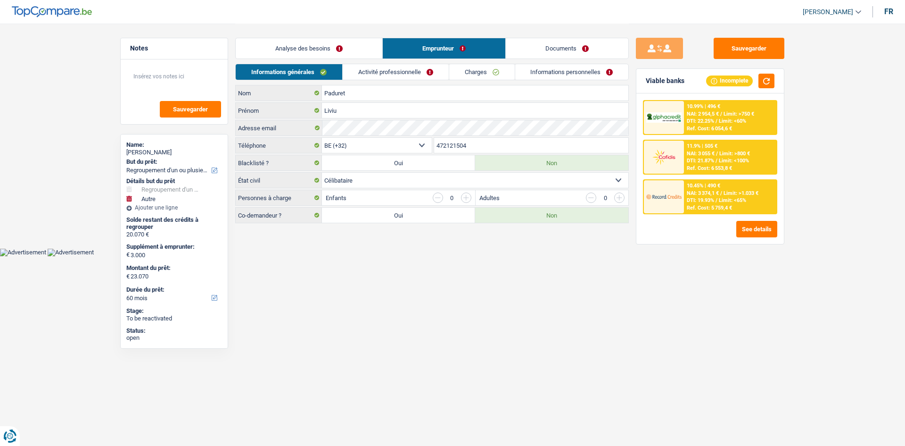
click at [380, 70] on link "Activité professionnelle" at bounding box center [396, 72] width 106 height 16
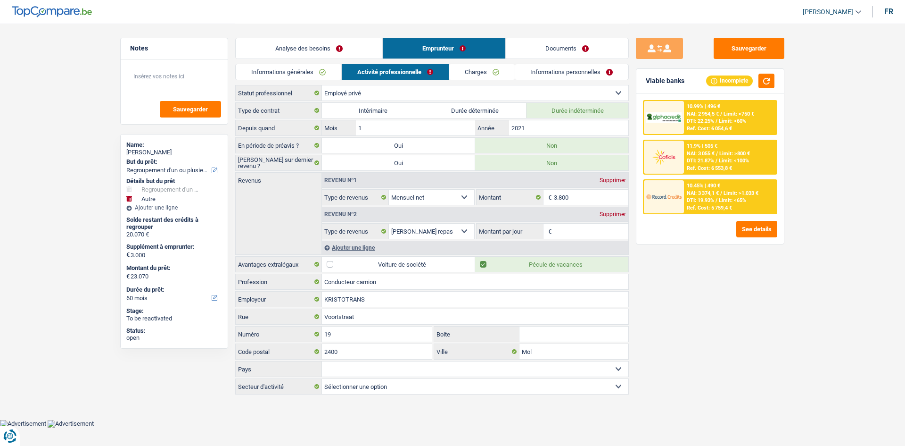
click at [576, 79] on link "Informations personnelles" at bounding box center [572, 72] width 114 height 16
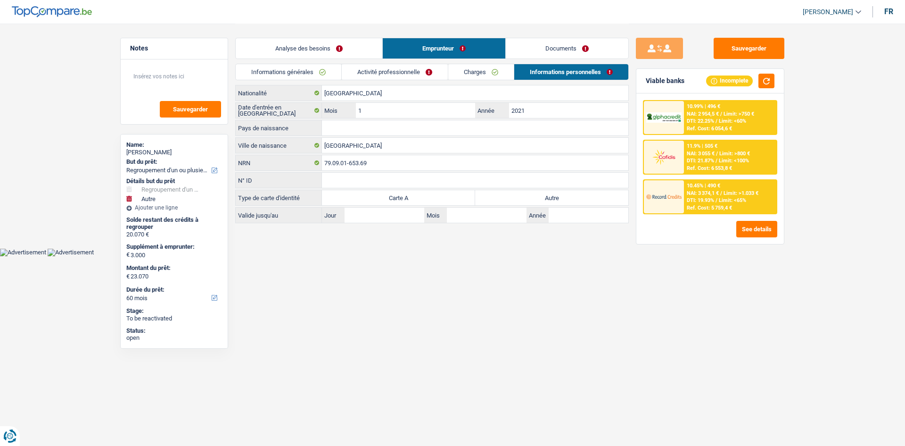
click at [424, 74] on link "Activité professionnelle" at bounding box center [395, 72] width 106 height 16
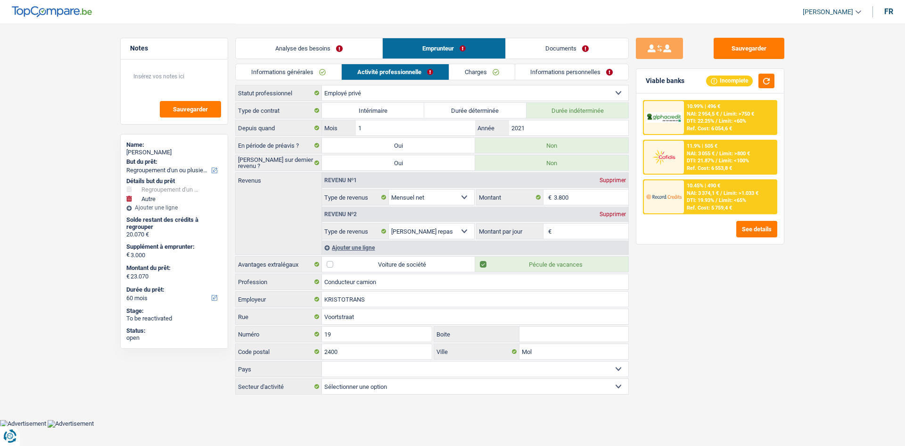
click at [488, 74] on link "Charges" at bounding box center [482, 72] width 66 height 16
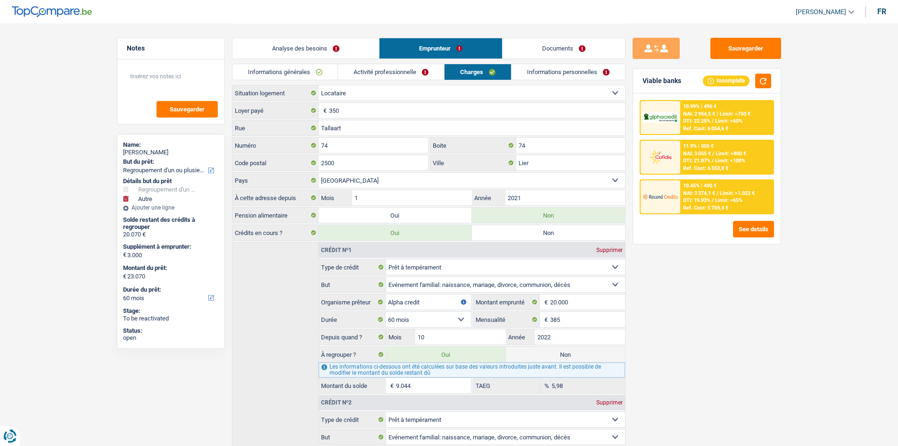
click at [562, 80] on li "Informations personnelles" at bounding box center [568, 72] width 115 height 17
drag, startPoint x: 569, startPoint y: 75, endPoint x: 505, endPoint y: 81, distance: 64.4
click at [570, 75] on link "Informations personnelles" at bounding box center [569, 72] width 114 height 16
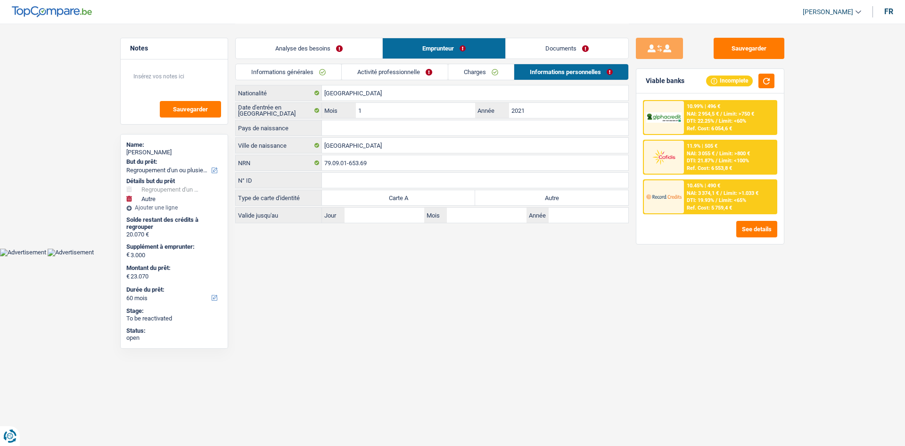
click at [428, 72] on link "Activité professionnelle" at bounding box center [395, 72] width 106 height 16
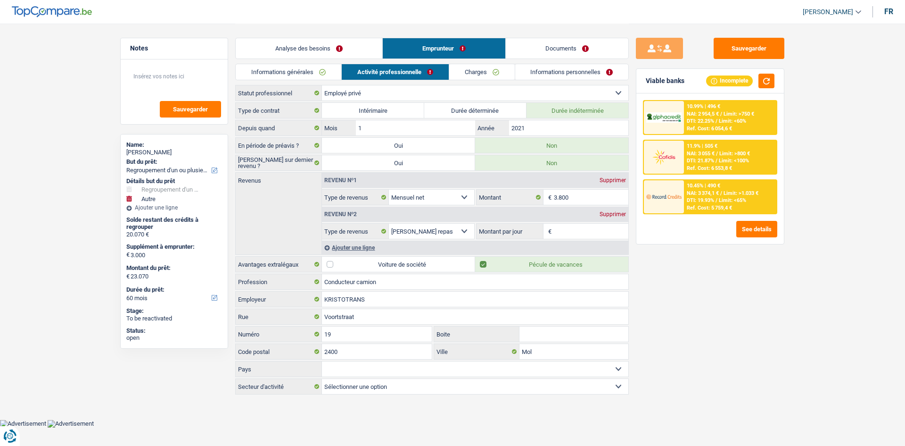
drag, startPoint x: 314, startPoint y: 68, endPoint x: 373, endPoint y: 71, distance: 59.0
click at [315, 68] on link "Informations générales" at bounding box center [289, 72] width 106 height 16
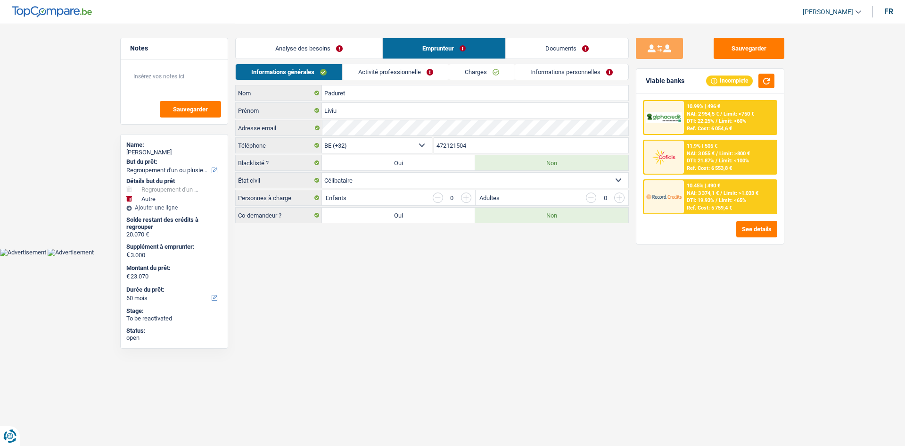
click at [374, 71] on link "Activité professionnelle" at bounding box center [396, 72] width 106 height 16
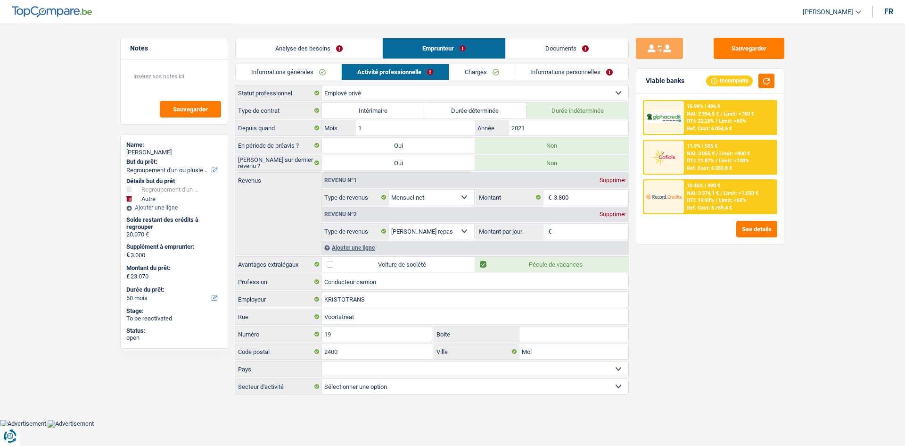
click at [495, 75] on link "Charges" at bounding box center [482, 72] width 66 height 16
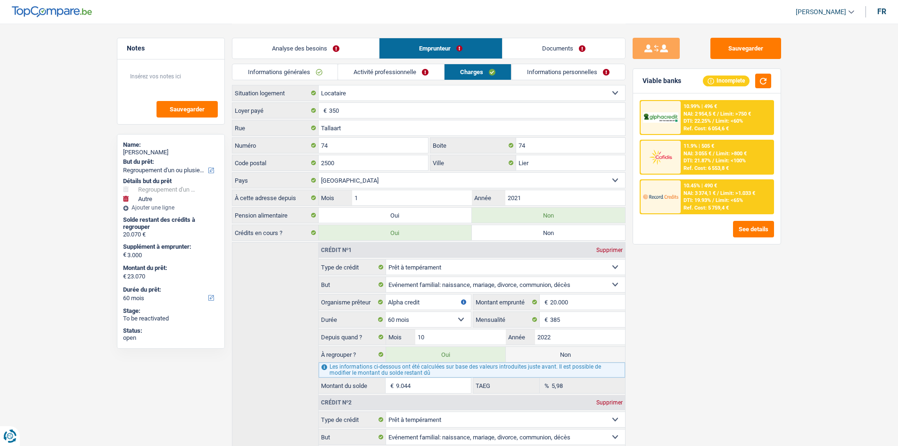
click at [557, 73] on link "Informations personnelles" at bounding box center [569, 72] width 114 height 16
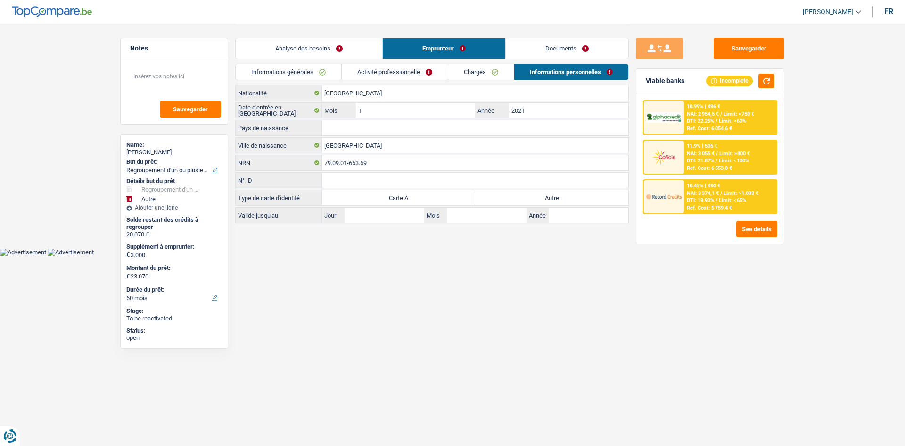
click at [405, 70] on link "Activité professionnelle" at bounding box center [395, 72] width 106 height 16
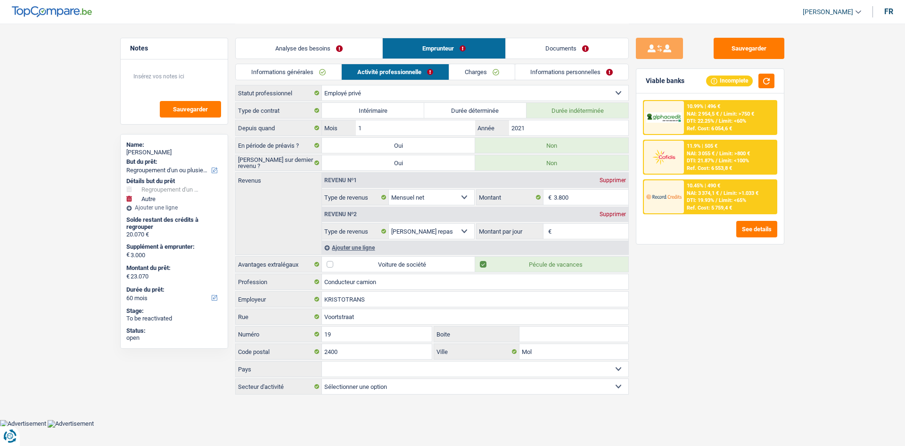
click at [297, 73] on link "Informations générales" at bounding box center [289, 72] width 106 height 16
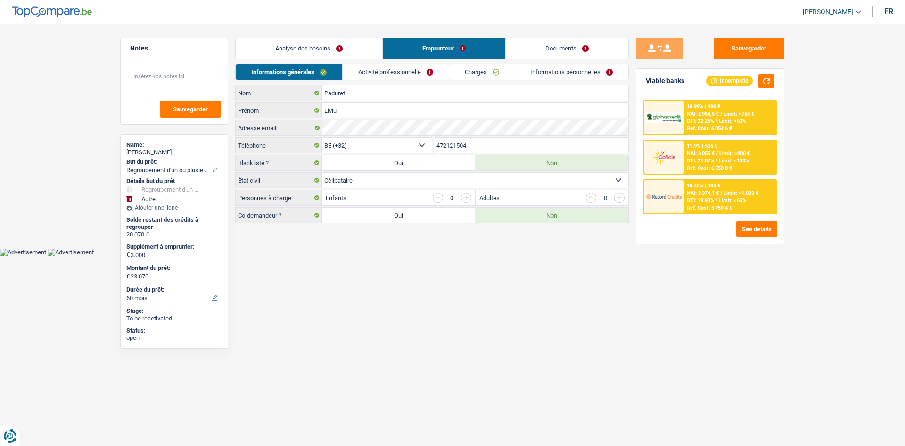
click at [390, 71] on link "Activité professionnelle" at bounding box center [396, 72] width 106 height 16
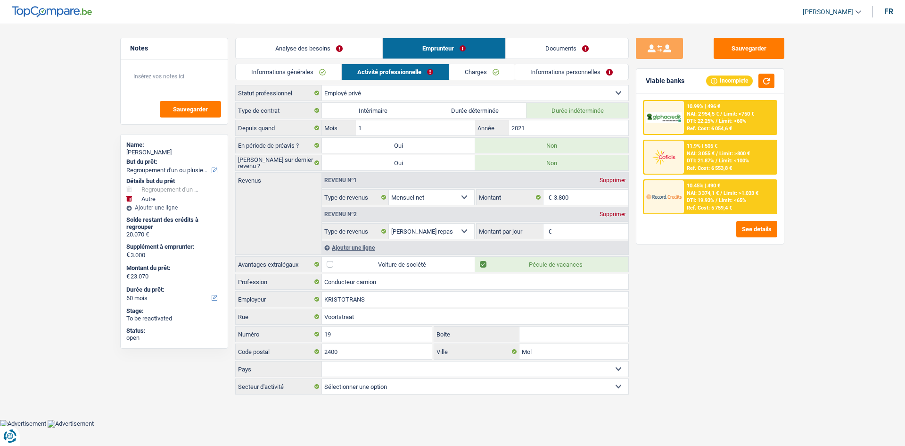
click at [310, 74] on link "Informations générales" at bounding box center [289, 72] width 106 height 16
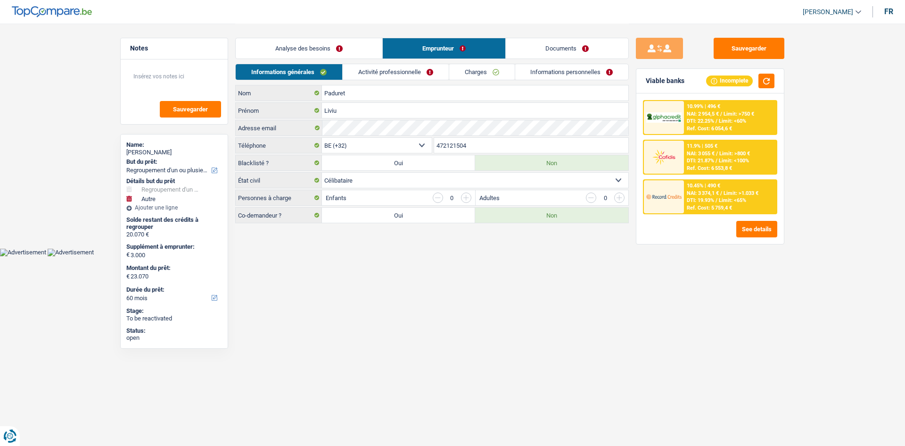
click at [402, 71] on link "Activité professionnelle" at bounding box center [396, 72] width 106 height 16
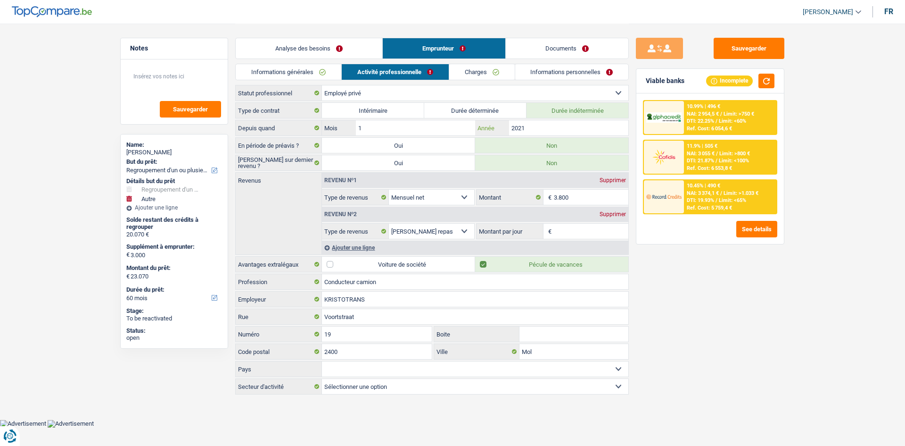
click at [559, 123] on input "2021" at bounding box center [568, 127] width 119 height 15
click at [594, 198] on input "3.800" at bounding box center [591, 197] width 75 height 15
click at [541, 130] on input "2021" at bounding box center [568, 127] width 119 height 15
click at [687, 305] on div "Sauvegarder Viable banks Incomplete 10.99% | 496 € NAI: 2 954,5 € / Limit: >750…" at bounding box center [710, 234] width 163 height 393
click at [717, 310] on div "Sauvegarder Viable banks Incomplete 10.99% | 496 € NAI: 2 954,5 € / Limit: >750…" at bounding box center [710, 234] width 163 height 393
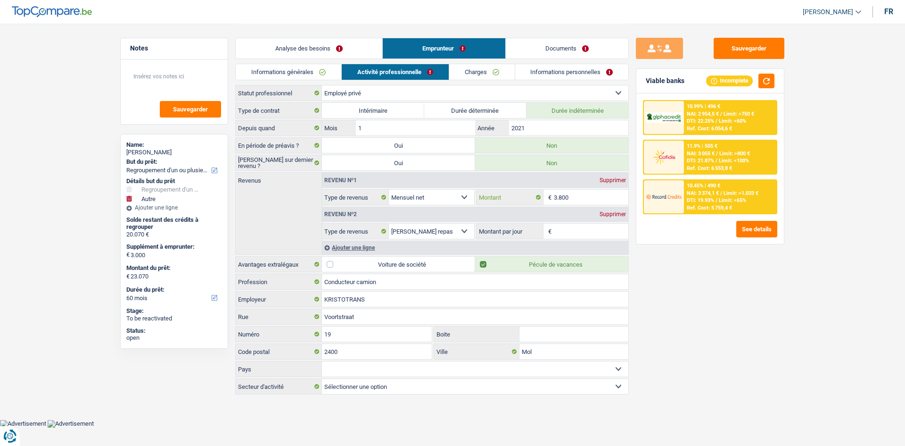
click at [582, 201] on input "3.800" at bounding box center [591, 197] width 75 height 15
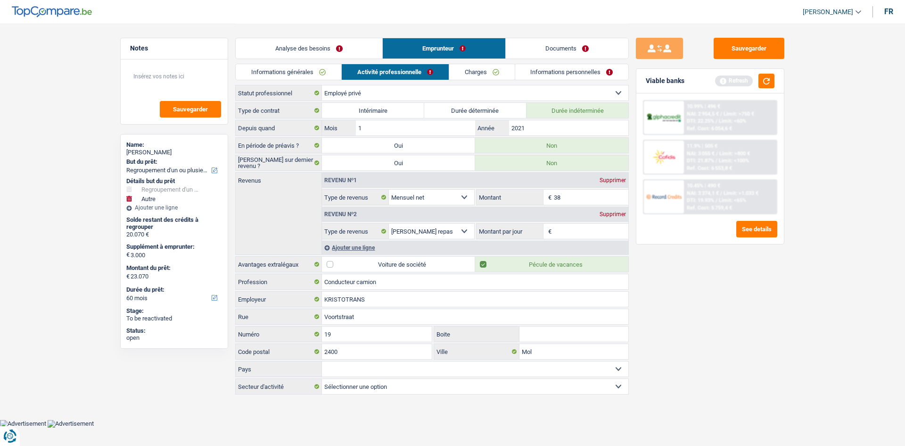
type input "3"
type input "4.000"
click at [686, 322] on div "Sauvegarder Viable banks Refresh 10.99% | 496 € NAI: 2 954,5 € / Limit: >750 € …" at bounding box center [710, 234] width 163 height 393
click at [583, 221] on div "Revenu nº2 Supprimer" at bounding box center [475, 214] width 306 height 15
click at [582, 234] on input "Montant par jour" at bounding box center [591, 230] width 75 height 15
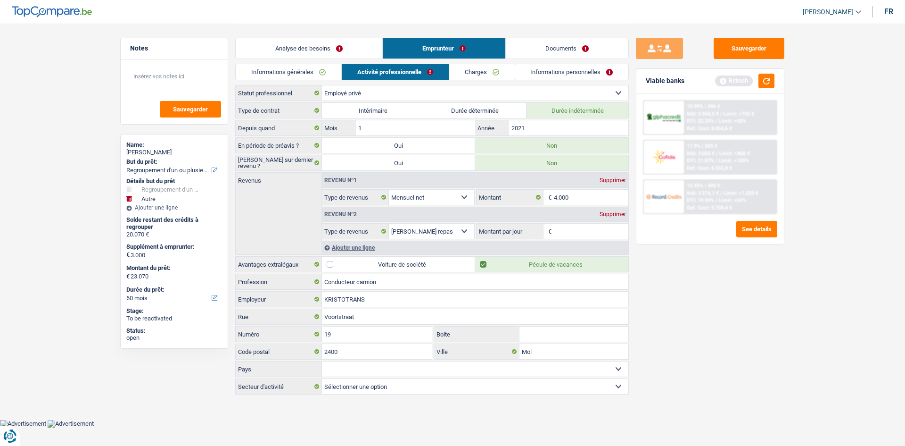
click at [603, 216] on div "Supprimer" at bounding box center [612, 214] width 31 height 6
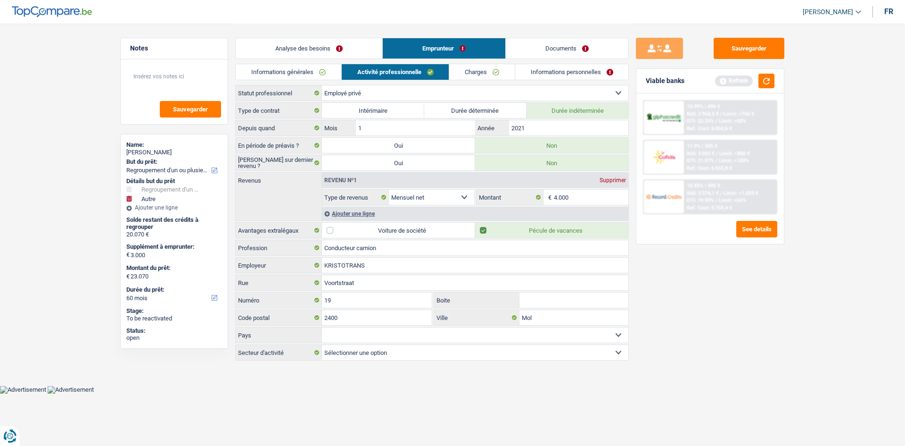
drag, startPoint x: 481, startPoint y: 76, endPoint x: 477, endPoint y: 81, distance: 6.7
click at [481, 76] on link "Charges" at bounding box center [482, 72] width 66 height 16
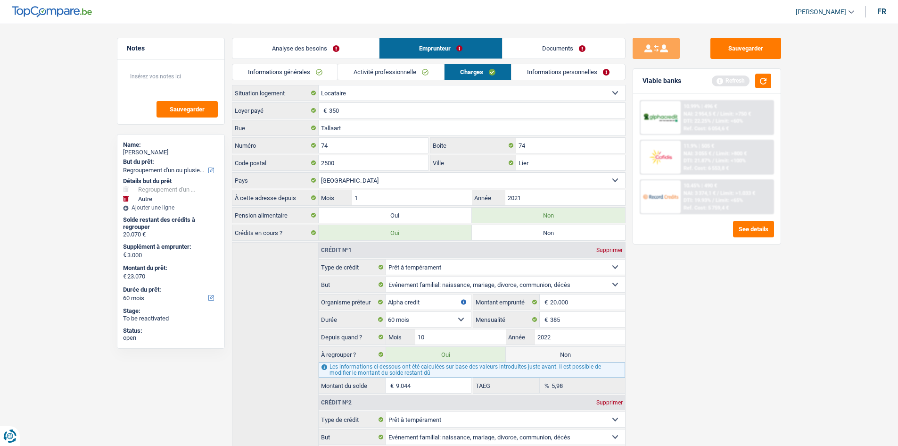
click at [707, 344] on div "Sauvegarder Viable banks Refresh 10.99% | 496 € NAI: 2 954,5 € / Limit: >750 € …" at bounding box center [707, 234] width 163 height 393
click at [557, 67] on link "Informations personnelles" at bounding box center [569, 72] width 114 height 16
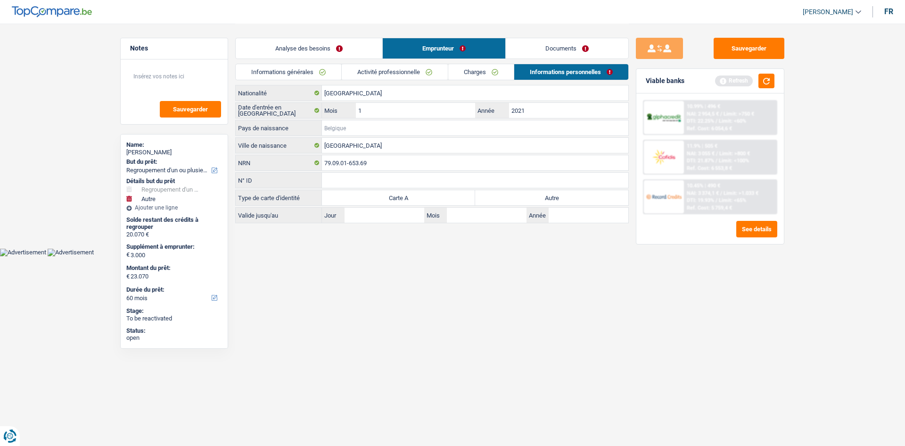
click at [405, 134] on input "Pays de naissance" at bounding box center [475, 127] width 306 height 15
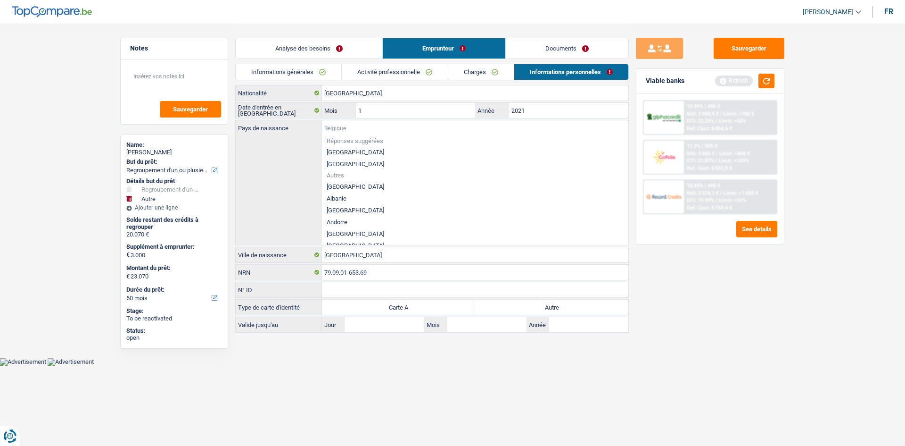
type input "r"
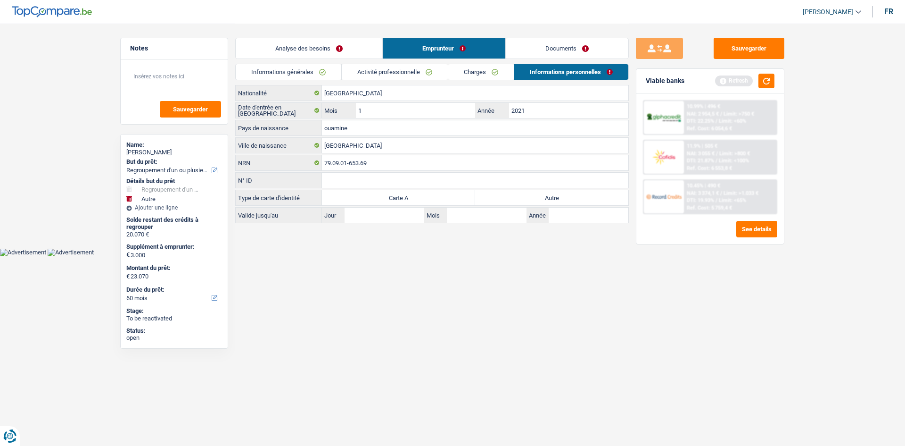
click at [336, 130] on input "ouamine" at bounding box center [475, 127] width 306 height 15
click at [354, 124] on input "roummine" at bounding box center [475, 127] width 306 height 15
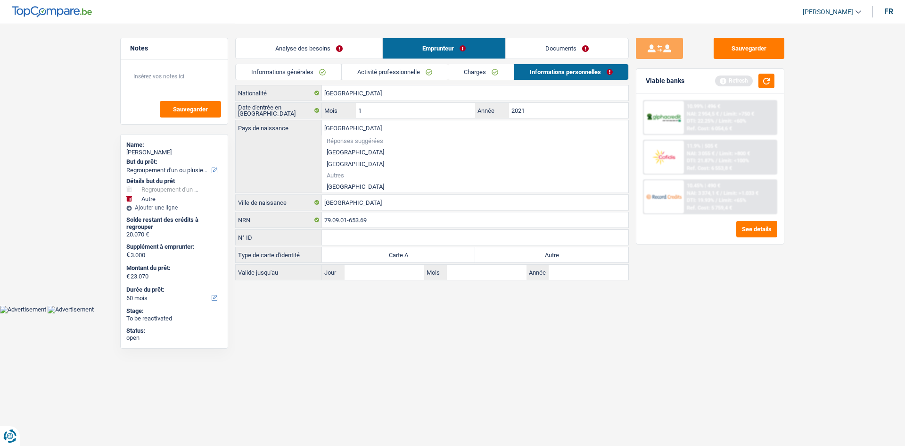
click at [350, 185] on li "Roumanie" at bounding box center [475, 187] width 306 height 12
type input "Roumanie"
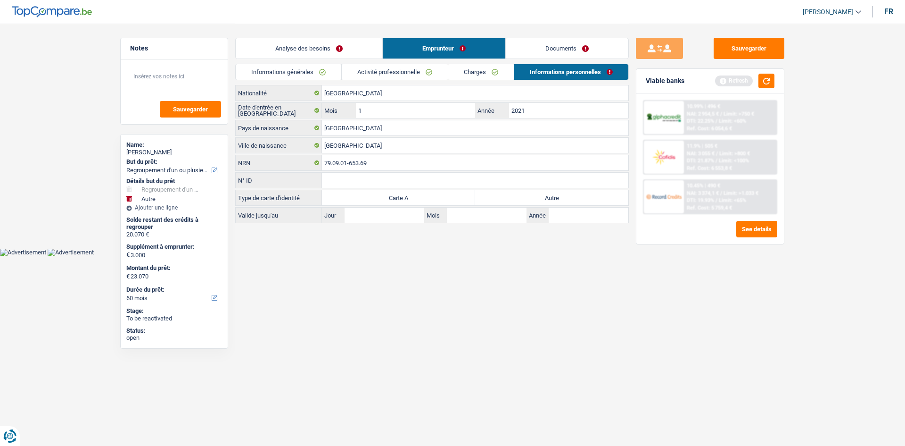
click at [406, 68] on link "Activité professionnelle" at bounding box center [395, 72] width 106 height 16
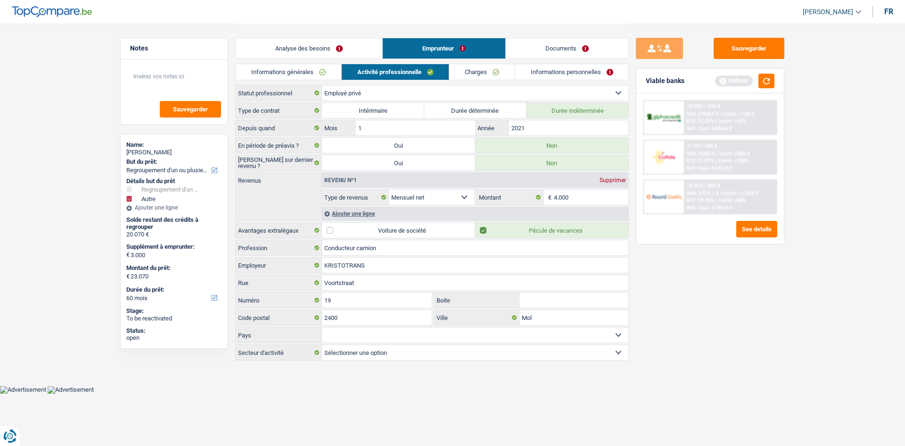
click at [367, 337] on select "Belgique France Allemagne Italie Luxembourg Pays-Bas Espagne Suisse Sélectionne…" at bounding box center [475, 334] width 306 height 15
select select "BE"
click at [322, 327] on select "Belgique France Allemagne Italie Luxembourg Pays-Bas Espagne Suisse Sélectionne…" at bounding box center [475, 334] width 306 height 15
click at [498, 74] on link "Charges" at bounding box center [482, 72] width 66 height 16
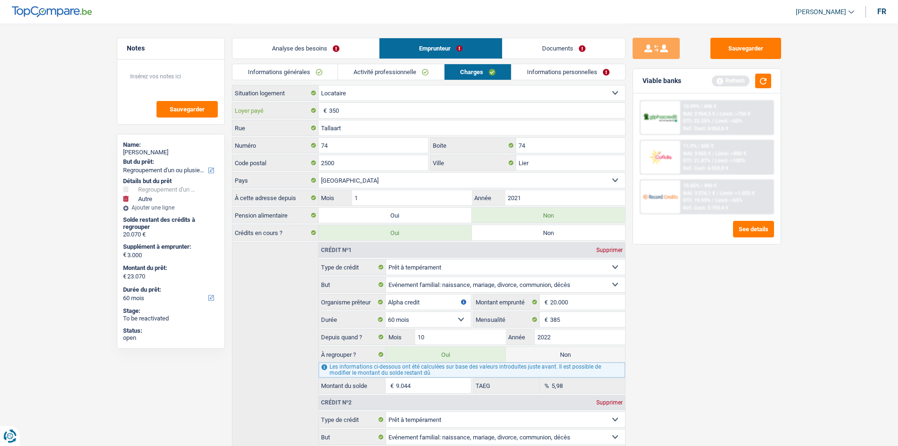
click at [420, 110] on input "350" at bounding box center [477, 110] width 296 height 15
click at [717, 297] on div "Sauvegarder Viable banks Refresh 10.99% | 496 € NAI: 2 954,5 € / Limit: >750 € …" at bounding box center [707, 234] width 163 height 393
click at [549, 76] on link "Informations personnelles" at bounding box center [569, 72] width 114 height 16
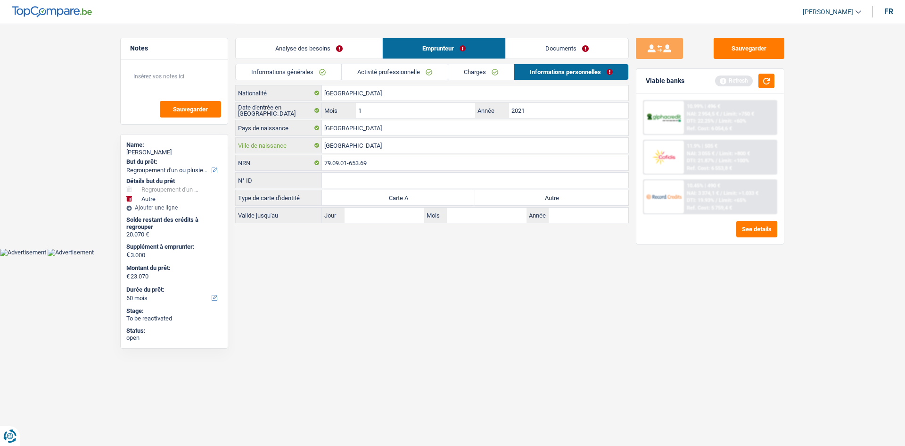
click at [391, 139] on input "Roumanie" at bounding box center [475, 145] width 306 height 15
click at [498, 81] on div "Informations générales Activité professionnelle Charges Informations personnell…" at bounding box center [432, 74] width 394 height 21
click at [496, 77] on link "Charges" at bounding box center [481, 72] width 66 height 16
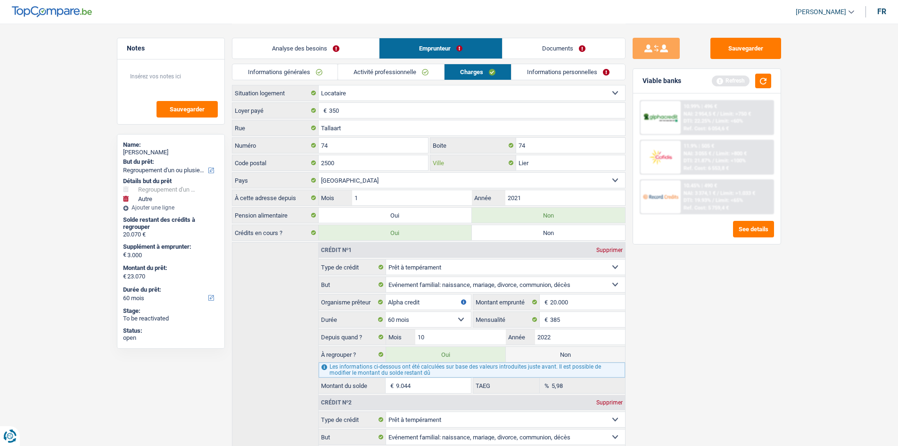
click at [574, 167] on input "Lier" at bounding box center [570, 162] width 109 height 15
click at [365, 122] on input "Tallaart" at bounding box center [472, 127] width 306 height 15
click at [375, 149] on input "74" at bounding box center [374, 145] width 110 height 15
type input "7"
type input "18"
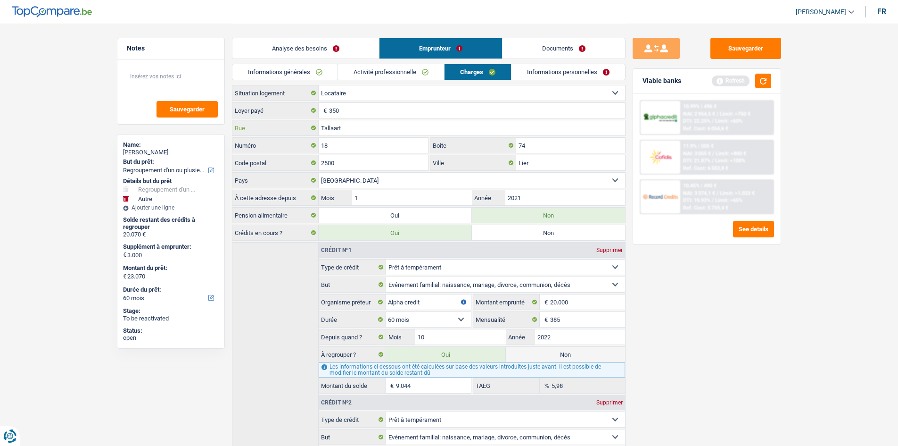
click at [377, 132] on input "Tallaart" at bounding box center [472, 127] width 306 height 15
type input "T"
type input "zotewe"
click at [369, 160] on input "2500" at bounding box center [374, 162] width 110 height 15
type input "2"
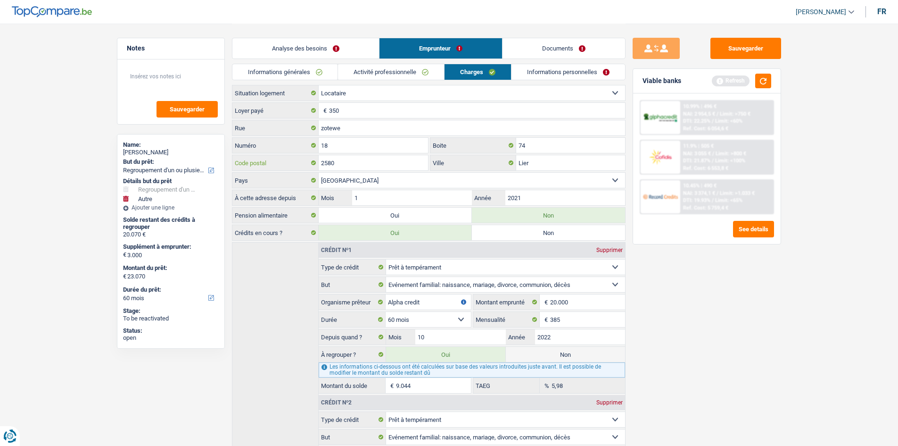
type input "2580"
click at [717, 344] on div "Sauvegarder Viable banks Refresh 10.99% | 496 € NAI: 2 954,5 € / Limit: >750 € …" at bounding box center [707, 234] width 163 height 393
click at [568, 160] on input "Lier" at bounding box center [570, 162] width 109 height 15
type input "L"
type input "Pute"
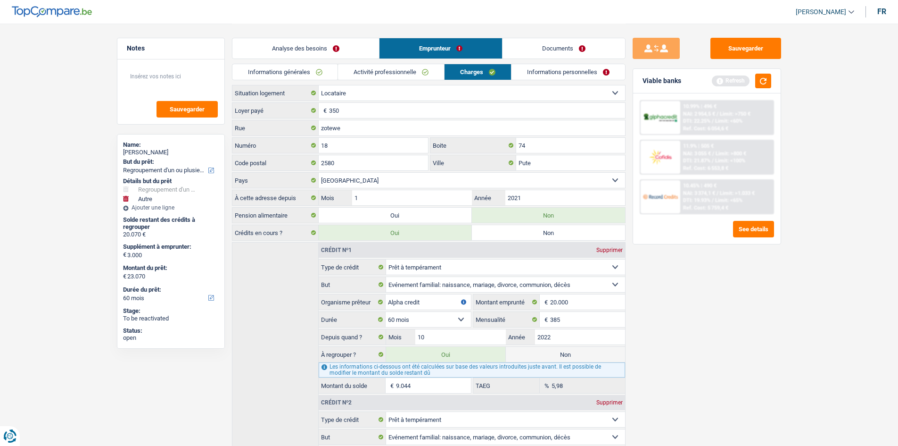
click at [717, 294] on div "Sauvegarder Viable banks Refresh 10.99% | 496 € NAI: 2 954,5 € / Limit: >750 € …" at bounding box center [707, 234] width 163 height 393
click at [717, 83] on button "button" at bounding box center [763, 81] width 16 height 15
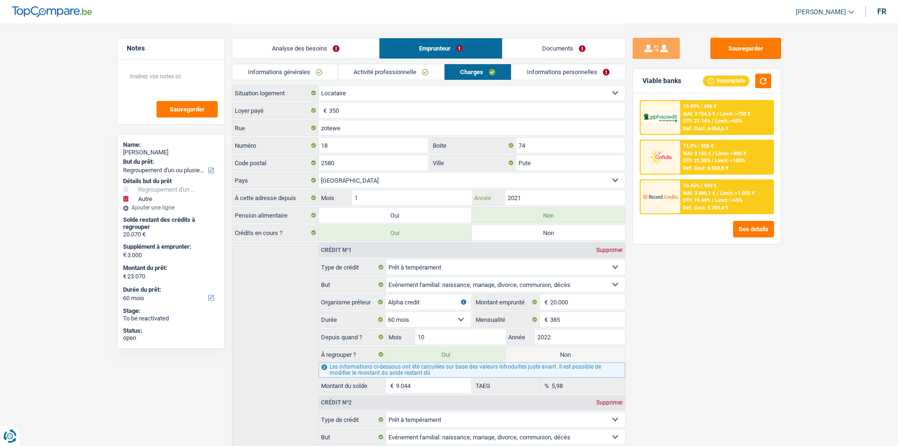
click at [542, 198] on input "2021" at bounding box center [564, 197] width 119 height 15
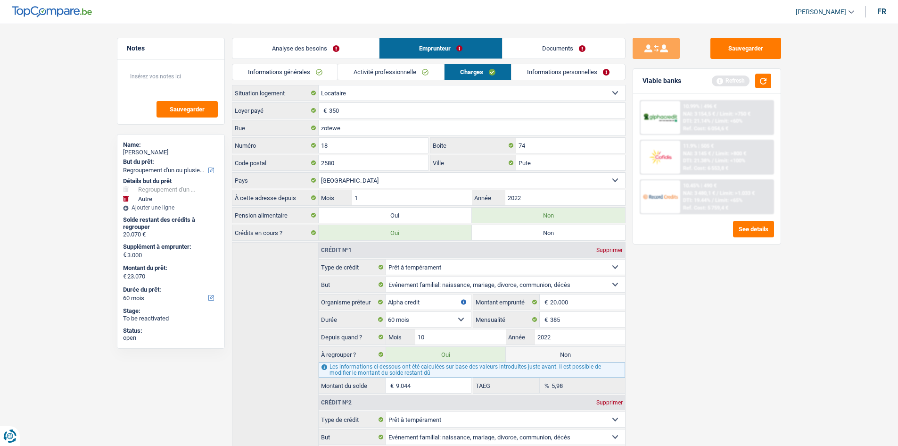
click at [717, 341] on div "Sauvegarder Viable banks Refresh 10.99% | 496 € NAI: 3 154,5 € / Limit: >750 € …" at bounding box center [707, 234] width 163 height 393
click at [396, 197] on input "1" at bounding box center [411, 197] width 119 height 15
click at [551, 198] on input "2022" at bounding box center [564, 197] width 119 height 15
click at [717, 342] on div "Sauvegarder Viable banks Refresh 10.99% | 496 € NAI: 3 154,5 € / Limit: >750 € …" at bounding box center [707, 234] width 163 height 393
click at [414, 202] on input "1" at bounding box center [411, 197] width 119 height 15
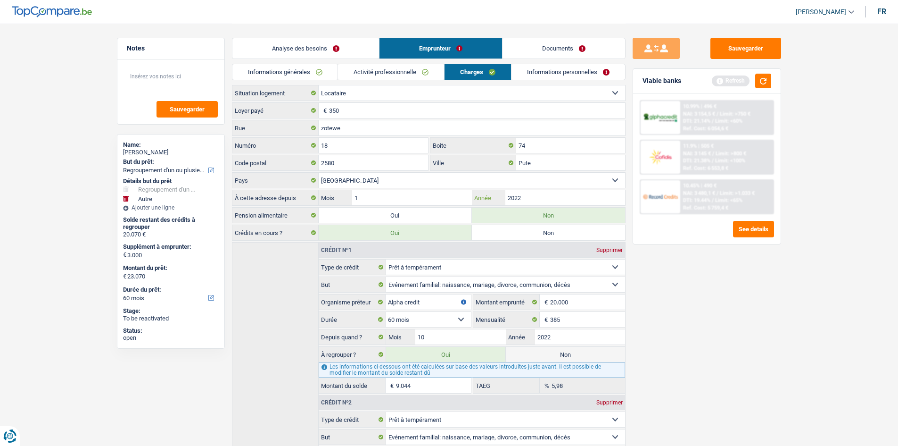
click at [541, 193] on input "2022" at bounding box center [564, 197] width 119 height 15
type input "2023"
click at [411, 194] on input "1" at bounding box center [411, 197] width 119 height 15
type input "9"
click at [562, 70] on link "Informations personnelles" at bounding box center [569, 72] width 114 height 16
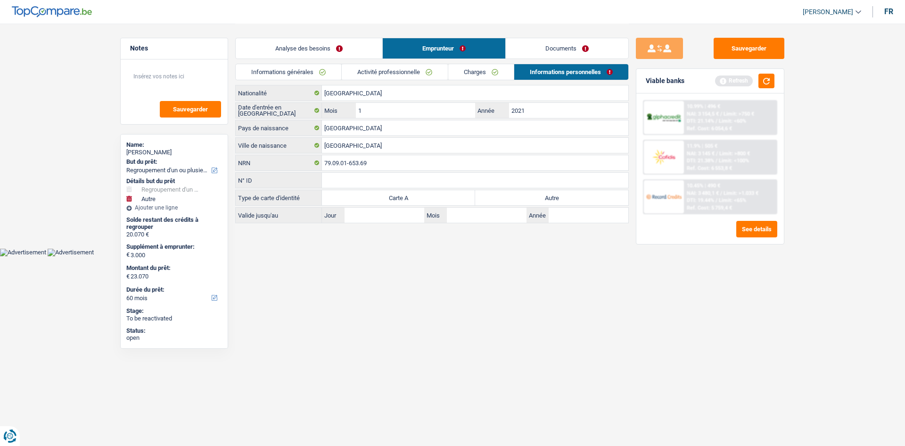
click at [548, 200] on label "Autre" at bounding box center [551, 197] width 153 height 15
click at [548, 200] on input "Autre" at bounding box center [551, 197] width 153 height 15
radio input "true"
click at [384, 145] on input "Roumanie" at bounding box center [475, 145] width 306 height 15
type input "R"
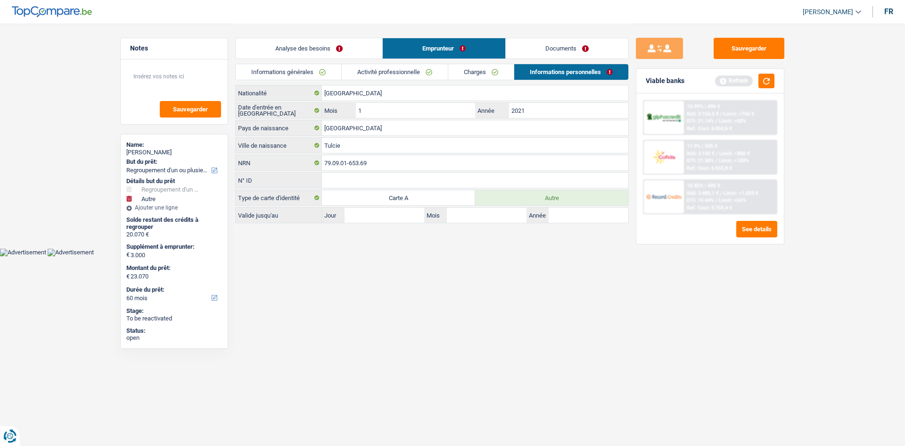
click at [674, 325] on div "Sauvegarder Viable banks Refresh 10.99% | 496 € NAI: 3 154,5 € / Limit: >750 € …" at bounding box center [710, 234] width 163 height 393
drag, startPoint x: 573, startPoint y: 50, endPoint x: 579, endPoint y: 51, distance: 6.2
click at [573, 50] on link "Documents" at bounding box center [567, 48] width 123 height 20
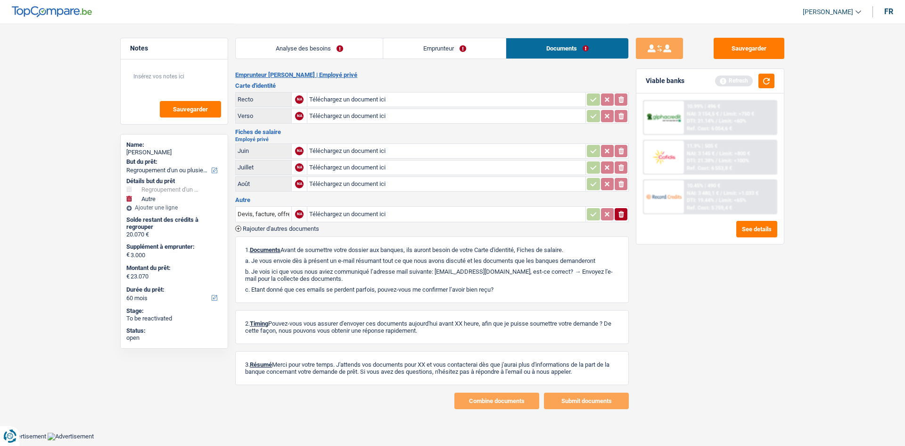
click at [490, 45] on link "Emprunteur" at bounding box center [444, 48] width 123 height 20
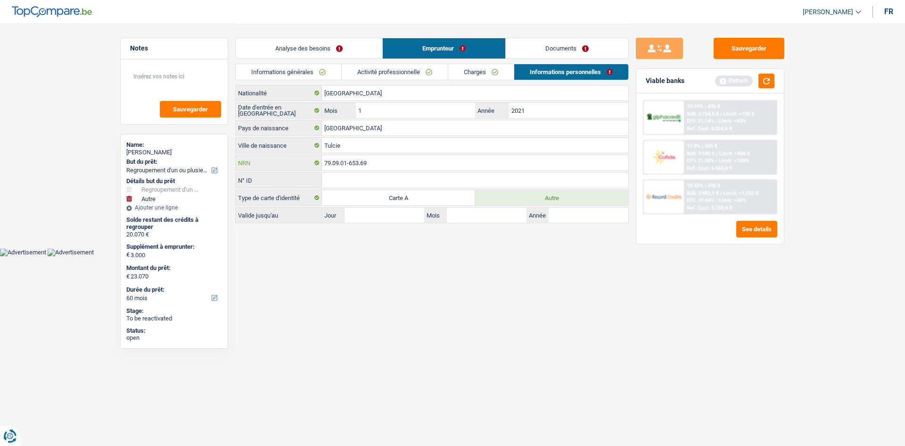
click at [414, 163] on input "79.09.01-653.69" at bounding box center [475, 162] width 306 height 15
click at [354, 149] on input "Tulcie" at bounding box center [475, 145] width 306 height 15
type input "Tulcia"
drag, startPoint x: 481, startPoint y: 310, endPoint x: 487, endPoint y: 298, distance: 13.7
click at [487, 256] on html "Vous avez le contrôle de vos données Nous utilisons des cookies, tout comme nos…" at bounding box center [452, 128] width 905 height 256
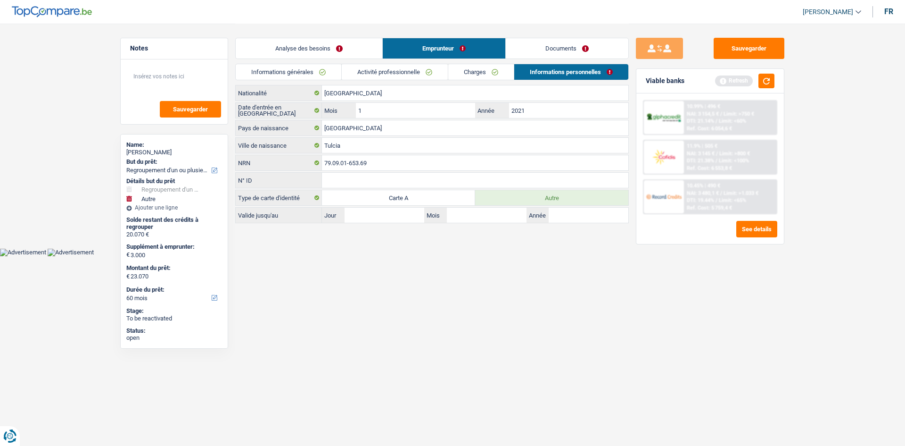
click at [575, 44] on link "Documents" at bounding box center [567, 48] width 123 height 20
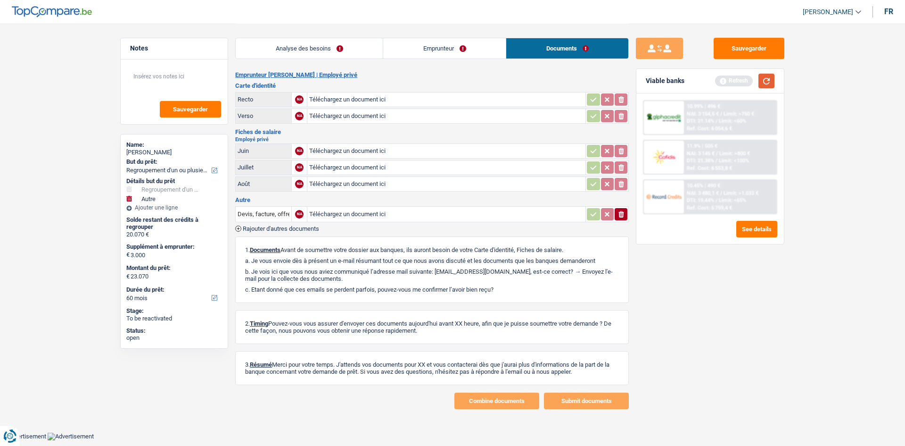
click at [717, 78] on button "button" at bounding box center [767, 81] width 16 height 15
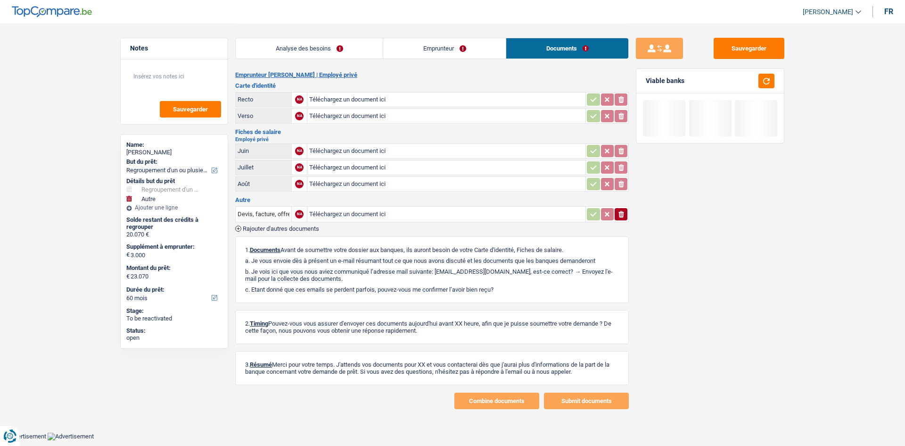
click at [354, 48] on link "Analyse des besoins" at bounding box center [309, 48] width 147 height 20
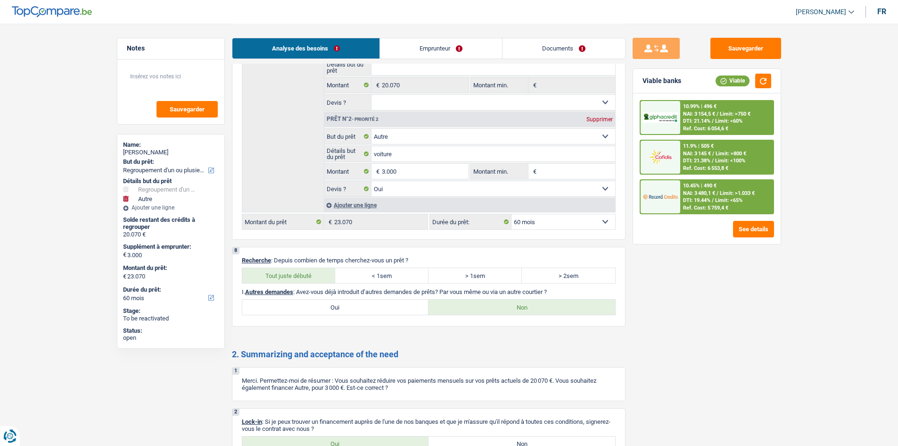
scroll to position [1771, 0]
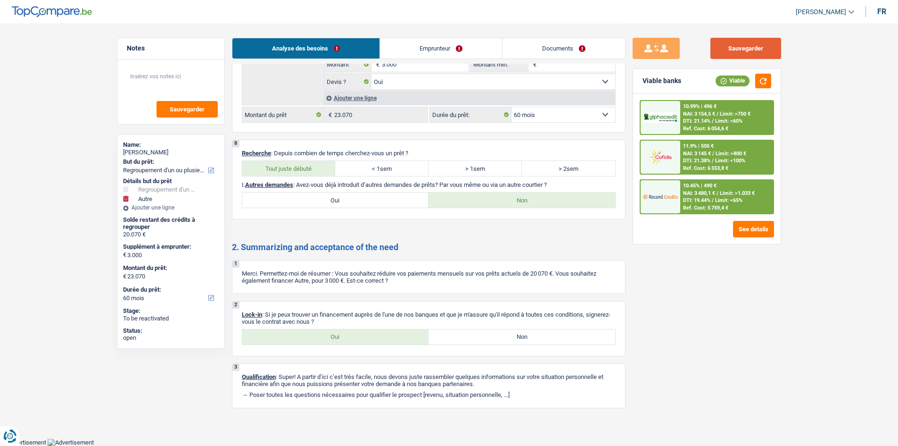
click at [717, 46] on button "Sauvegarder" at bounding box center [745, 48] width 71 height 21
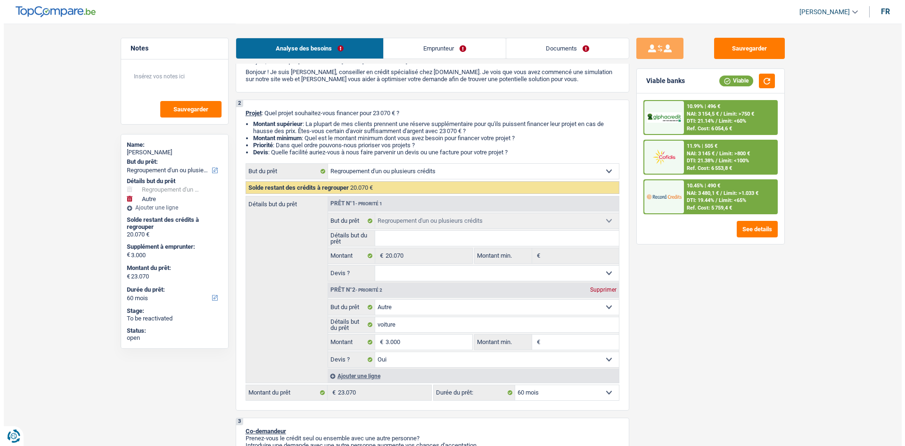
scroll to position [0, 0]
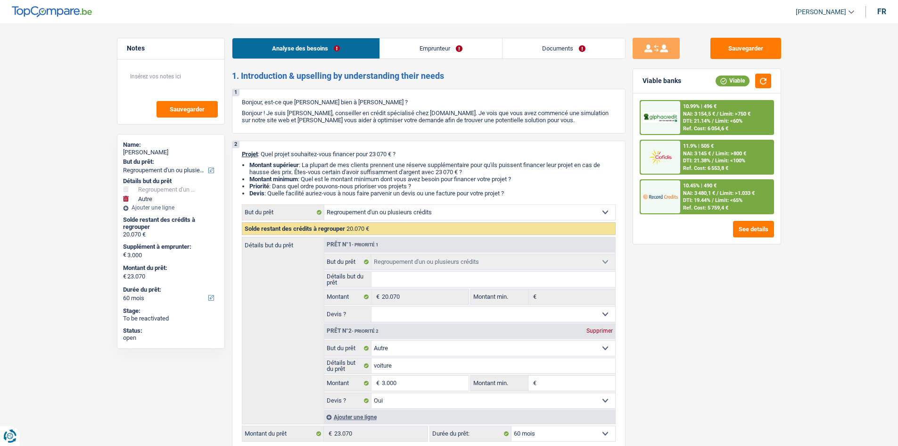
click at [559, 46] on link "Documents" at bounding box center [564, 48] width 123 height 20
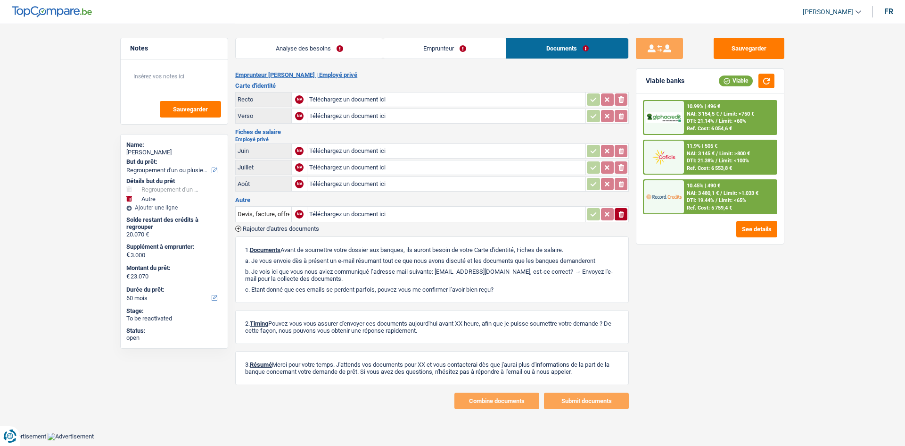
click at [335, 52] on link "Analyse des besoins" at bounding box center [309, 48] width 147 height 20
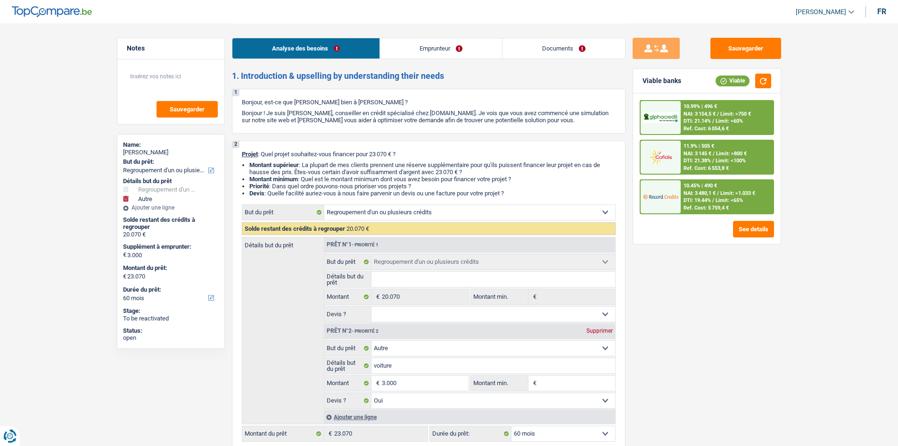
click at [593, 37] on div "Analyse des besoins Emprunteur Documents" at bounding box center [429, 44] width 394 height 40
click at [570, 50] on link "Documents" at bounding box center [564, 48] width 123 height 20
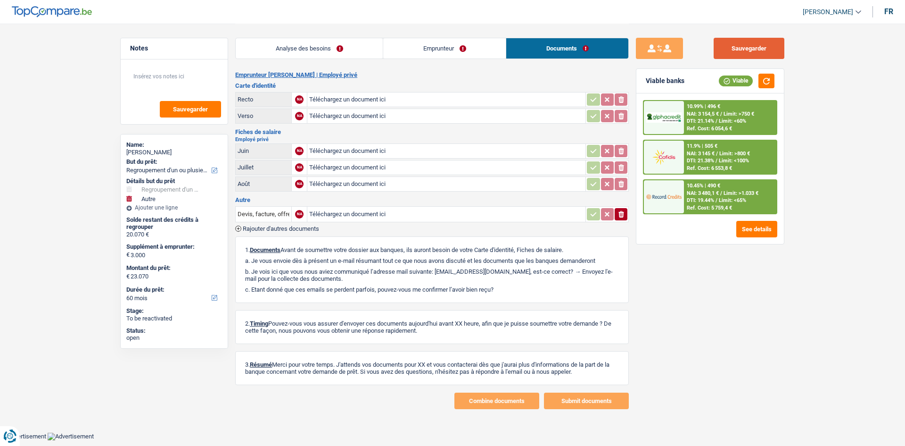
click at [717, 48] on button "Sauvegarder" at bounding box center [749, 48] width 71 height 21
click at [455, 39] on link "Emprunteur" at bounding box center [444, 48] width 123 height 20
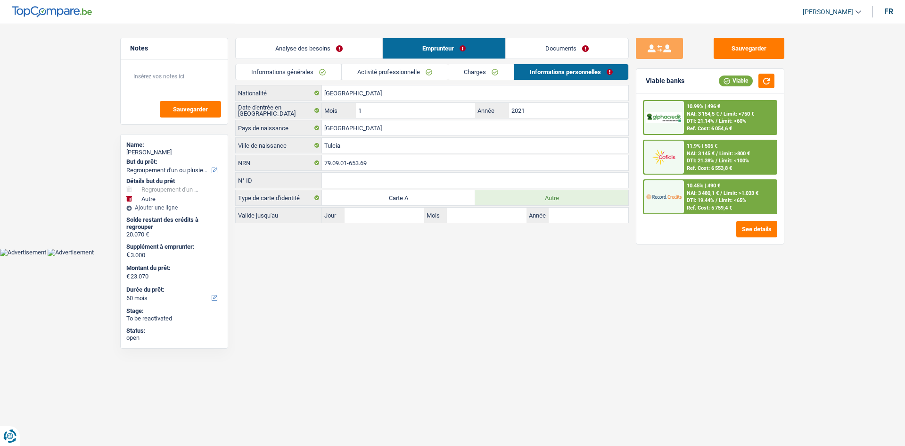
click at [480, 71] on link "Charges" at bounding box center [481, 72] width 66 height 16
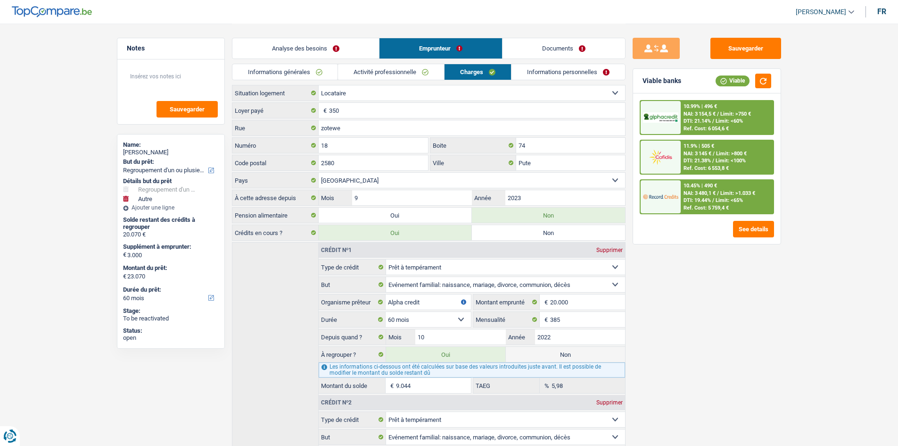
click at [366, 69] on link "Activité professionnelle" at bounding box center [391, 72] width 106 height 16
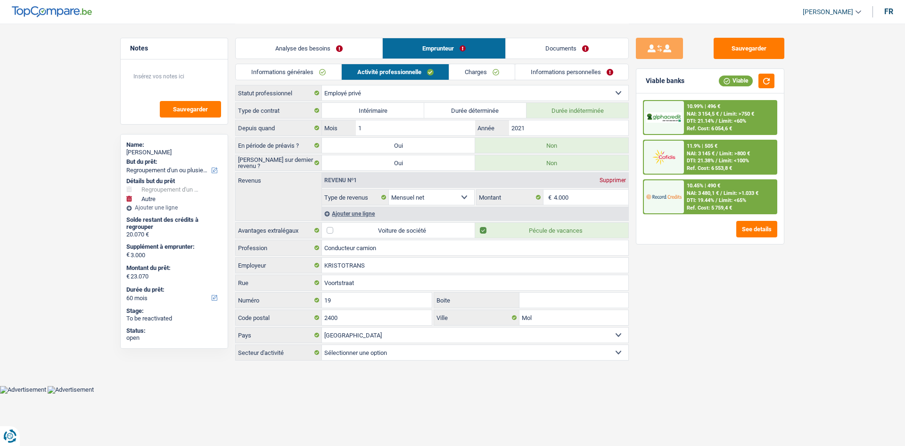
click at [286, 58] on link "Analyse des besoins" at bounding box center [309, 48] width 147 height 20
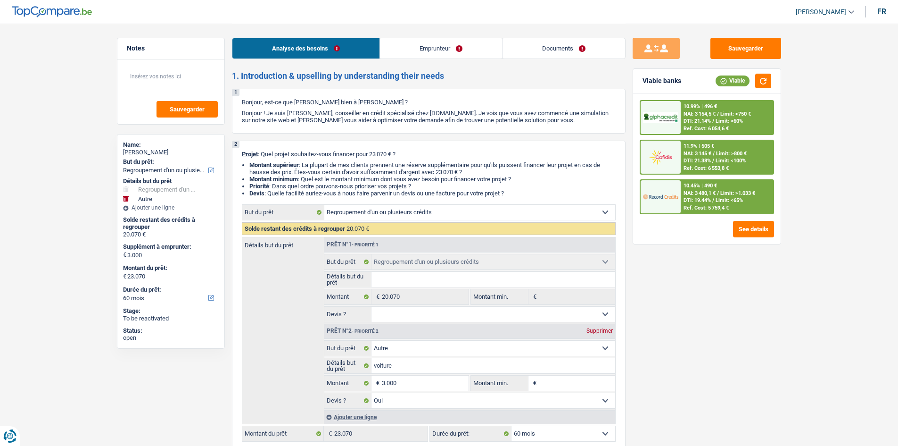
click at [380, 49] on ul "Analyse des besoins Emprunteur Documents" at bounding box center [429, 48] width 394 height 21
click at [417, 44] on link "Emprunteur" at bounding box center [441, 48] width 122 height 20
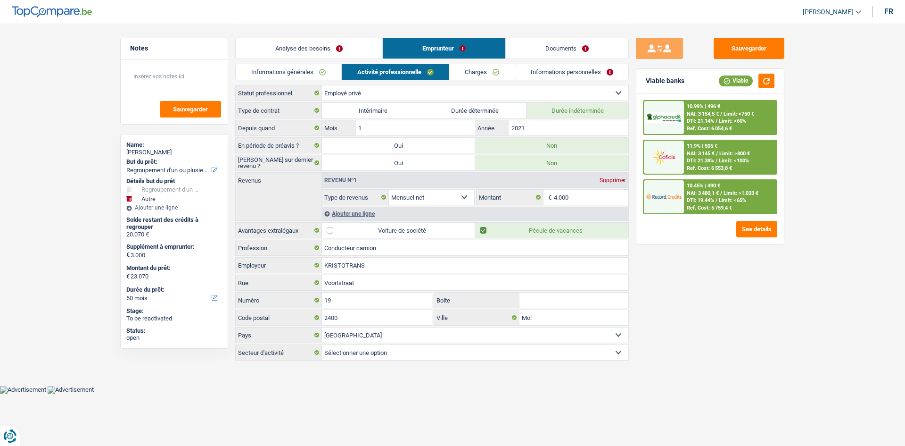
click at [295, 68] on link "Informations générales" at bounding box center [289, 72] width 106 height 16
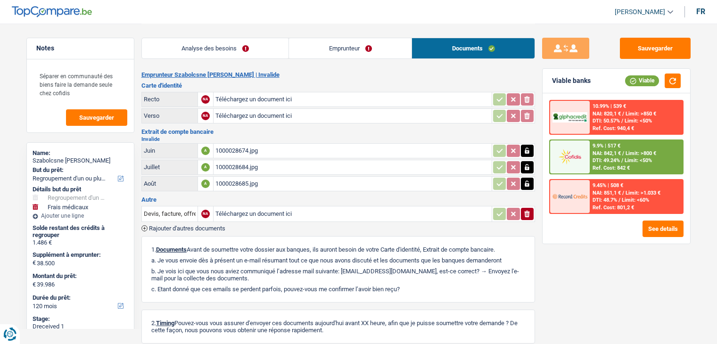
select select "refinancing"
select select "medical"
select select "120"
